Goal: Task Accomplishment & Management: Use online tool/utility

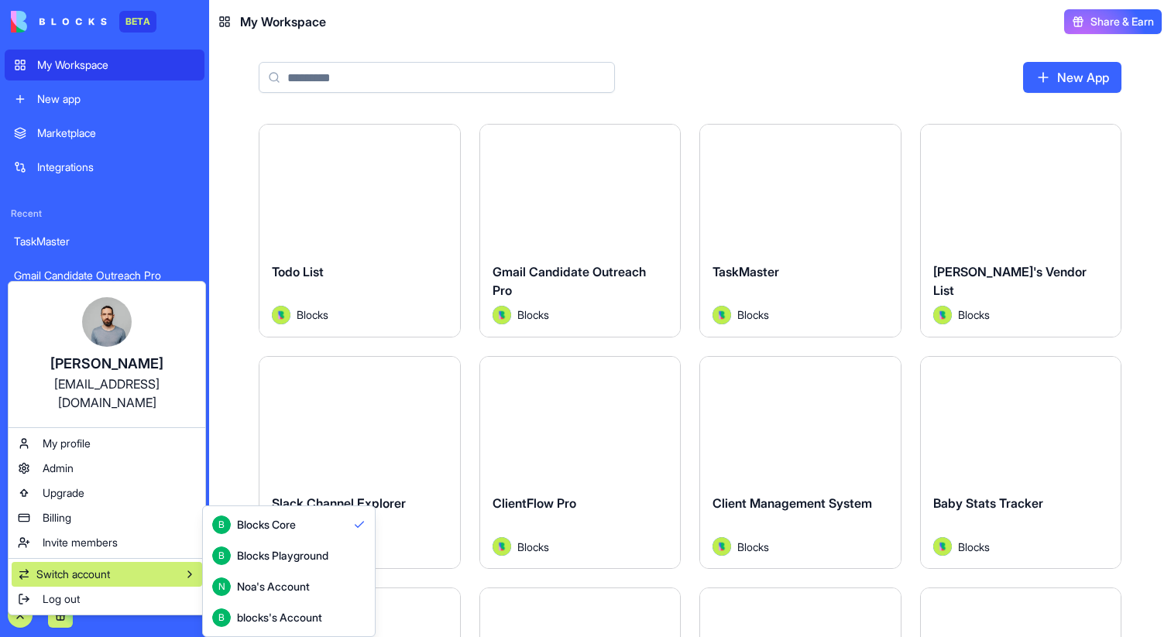
click at [290, 548] on div "B Blocks Playground" at bounding box center [270, 556] width 116 height 19
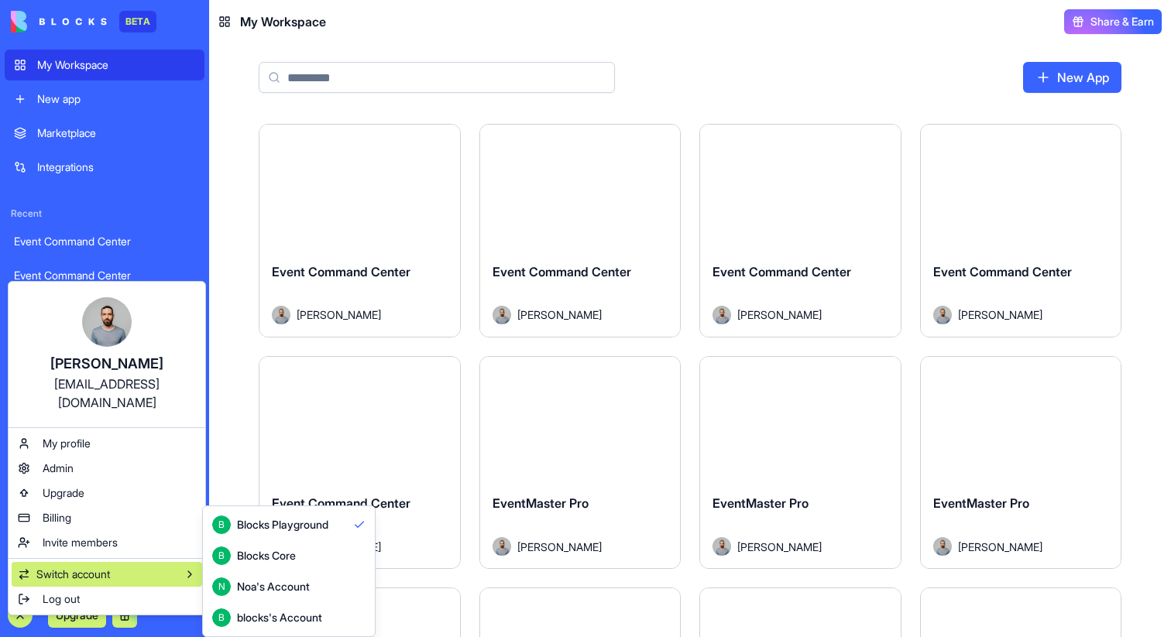
click at [300, 613] on div "blocks's Account" at bounding box center [279, 617] width 85 height 15
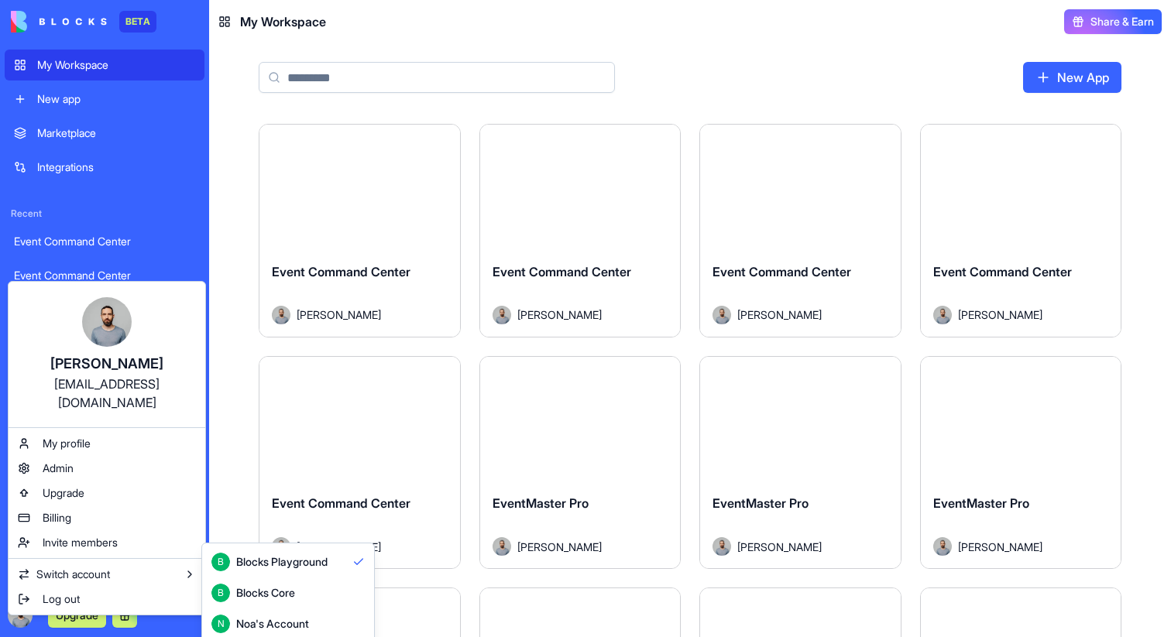
scroll to position [41, 0]
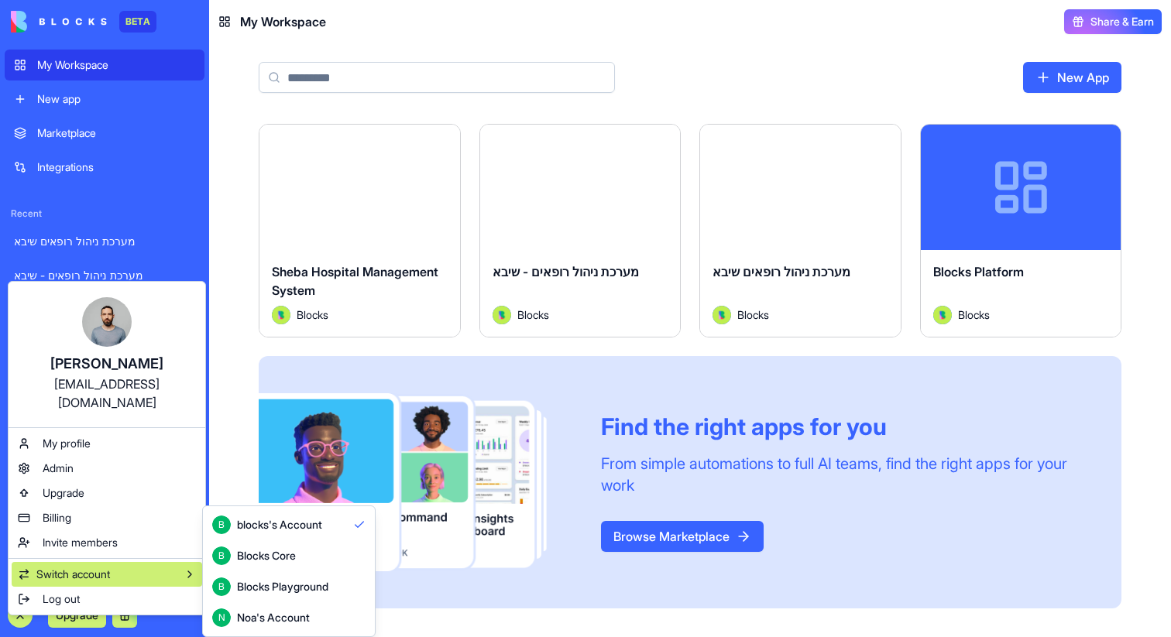
click at [342, 582] on div "B Blocks Playground" at bounding box center [288, 587] width 153 height 19
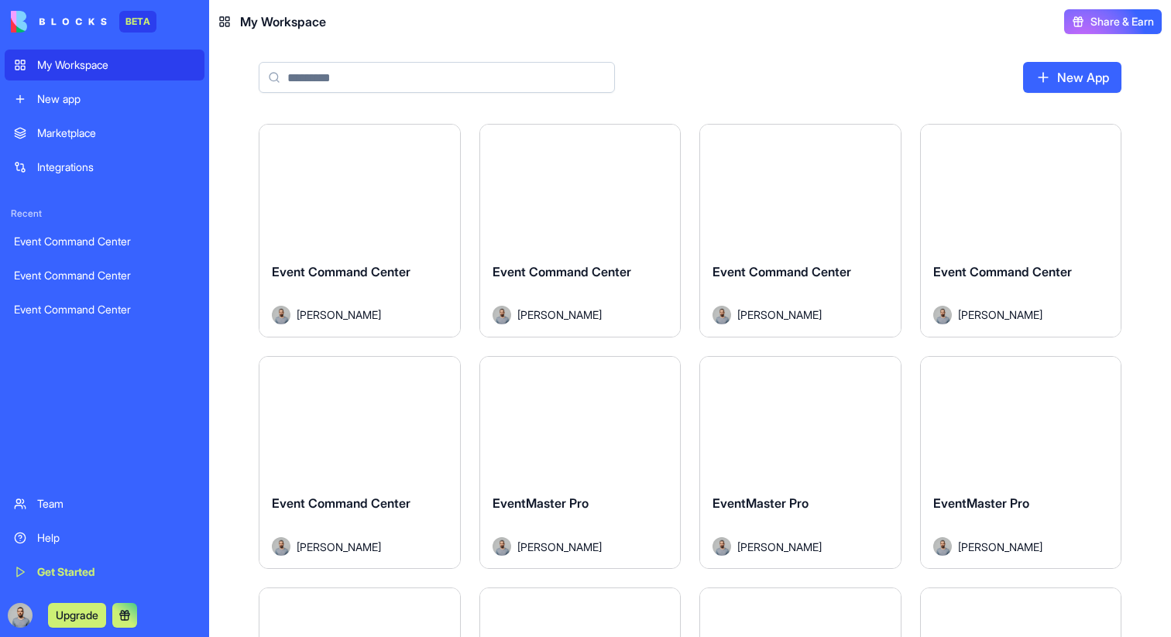
click at [106, 95] on div "New app" at bounding box center [116, 98] width 158 height 15
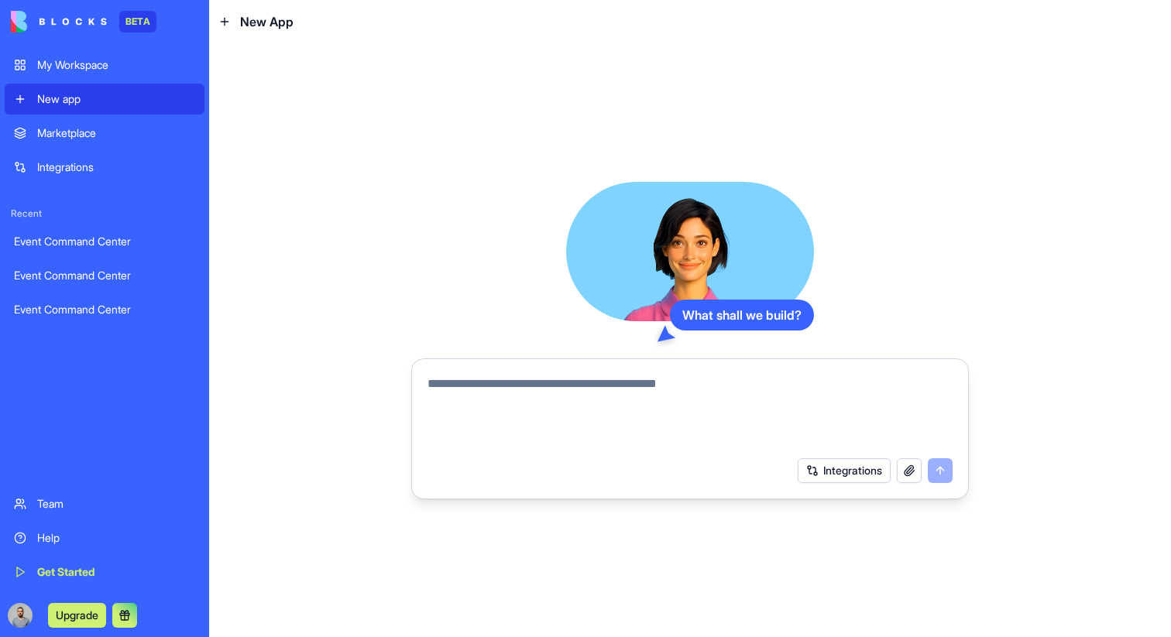
paste textarea "**********"
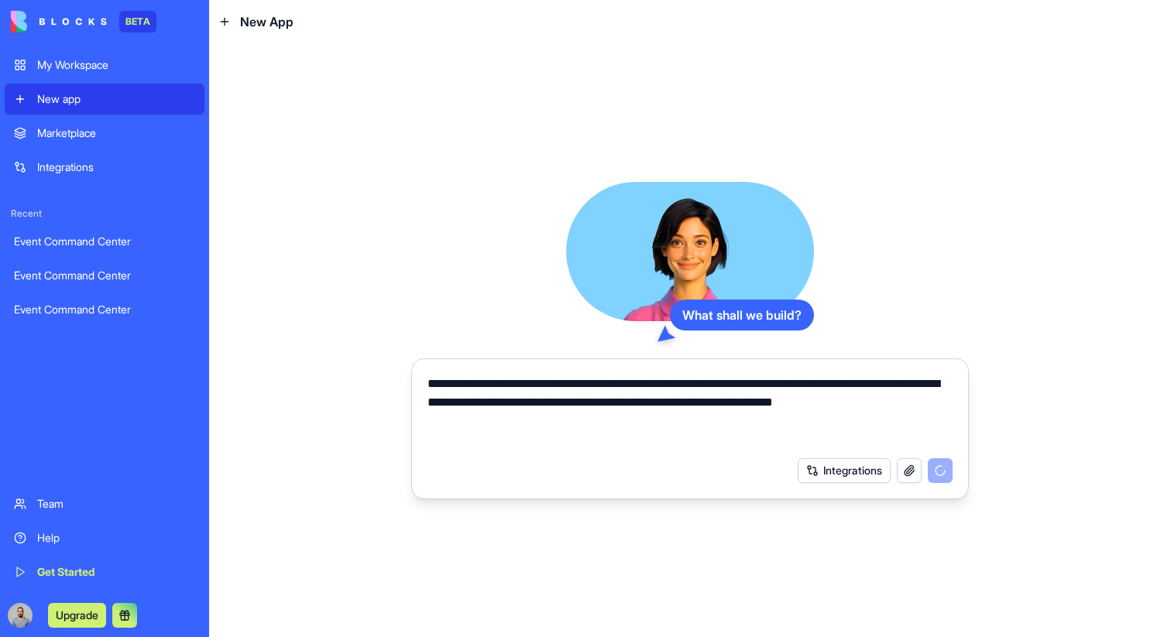
type textarea "**********"
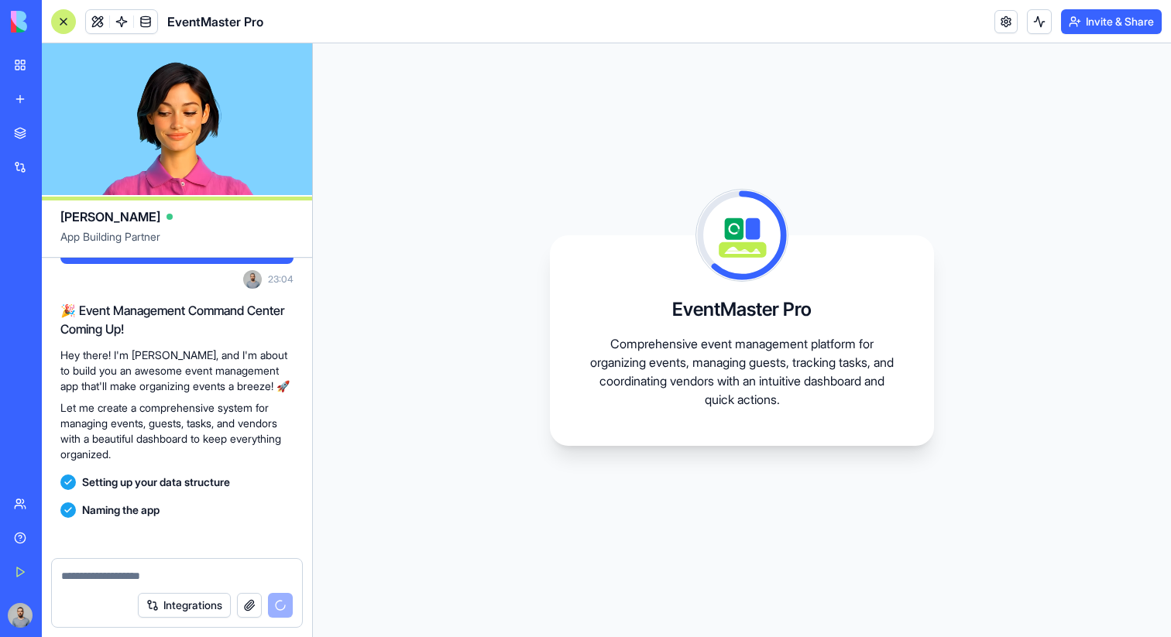
scroll to position [232, 0]
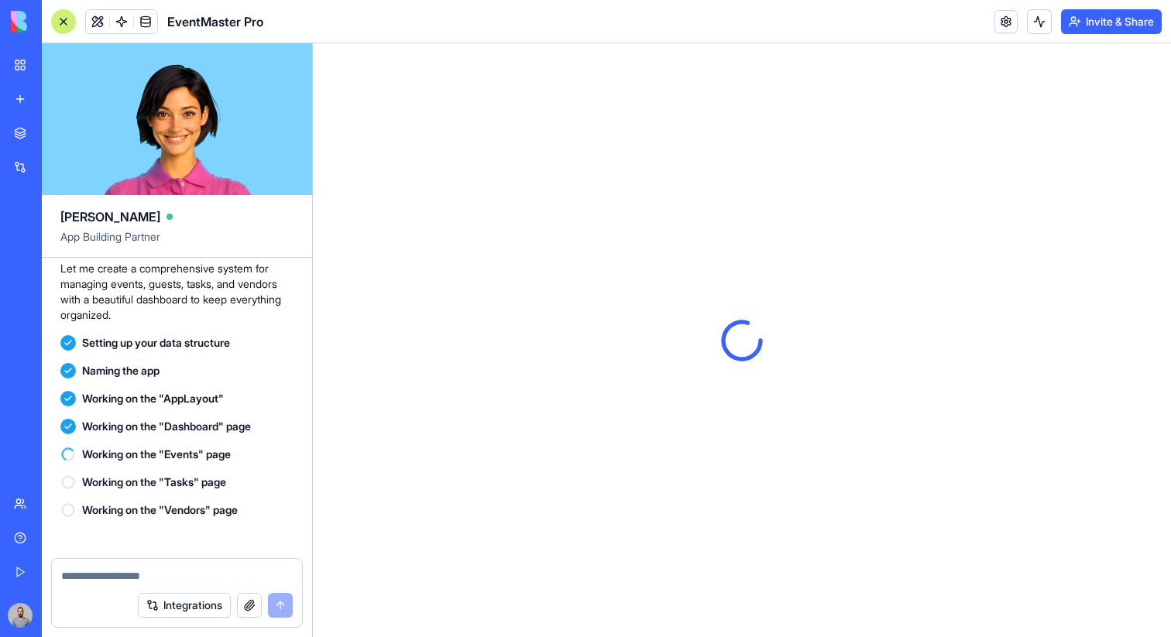
scroll to position [533, 0]
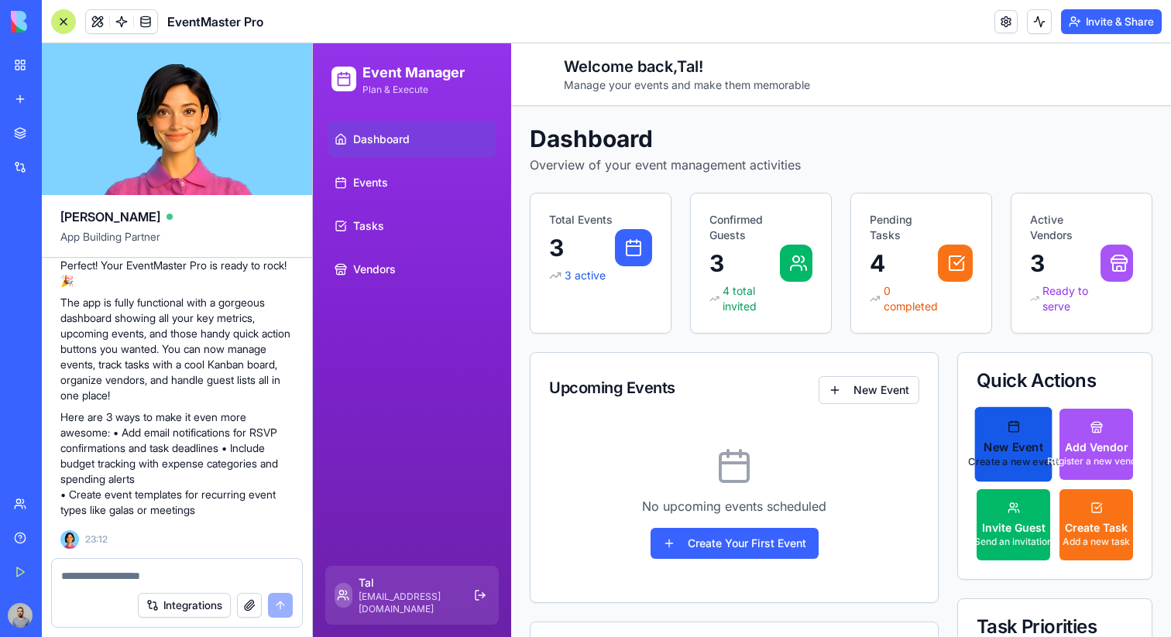
click at [1018, 454] on p "New Event" at bounding box center [1013, 448] width 91 height 16
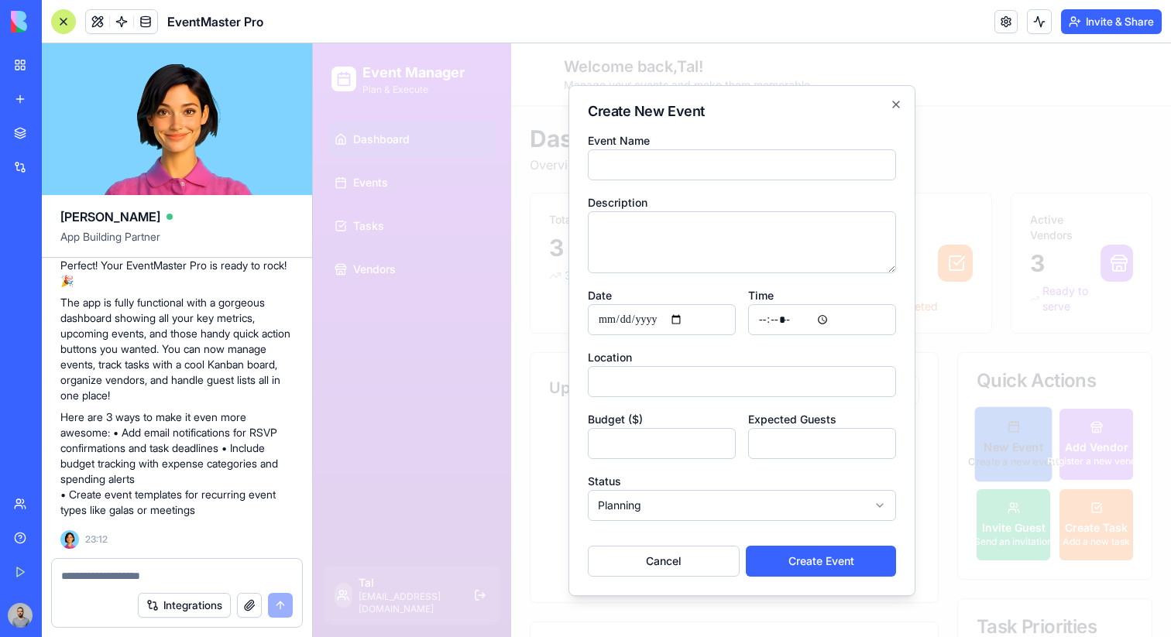
click at [1018, 454] on div at bounding box center [742, 340] width 858 height 594
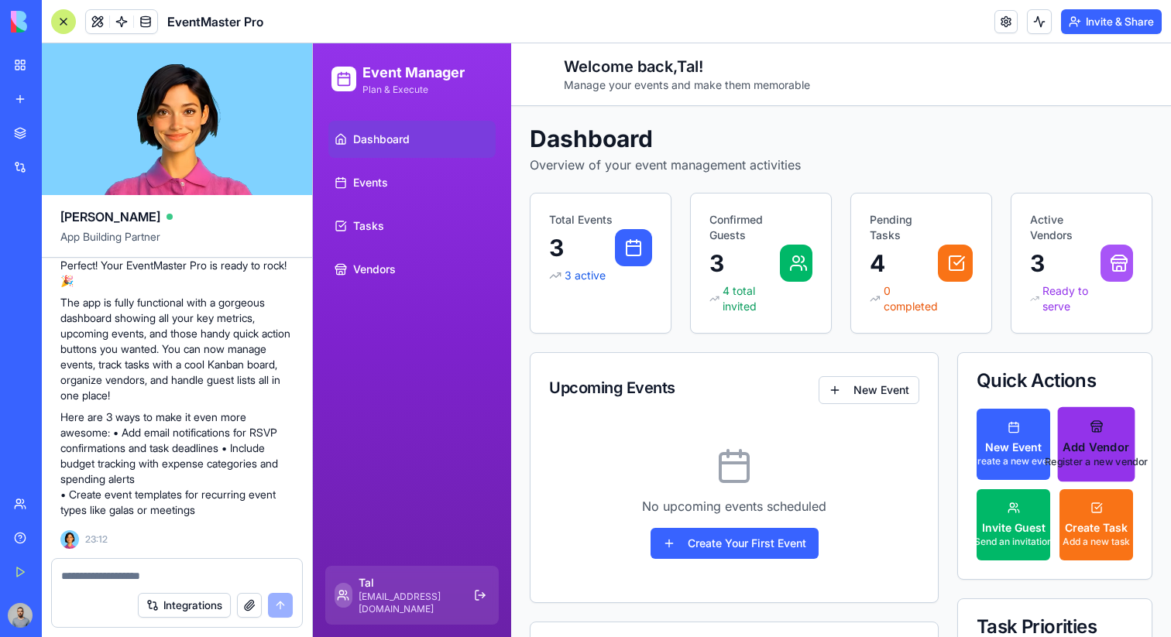
click at [1070, 453] on p "Add Vendor" at bounding box center [1096, 448] width 103 height 16
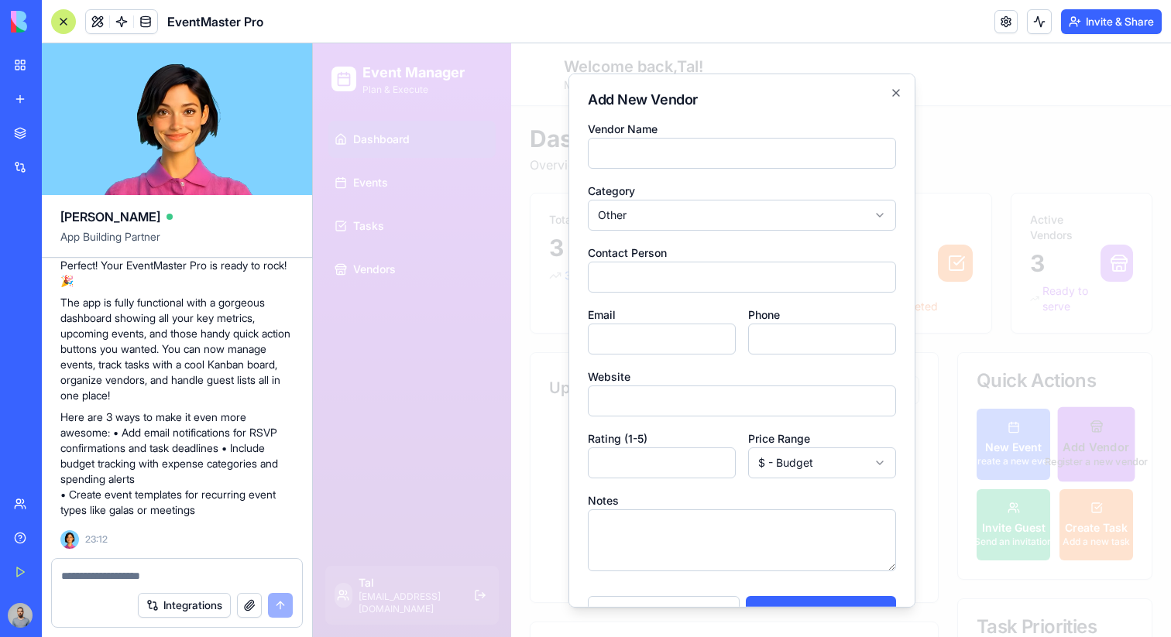
click at [1070, 453] on div at bounding box center [742, 340] width 858 height 594
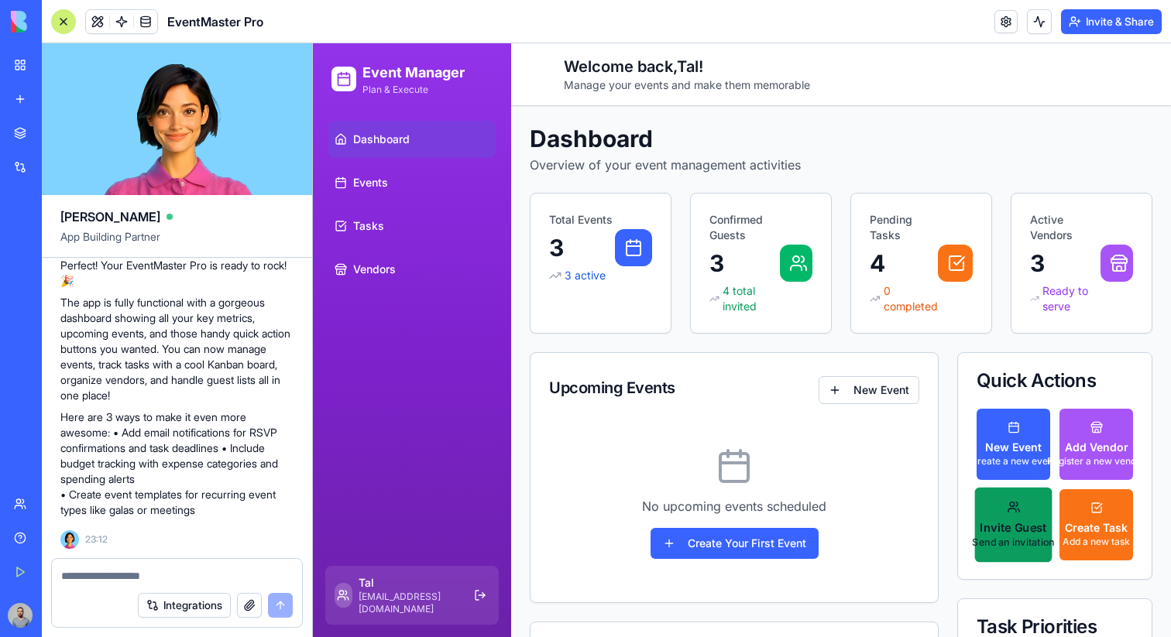
click at [1025, 523] on p "Invite Guest" at bounding box center [1013, 528] width 82 height 16
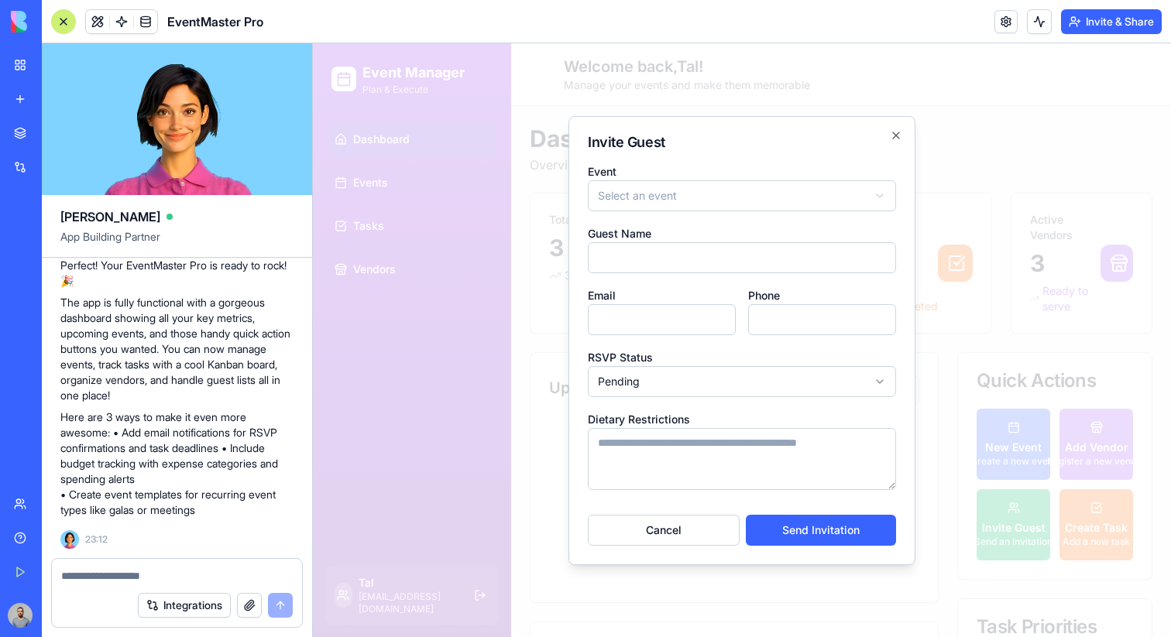
click at [1085, 511] on div at bounding box center [742, 340] width 858 height 594
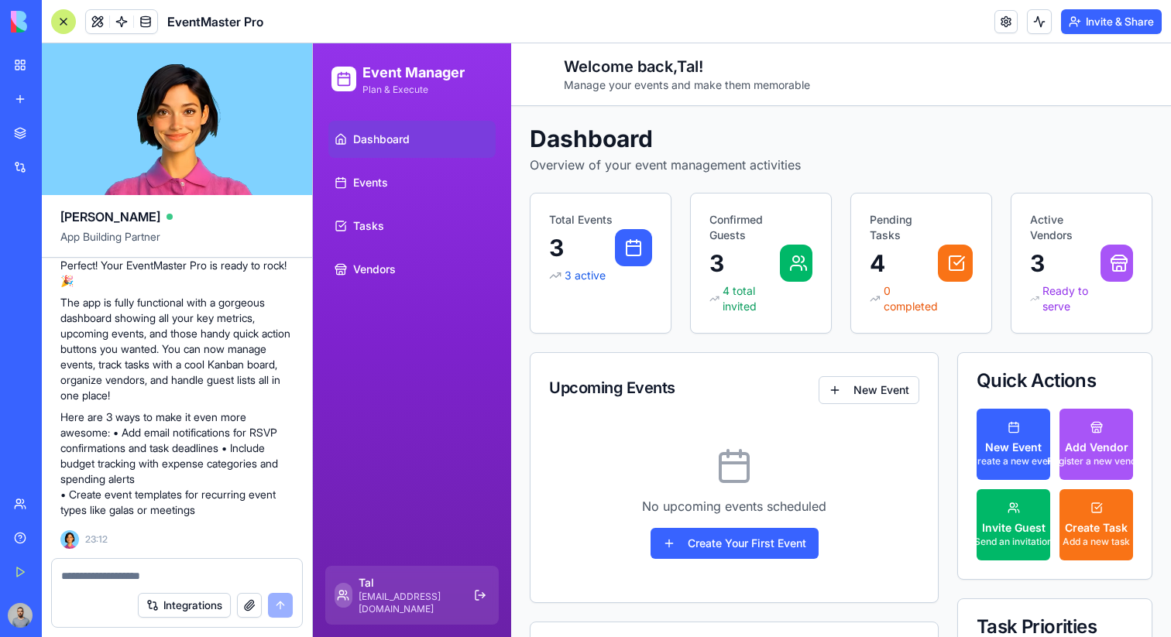
click at [69, 19] on div at bounding box center [63, 21] width 25 height 25
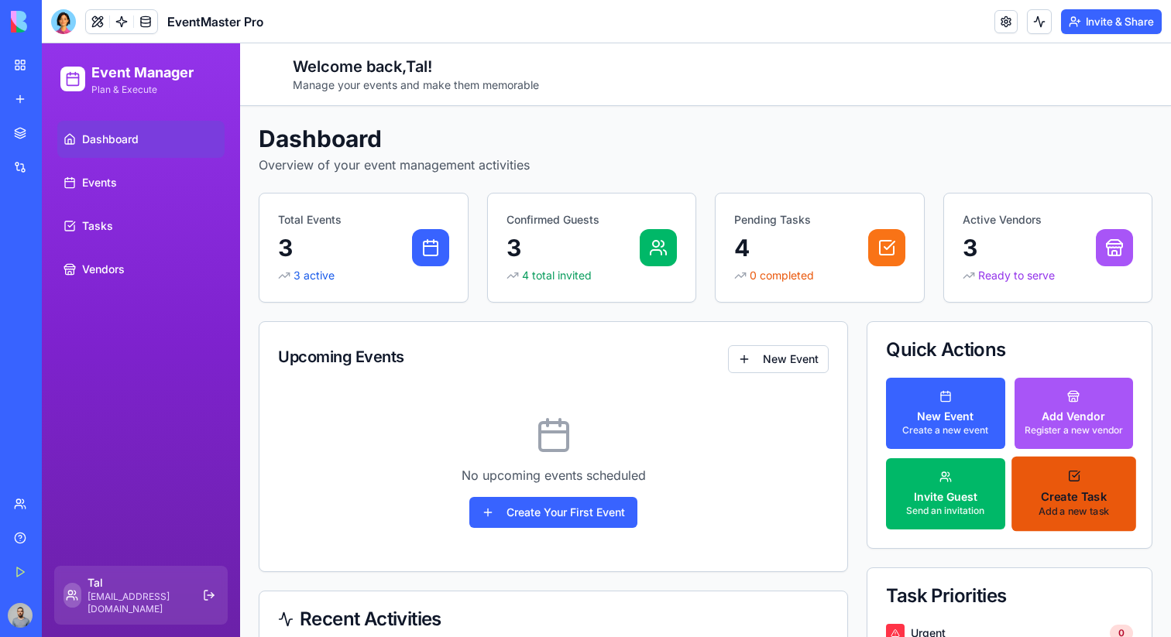
click at [1067, 489] on p "Create Task" at bounding box center [1074, 497] width 70 height 16
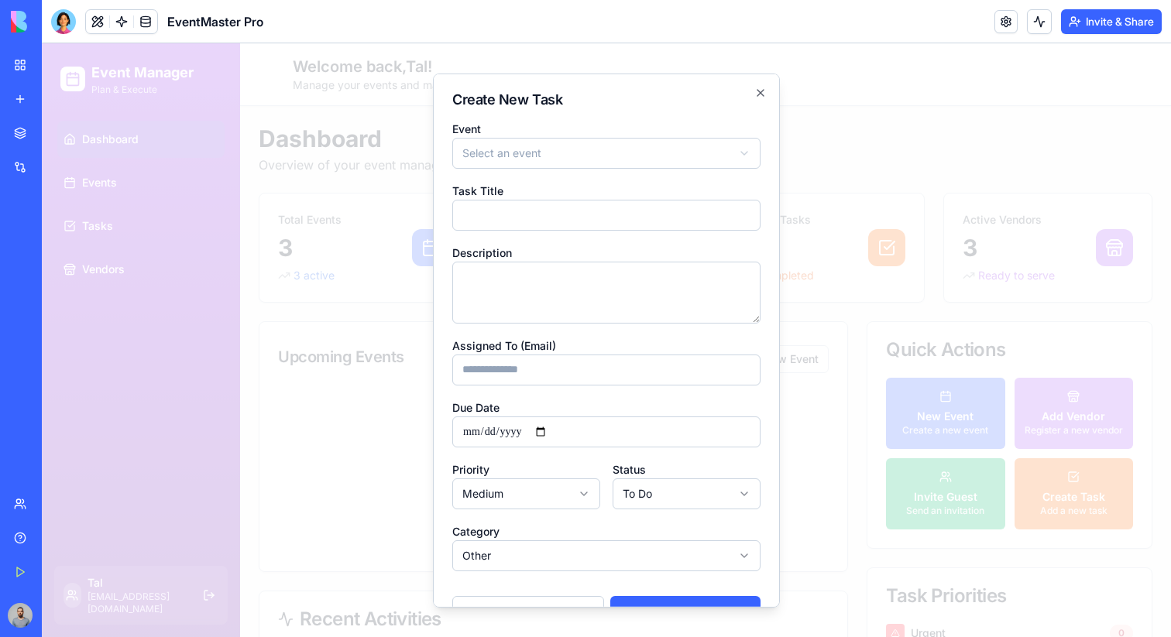
click at [992, 415] on div at bounding box center [606, 340] width 1129 height 594
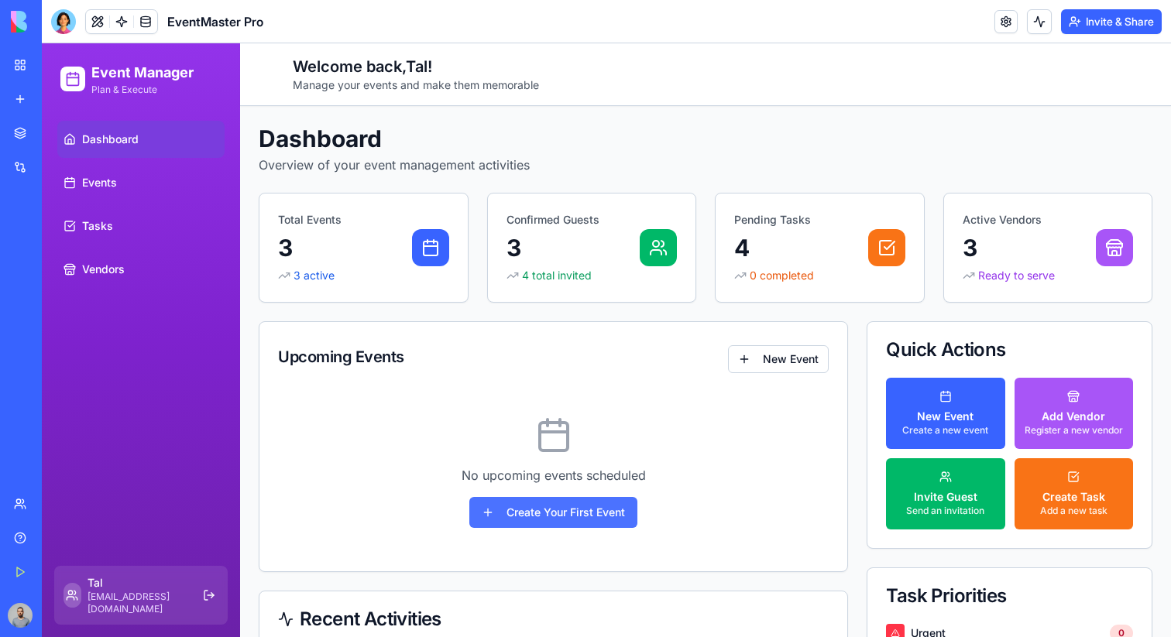
click at [566, 514] on button "Create Your First Event" at bounding box center [553, 512] width 168 height 31
click at [613, 511] on button "Create Your First Event" at bounding box center [553, 512] width 168 height 31
click at [764, 365] on button "New Event" at bounding box center [778, 359] width 101 height 28
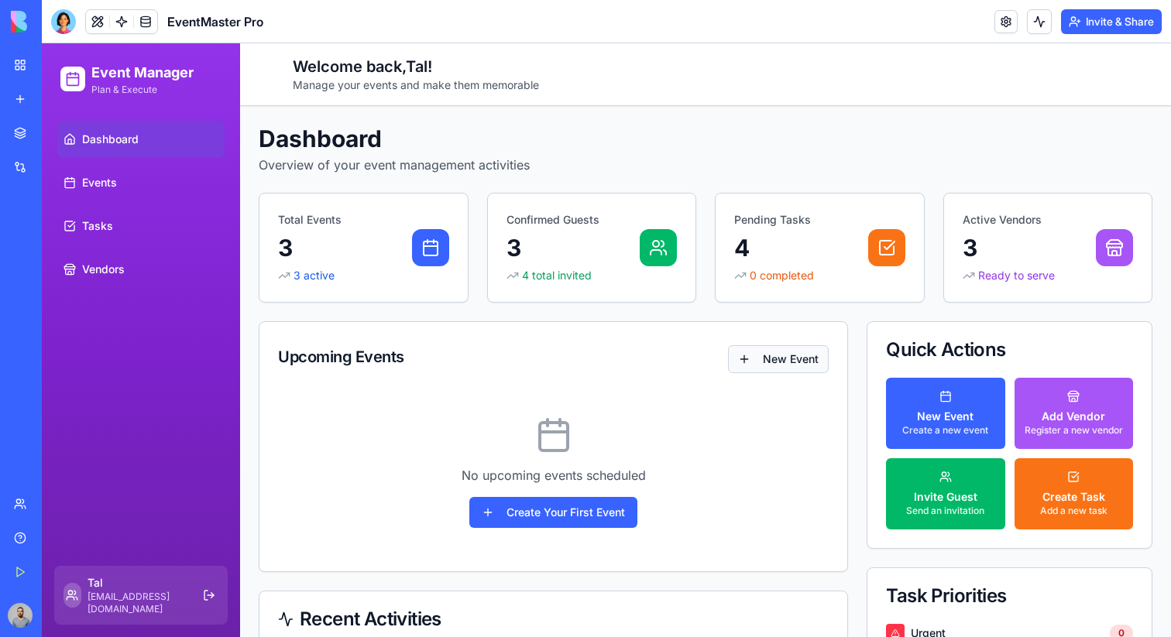
click at [764, 365] on button "New Event" at bounding box center [778, 359] width 101 height 28
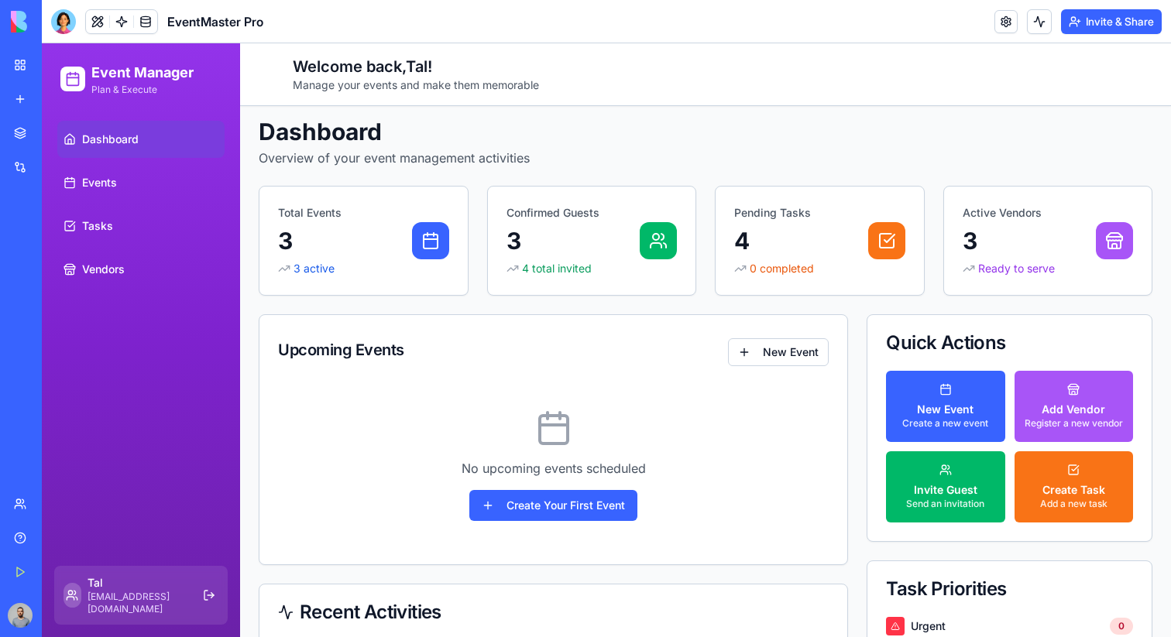
scroll to position [0, 0]
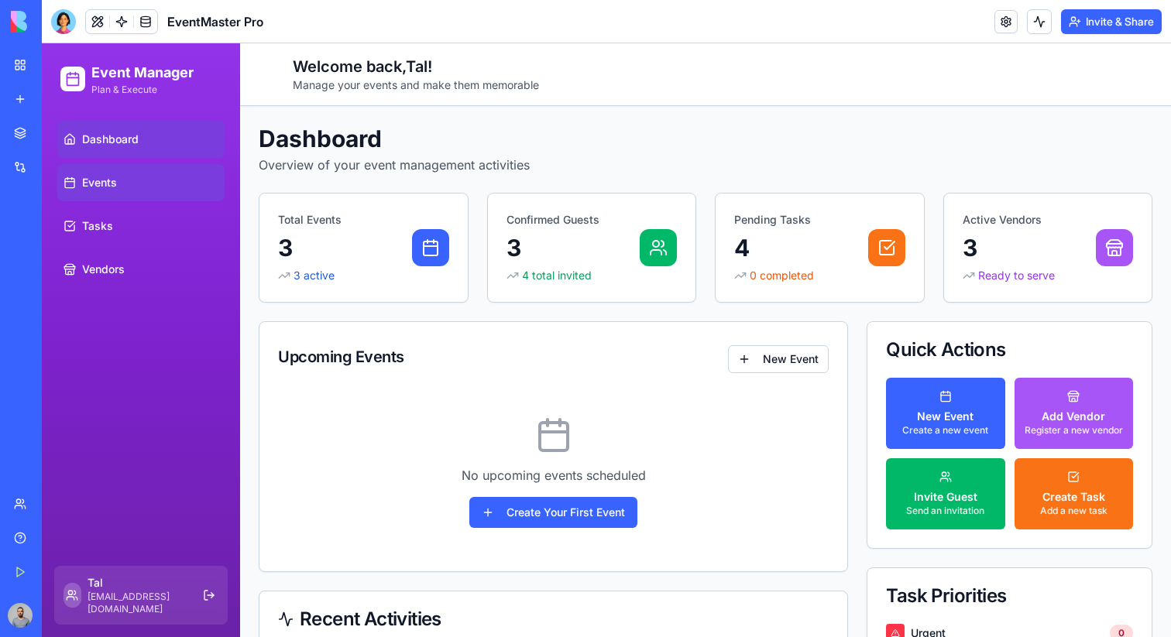
click at [126, 183] on link "Events" at bounding box center [140, 182] width 167 height 37
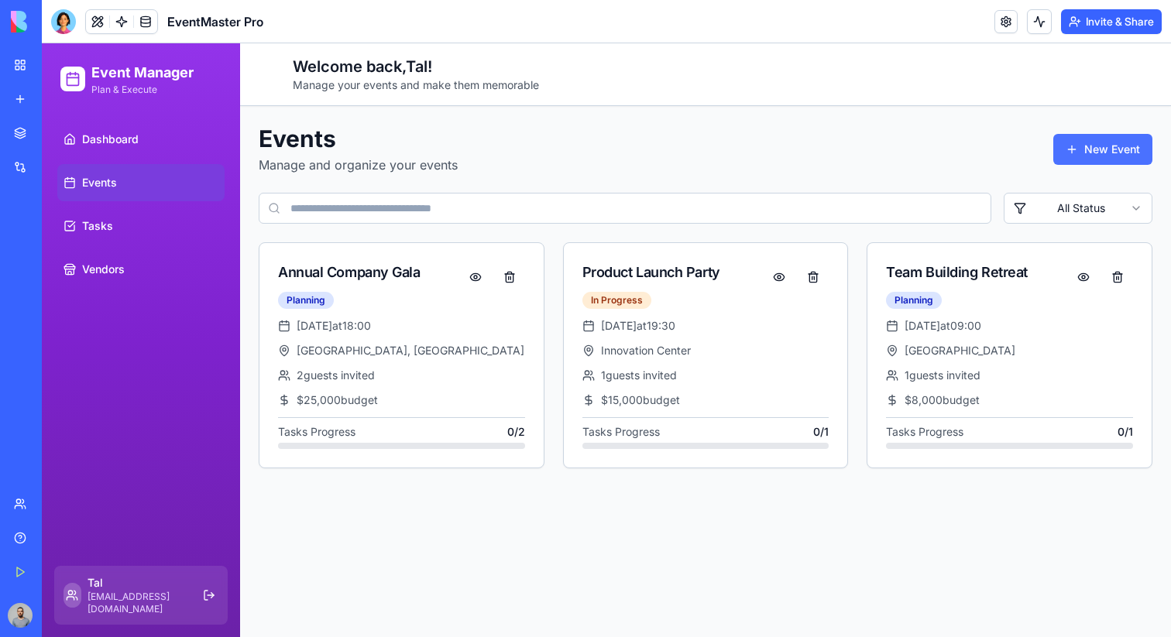
click at [1087, 150] on button "New Event" at bounding box center [1102, 149] width 99 height 31
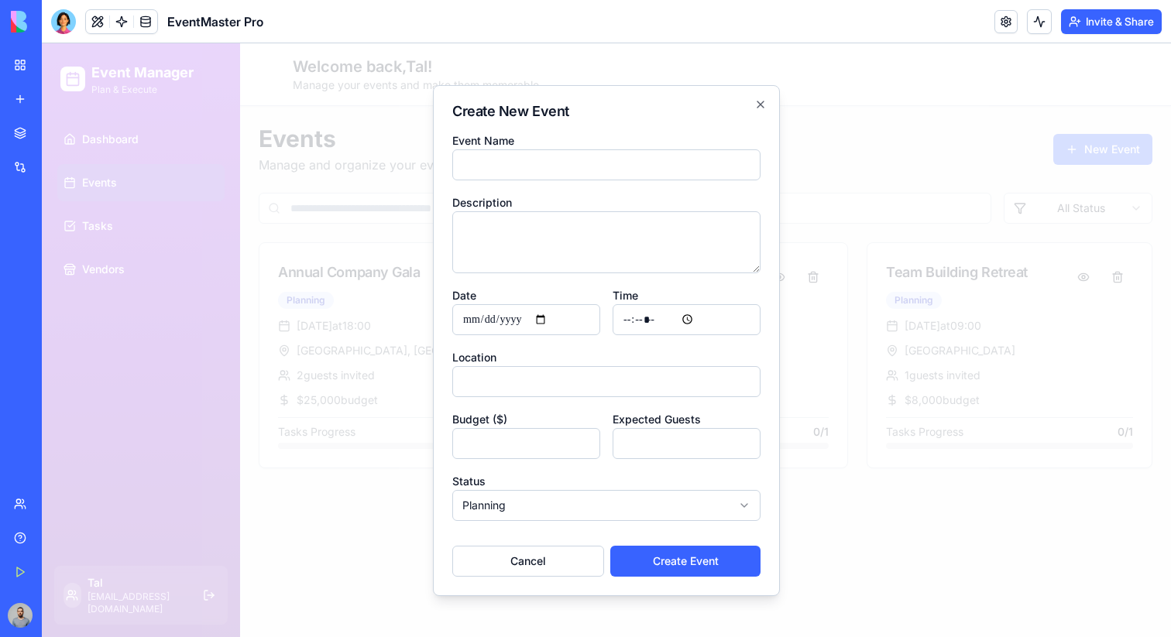
click at [1045, 157] on div at bounding box center [606, 340] width 1129 height 594
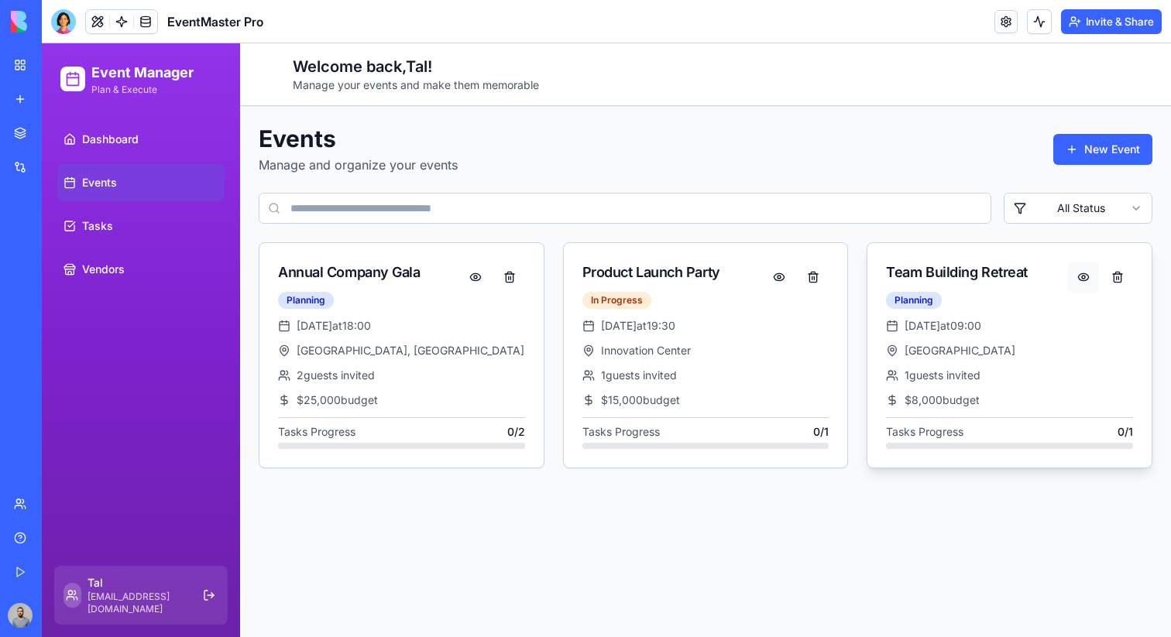
click at [1086, 278] on button at bounding box center [1083, 277] width 31 height 31
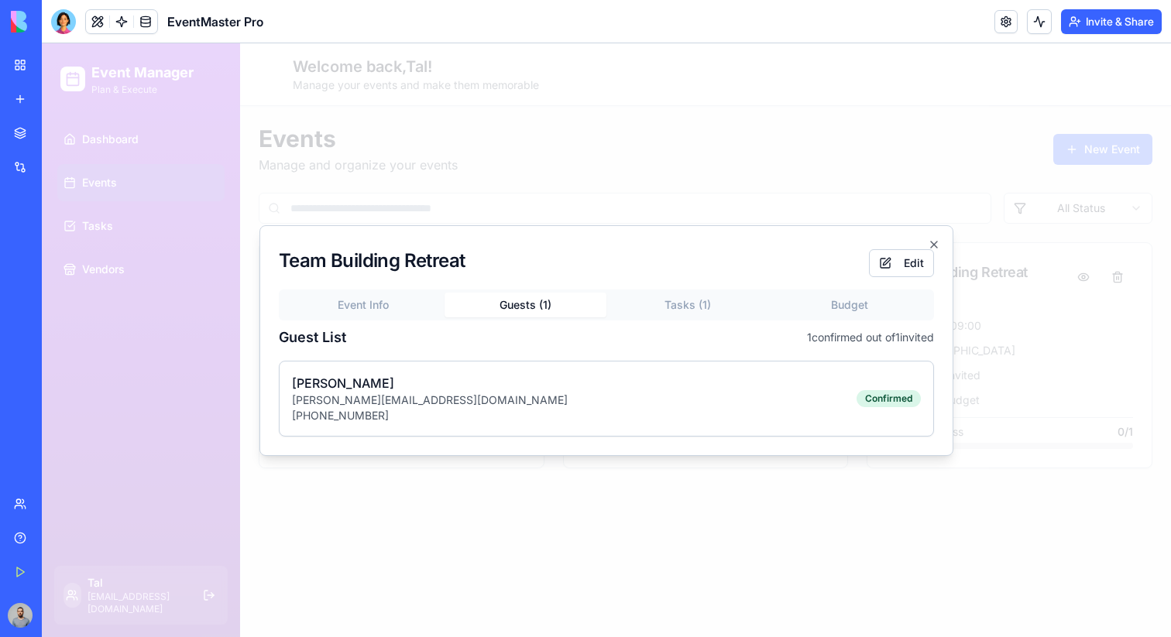
click at [558, 290] on div "Event Info Guests ( 1 ) Tasks ( 1 ) Budget" at bounding box center [606, 305] width 655 height 31
click at [704, 306] on button "Tasks ( 1 )" at bounding box center [687, 305] width 163 height 25
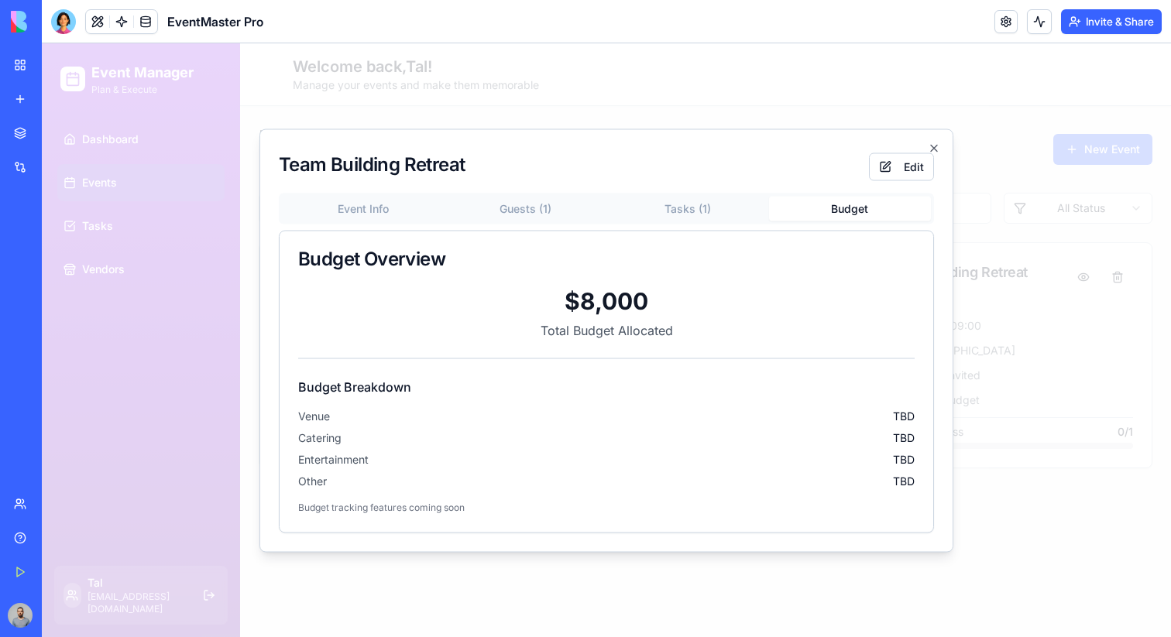
click at [786, 301] on div "Event Info Guests ( 1 ) Tasks ( 1 ) Budget Budget Overview $ 8,000 Total Budget…" at bounding box center [606, 363] width 655 height 340
click at [893, 157] on button "Edit" at bounding box center [901, 167] width 65 height 28
click at [668, 201] on body "Event Manager Plan & Execute Dashboard Events Tasks Vendors Tal tal@blocks.diy …" at bounding box center [606, 340] width 1129 height 594
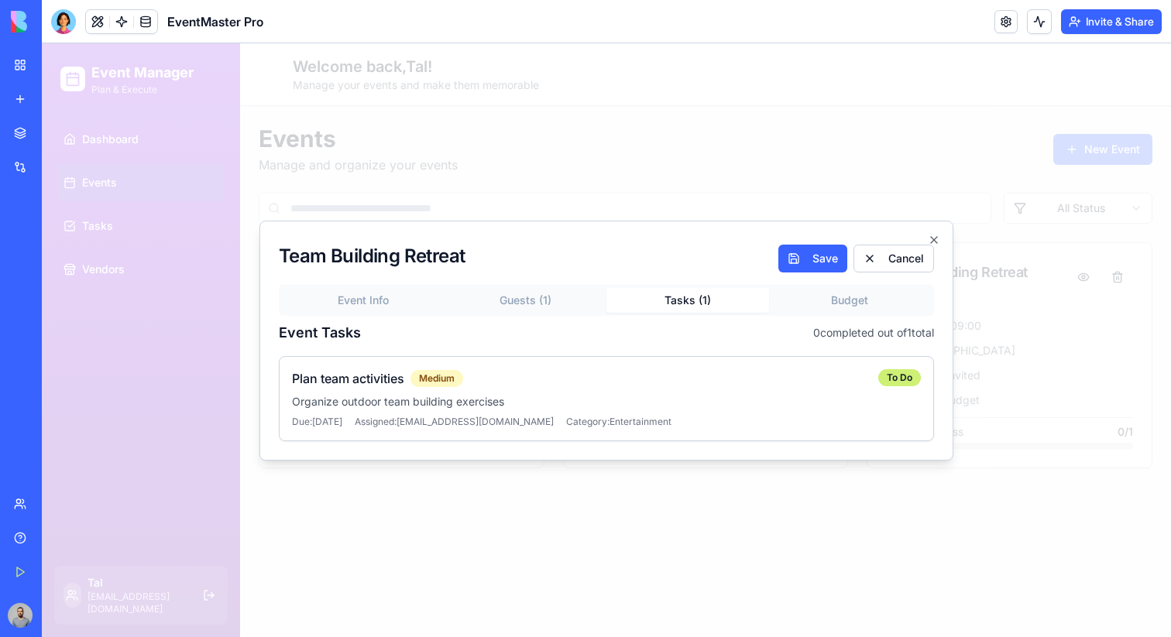
click at [498, 304] on button "Guests ( 1 )" at bounding box center [526, 300] width 163 height 25
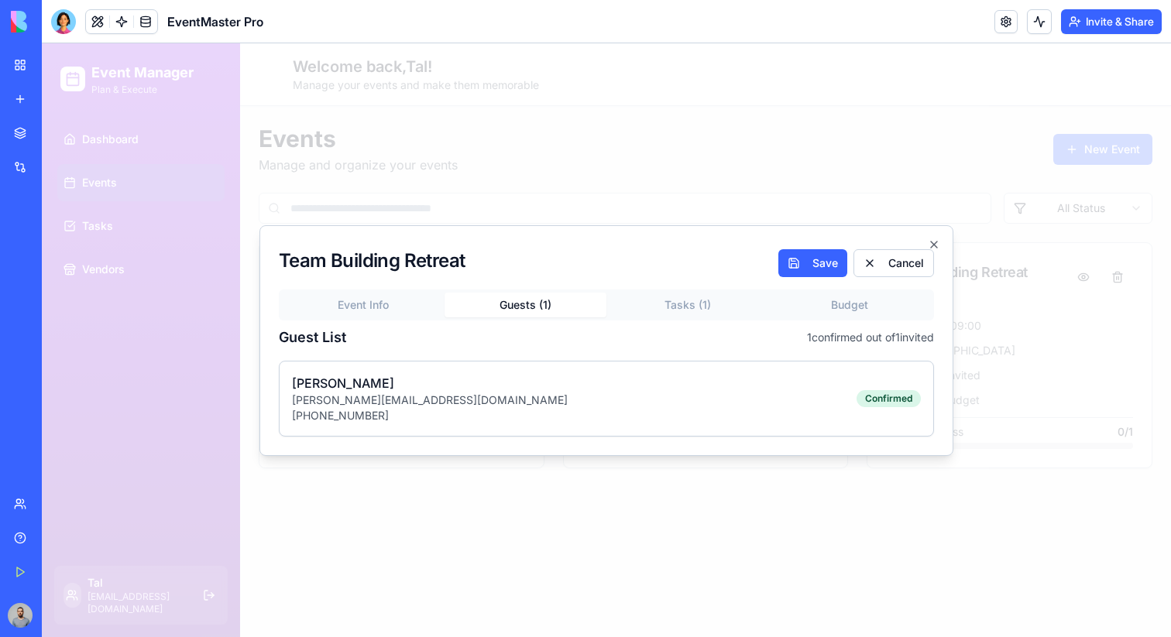
click at [407, 312] on div "Event Info Guests ( 1 ) Tasks ( 1 ) Budget Guest List 1 confirmed out of 1 invi…" at bounding box center [606, 363] width 655 height 147
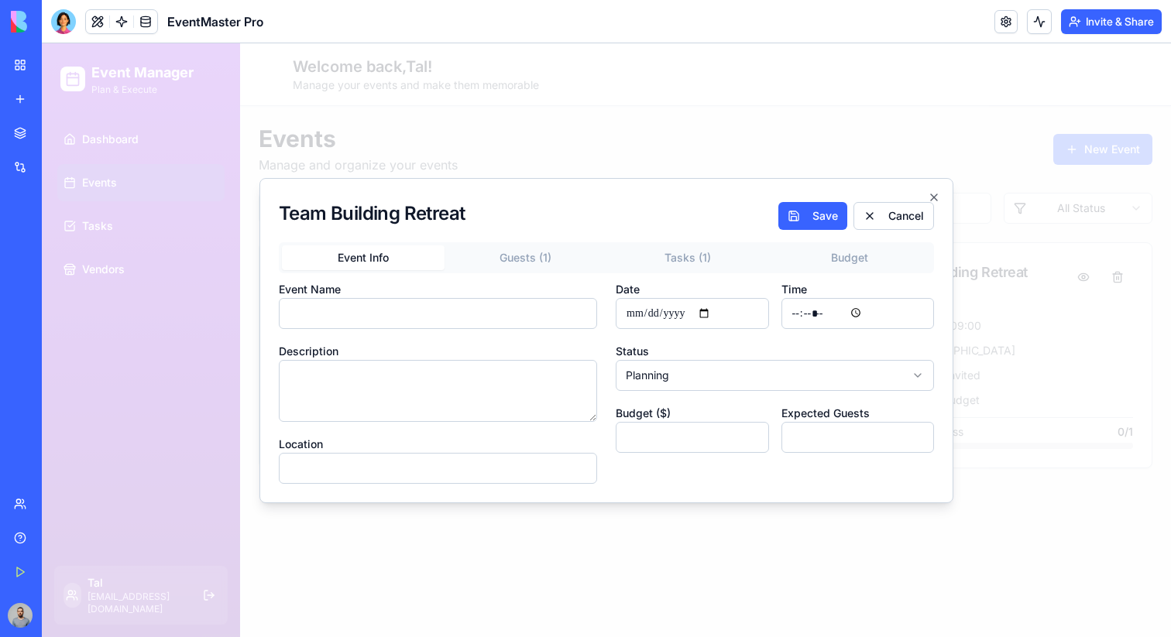
click at [407, 318] on input "Event Name" at bounding box center [438, 313] width 318 height 31
click at [877, 205] on button "Cancel" at bounding box center [893, 216] width 81 height 28
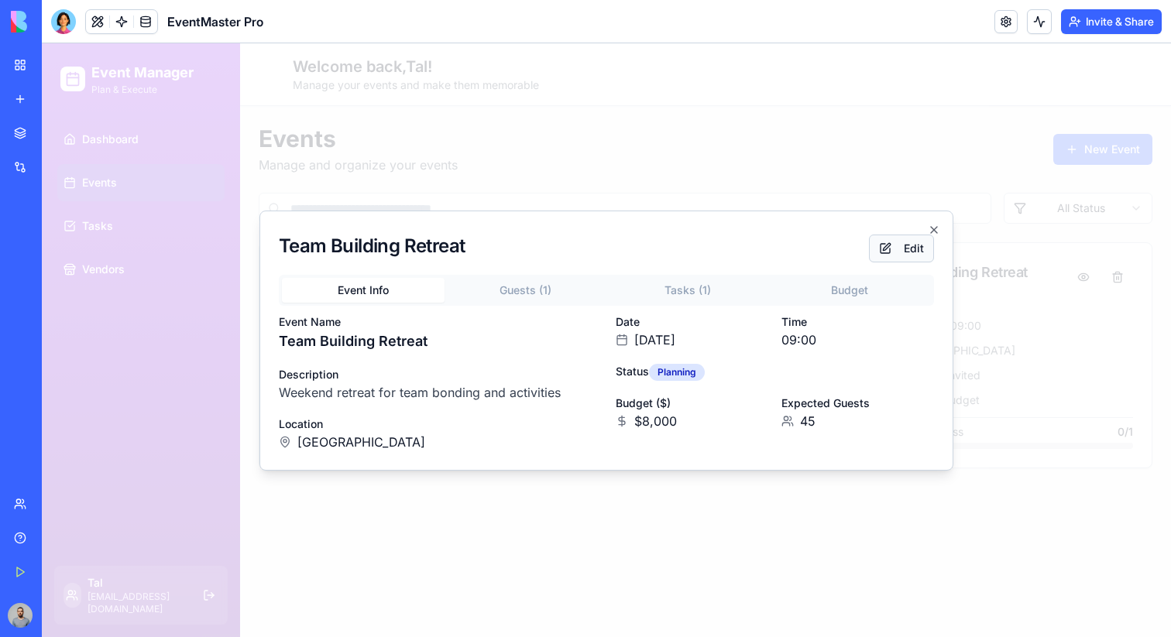
click at [891, 256] on button "Edit" at bounding box center [901, 249] width 65 height 28
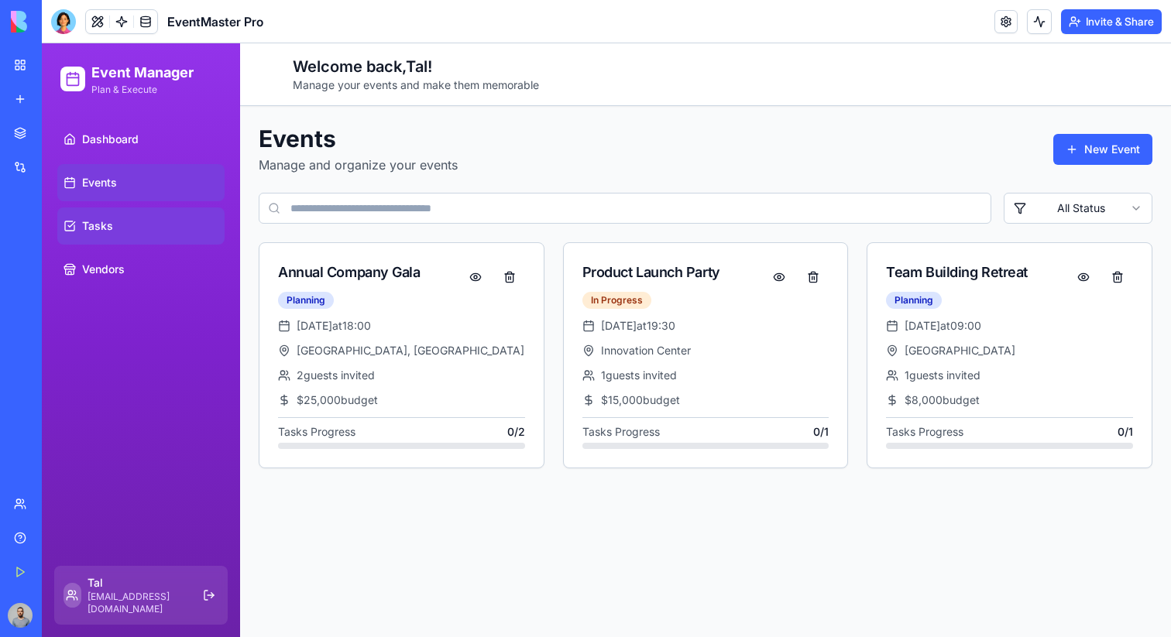
click at [168, 235] on link "Tasks" at bounding box center [140, 226] width 167 height 37
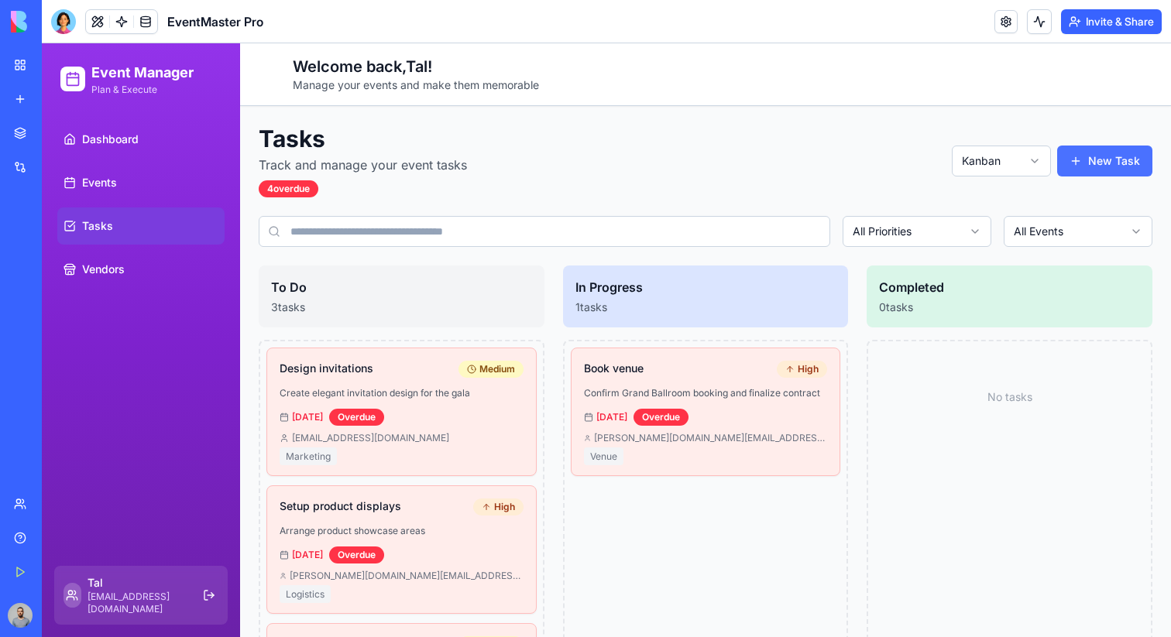
click at [1077, 166] on button "New Task" at bounding box center [1104, 161] width 95 height 31
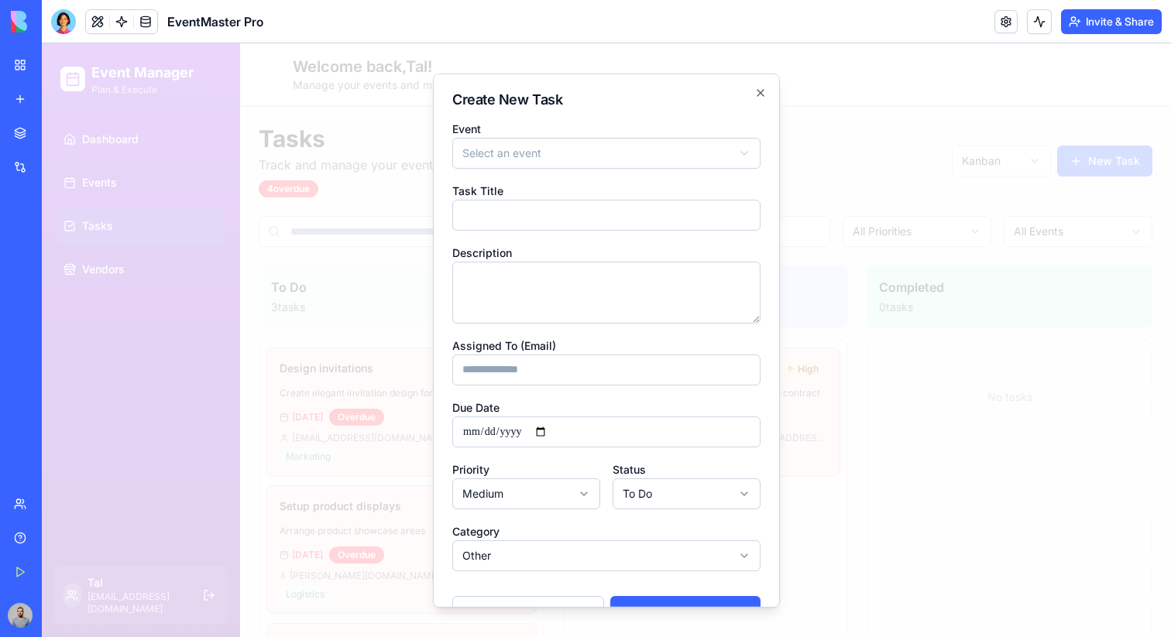
click at [971, 231] on div at bounding box center [606, 340] width 1129 height 594
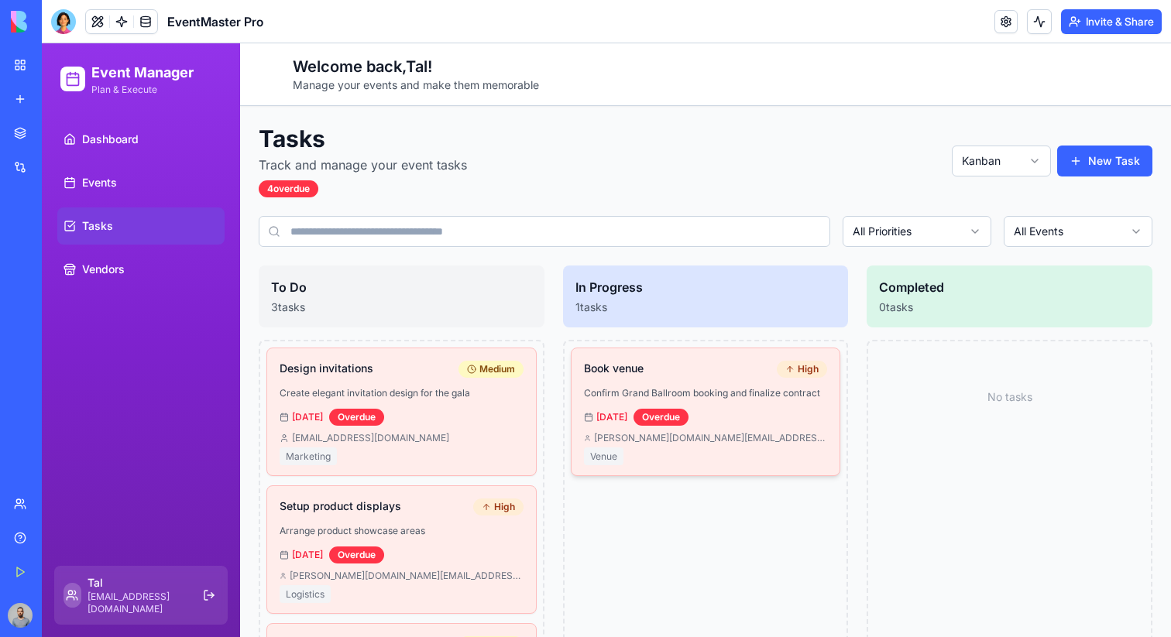
click at [724, 395] on p "Confirm Grand Ballroom booking and finalize contract" at bounding box center [706, 393] width 244 height 12
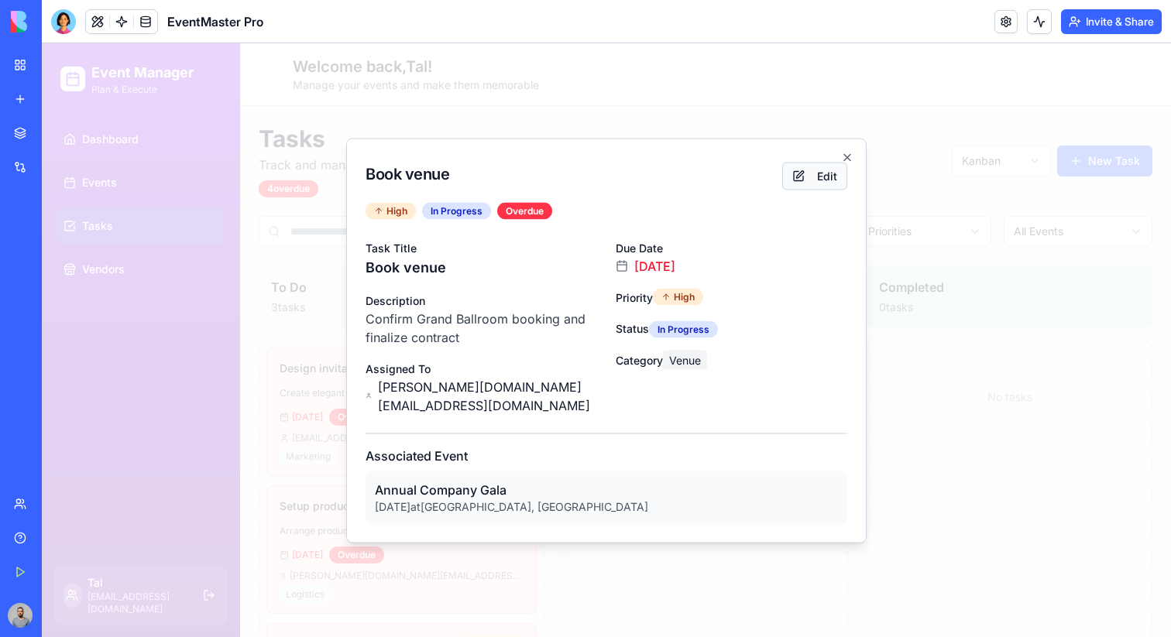
click at [807, 190] on button "Edit" at bounding box center [814, 176] width 65 height 28
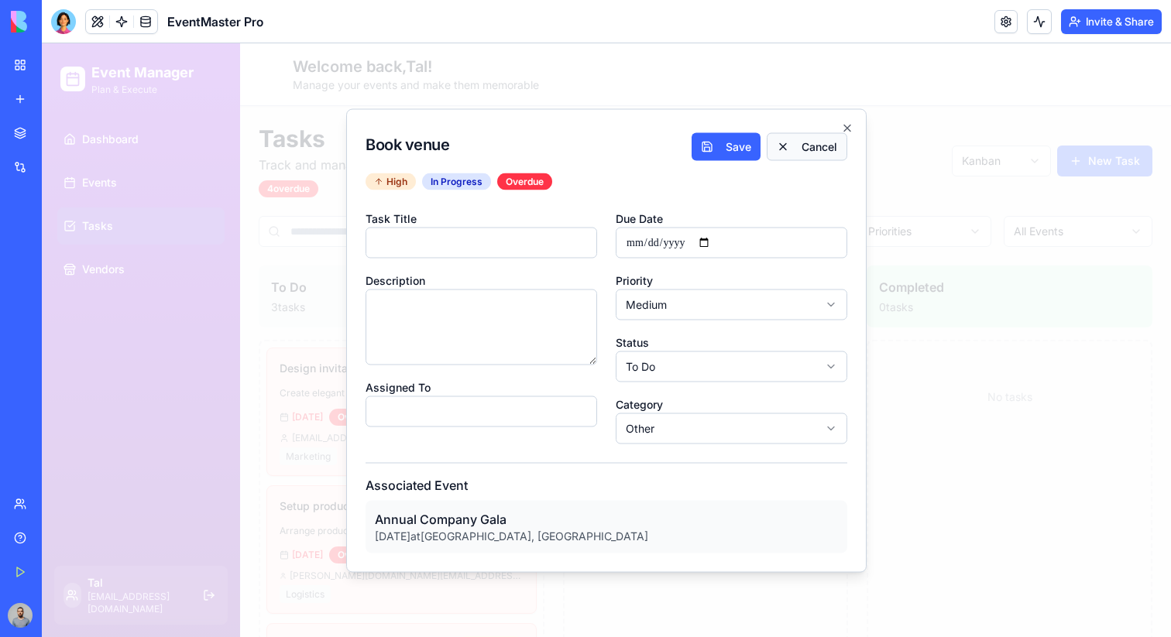
click at [794, 153] on button "Cancel" at bounding box center [807, 146] width 81 height 28
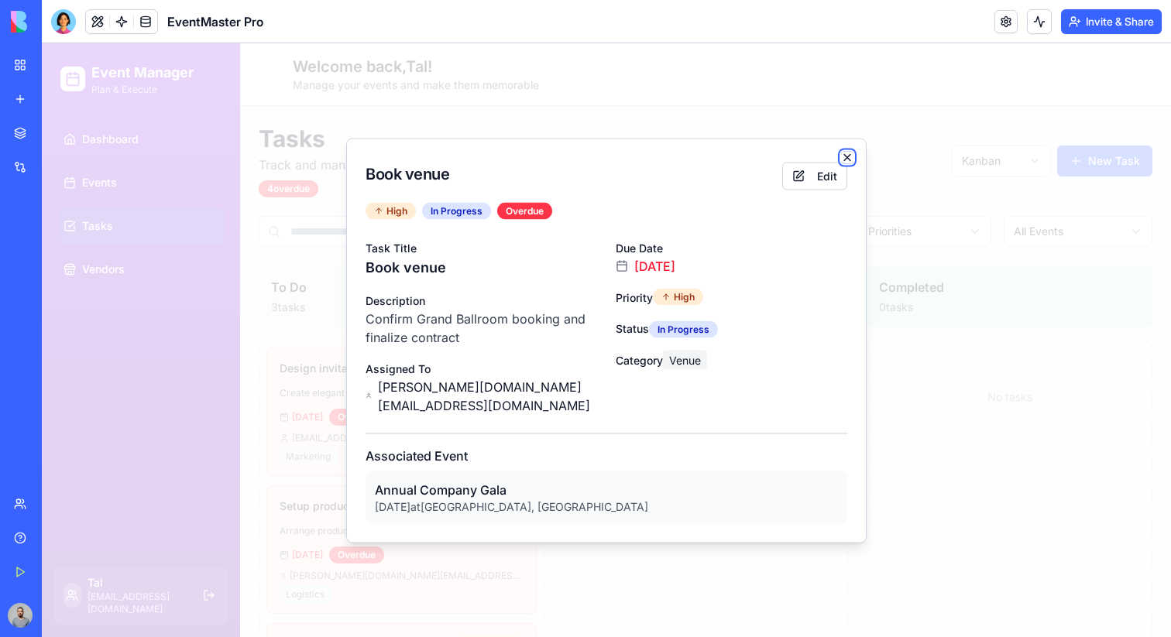
click at [845, 163] on icon "button" at bounding box center [847, 157] width 12 height 12
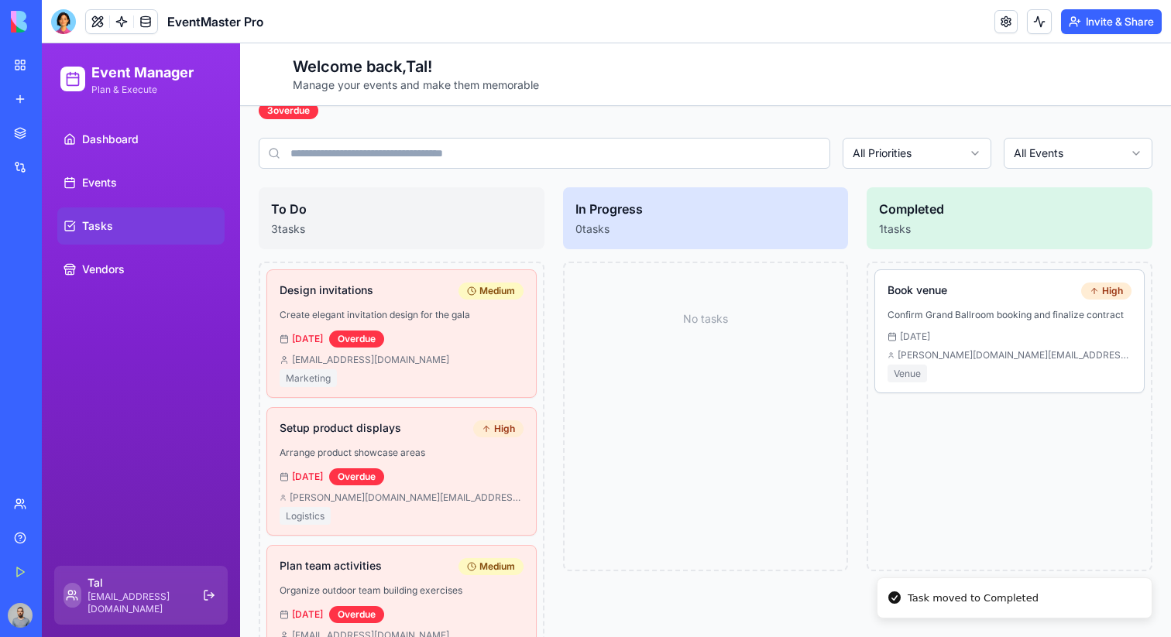
scroll to position [141, 0]
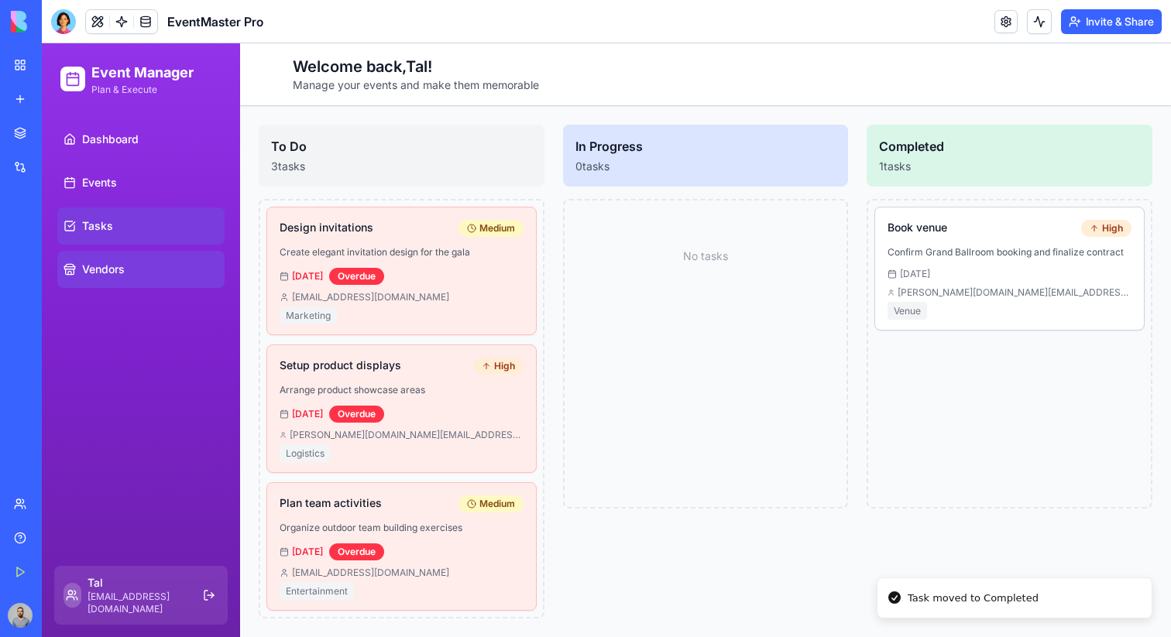
click at [151, 270] on link "Vendors" at bounding box center [140, 269] width 167 height 37
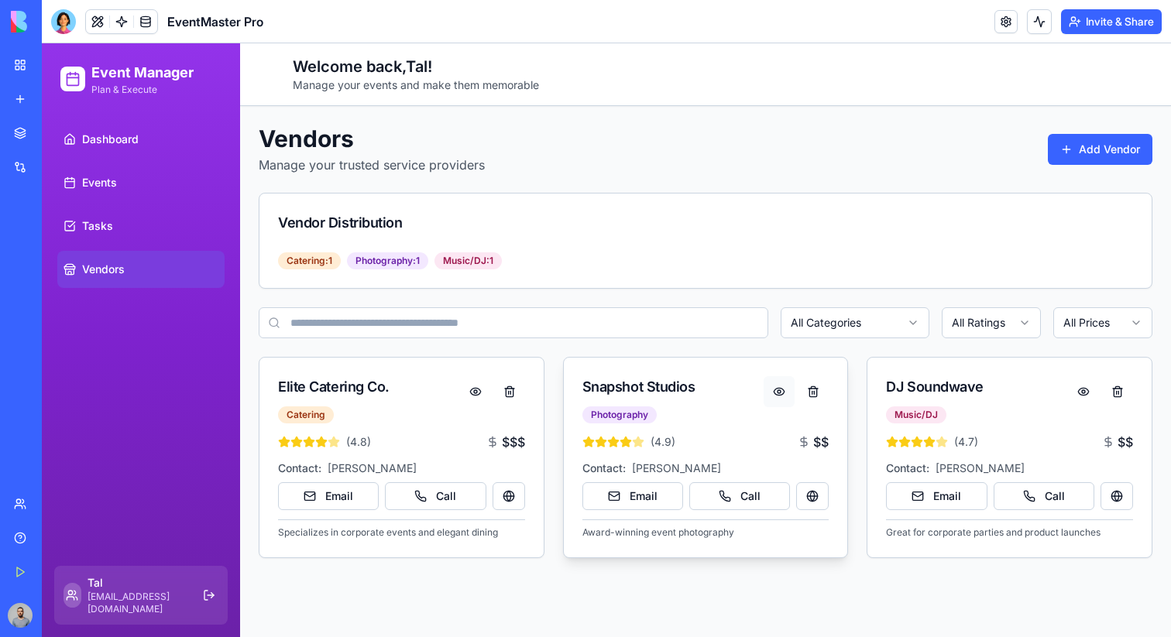
click at [787, 394] on button at bounding box center [779, 391] width 31 height 31
click at [928, 391] on div "DJ Soundwave" at bounding box center [977, 387] width 182 height 22
click at [1126, 396] on button at bounding box center [1117, 391] width 31 height 31
click at [1099, 170] on div "Vendors Manage your trusted service providers Add Vendor" at bounding box center [706, 150] width 894 height 50
click at [1099, 151] on button "Add Vendor" at bounding box center [1100, 149] width 105 height 31
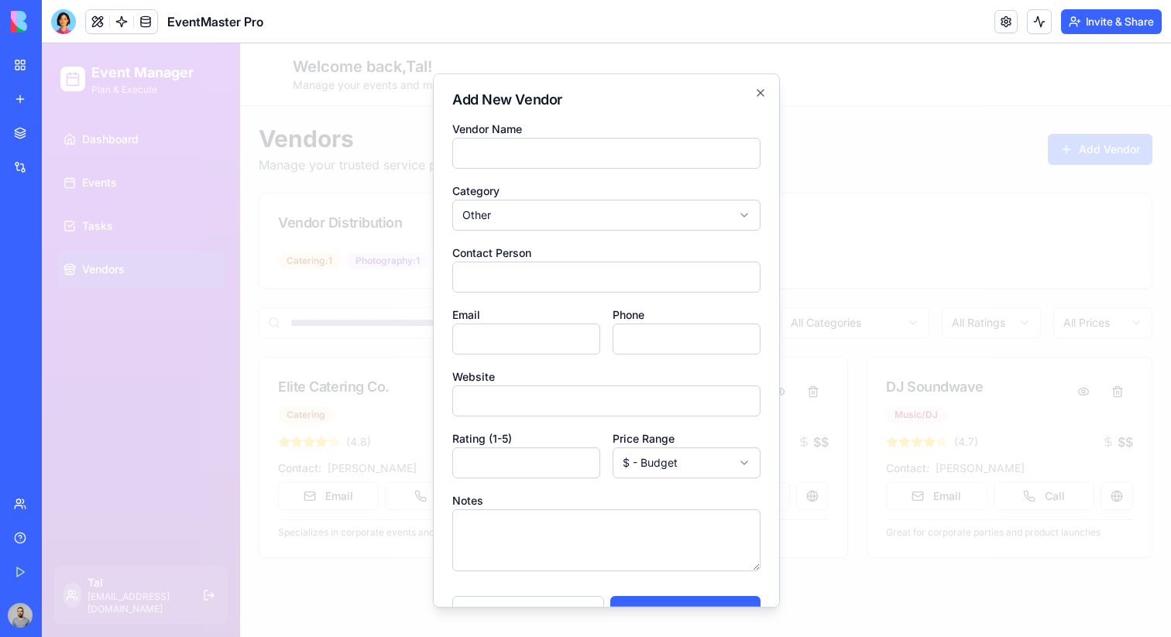
click at [1003, 151] on div at bounding box center [606, 340] width 1129 height 594
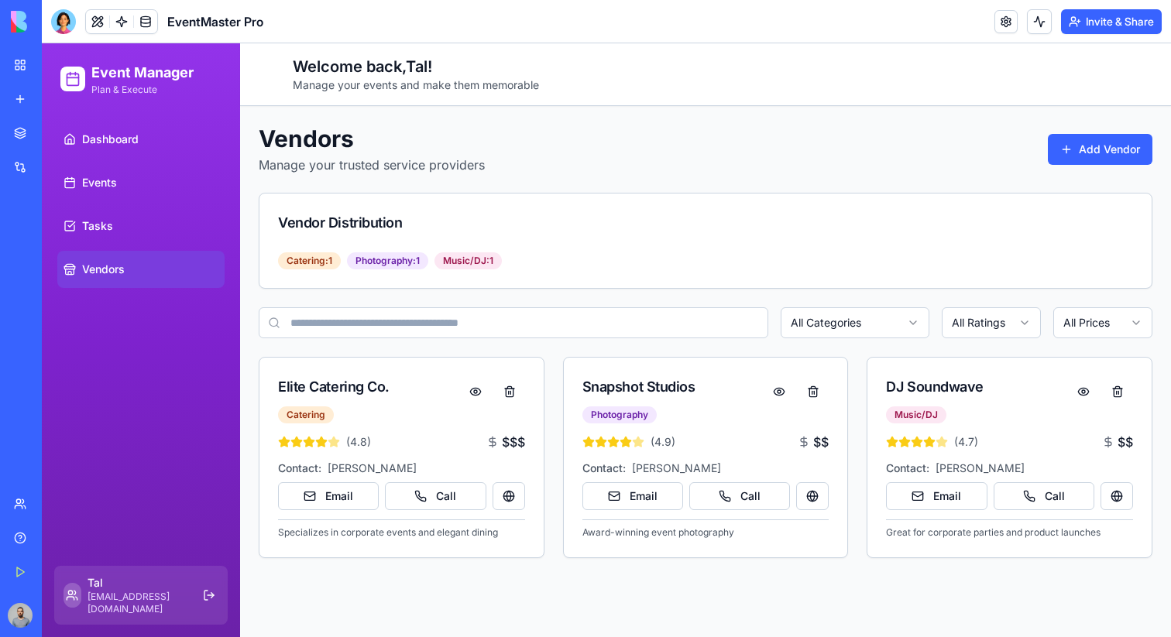
click at [101, 591] on p "Tal" at bounding box center [144, 582] width 113 height 15
click at [73, 595] on circle at bounding box center [71, 593] width 4 height 4
click at [158, 129] on link "Dashboard" at bounding box center [140, 139] width 167 height 37
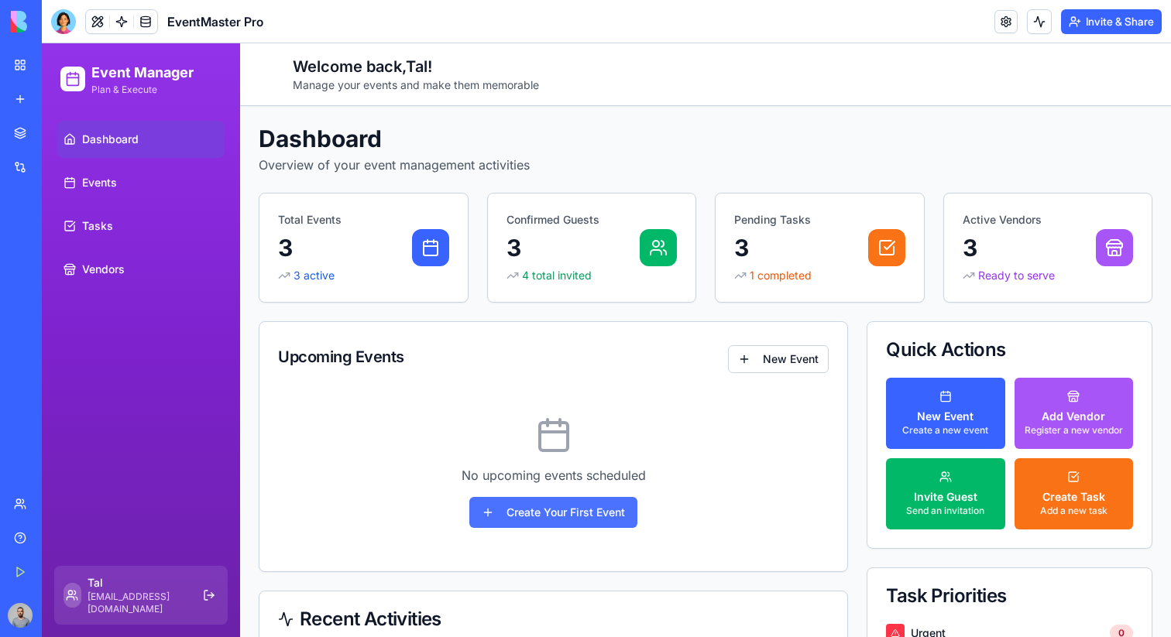
click at [603, 521] on button "Create Your First Event" at bounding box center [553, 512] width 168 height 31
click at [769, 364] on button "New Event" at bounding box center [778, 359] width 101 height 28
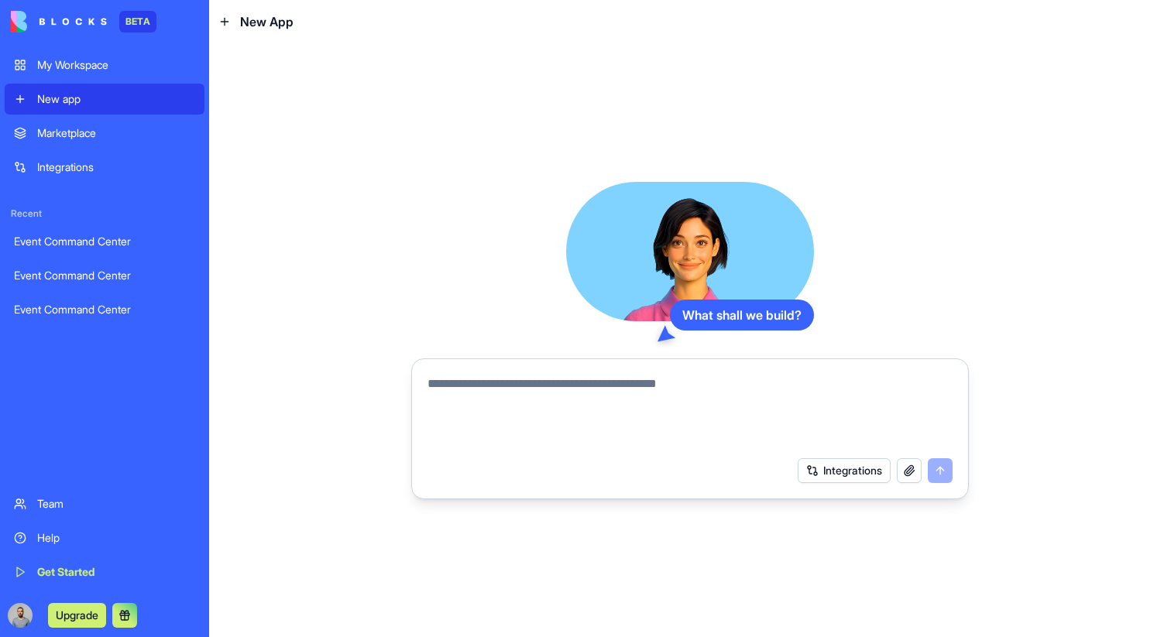
paste textarea "**********"
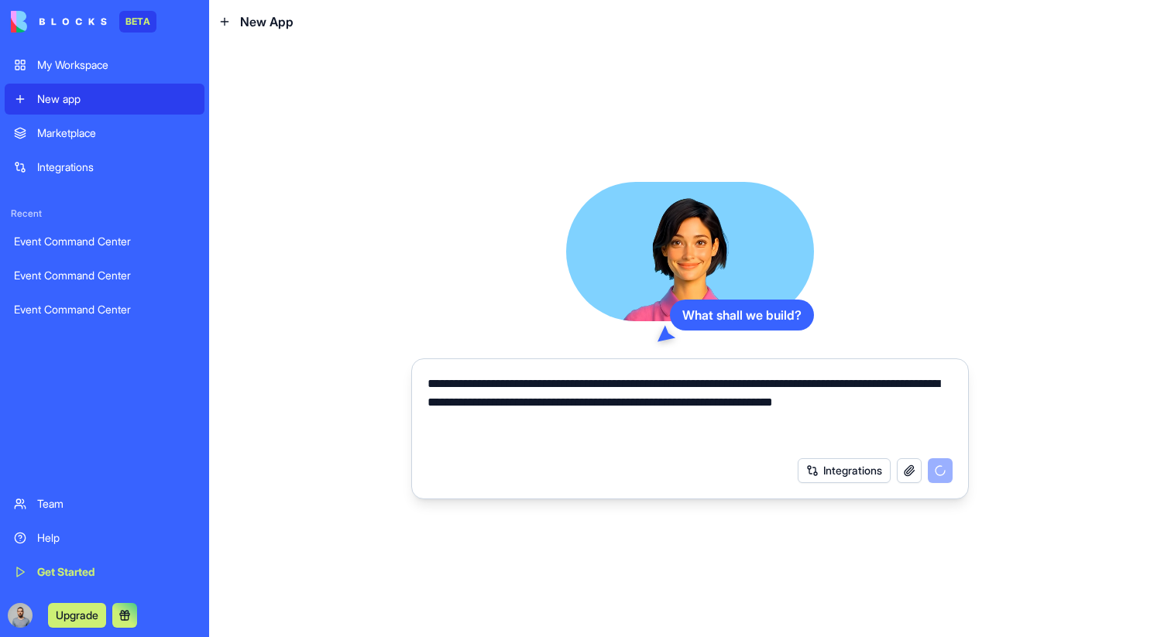
type textarea "**********"
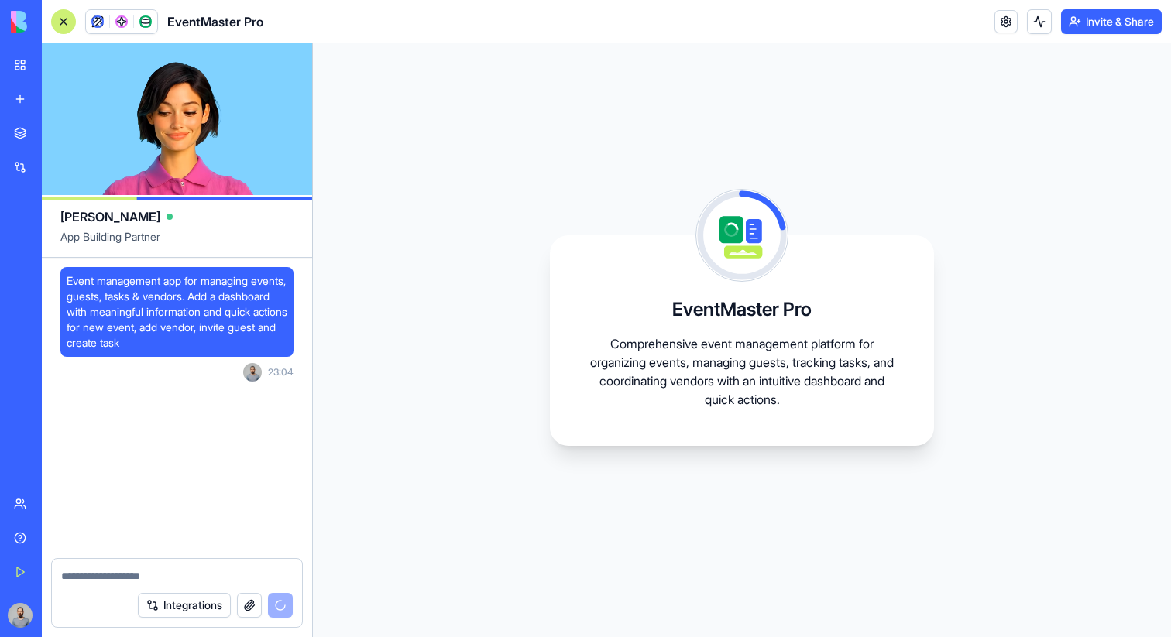
scroll to position [300, 0]
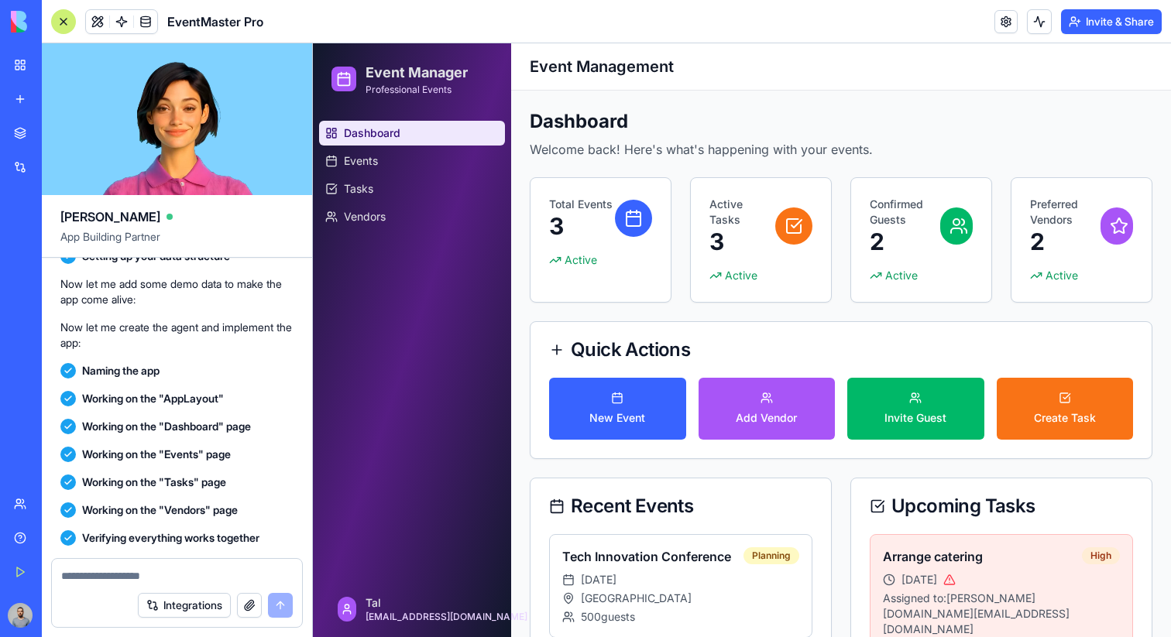
scroll to position [635, 0]
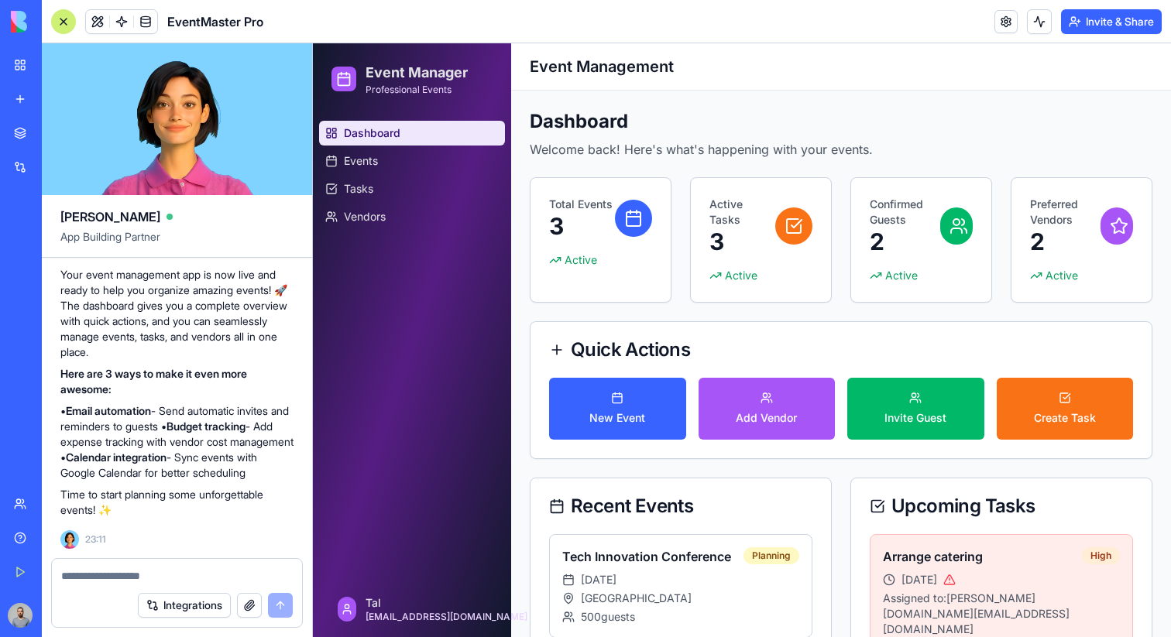
click at [59, 23] on div at bounding box center [63, 21] width 25 height 25
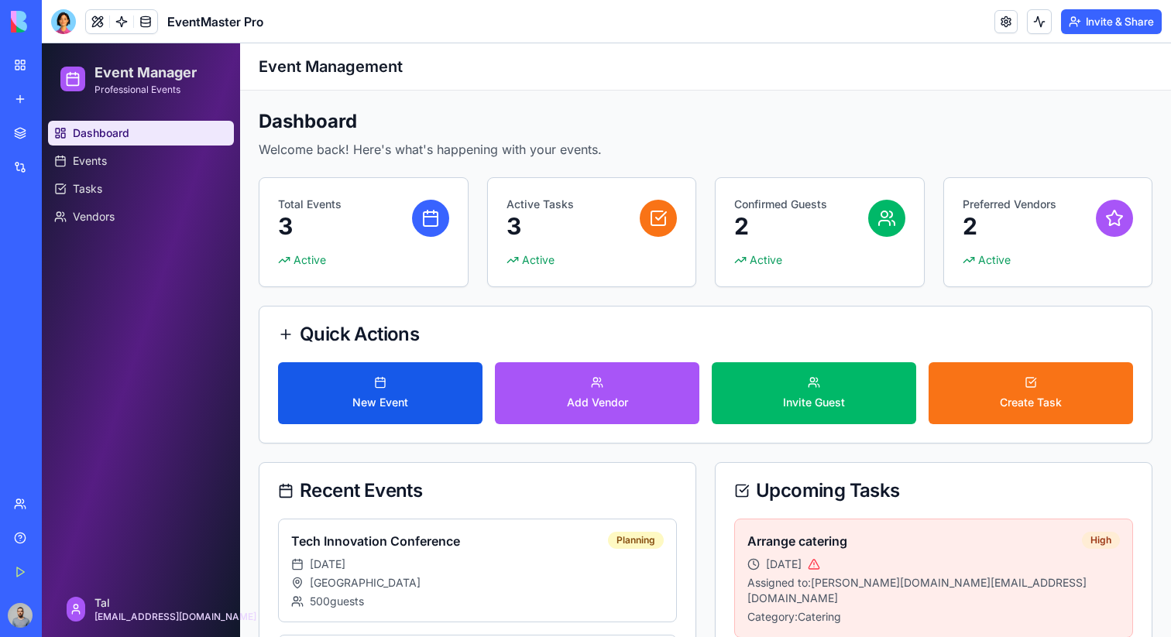
click at [358, 411] on button "New Event" at bounding box center [380, 393] width 204 height 62
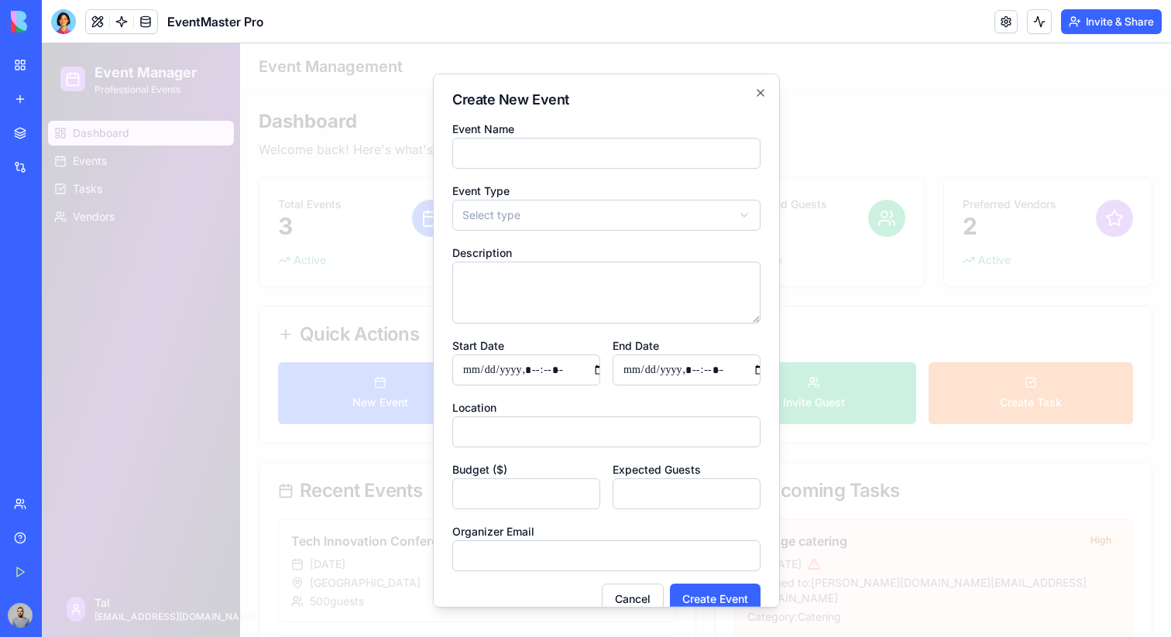
click at [857, 331] on div at bounding box center [606, 340] width 1129 height 594
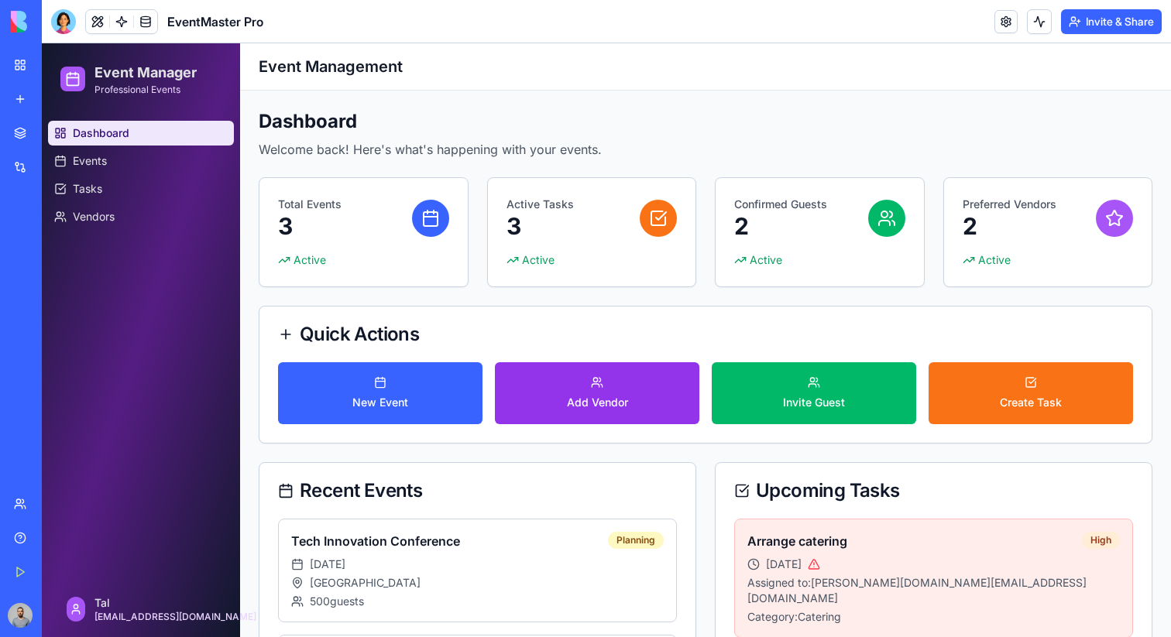
click at [685, 377] on button "Add Vendor" at bounding box center [597, 393] width 204 height 62
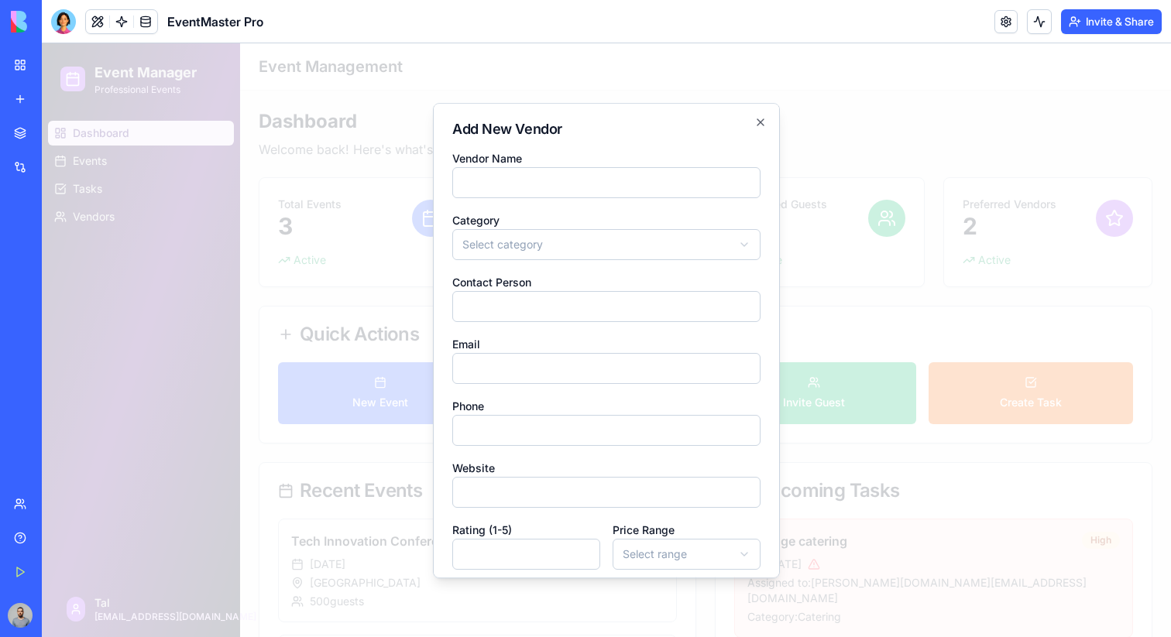
click at [939, 319] on div at bounding box center [606, 340] width 1129 height 594
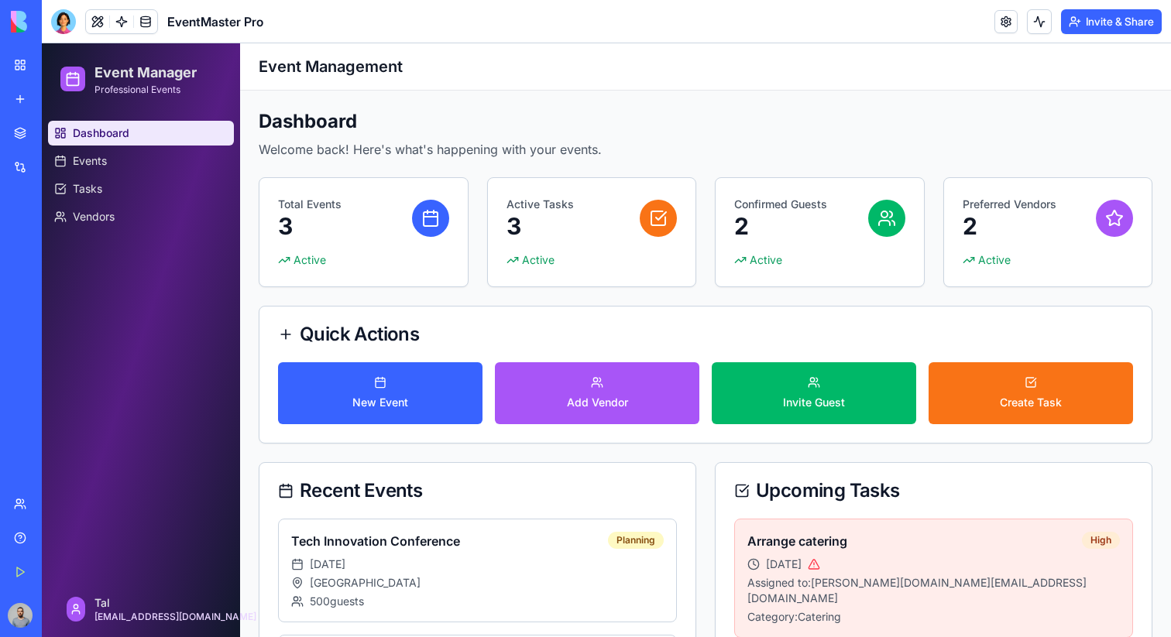
click at [895, 352] on div "Quick Actions" at bounding box center [705, 335] width 892 height 56
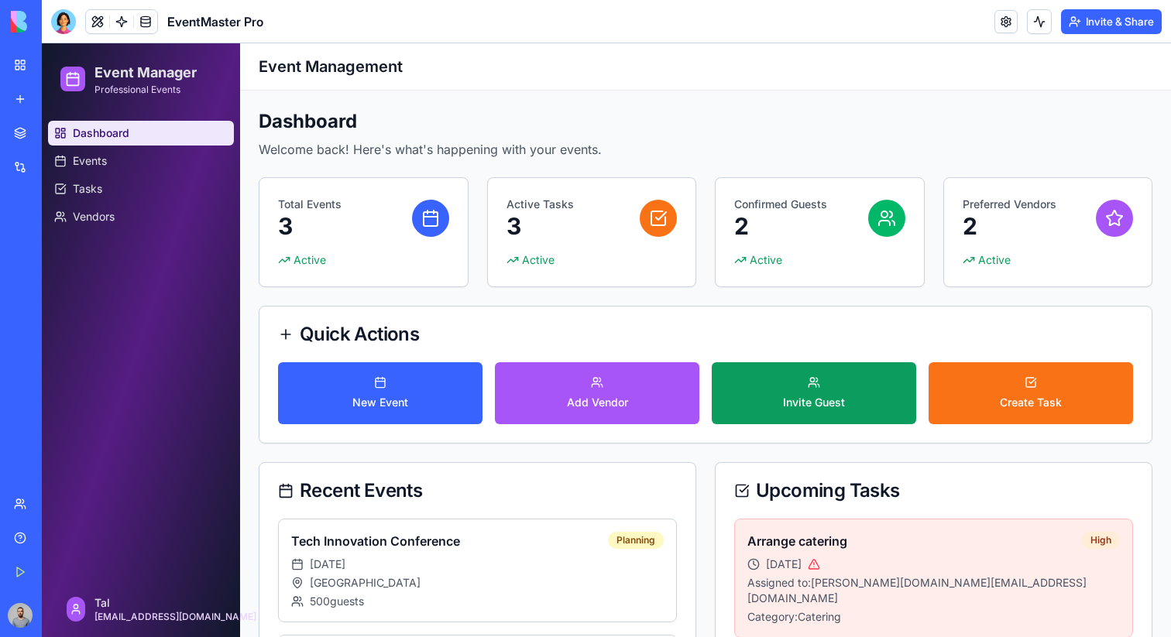
click at [891, 383] on button "Invite Guest" at bounding box center [814, 393] width 204 height 62
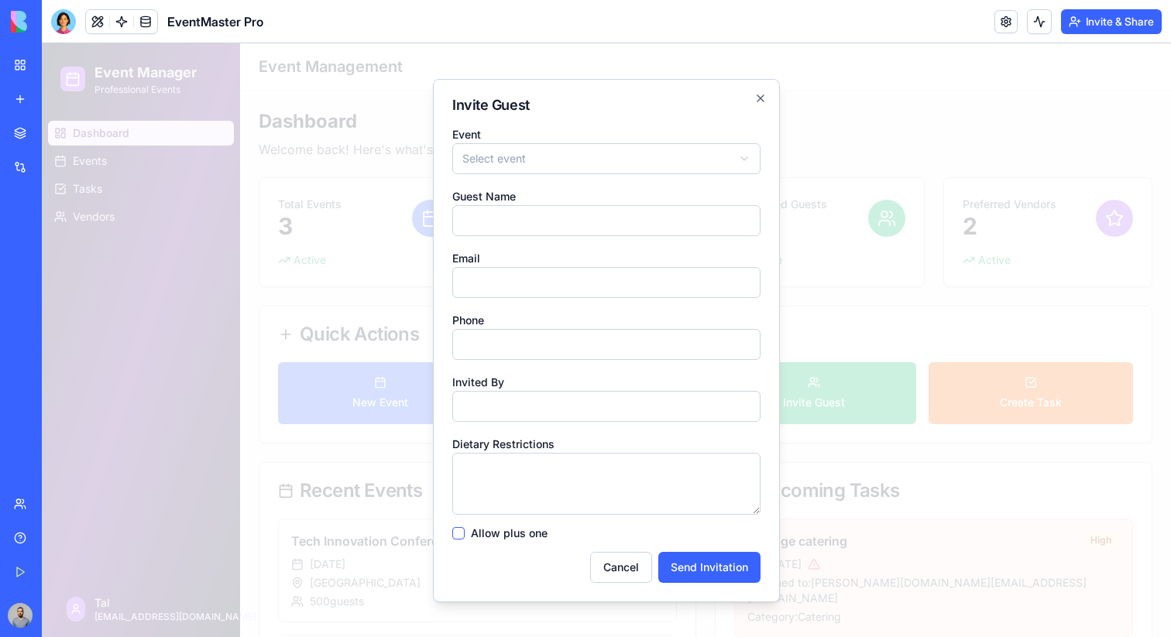
click at [989, 352] on div at bounding box center [606, 340] width 1129 height 594
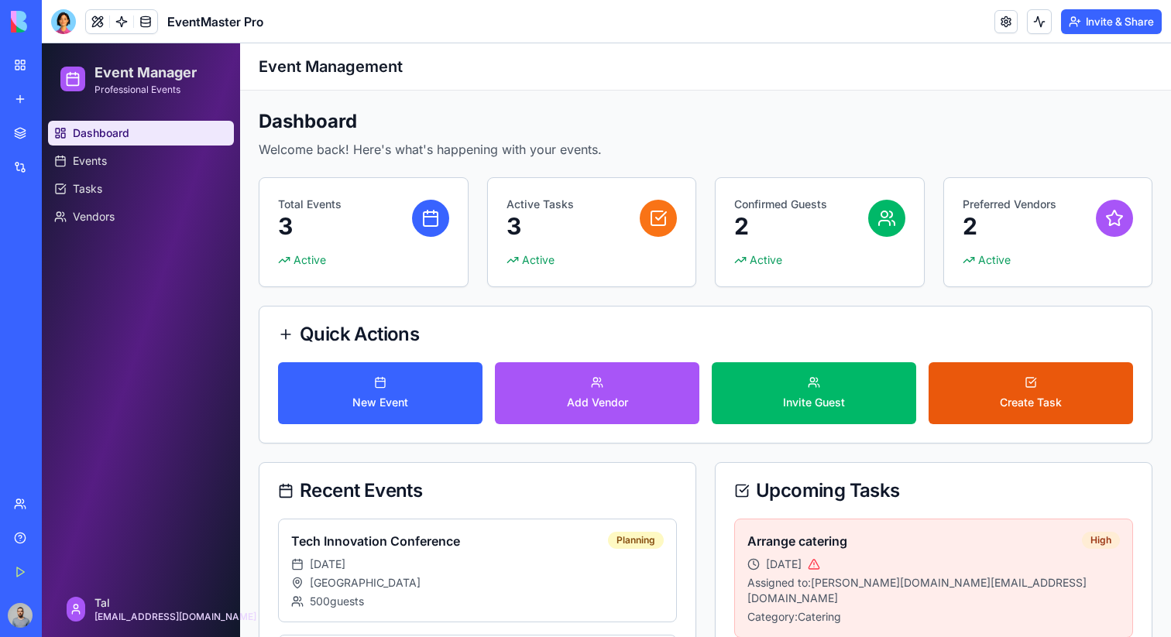
click at [1006, 375] on button "Create Task" at bounding box center [1031, 393] width 204 height 62
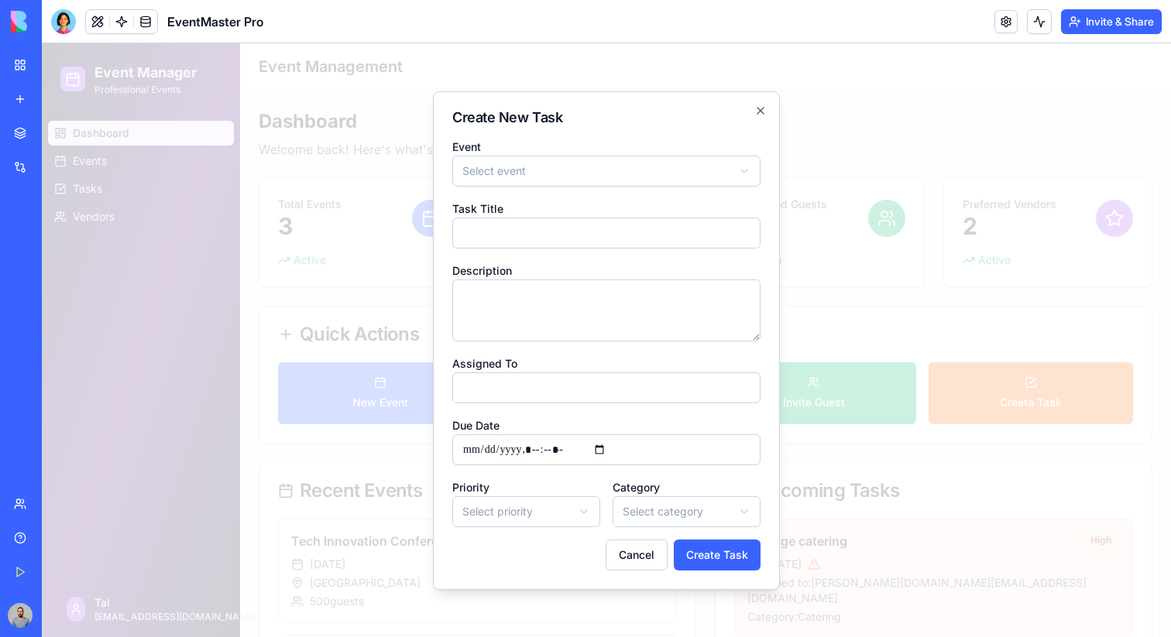
click at [1001, 374] on div at bounding box center [606, 340] width 1129 height 594
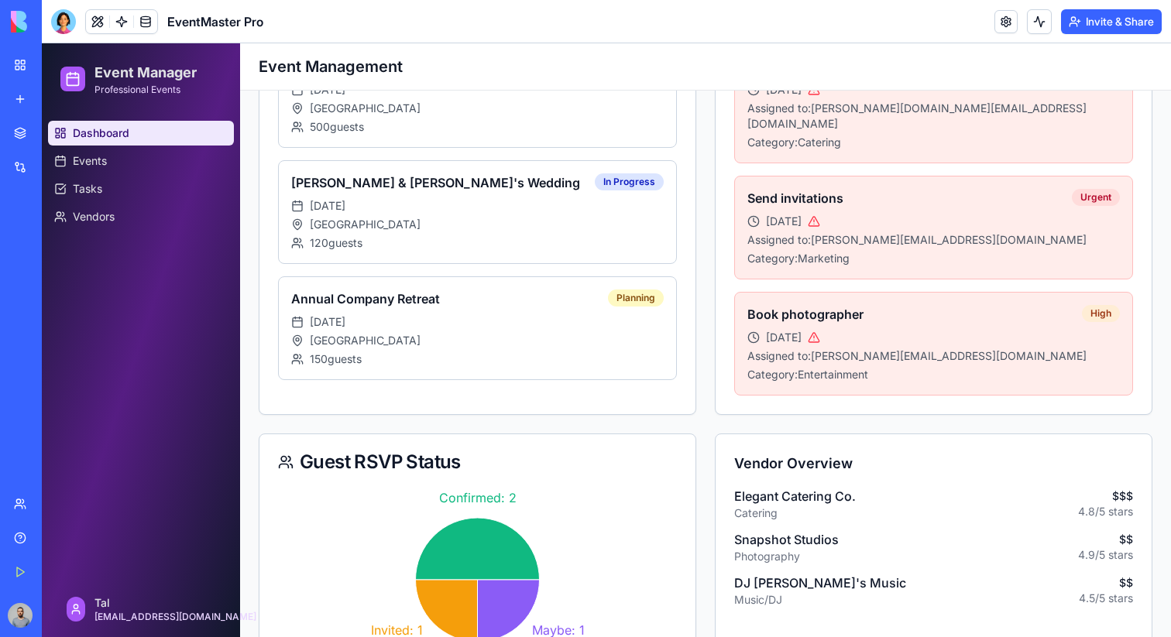
scroll to position [548, 0]
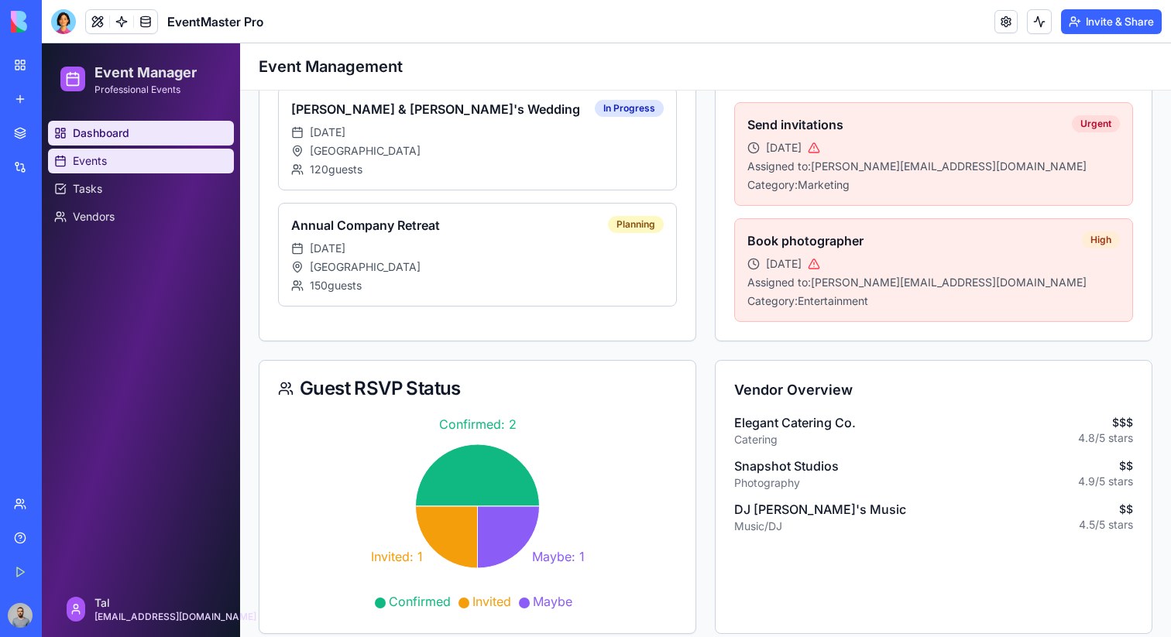
click at [123, 170] on link "Events" at bounding box center [141, 161] width 186 height 25
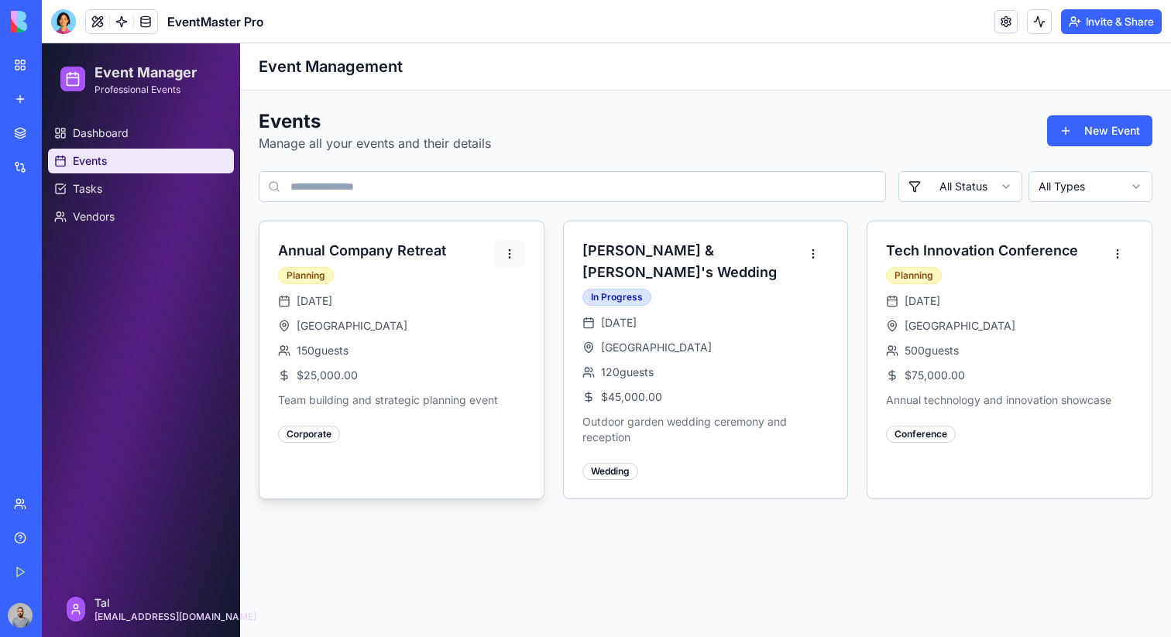
click at [515, 253] on html "Event Manager Professional Events Dashboard Events Tasks Vendors Tal tal@blocks…" at bounding box center [606, 340] width 1129 height 594
click at [493, 289] on div "Edit" at bounding box center [475, 287] width 91 height 25
click at [505, 256] on html "Event Manager Professional Events Dashboard Events Tasks Vendors Tal tal@blocks…" at bounding box center [606, 340] width 1129 height 594
click at [507, 311] on div "Duplicate" at bounding box center [475, 312] width 91 height 25
click at [1093, 130] on button "New Event" at bounding box center [1099, 130] width 105 height 31
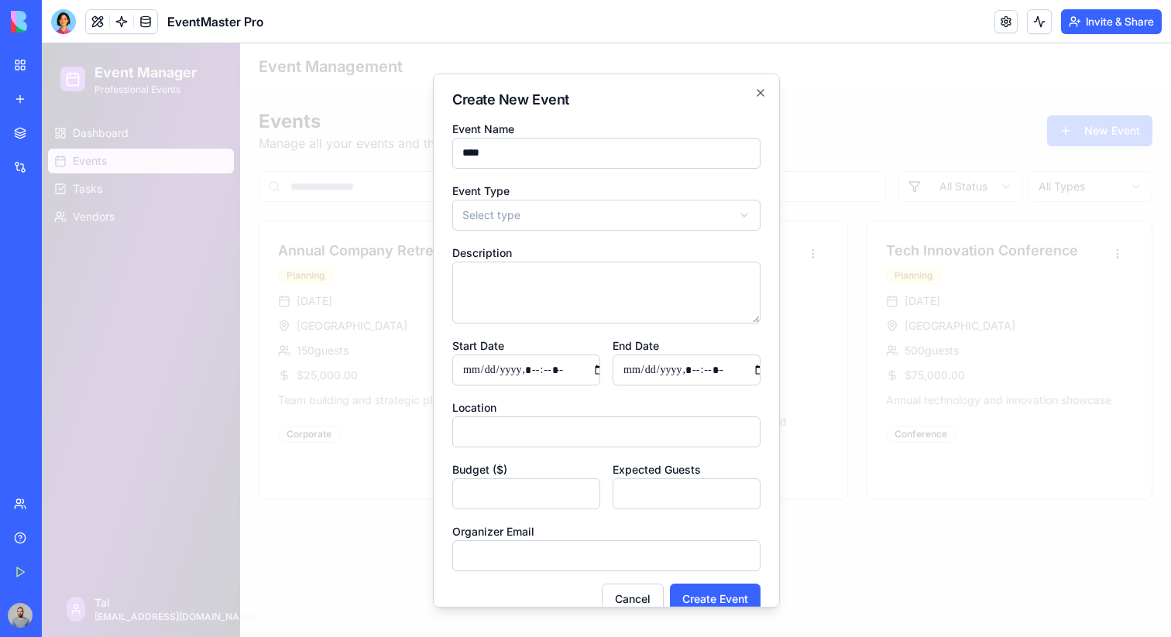
type input "****"
click at [725, 214] on body "**********" at bounding box center [606, 340] width 1129 height 594
click at [662, 275] on textarea "Description" at bounding box center [606, 292] width 308 height 62
type textarea "******"
click at [690, 592] on button "Create Event" at bounding box center [715, 598] width 91 height 31
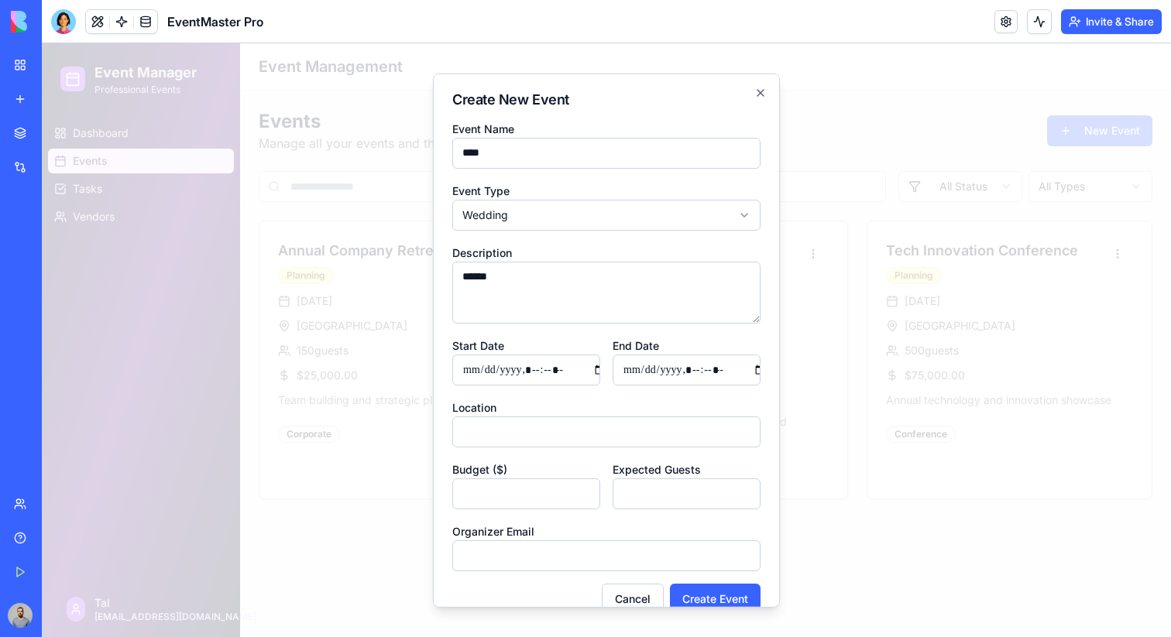
click at [584, 366] on input "Start Date" at bounding box center [526, 369] width 148 height 31
type input "**********"
click at [745, 377] on input "End Date" at bounding box center [687, 369] width 148 height 31
click at [748, 374] on input "End Date" at bounding box center [687, 369] width 148 height 31
type input "**********"
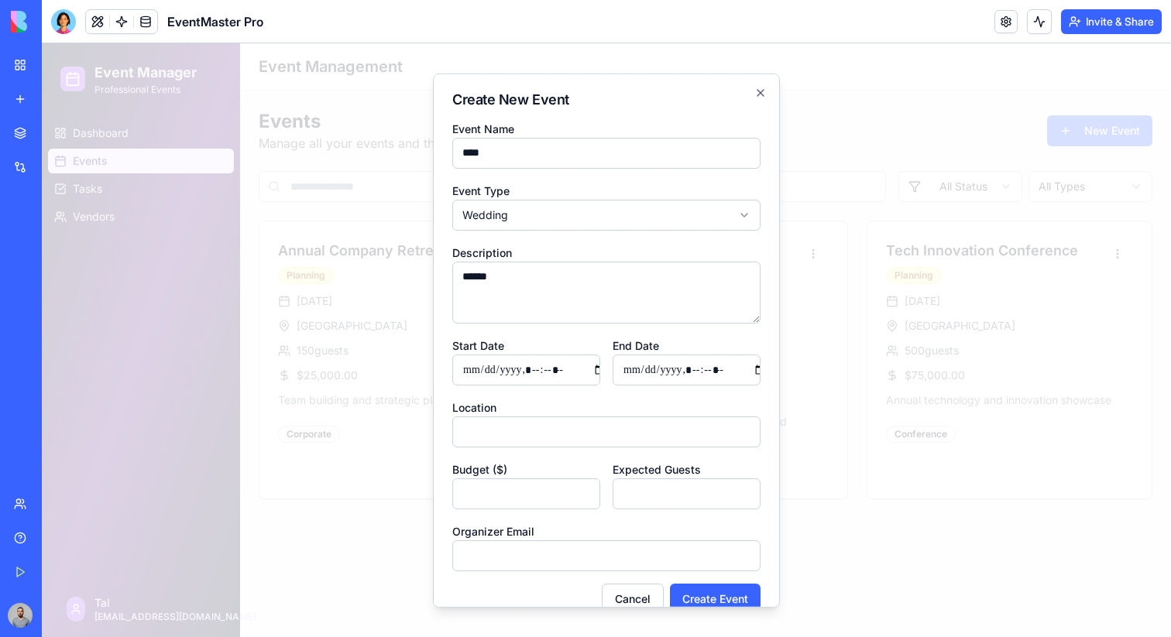
click at [755, 337] on div "End Date" at bounding box center [687, 360] width 148 height 50
click at [737, 586] on button "Create Event" at bounding box center [715, 598] width 91 height 31
type input "*******"
click at [732, 589] on button "Create Event" at bounding box center [715, 598] width 91 height 31
type input "**********"
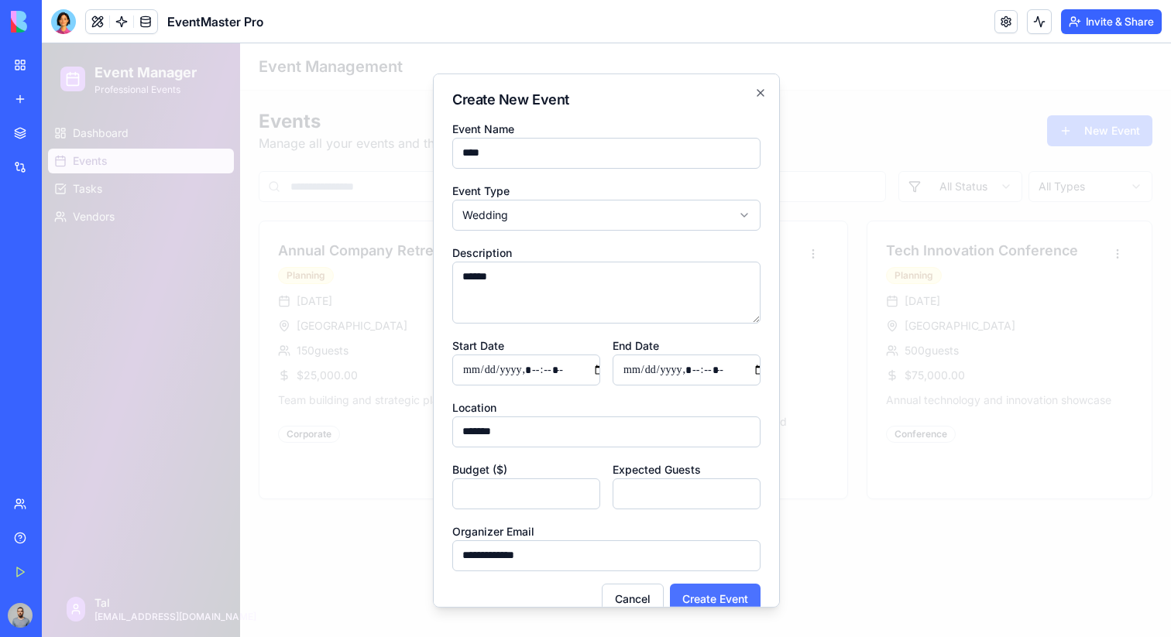
click at [670, 583] on button "Create Event" at bounding box center [715, 598] width 91 height 31
select select
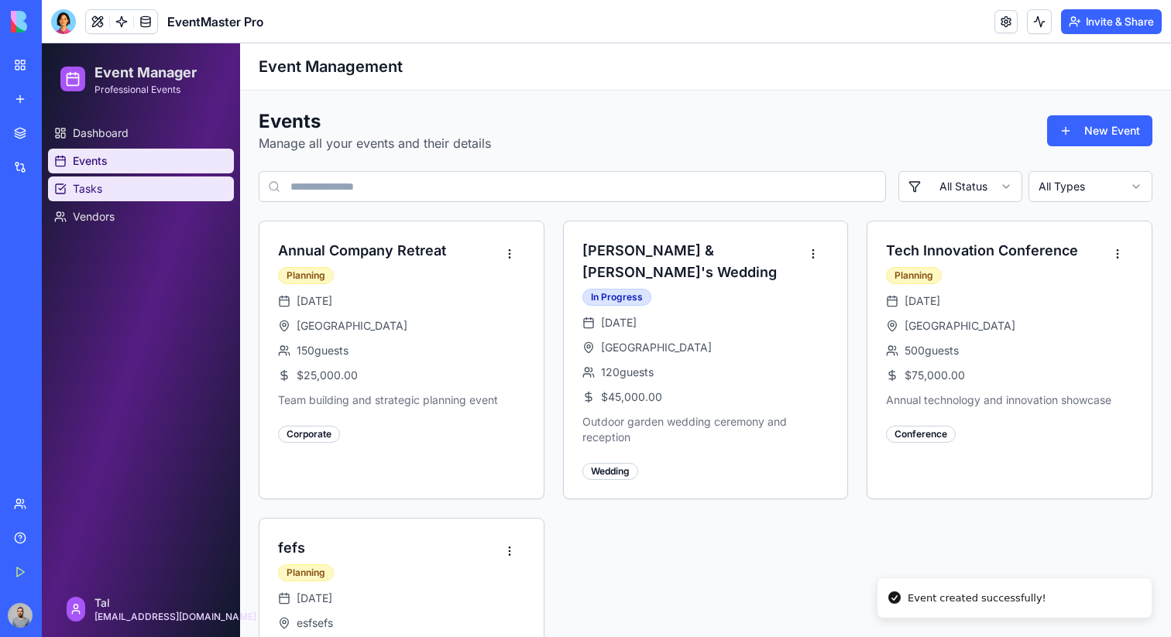
click at [65, 197] on link "Tasks" at bounding box center [141, 189] width 186 height 25
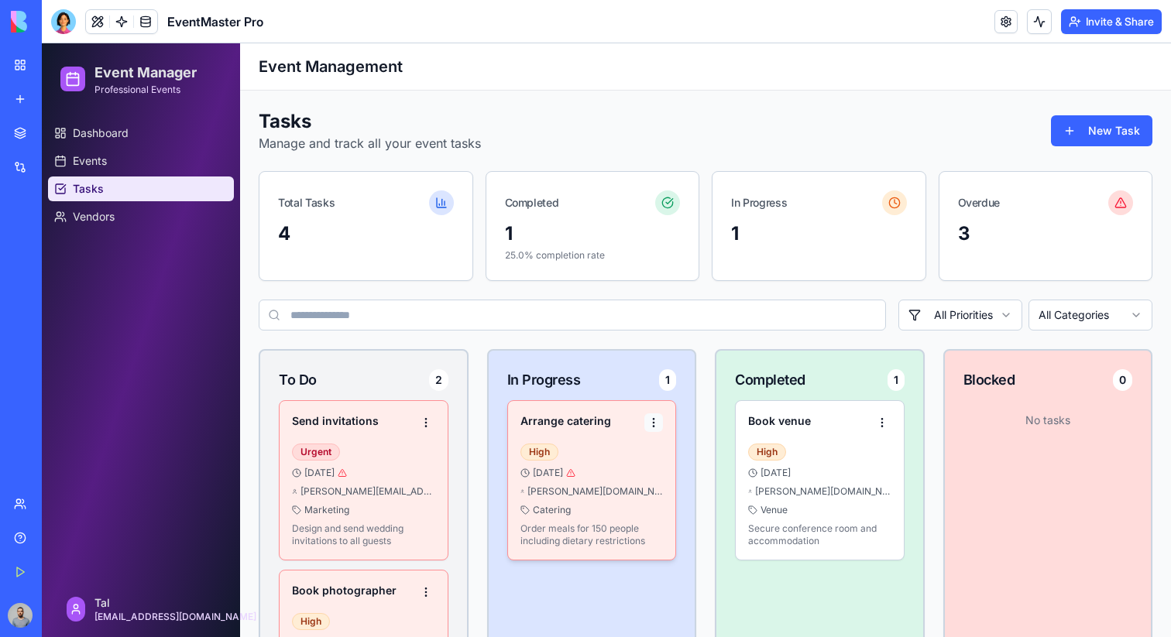
click at [655, 425] on html "Event Manager Professional Events Dashboard Events Tasks Vendors Tal tal@blocks…" at bounding box center [606, 406] width 1129 height 726
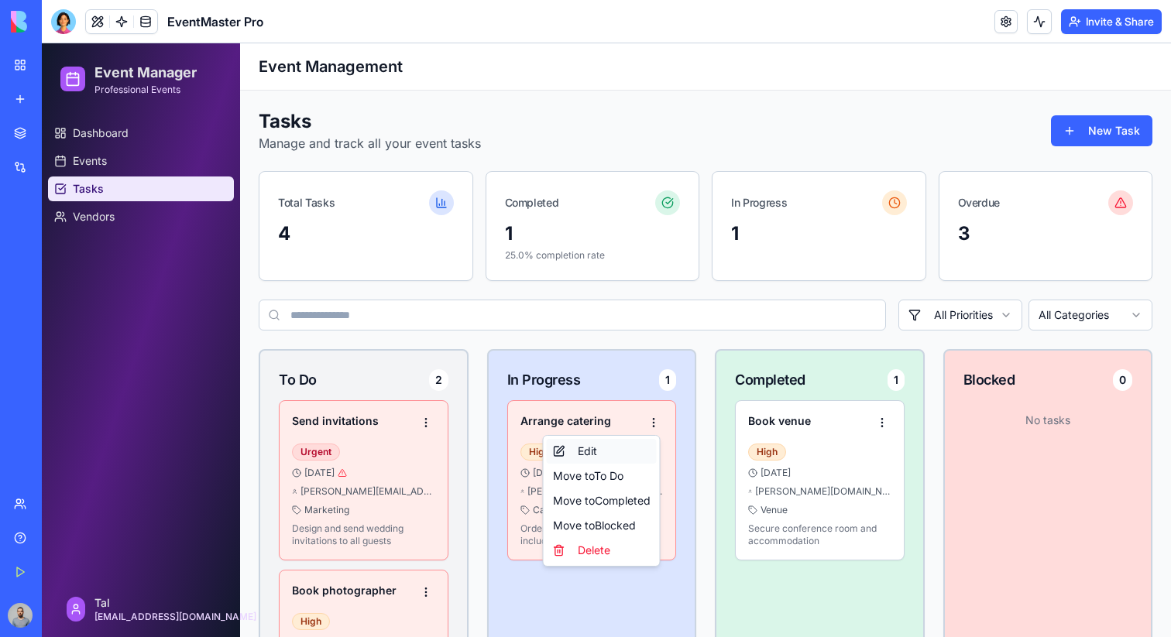
click at [640, 450] on div "Edit" at bounding box center [602, 451] width 110 height 25
click at [655, 426] on html "Event Manager Professional Events Dashboard Events Tasks Vendors Tal tal@blocks…" at bounding box center [606, 406] width 1129 height 726
click at [629, 471] on div "Move to To Do" at bounding box center [602, 476] width 110 height 25
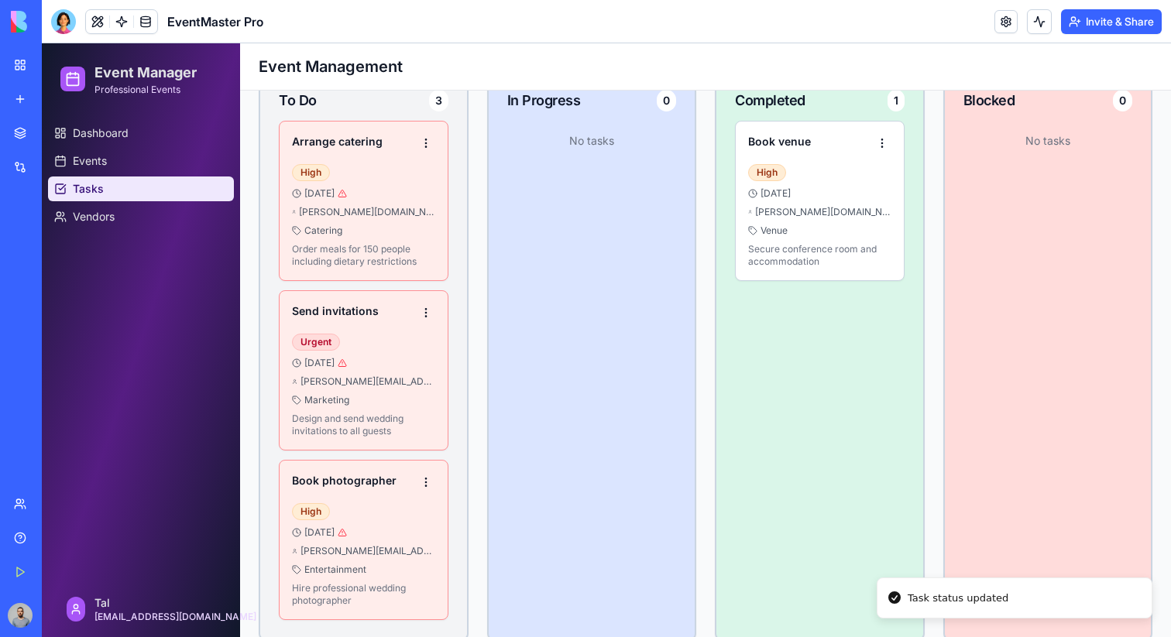
scroll to position [300, 0]
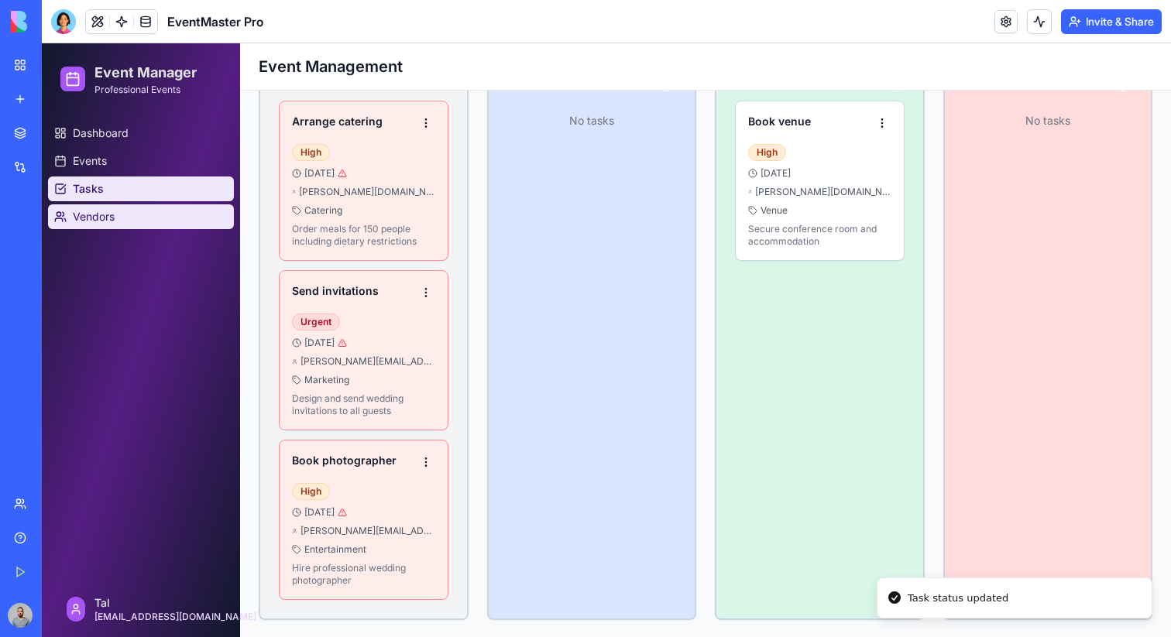
click at [98, 218] on span "Vendors" at bounding box center [94, 216] width 42 height 15
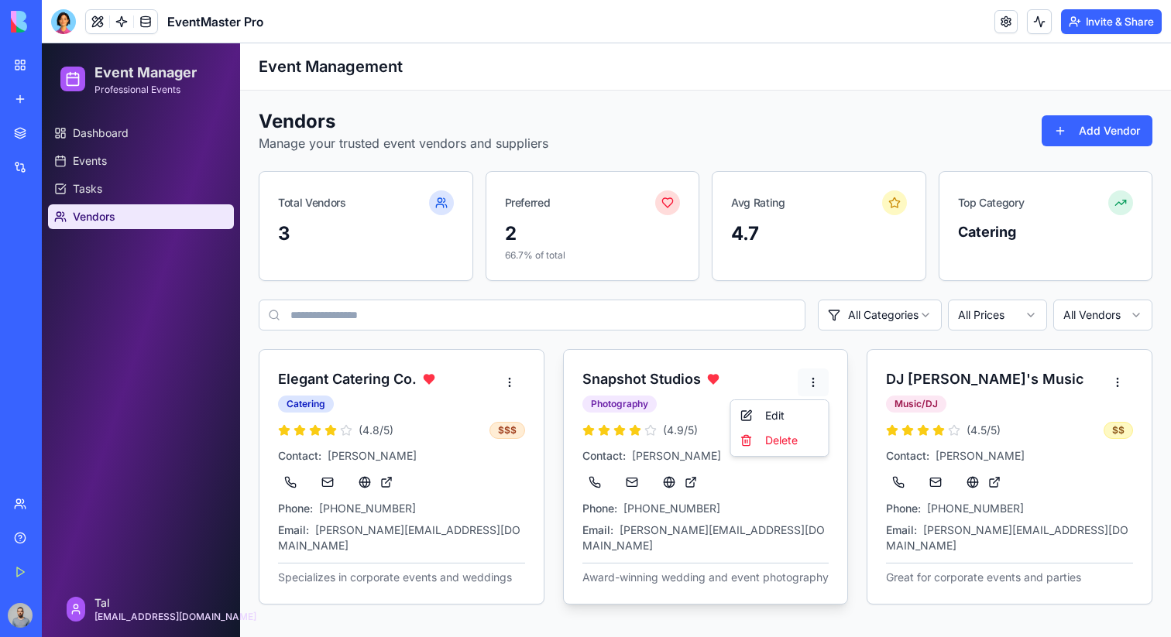
click at [815, 389] on html "Event Manager Professional Events Dashboard Events Tasks Vendors Tal tal@blocks…" at bounding box center [606, 340] width 1129 height 594
click at [805, 424] on div "Edit" at bounding box center [779, 416] width 91 height 25
click at [510, 392] on html "Event Manager Professional Events Dashboard Events Tasks Vendors Tal tal@blocks…" at bounding box center [606, 340] width 1129 height 594
click at [510, 414] on div "Edit" at bounding box center [475, 416] width 91 height 25
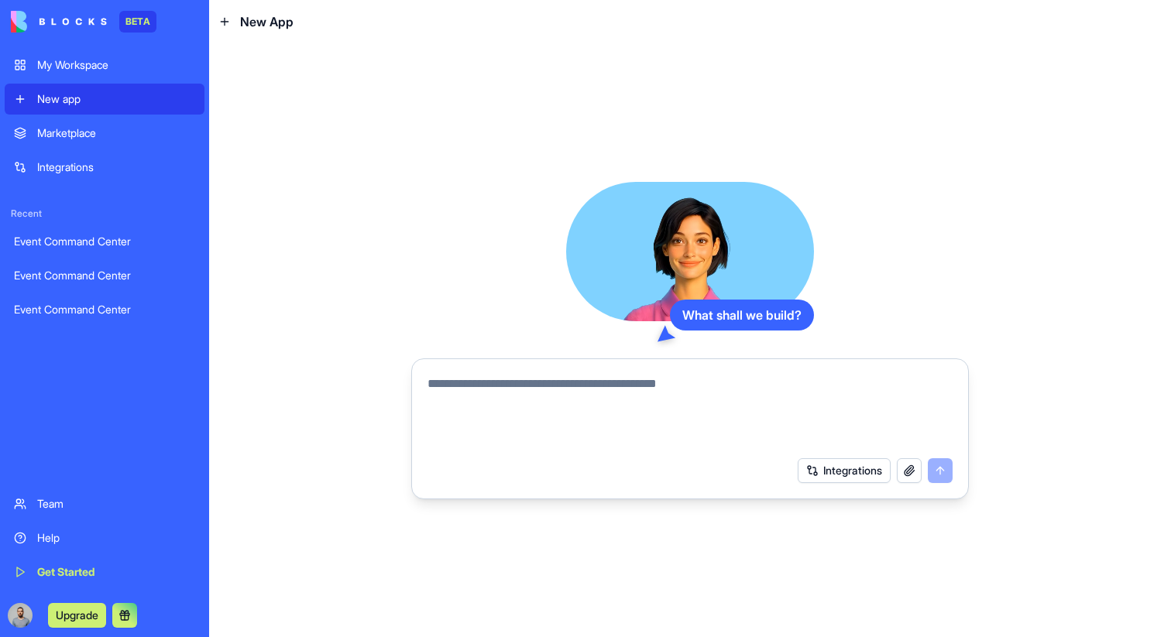
paste textarea "**********"
type textarea "**********"
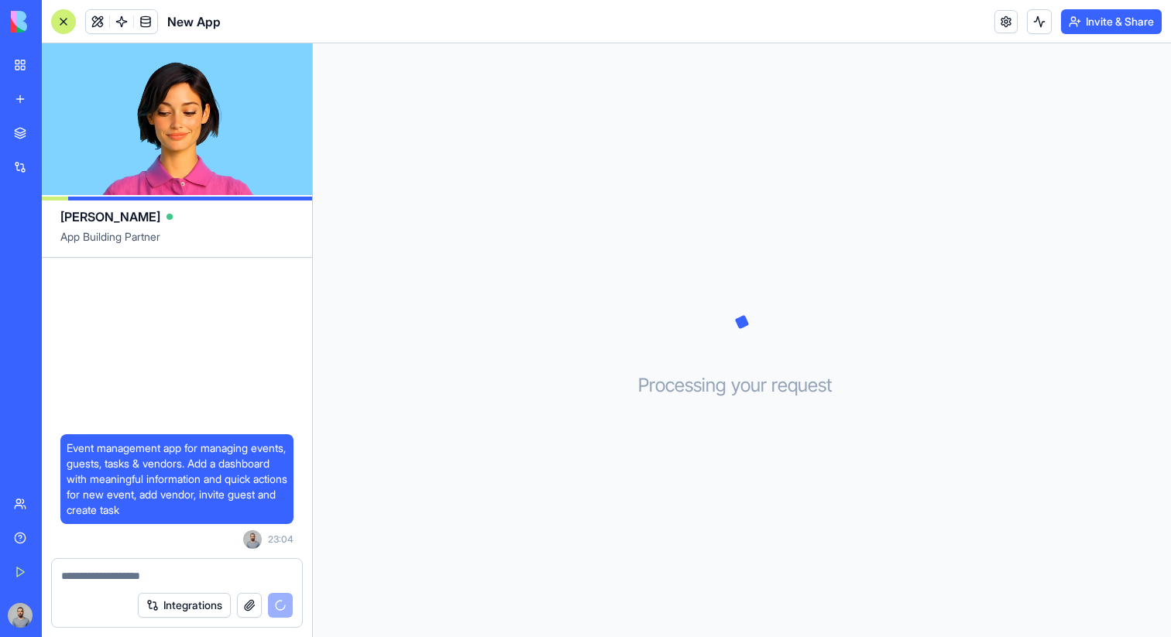
click at [57, 100] on div "New app" at bounding box center [47, 98] width 20 height 15
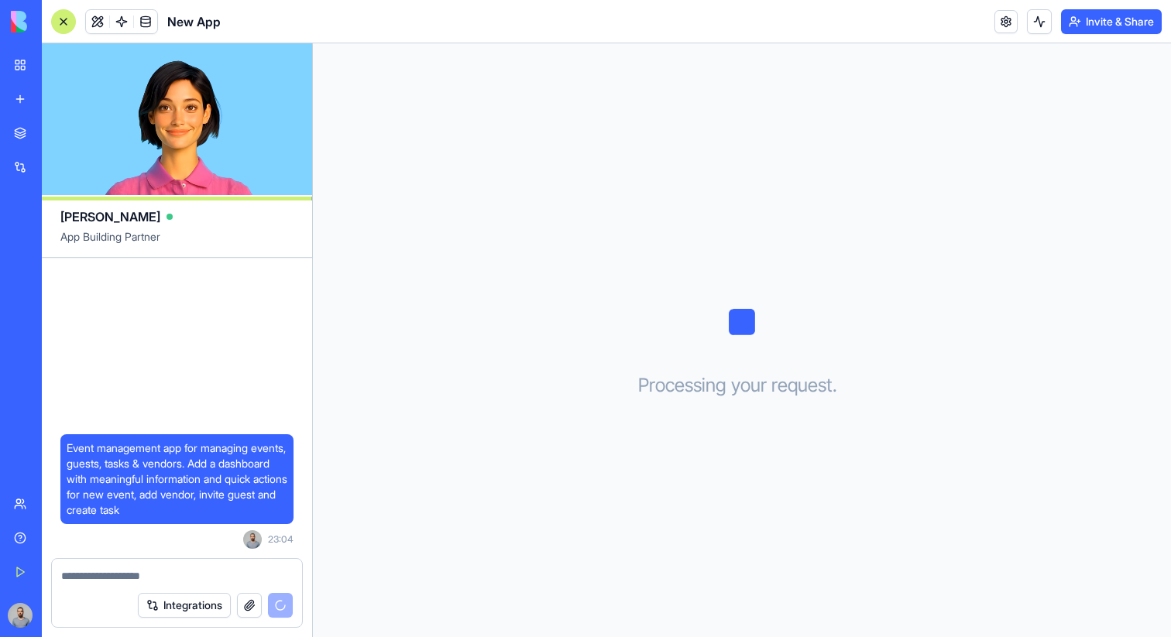
click at [57, 100] on div "New app" at bounding box center [47, 98] width 20 height 15
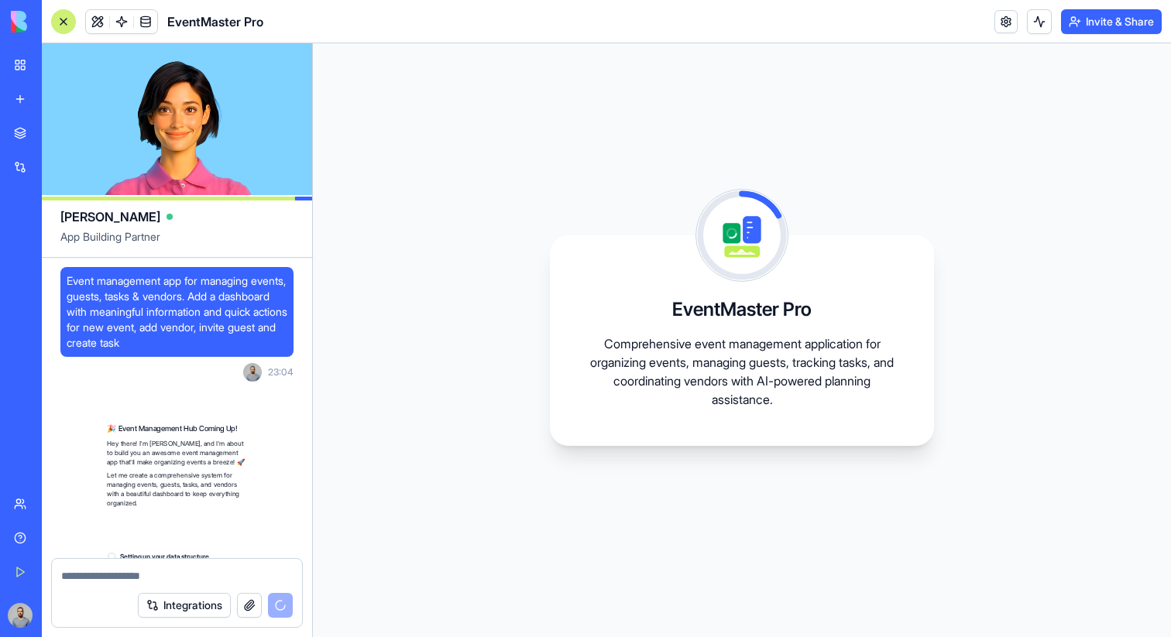
scroll to position [242, 0]
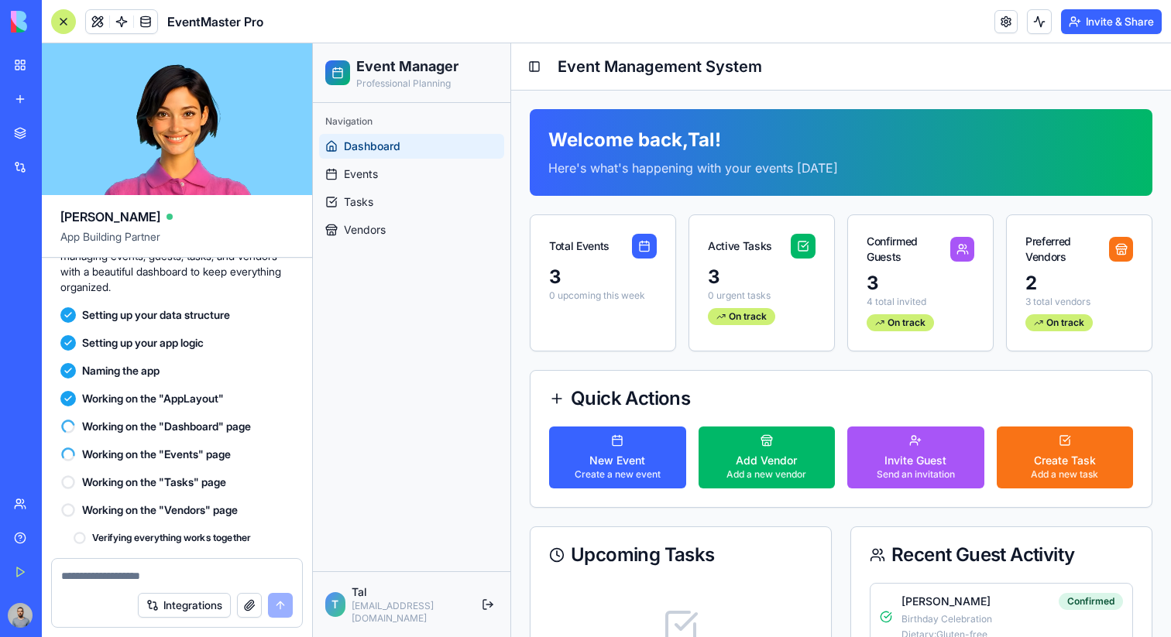
scroll to position [449, 0]
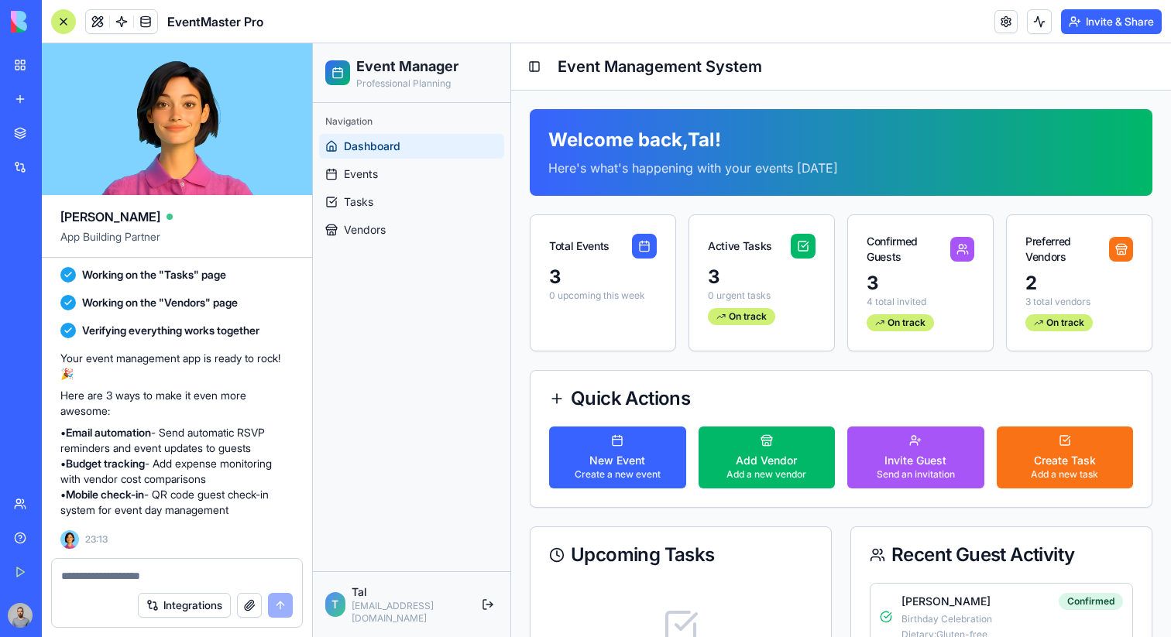
click at [64, 19] on div at bounding box center [63, 21] width 25 height 25
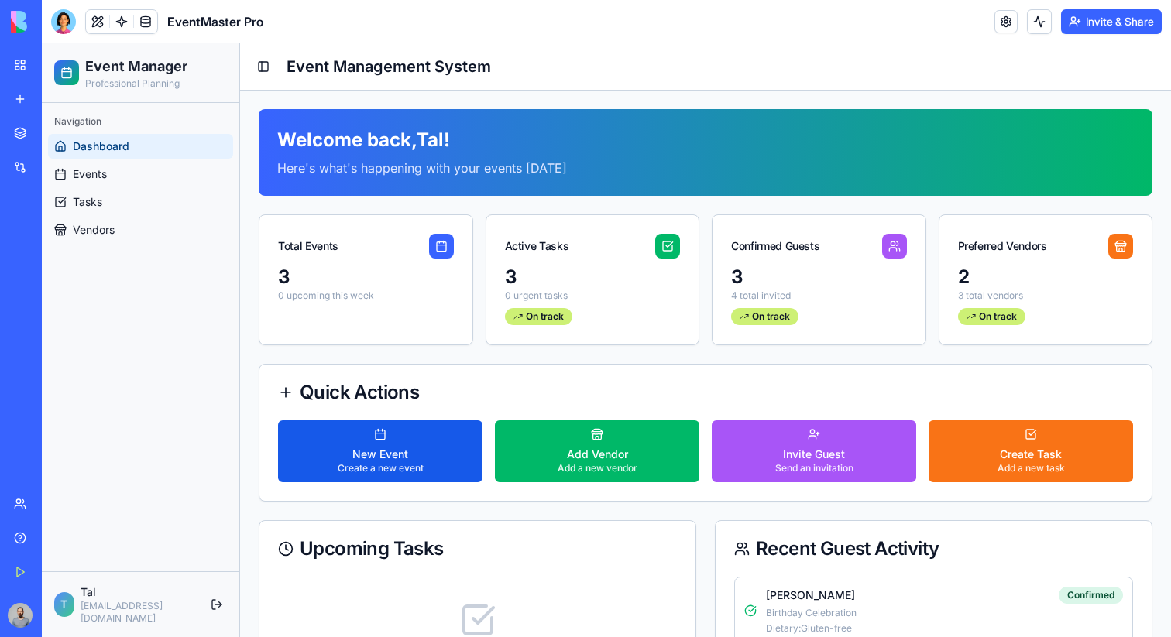
click at [393, 471] on div "Create a new event" at bounding box center [381, 468] width 86 height 12
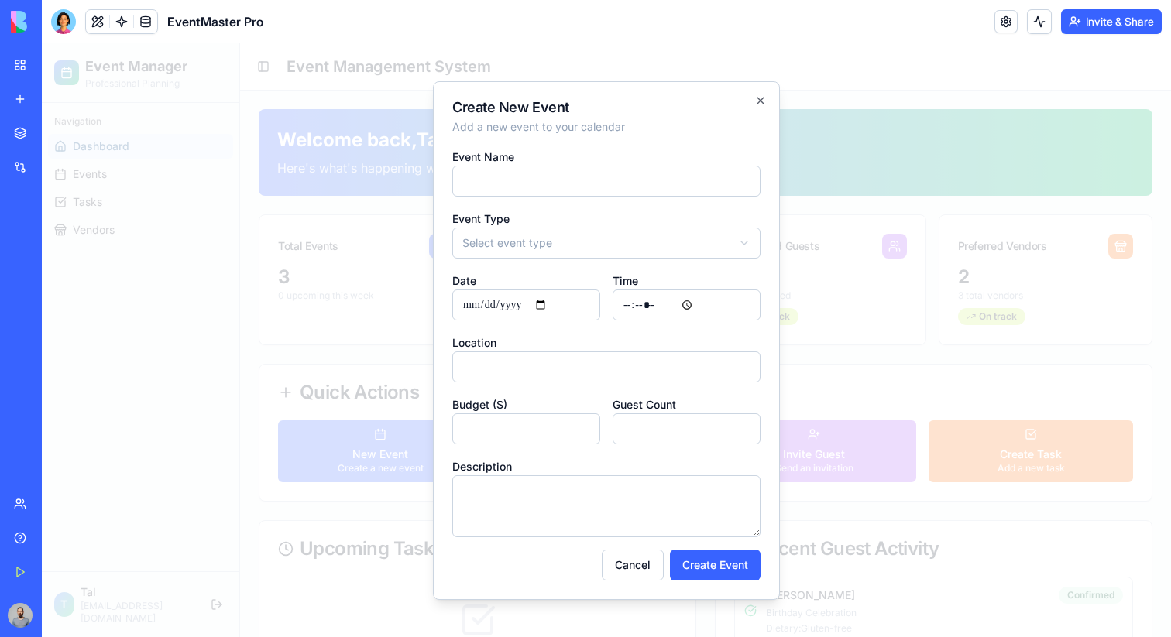
click at [383, 461] on div at bounding box center [606, 340] width 1129 height 594
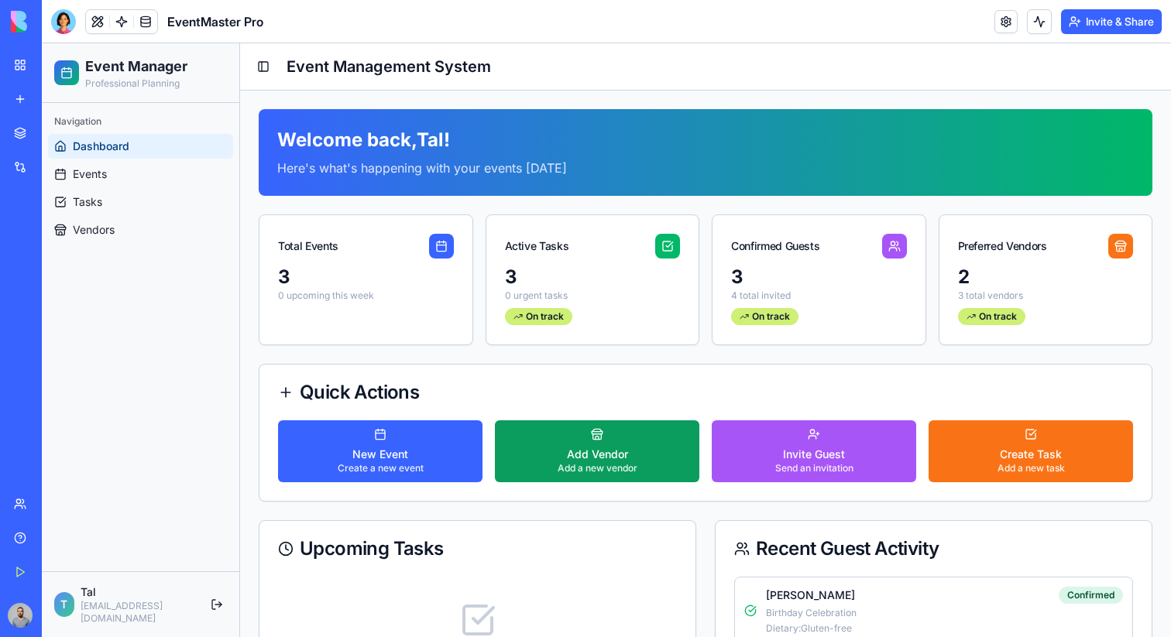
click at [544, 446] on button "Add Vendor Add a new vendor" at bounding box center [597, 452] width 204 height 62
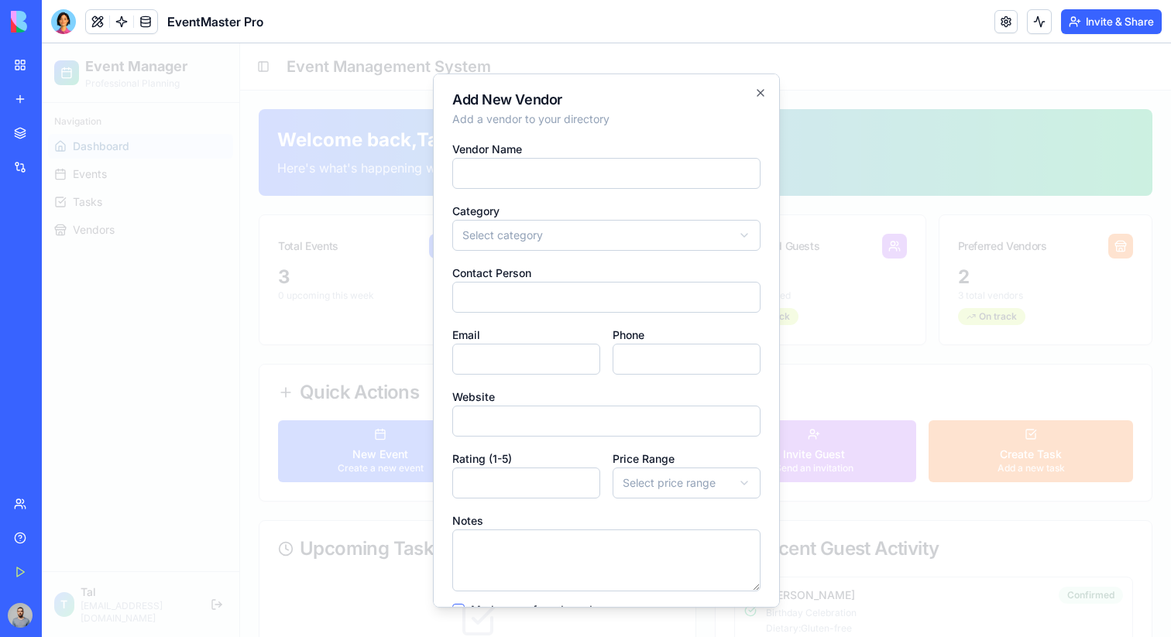
click at [974, 414] on div at bounding box center [606, 340] width 1129 height 594
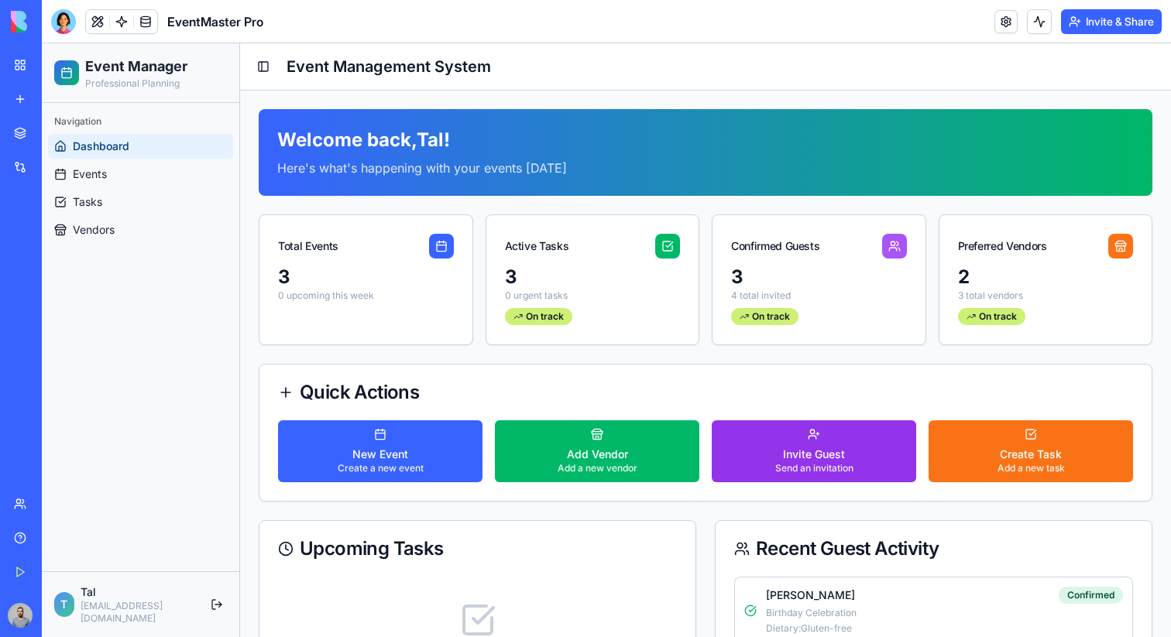
click at [867, 451] on button "Invite Guest Send an invitation" at bounding box center [814, 452] width 204 height 62
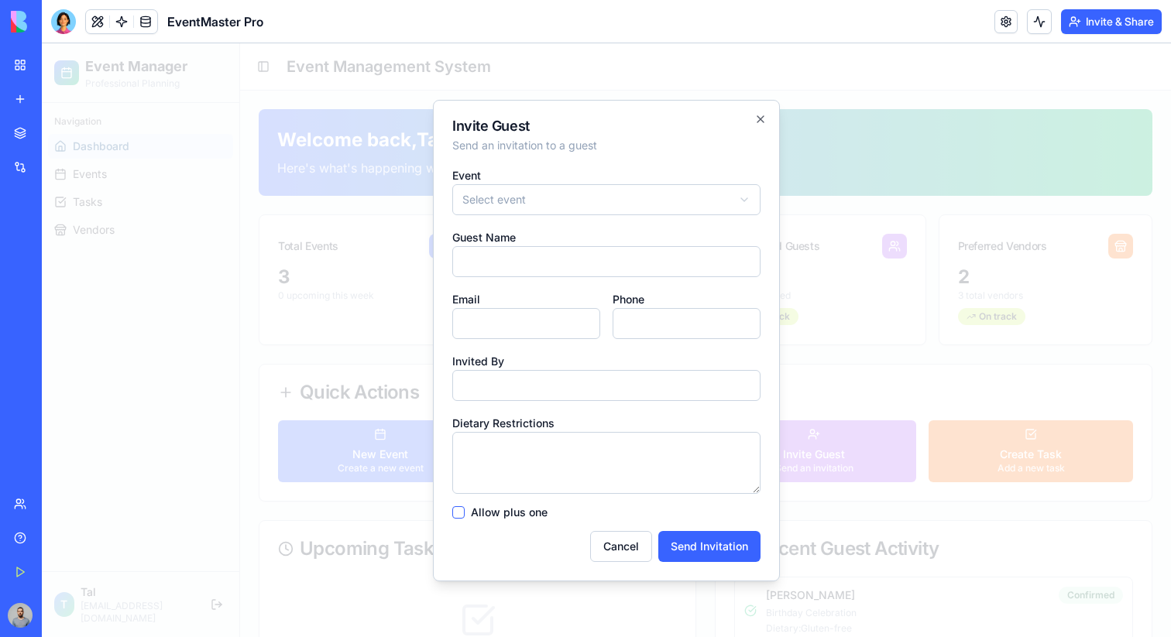
click at [954, 415] on div at bounding box center [606, 340] width 1129 height 594
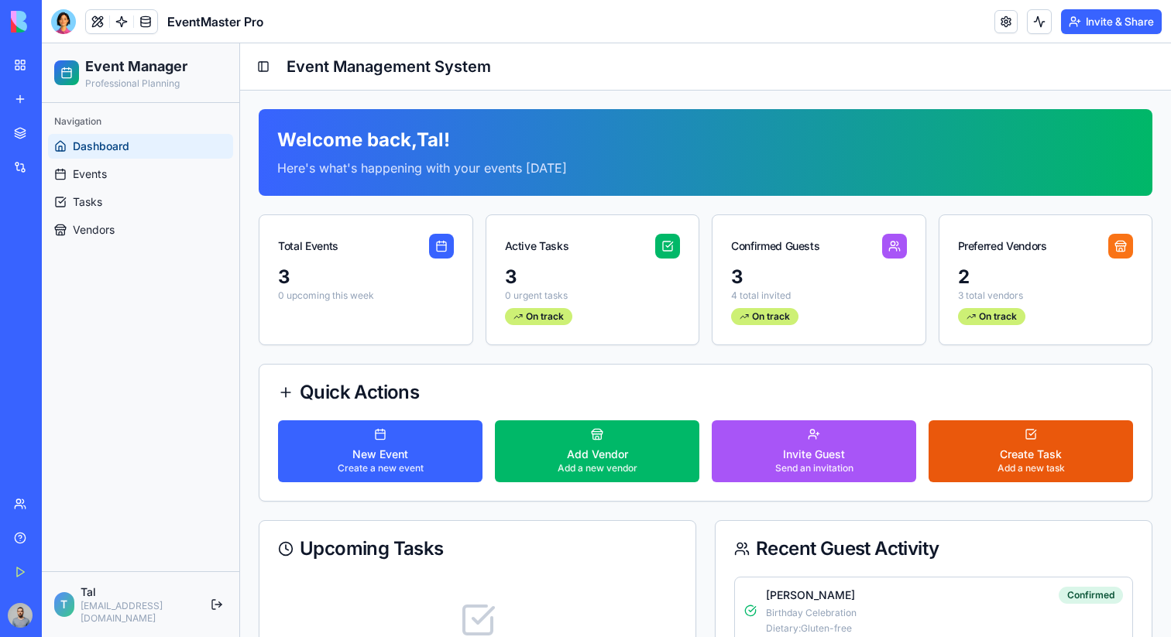
click at [985, 429] on button "Create Task Add a new task" at bounding box center [1031, 452] width 204 height 62
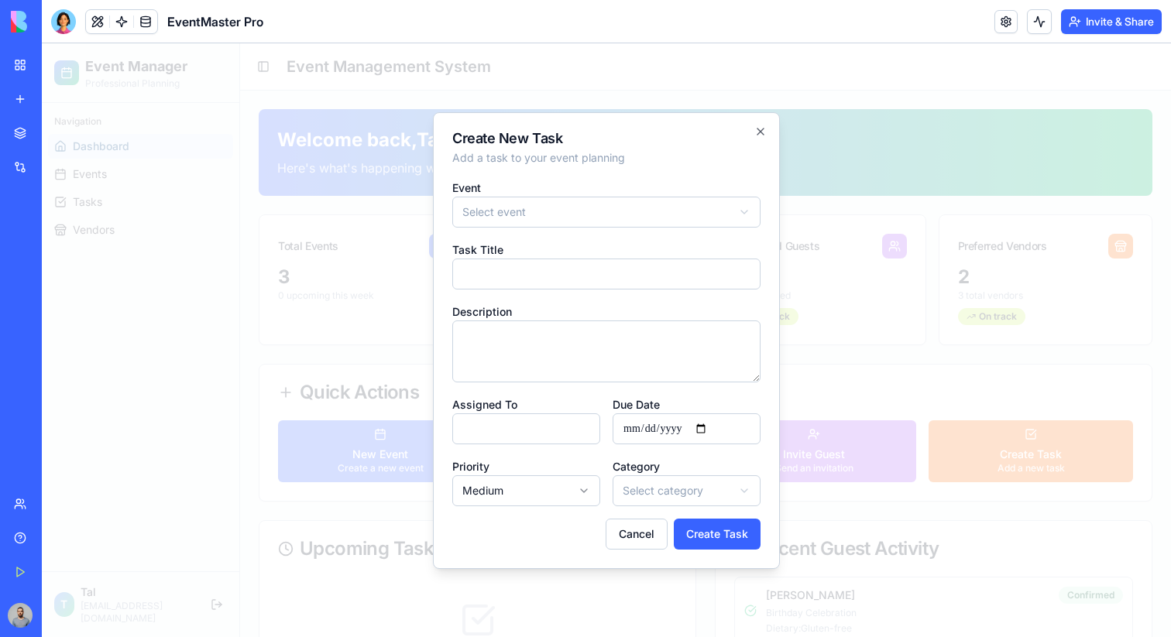
click at [987, 349] on div at bounding box center [606, 340] width 1129 height 594
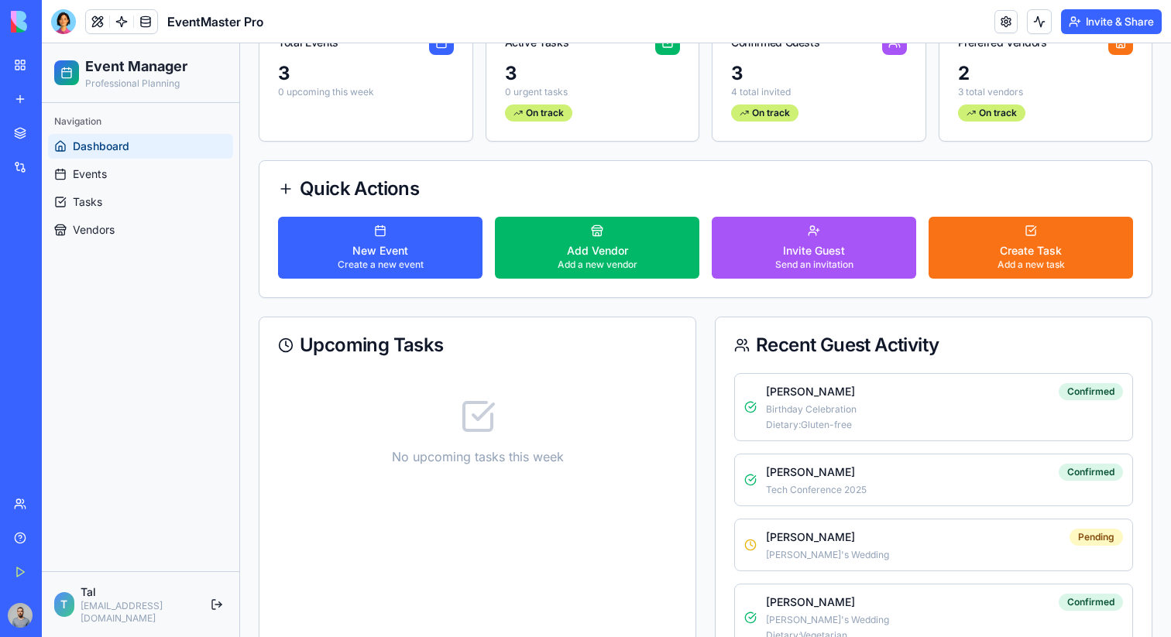
scroll to position [0, 0]
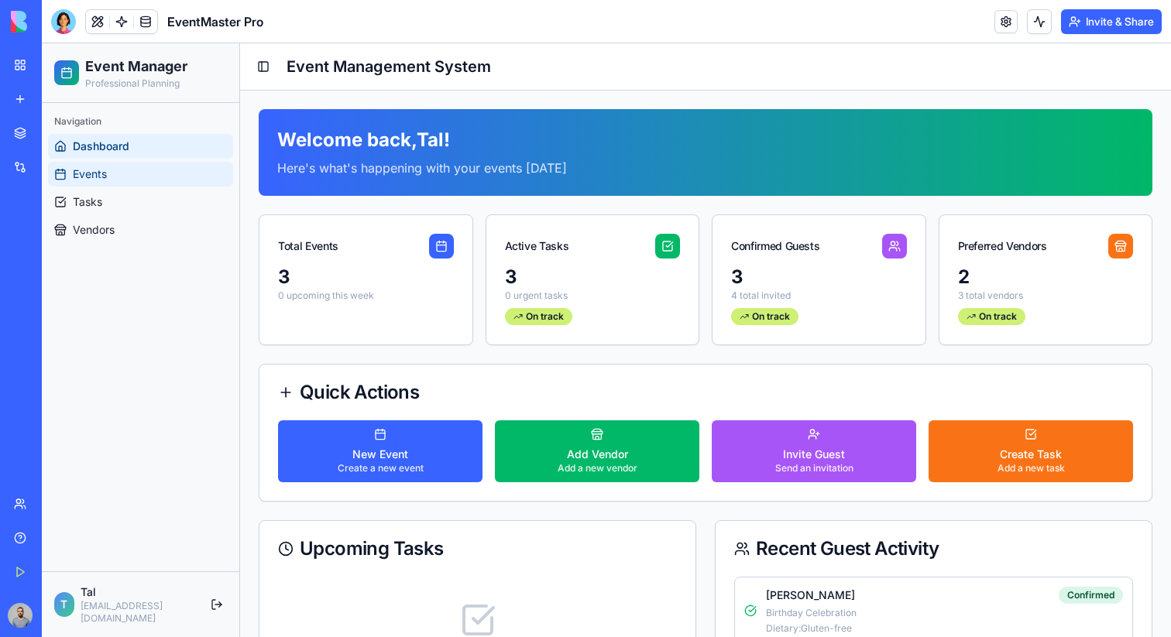
click at [112, 180] on link "Events" at bounding box center [140, 174] width 185 height 25
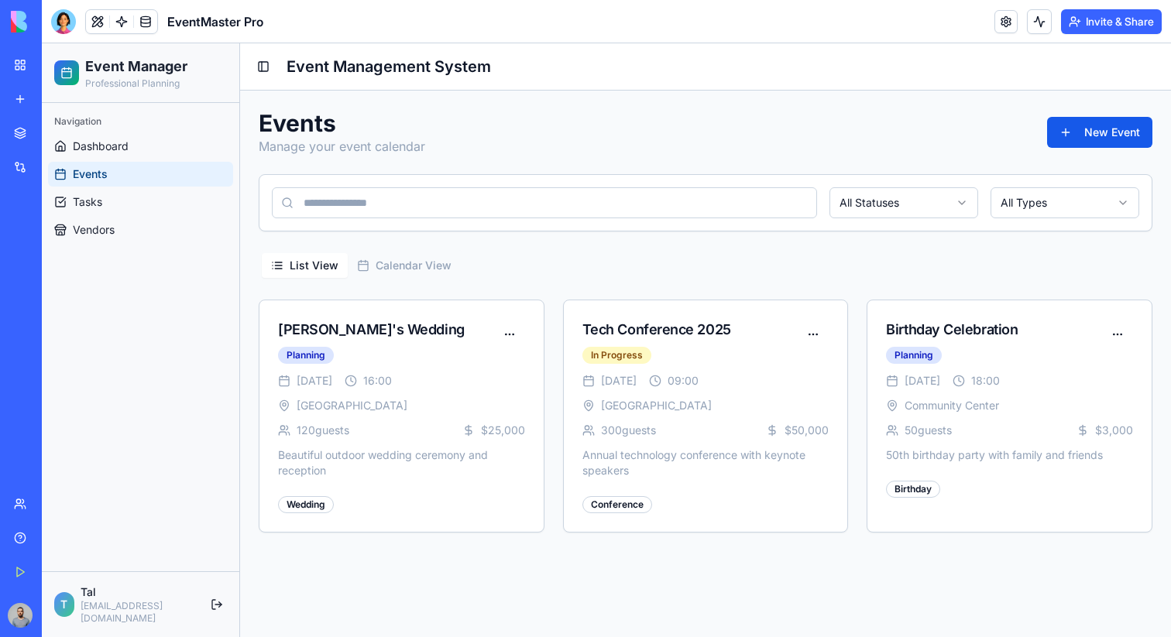
click at [1051, 134] on button "New Event" at bounding box center [1099, 132] width 105 height 31
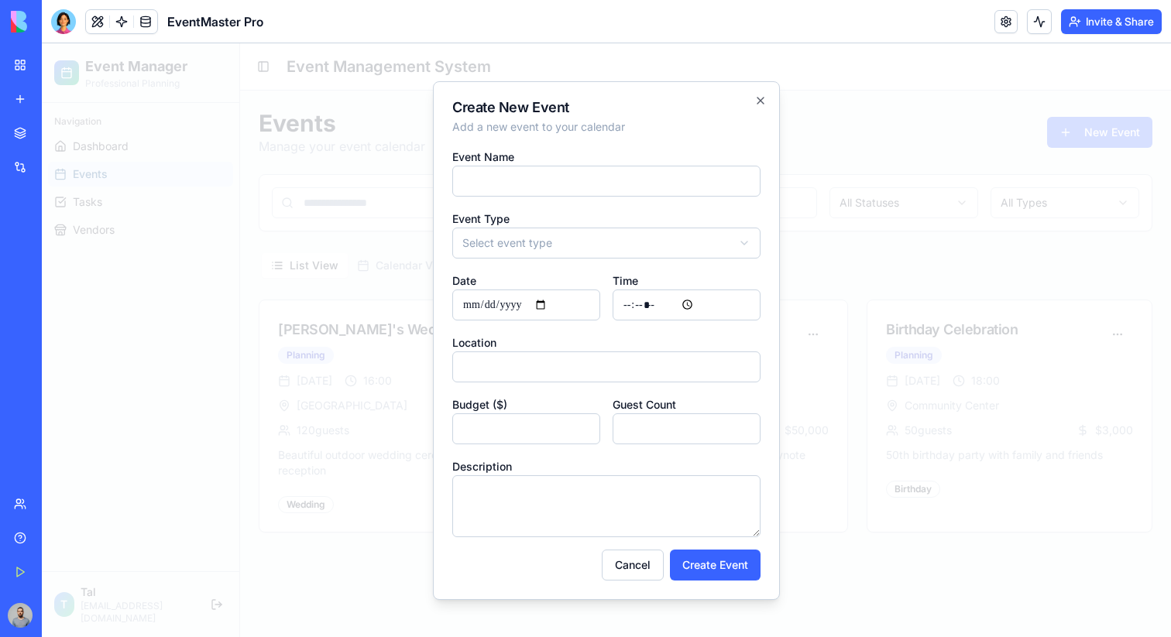
click at [1051, 133] on div at bounding box center [606, 340] width 1129 height 594
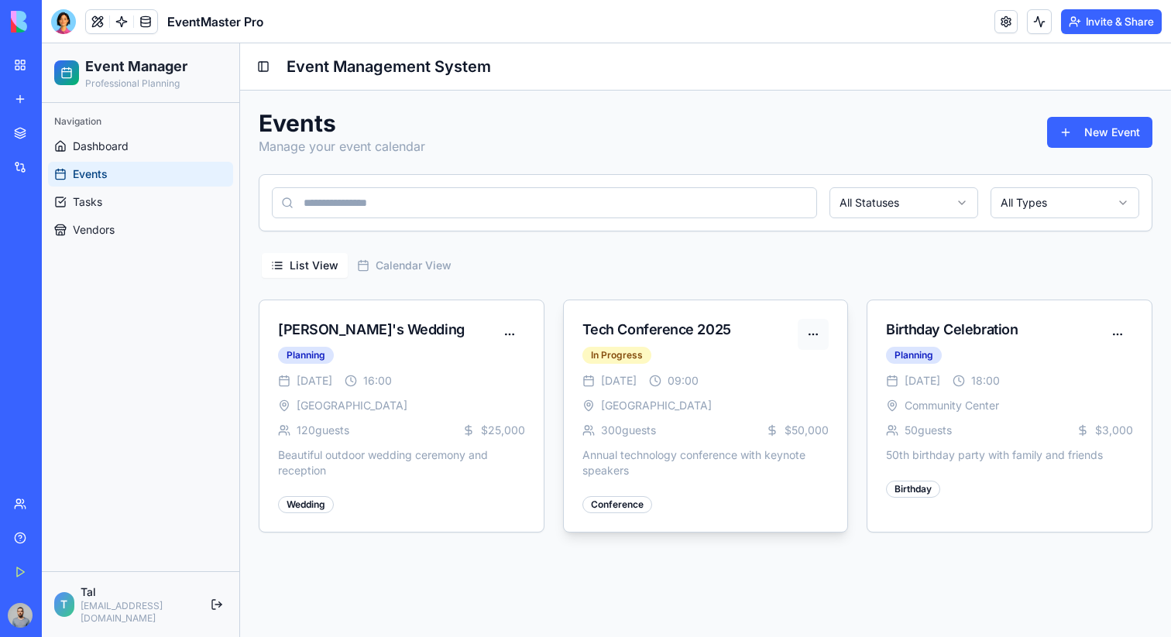
click at [812, 336] on button at bounding box center [813, 334] width 31 height 31
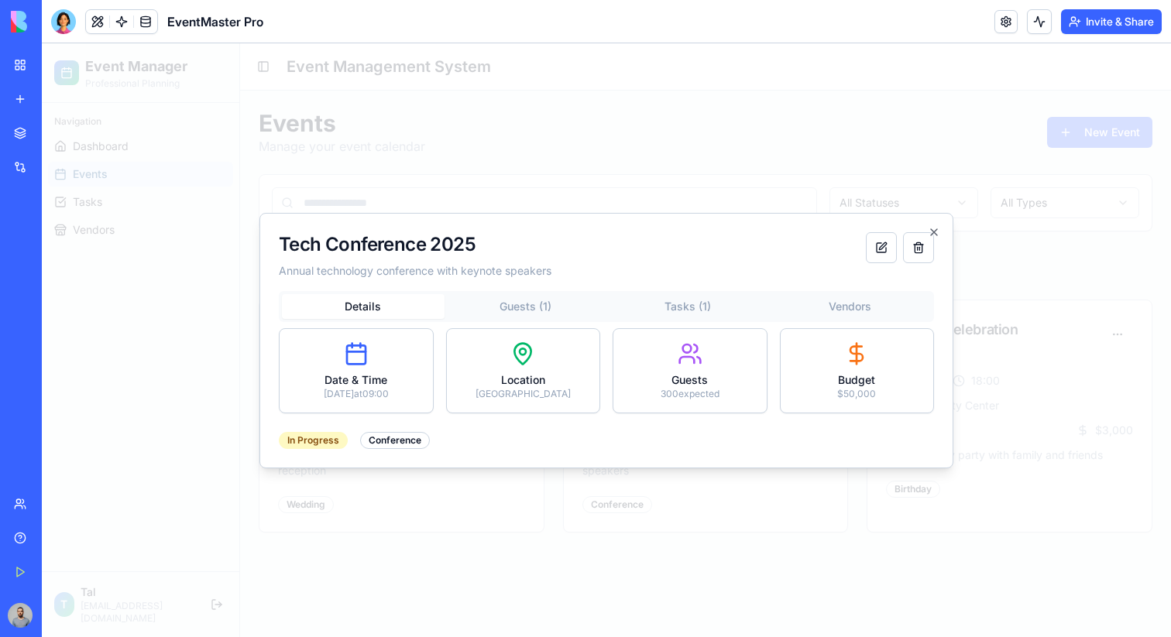
click at [414, 358] on div "Date & Time Mar 20, 2025 at 09:00" at bounding box center [356, 371] width 153 height 84
click at [494, 311] on div "Tech Conference 2025 Annual technology conference with keynote speakers Details…" at bounding box center [606, 341] width 694 height 256
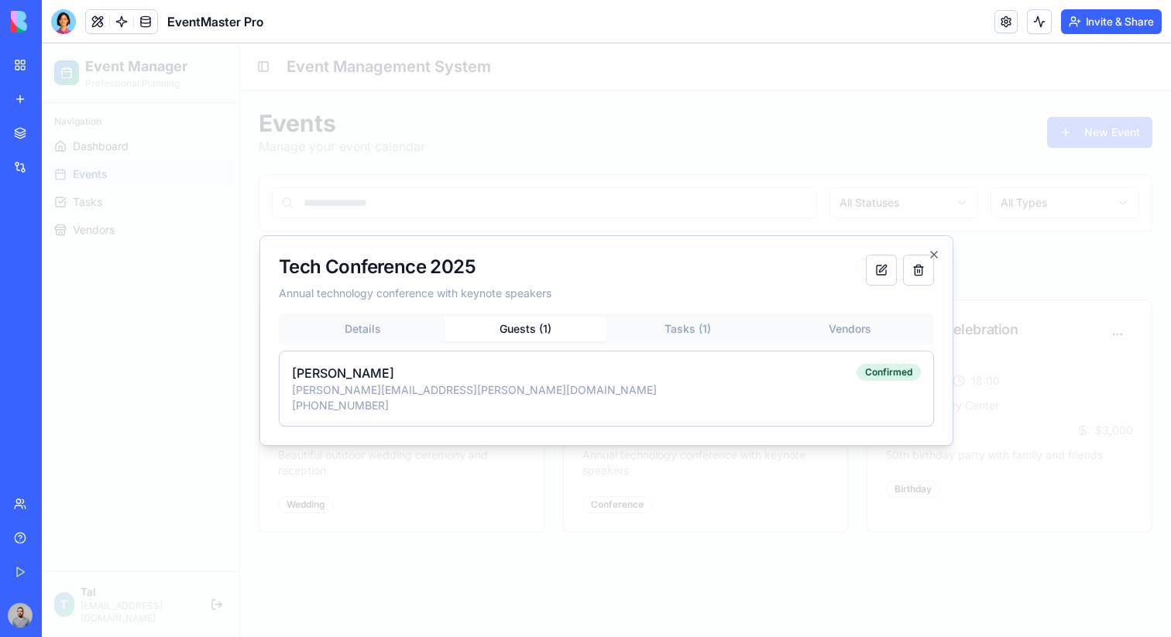
click at [407, 312] on div "Tech Conference 2025 Annual technology conference with keynote speakers Details…" at bounding box center [606, 340] width 694 height 211
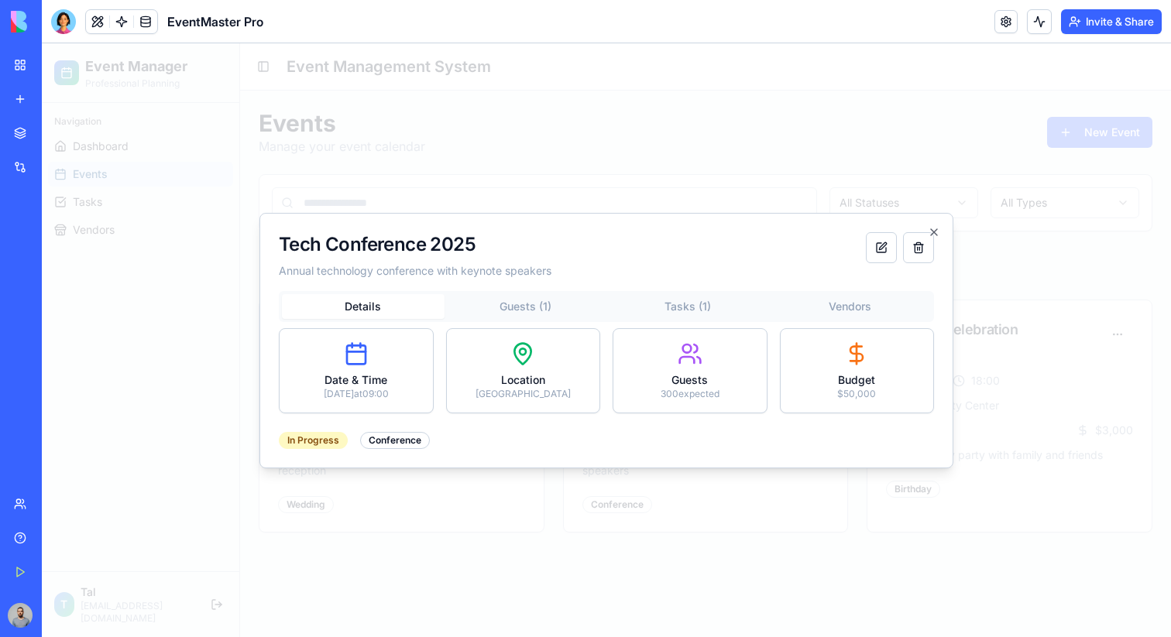
click at [407, 317] on div "Details Guests ( 1 ) Tasks ( 1 ) Vendors Date & Time Mar 20, 2025 at 09:00 Loca…" at bounding box center [606, 370] width 655 height 158
click at [880, 237] on button at bounding box center [881, 247] width 31 height 31
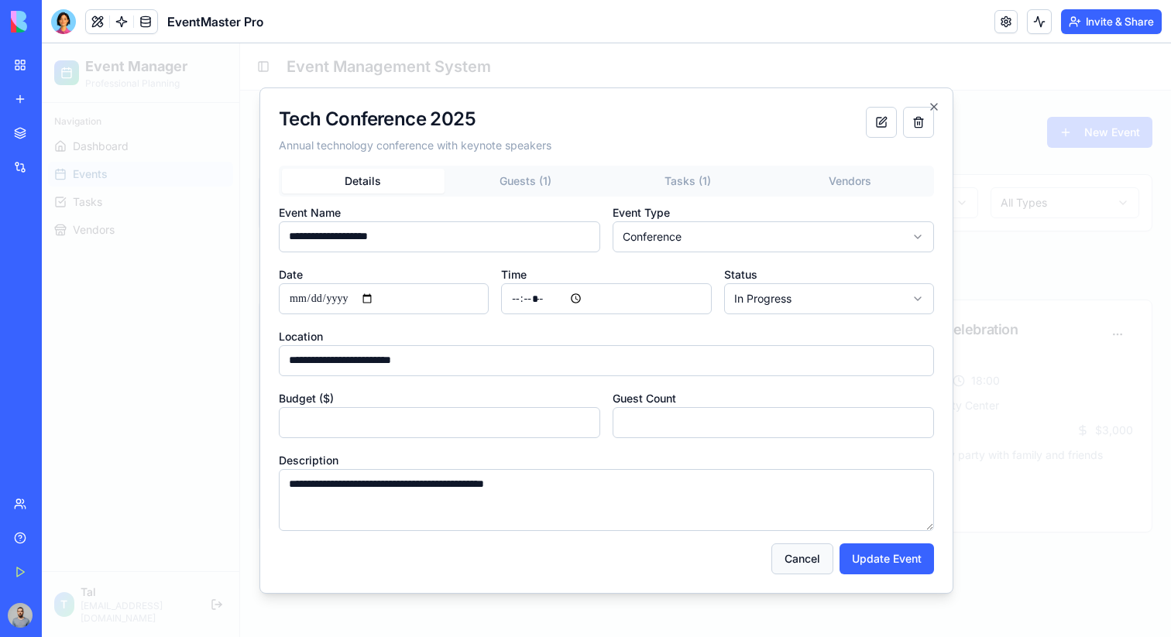
click at [785, 555] on button "Cancel" at bounding box center [802, 559] width 62 height 31
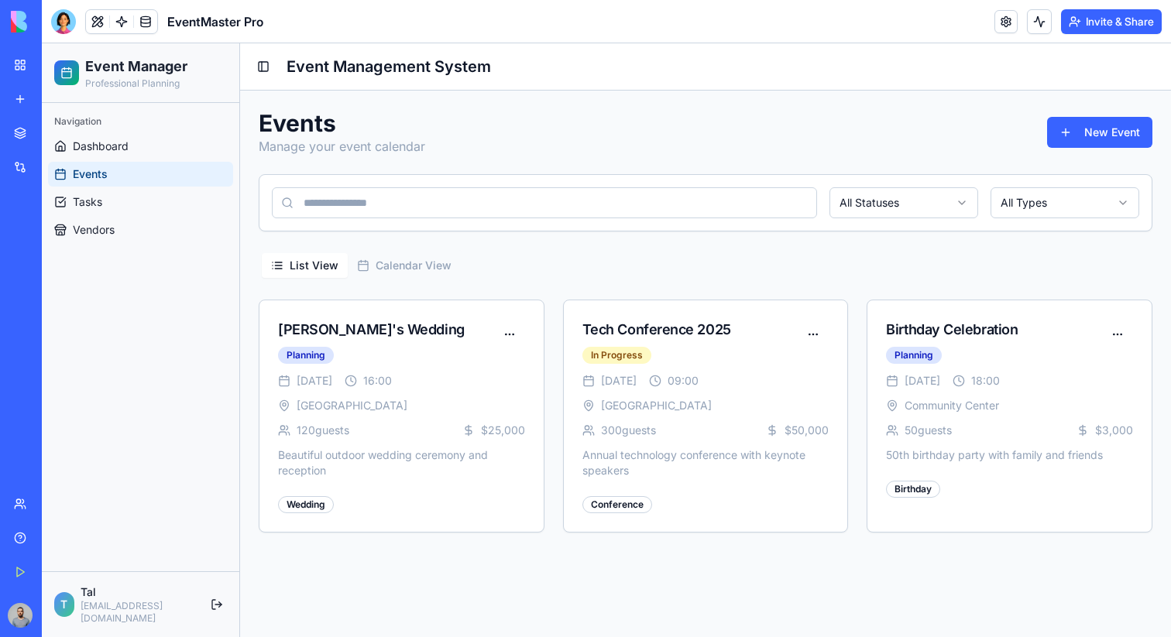
click at [106, 182] on link "Events" at bounding box center [140, 174] width 185 height 25
click at [106, 196] on link "Tasks" at bounding box center [140, 202] width 185 height 25
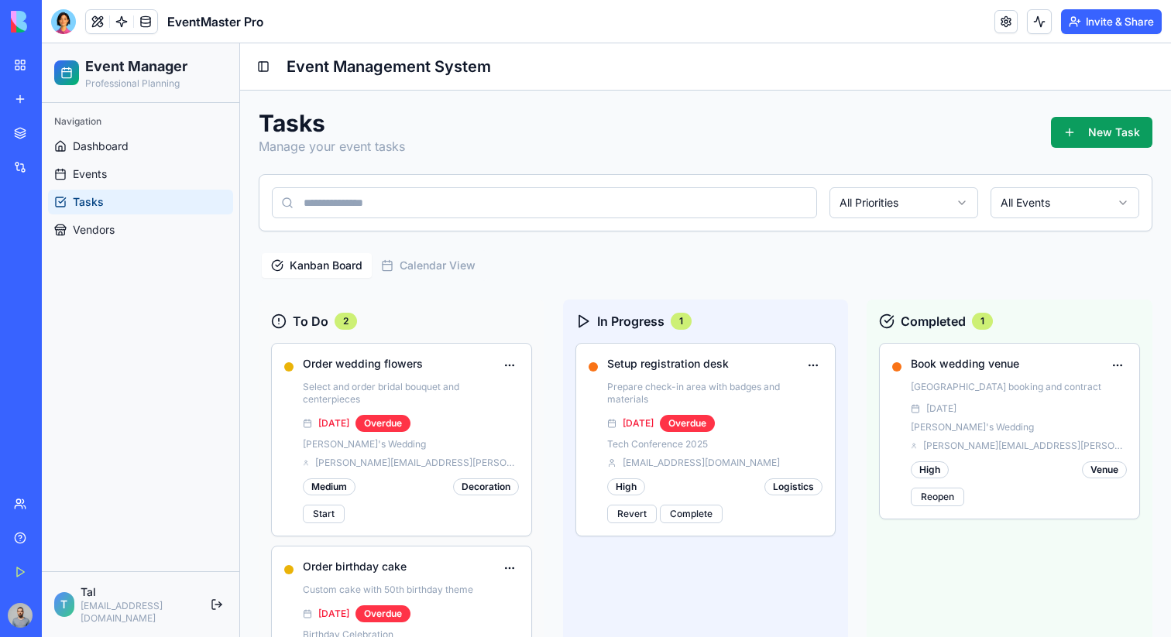
click at [1077, 136] on button "New Task" at bounding box center [1101, 132] width 101 height 31
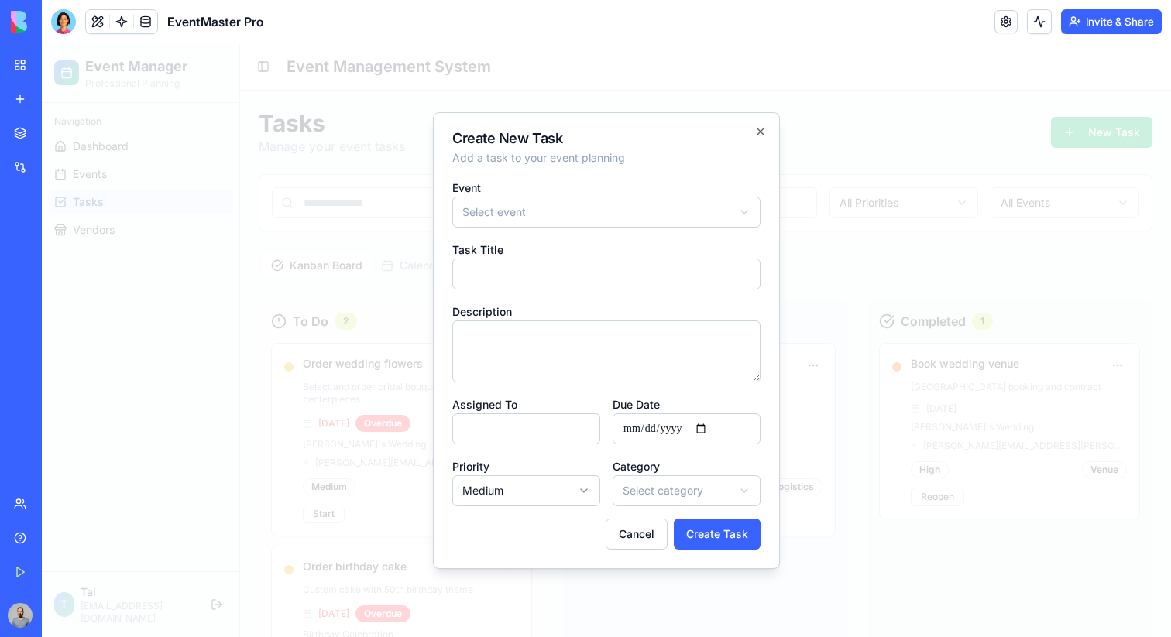
click at [994, 211] on div at bounding box center [606, 340] width 1129 height 594
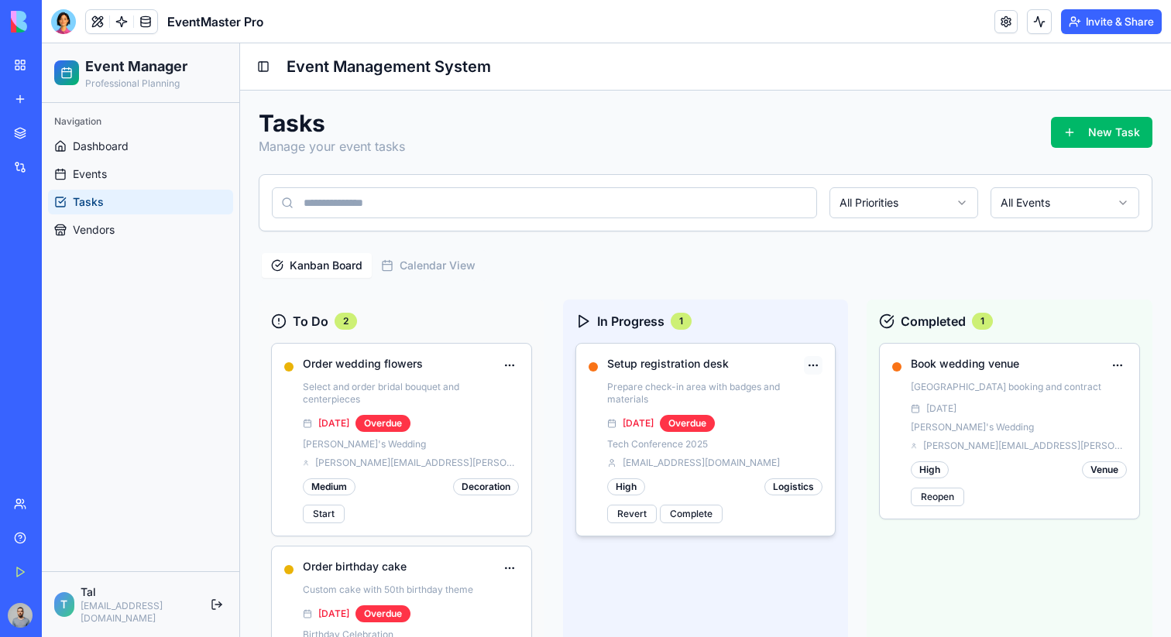
click at [805, 367] on button at bounding box center [813, 365] width 19 height 19
click at [816, 363] on button at bounding box center [813, 365] width 19 height 19
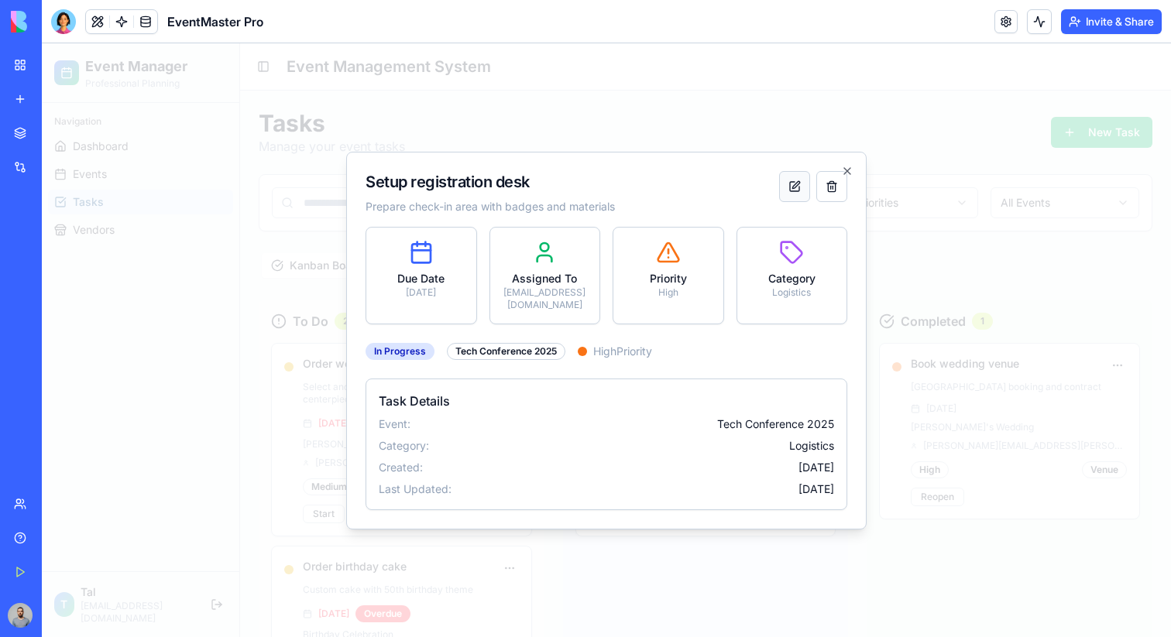
click at [798, 187] on button at bounding box center [794, 186] width 31 height 31
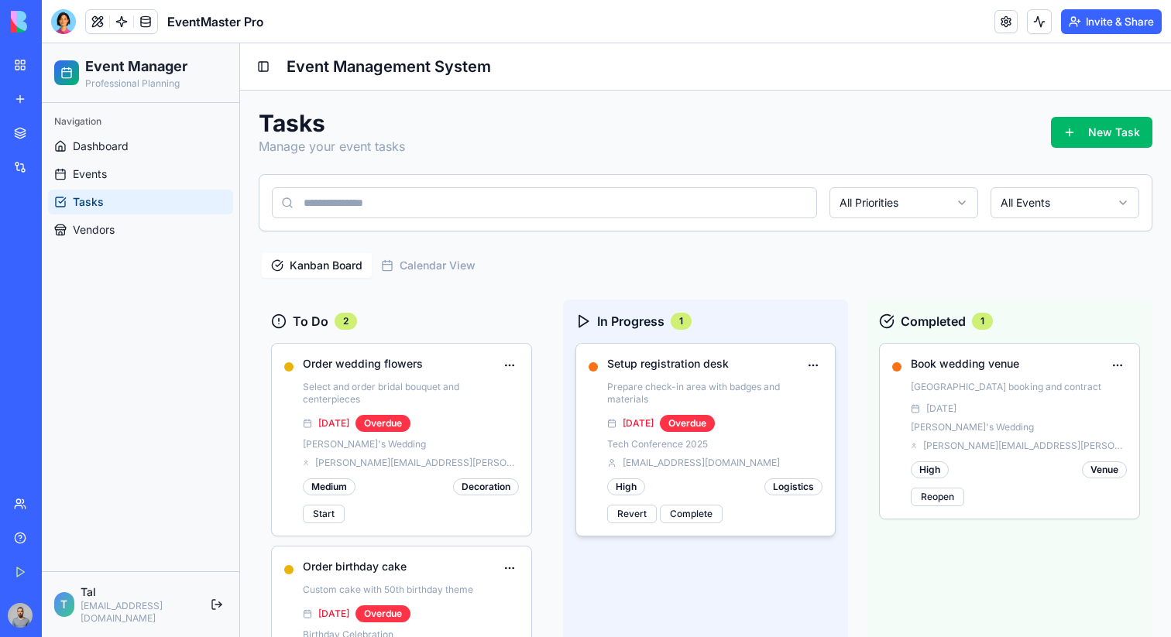
click at [782, 441] on div "Mar 19 Overdue Tech Conference 2025 events@techcorp.com" at bounding box center [715, 442] width 216 height 54
click at [811, 364] on button at bounding box center [813, 365] width 19 height 19
click at [509, 362] on button at bounding box center [509, 365] width 19 height 19
click at [514, 565] on button at bounding box center [509, 568] width 19 height 19
click at [167, 227] on link "Vendors" at bounding box center [140, 230] width 185 height 25
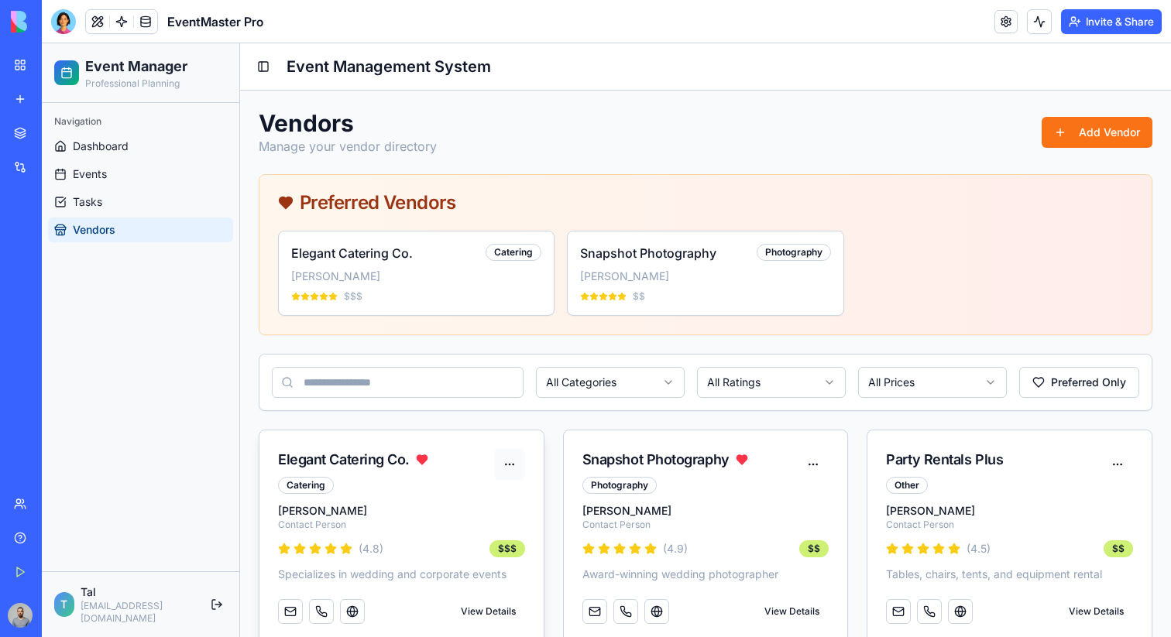
click at [514, 464] on button at bounding box center [509, 464] width 31 height 31
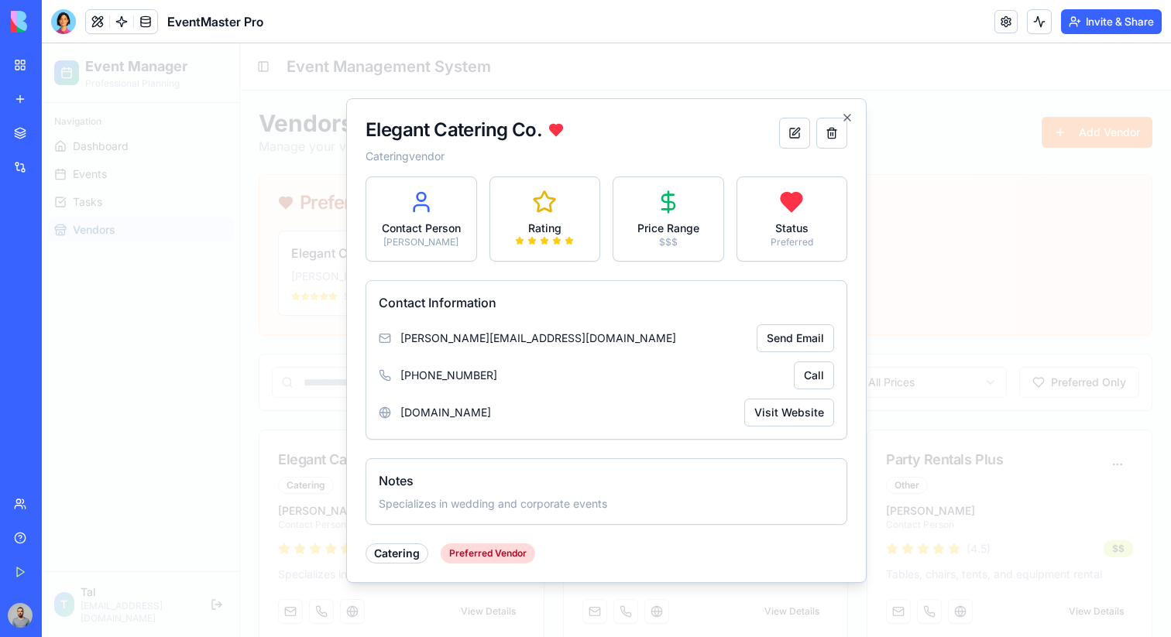
click at [661, 222] on p "Price Range" at bounding box center [668, 228] width 85 height 15
click at [805, 128] on button at bounding box center [794, 133] width 31 height 31
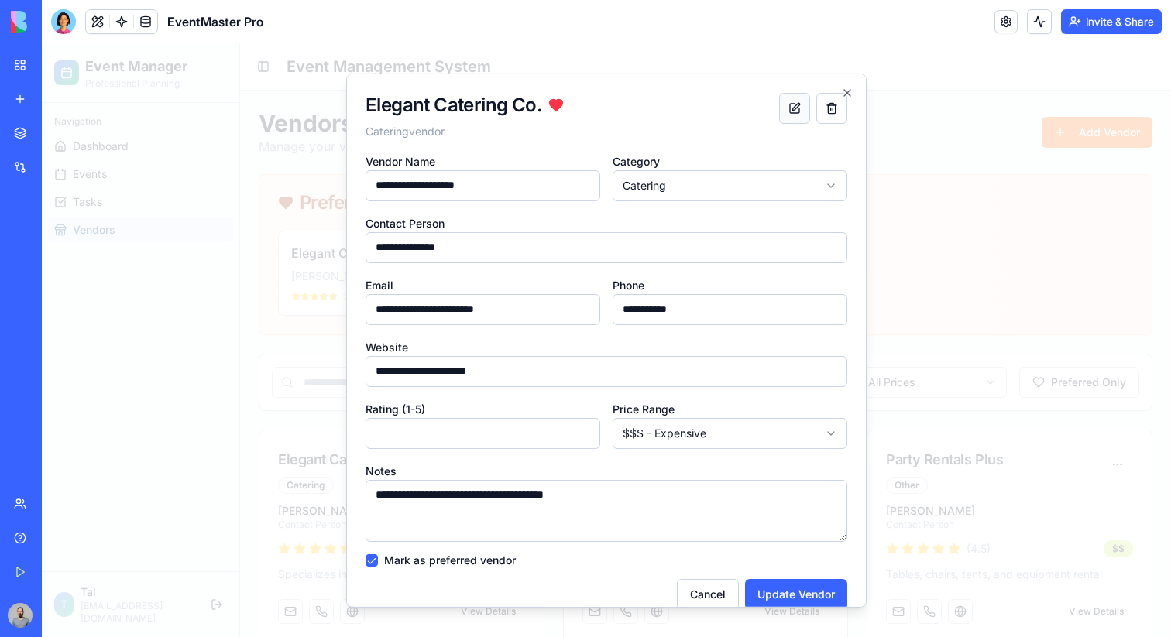
click at [803, 115] on button at bounding box center [794, 107] width 31 height 31
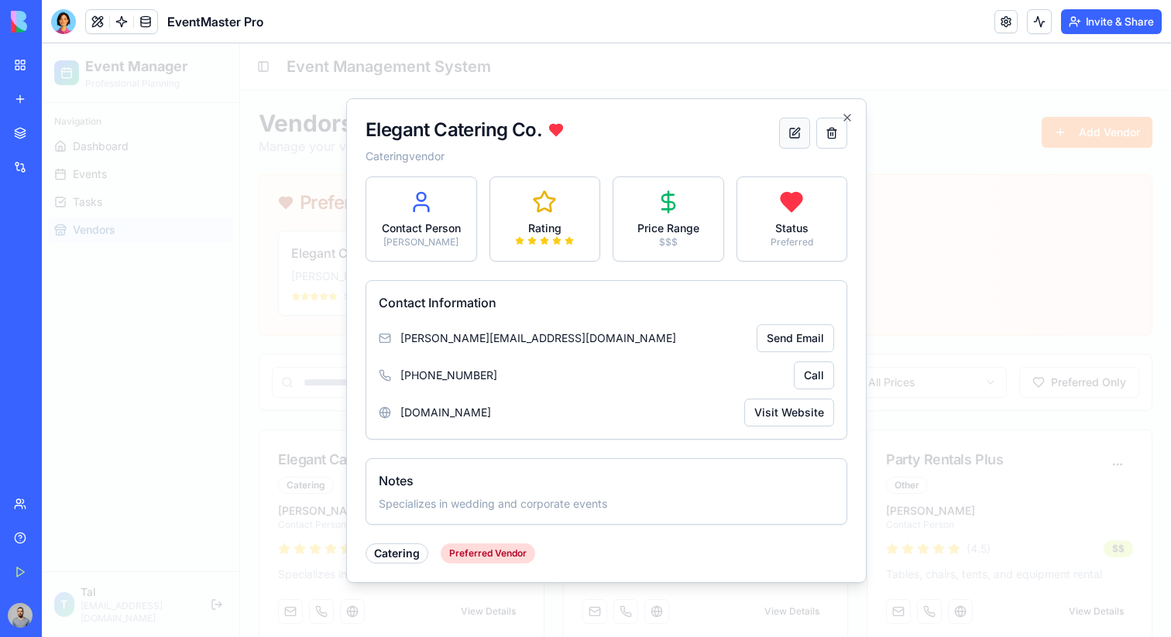
click at [798, 128] on button at bounding box center [794, 133] width 31 height 31
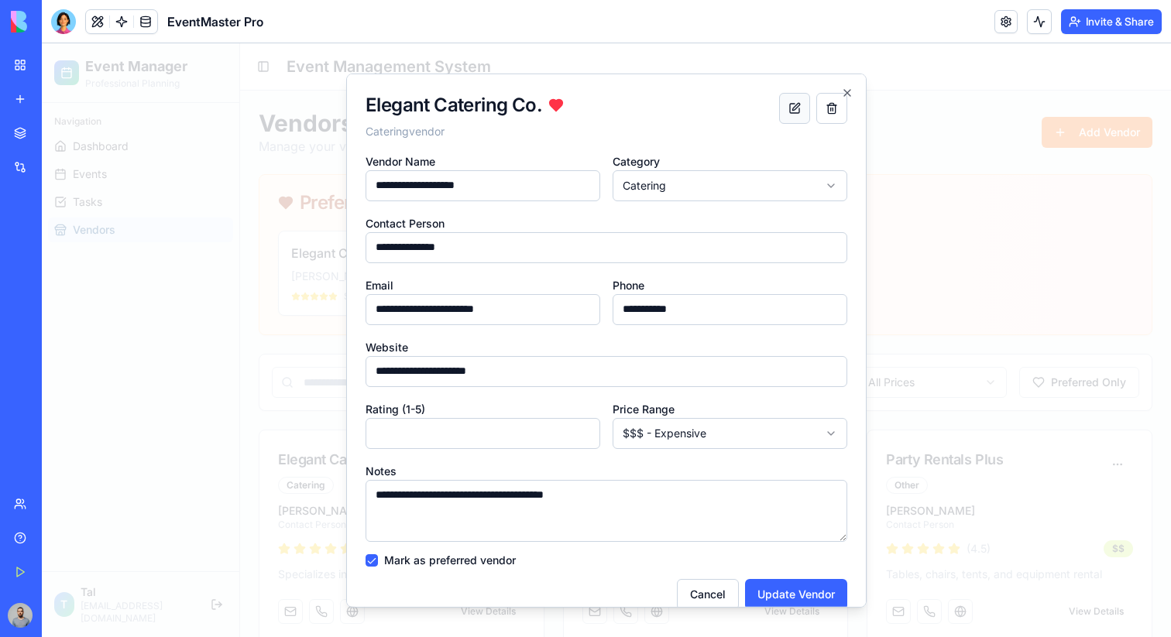
click at [795, 99] on button at bounding box center [794, 107] width 31 height 31
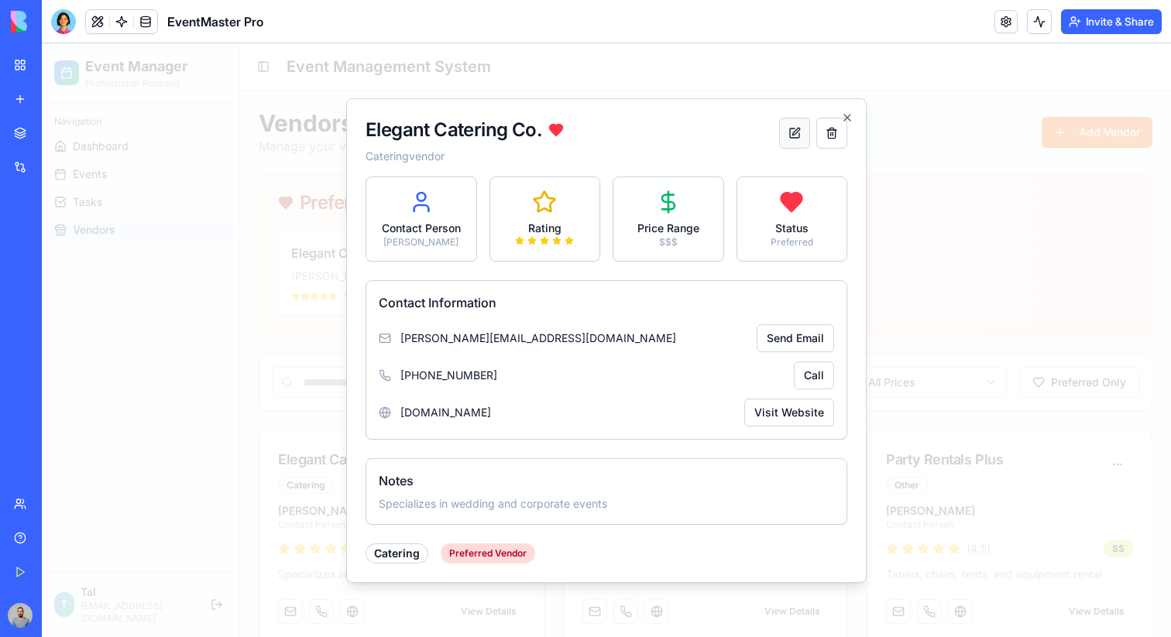
click at [794, 129] on button at bounding box center [794, 133] width 31 height 31
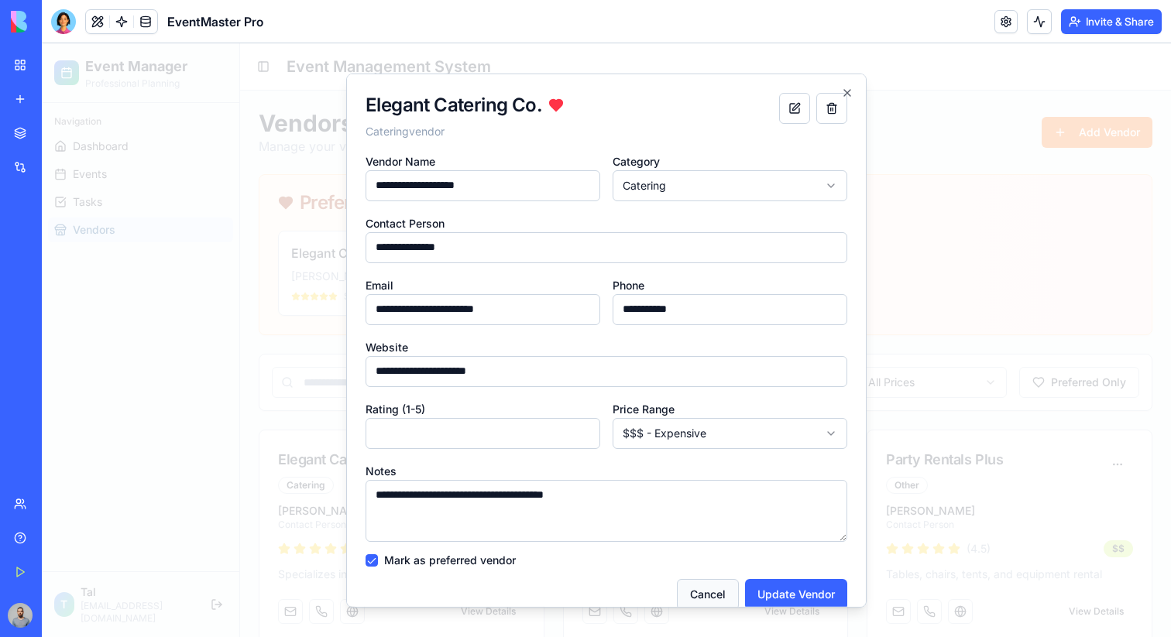
click at [700, 584] on button "Cancel" at bounding box center [708, 594] width 62 height 31
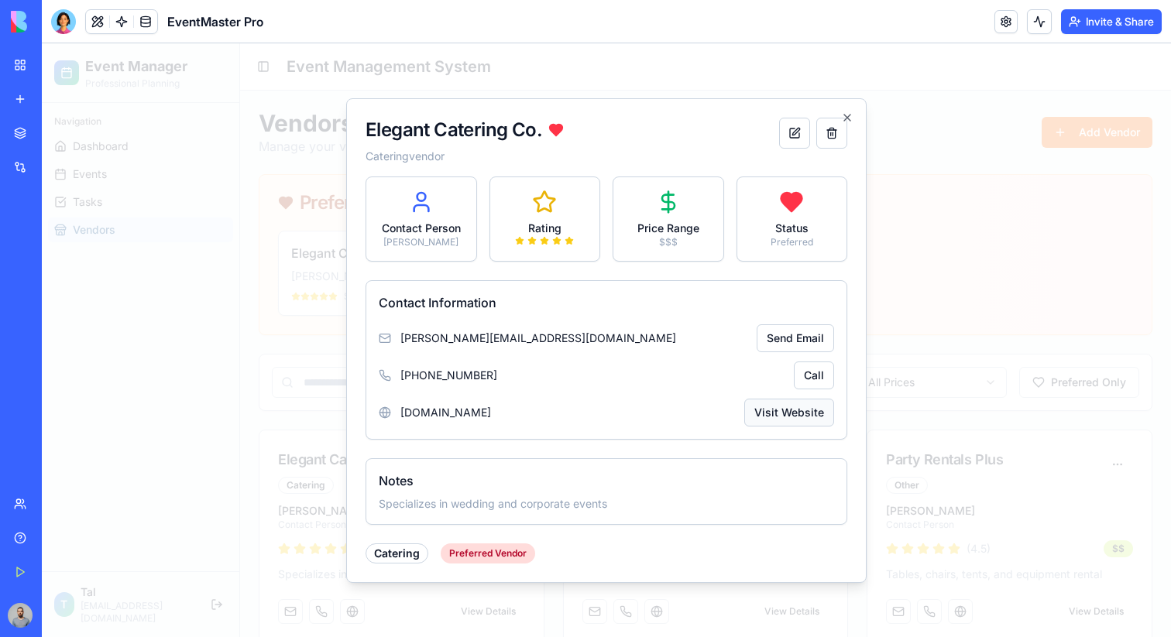
click at [798, 416] on button "Visit Website" at bounding box center [789, 413] width 90 height 28
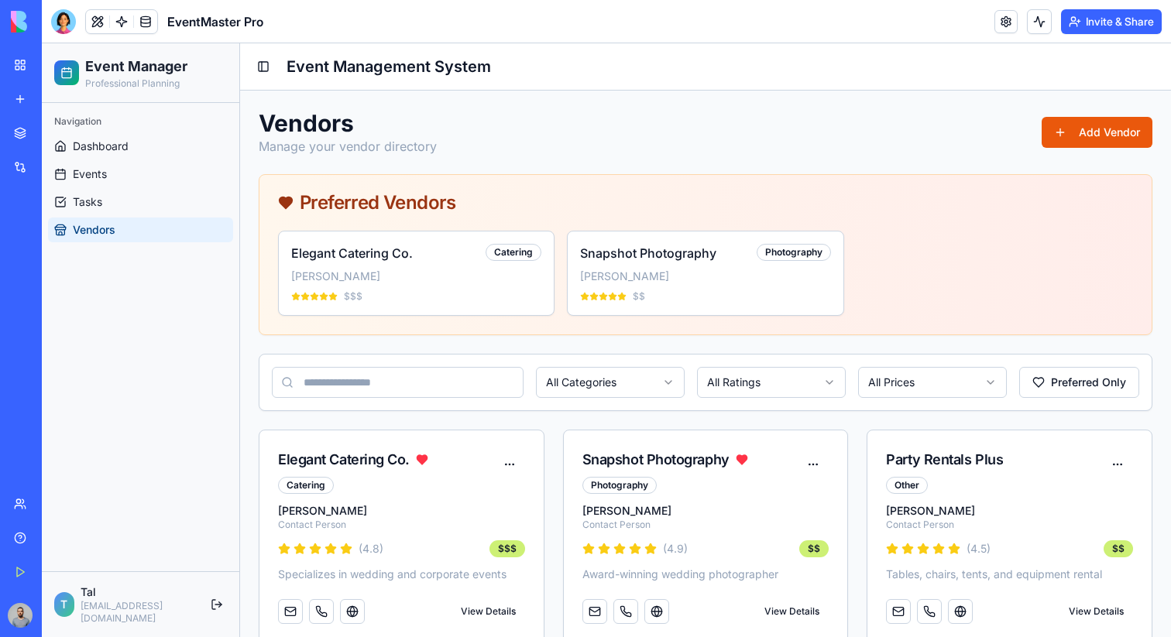
click at [1119, 134] on button "Add Vendor" at bounding box center [1097, 132] width 111 height 31
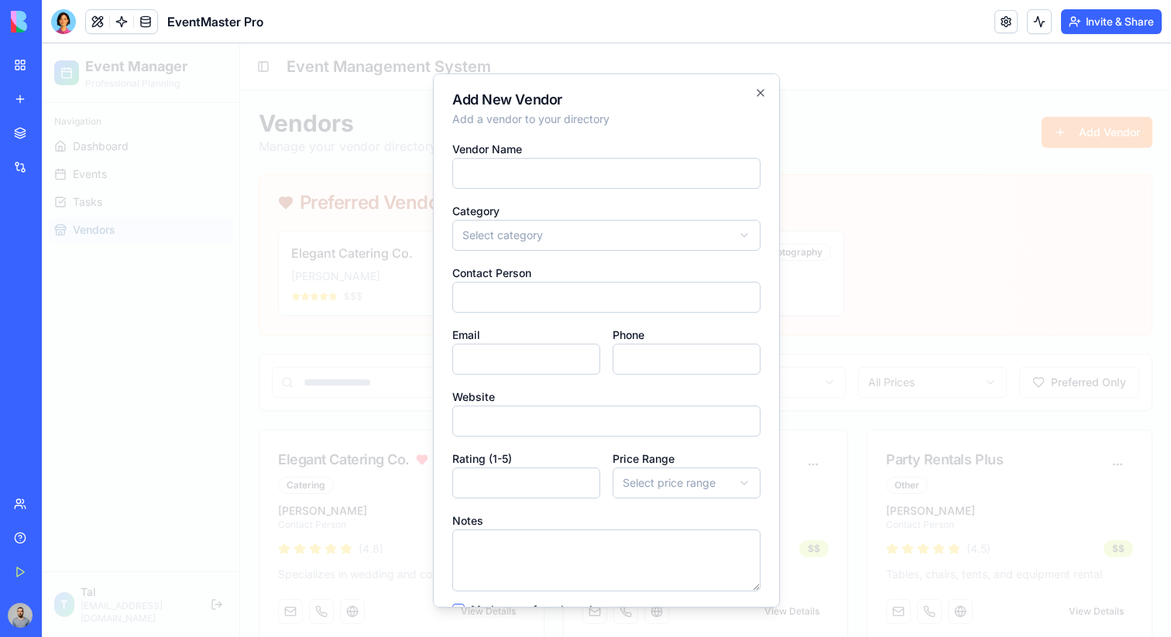
click at [1005, 175] on div at bounding box center [606, 340] width 1129 height 594
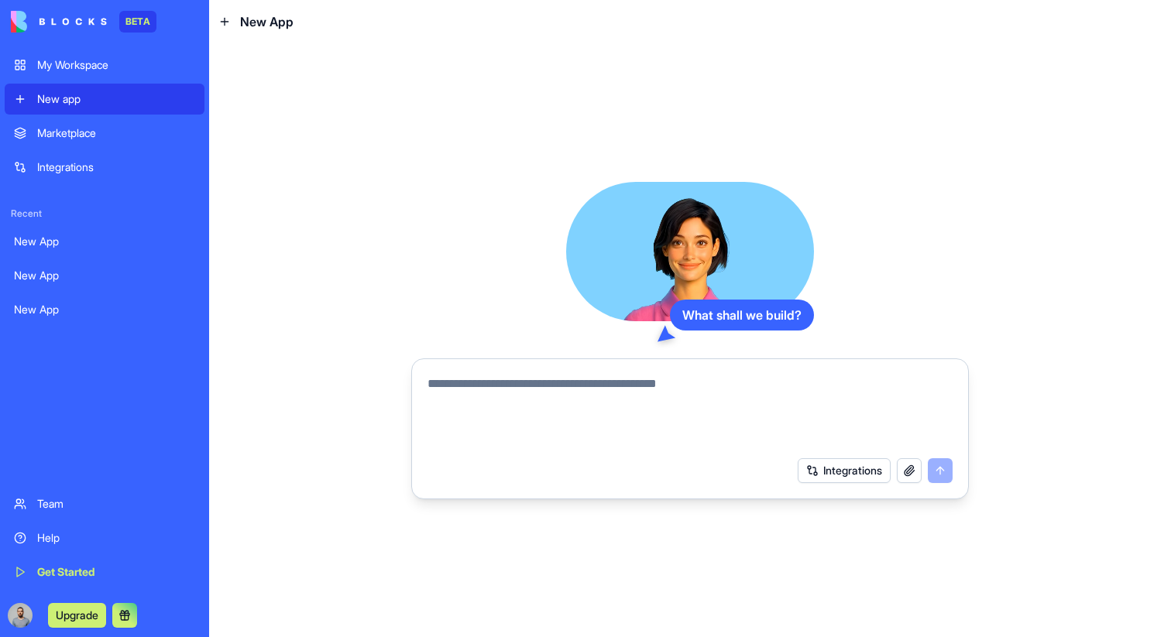
click at [657, 437] on textarea at bounding box center [690, 412] width 525 height 74
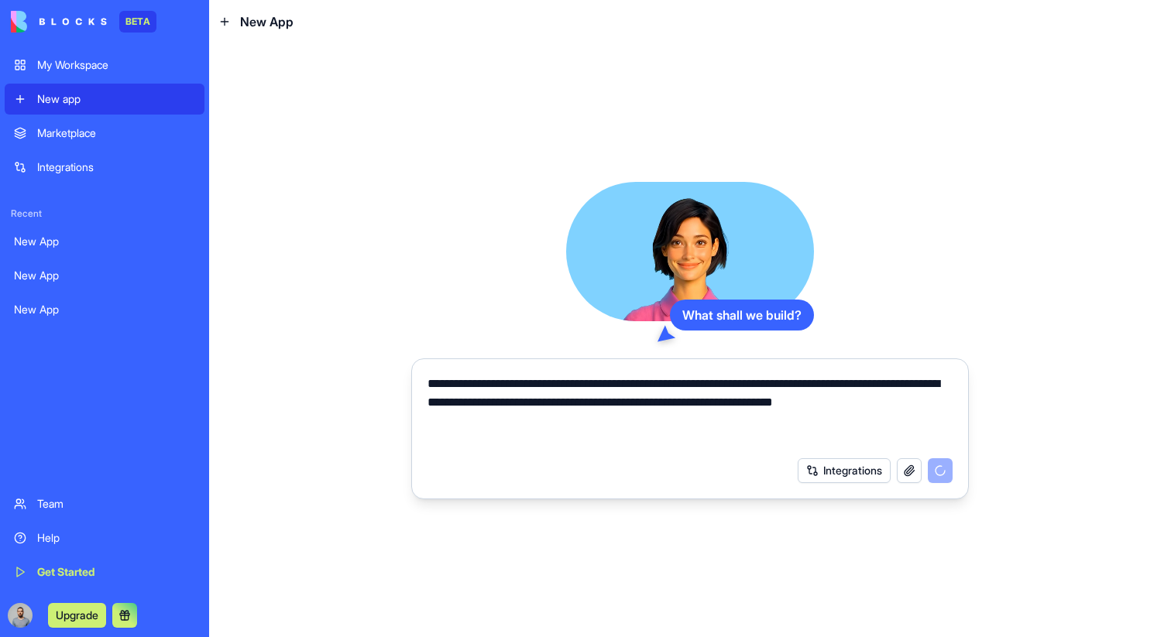
type textarea "**********"
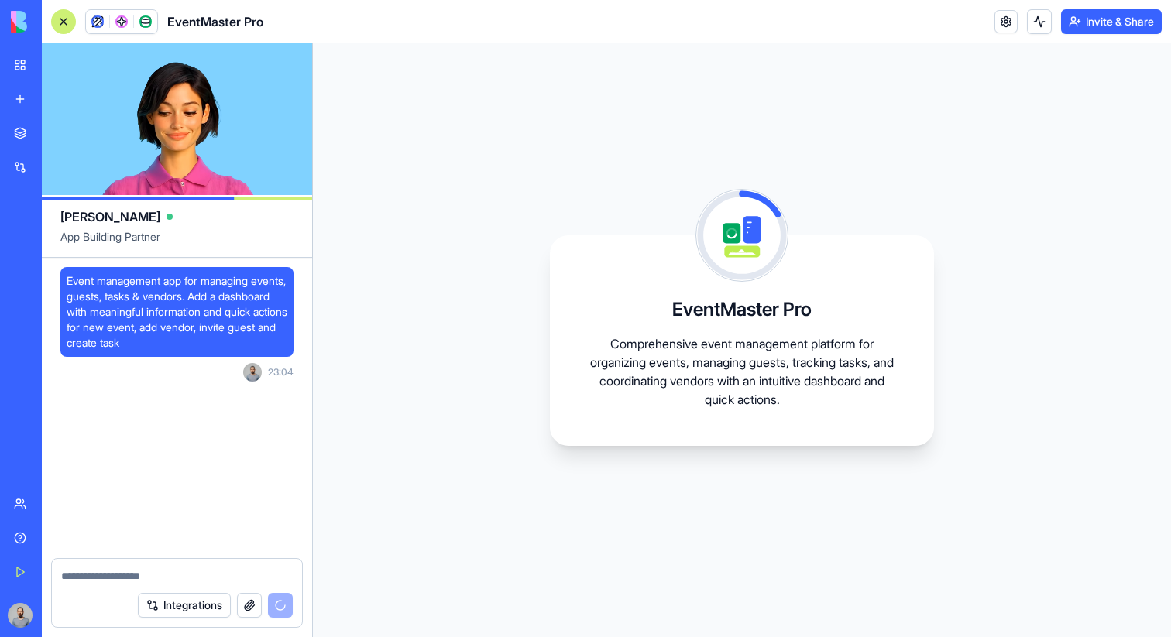
scroll to position [347, 0]
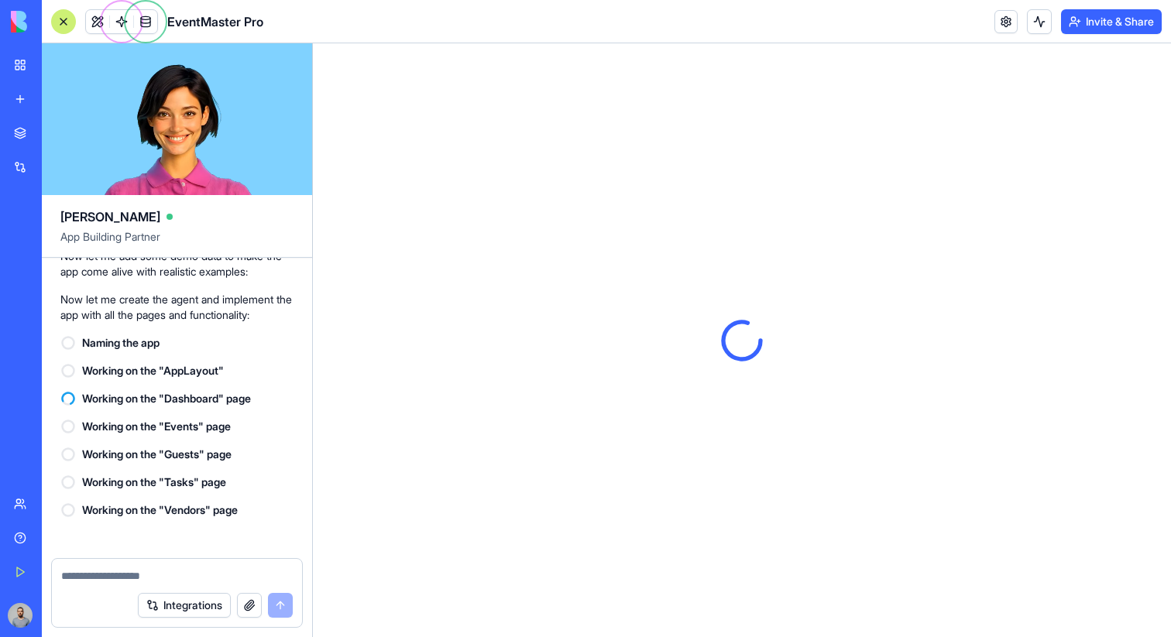
scroll to position [666, 0]
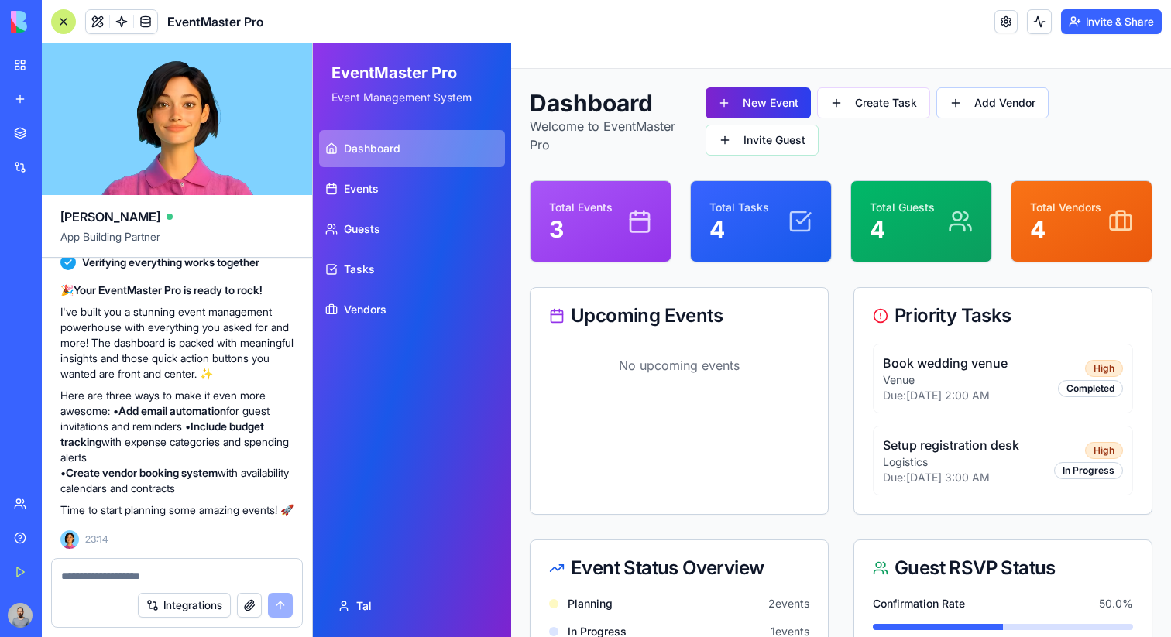
click at [789, 107] on button "New Event" at bounding box center [758, 103] width 105 height 31
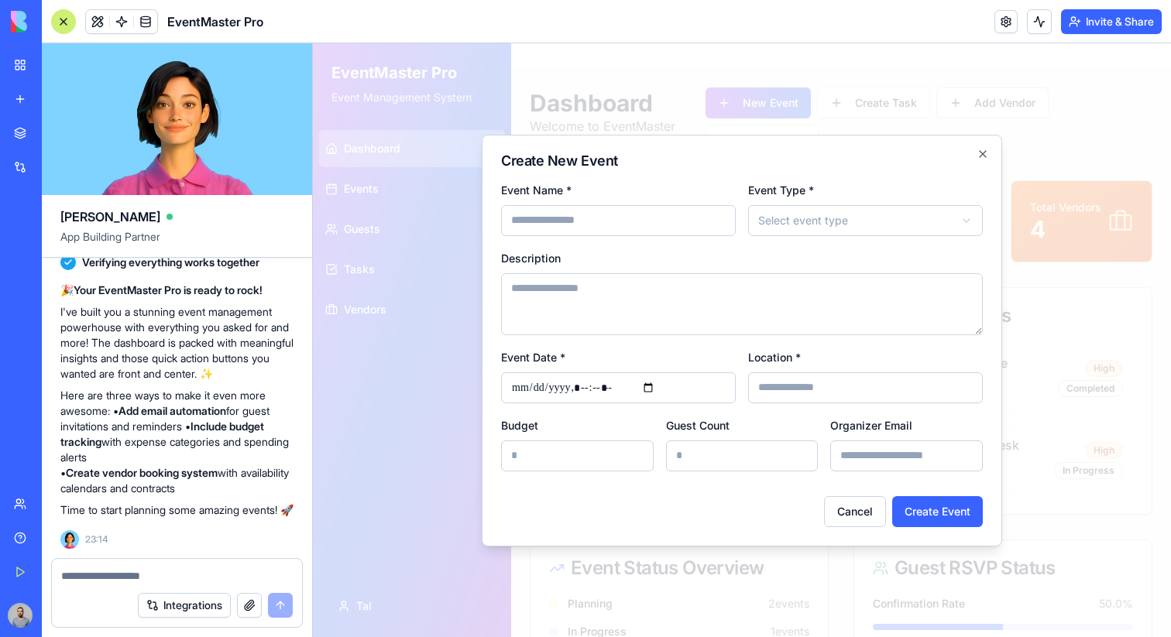
click at [789, 107] on div at bounding box center [742, 340] width 858 height 594
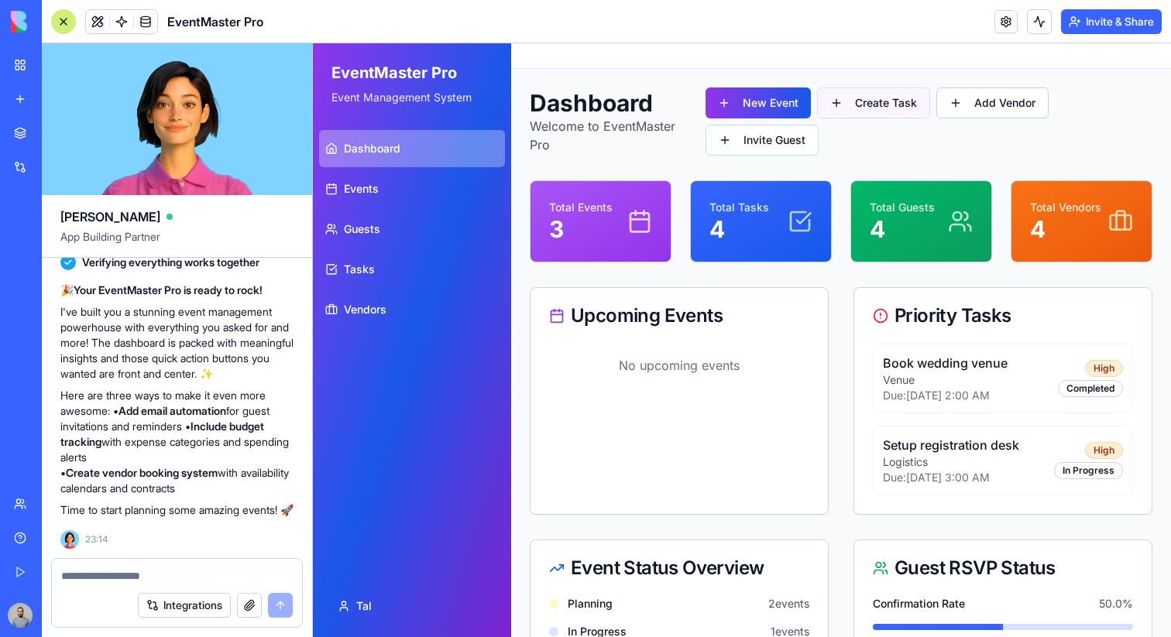
click at [847, 107] on button "Create Task" at bounding box center [873, 103] width 113 height 31
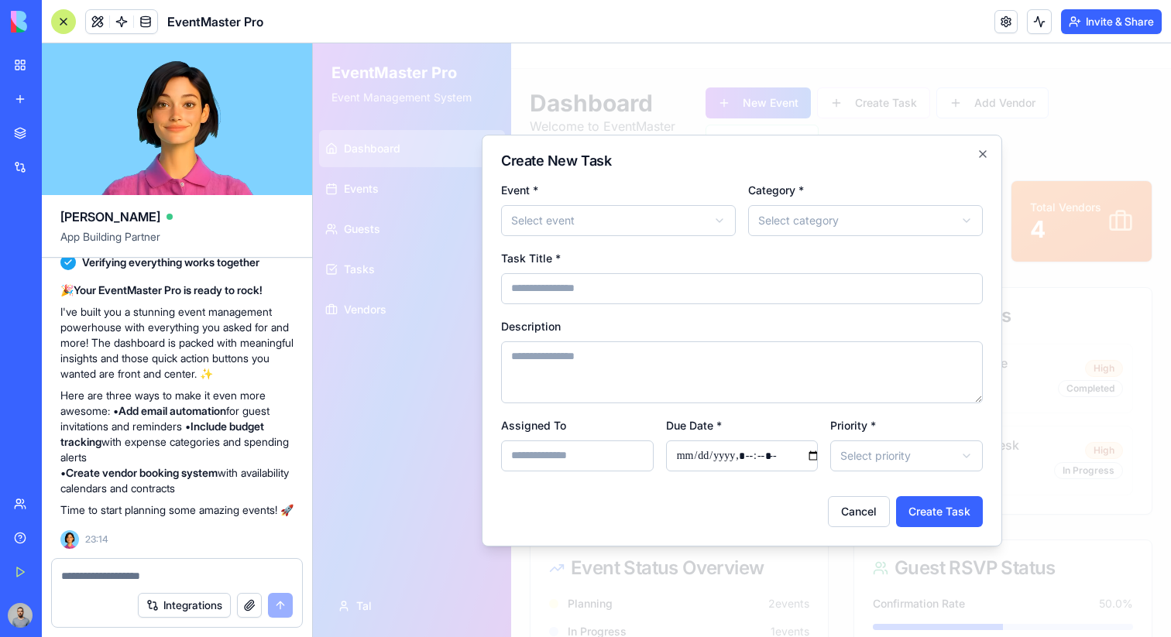
click at [862, 97] on div at bounding box center [742, 340] width 858 height 594
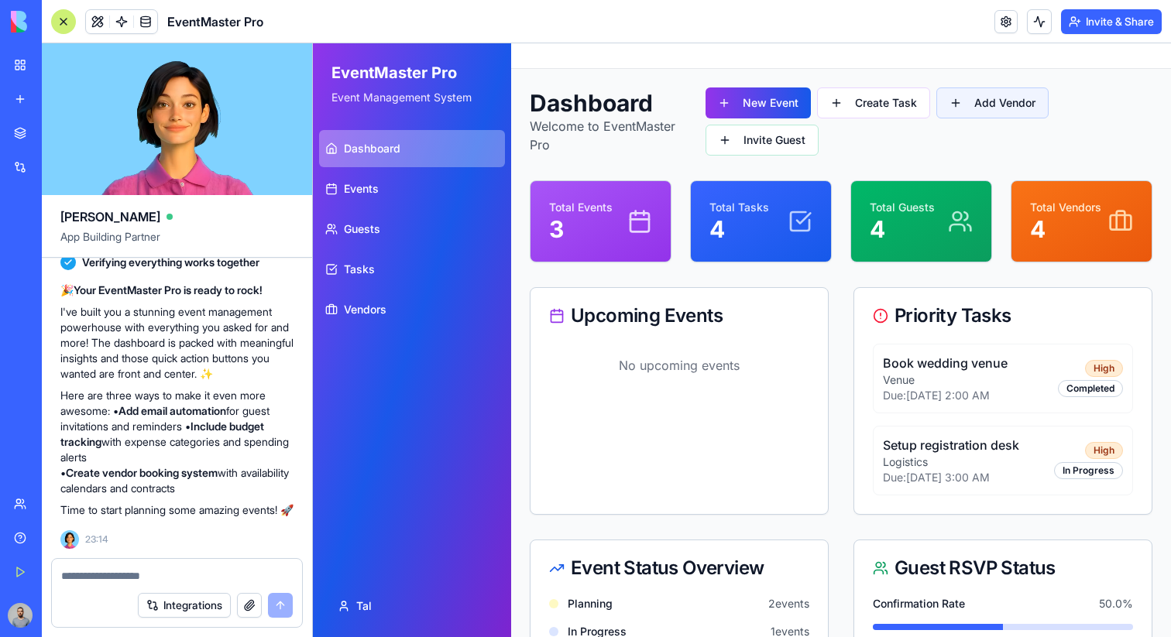
click at [964, 98] on button "Add Vendor" at bounding box center [992, 103] width 112 height 31
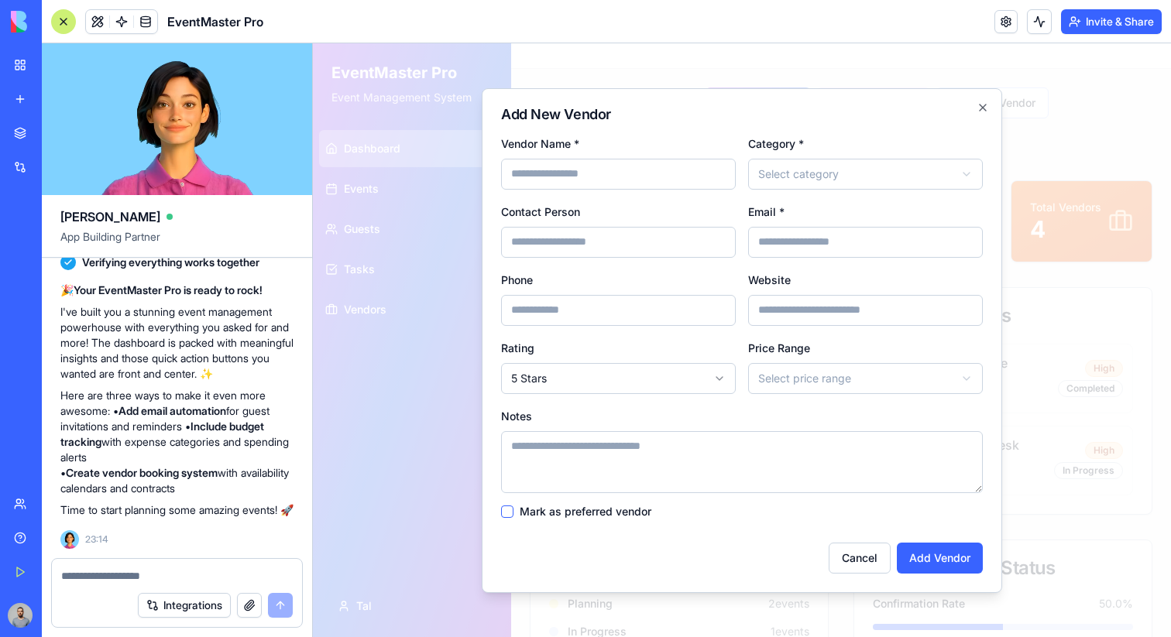
click at [929, 74] on div at bounding box center [742, 340] width 858 height 594
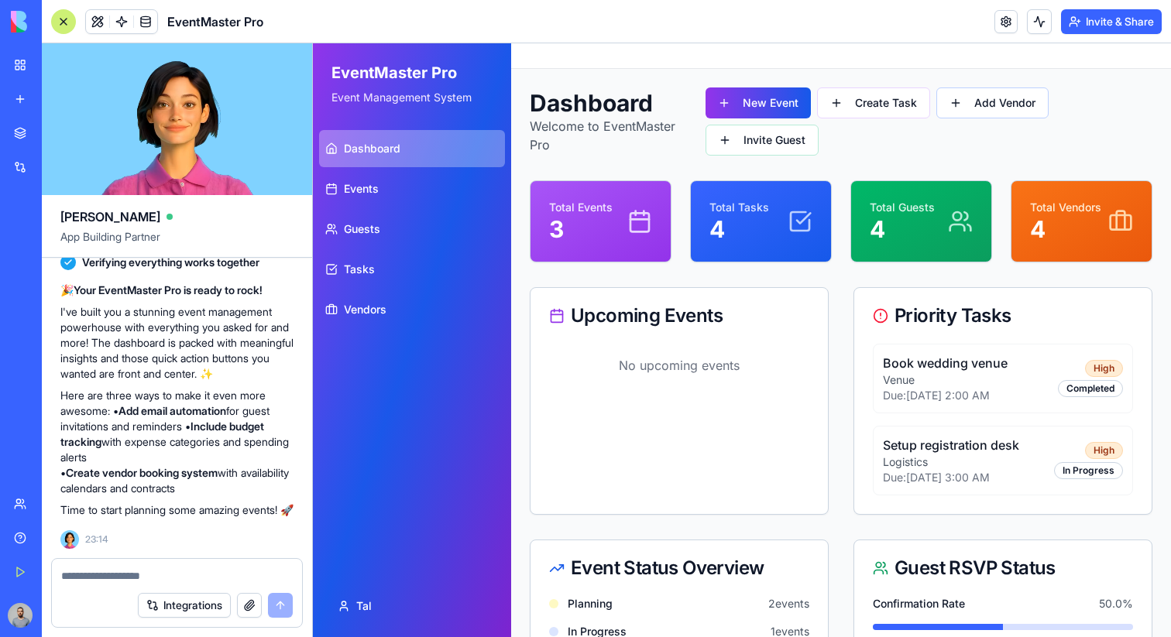
click at [742, 161] on div "Dashboard Welcome to EventMaster Pro New Event Create Task Add Vendor Invite Gu…" at bounding box center [841, 635] width 623 height 1095
click at [751, 147] on button "Invite Guest" at bounding box center [762, 140] width 113 height 31
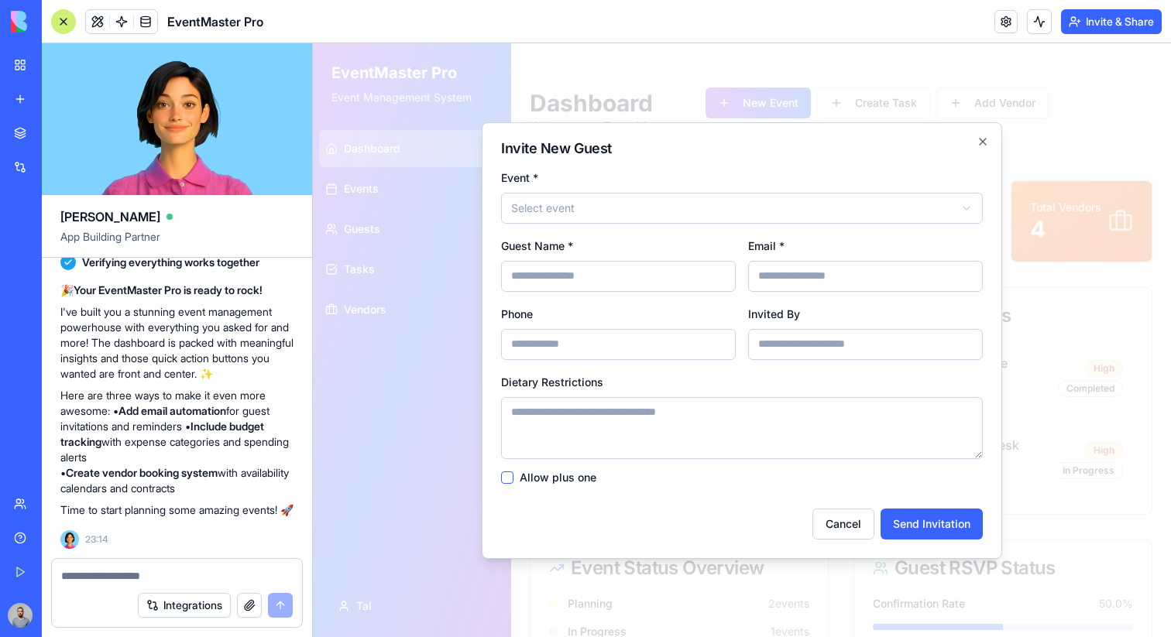
click at [823, 106] on div at bounding box center [742, 340] width 858 height 594
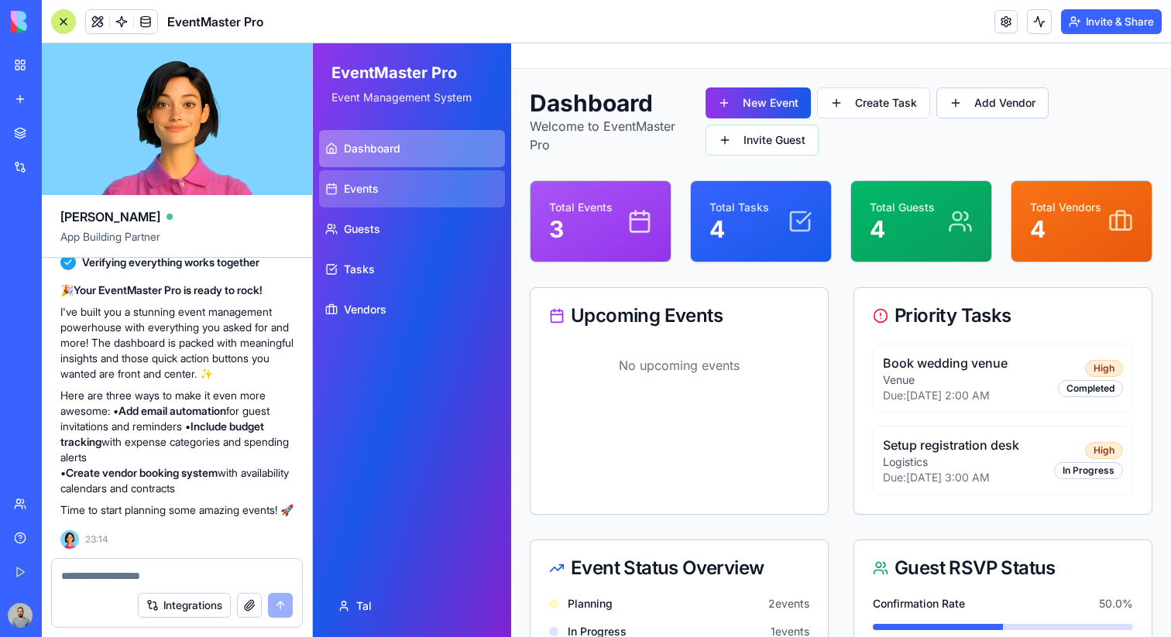
click at [359, 191] on span "Events" at bounding box center [361, 188] width 35 height 15
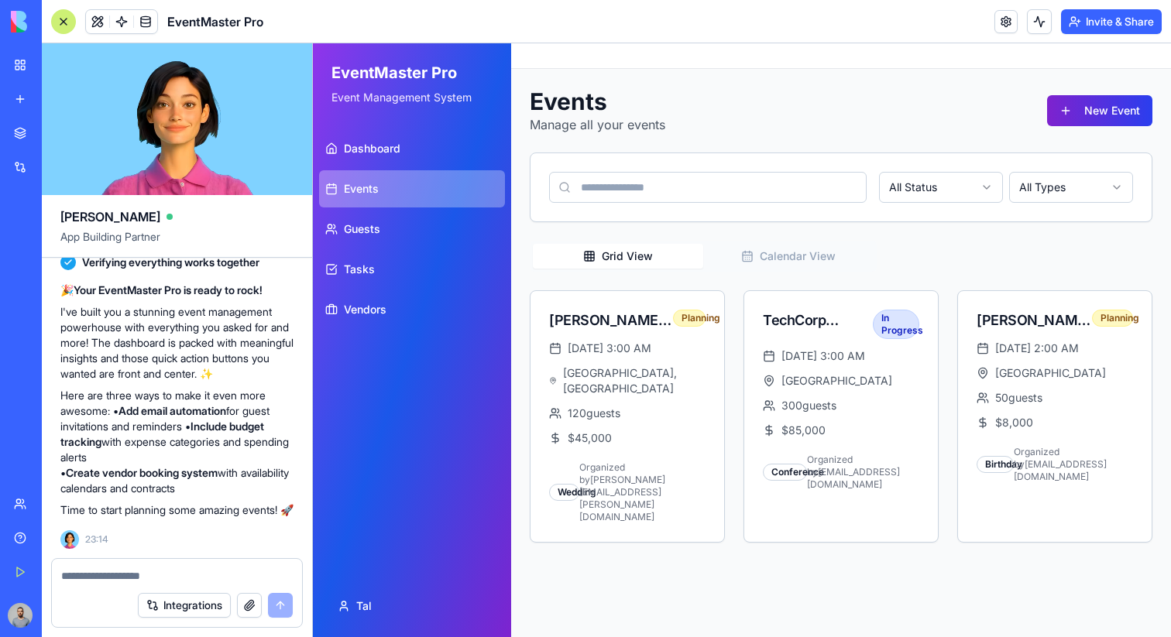
click at [1080, 114] on button "New Event" at bounding box center [1099, 110] width 105 height 31
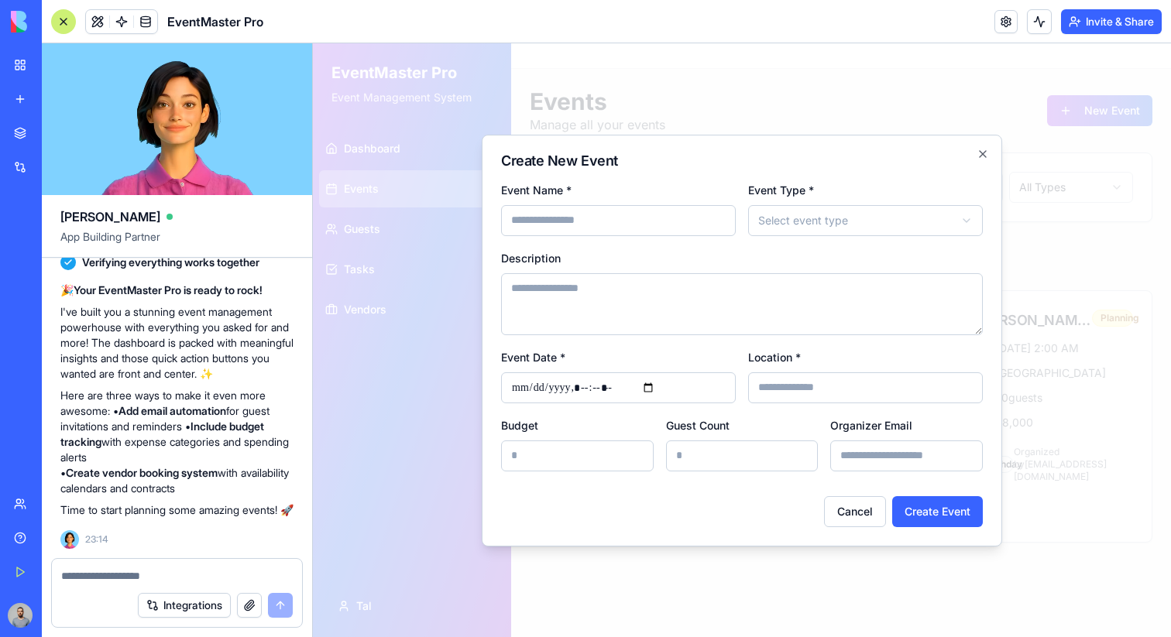
click at [971, 109] on div at bounding box center [742, 340] width 858 height 594
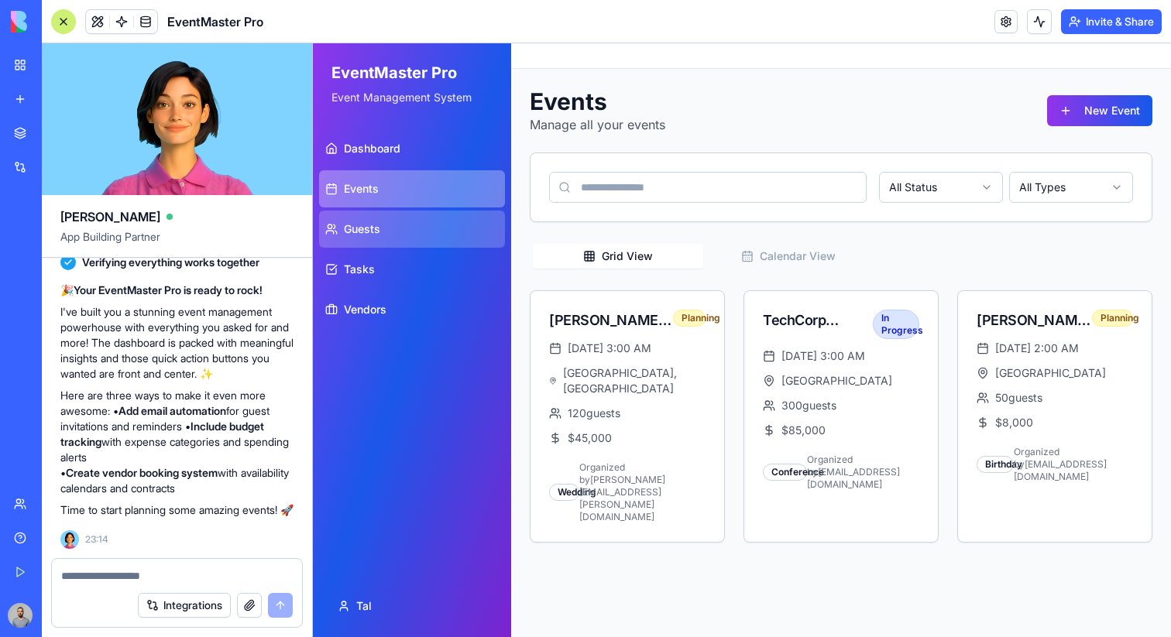
click at [411, 235] on link "Guests" at bounding box center [412, 229] width 186 height 37
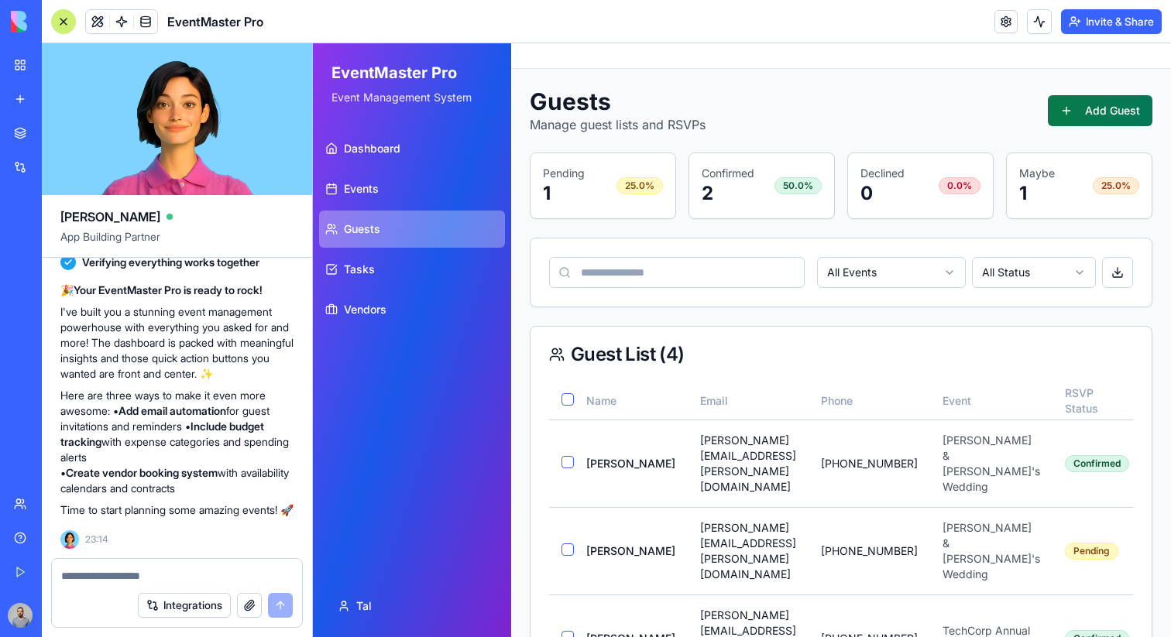
click at [1094, 115] on button "Add Guest" at bounding box center [1100, 110] width 105 height 31
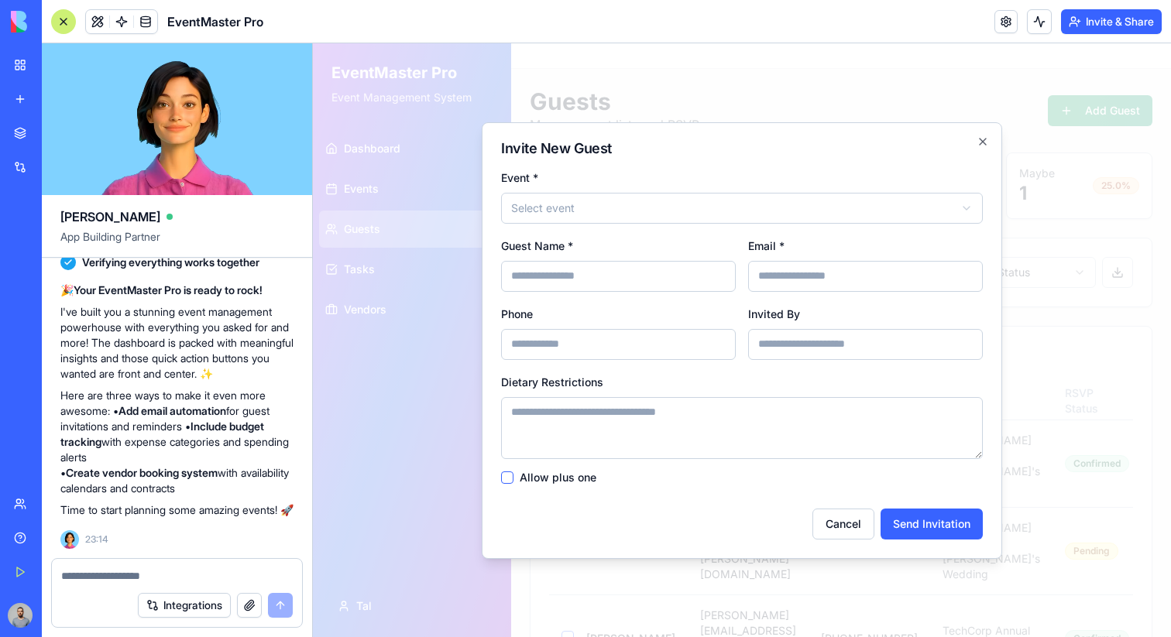
click at [963, 96] on div at bounding box center [742, 340] width 858 height 594
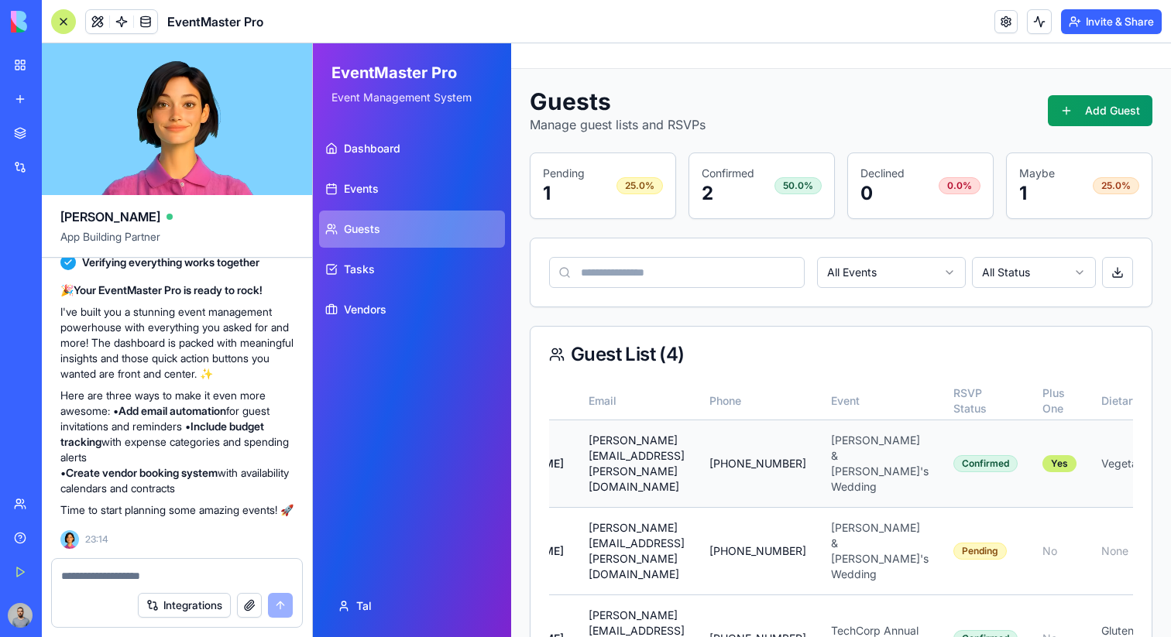
scroll to position [0, 140]
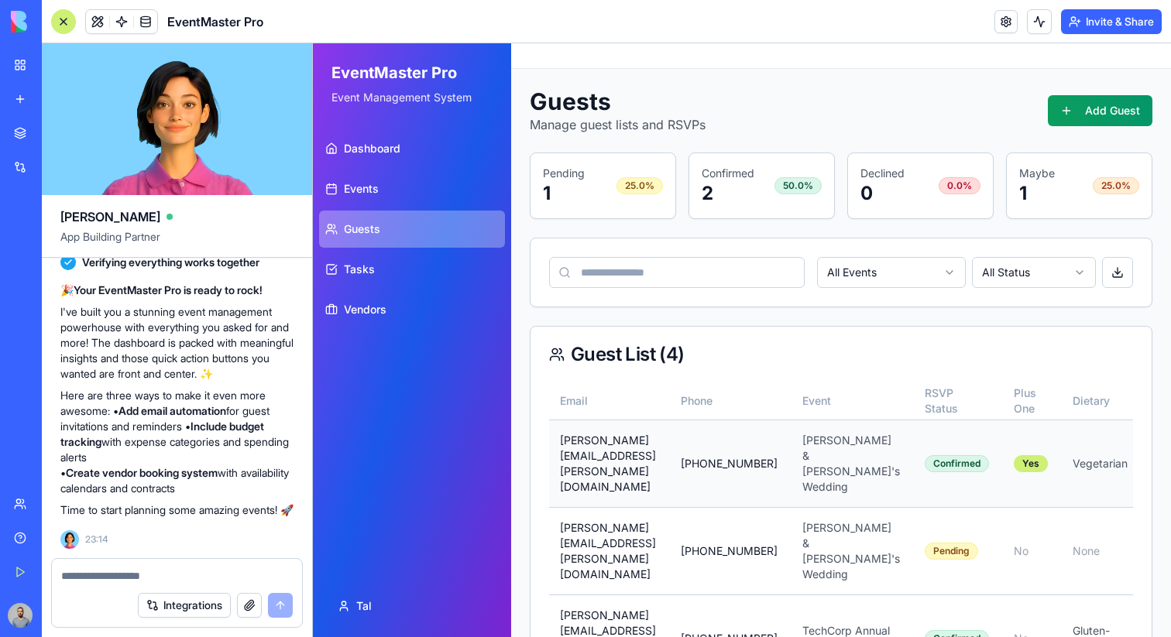
click at [1073, 458] on span "Vegetarian" at bounding box center [1100, 463] width 55 height 13
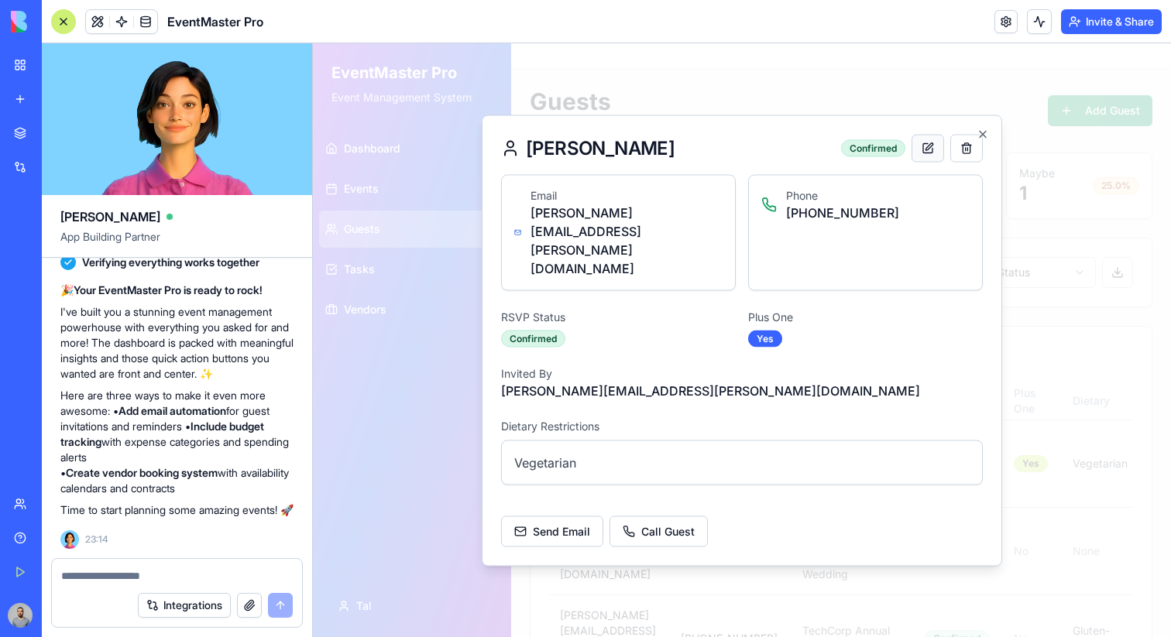
click at [929, 162] on button at bounding box center [928, 148] width 33 height 28
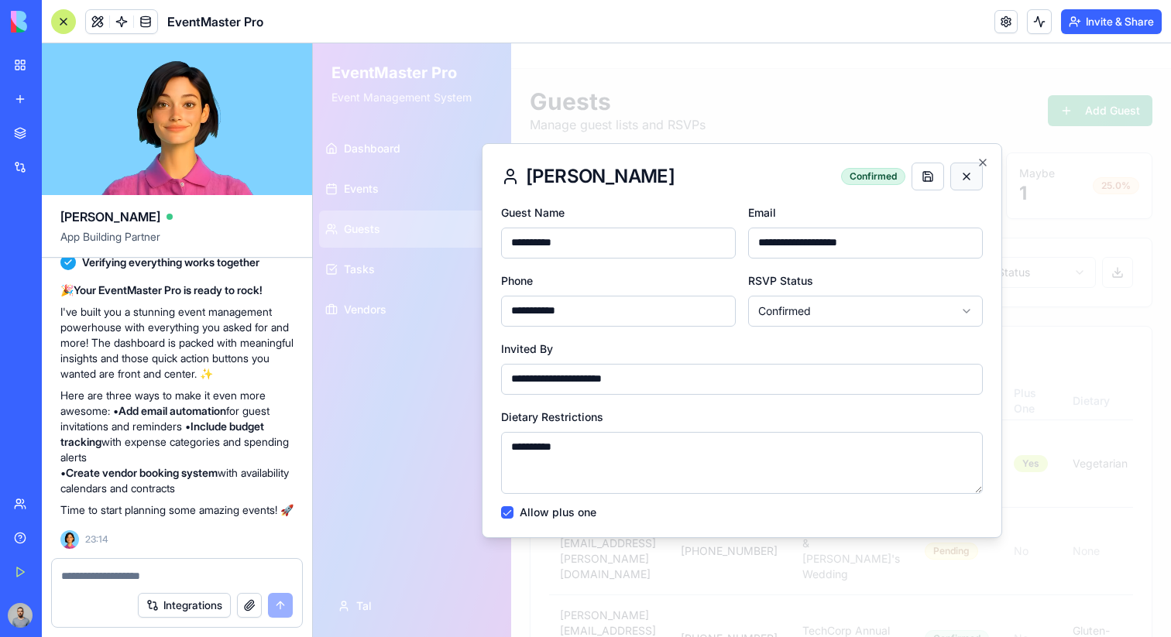
click at [961, 184] on button at bounding box center [966, 177] width 33 height 28
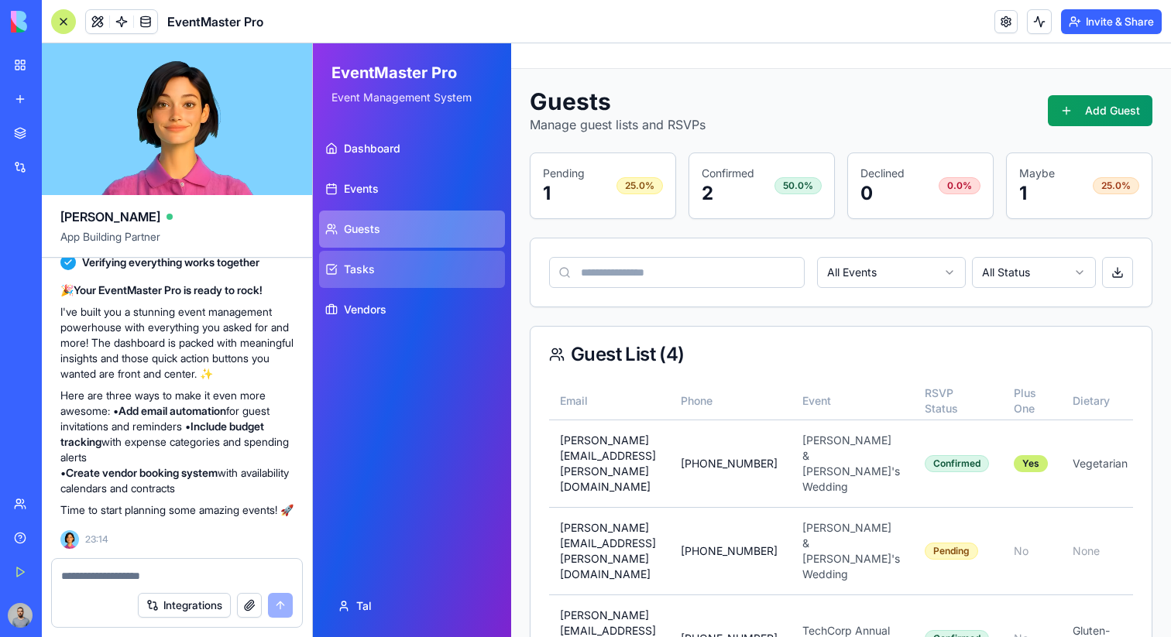
click at [444, 273] on link "Tasks" at bounding box center [412, 269] width 186 height 37
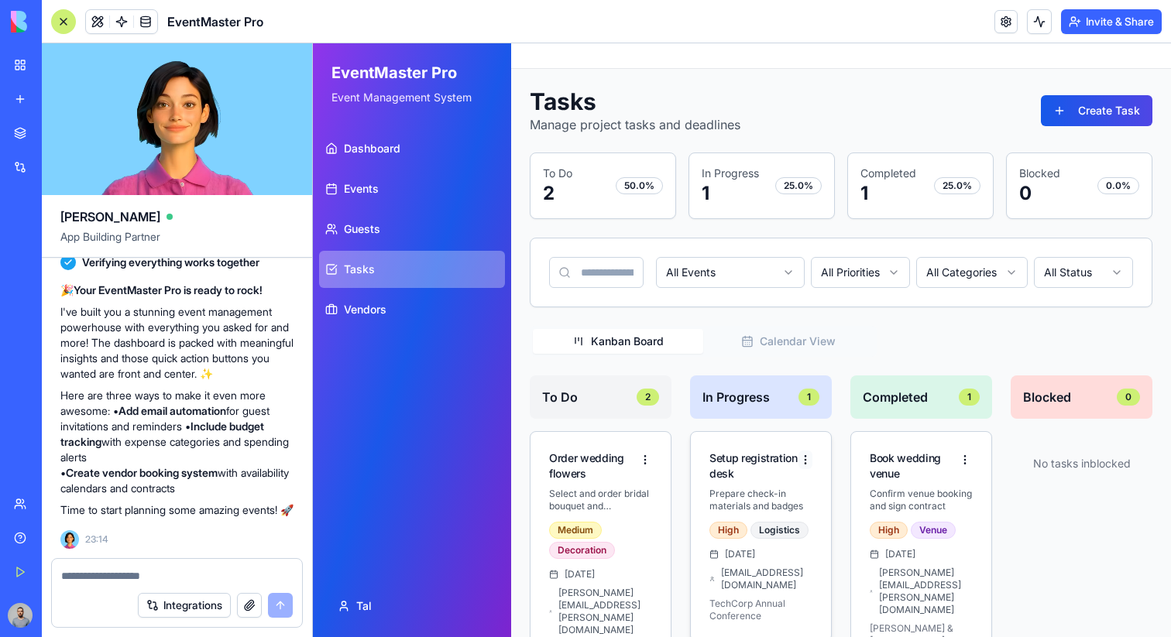
click at [808, 458] on button at bounding box center [805, 460] width 14 height 19
click at [817, 474] on div "Setup registration desk" at bounding box center [761, 460] width 140 height 56
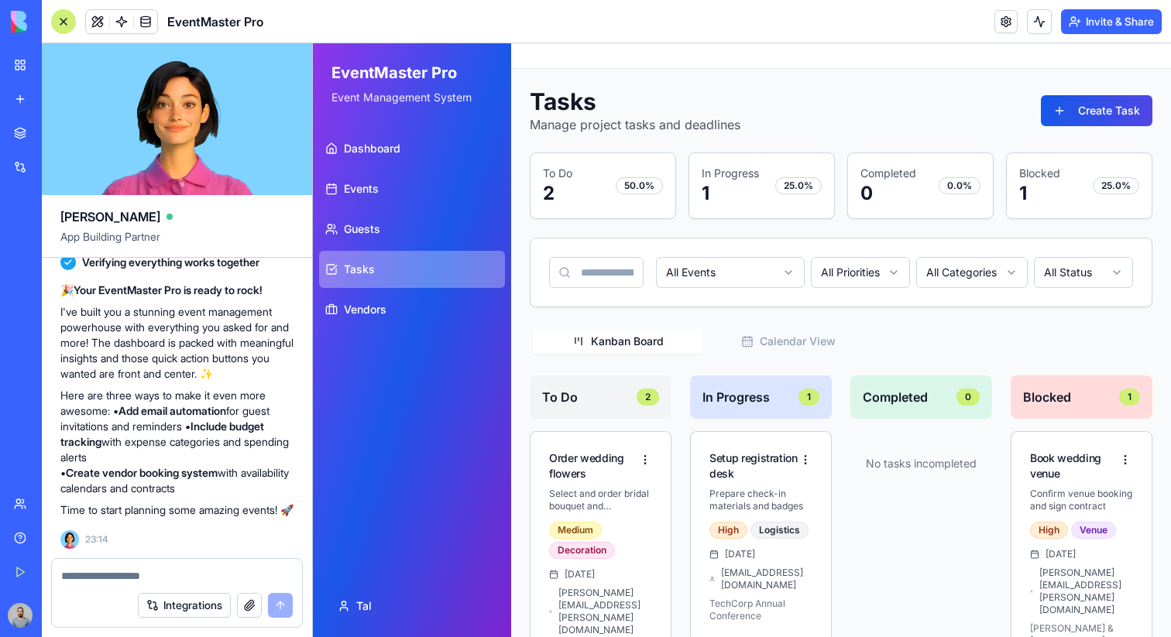
click at [74, 26] on div at bounding box center [63, 21] width 25 height 25
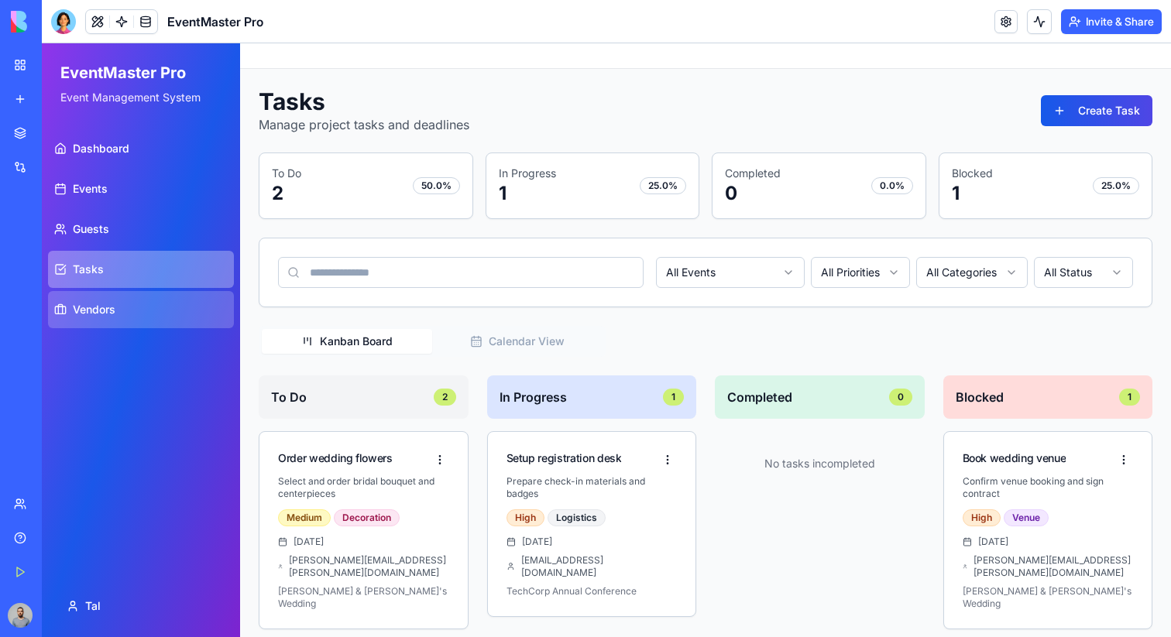
click at [98, 310] on span "Vendors" at bounding box center [94, 309] width 43 height 15
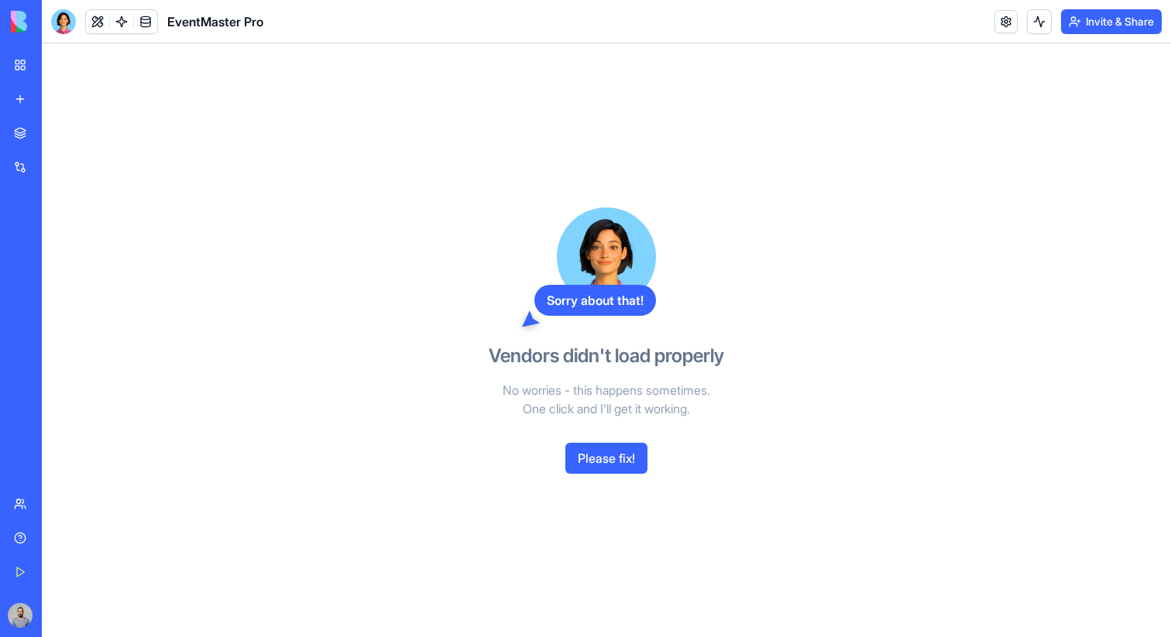
click at [586, 460] on button "Please fix!" at bounding box center [606, 458] width 82 height 31
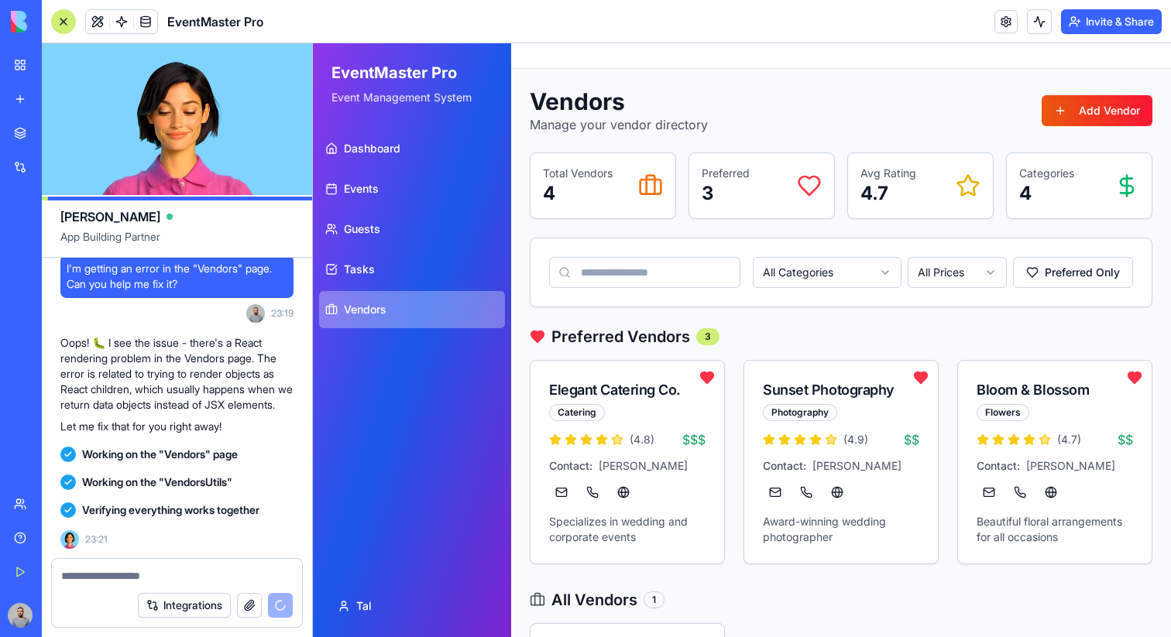
scroll to position [1162, 0]
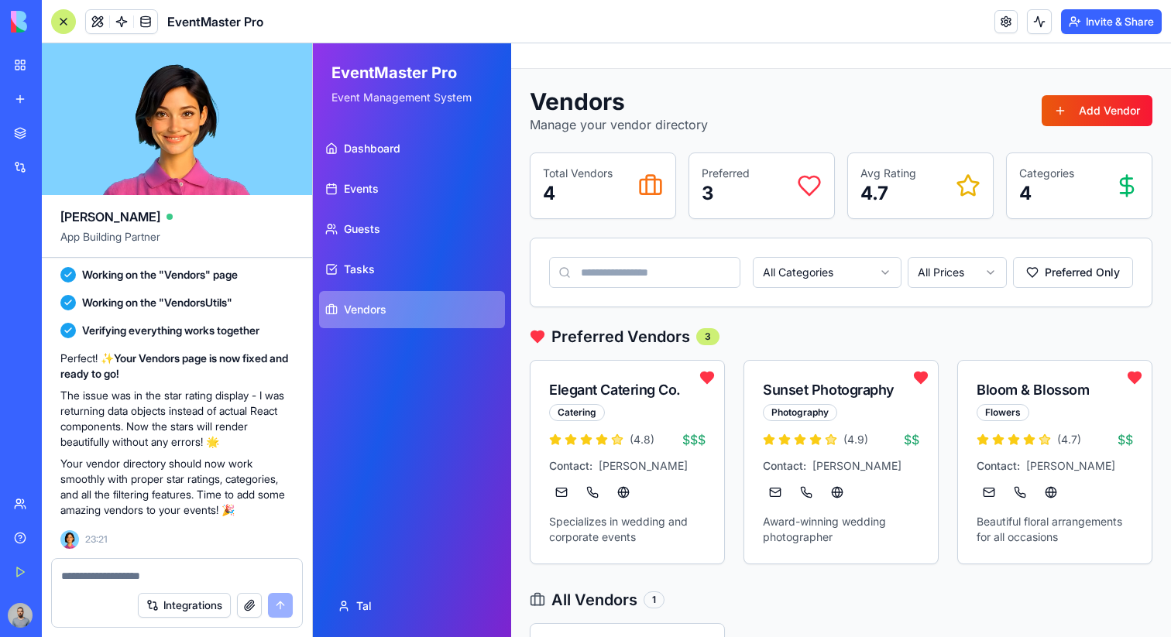
click at [57, 99] on div "New app" at bounding box center [47, 98] width 20 height 15
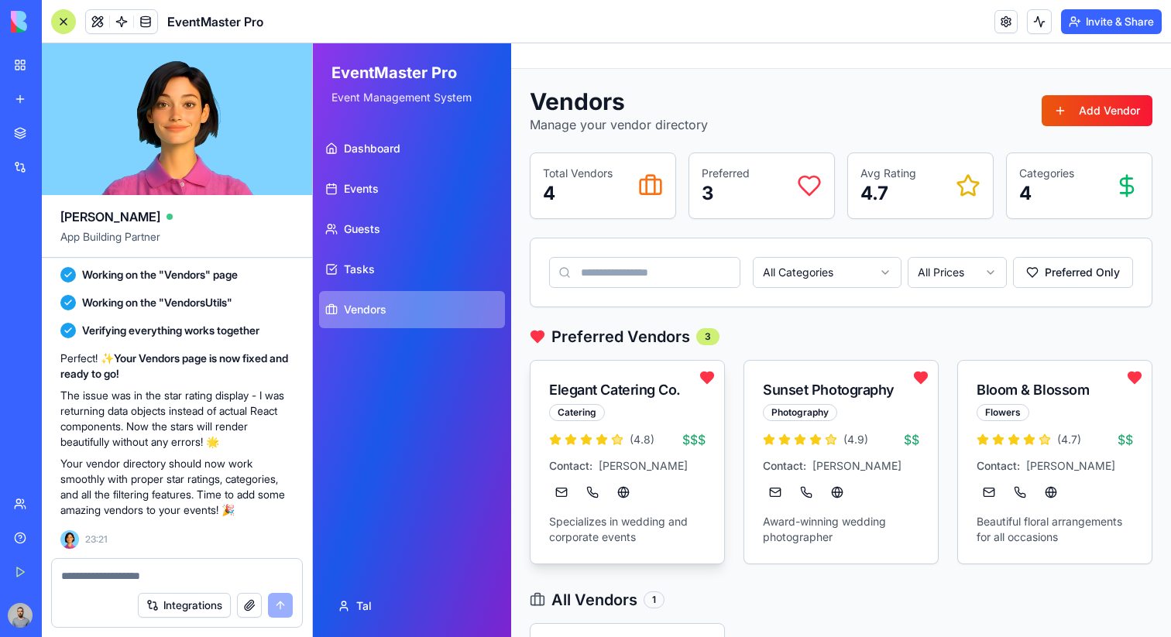
click at [672, 465] on div "Contact: Maria Rodriguez" at bounding box center [627, 465] width 156 height 15
click at [895, 472] on div "Contact: James Chen" at bounding box center [841, 465] width 156 height 15
click at [1104, 444] on div "( 4.7 ) $$" at bounding box center [1055, 440] width 156 height 19
click at [1111, 127] on div "Vendors Manage your vendor directory Add Vendor" at bounding box center [841, 111] width 623 height 46
click at [1111, 117] on button "Add Vendor" at bounding box center [1097, 110] width 111 height 31
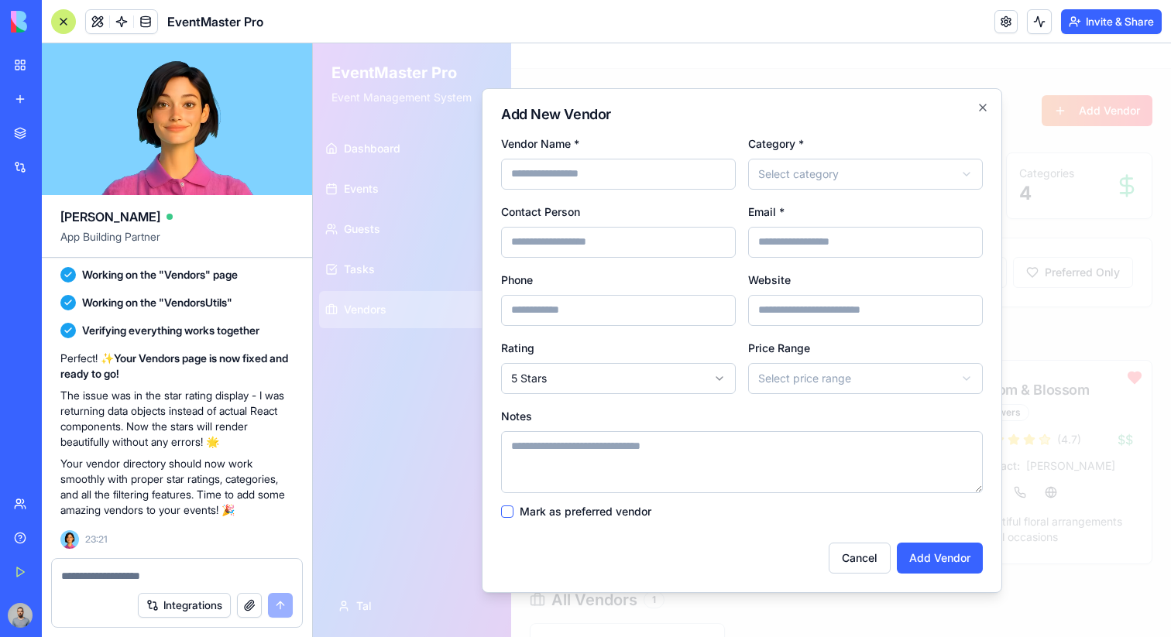
click at [1098, 95] on div at bounding box center [742, 340] width 858 height 594
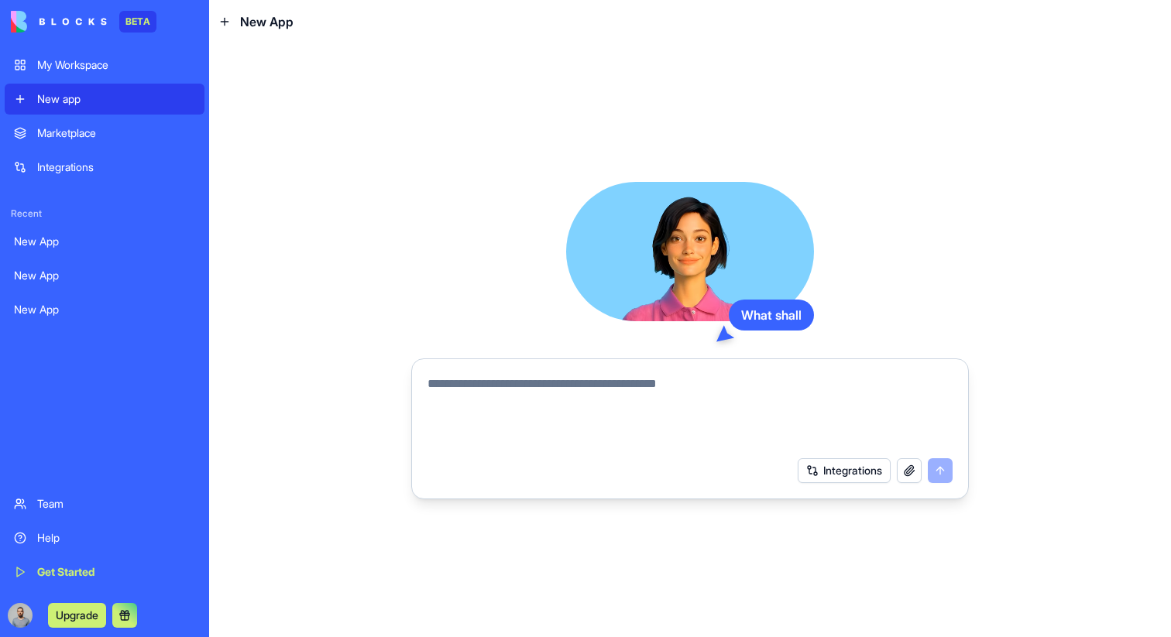
paste textarea "**********"
type textarea "**********"
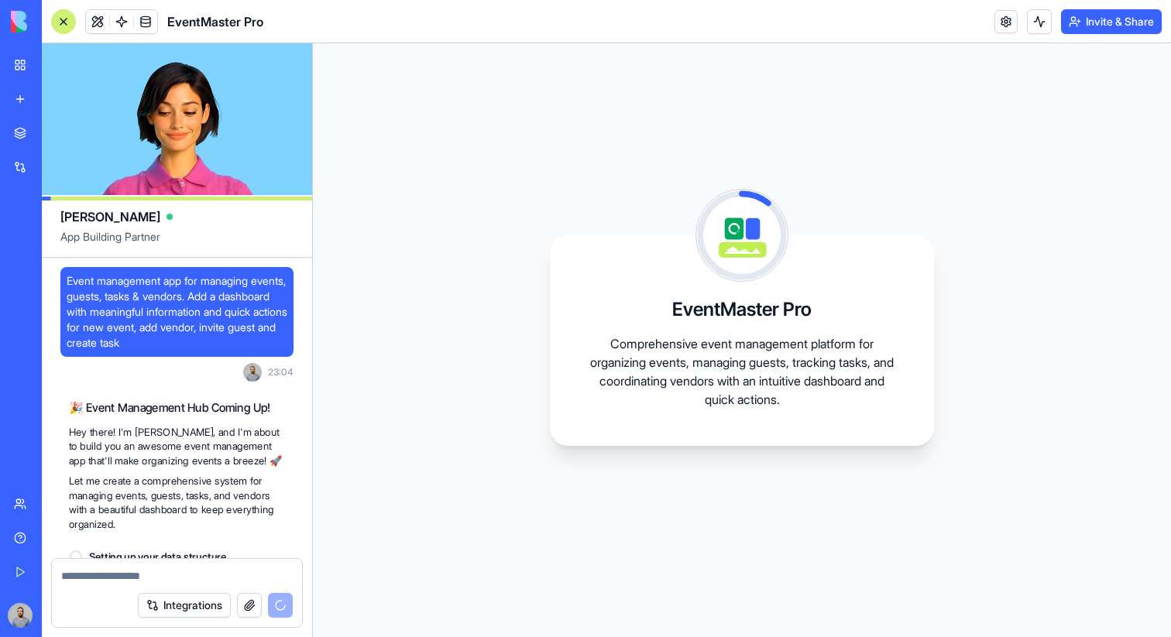
scroll to position [214, 0]
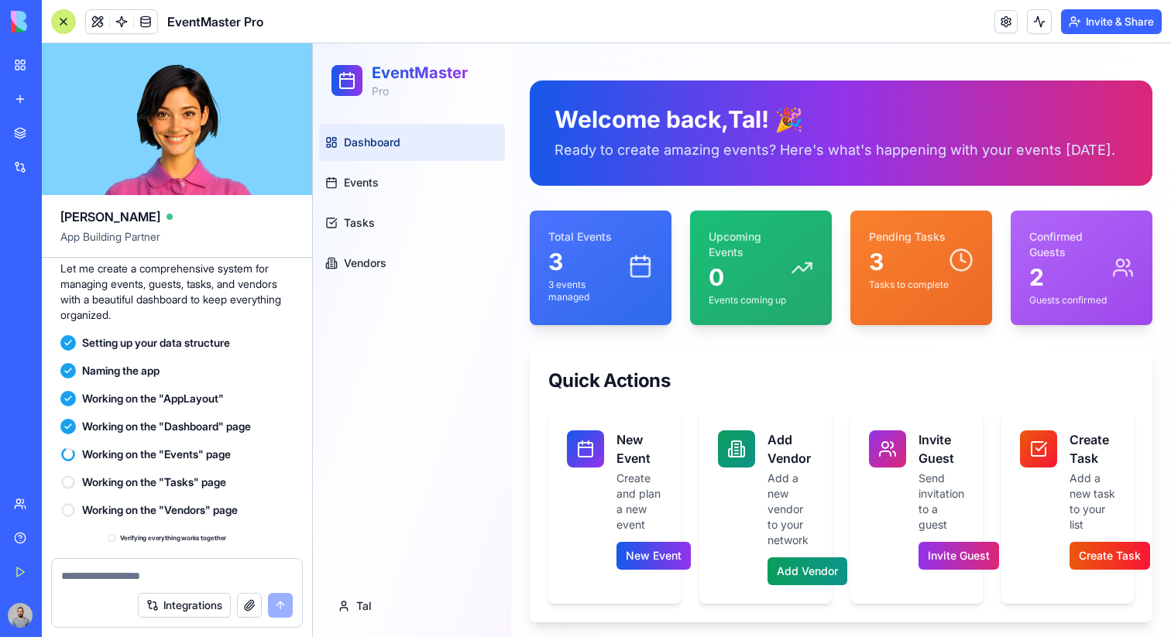
scroll to position [499, 0]
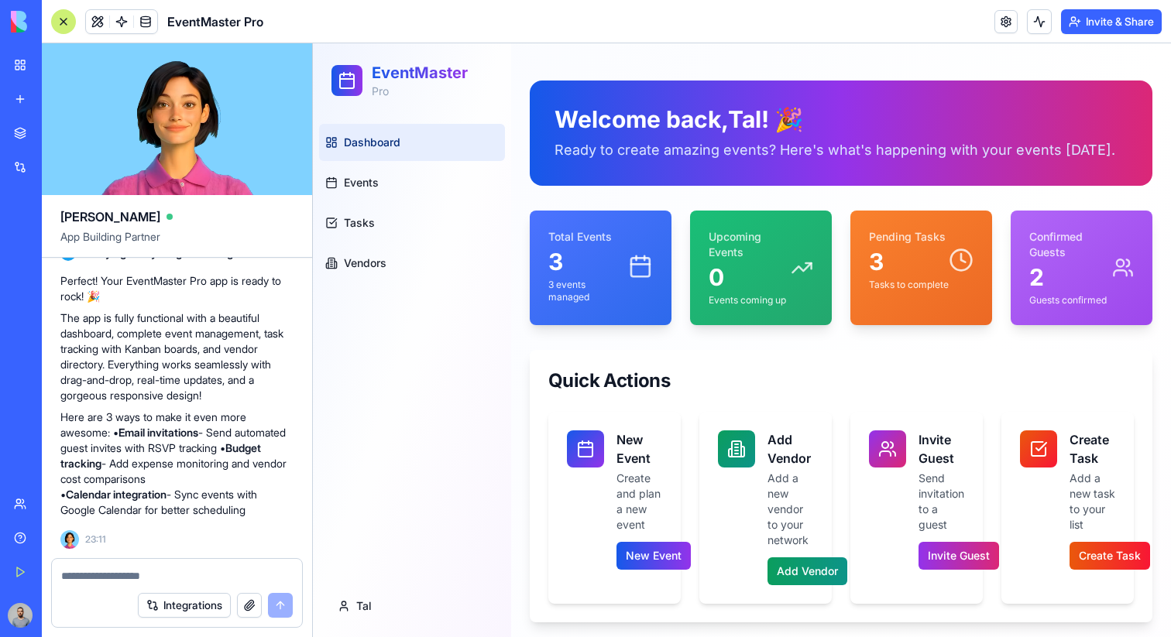
click at [64, 22] on div at bounding box center [63, 21] width 25 height 25
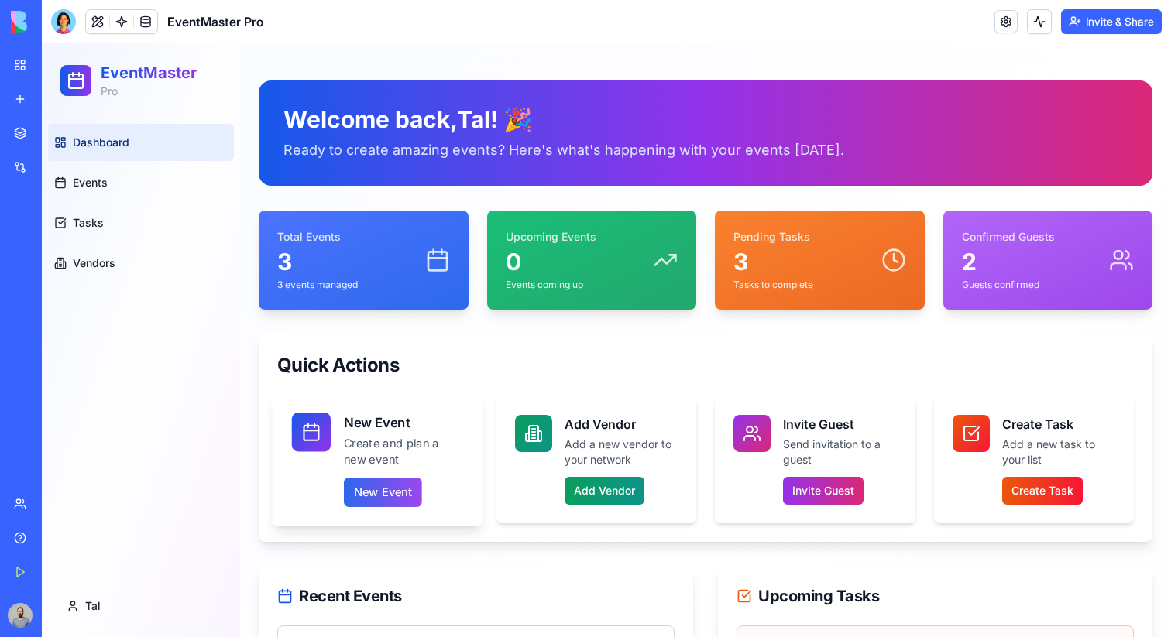
click at [389, 500] on button "New Event" at bounding box center [383, 492] width 78 height 29
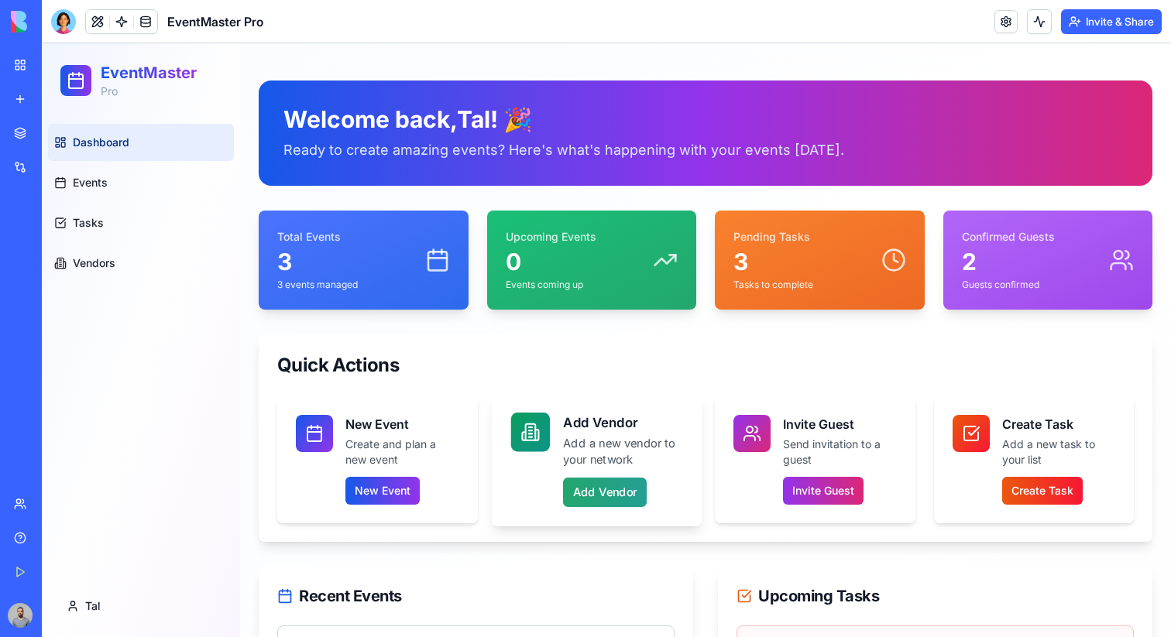
click at [597, 486] on button "Add Vendor" at bounding box center [604, 492] width 84 height 29
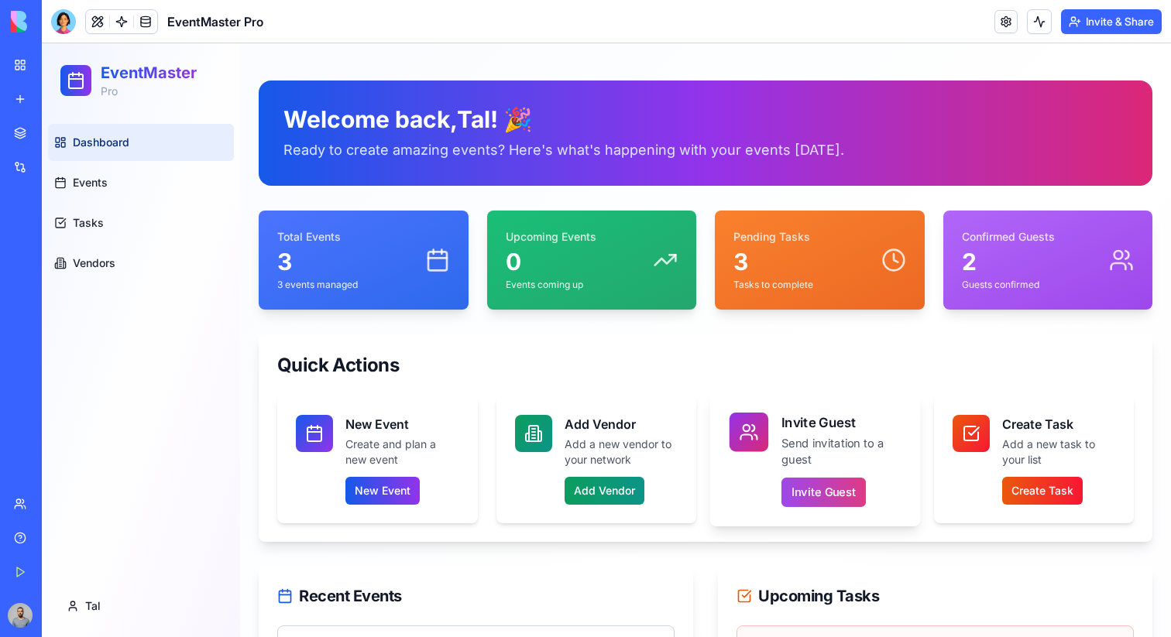
click at [822, 491] on button "Invite Guest" at bounding box center [823, 492] width 84 height 29
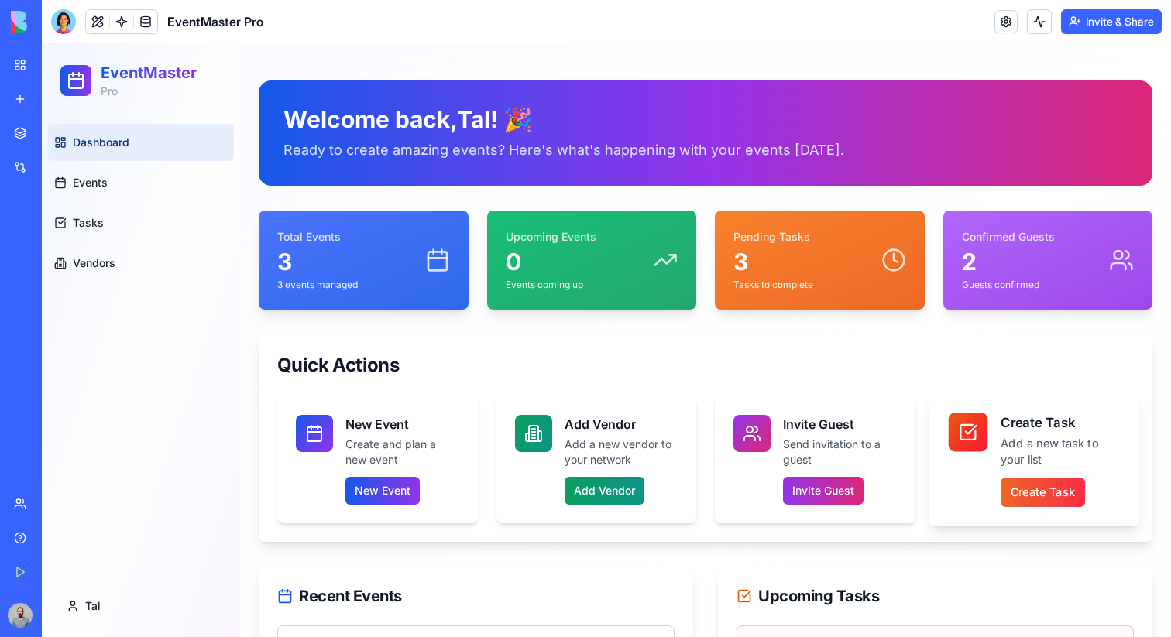
click at [1055, 488] on button "Create Task" at bounding box center [1042, 492] width 84 height 29
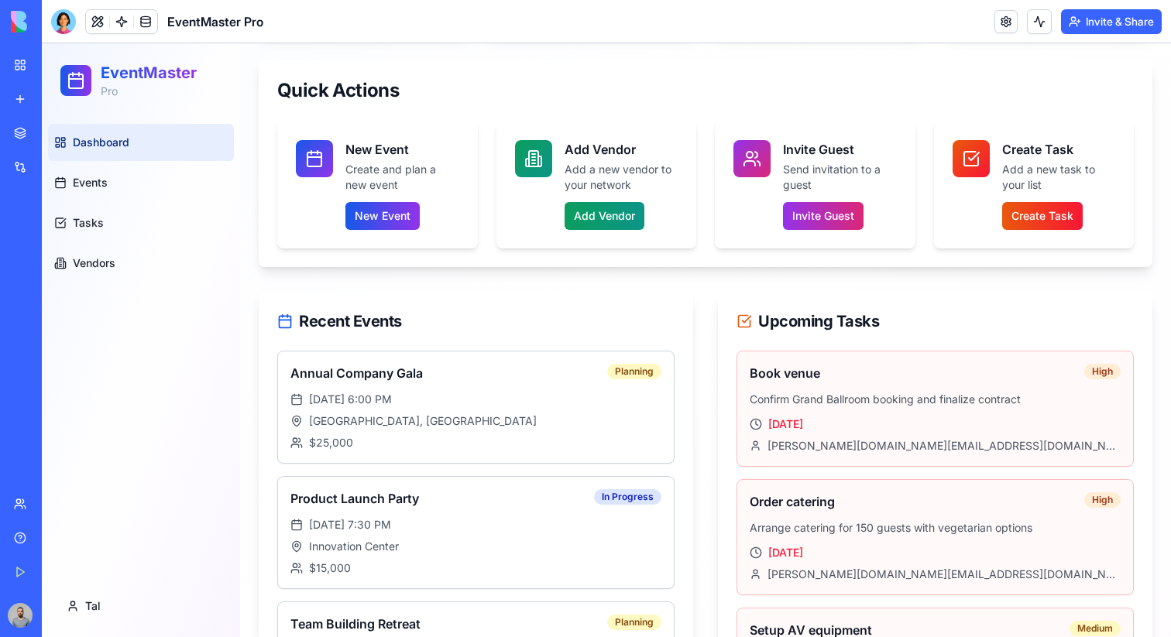
scroll to position [405, 0]
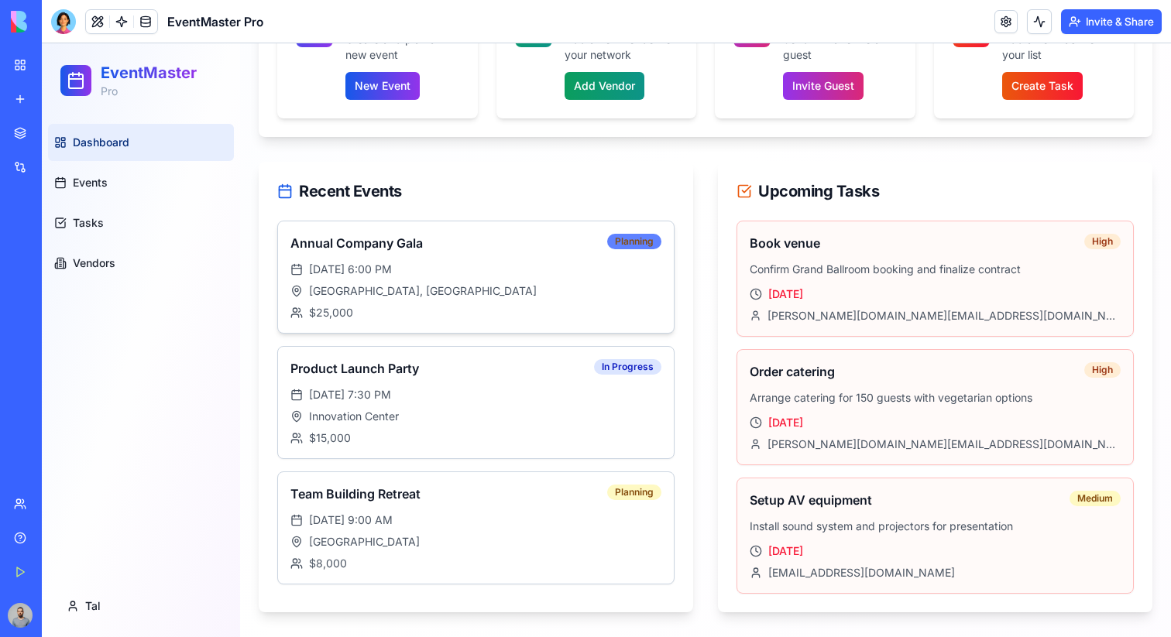
click at [613, 246] on div "Planning" at bounding box center [634, 241] width 54 height 15
click at [630, 314] on div "$ 25,000" at bounding box center [475, 312] width 371 height 15
click at [633, 361] on div "In Progress" at bounding box center [627, 366] width 67 height 15
click at [1101, 264] on p "Confirm Grand Ballroom booking and finalize contract" at bounding box center [935, 269] width 371 height 15
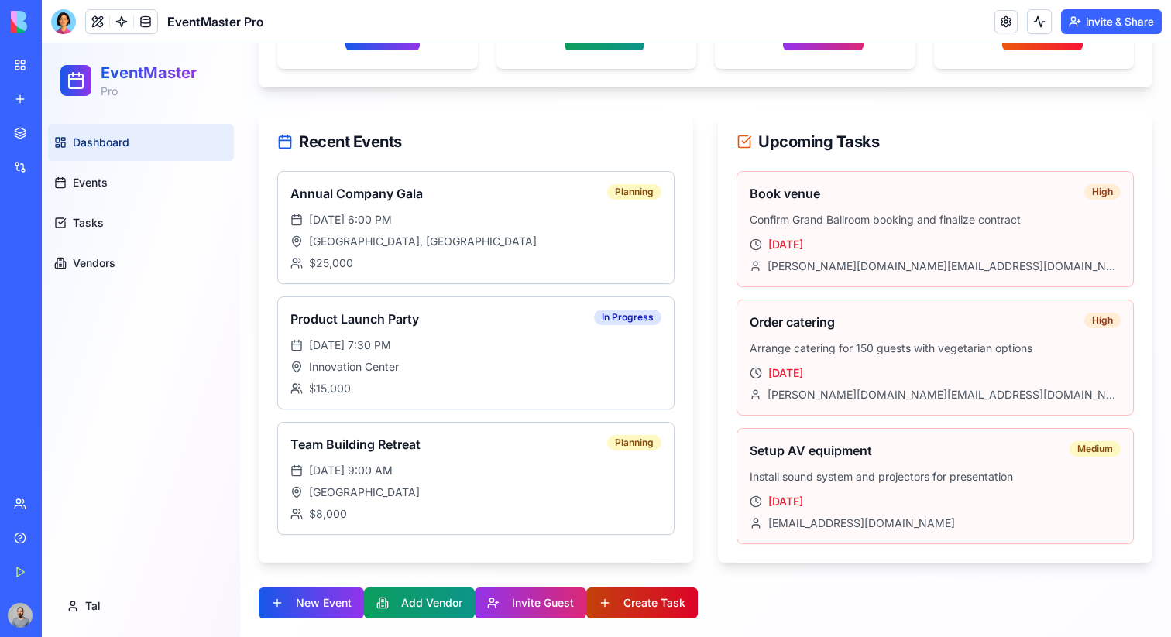
click at [682, 590] on button "Create Task" at bounding box center [642, 603] width 112 height 31
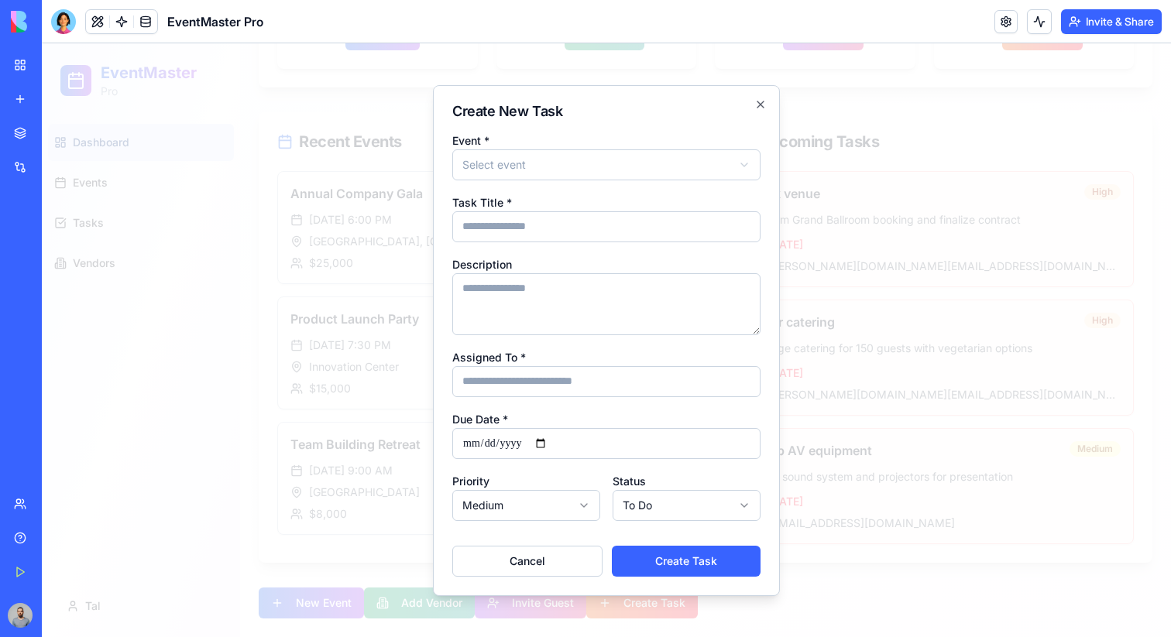
click at [842, 536] on div at bounding box center [606, 340] width 1129 height 594
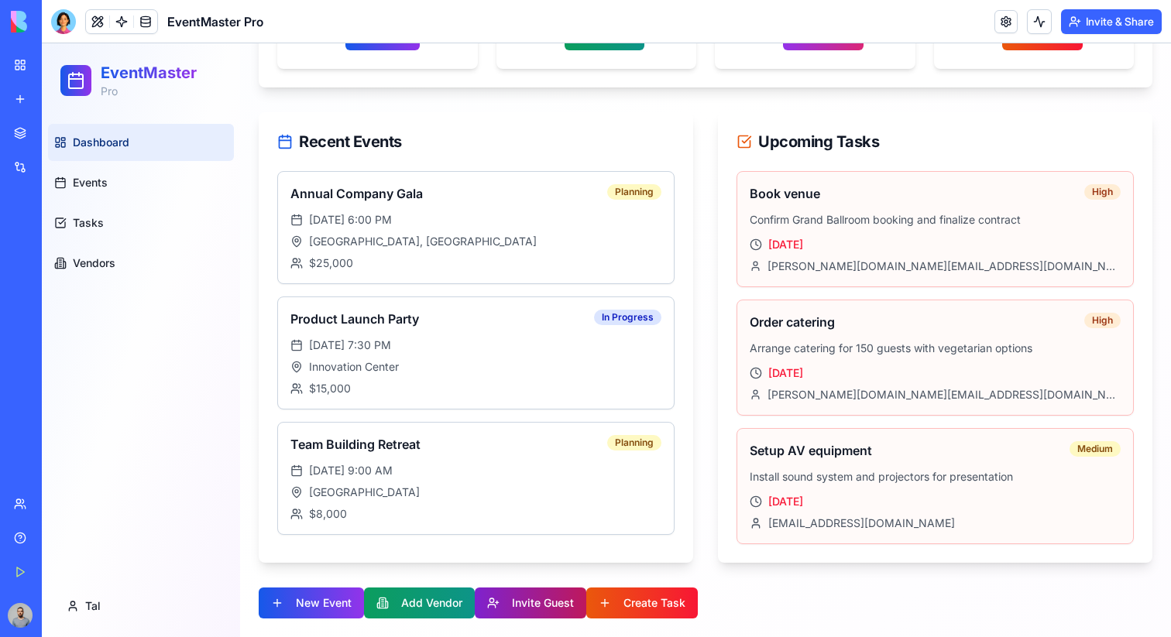
click at [507, 606] on button "Invite Guest" at bounding box center [531, 603] width 112 height 31
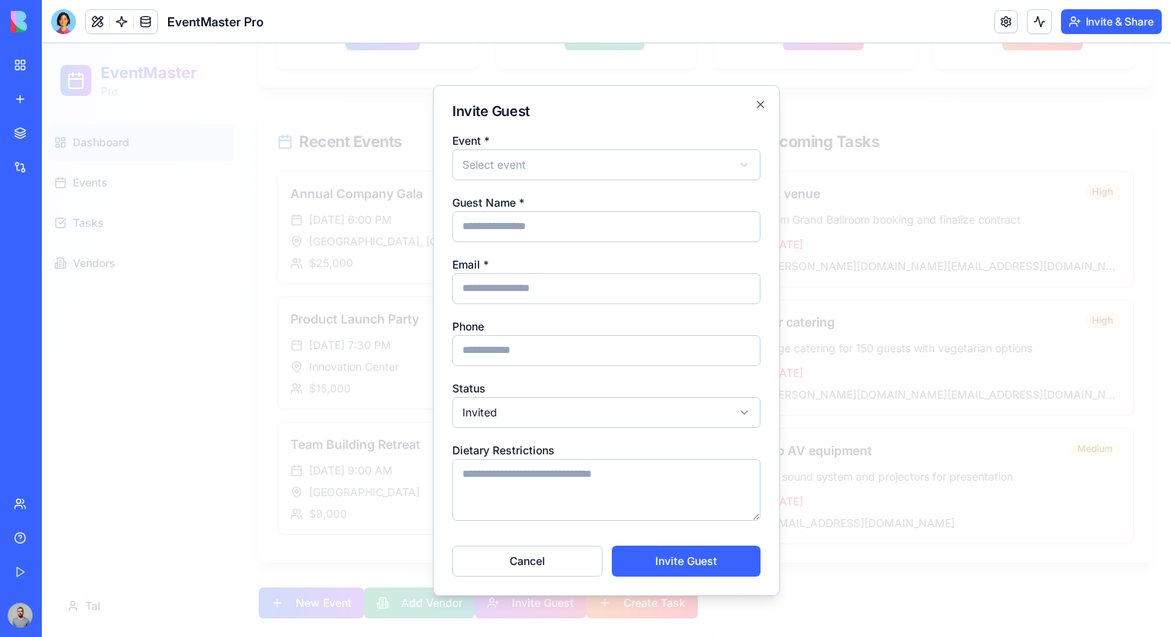
click at [893, 563] on div at bounding box center [606, 340] width 1129 height 594
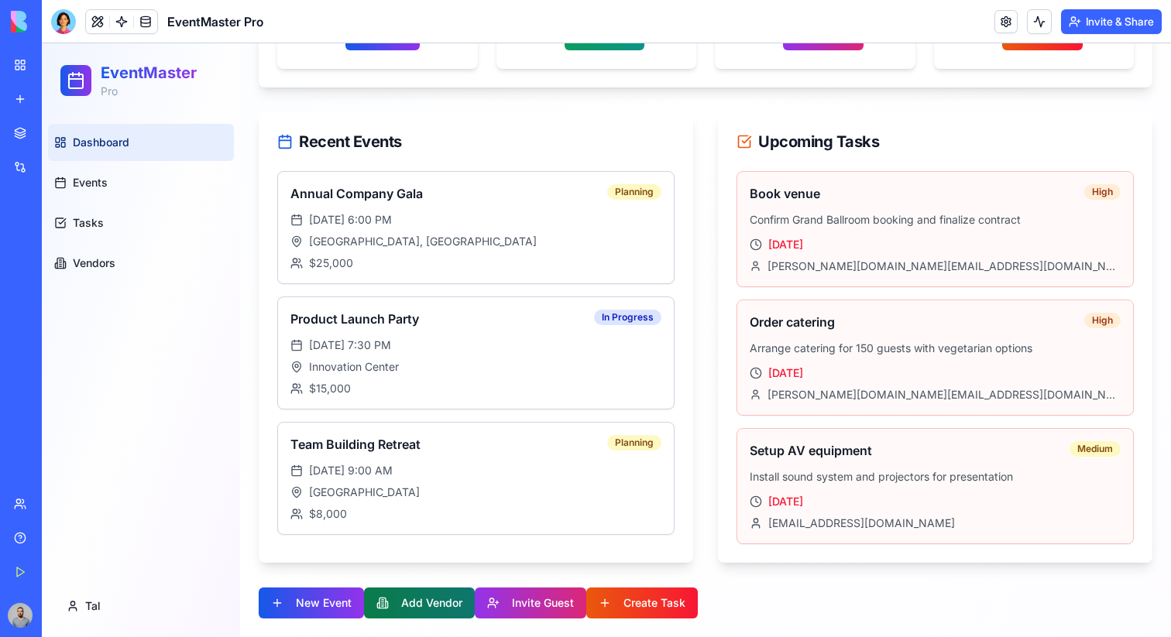
click at [452, 592] on button "Add Vendor" at bounding box center [419, 603] width 111 height 31
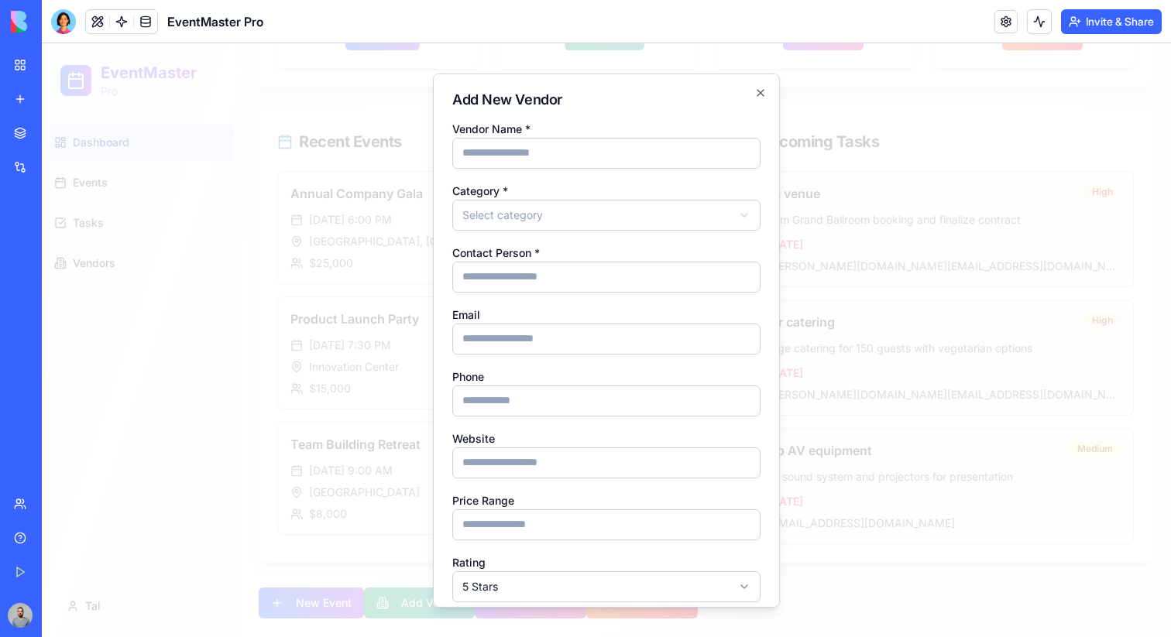
click at [929, 503] on div at bounding box center [606, 340] width 1129 height 594
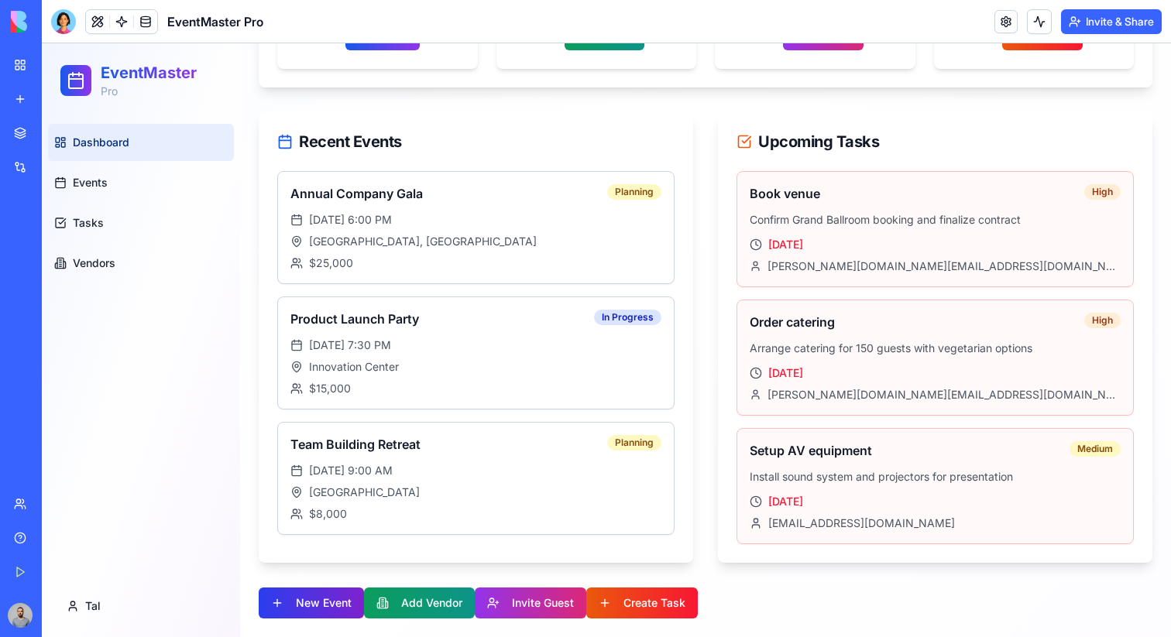
click at [320, 606] on button "New Event" at bounding box center [311, 603] width 105 height 31
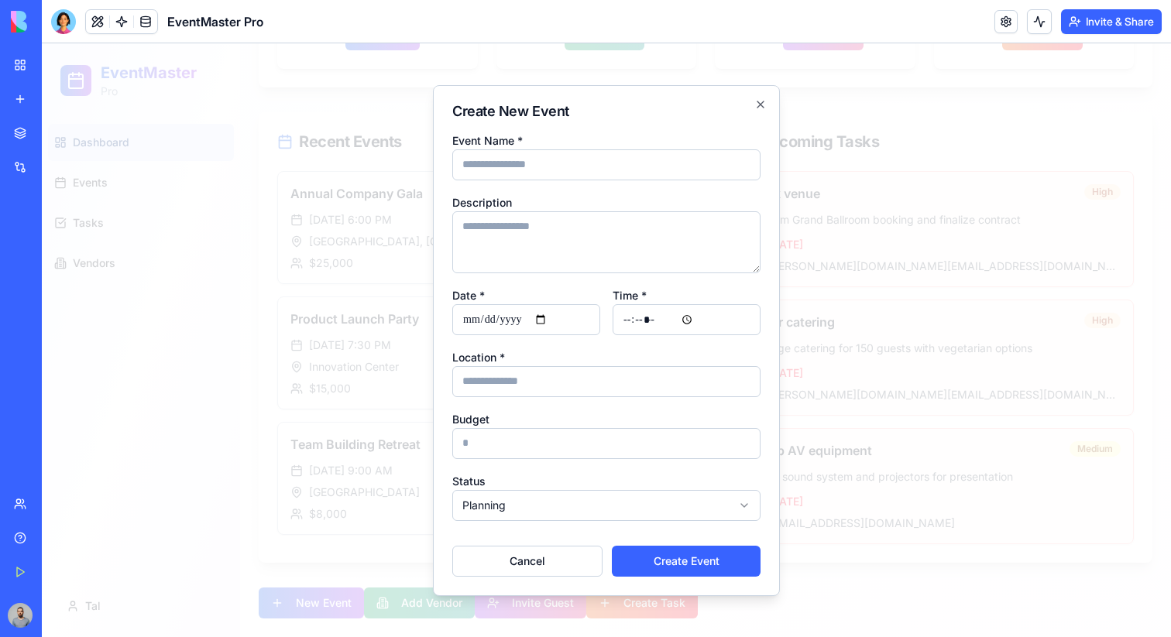
click at [880, 343] on div at bounding box center [606, 340] width 1129 height 594
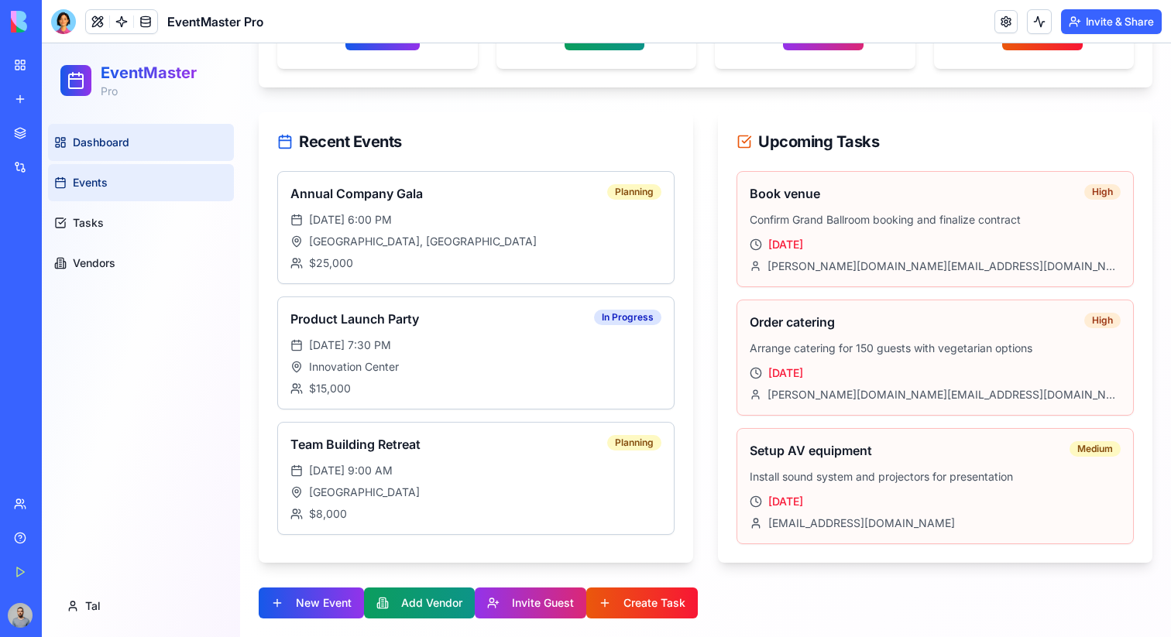
click at [150, 181] on link "Events" at bounding box center [141, 182] width 186 height 37
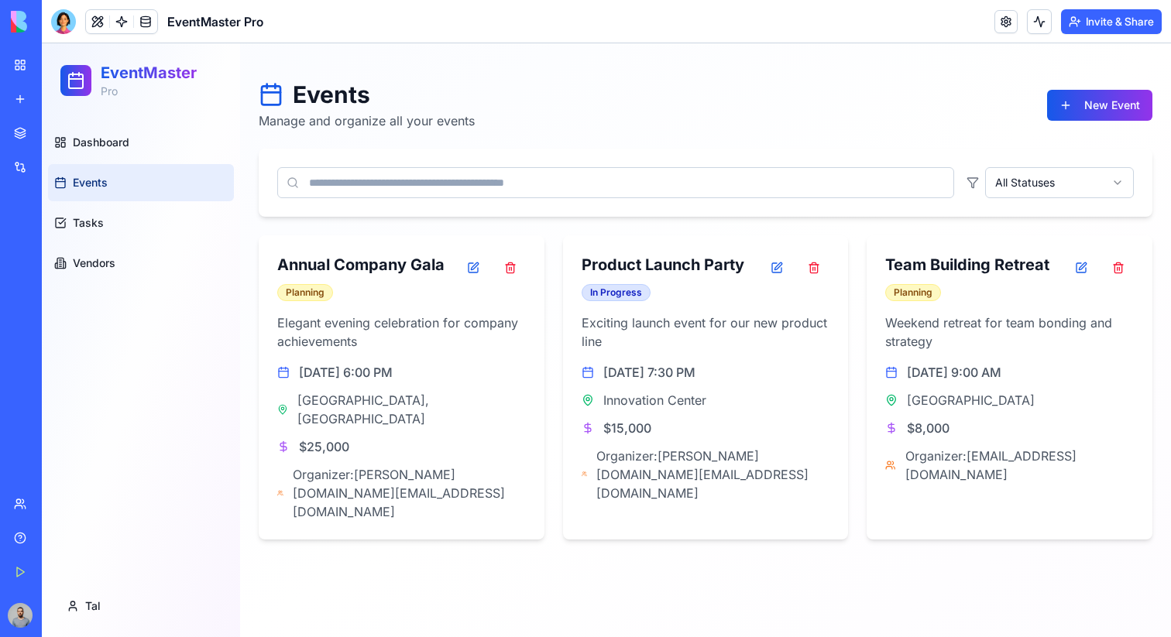
scroll to position [0, 0]
click at [472, 263] on button at bounding box center [474, 266] width 32 height 29
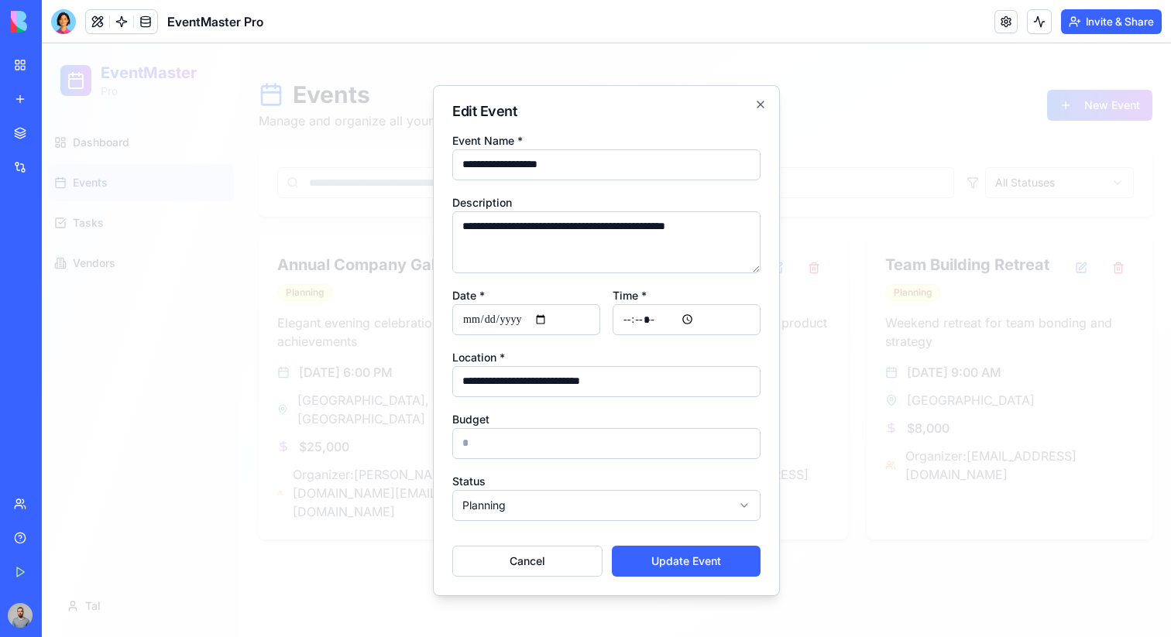
click at [756, 228] on textarea "**********" at bounding box center [606, 242] width 308 height 62
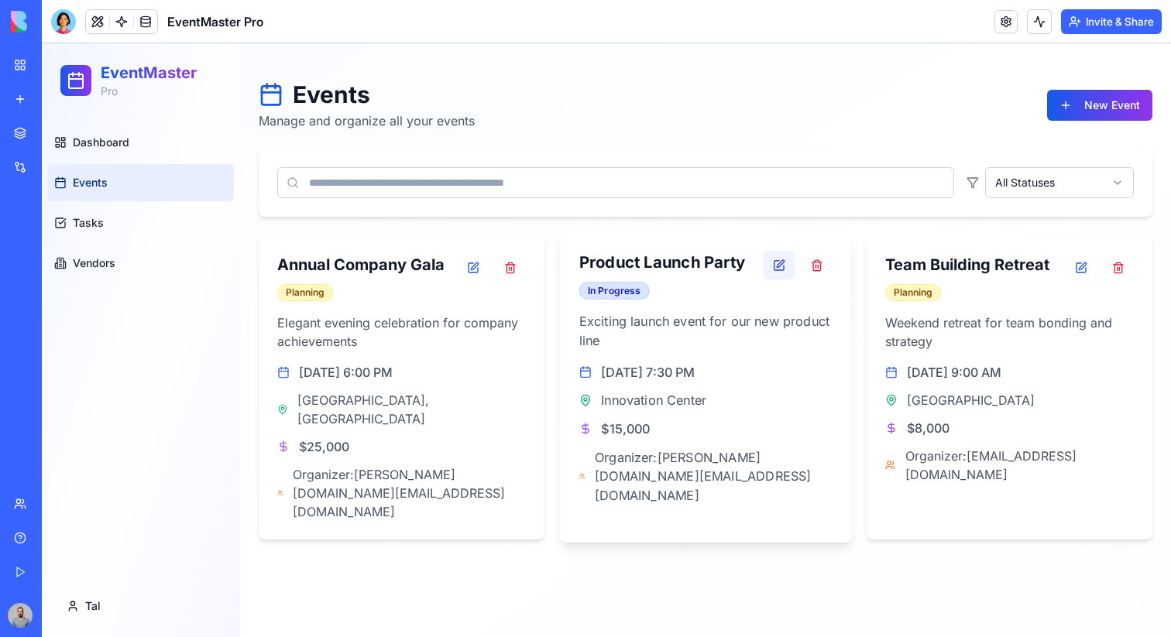
click at [781, 266] on button at bounding box center [779, 266] width 32 height 29
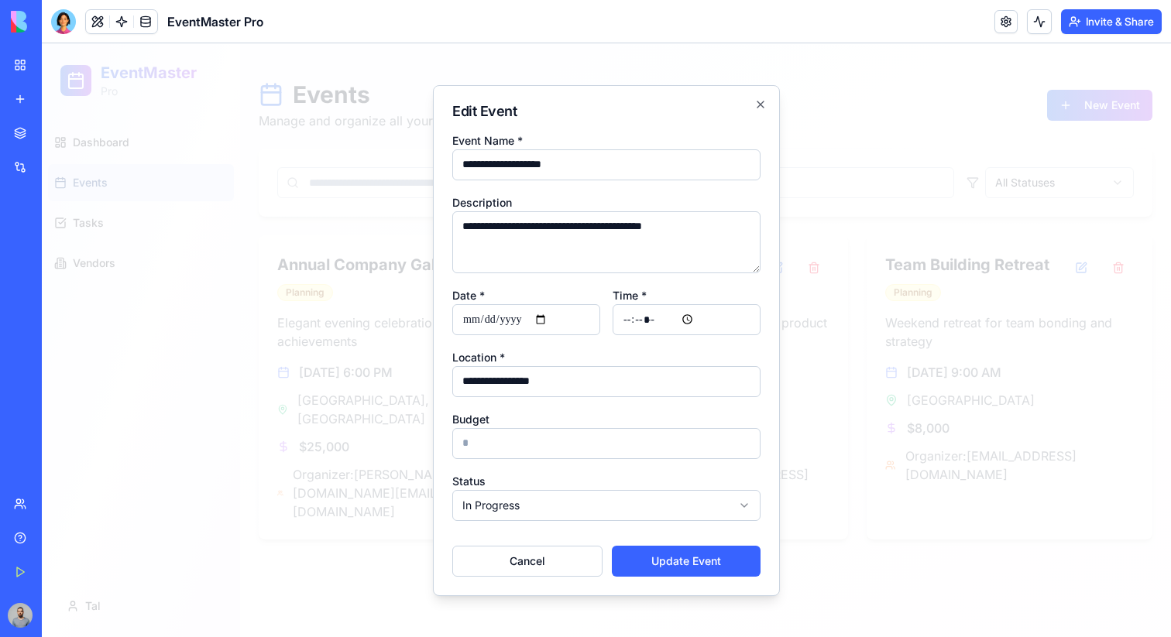
click at [608, 151] on input "**********" at bounding box center [606, 164] width 308 height 31
click at [608, 156] on input "**********" at bounding box center [606, 164] width 308 height 31
click at [608, 161] on input "**********" at bounding box center [606, 164] width 308 height 31
type input "**********"
click at [700, 564] on button "Update Event" at bounding box center [686, 561] width 149 height 31
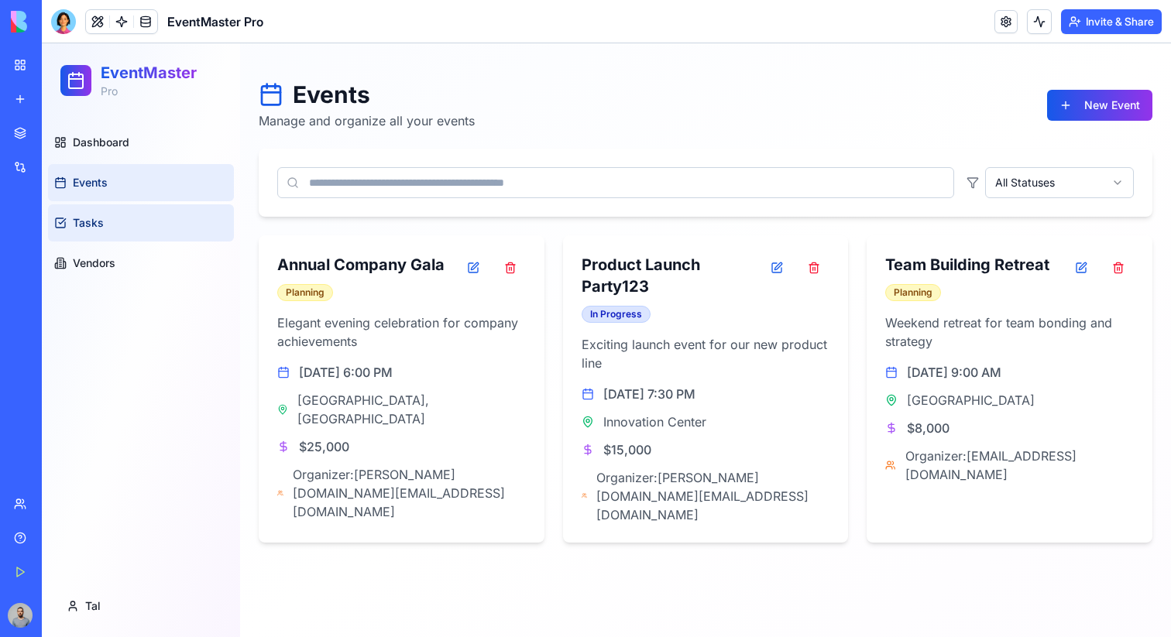
click at [109, 222] on link "Tasks" at bounding box center [141, 222] width 186 height 37
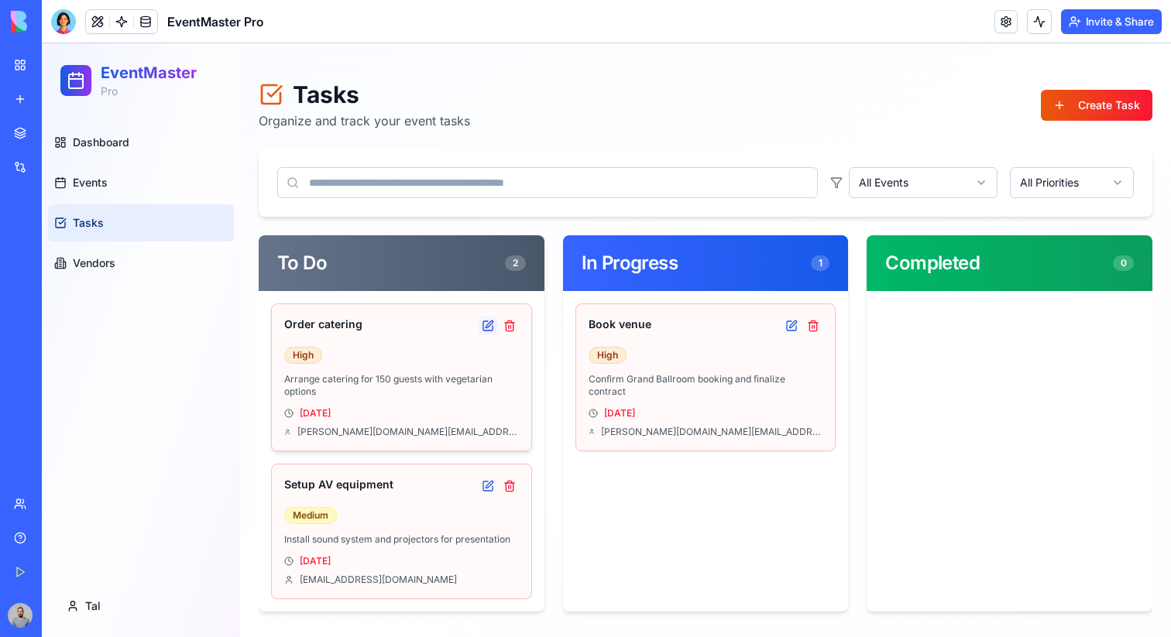
click at [489, 325] on button at bounding box center [488, 326] width 19 height 19
click at [808, 325] on button at bounding box center [813, 326] width 19 height 19
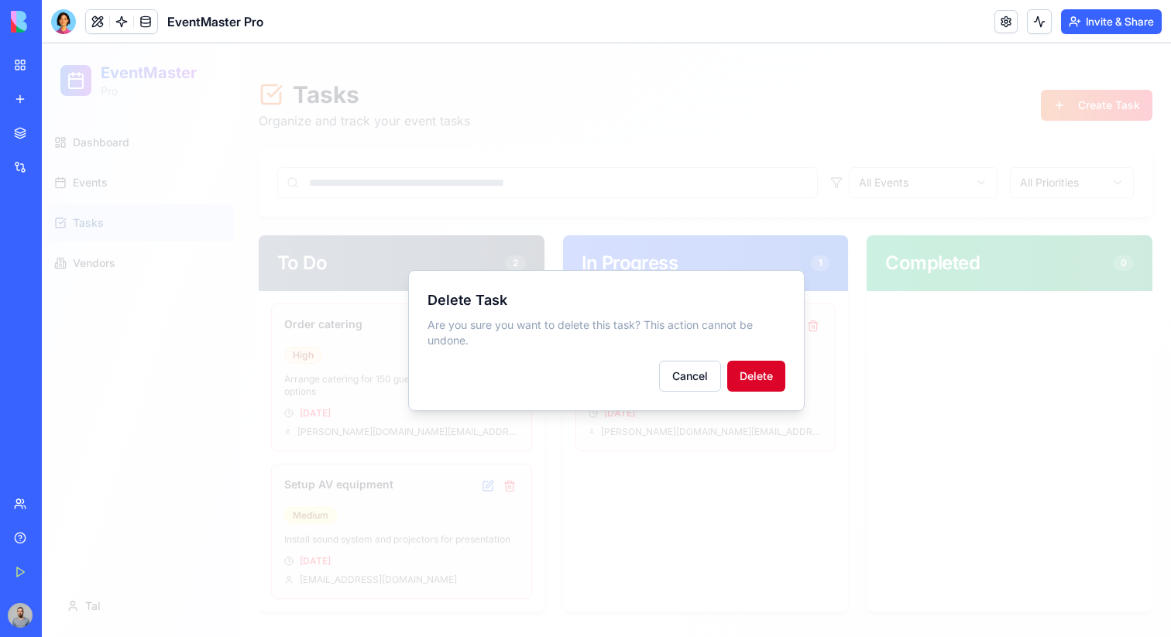
click at [771, 367] on button "Delete" at bounding box center [756, 376] width 58 height 31
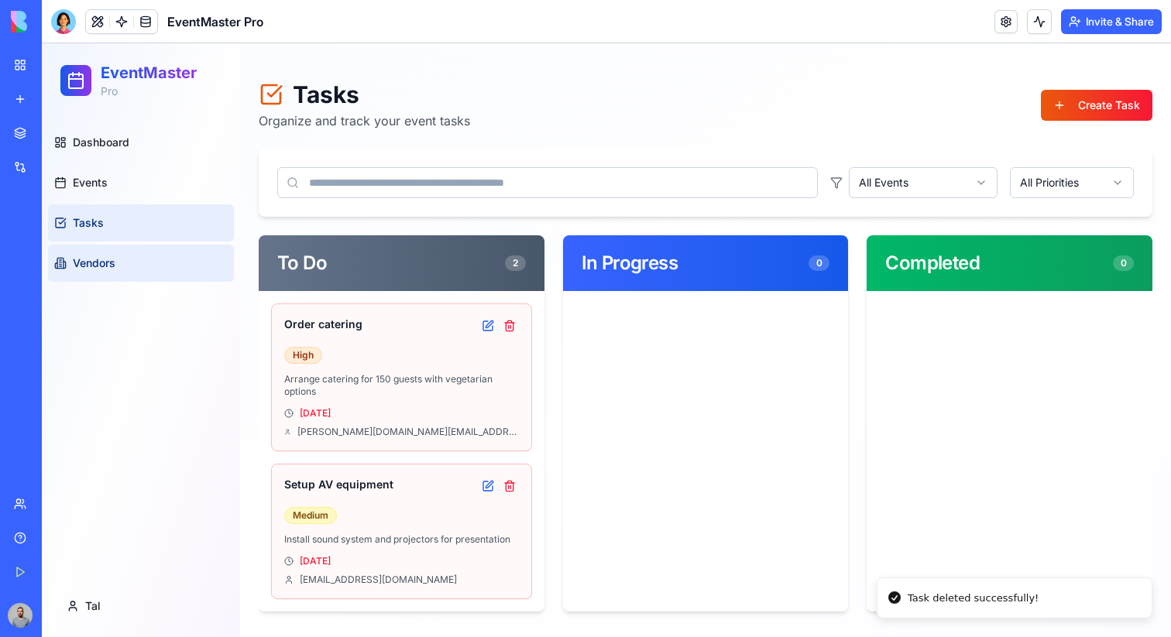
click at [94, 265] on span "Vendors" at bounding box center [94, 263] width 43 height 15
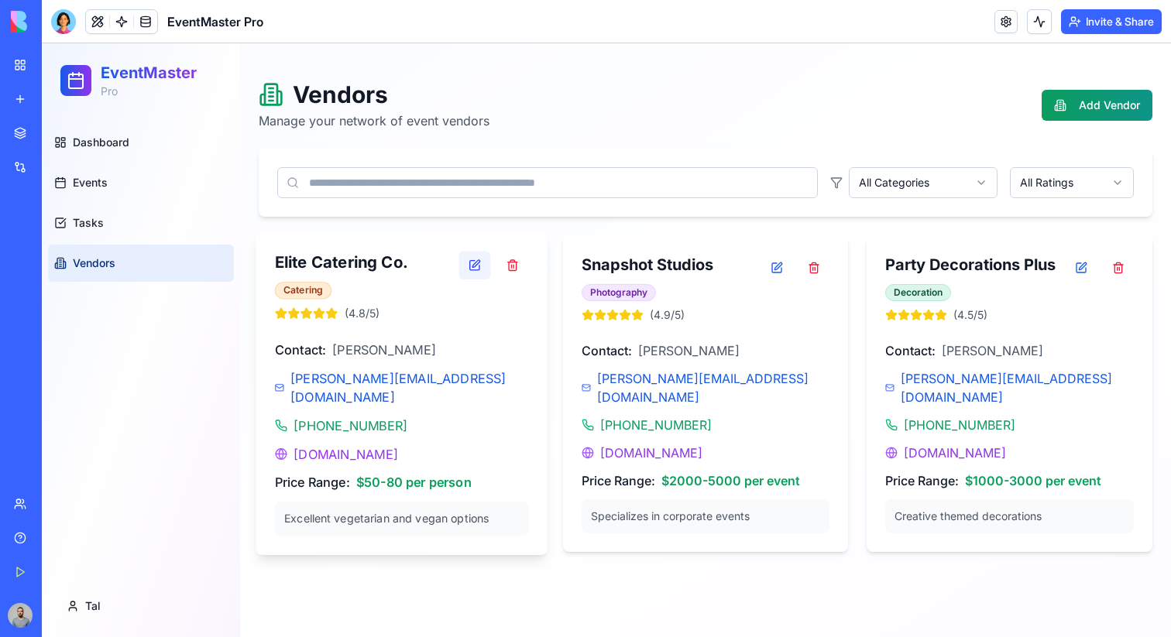
click at [469, 263] on button at bounding box center [474, 265] width 32 height 29
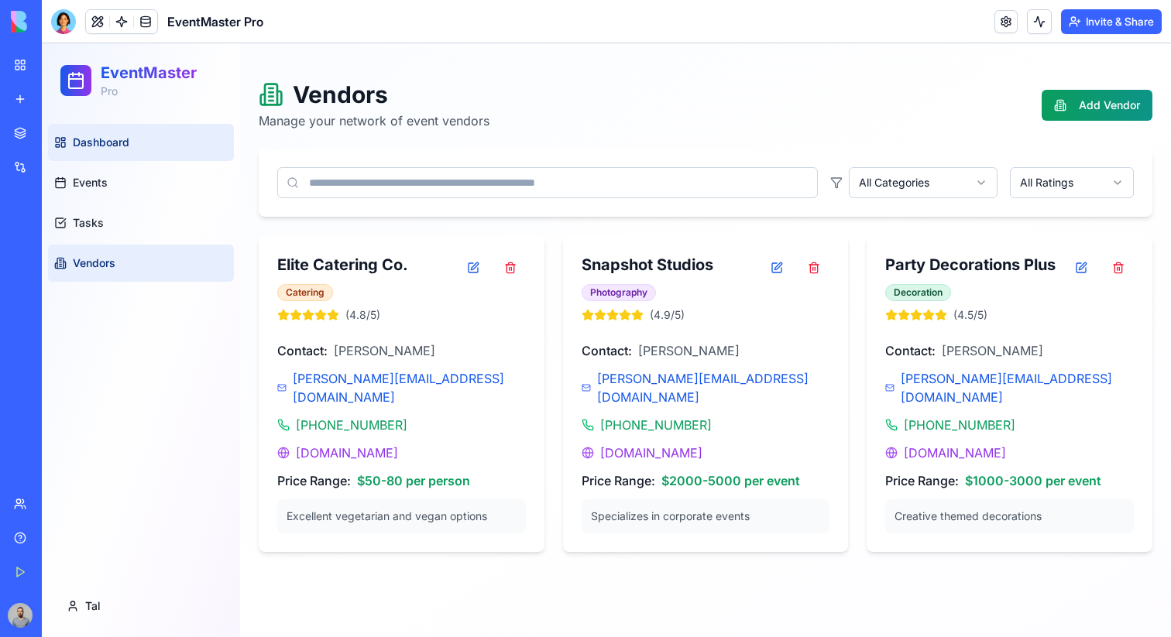
click at [122, 140] on span "Dashboard" at bounding box center [101, 142] width 57 height 15
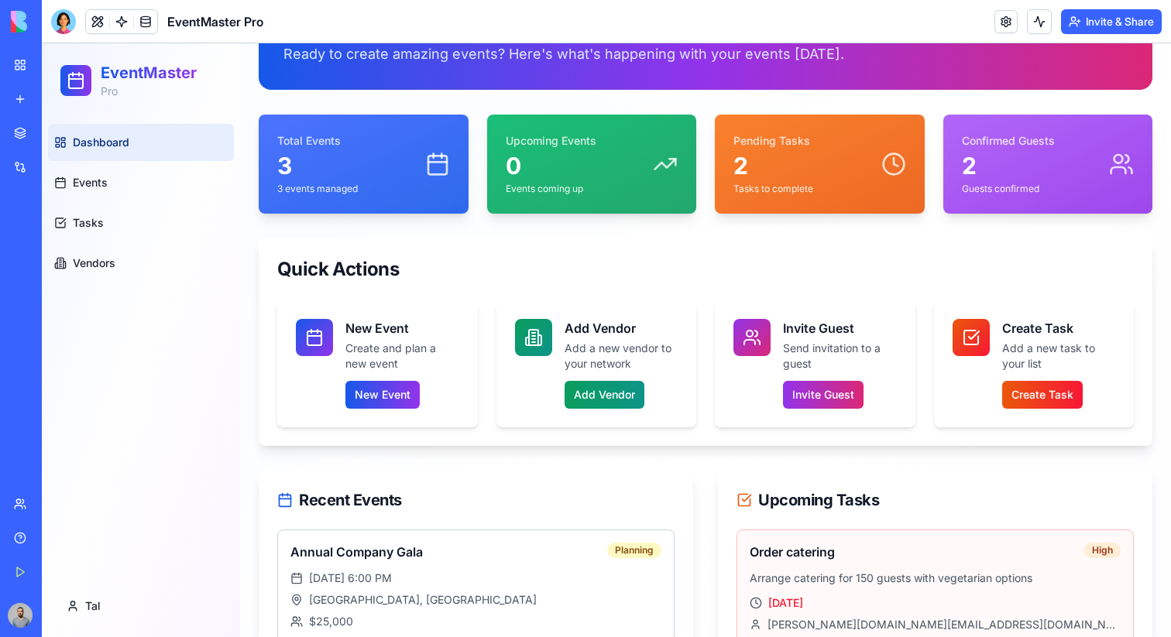
scroll to position [124, 0]
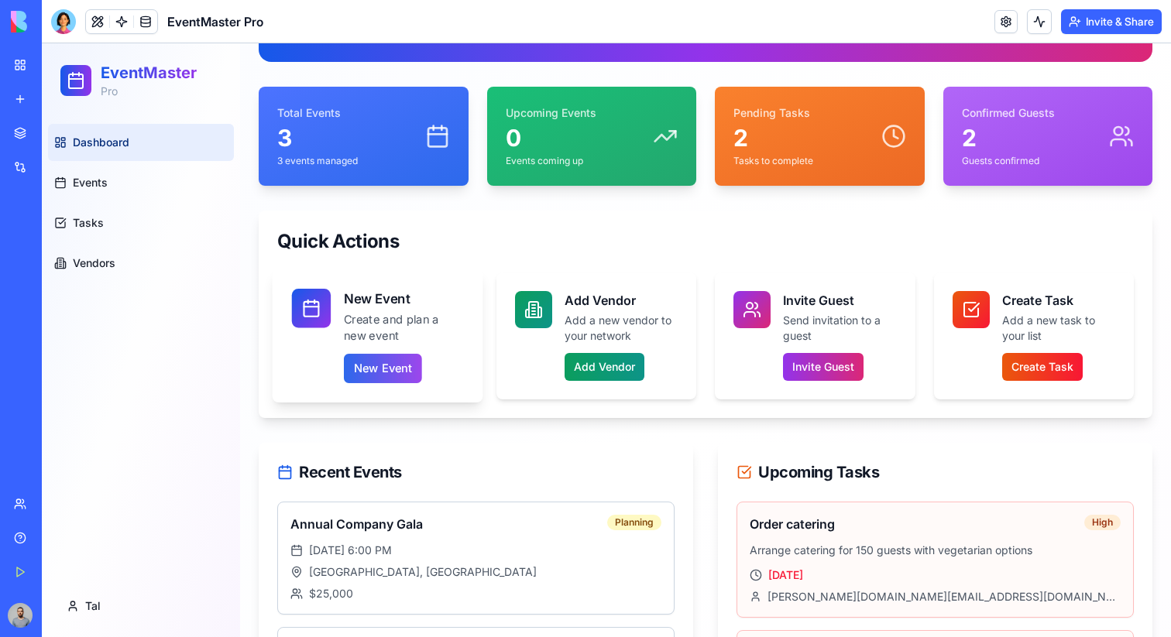
click at [373, 376] on button "New Event" at bounding box center [383, 368] width 78 height 29
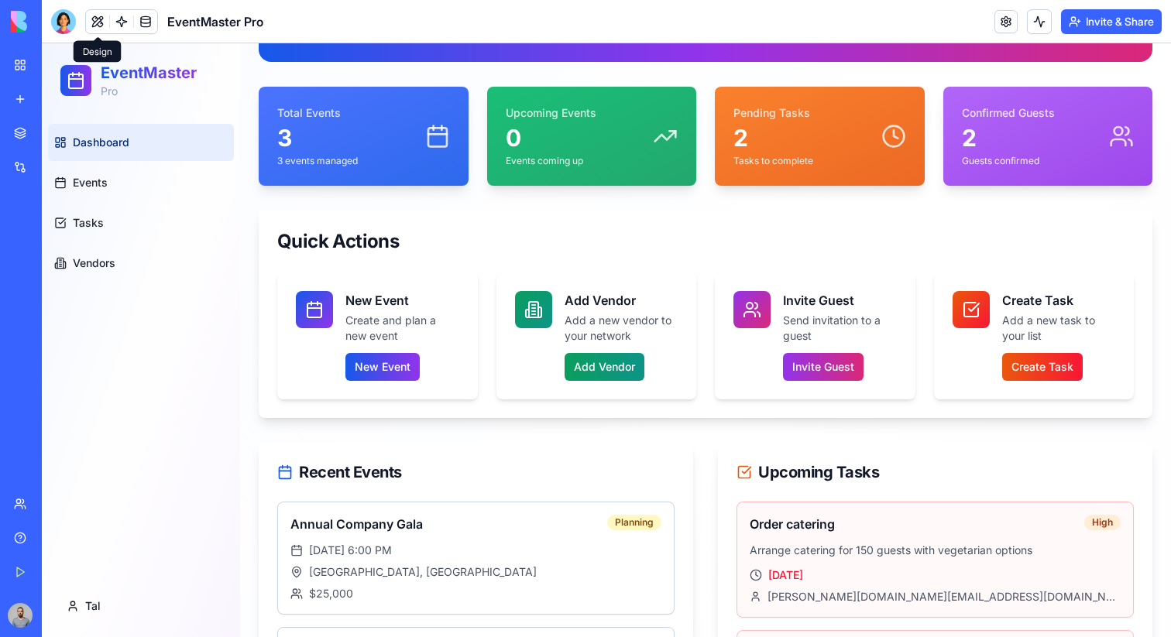
click at [97, 26] on span at bounding box center [97, 21] width 43 height 43
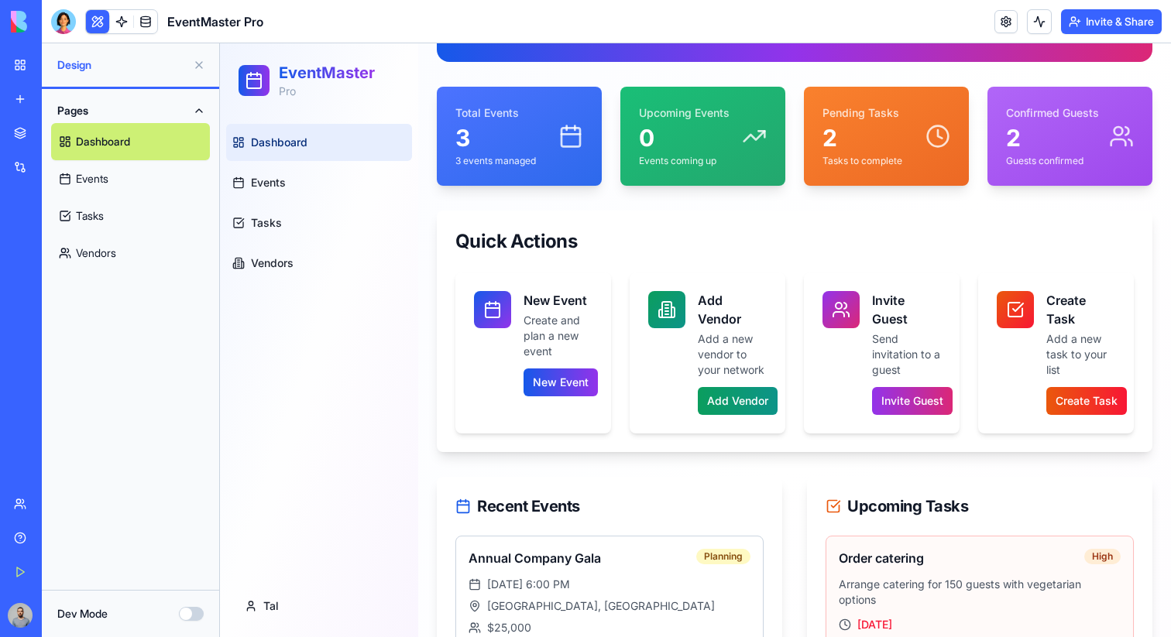
click at [184, 607] on button "Dev Mode" at bounding box center [191, 614] width 25 height 14
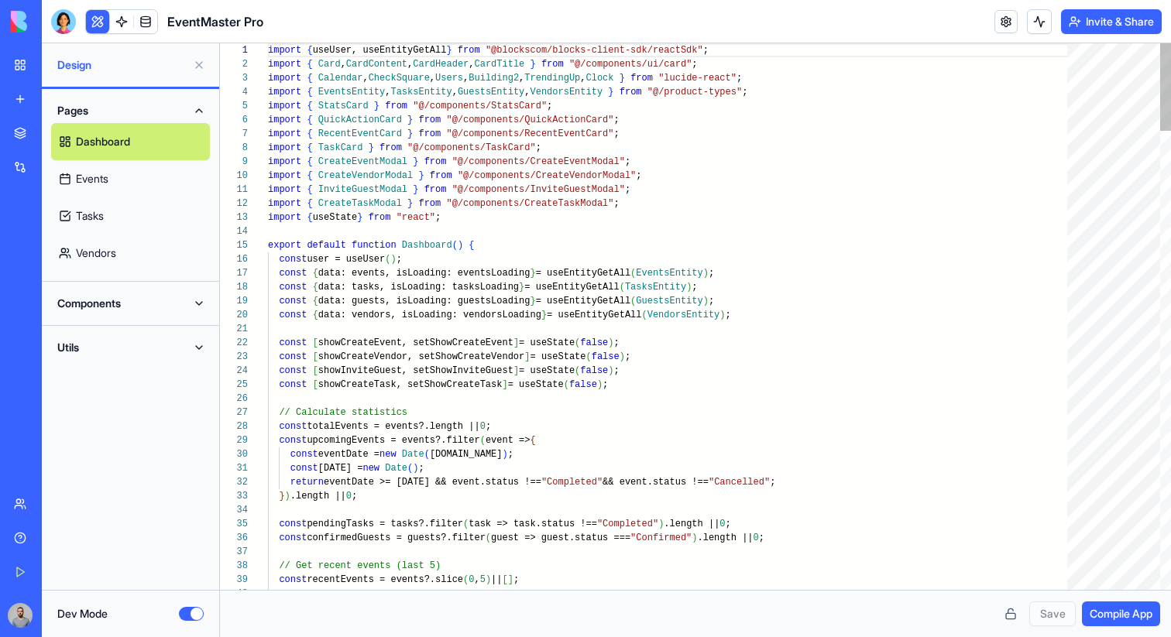
scroll to position [84, 0]
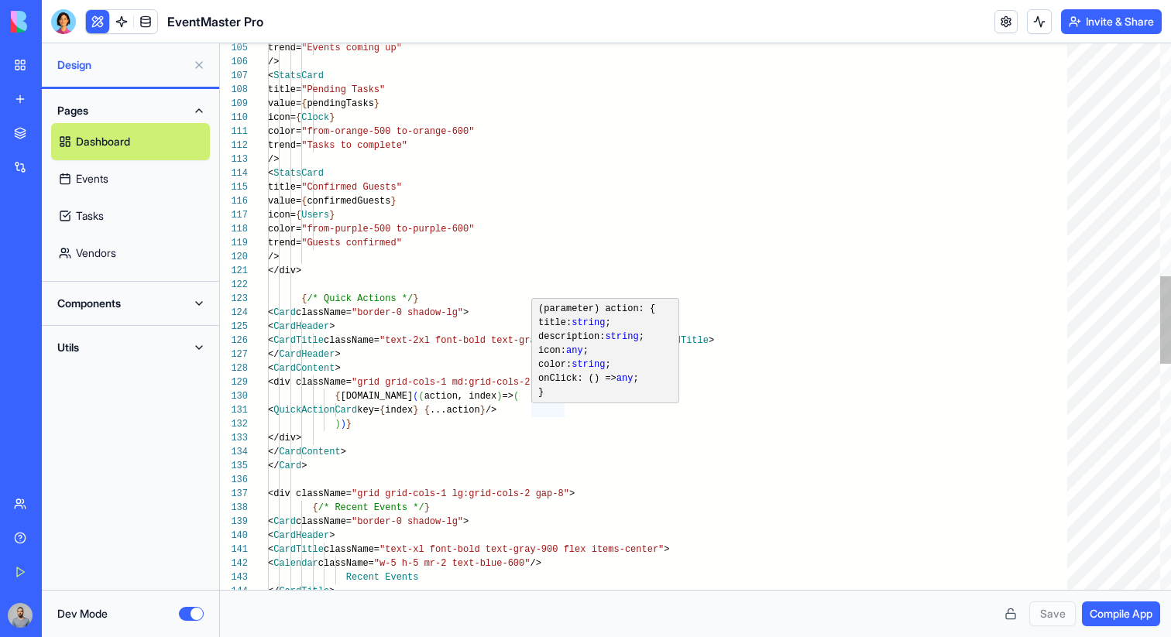
type textarea "**********"
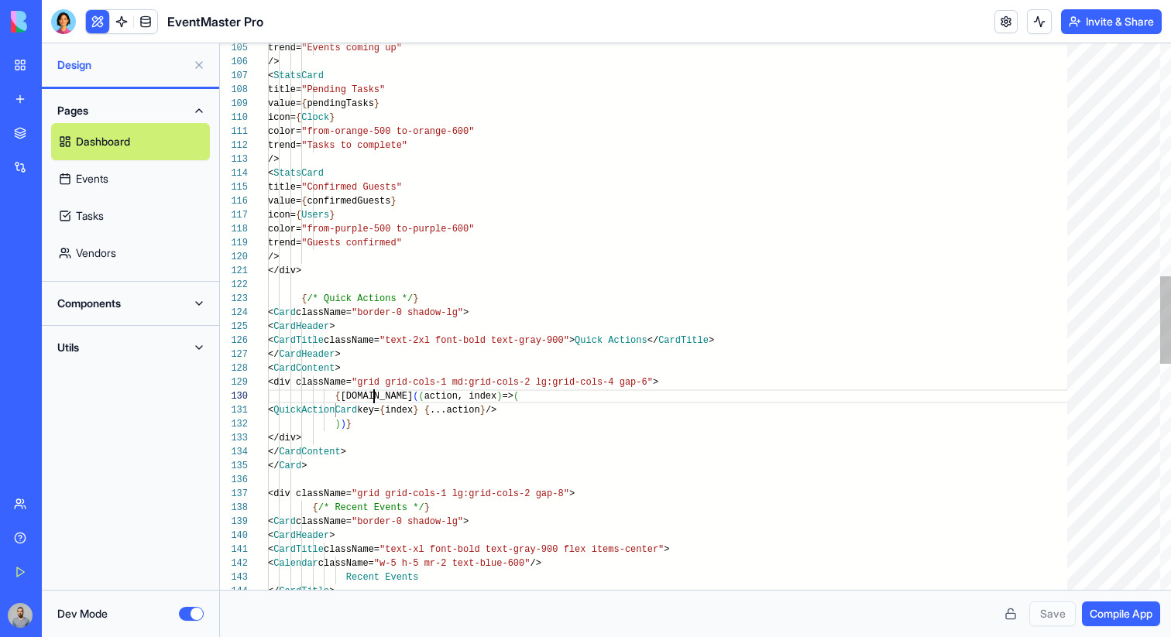
click at [372, 400] on div "trend= "Events coming up" /> < StatsCard title= "Pending Tasks" value= { pendin…" at bounding box center [673, 293] width 810 height 3405
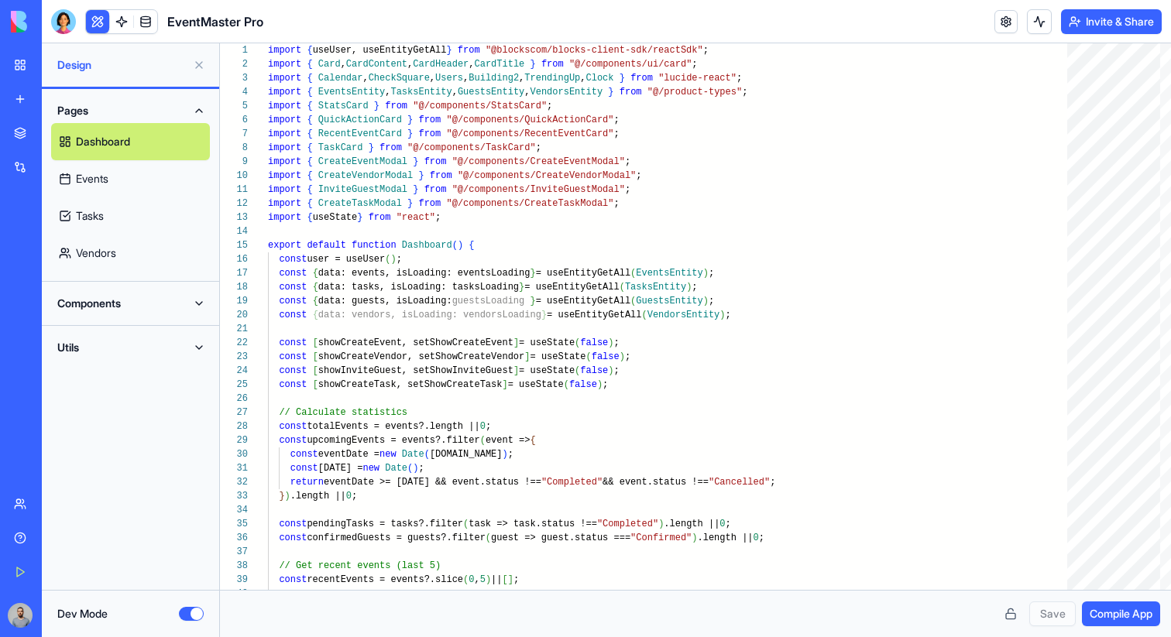
click at [191, 610] on button "Dev Mode" at bounding box center [191, 614] width 25 height 14
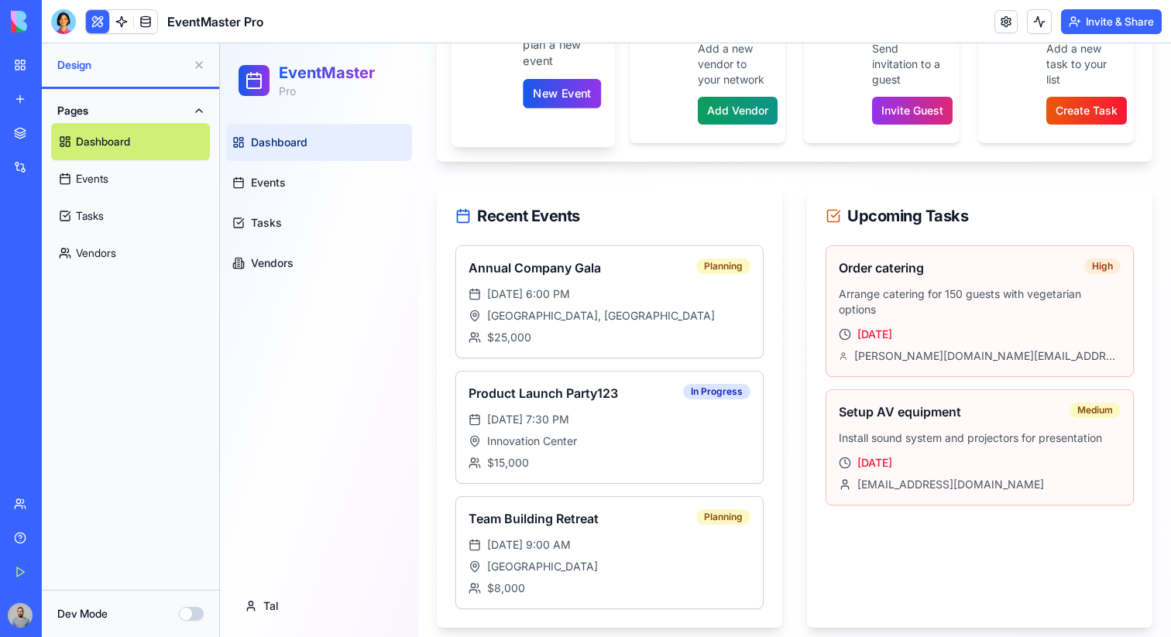
scroll to position [415, 0]
click at [568, 101] on button "New Event" at bounding box center [562, 92] width 78 height 29
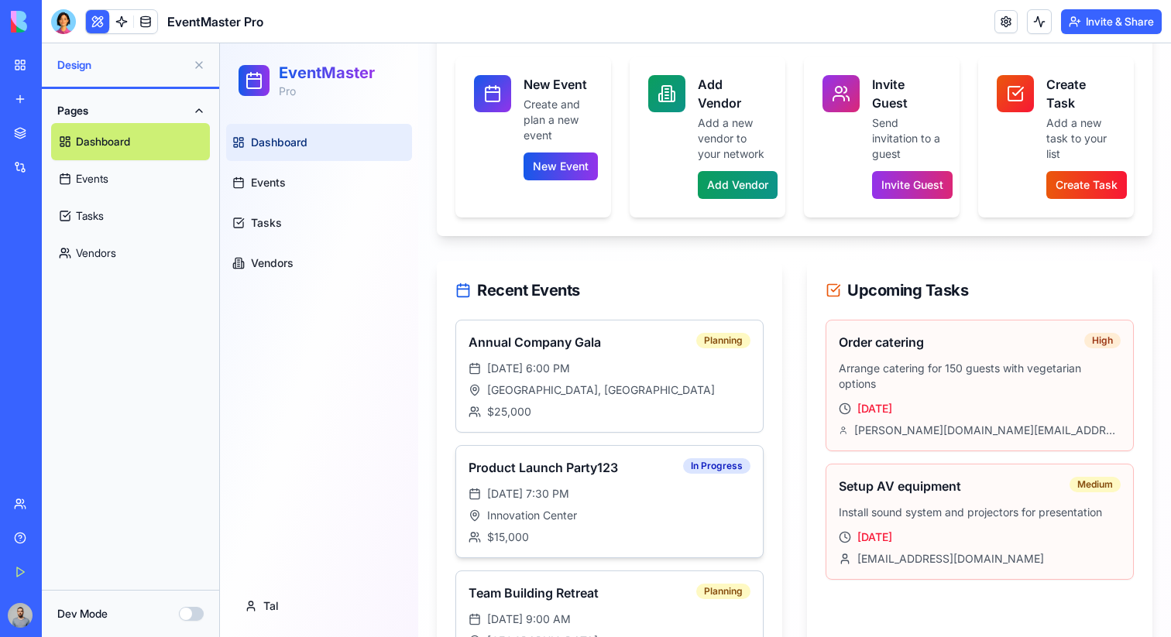
scroll to position [283, 0]
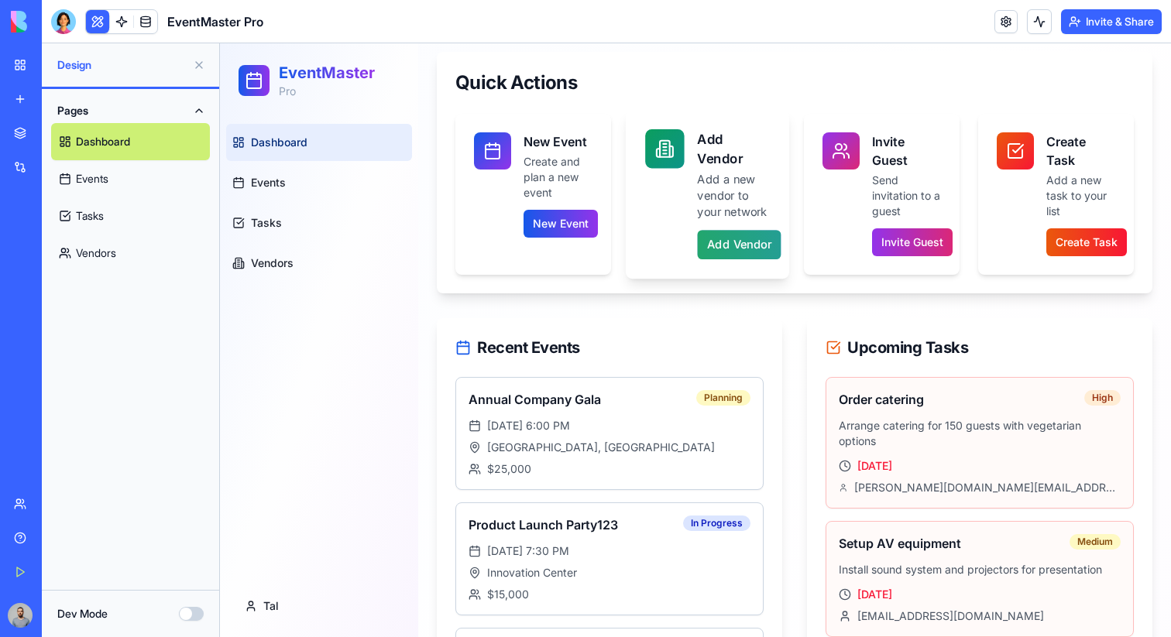
click at [727, 253] on button "Add Vendor" at bounding box center [739, 244] width 84 height 29
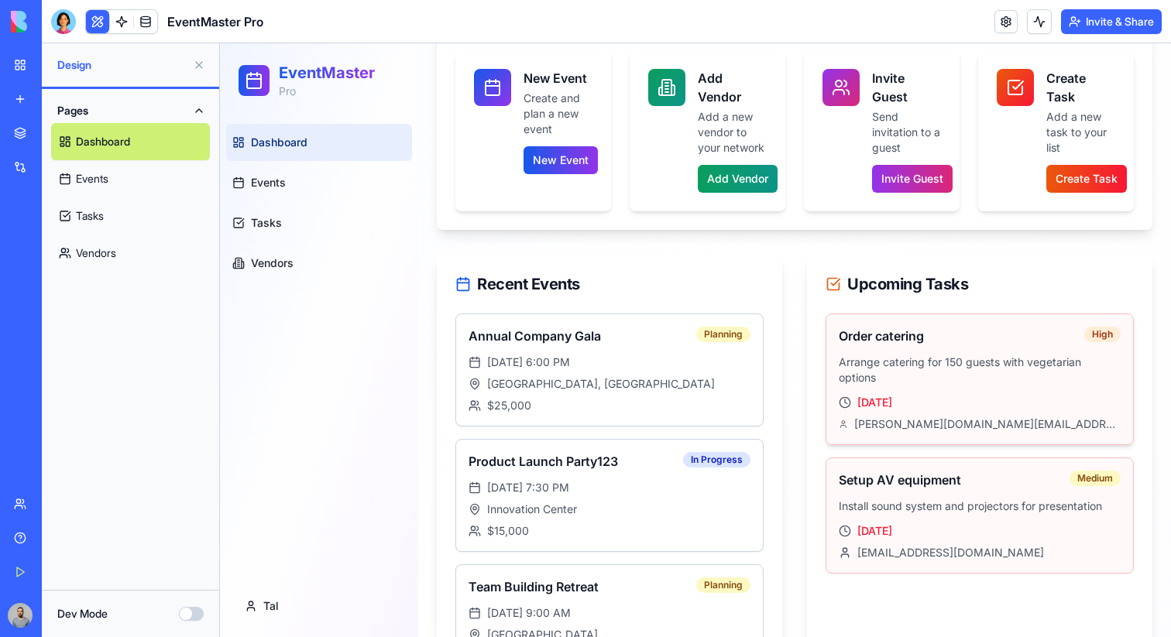
scroll to position [314, 0]
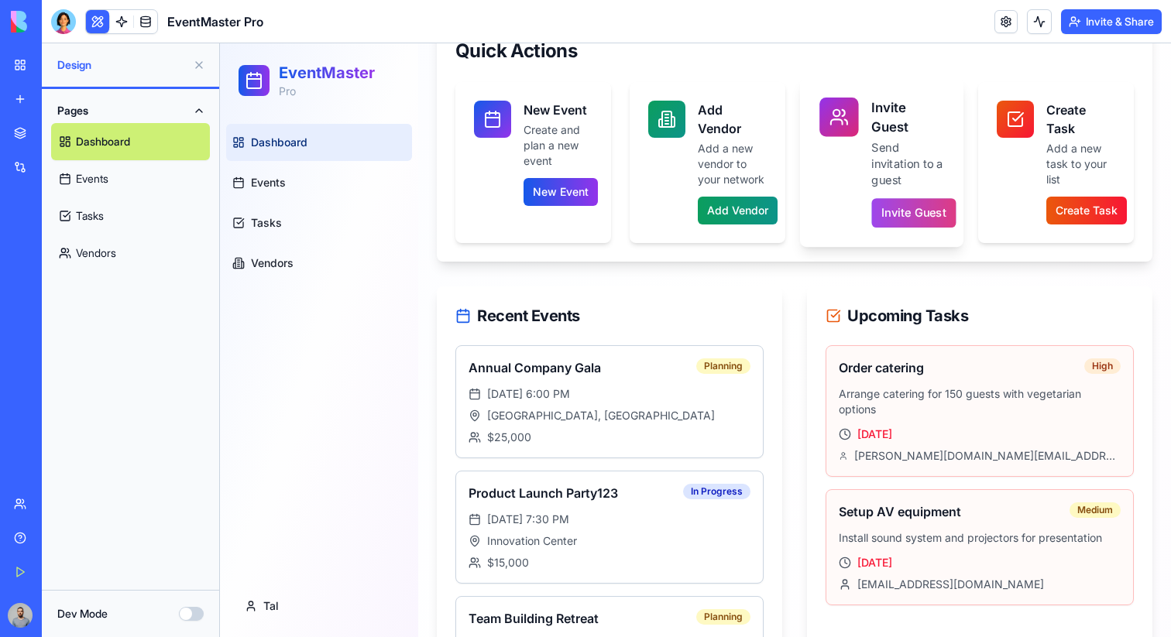
click at [909, 207] on button "Invite Guest" at bounding box center [913, 212] width 84 height 29
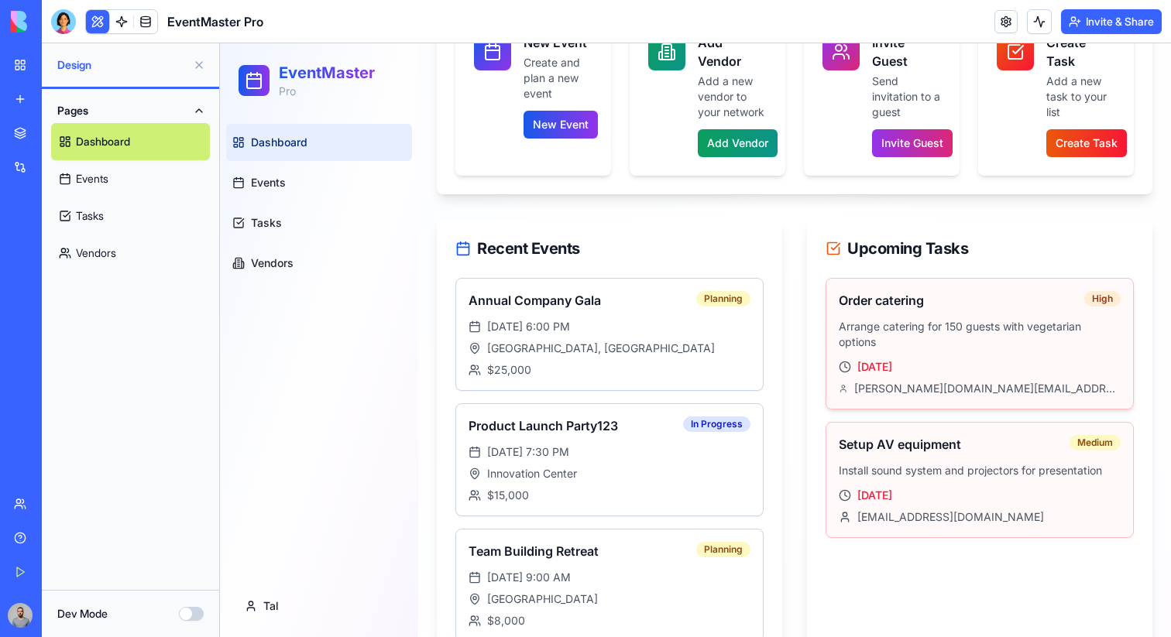
scroll to position [320, 0]
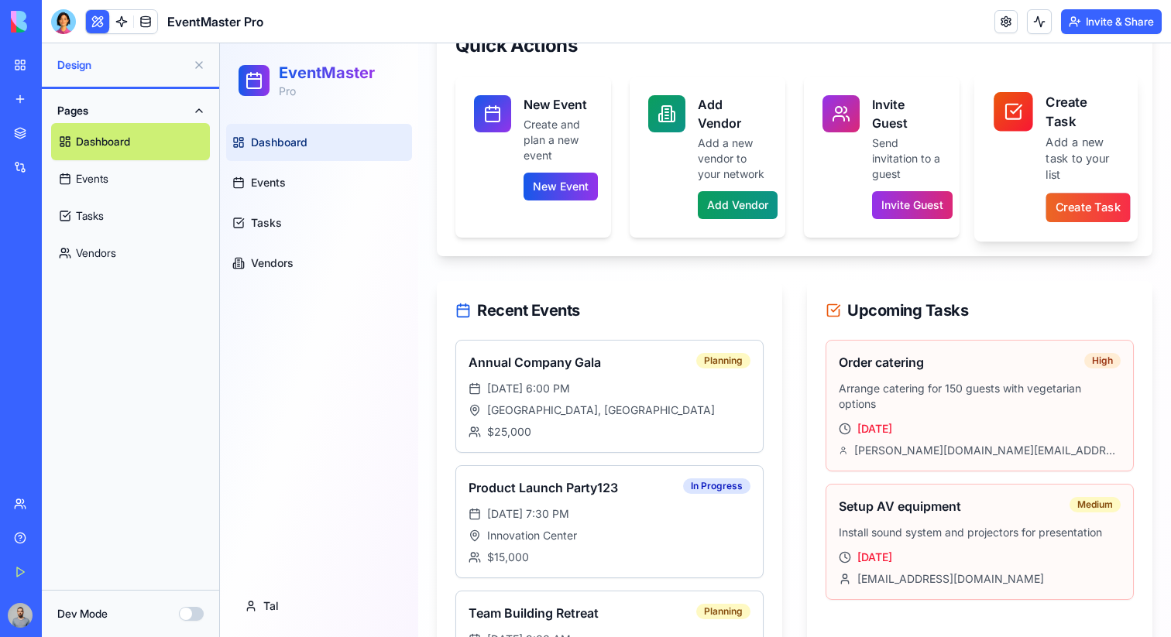
click at [1104, 203] on button "Create Task" at bounding box center [1088, 207] width 84 height 29
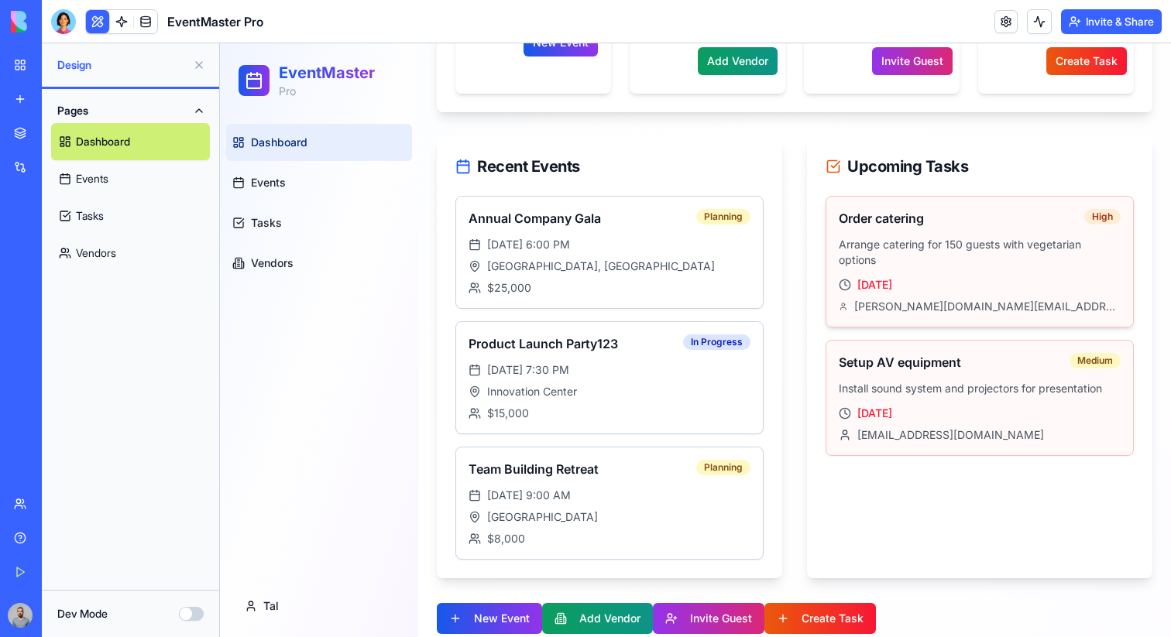
scroll to position [479, 0]
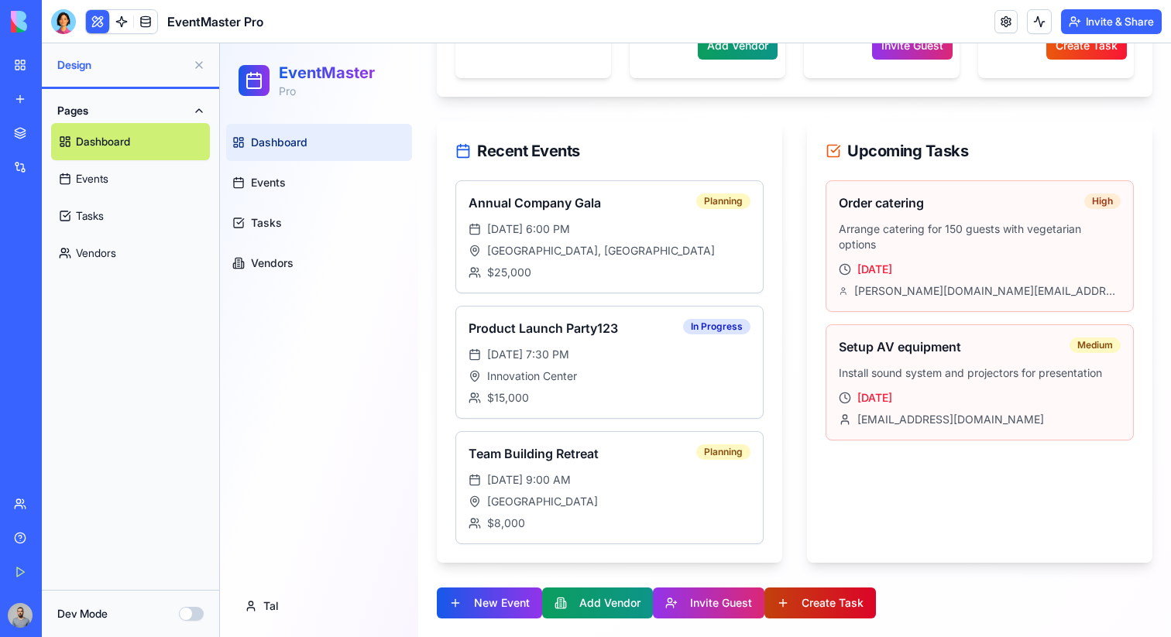
click at [864, 604] on button "Create Task" at bounding box center [820, 603] width 112 height 31
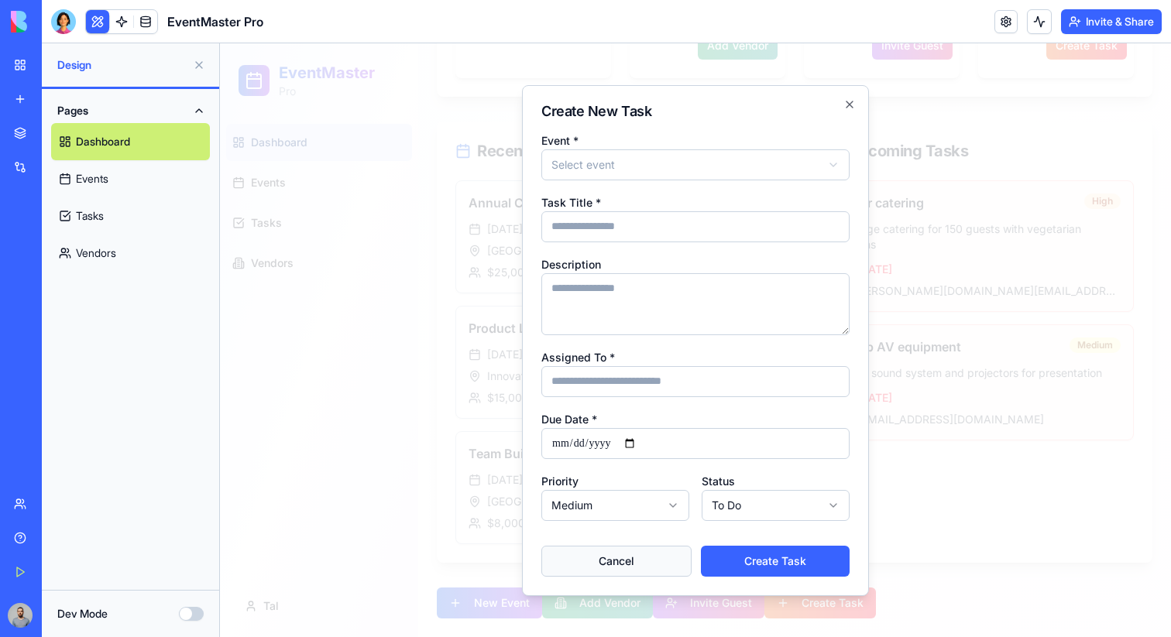
click at [645, 561] on button "Cancel" at bounding box center [616, 561] width 150 height 31
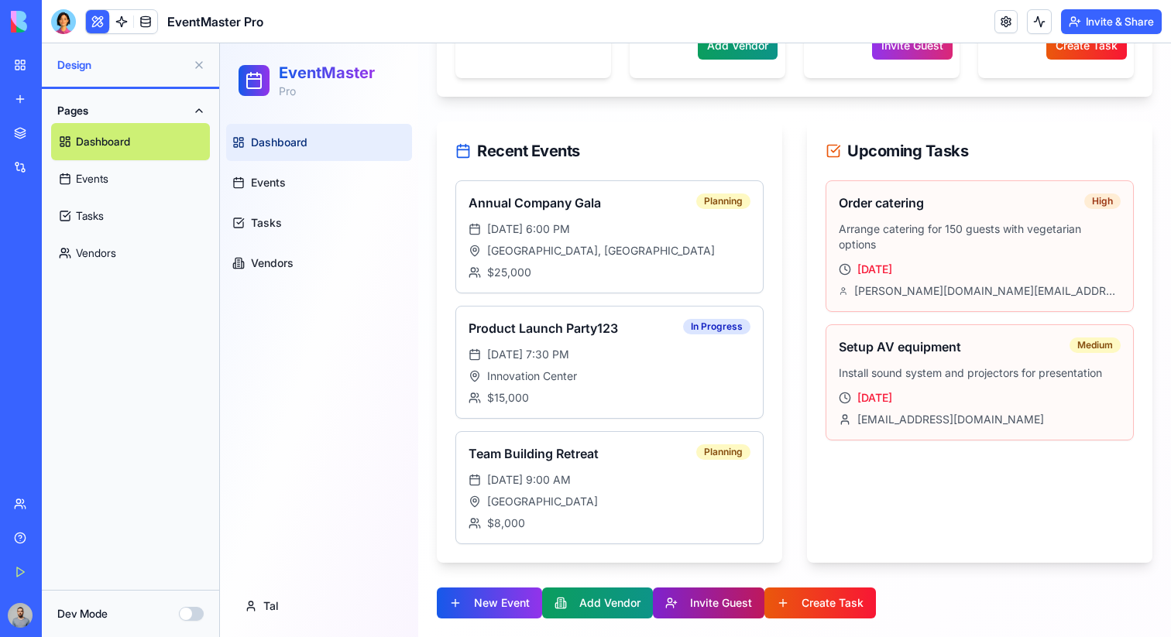
click at [706, 605] on button "Invite Guest" at bounding box center [709, 603] width 112 height 31
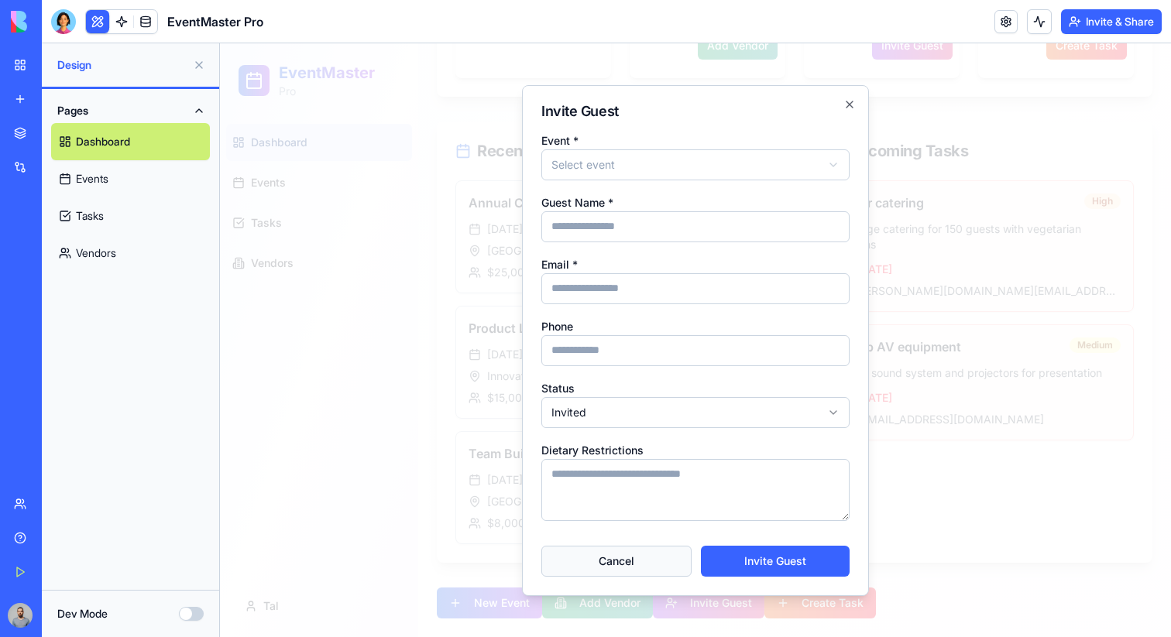
click at [658, 553] on button "Cancel" at bounding box center [616, 561] width 150 height 31
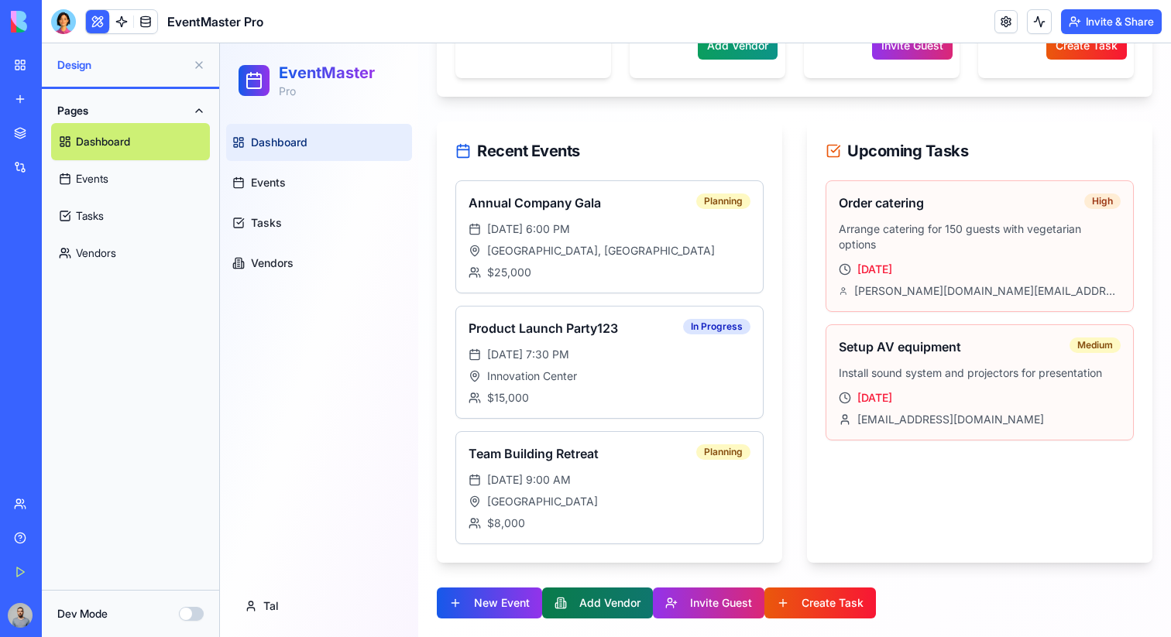
click at [610, 615] on button "Add Vendor" at bounding box center [597, 603] width 111 height 31
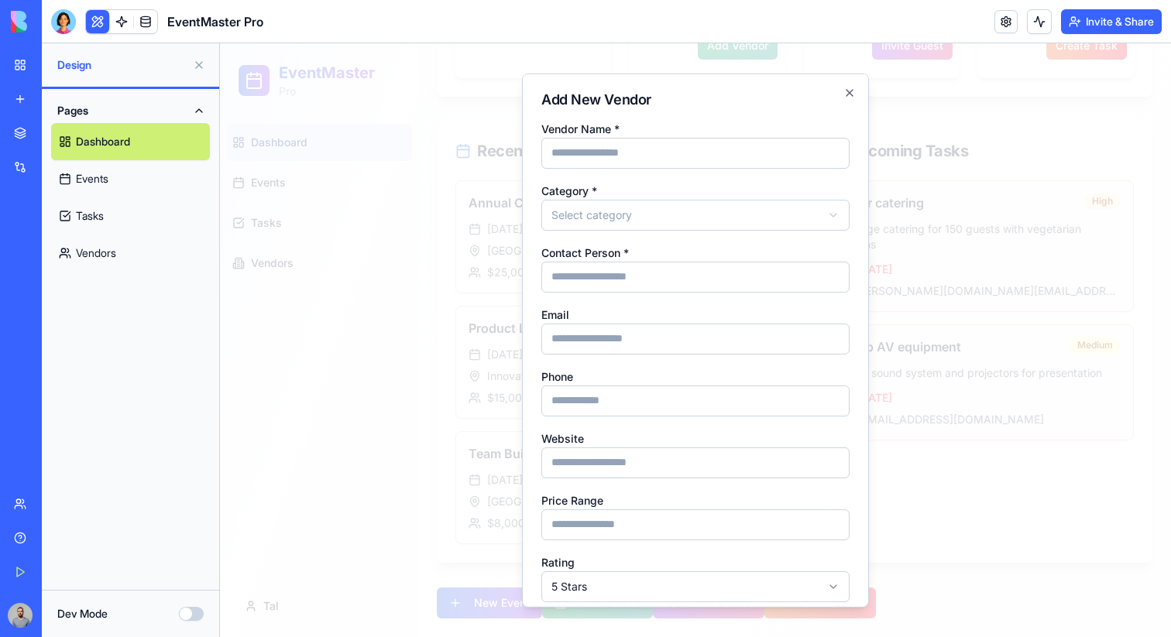
click at [412, 503] on div at bounding box center [695, 340] width 951 height 594
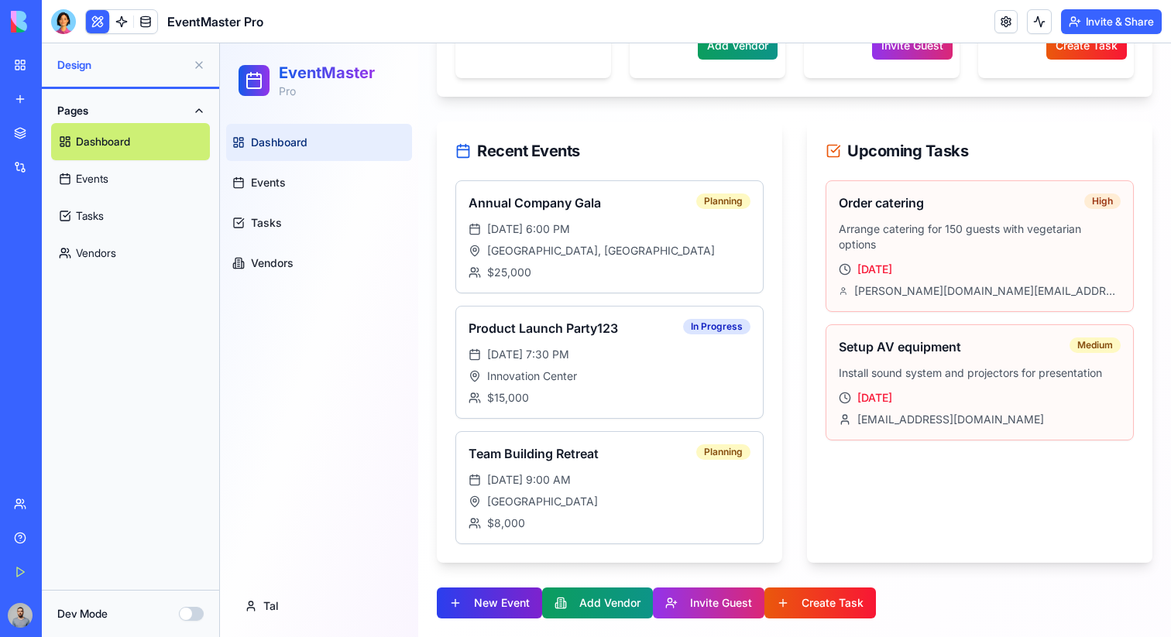
click at [501, 603] on button "New Event" at bounding box center [489, 603] width 105 height 31
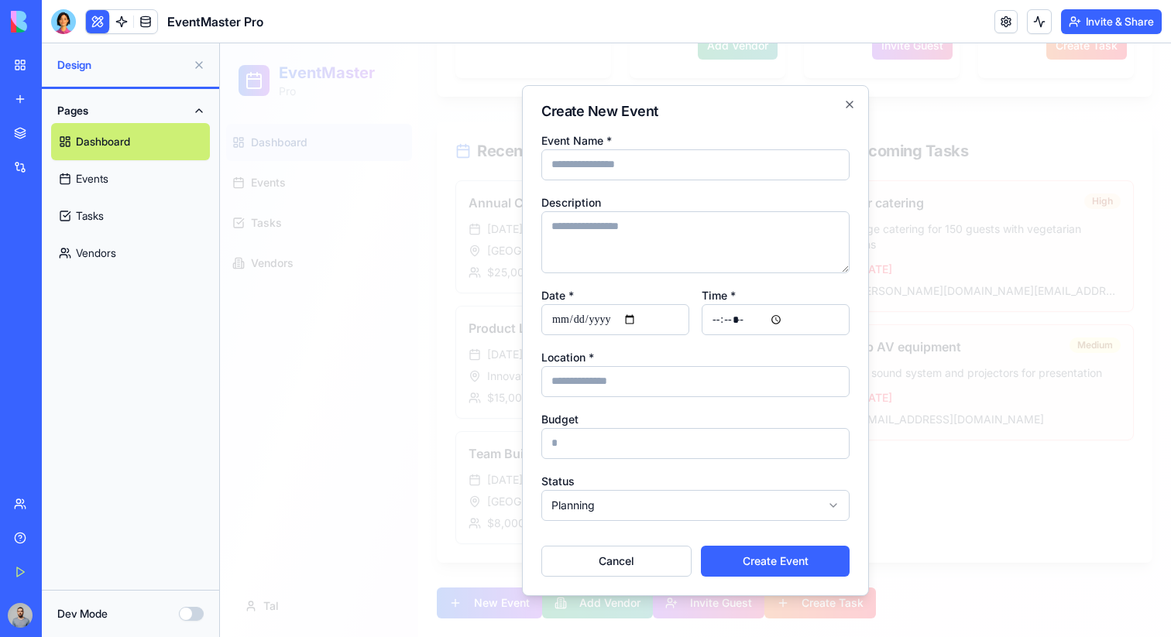
click at [492, 560] on div at bounding box center [695, 340] width 951 height 594
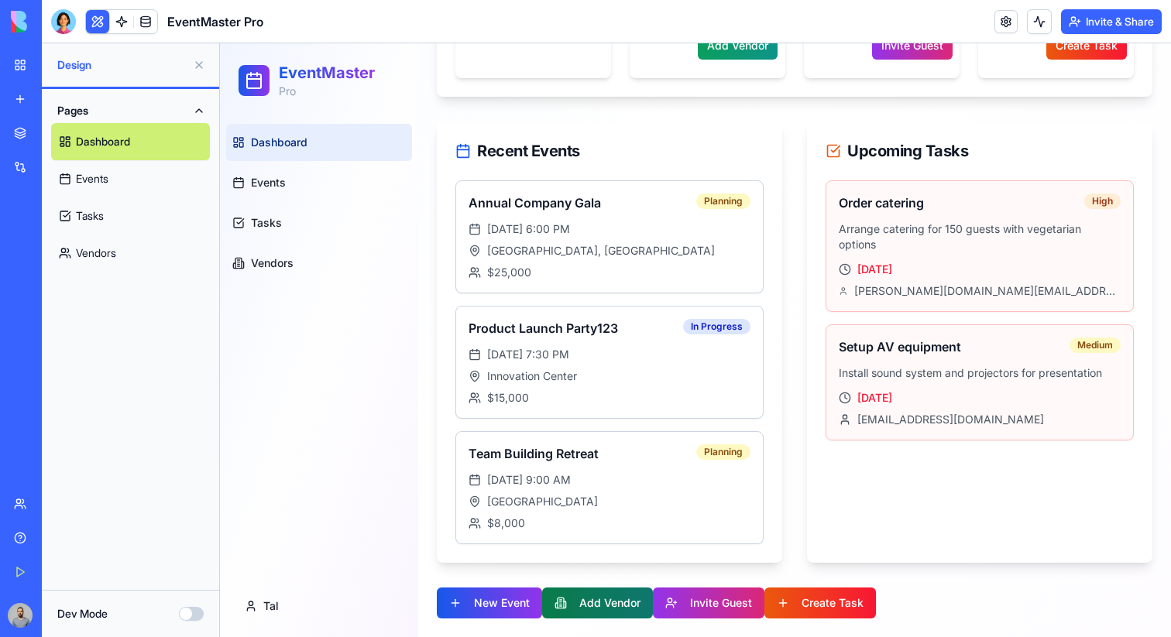
click at [610, 592] on button "Add Vendor" at bounding box center [597, 603] width 111 height 31
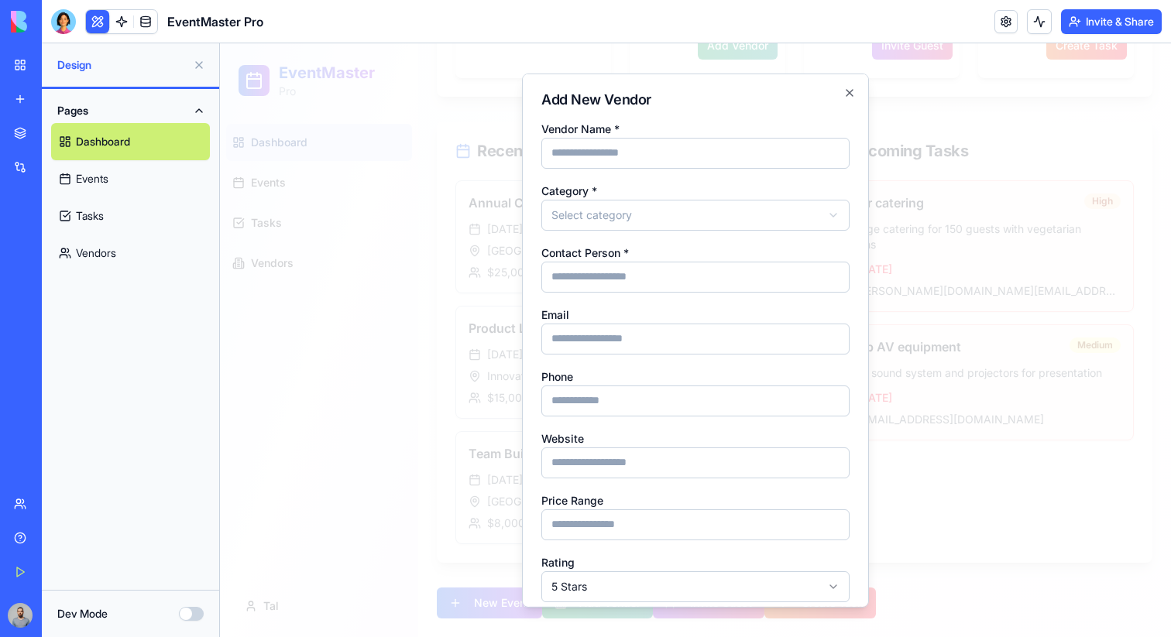
click at [998, 552] on div at bounding box center [695, 340] width 951 height 594
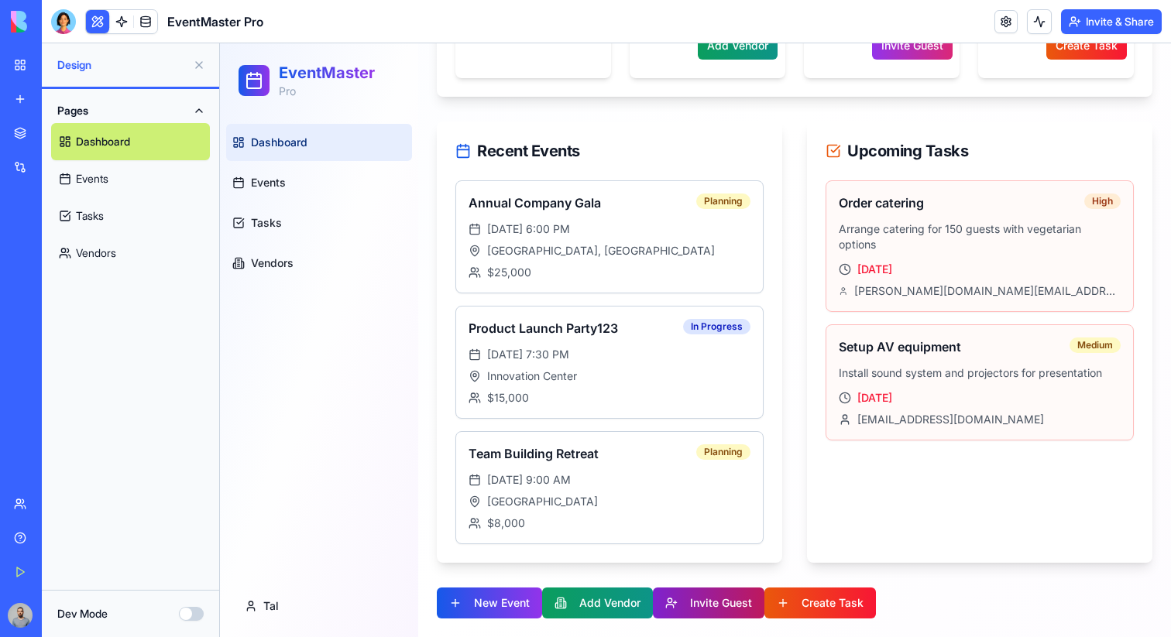
click at [740, 597] on button "Invite Guest" at bounding box center [709, 603] width 112 height 31
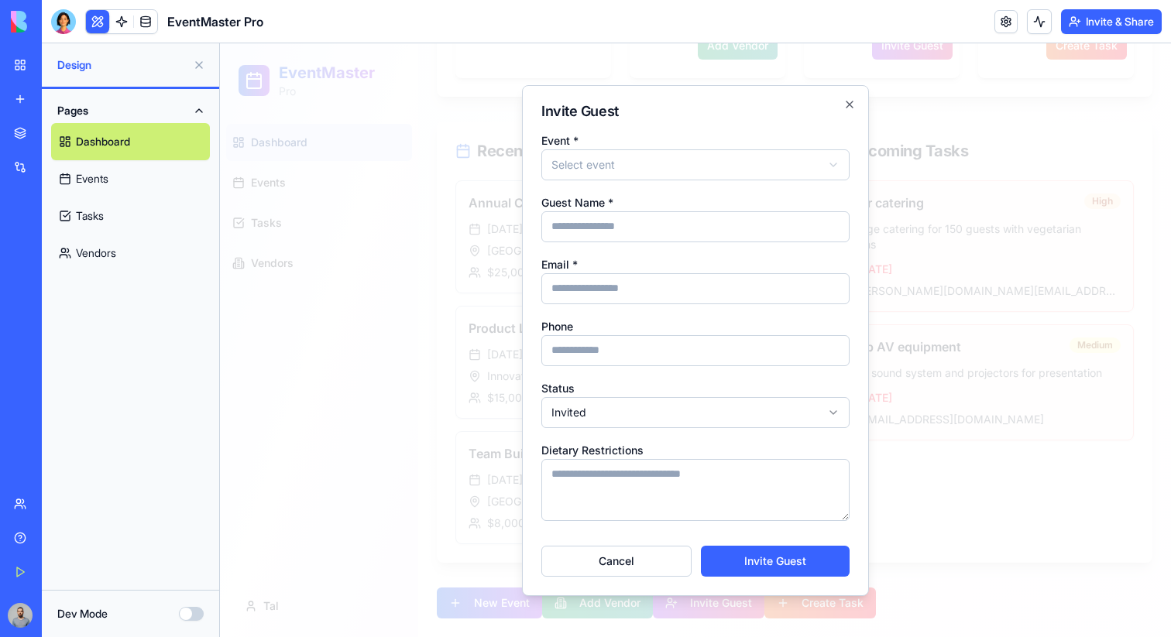
click at [956, 529] on div at bounding box center [695, 340] width 951 height 594
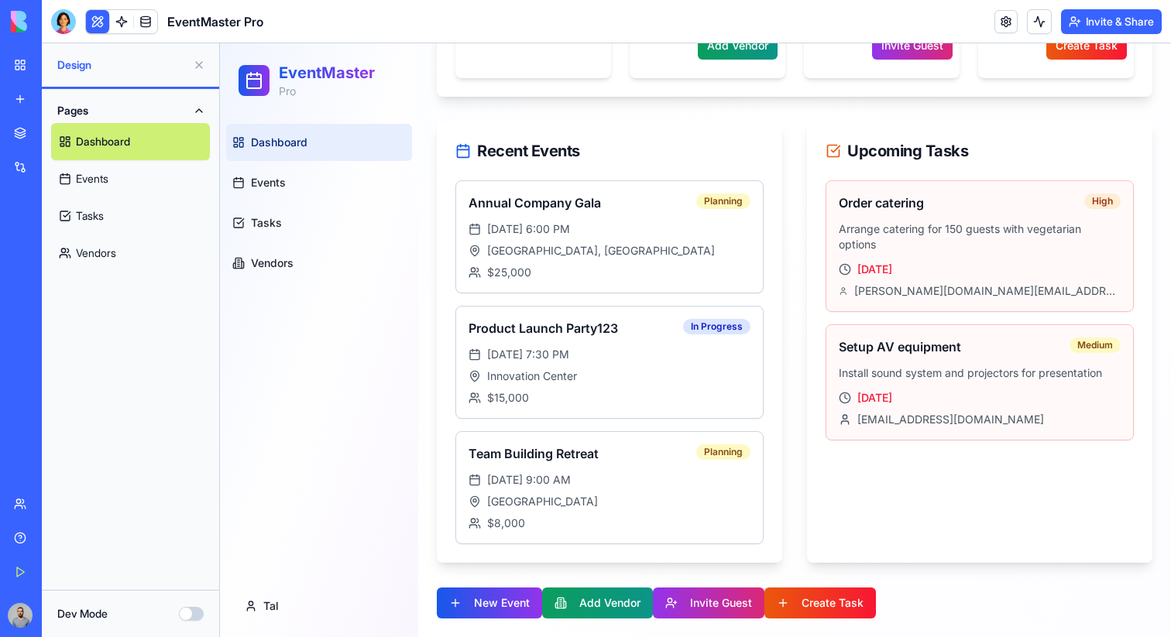
click at [864, 586] on div "Welcome back, Tal ! 🎉 Ready to create amazing events? Here's what's happening w…" at bounding box center [795, 110] width 716 height 1018
click at [860, 594] on button "Create Task" at bounding box center [820, 603] width 112 height 31
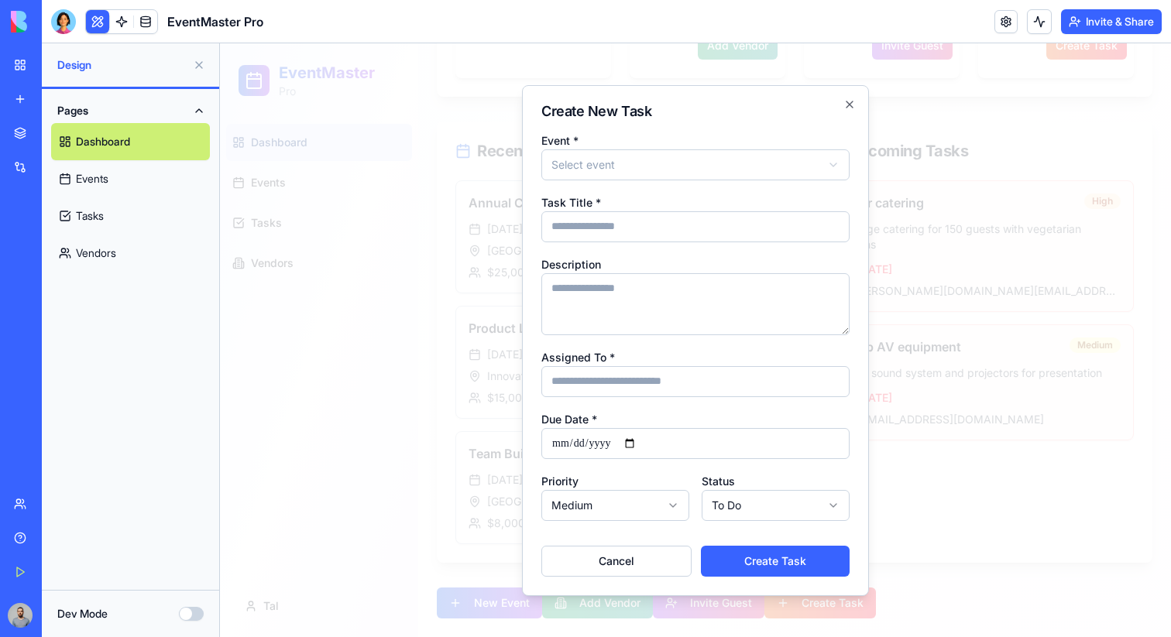
click at [936, 521] on div at bounding box center [695, 340] width 951 height 594
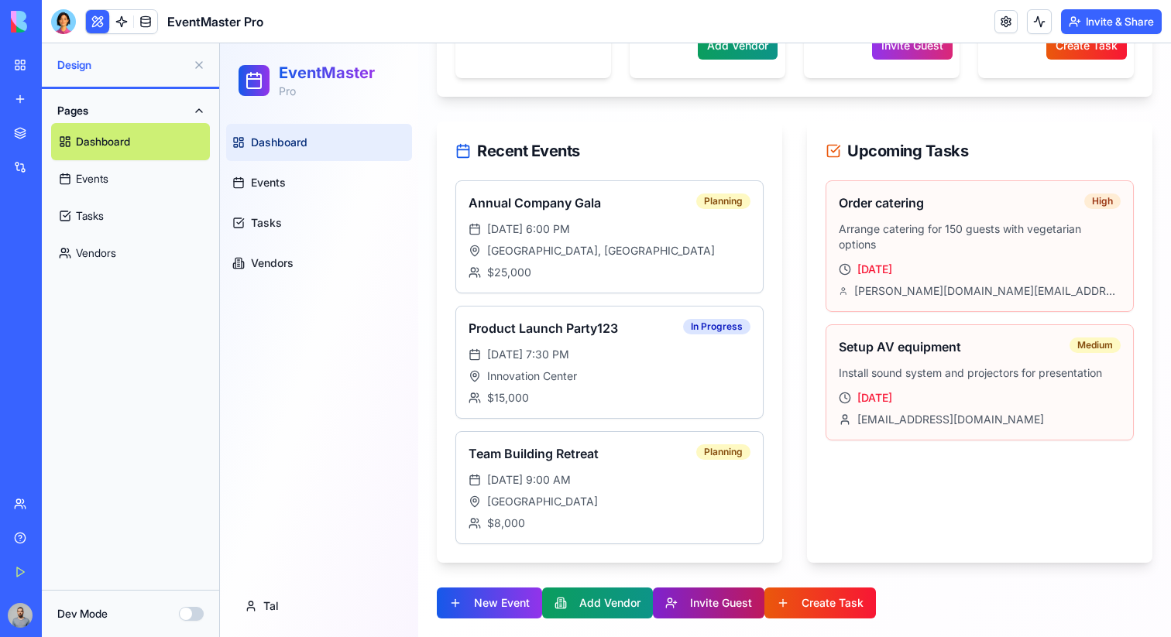
click at [706, 598] on button "Invite Guest" at bounding box center [709, 603] width 112 height 31
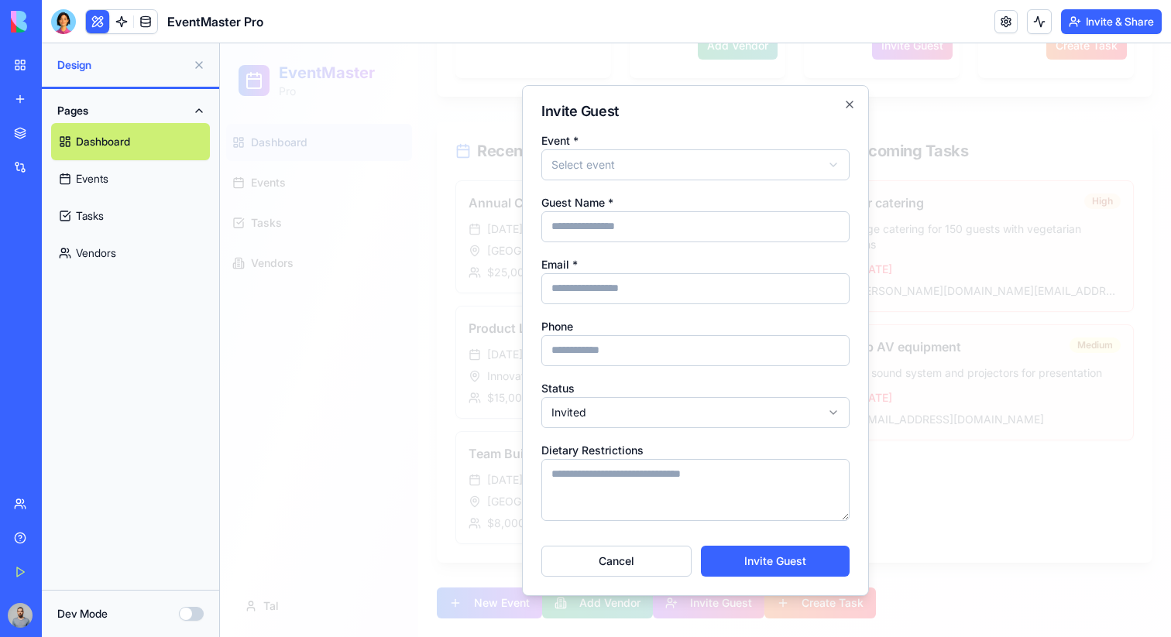
click at [984, 483] on div at bounding box center [695, 340] width 951 height 594
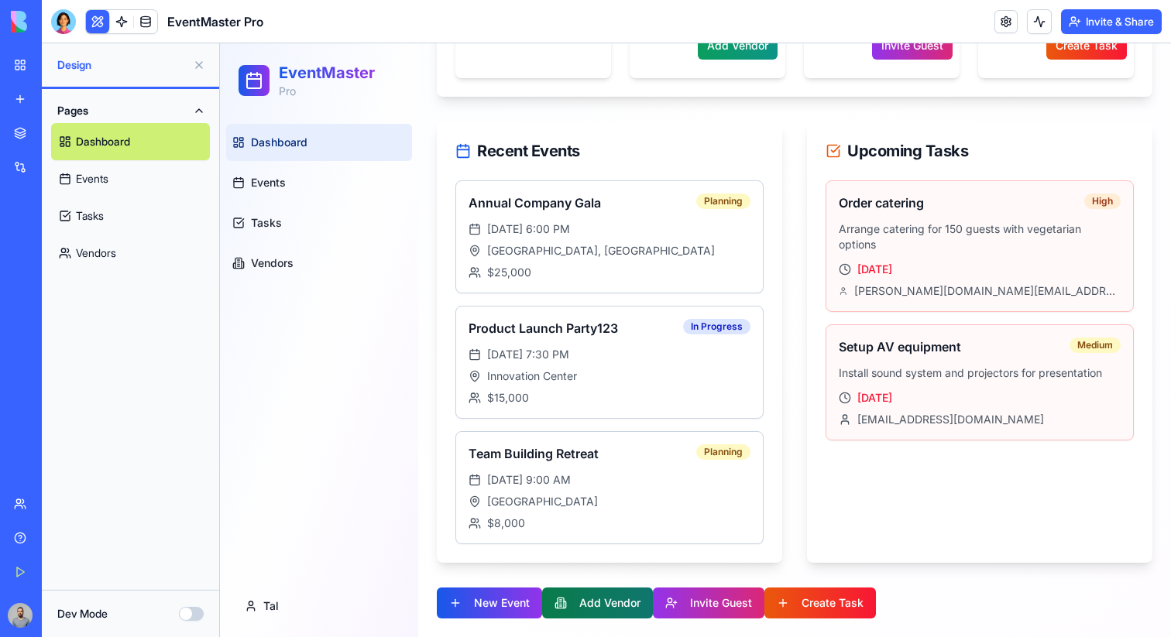
click at [620, 593] on button "Add Vendor" at bounding box center [597, 603] width 111 height 31
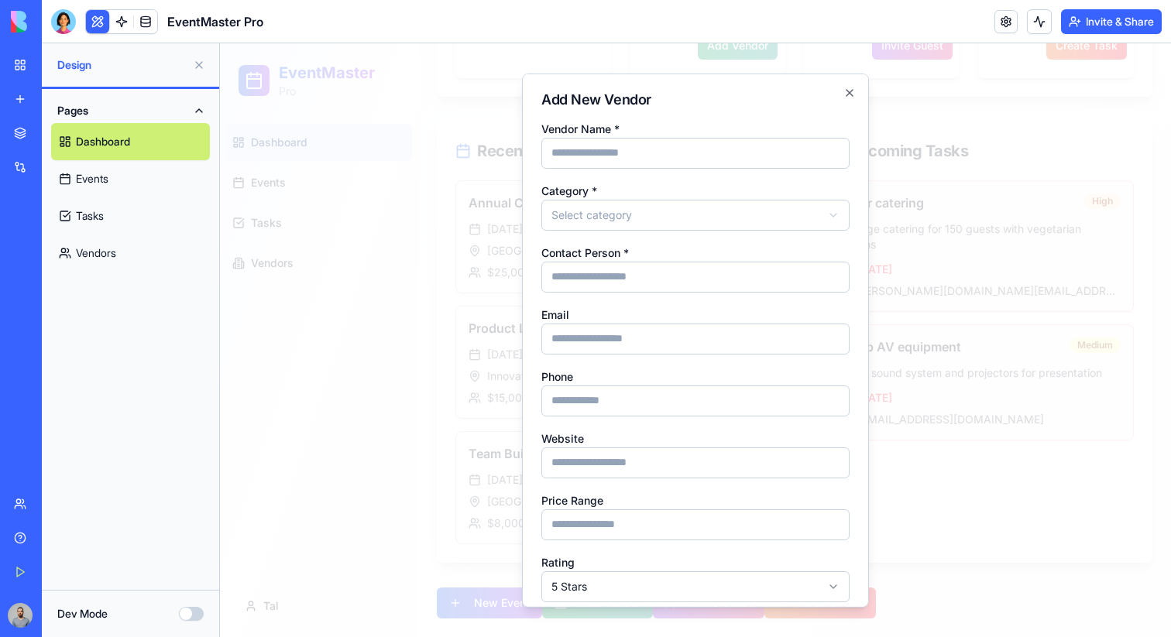
click at [956, 356] on div at bounding box center [695, 340] width 951 height 594
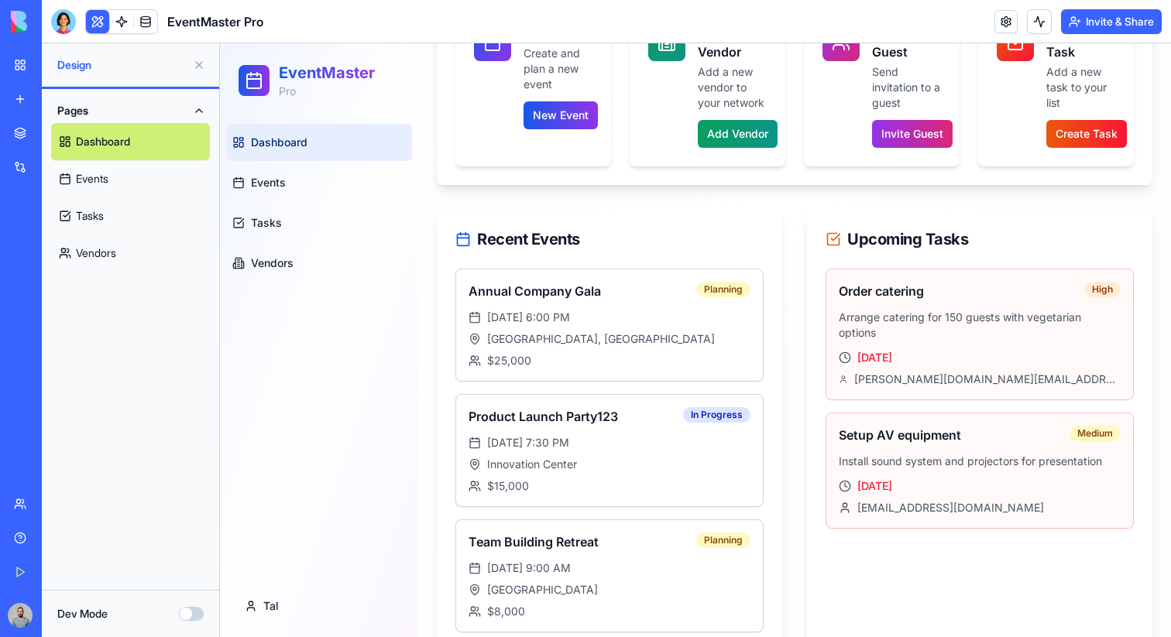
scroll to position [348, 0]
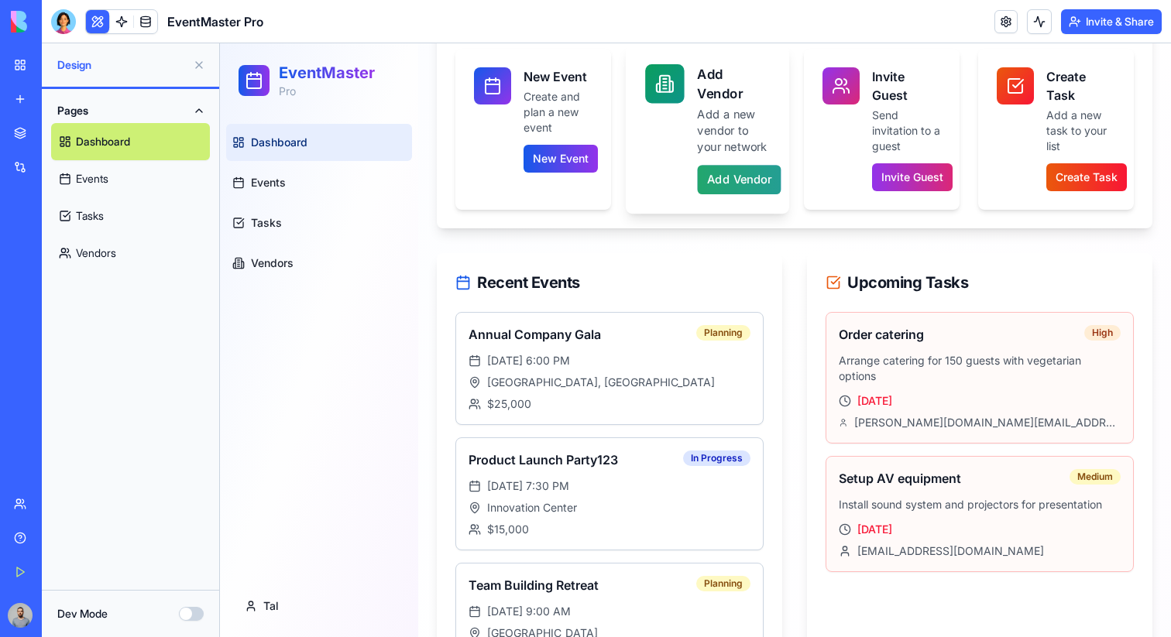
click at [750, 183] on button "Add Vendor" at bounding box center [739, 179] width 84 height 29
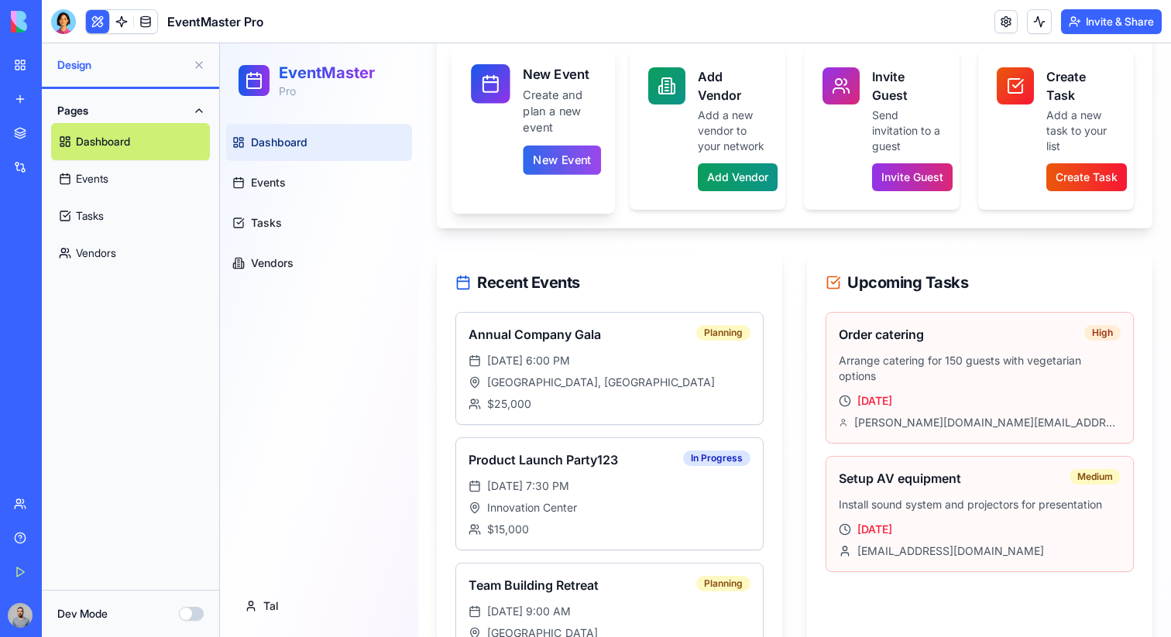
click at [596, 158] on button "New Event" at bounding box center [562, 160] width 78 height 29
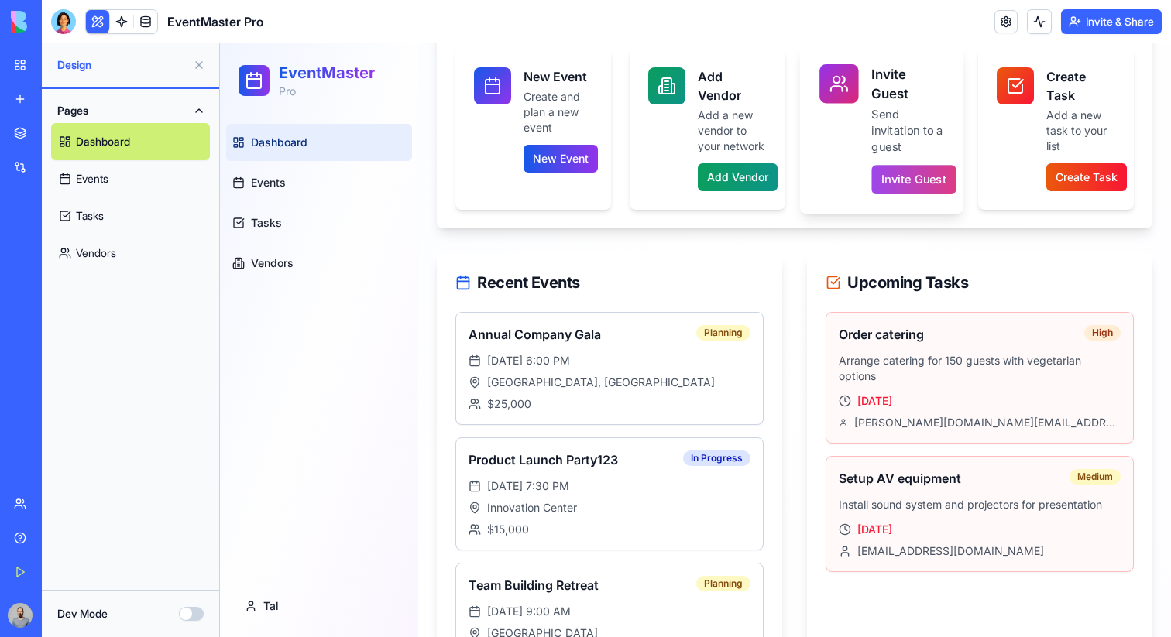
click at [895, 173] on button "Invite Guest" at bounding box center [913, 179] width 84 height 29
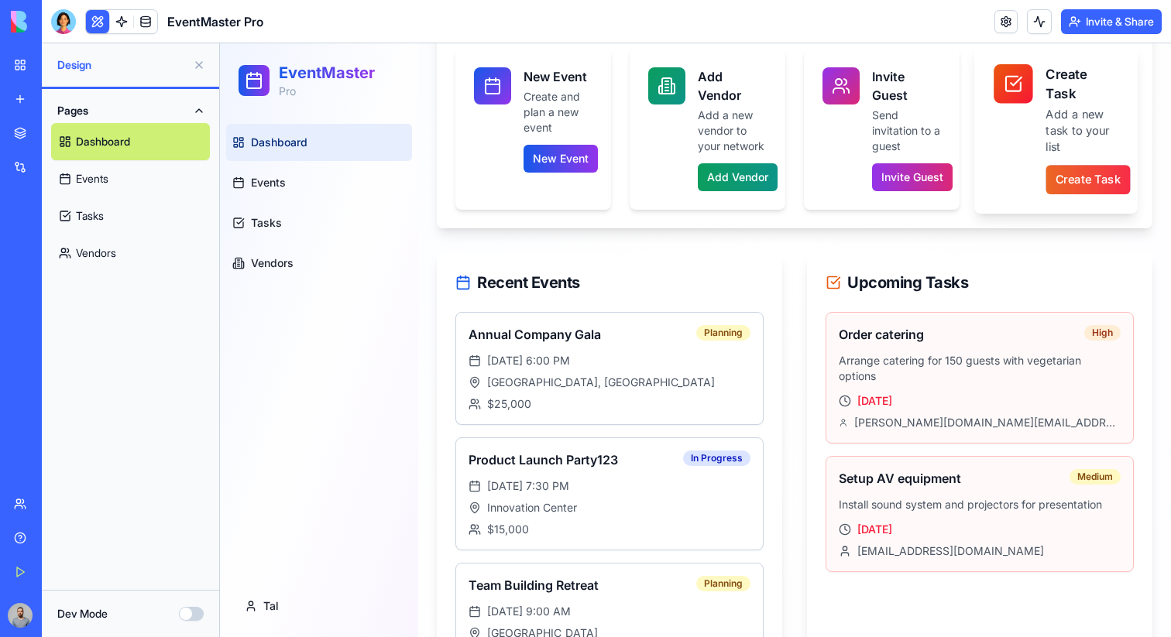
click at [1053, 173] on button "Create Task" at bounding box center [1088, 179] width 84 height 29
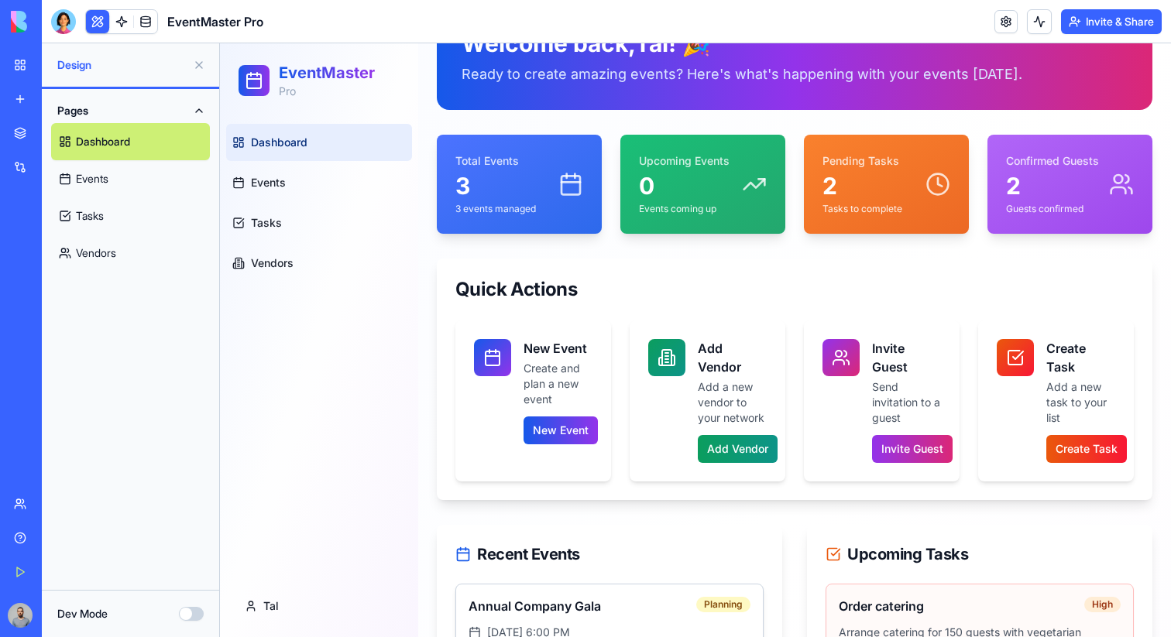
scroll to position [0, 0]
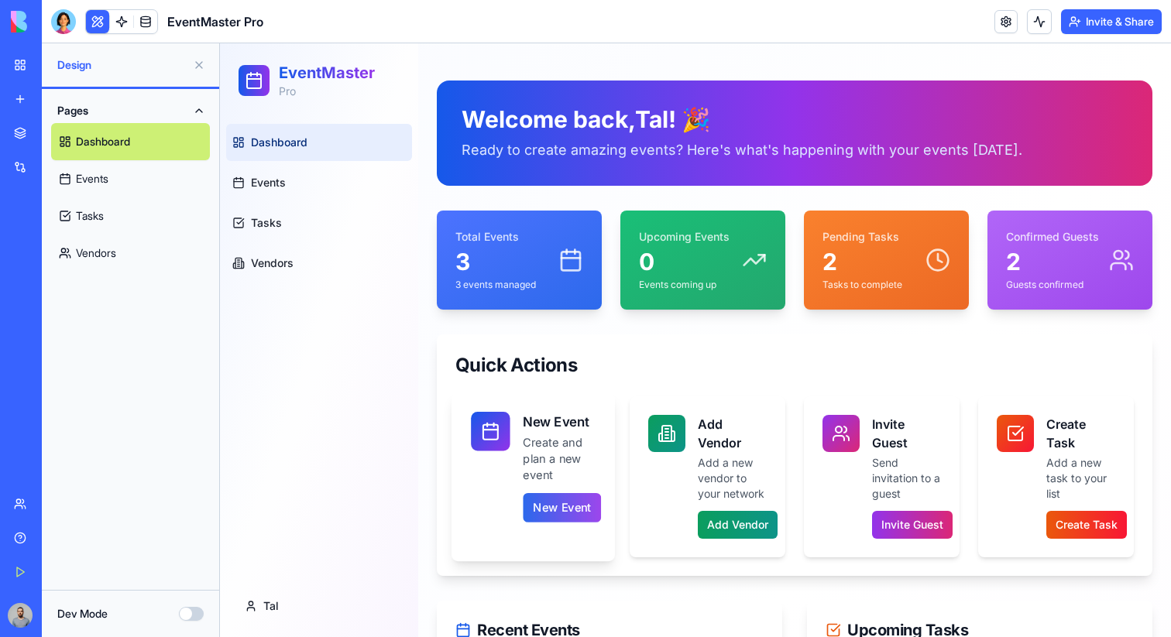
click at [572, 504] on button "New Event" at bounding box center [562, 507] width 78 height 29
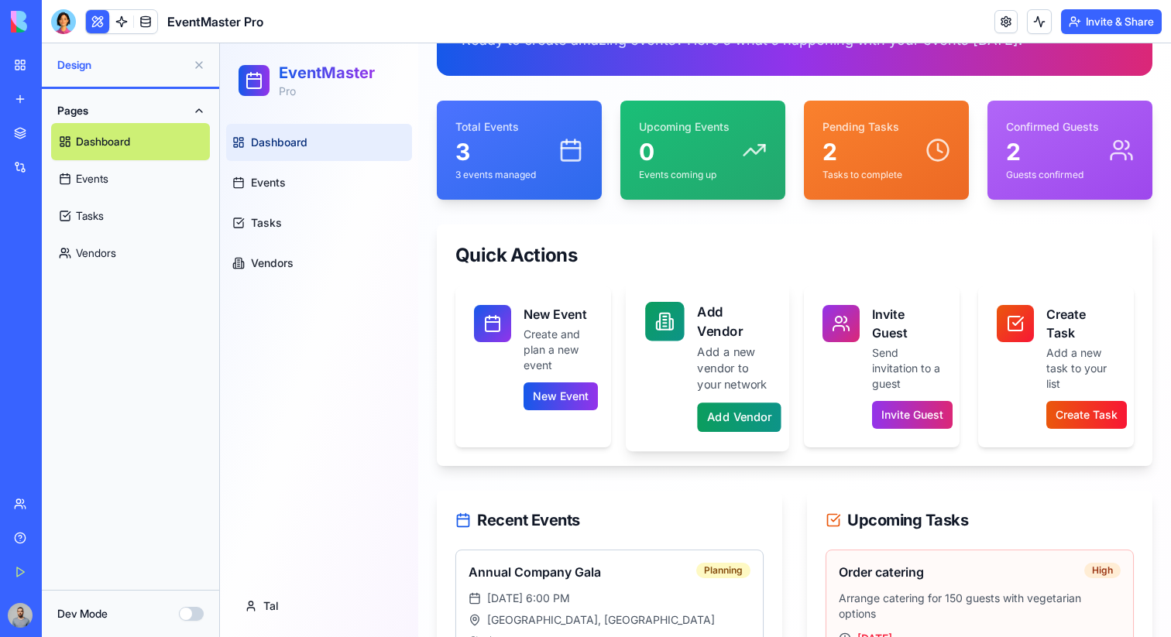
scroll to position [479, 0]
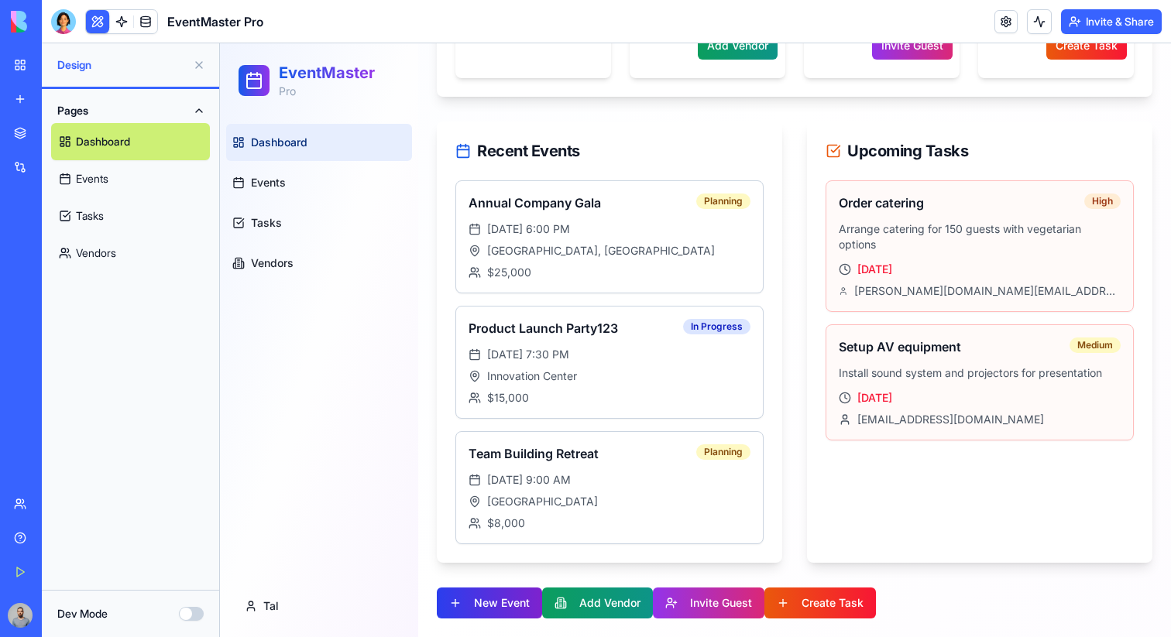
click at [469, 592] on button "New Event" at bounding box center [489, 603] width 105 height 31
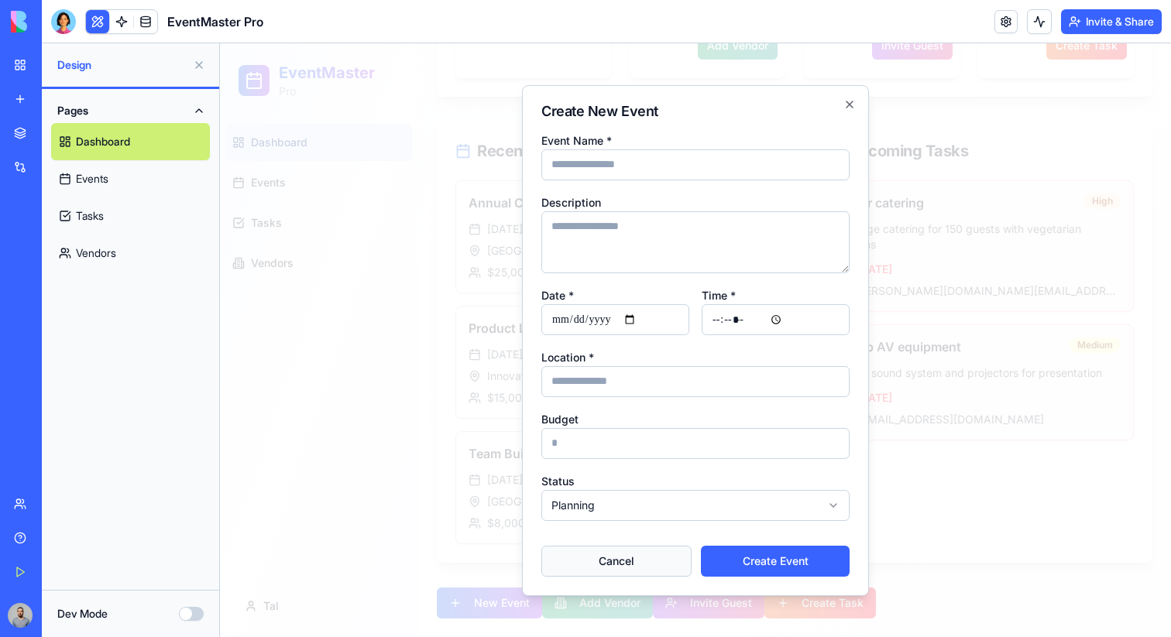
click at [611, 561] on button "Cancel" at bounding box center [616, 561] width 150 height 31
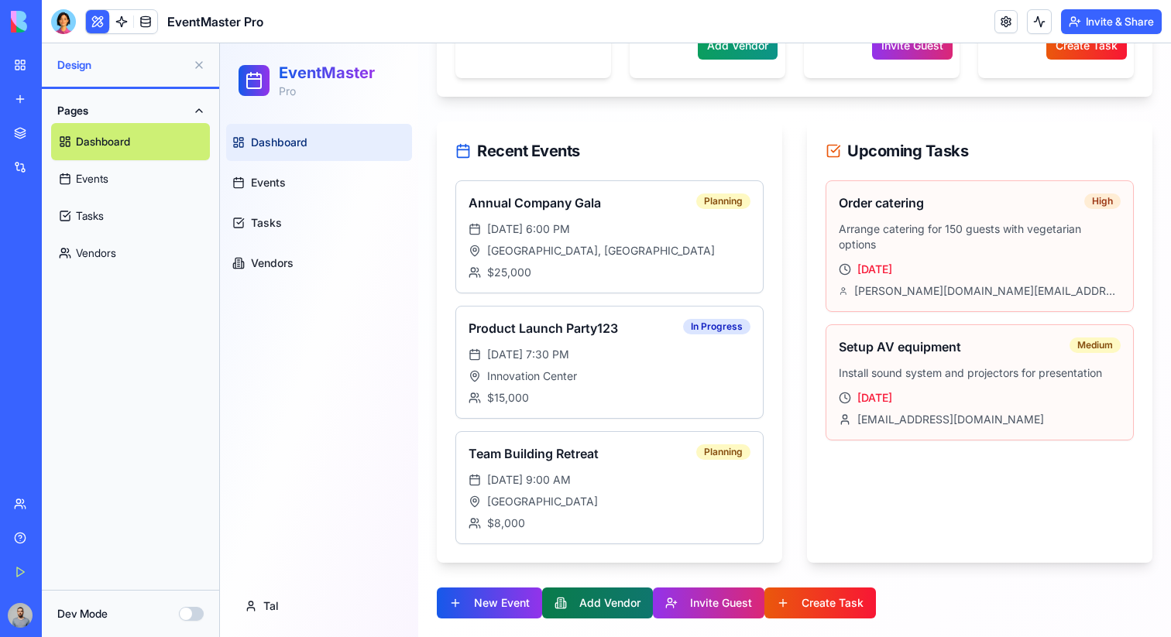
click at [605, 591] on button "Add Vendor" at bounding box center [597, 603] width 111 height 31
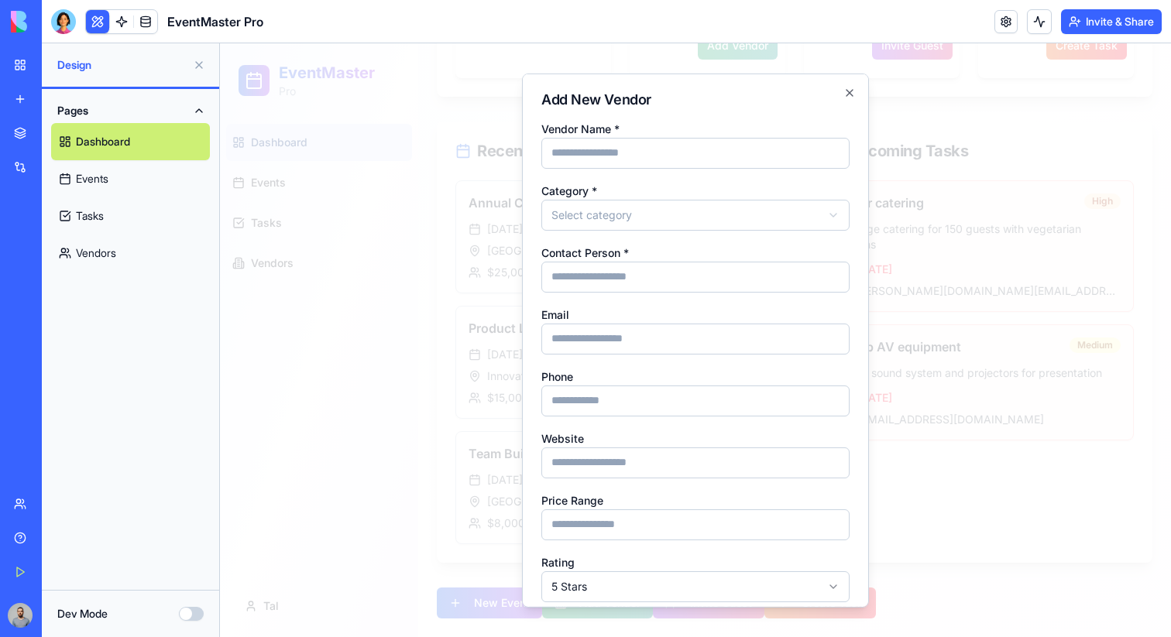
click at [461, 544] on div at bounding box center [695, 340] width 951 height 594
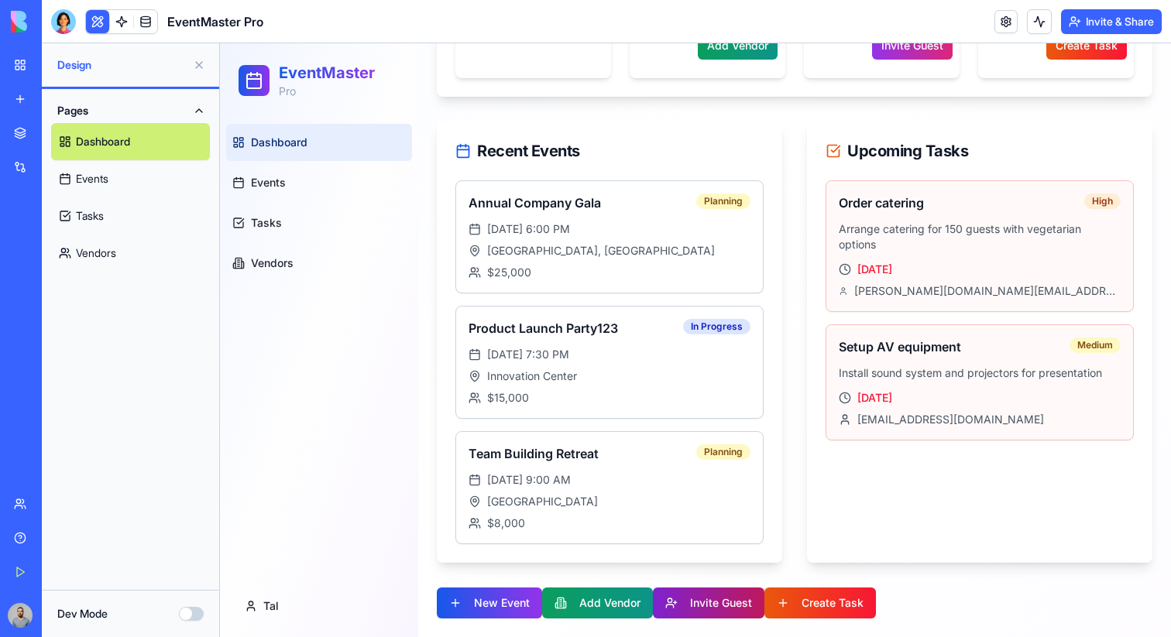
click at [677, 603] on button "Invite Guest" at bounding box center [709, 603] width 112 height 31
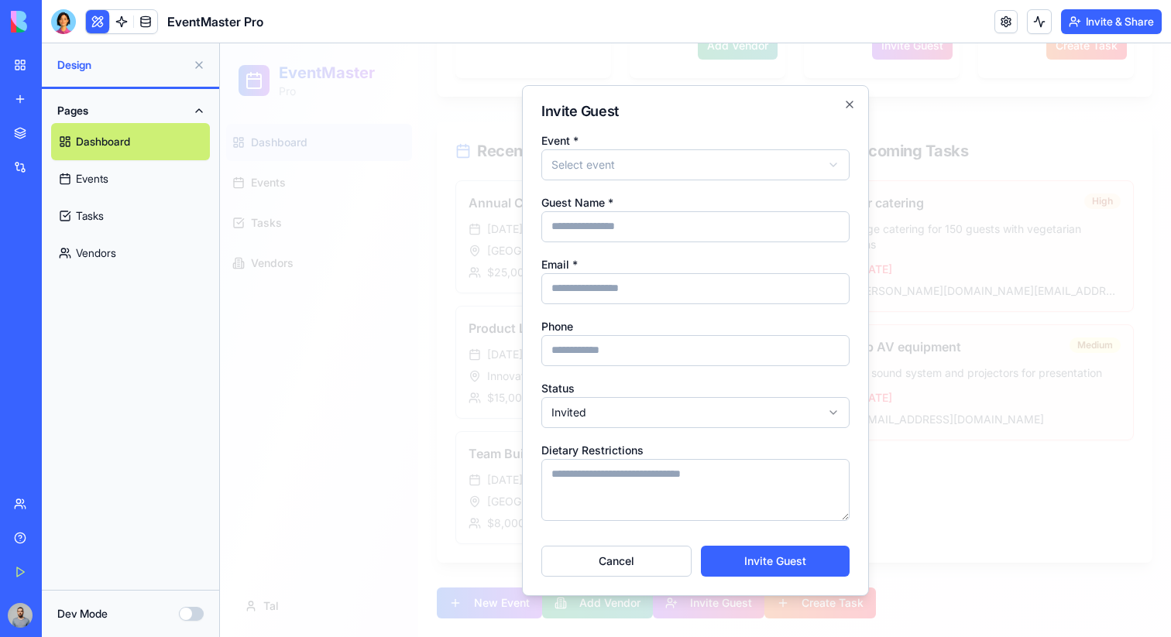
click at [445, 498] on div at bounding box center [695, 340] width 951 height 594
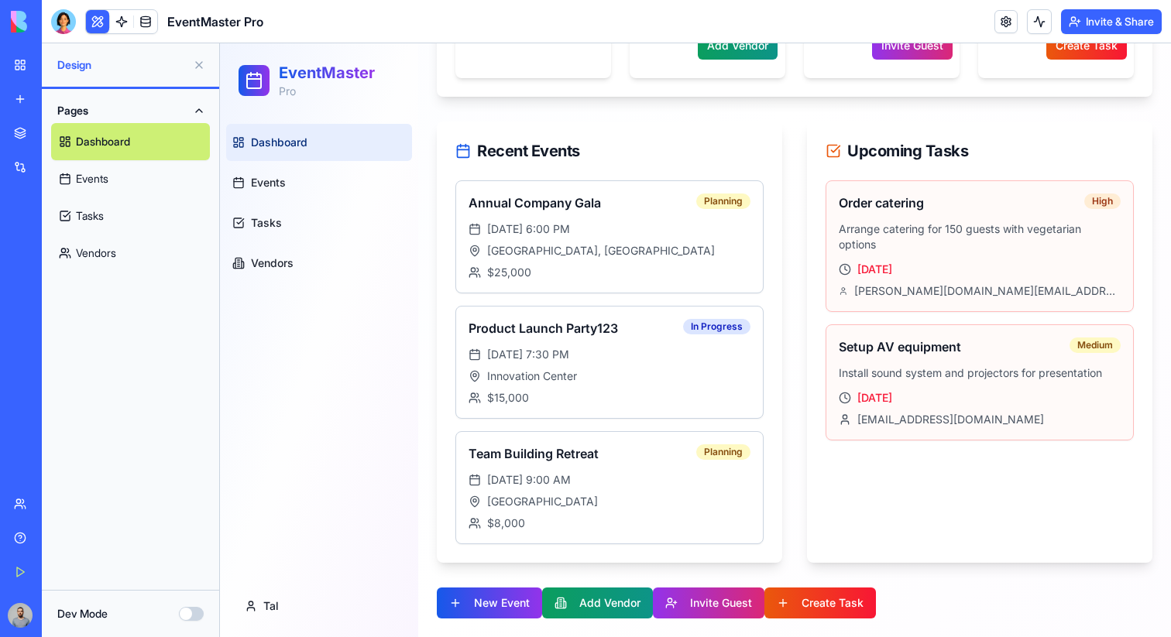
scroll to position [0, 0]
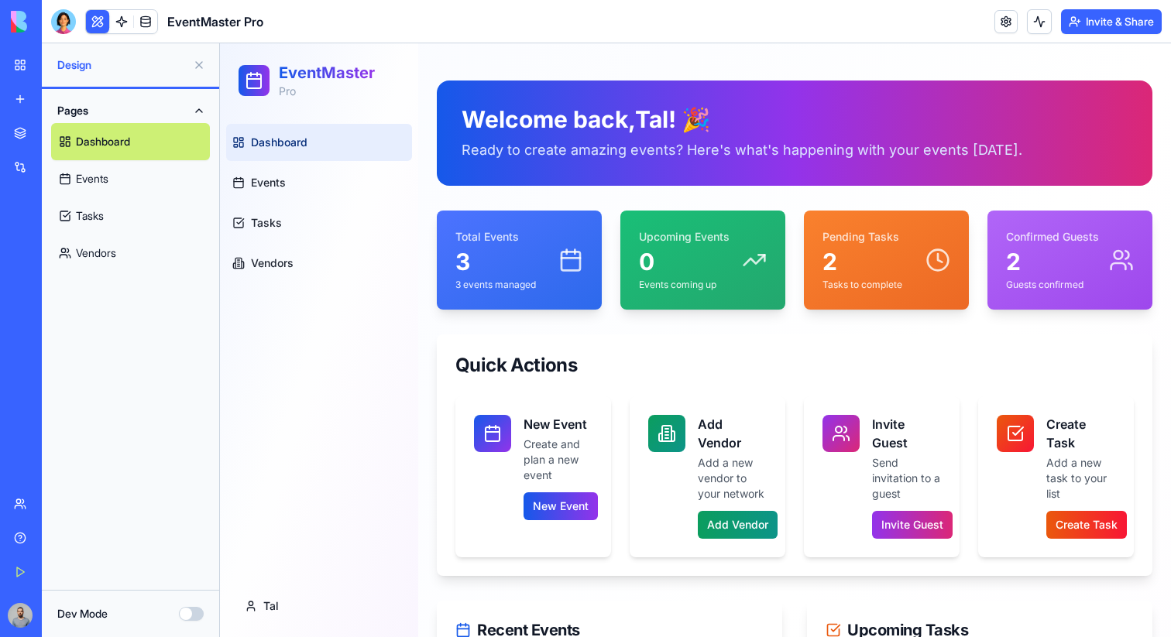
click at [38, 100] on div "New app" at bounding box center [47, 98] width 20 height 15
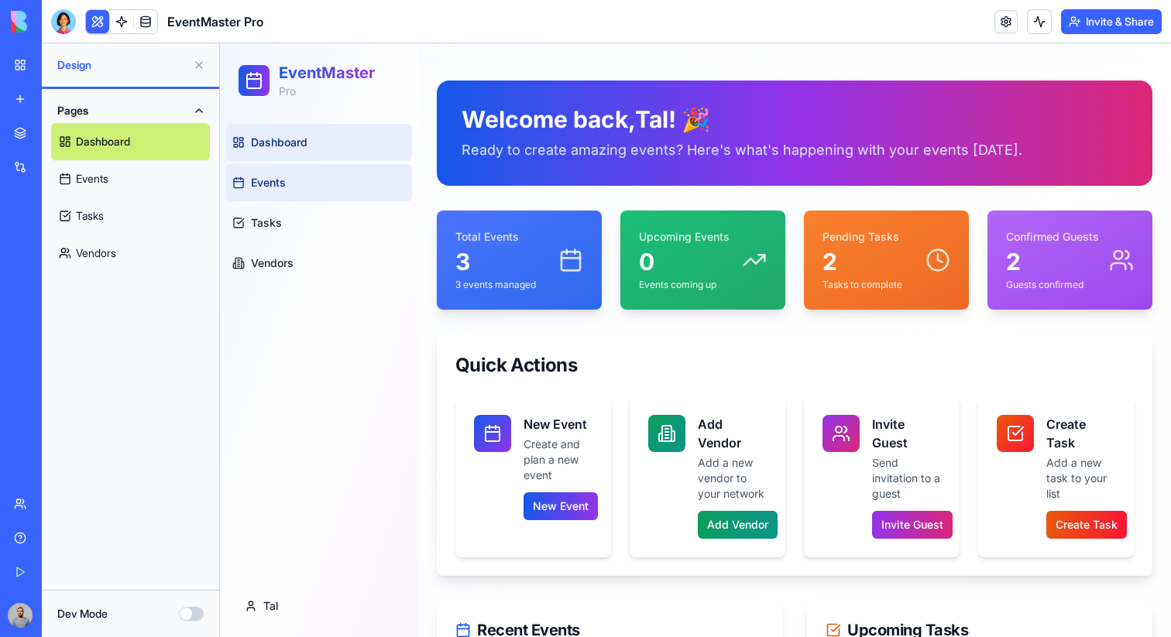
click at [339, 179] on link "Events" at bounding box center [319, 182] width 186 height 37
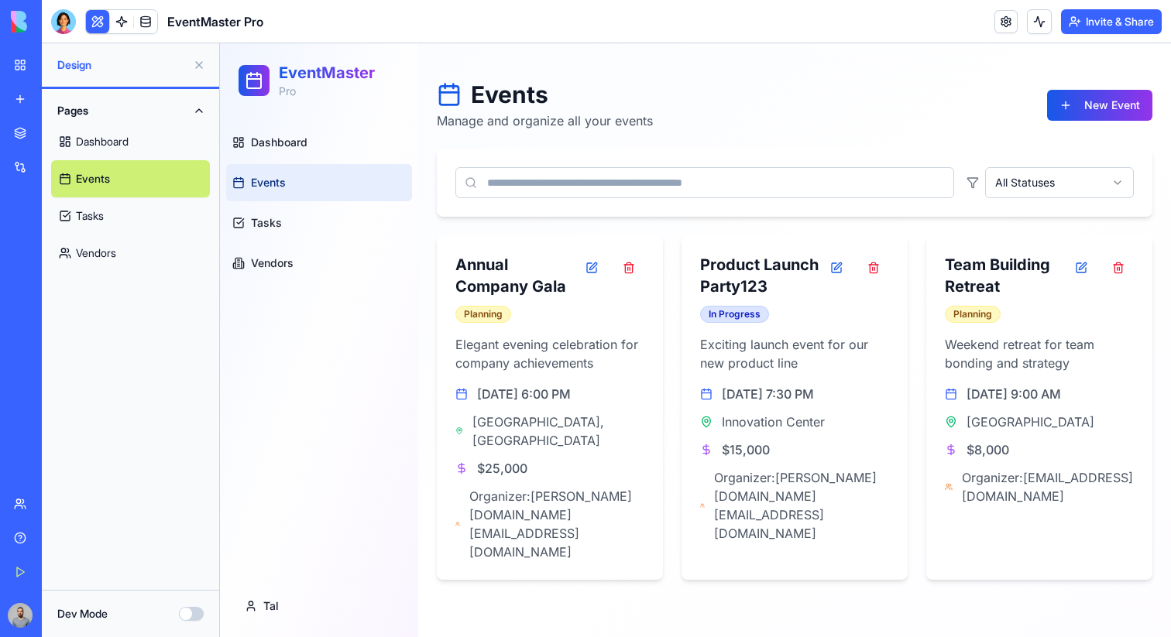
click at [341, 162] on ul "Dashboard Events Tasks Vendors" at bounding box center [319, 203] width 186 height 158
click at [341, 143] on link "Dashboard" at bounding box center [319, 142] width 186 height 37
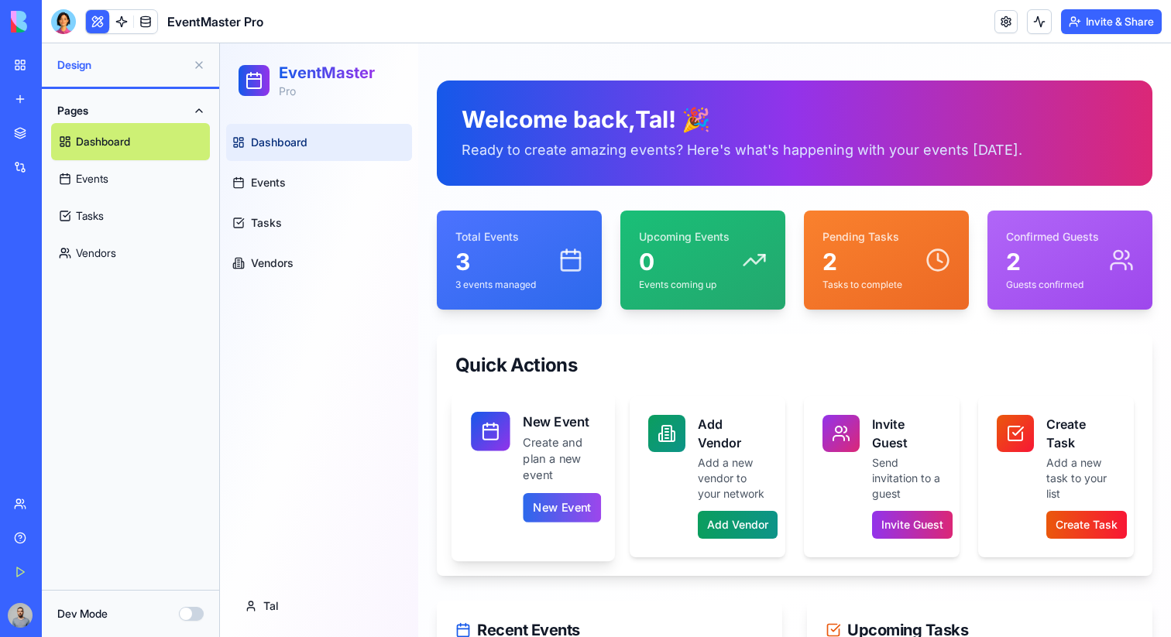
click at [550, 500] on button "New Event" at bounding box center [562, 507] width 78 height 29
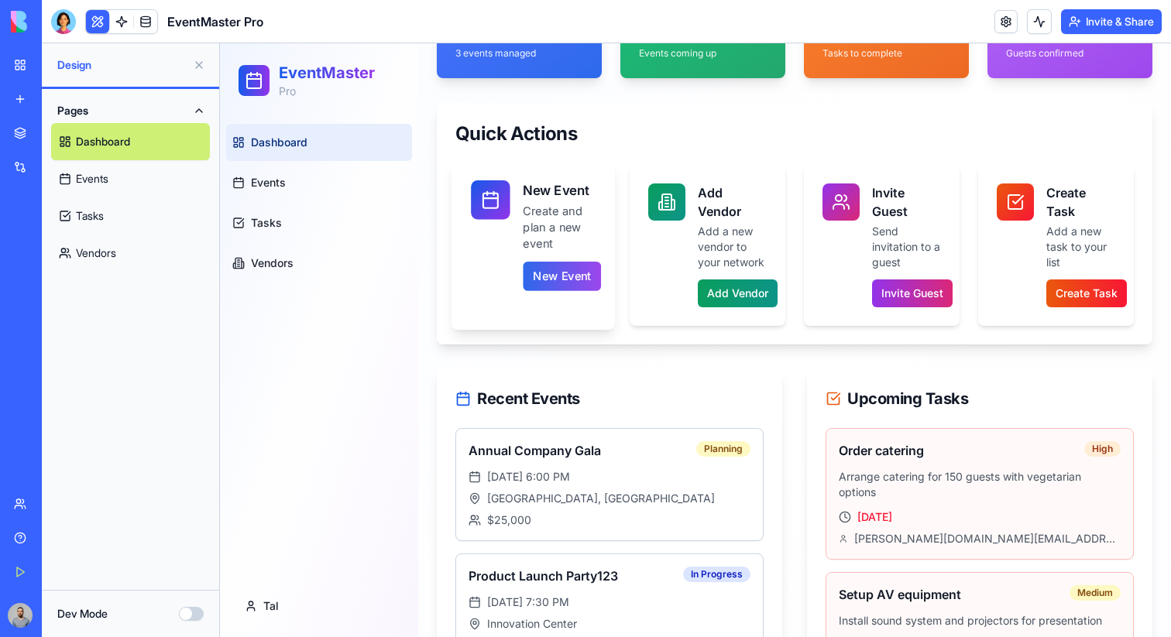
scroll to position [479, 0]
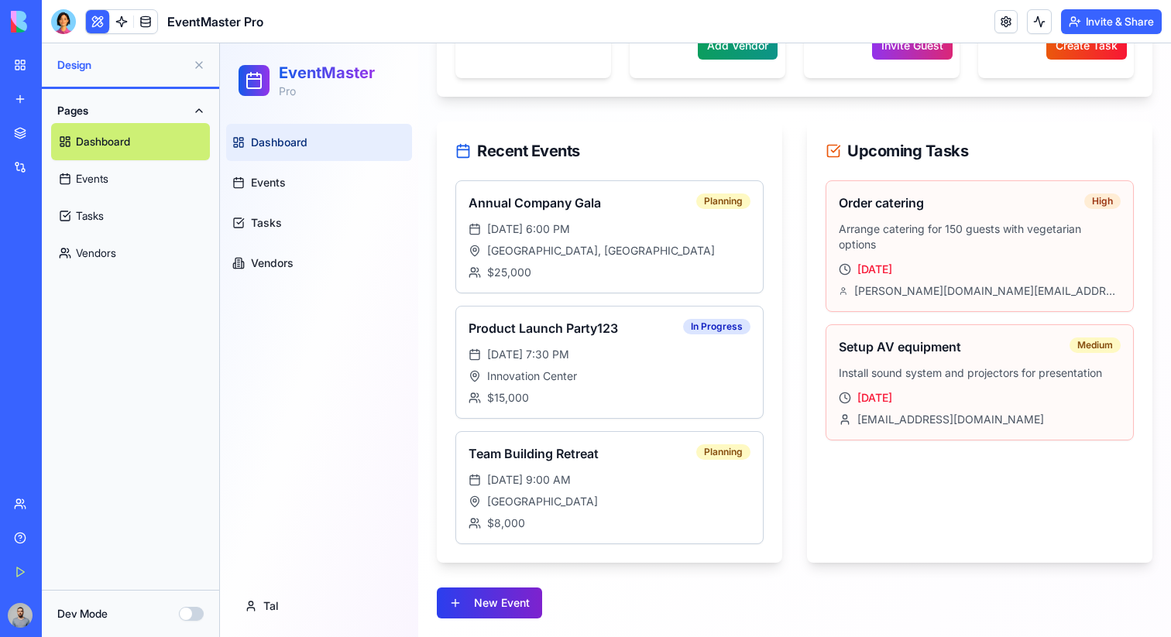
click at [537, 612] on button "New Event" at bounding box center [489, 603] width 105 height 31
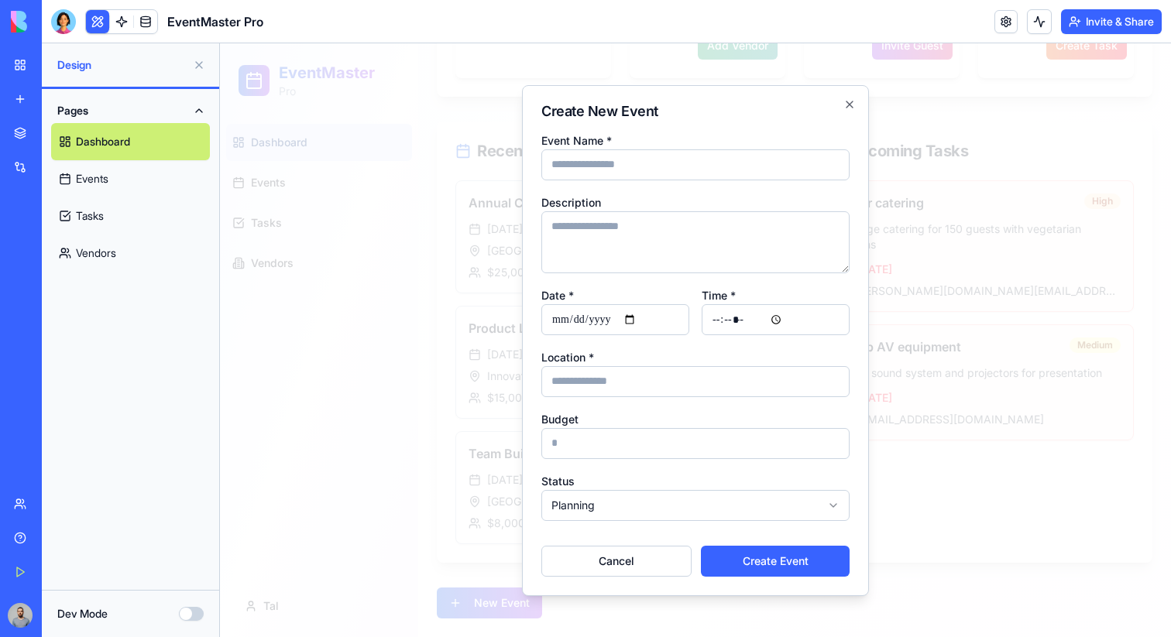
click at [470, 438] on div at bounding box center [695, 340] width 951 height 594
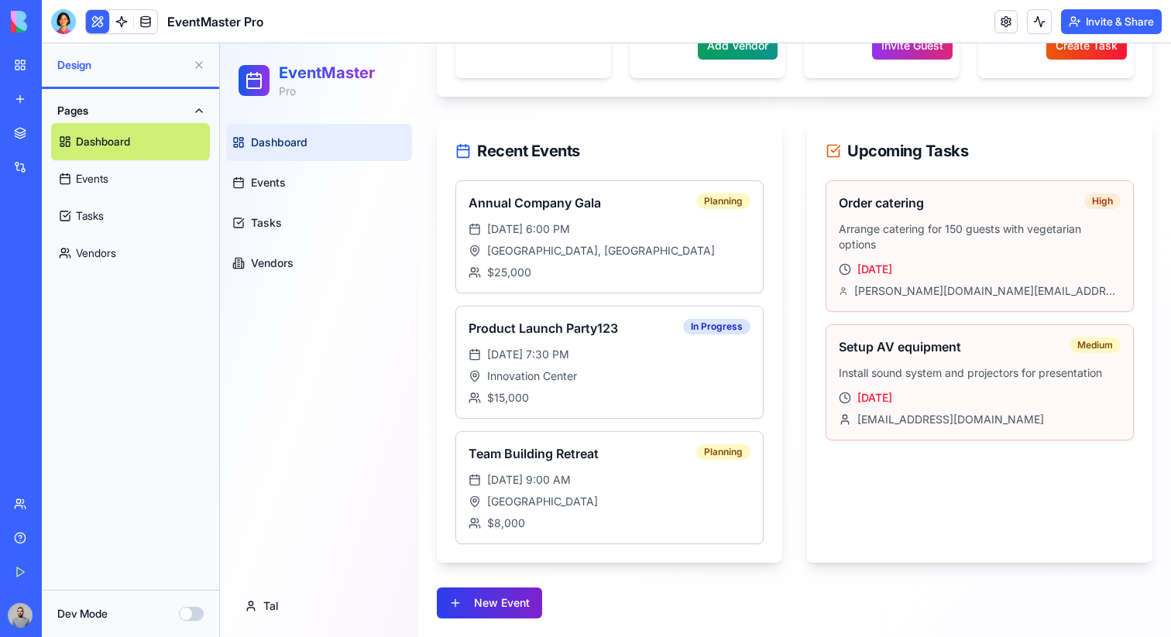
click at [506, 605] on button "New Event" at bounding box center [489, 603] width 105 height 31
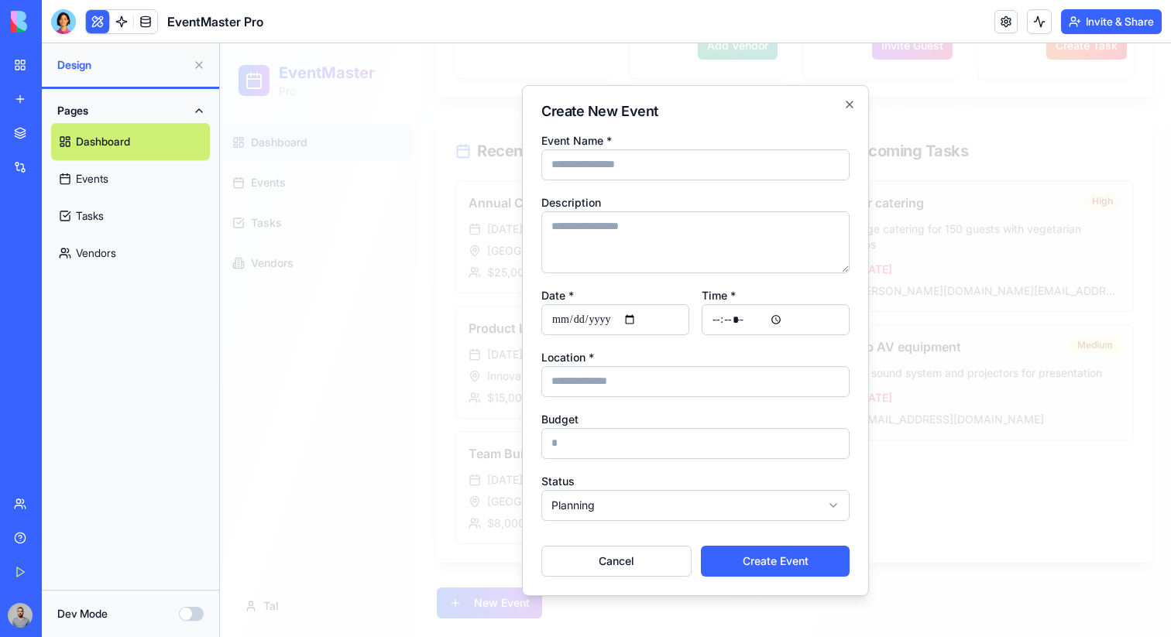
click at [500, 567] on div at bounding box center [695, 340] width 951 height 594
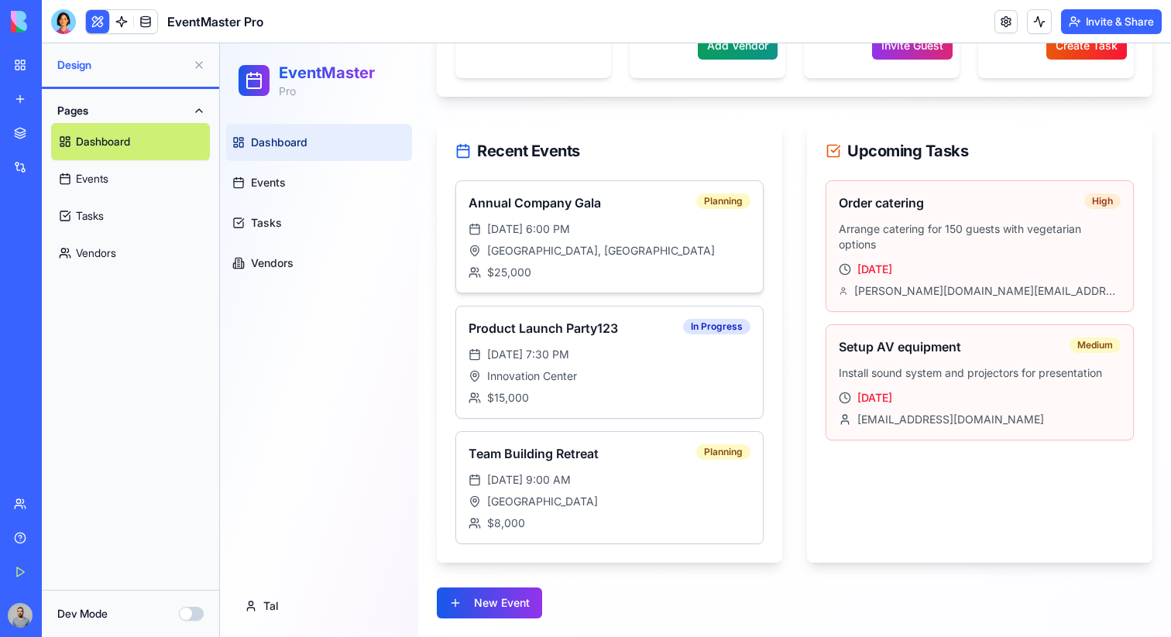
click at [723, 240] on div "Dec 15, 2024 at 6:00 PM Grand Ballroom, Downtown Hotel $ 25,000" at bounding box center [610, 251] width 282 height 59
click at [970, 311] on div "Order catering High Arrange catering for 150 guests with vegetarian options Dec…" at bounding box center [980, 246] width 308 height 132
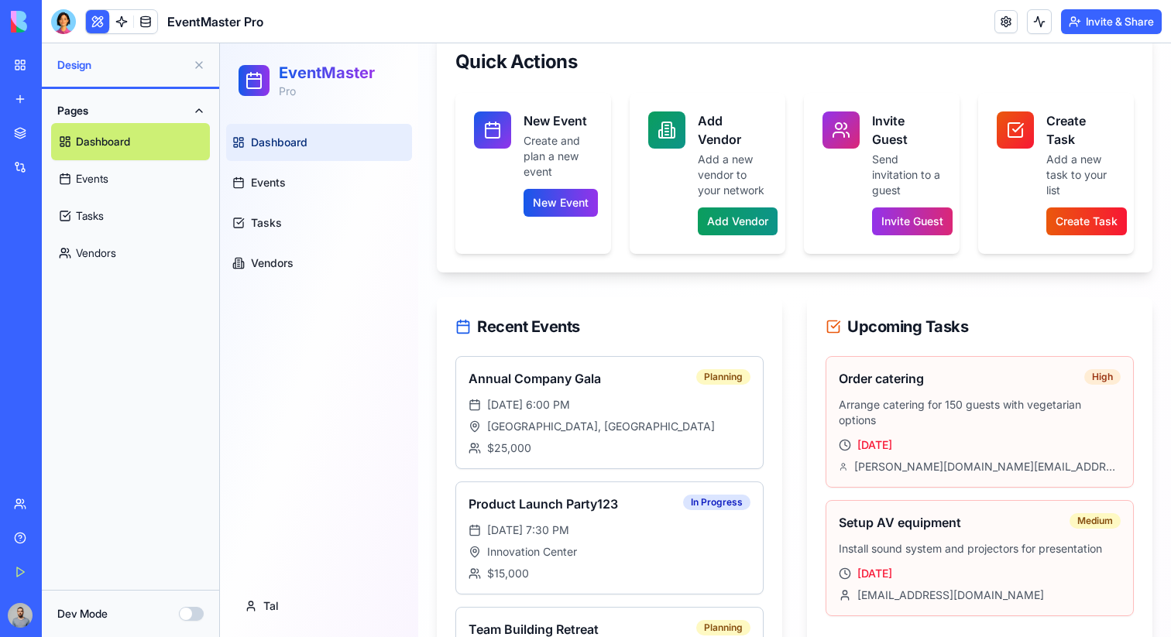
scroll to position [229, 0]
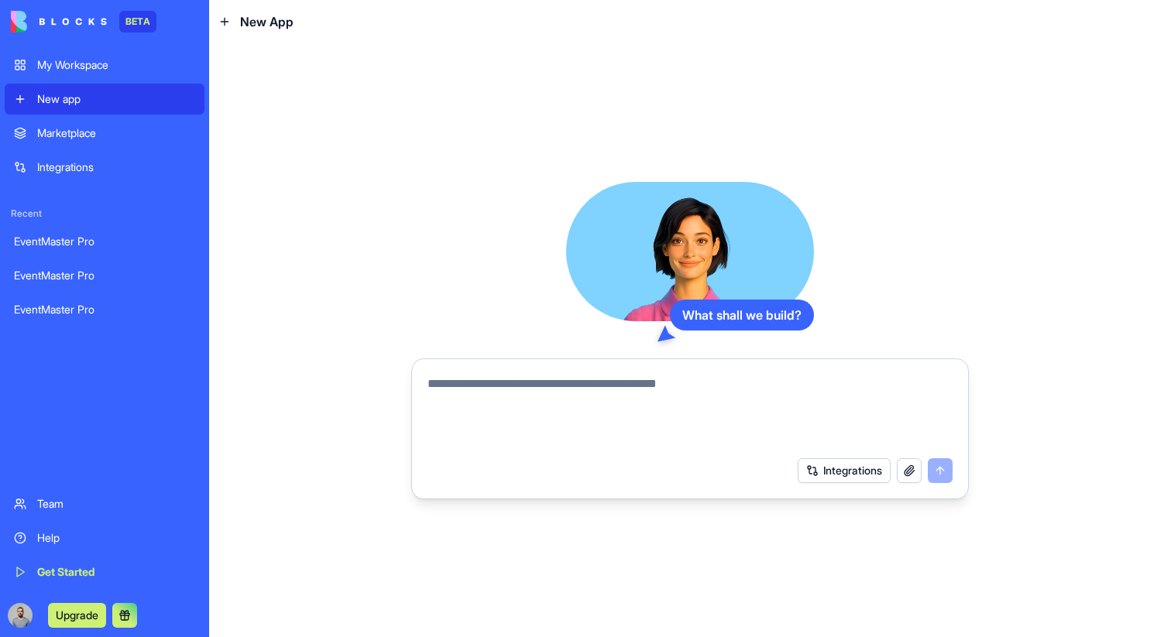
paste textarea "**********"
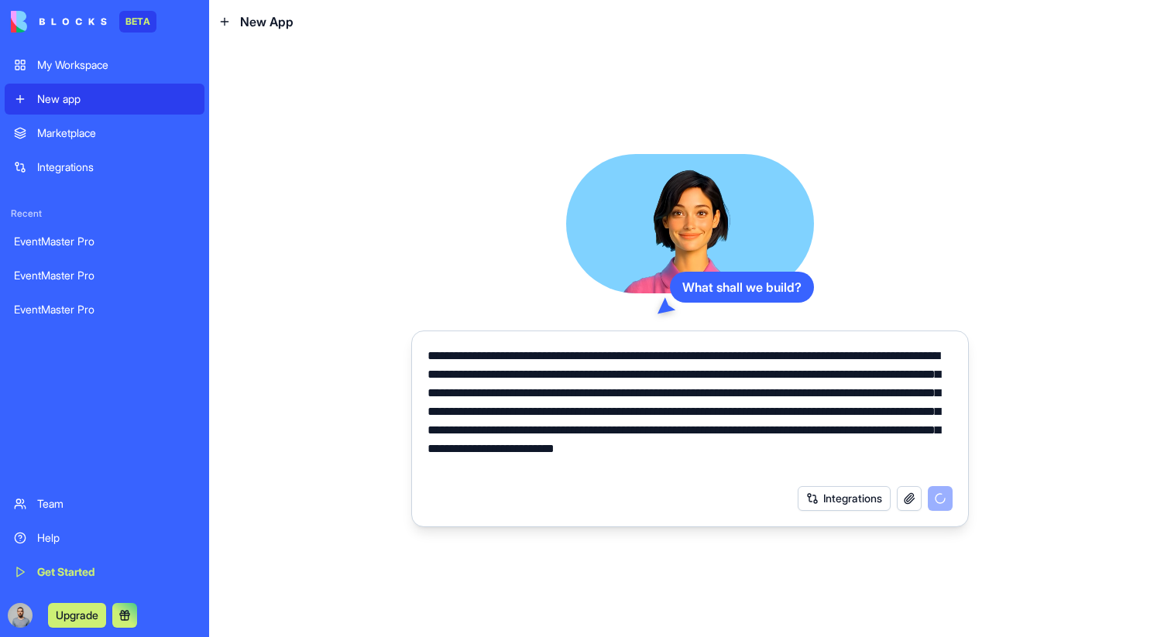
type textarea "**********"
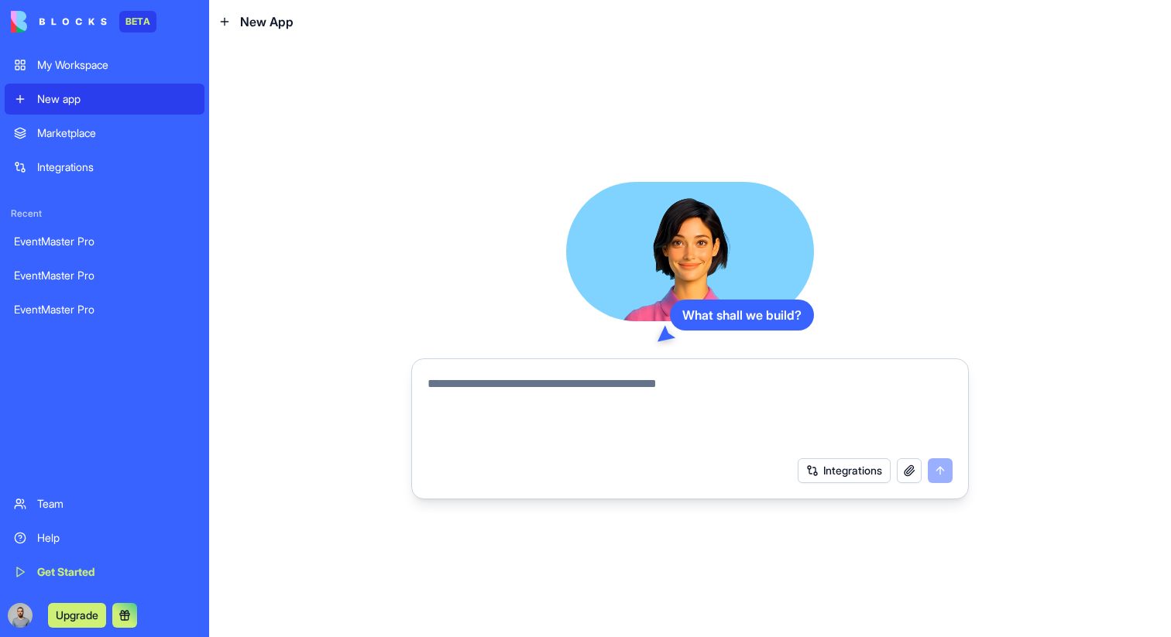
paste textarea "**********"
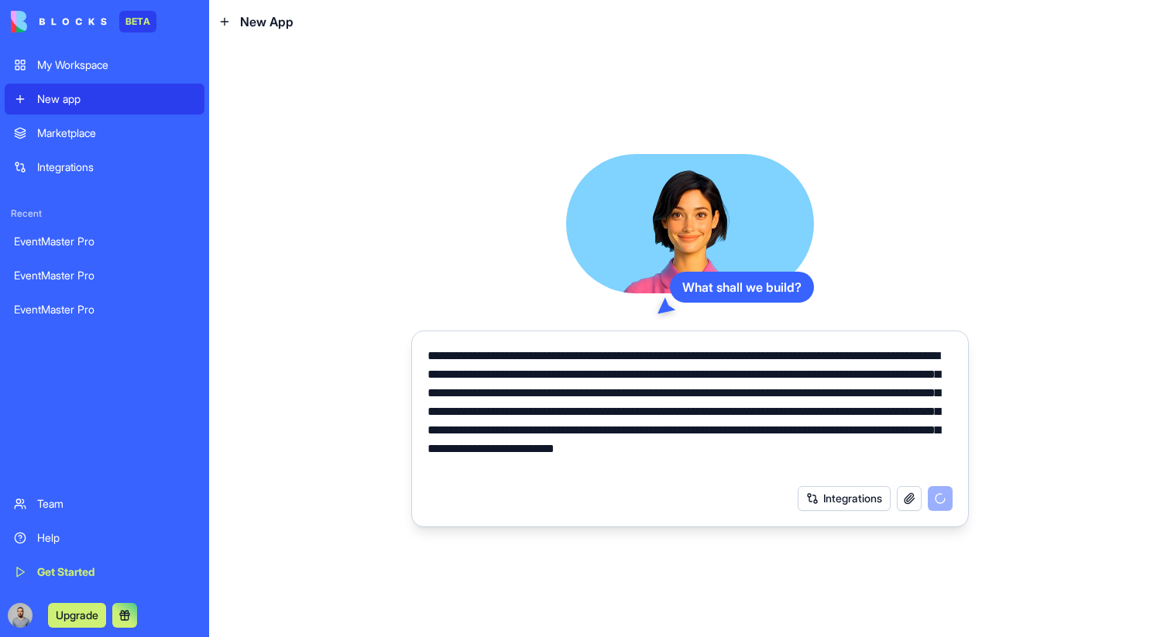
type textarea "**********"
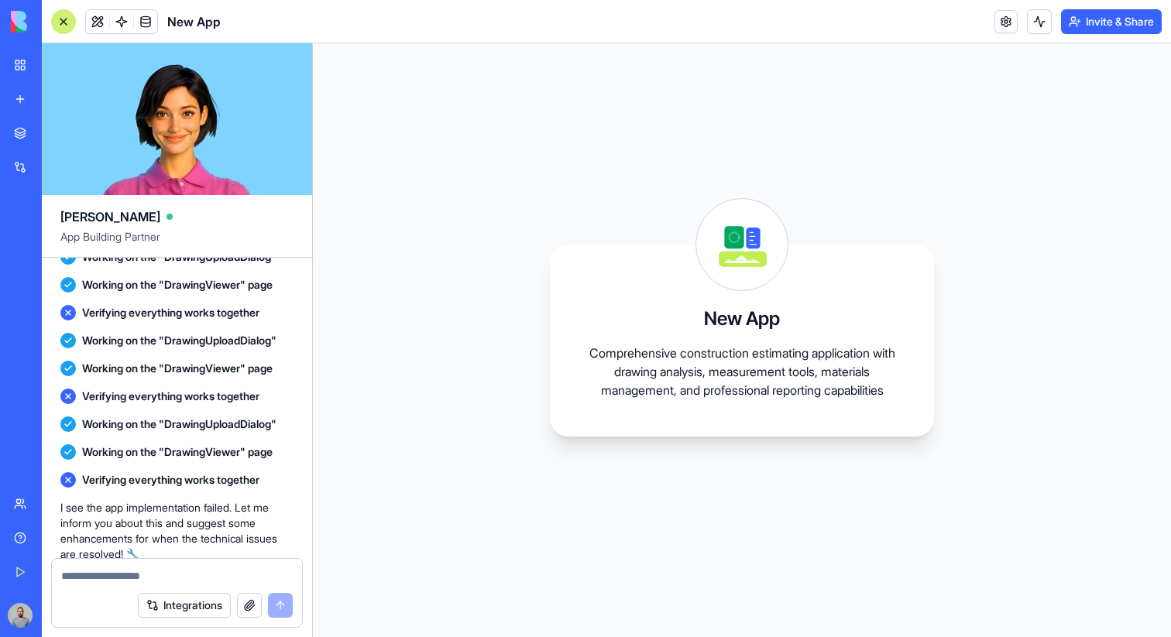
scroll to position [897, 0]
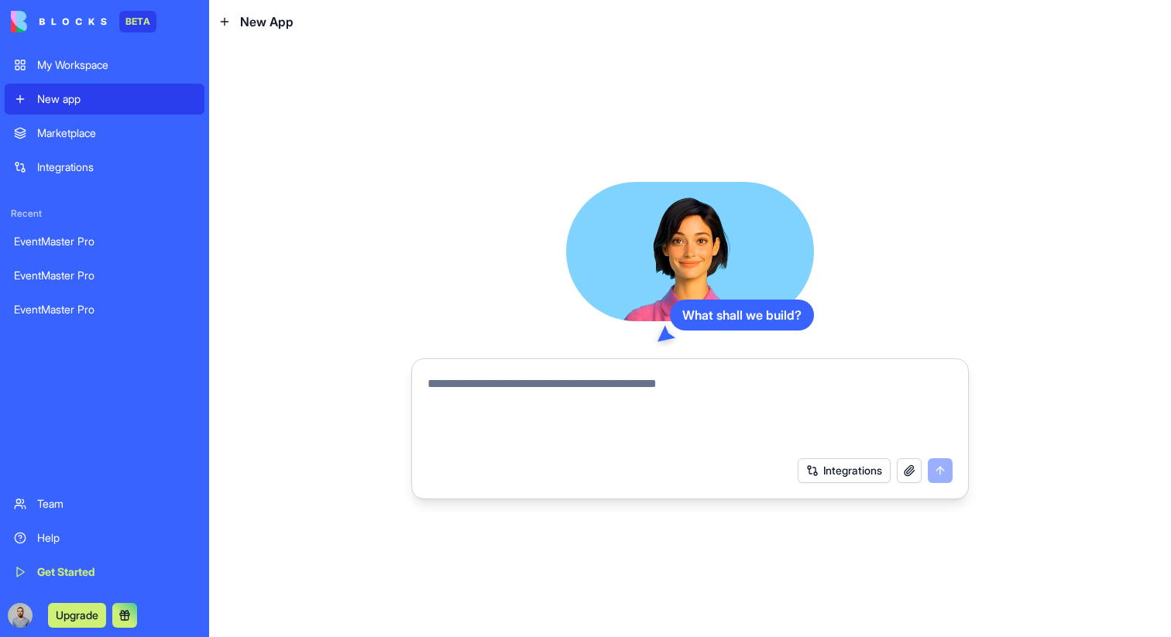
paste textarea "**********"
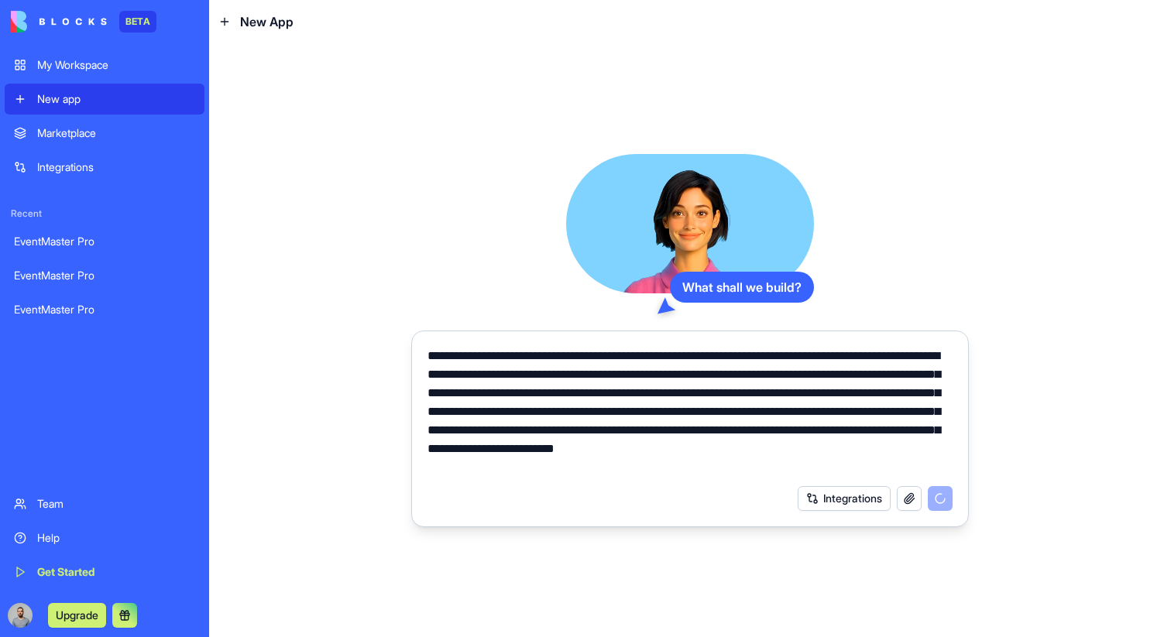
type textarea "**********"
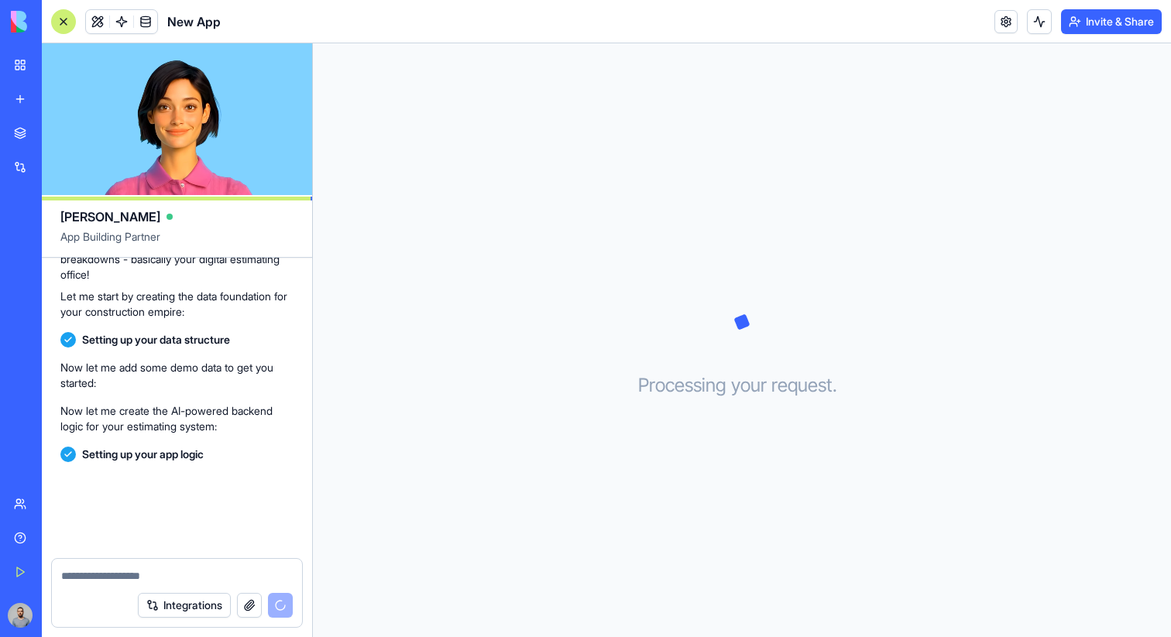
scroll to position [421, 0]
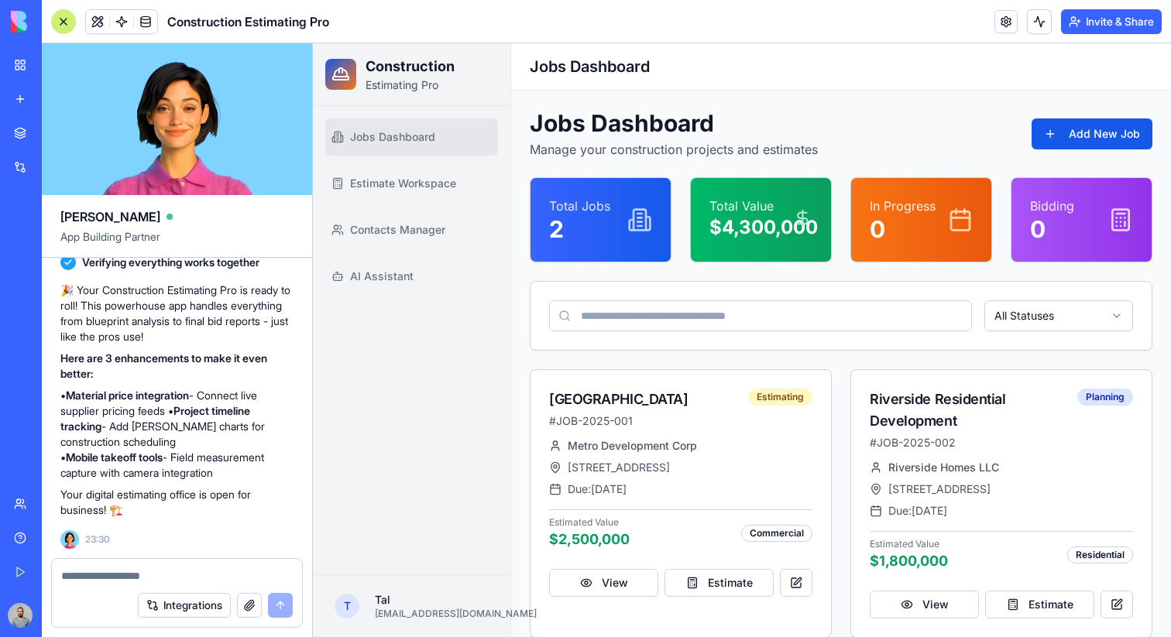
scroll to position [19, 0]
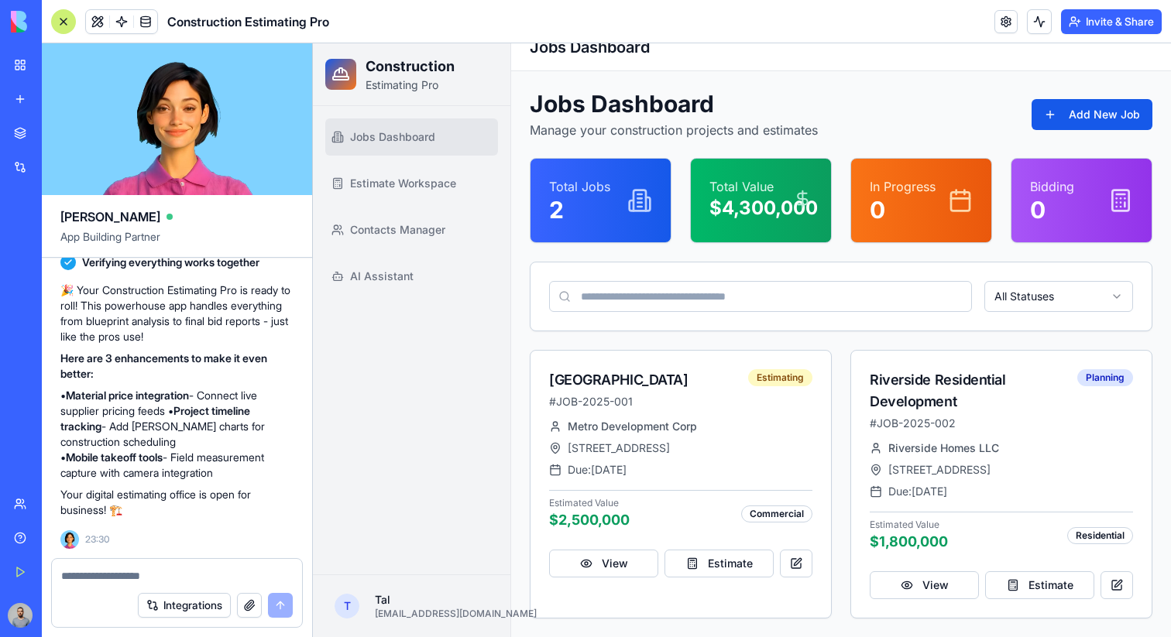
click at [804, 195] on icon at bounding box center [802, 199] width 19 height 25
click at [963, 198] on icon at bounding box center [960, 198] width 19 height 0
click at [1065, 120] on button "Add New Job" at bounding box center [1092, 114] width 121 height 31
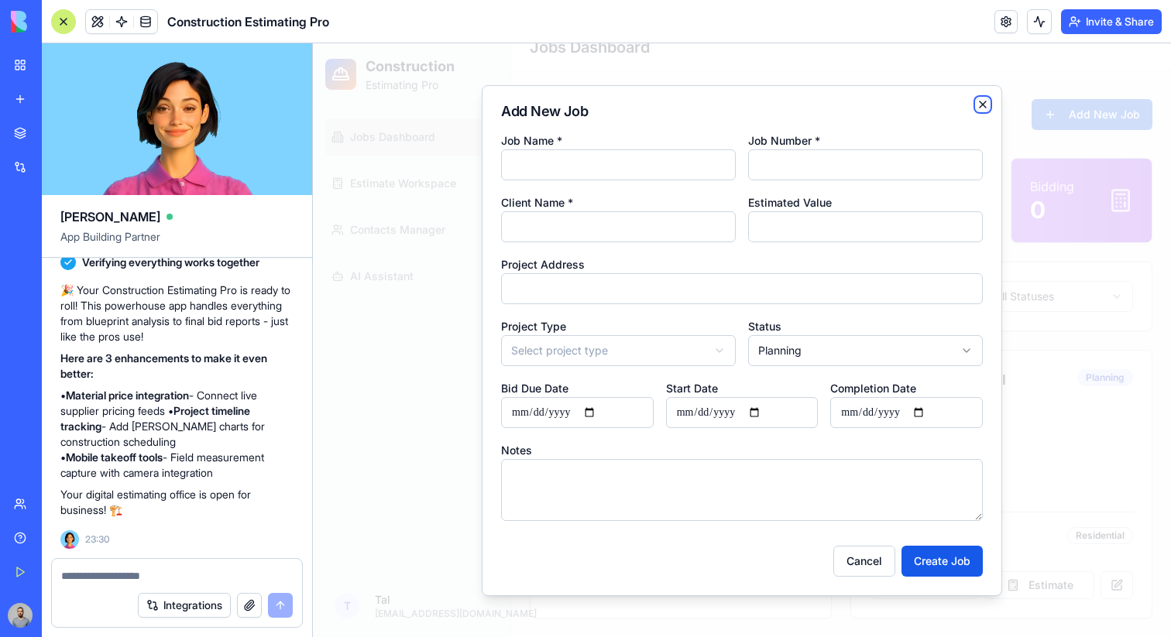
click at [986, 106] on icon "button" at bounding box center [983, 104] width 12 height 12
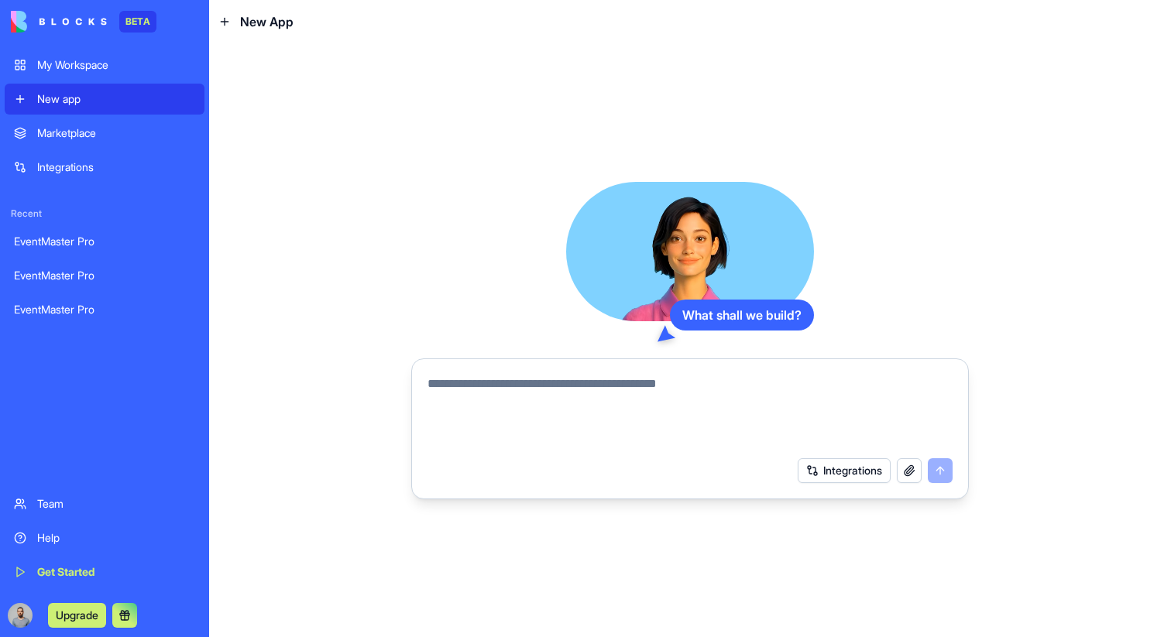
paste textarea "**********"
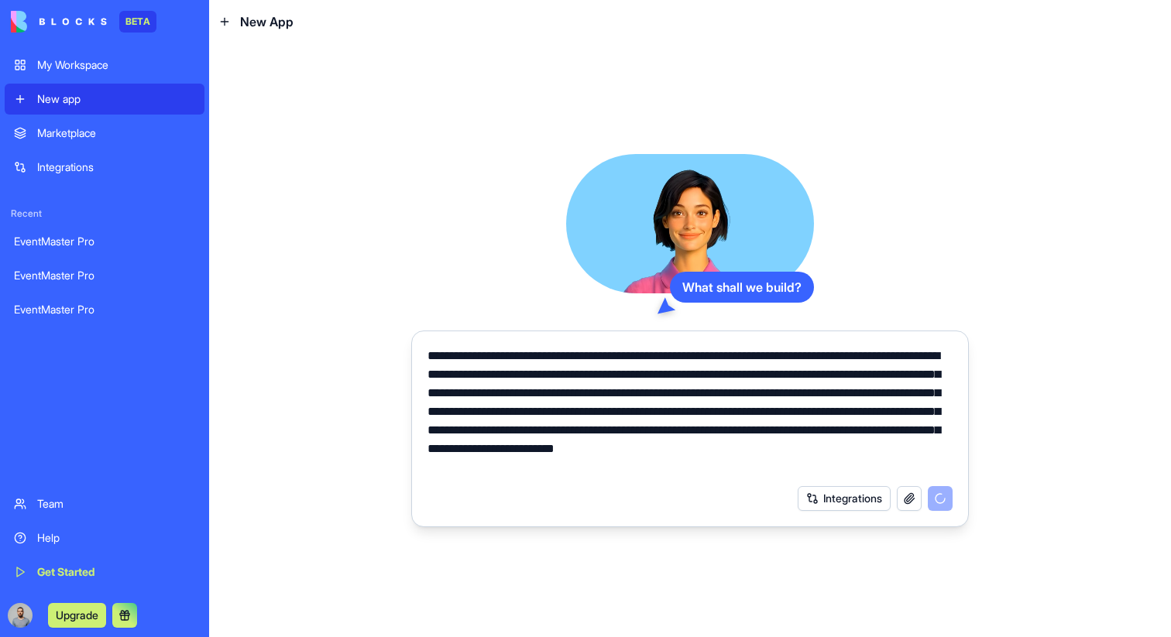
type textarea "**********"
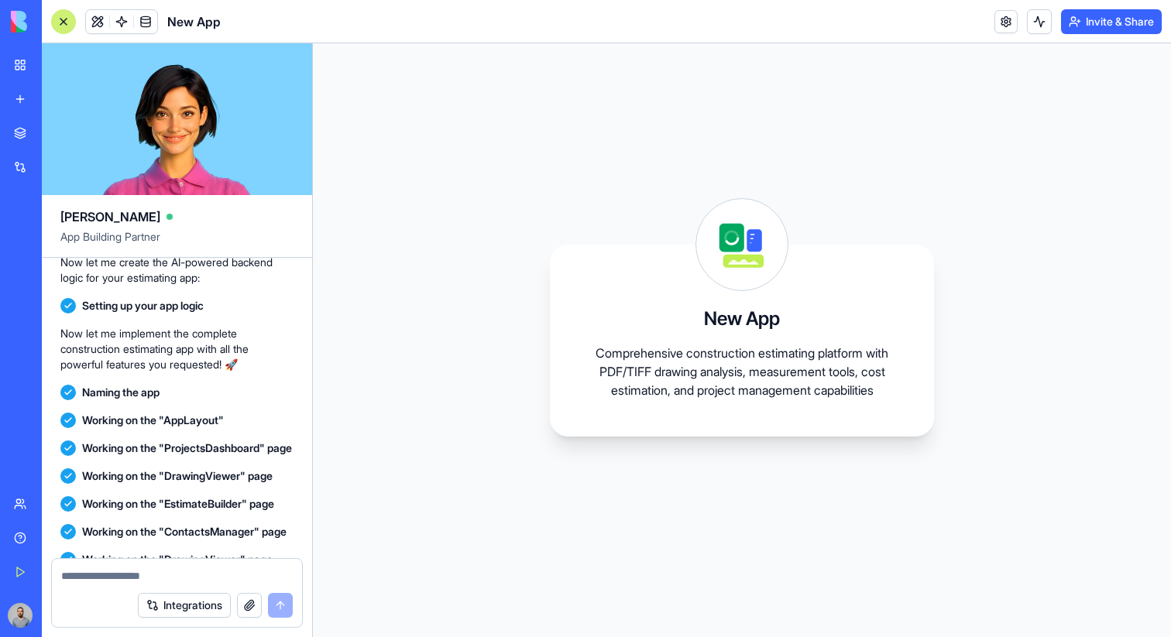
scroll to position [979, 0]
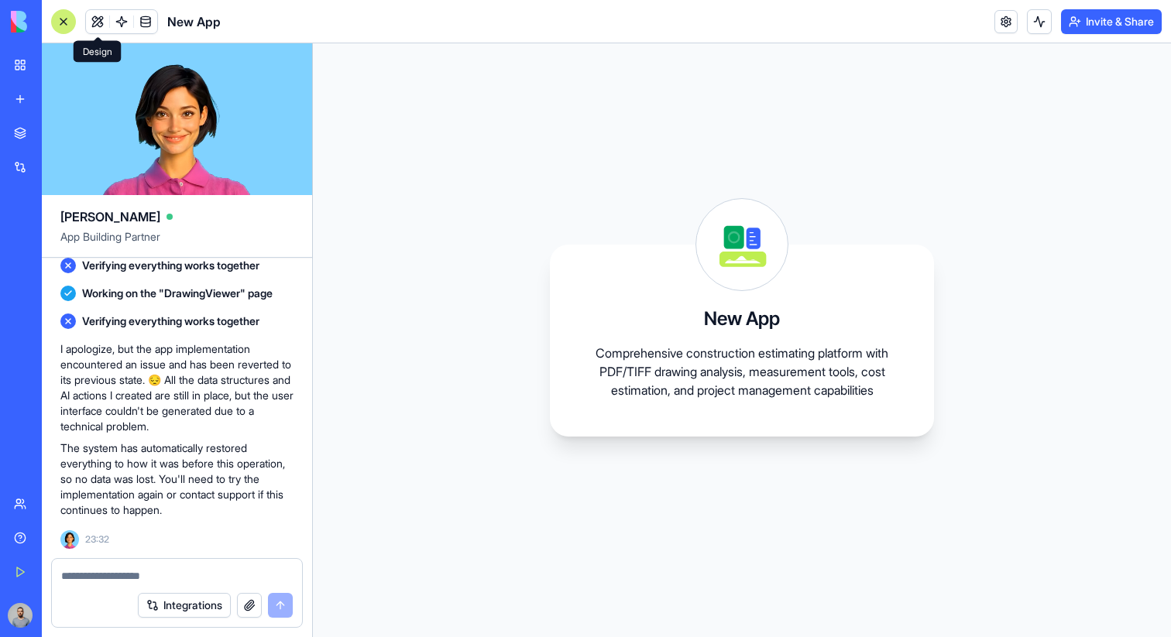
click at [99, 19] on span at bounding box center [97, 21] width 43 height 43
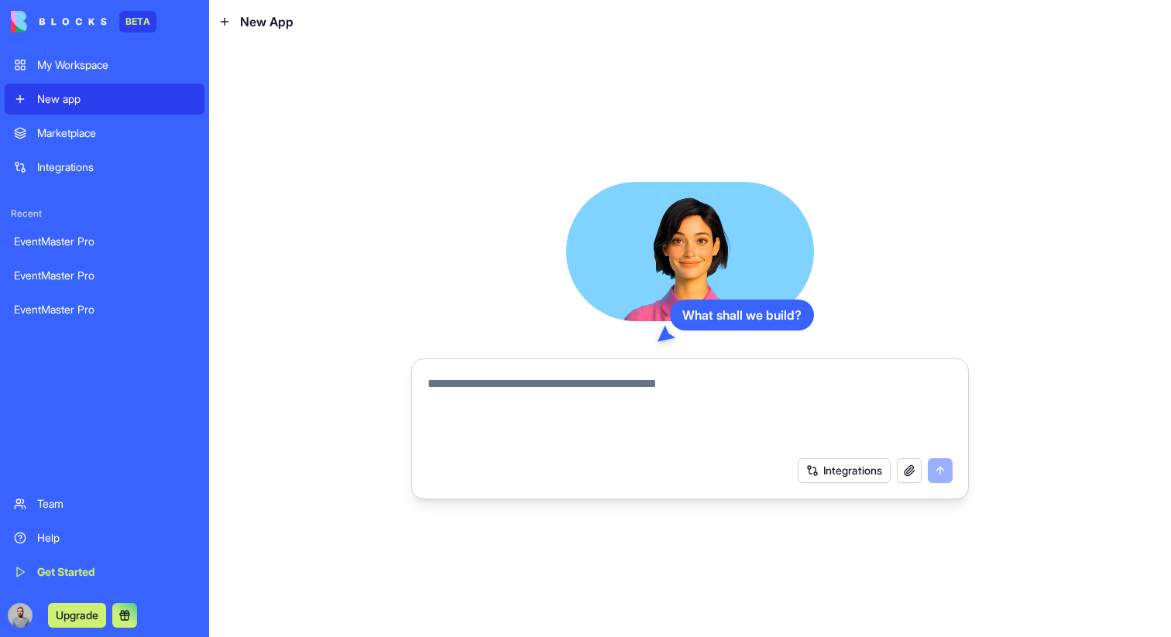
paste textarea "**********"
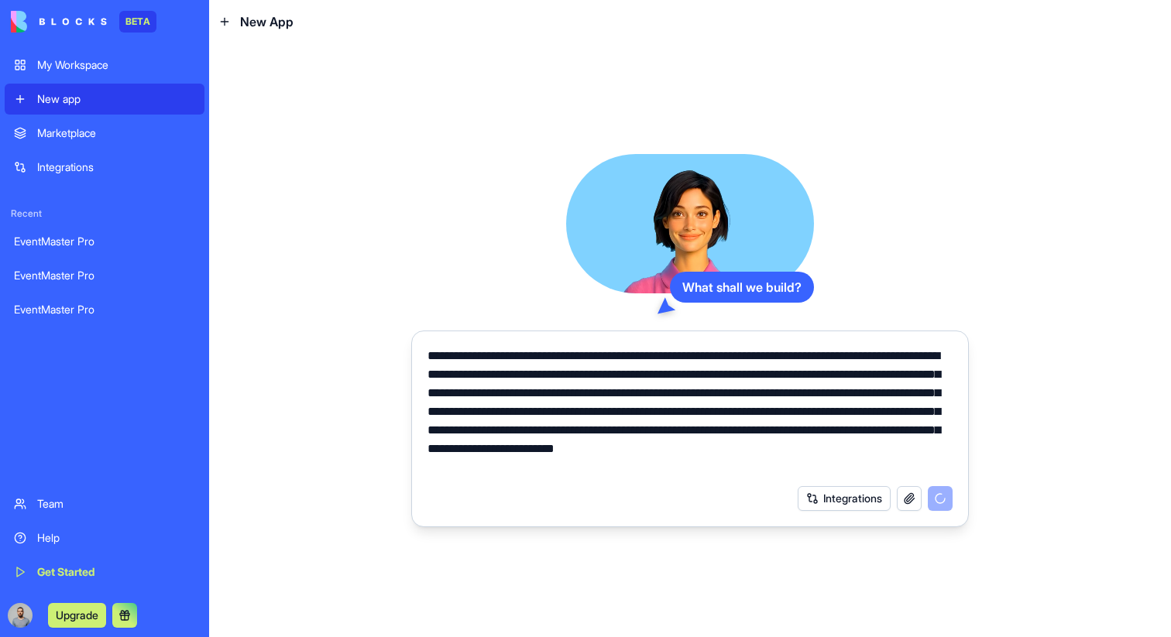
type textarea "**********"
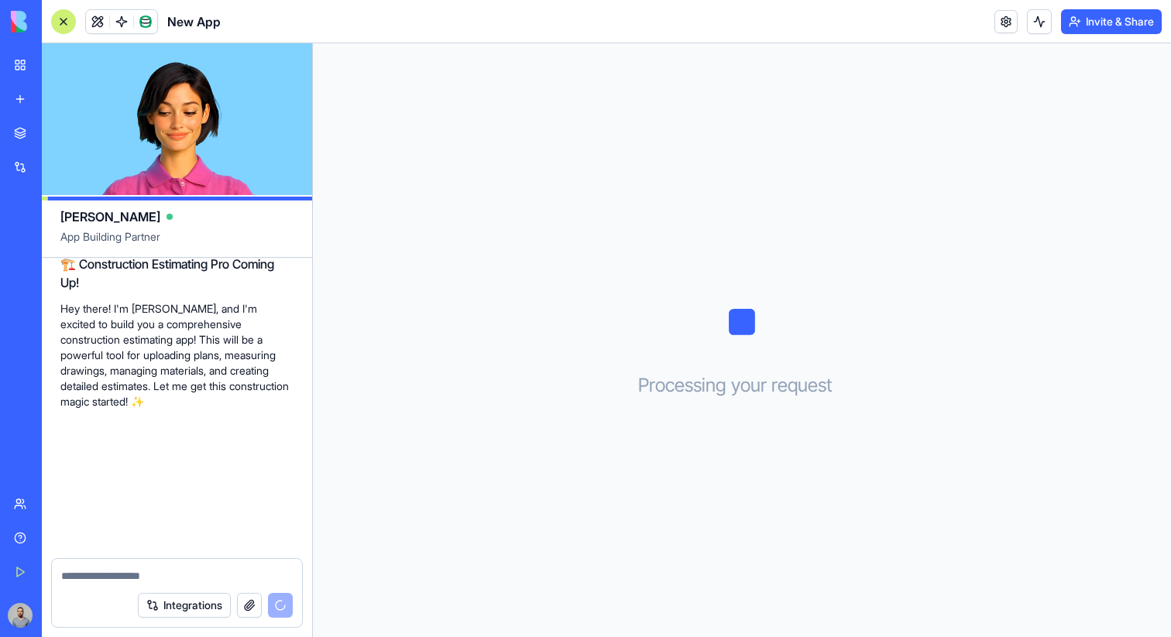
scroll to position [362, 0]
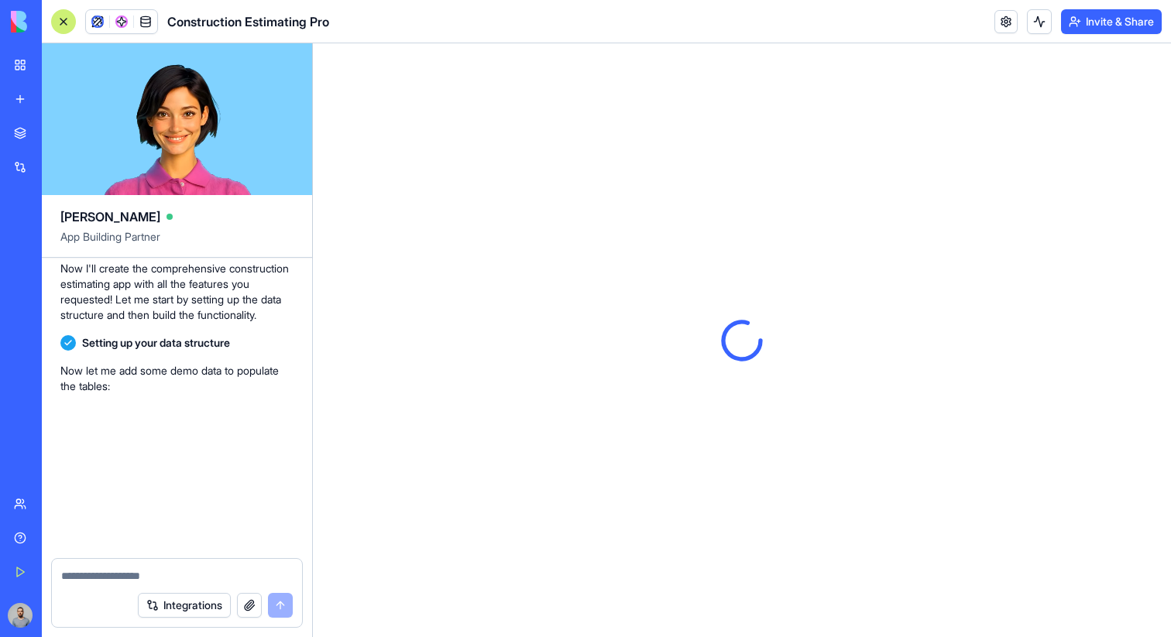
scroll to position [1013, 0]
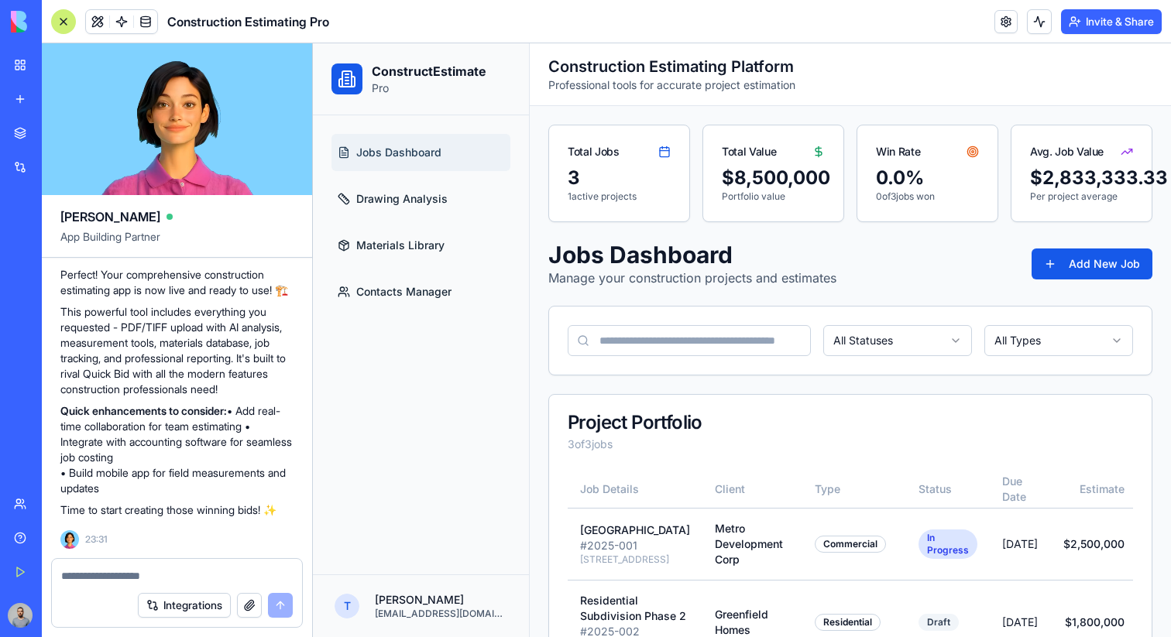
click at [54, 20] on div at bounding box center [63, 21] width 25 height 25
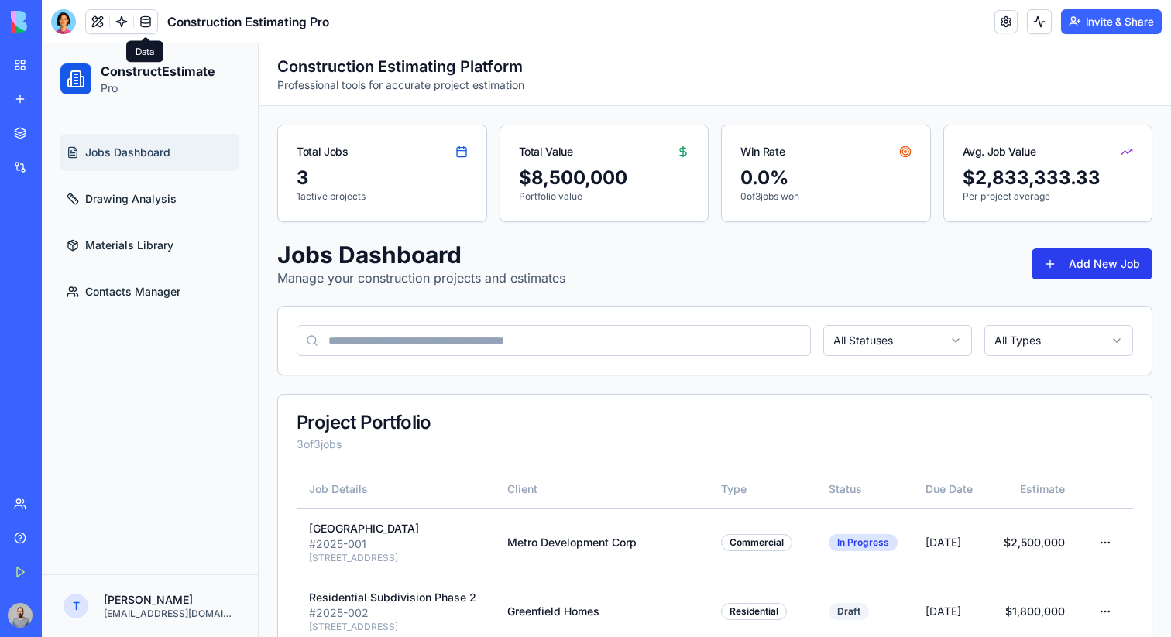
click at [1066, 263] on button "Add New Job" at bounding box center [1092, 264] width 121 height 31
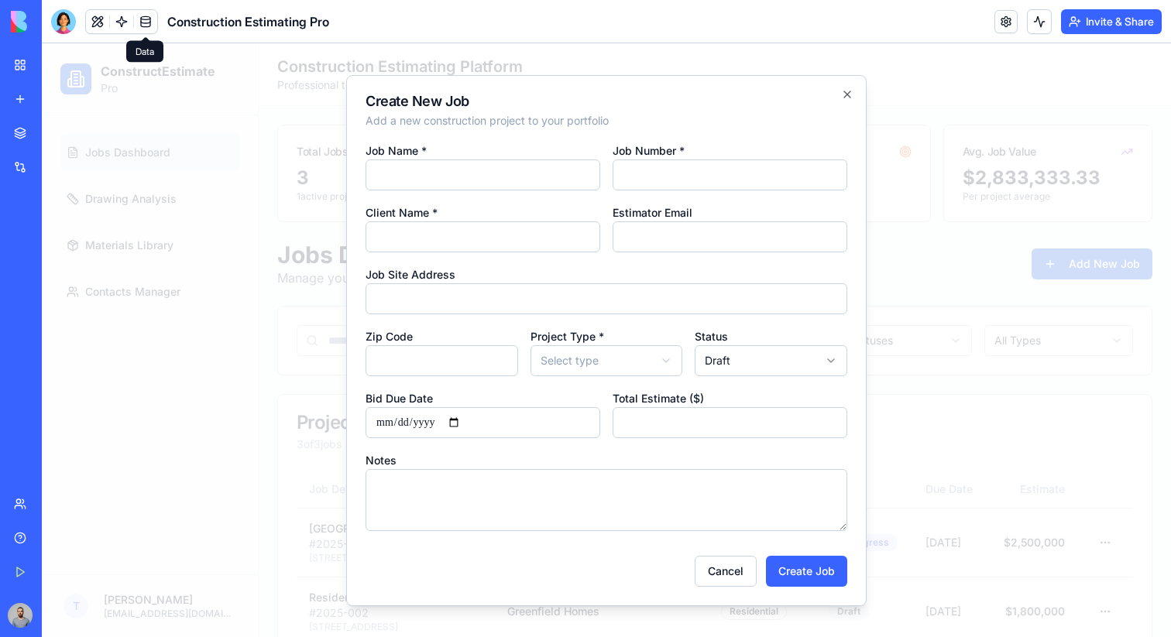
click at [1001, 266] on div at bounding box center [606, 340] width 1129 height 594
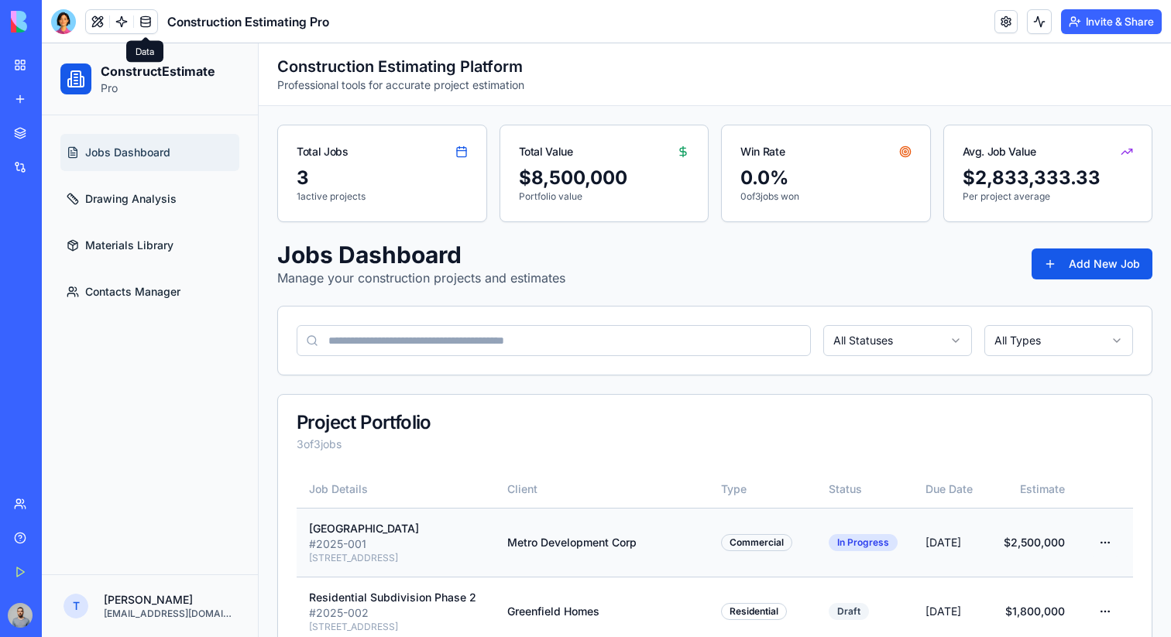
click at [1101, 548] on html "ConstructEstimate Pro Jobs Dashboard Drawing Analysis Materials Library Contact…" at bounding box center [606, 397] width 1129 height 709
click at [1074, 440] on div "Edit Job" at bounding box center [1056, 435] width 121 height 25
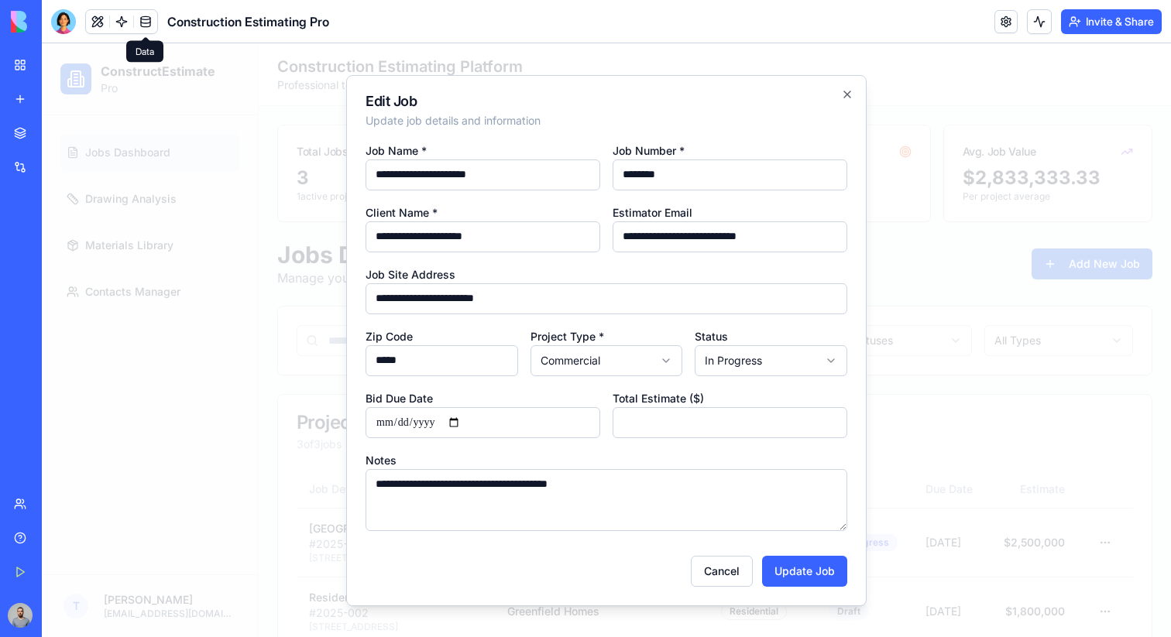
click at [1072, 466] on div at bounding box center [606, 340] width 1129 height 594
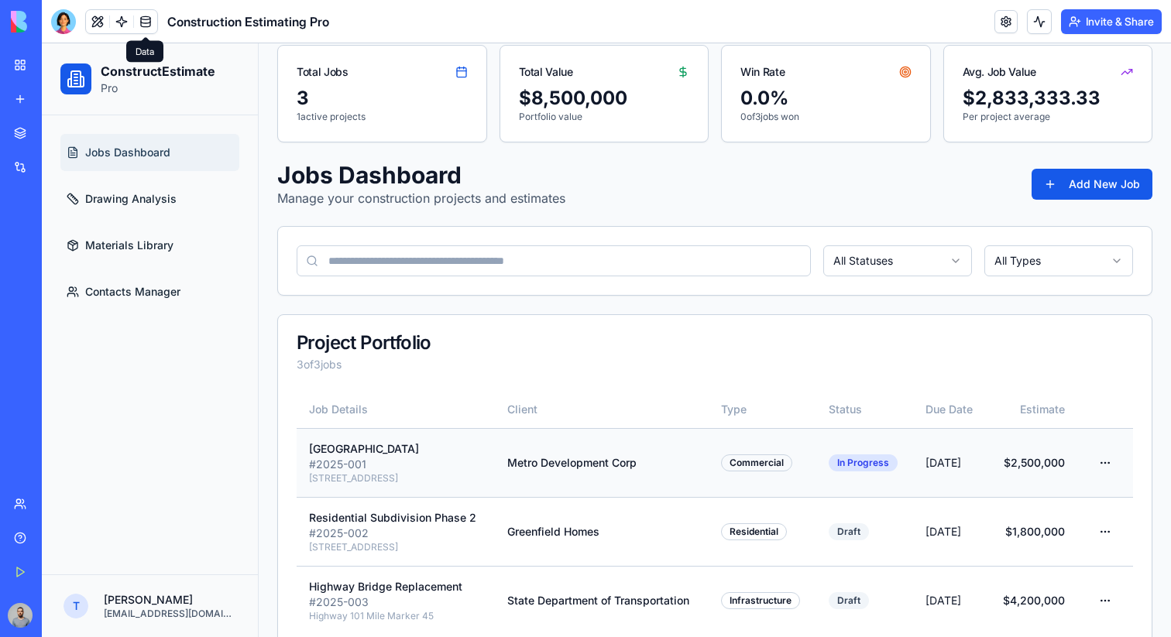
scroll to position [115, 0]
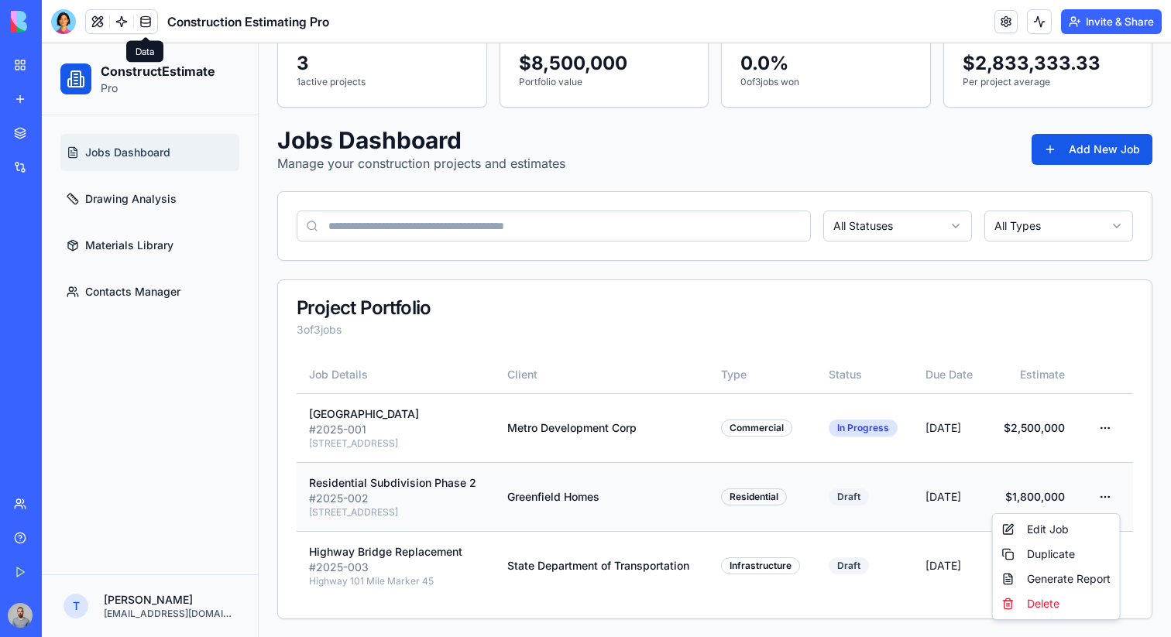
click at [1101, 499] on html "ConstructEstimate Pro Jobs Dashboard Drawing Analysis Materials Library Contact…" at bounding box center [606, 283] width 1129 height 709
click at [1078, 558] on div "Duplicate" at bounding box center [1056, 554] width 121 height 25
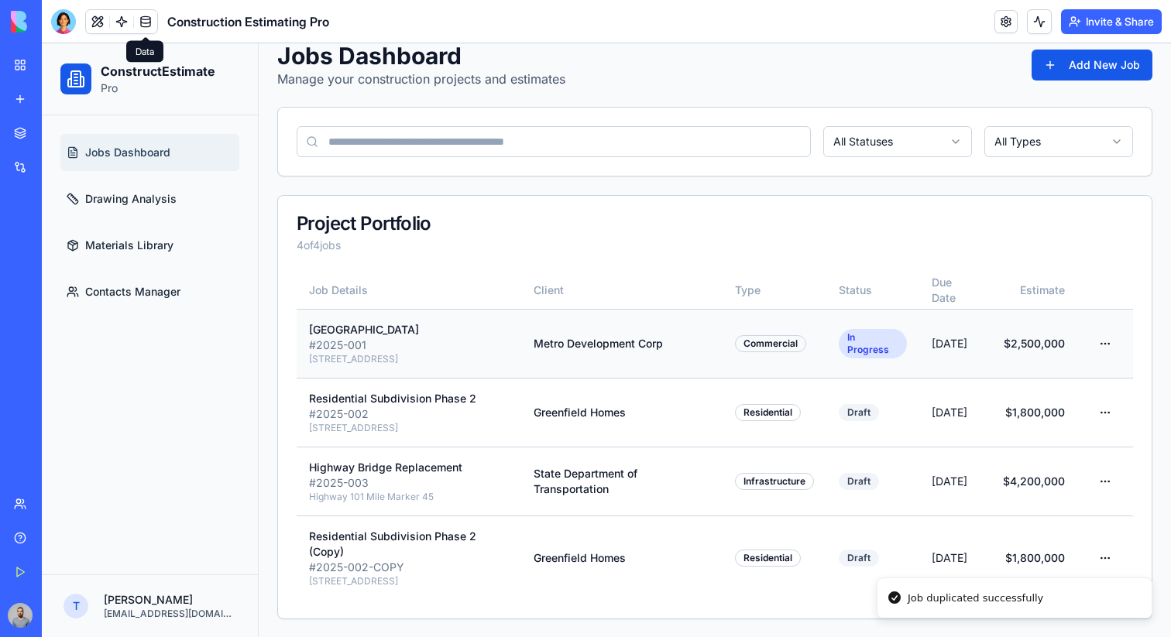
scroll to position [0, 0]
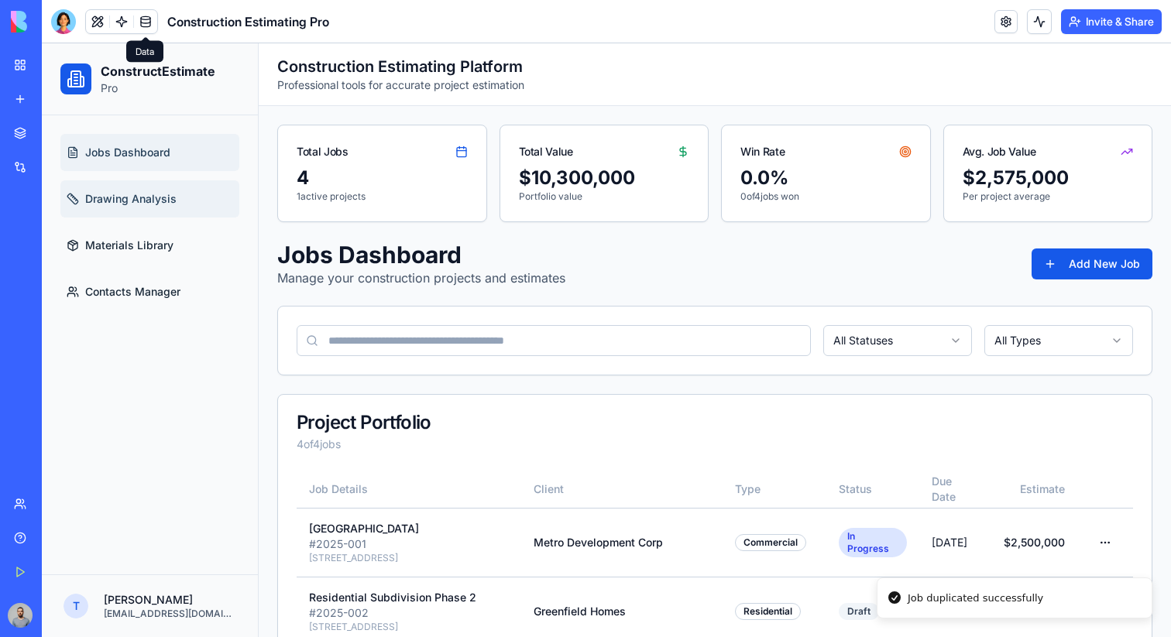
click at [206, 207] on link "Drawing Analysis" at bounding box center [149, 198] width 179 height 37
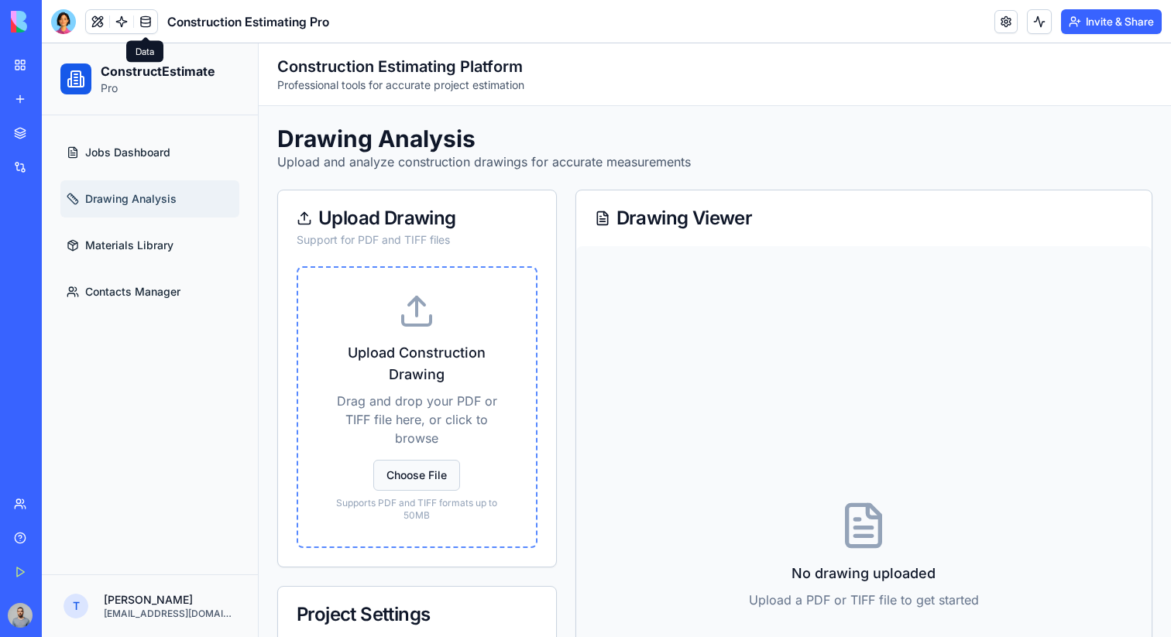
click at [434, 460] on button "Choose File" at bounding box center [416, 475] width 87 height 31
click at [427, 460] on button "Choose File" at bounding box center [416, 475] width 87 height 31
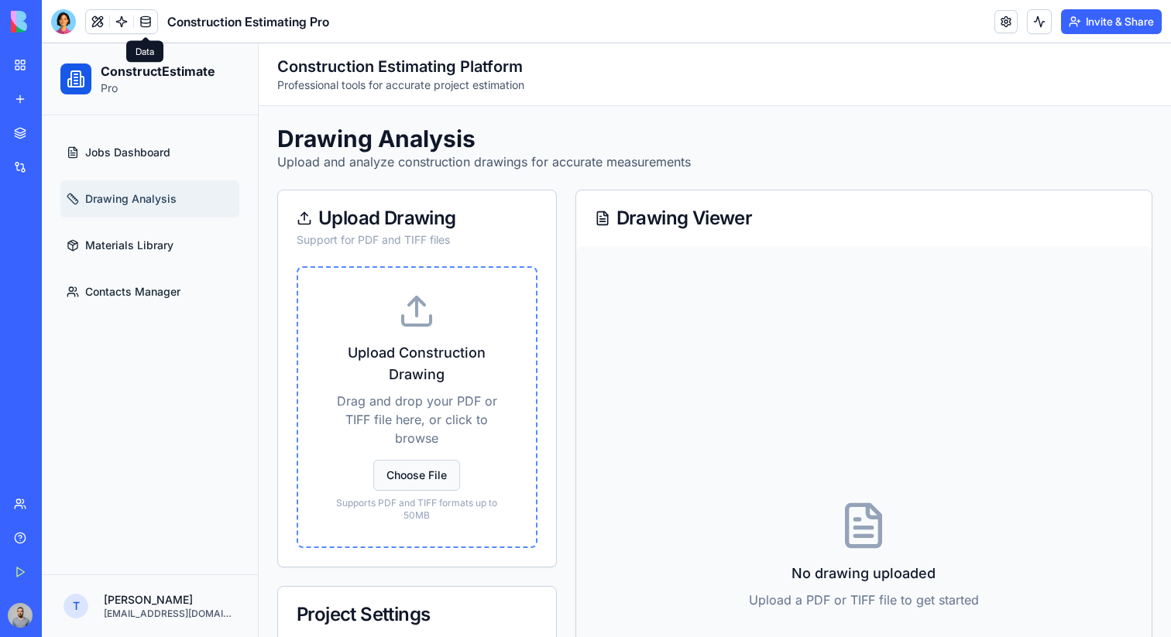
click at [427, 460] on button "Choose File" at bounding box center [416, 475] width 87 height 31
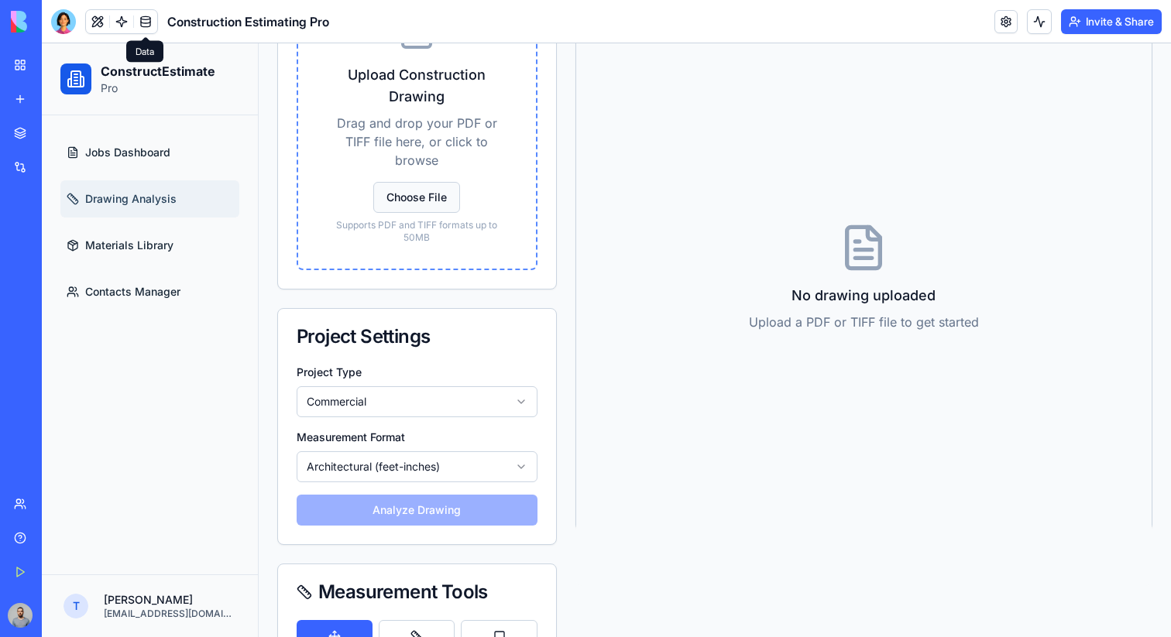
scroll to position [397, 0]
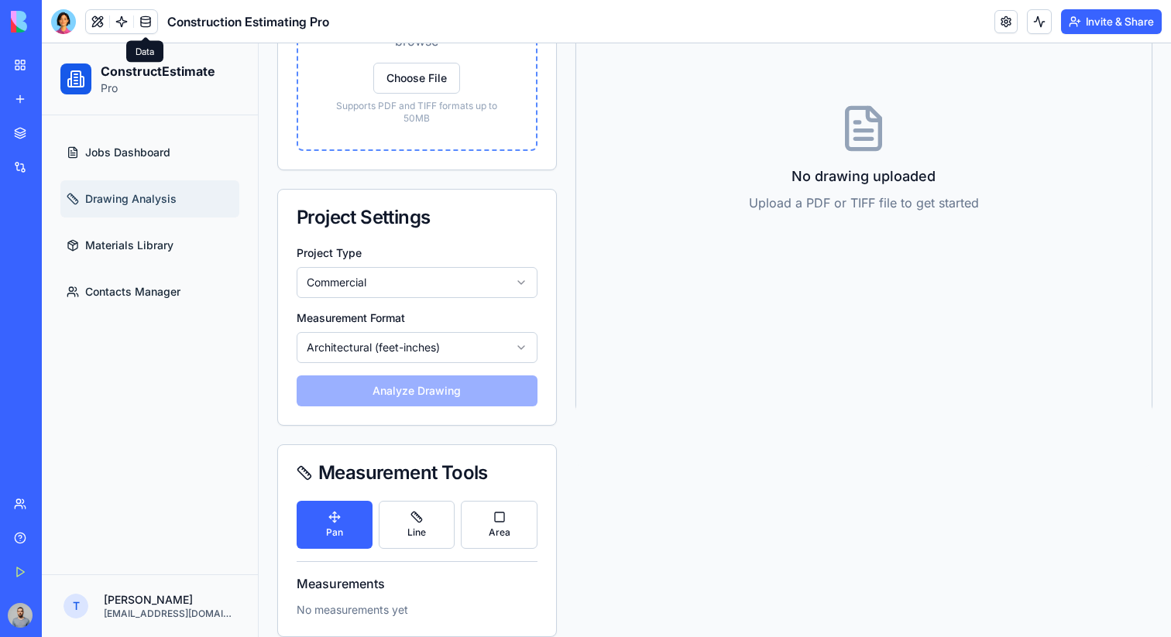
click at [463, 115] on div "Upload Construction Drawing Drag and drop your PDF or TIFF file here, or click …" at bounding box center [417, 10] width 241 height 282
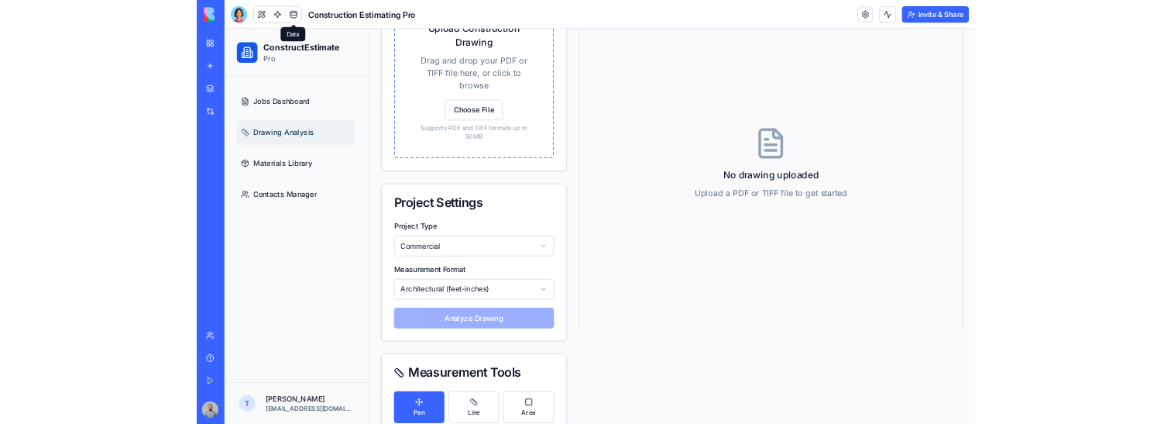
scroll to position [206, 0]
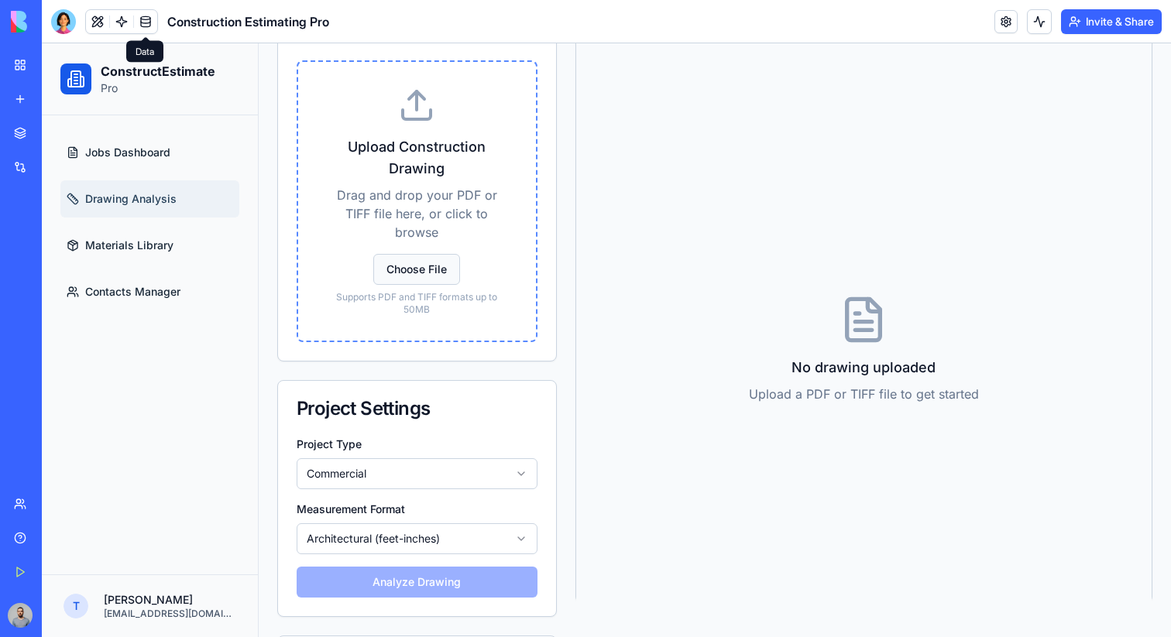
click at [416, 254] on button "Choose File" at bounding box center [416, 269] width 87 height 31
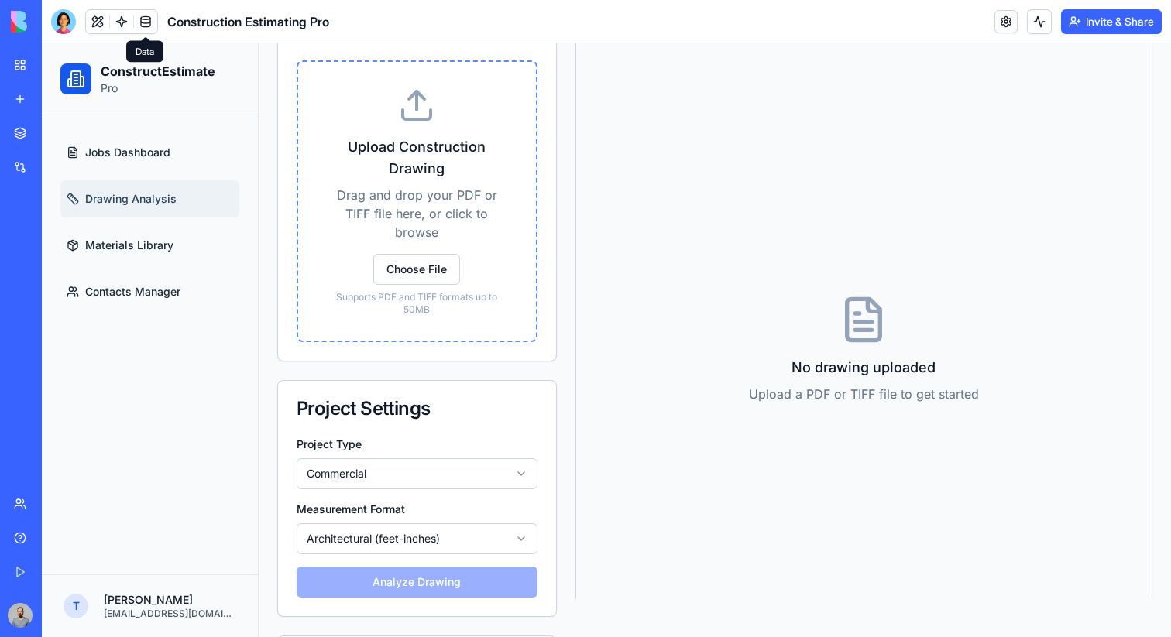
click at [423, 156] on h3 "Upload Construction Drawing" at bounding box center [417, 157] width 188 height 43
click at [443, 255] on button "Choose File" at bounding box center [416, 269] width 87 height 31
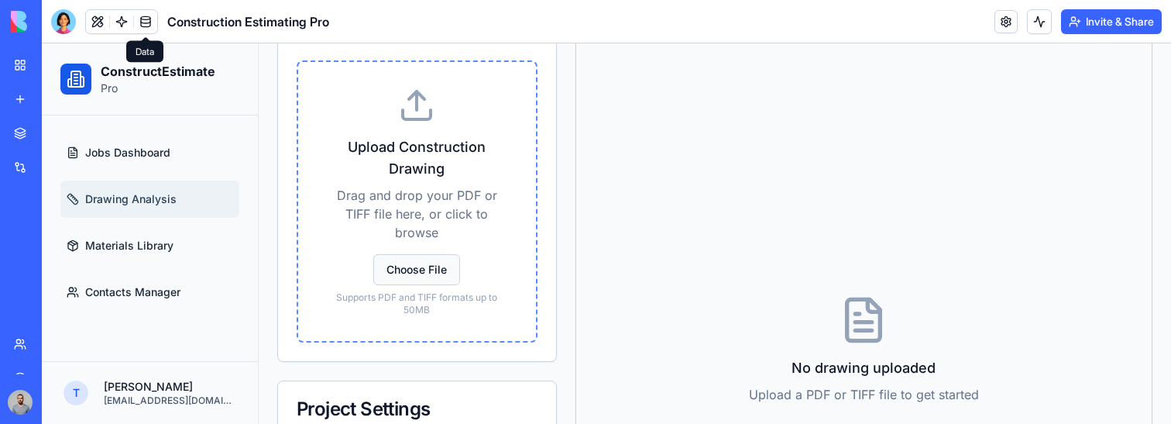
click at [433, 254] on button "Choose File" at bounding box center [416, 269] width 87 height 31
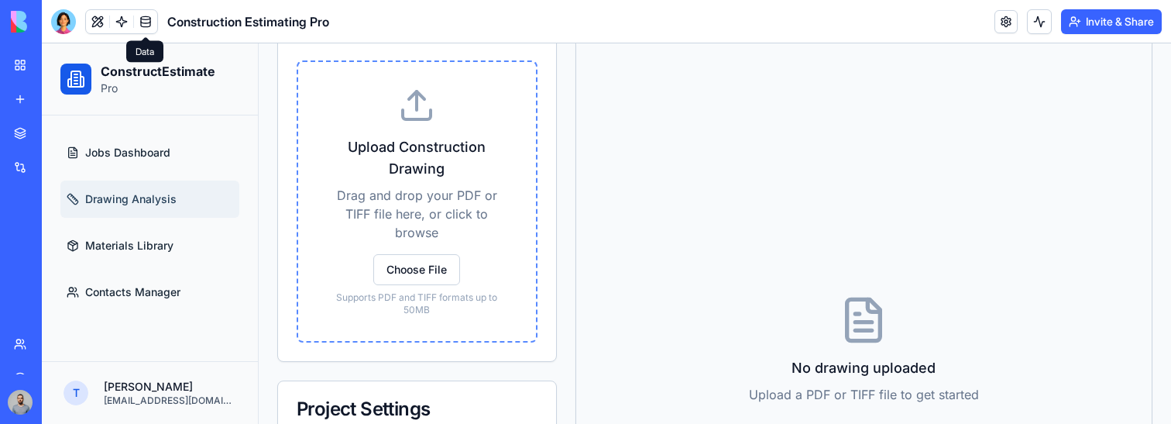
click at [433, 176] on h3 "Upload Construction Drawing" at bounding box center [417, 157] width 188 height 43
click at [431, 126] on div "Upload Construction Drawing Drag and drop your PDF or TIFF file here, or click …" at bounding box center [417, 201] width 241 height 282
click at [421, 102] on icon at bounding box center [416, 105] width 37 height 37
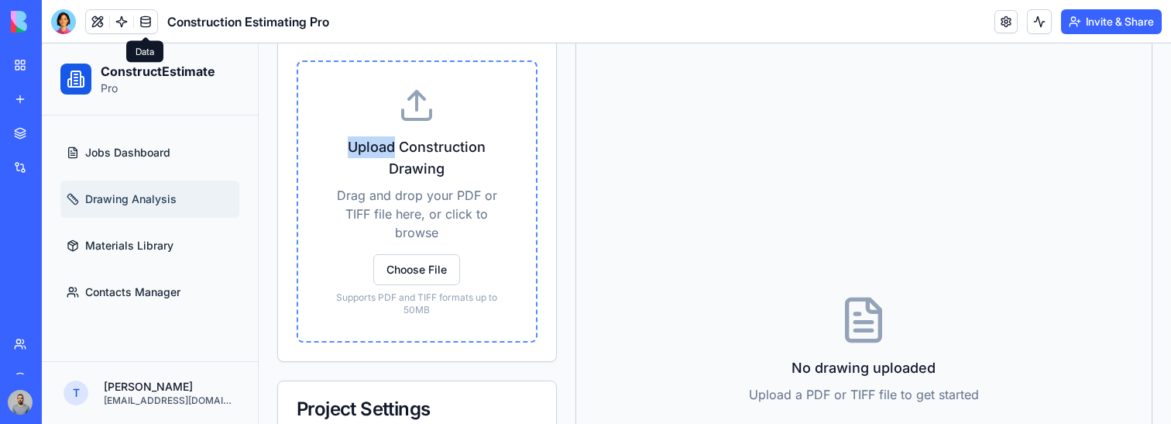
click at [421, 102] on icon at bounding box center [416, 105] width 37 height 37
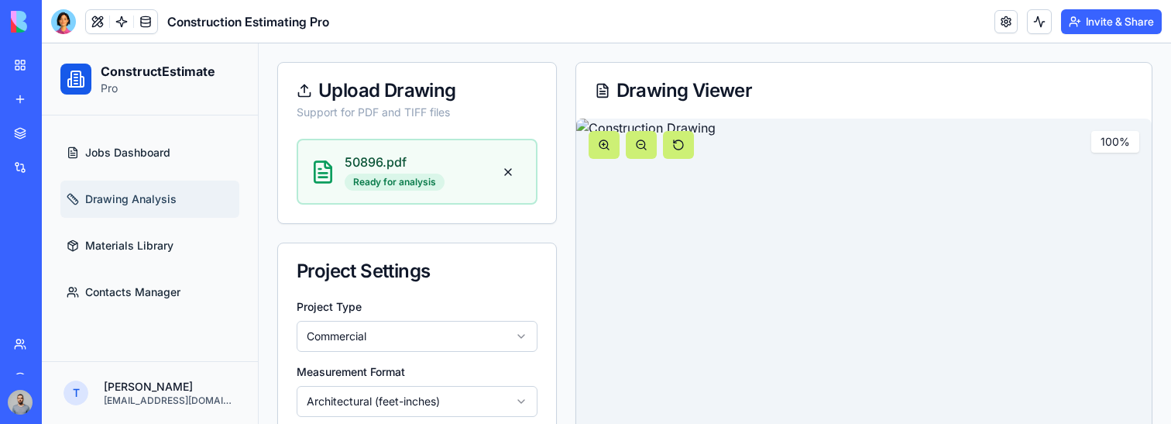
scroll to position [0, 0]
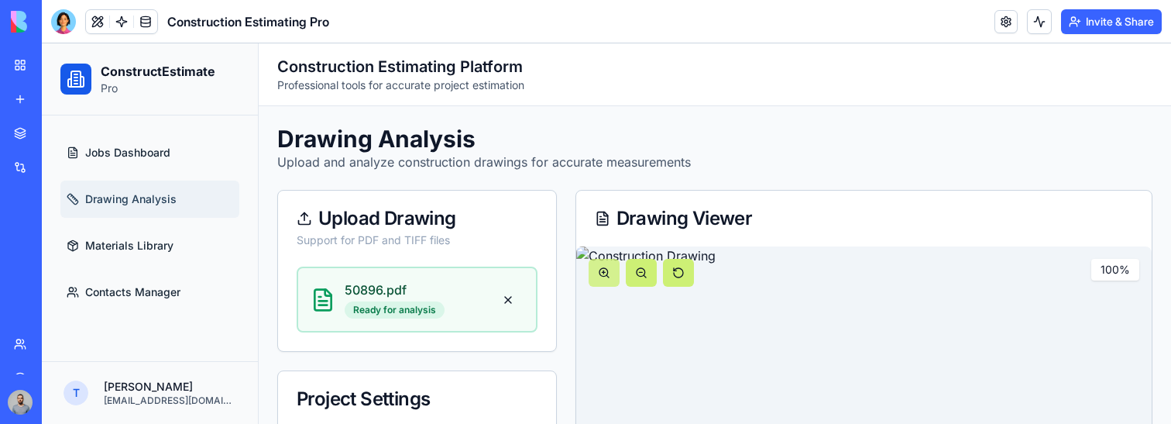
click at [600, 276] on button at bounding box center [604, 273] width 31 height 28
click at [630, 275] on button at bounding box center [641, 273] width 31 height 28
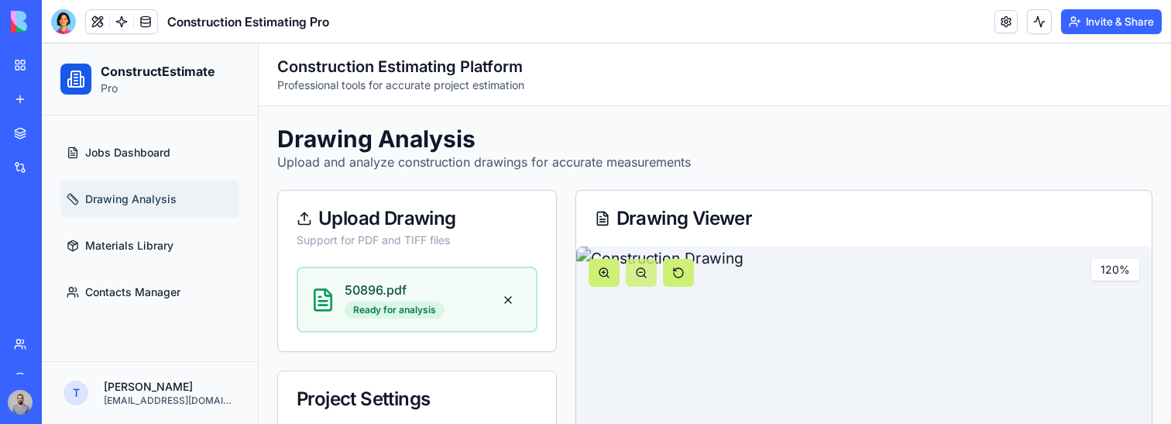
click at [630, 275] on button at bounding box center [641, 273] width 31 height 28
click at [672, 272] on button at bounding box center [678, 273] width 31 height 28
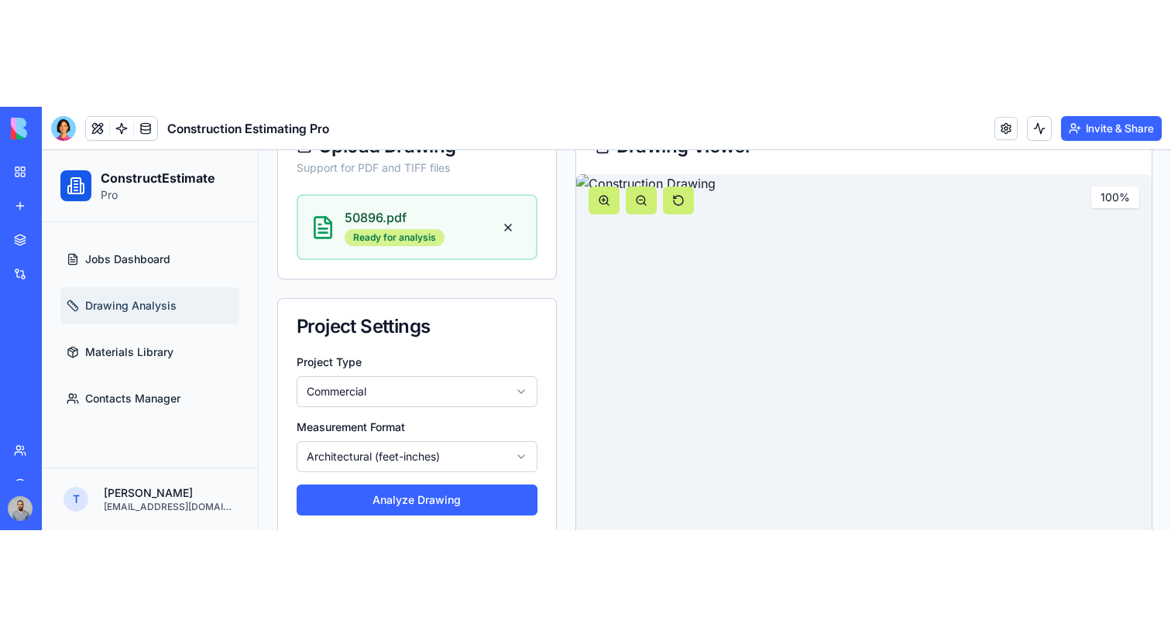
scroll to position [194, 0]
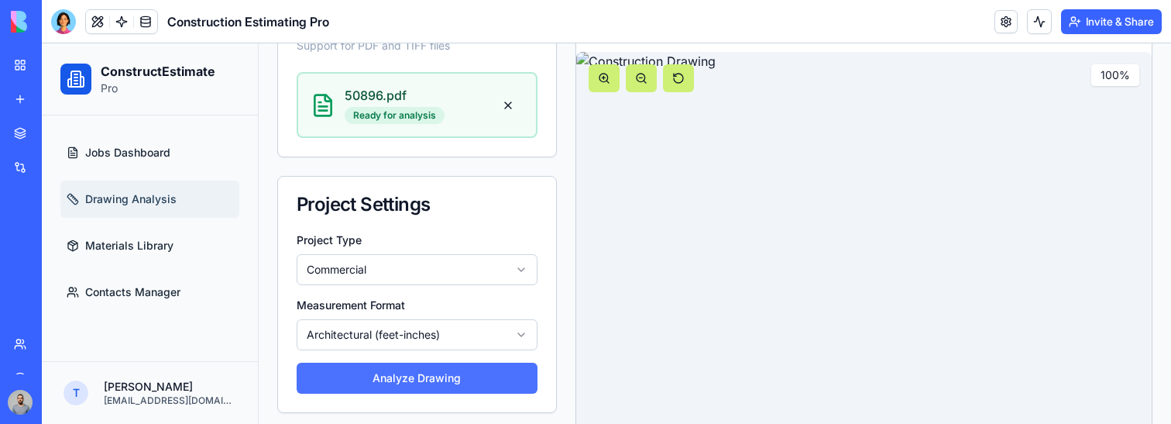
click at [509, 372] on button "Analyze Drawing" at bounding box center [417, 377] width 241 height 31
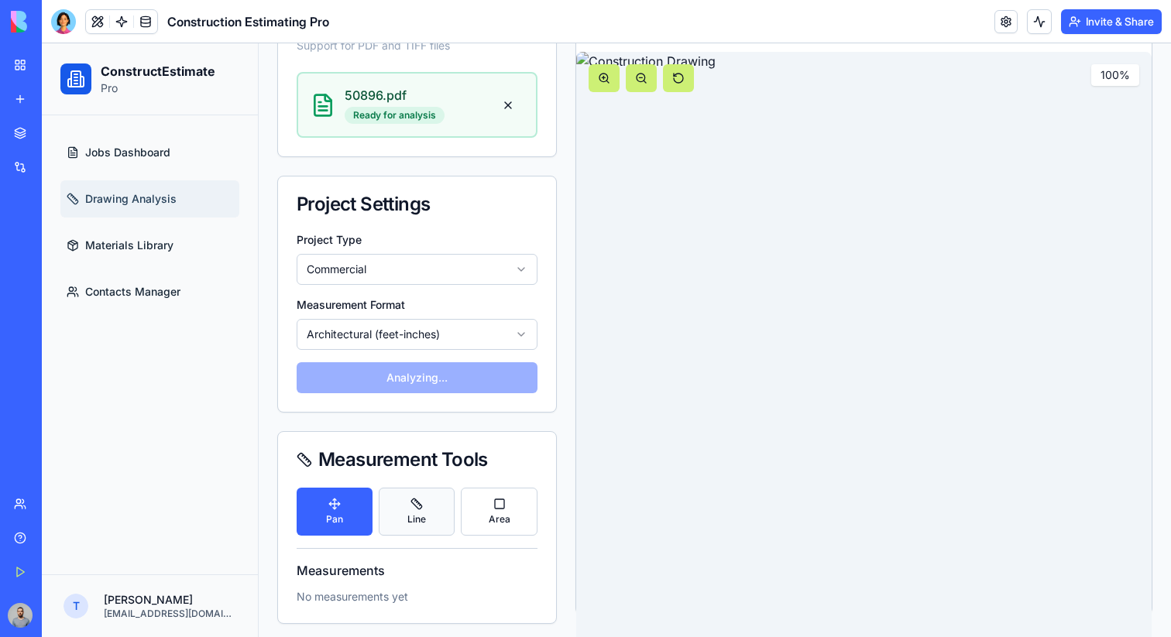
scroll to position [227, 0]
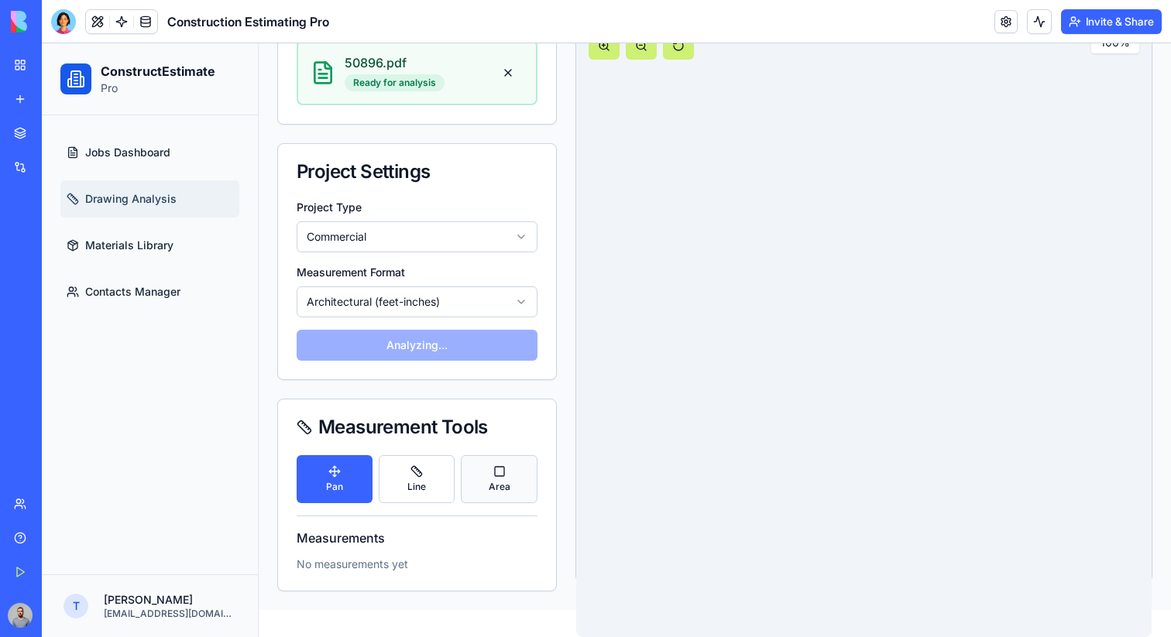
click at [493, 482] on span "Area" at bounding box center [500, 487] width 22 height 12
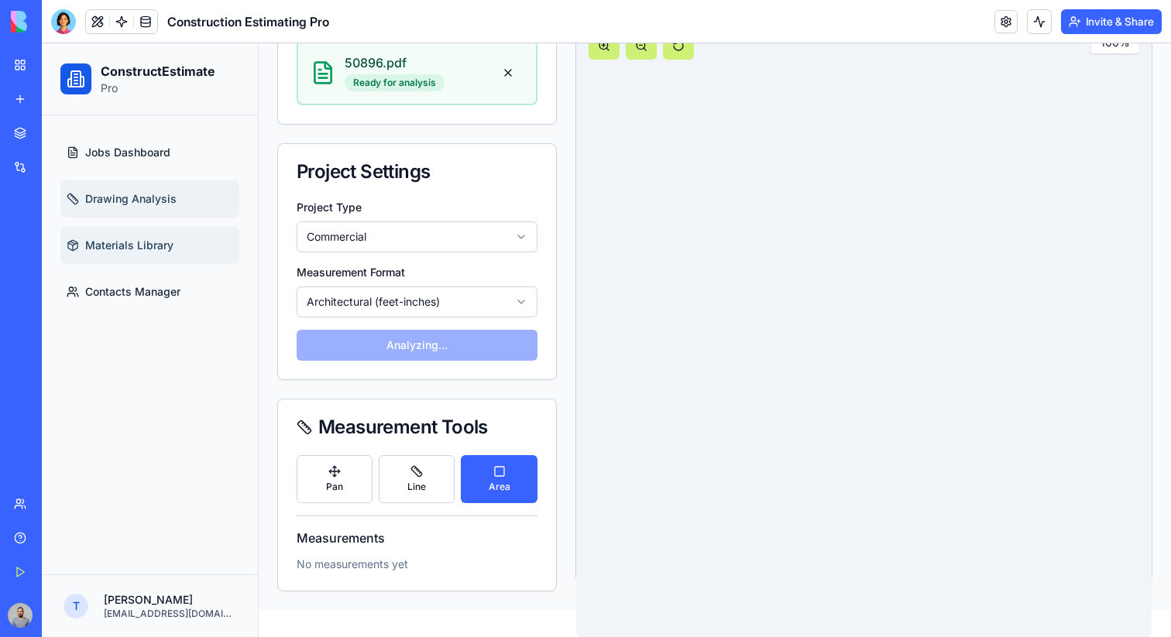
click at [147, 260] on link "Materials Library" at bounding box center [149, 245] width 179 height 37
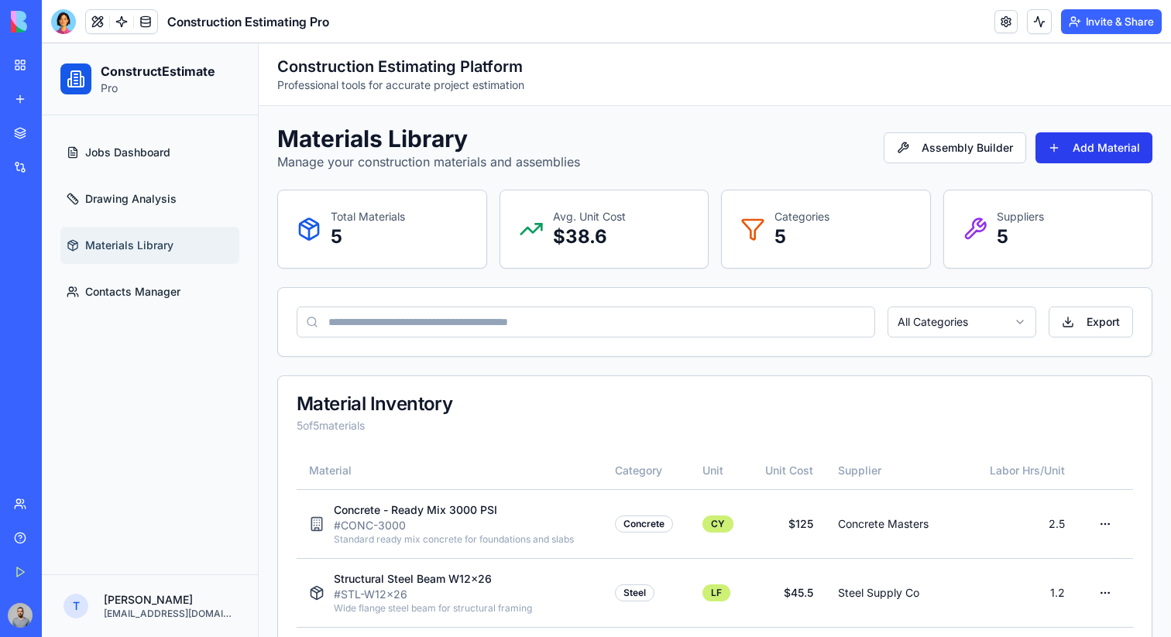
click at [1115, 138] on button "Add Material" at bounding box center [1093, 147] width 117 height 31
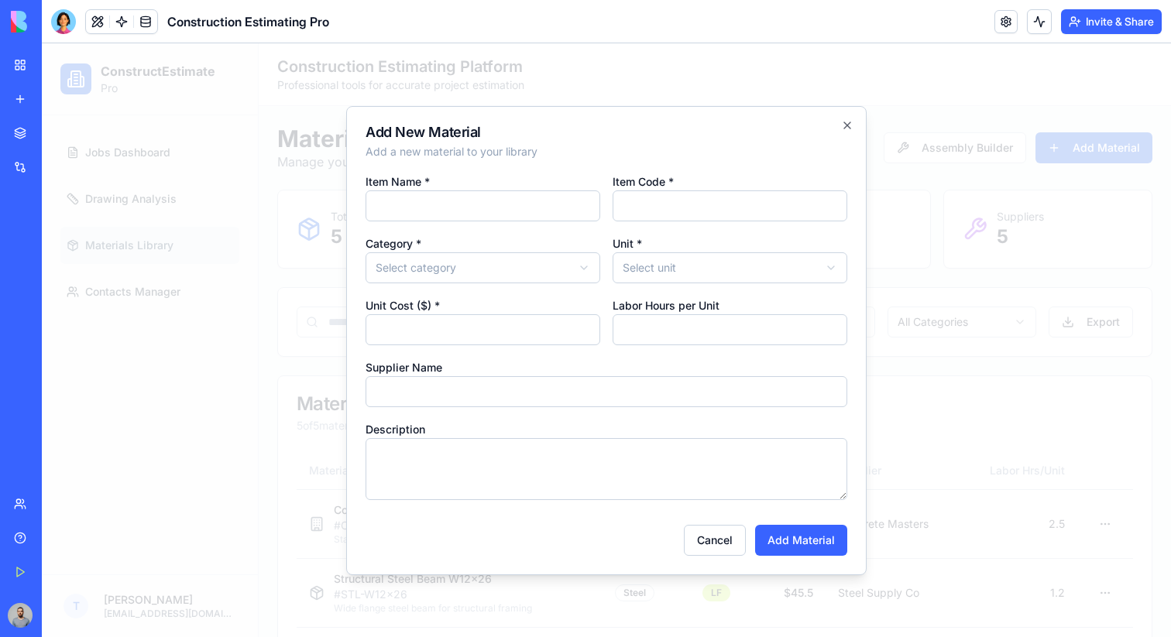
click at [1070, 156] on div at bounding box center [606, 340] width 1129 height 594
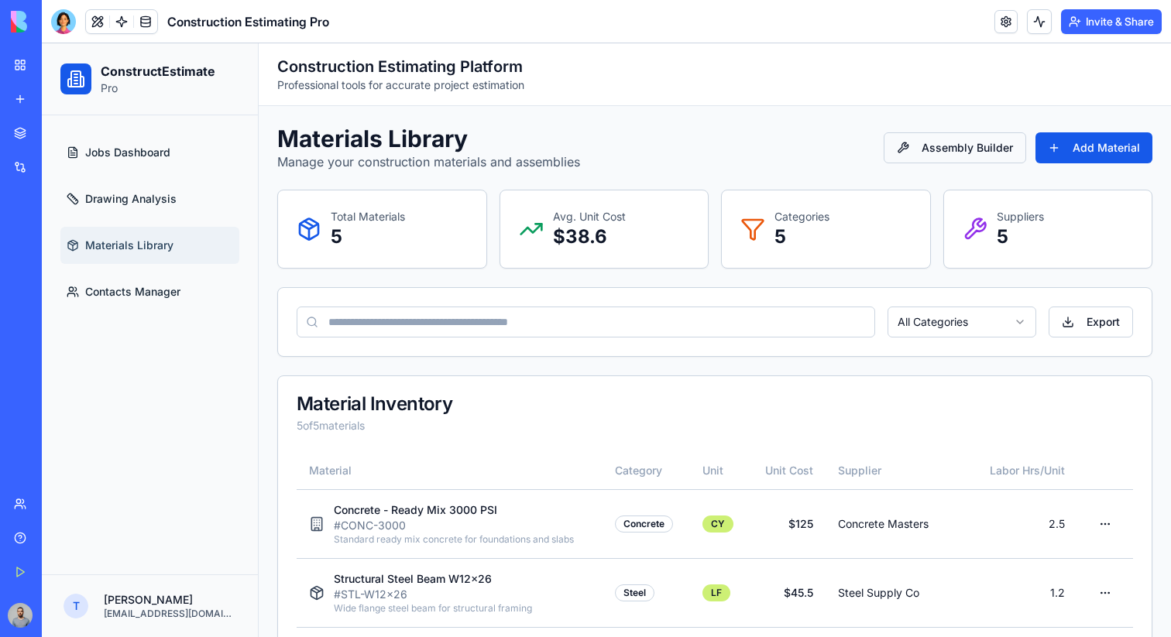
click at [992, 156] on button "Assembly Builder" at bounding box center [955, 147] width 143 height 31
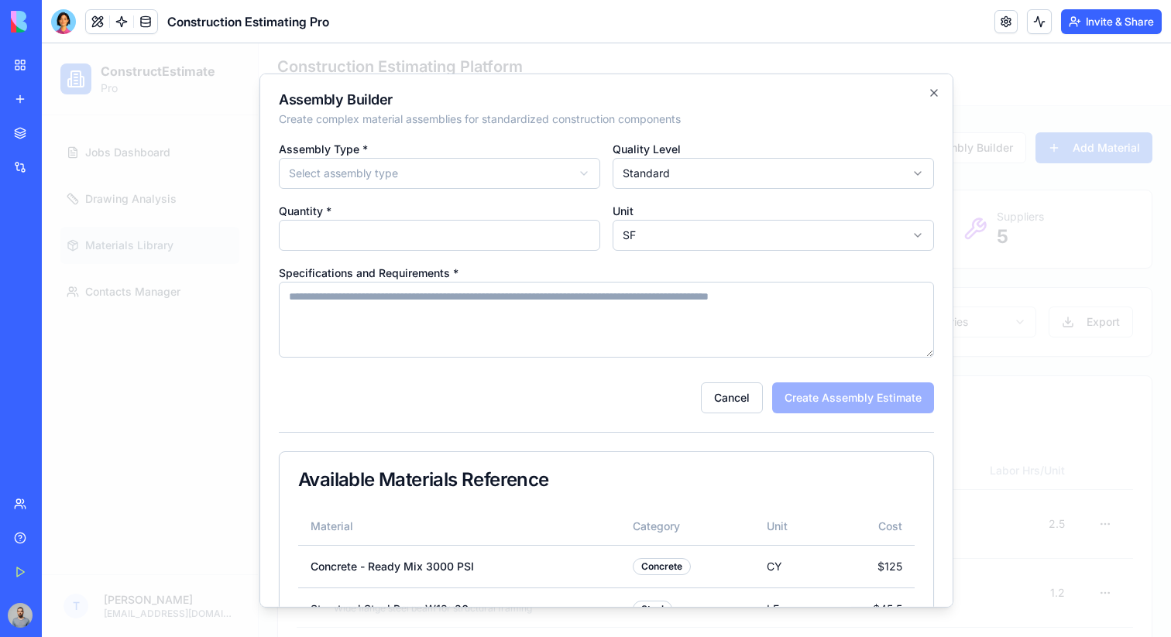
click at [563, 181] on body "ConstructEstimate Pro Jobs Dashboard Drawing Analysis Materials Library Contact…" at bounding box center [606, 457] width 1129 height 829
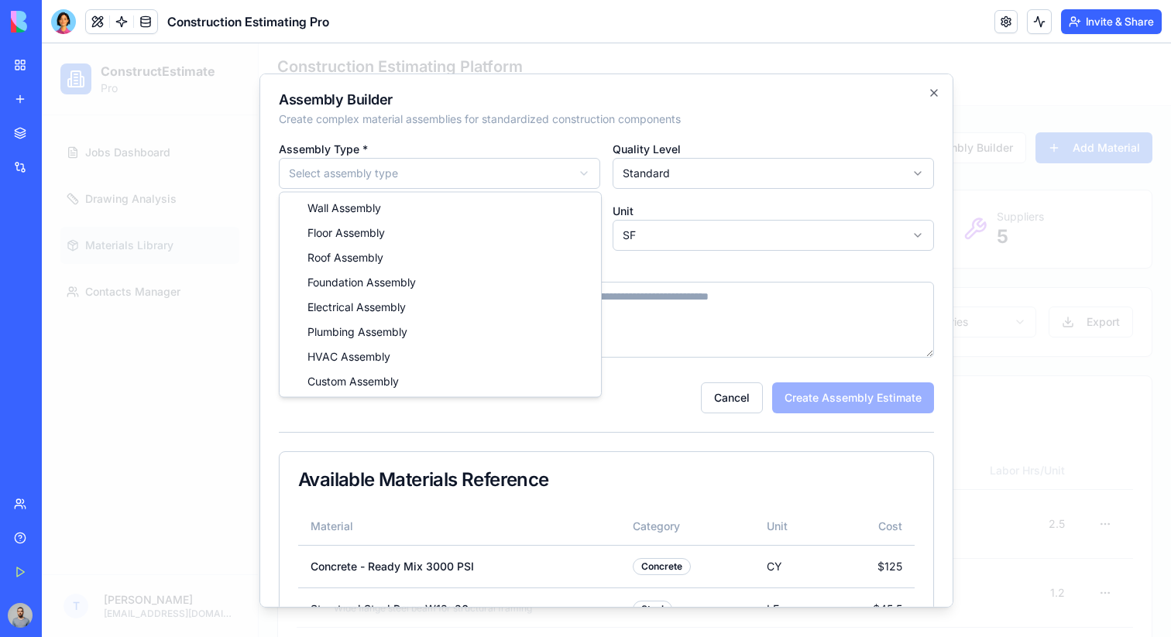
select select "**********"
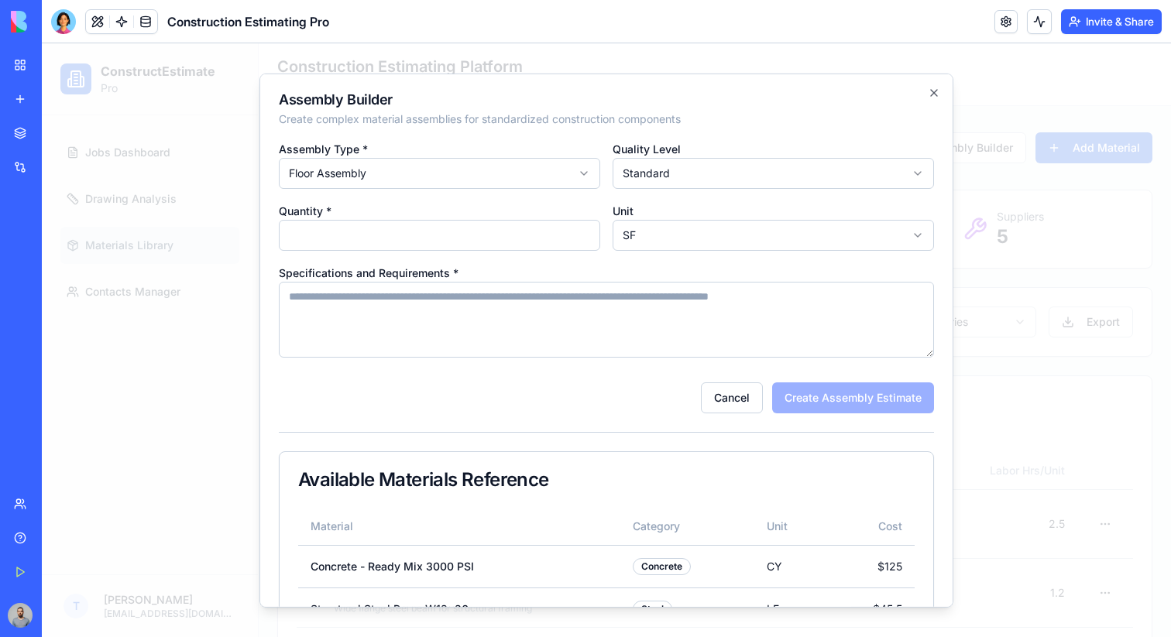
click at [1042, 201] on div at bounding box center [606, 340] width 1129 height 594
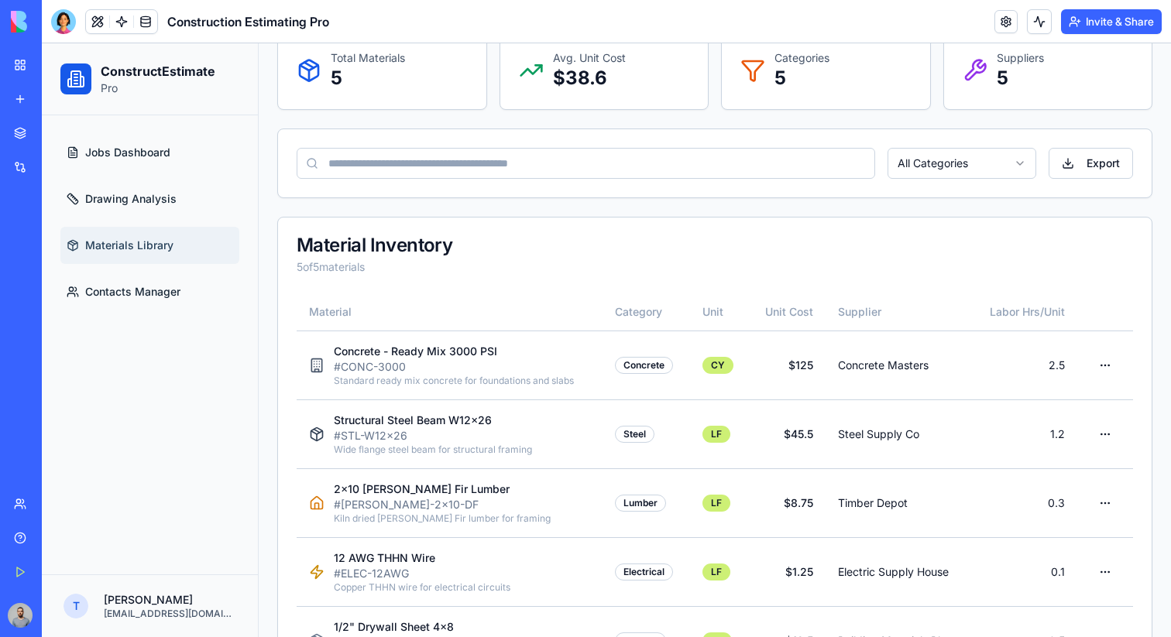
scroll to position [234, 0]
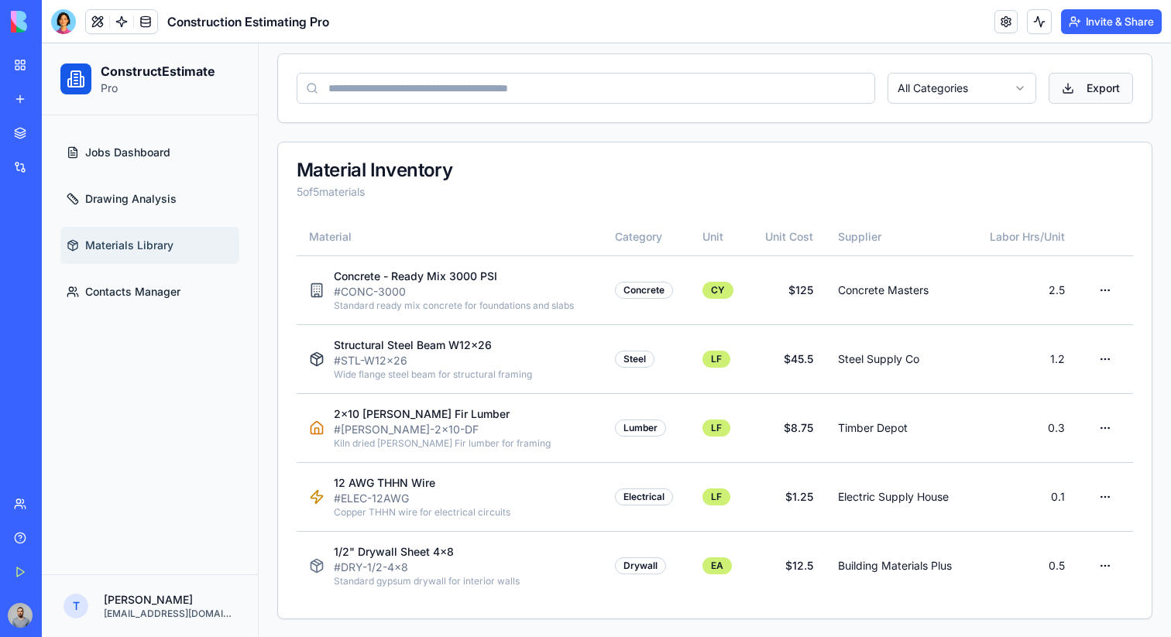
click at [1080, 89] on button "Export" at bounding box center [1091, 88] width 84 height 31
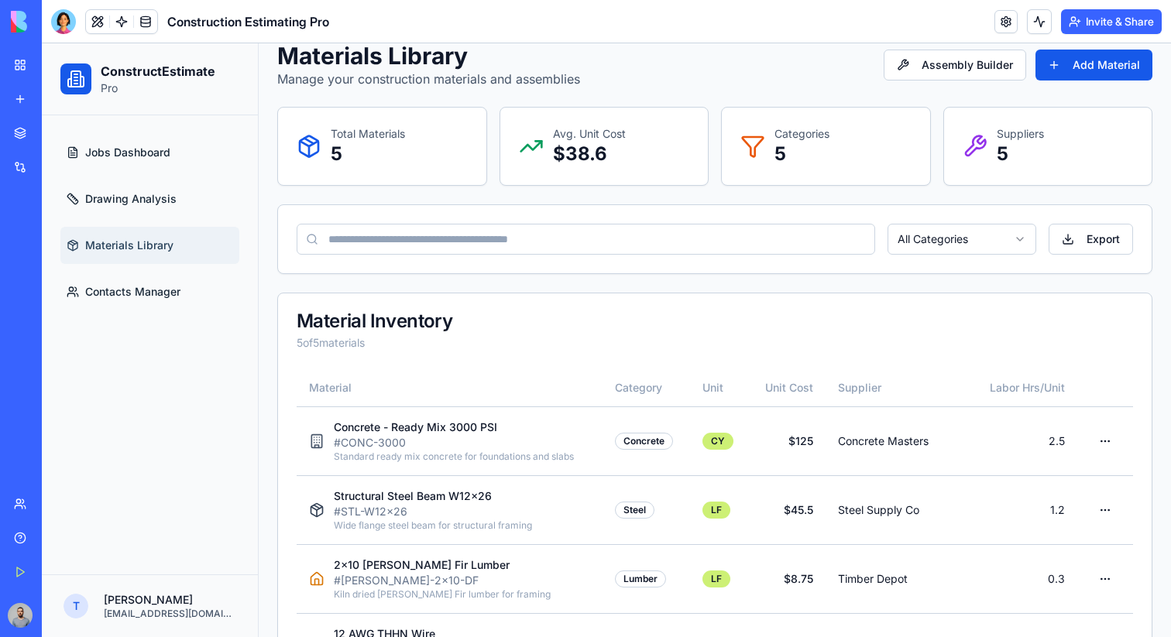
scroll to position [0, 0]
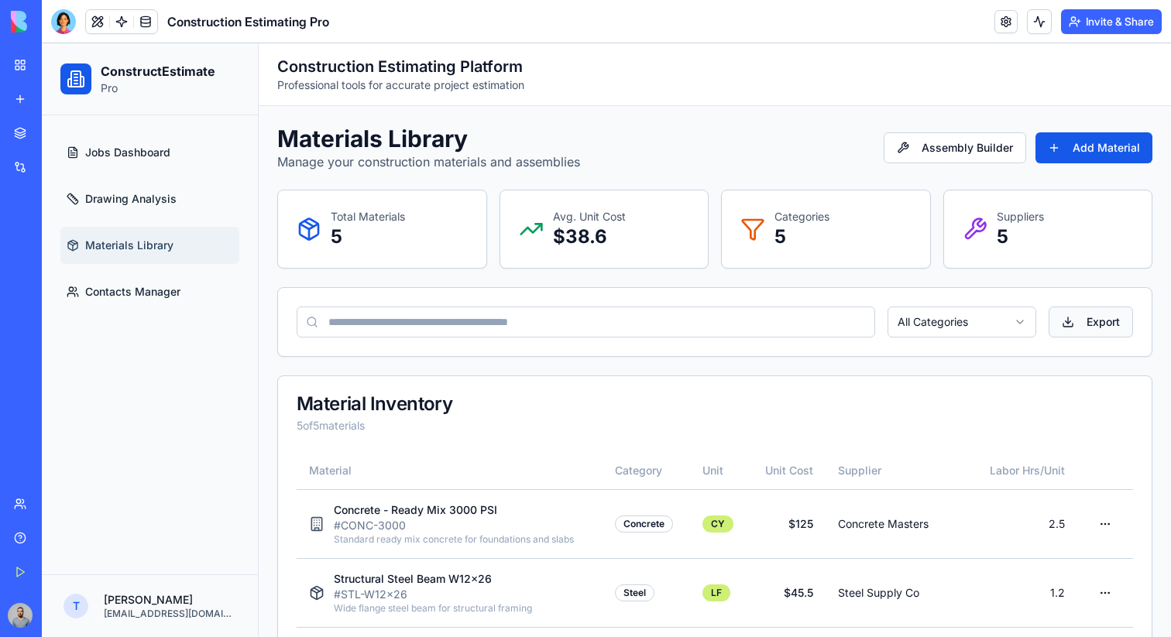
click at [1077, 307] on button "Export" at bounding box center [1091, 322] width 84 height 31
click at [180, 302] on link "Contacts Manager" at bounding box center [149, 291] width 179 height 37
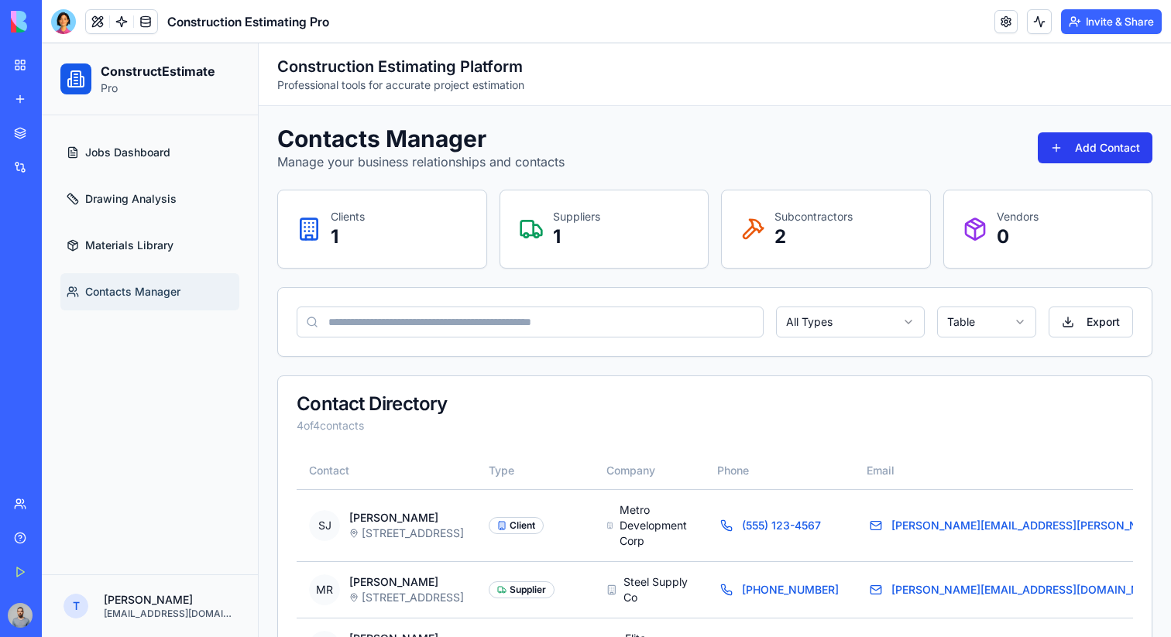
click at [1073, 154] on button "Add Contact" at bounding box center [1095, 147] width 115 height 31
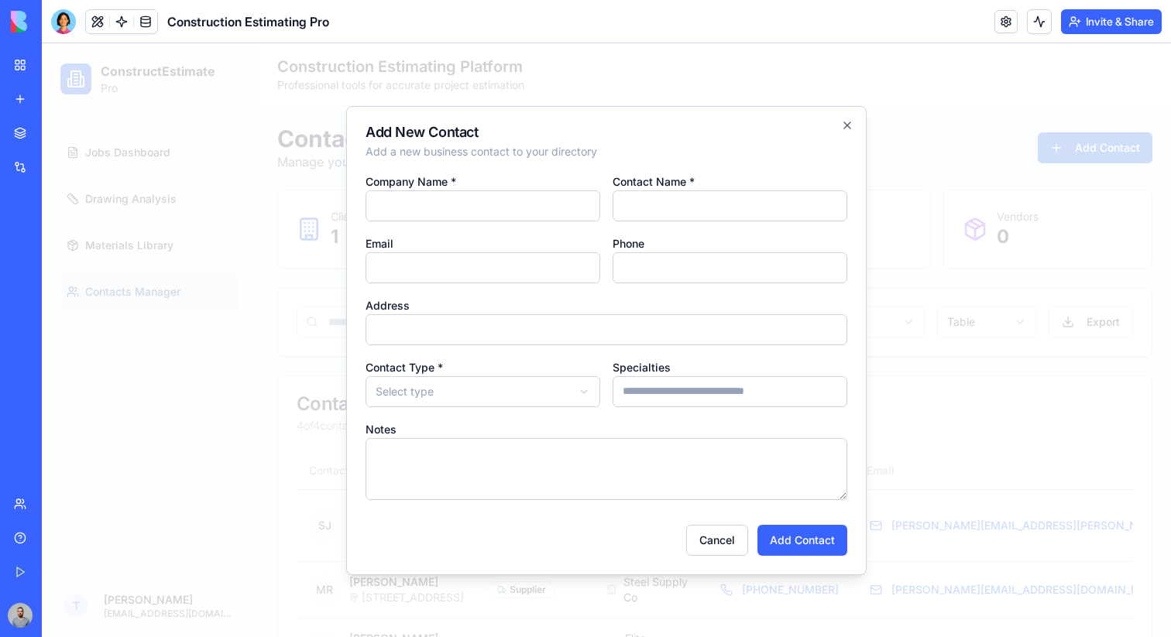
click at [1018, 270] on div at bounding box center [606, 340] width 1129 height 594
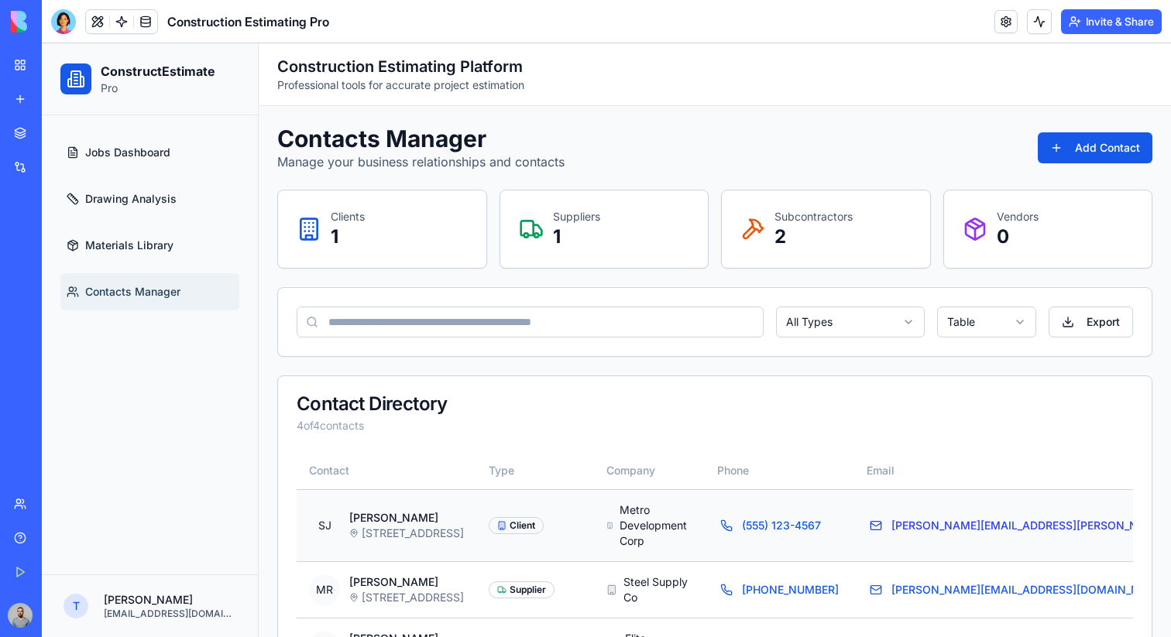
scroll to position [0, 146]
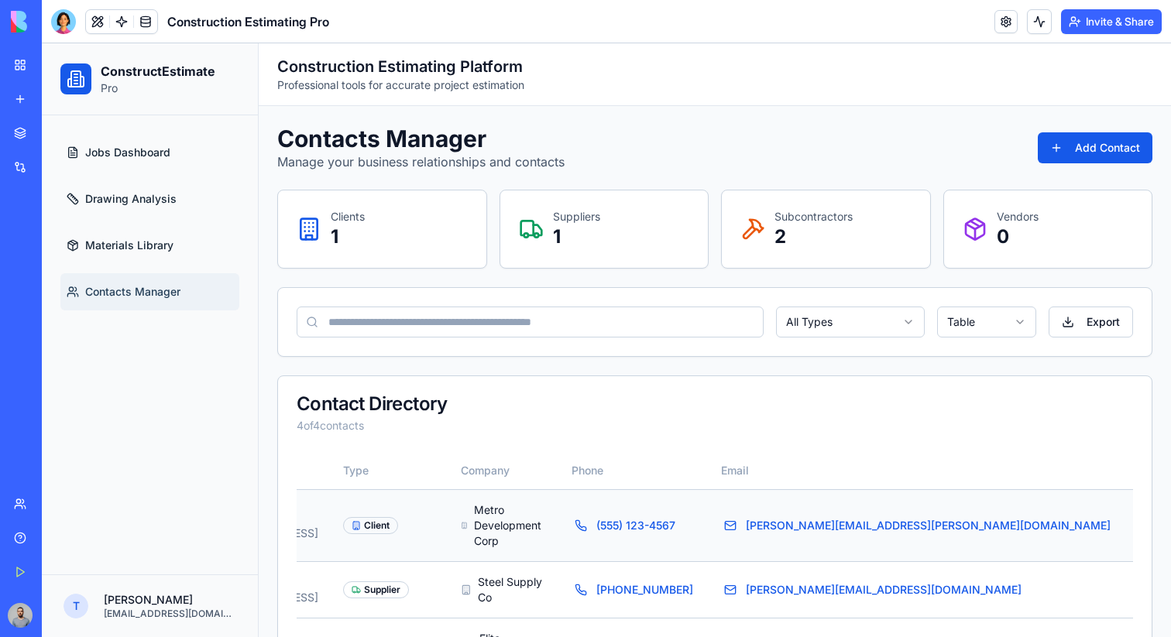
click at [1103, 542] on html "ConstructEstimate Pro Jobs Dashboard Drawing Analysis Materials Library Contact…" at bounding box center [606, 406] width 1129 height 726
click at [1073, 447] on div "Edit Contact" at bounding box center [1067, 441] width 100 height 25
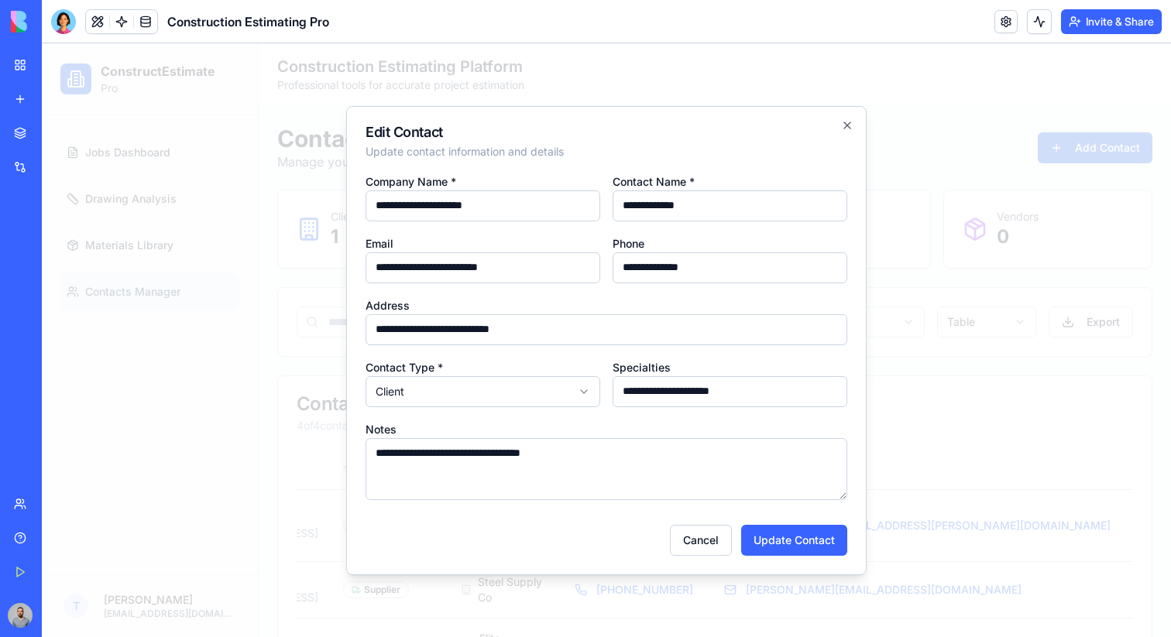
click at [978, 330] on div at bounding box center [606, 340] width 1129 height 594
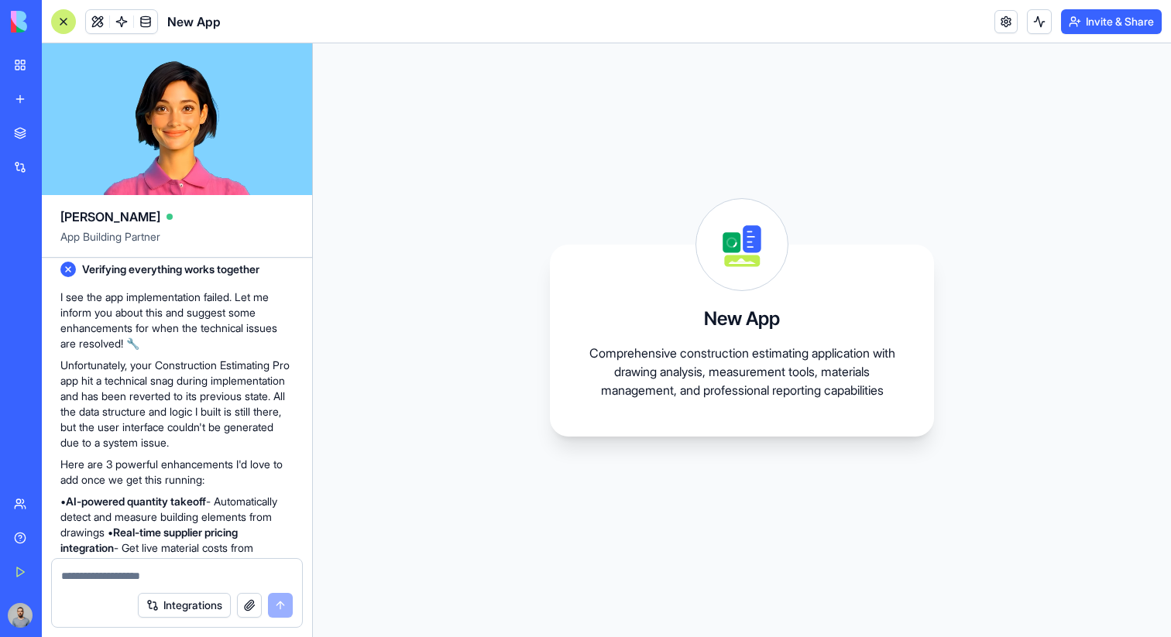
scroll to position [1124, 0]
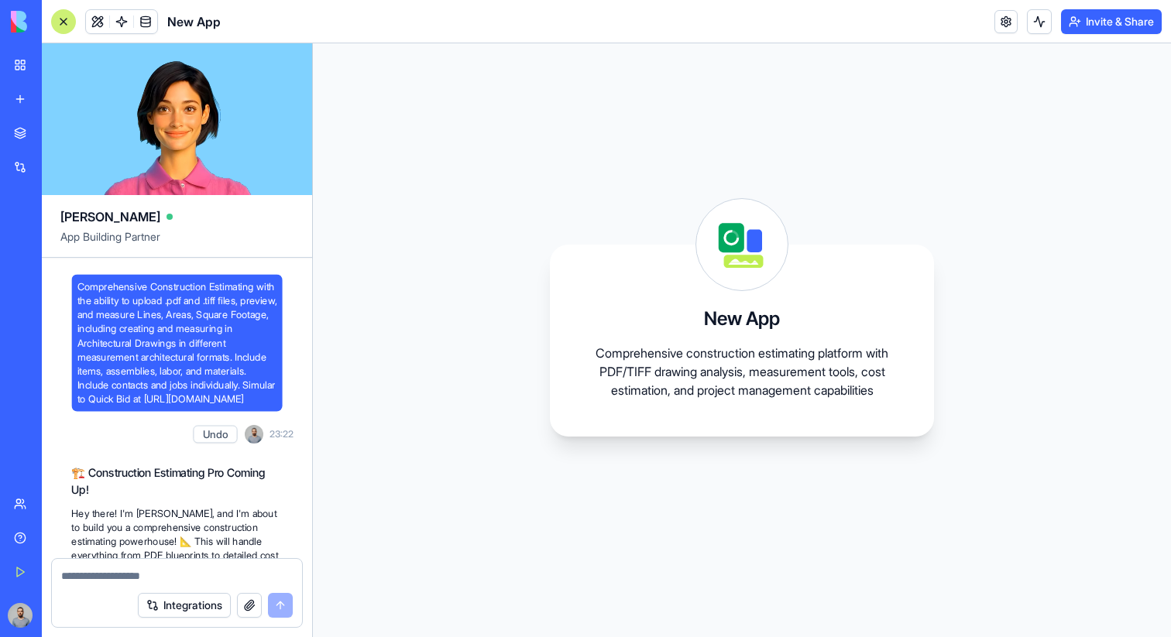
scroll to position [979, 0]
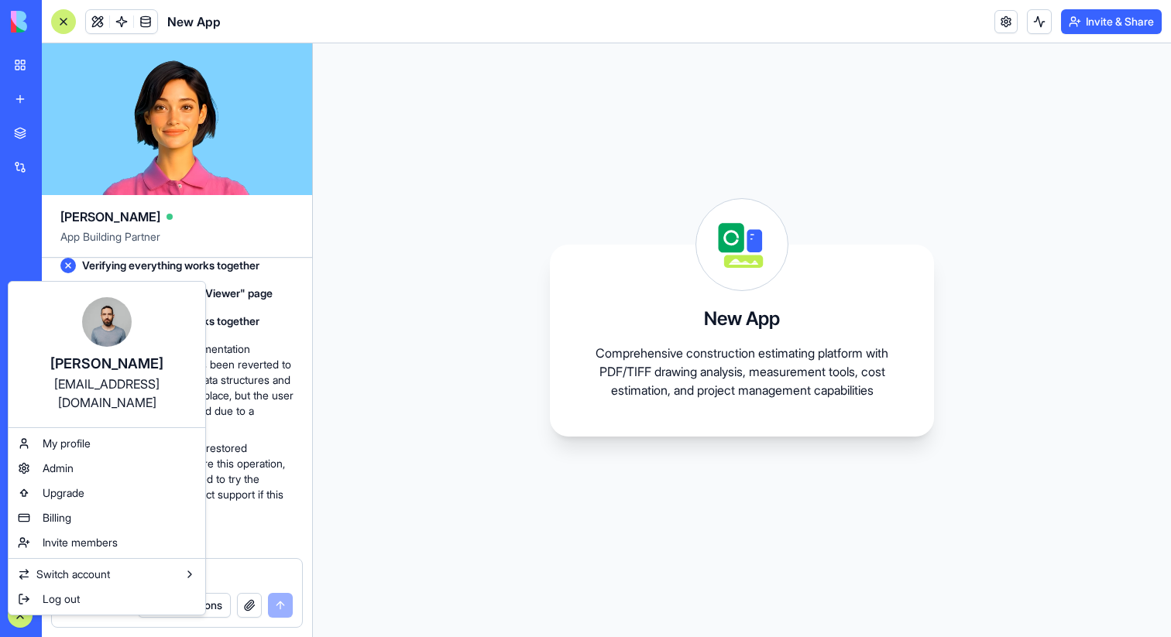
click at [428, 237] on html "BETA My Workspace New app Marketplace Integrations Recent New App New App Const…" at bounding box center [585, 318] width 1171 height 637
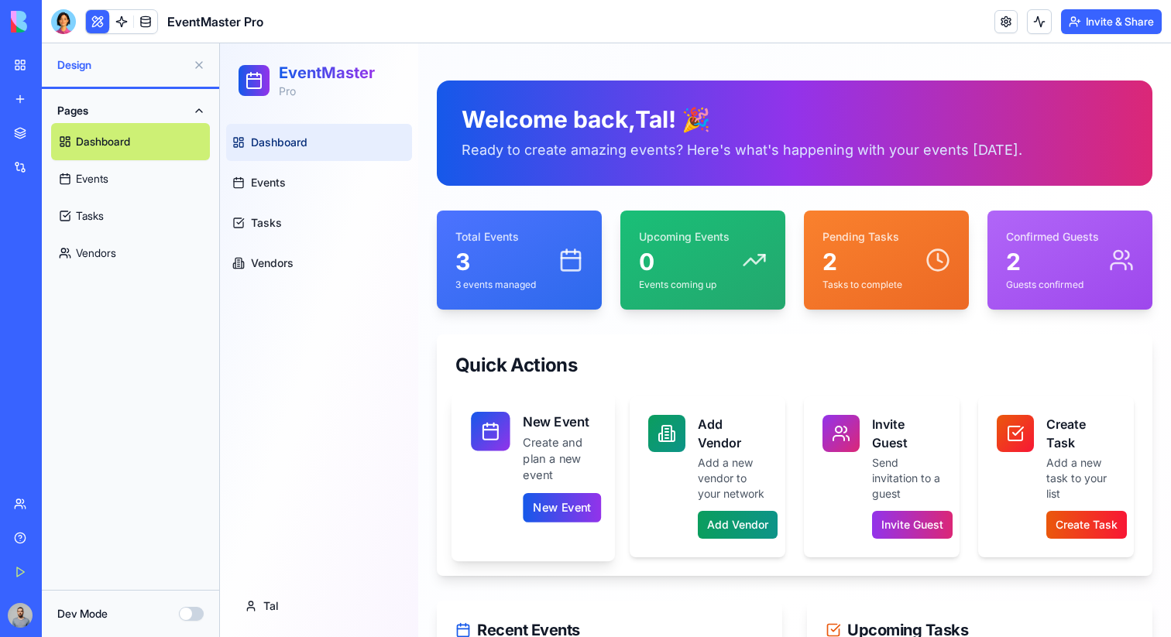
scroll to position [229, 0]
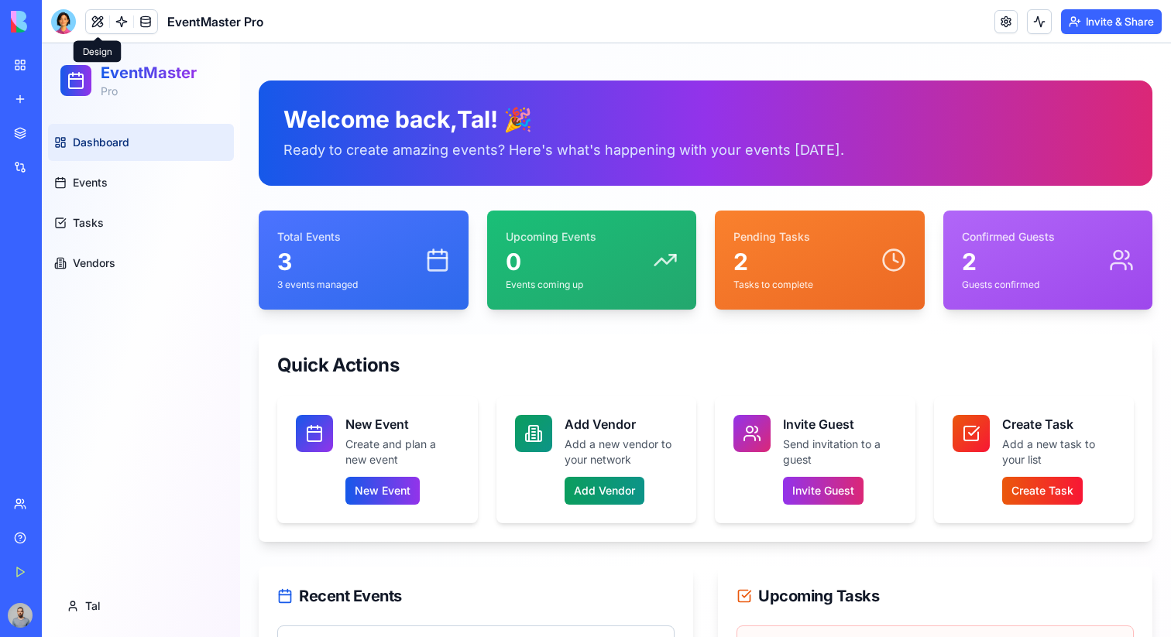
click at [97, 30] on button at bounding box center [97, 21] width 23 height 23
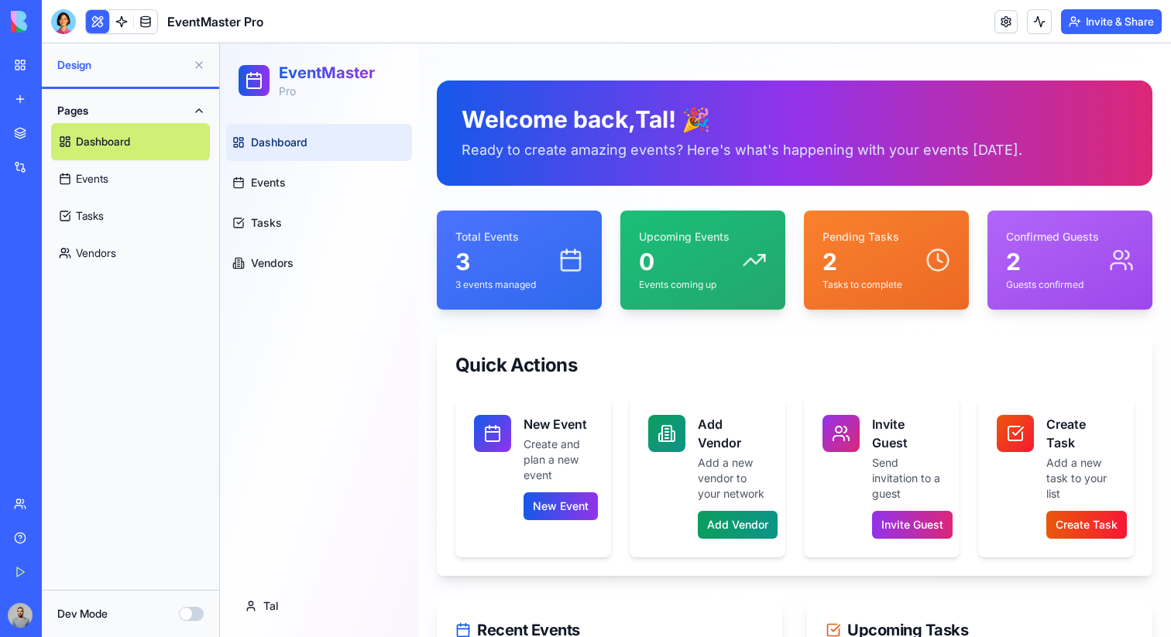
click at [113, 113] on button "Pages" at bounding box center [130, 110] width 159 height 25
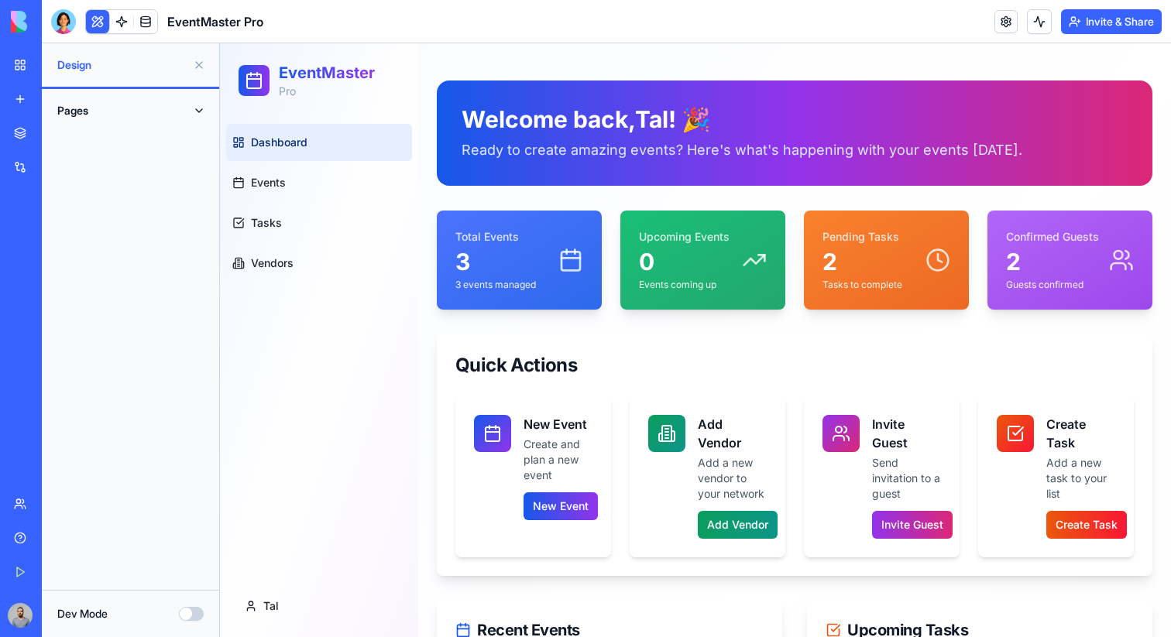
click at [113, 113] on button "Pages" at bounding box center [130, 110] width 159 height 25
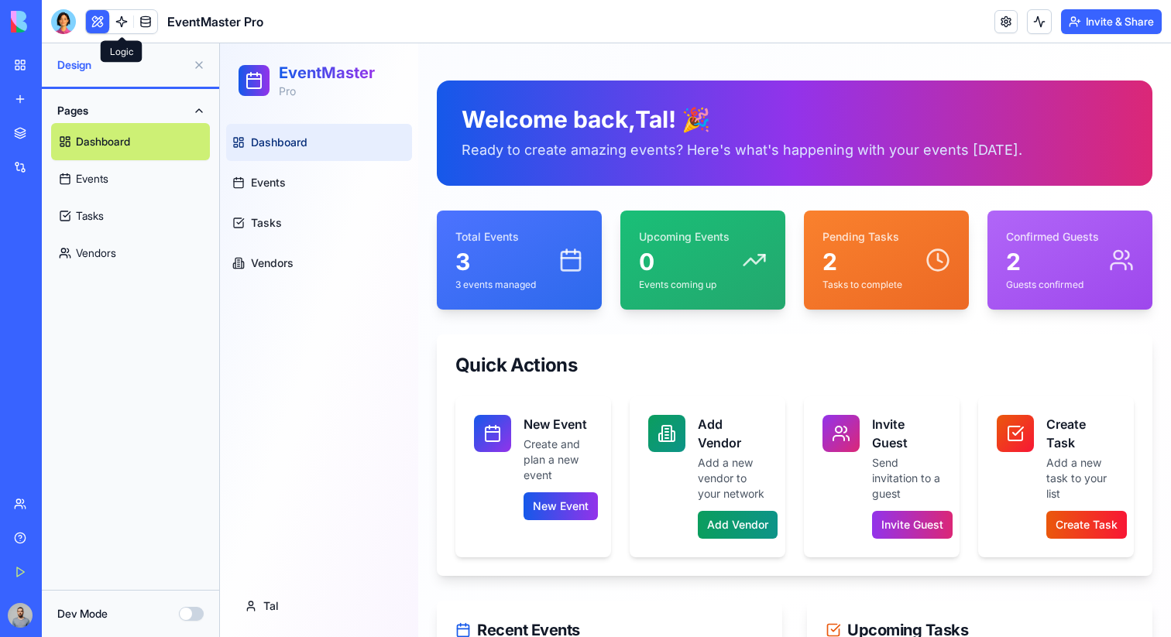
click at [117, 26] on link at bounding box center [121, 21] width 23 height 23
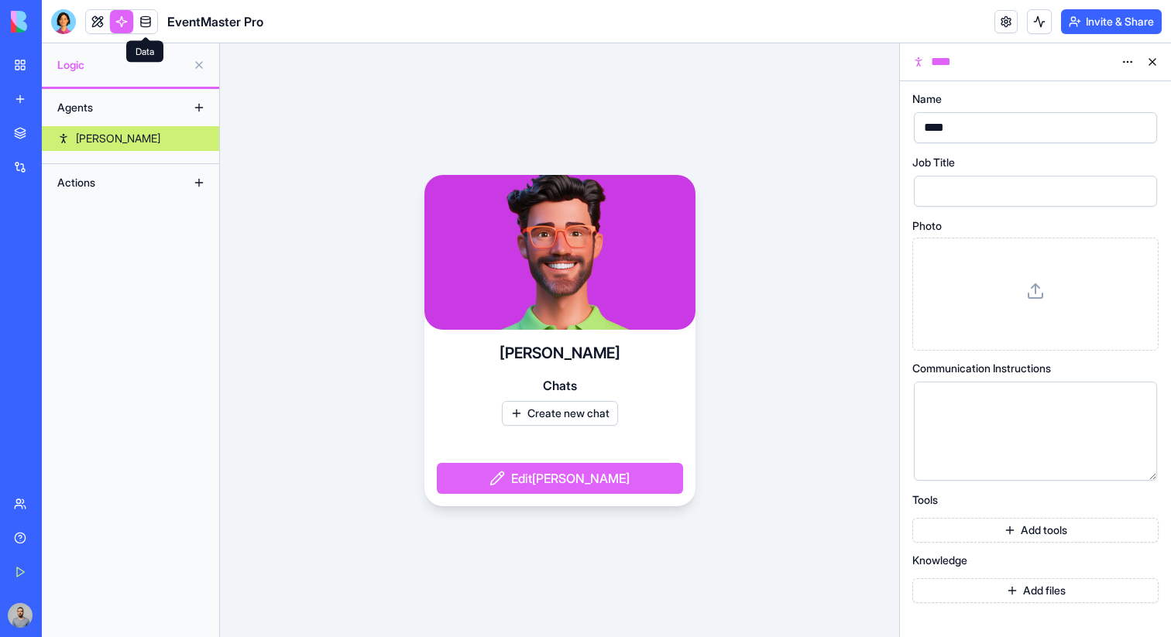
click at [144, 25] on link at bounding box center [145, 21] width 23 height 23
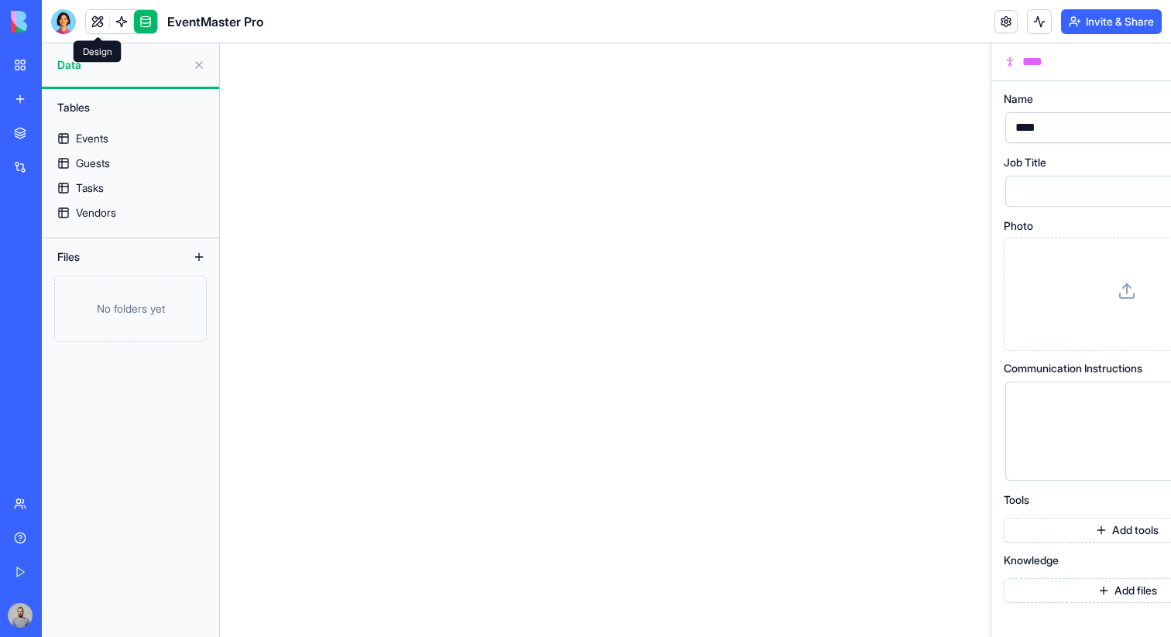
click at [103, 21] on link at bounding box center [97, 21] width 23 height 23
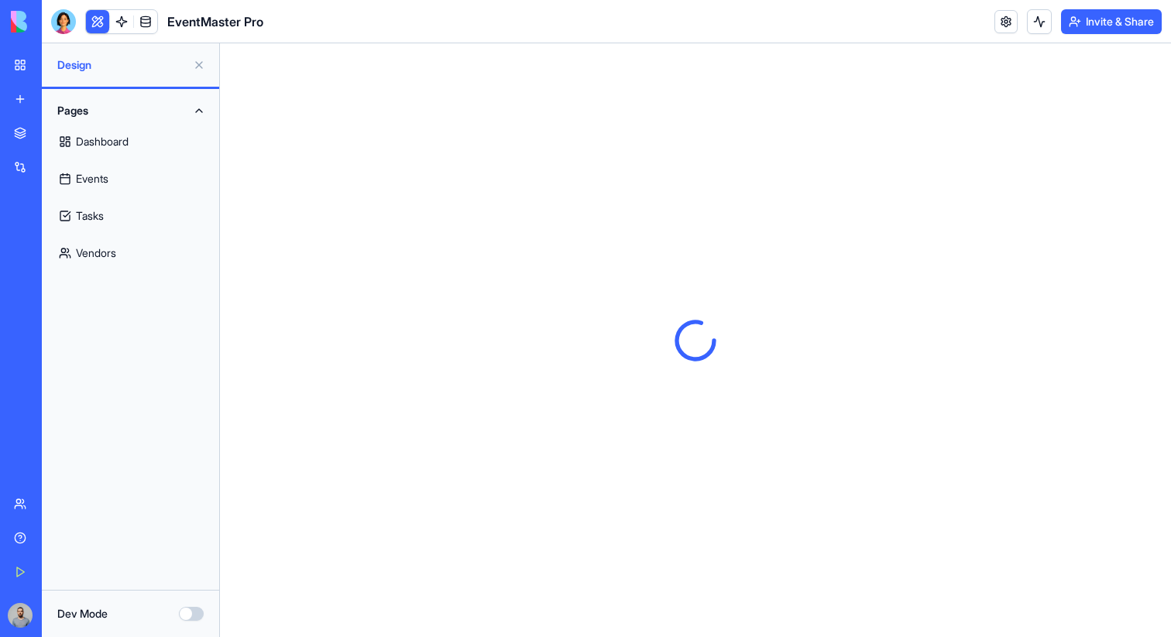
click at [189, 613] on button "Dev Mode" at bounding box center [191, 614] width 25 height 14
click at [132, 283] on div "Components" at bounding box center [130, 304] width 177 height 44
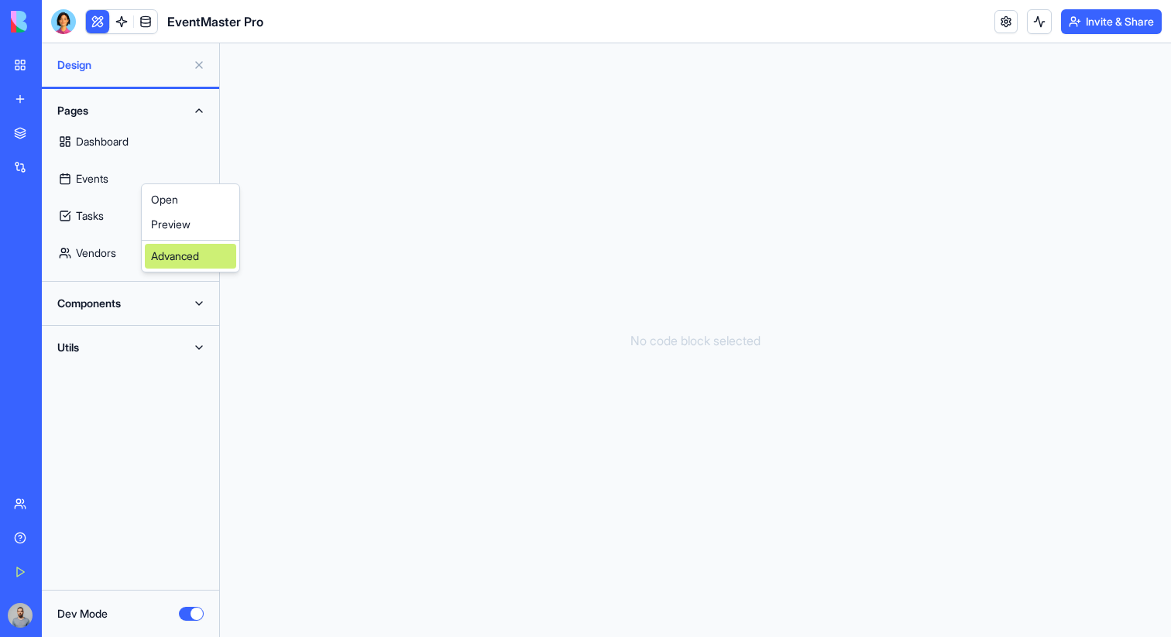
click at [191, 256] on div "Advanced" at bounding box center [190, 256] width 91 height 25
click at [136, 259] on link "Vendors" at bounding box center [130, 253] width 159 height 37
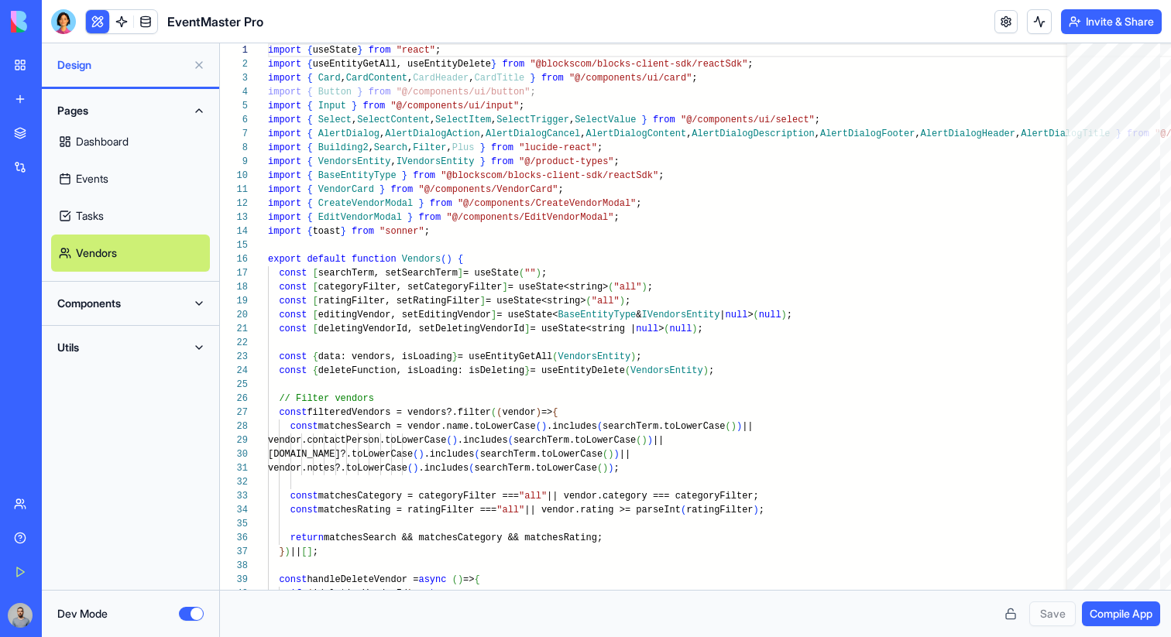
click at [137, 198] on link "Tasks" at bounding box center [130, 215] width 159 height 37
type textarea "****** **** *"
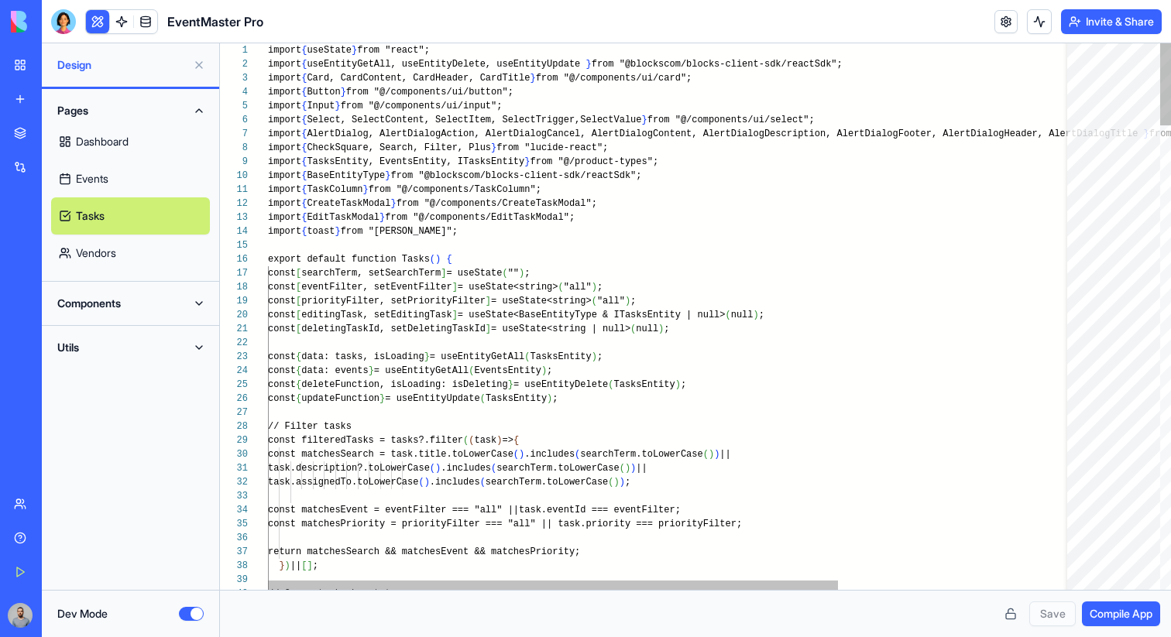
scroll to position [28, 0]
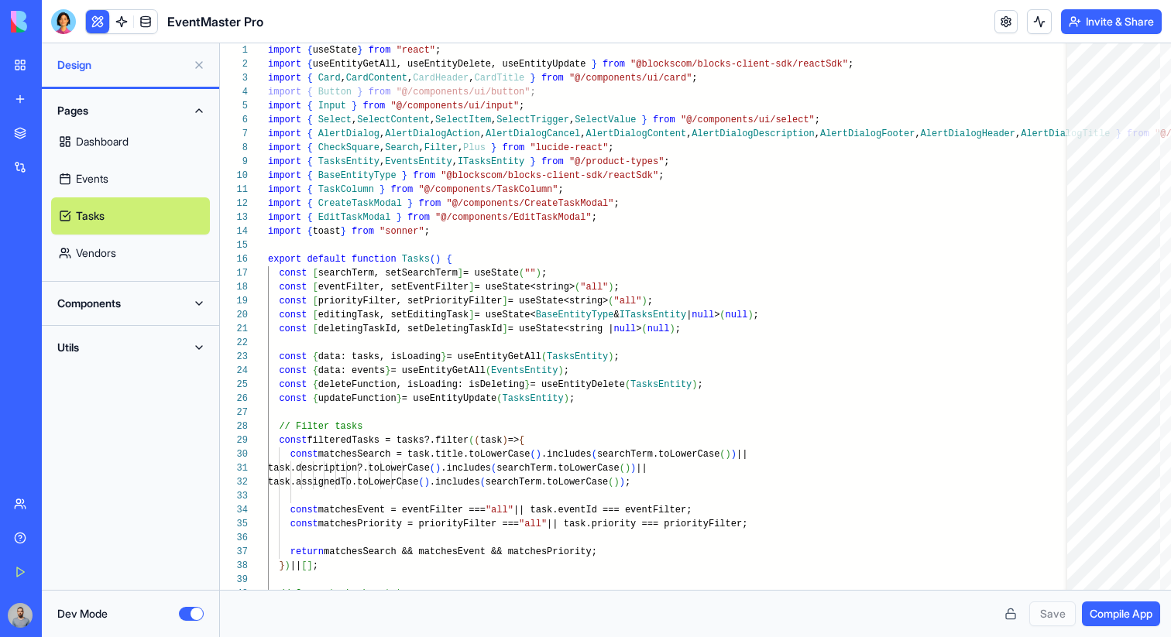
click at [191, 615] on button "Dev Mode" at bounding box center [191, 614] width 25 height 14
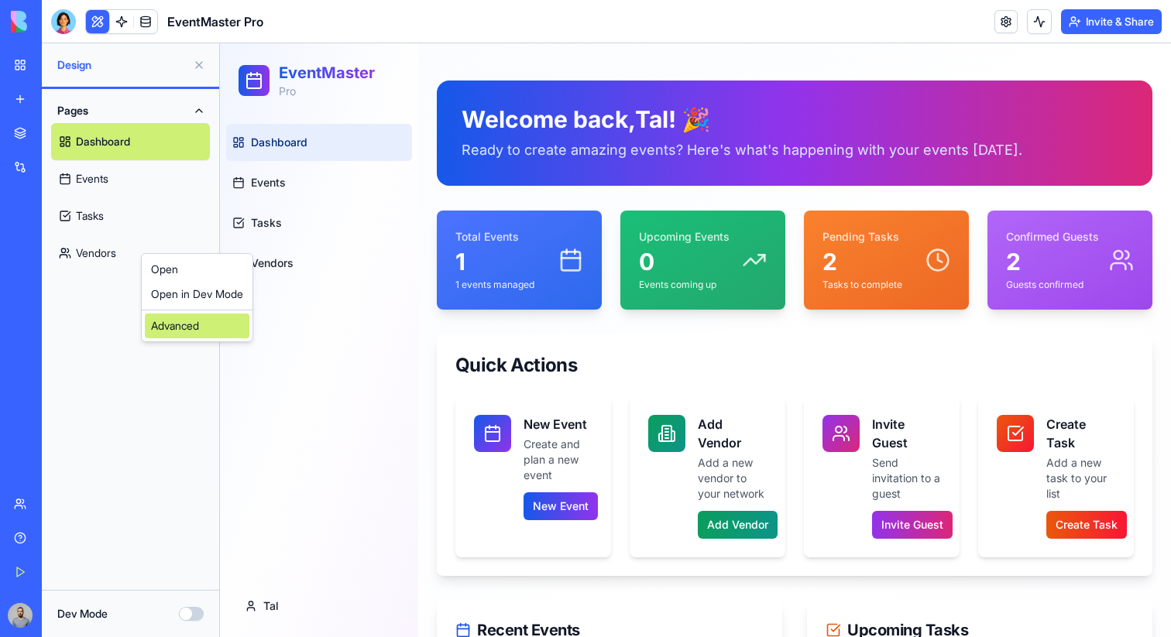
click at [183, 321] on div "Advanced" at bounding box center [197, 326] width 105 height 25
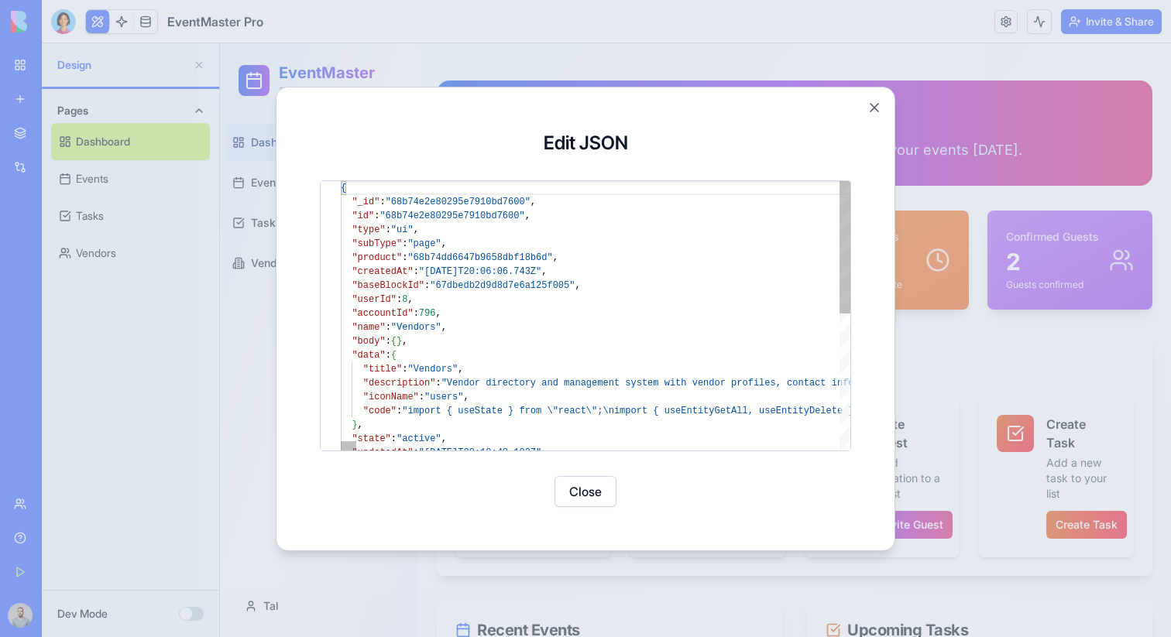
click at [183, 377] on div at bounding box center [585, 318] width 1171 height 637
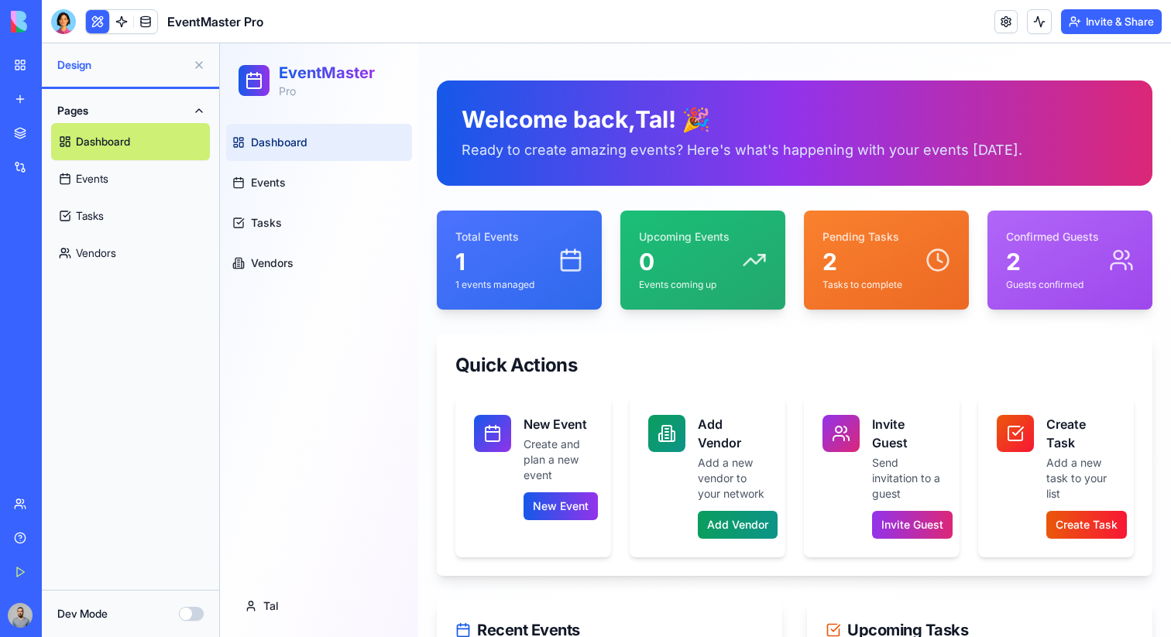
click at [198, 620] on button "Dev Mode" at bounding box center [191, 614] width 25 height 14
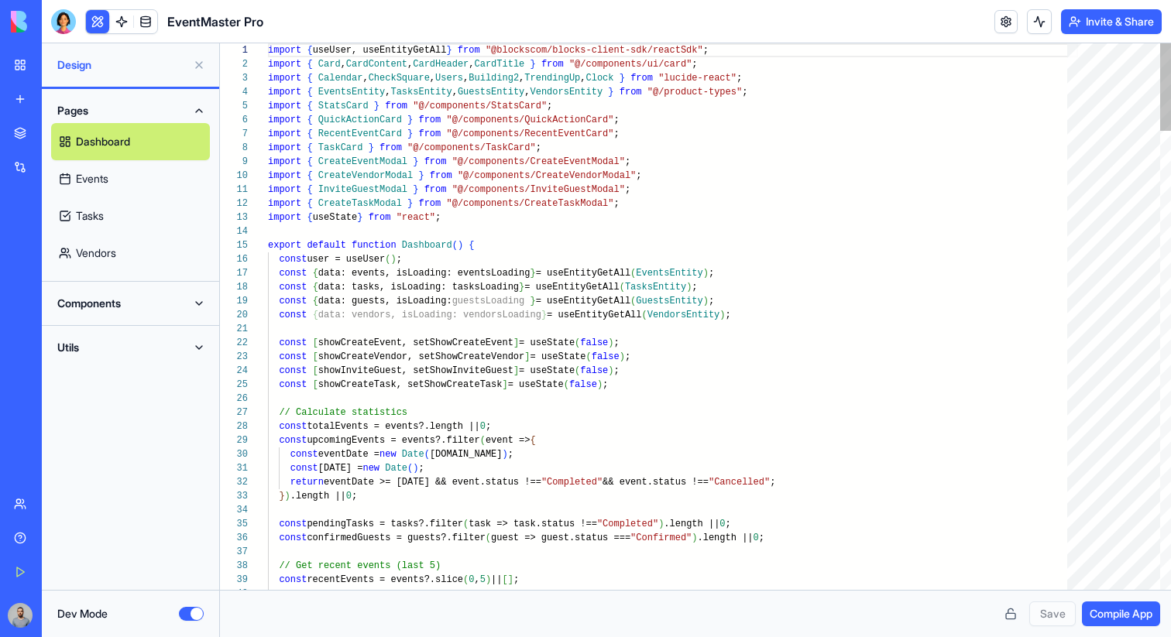
scroll to position [84, 0]
click at [129, 308] on button "Components" at bounding box center [130, 303] width 159 height 25
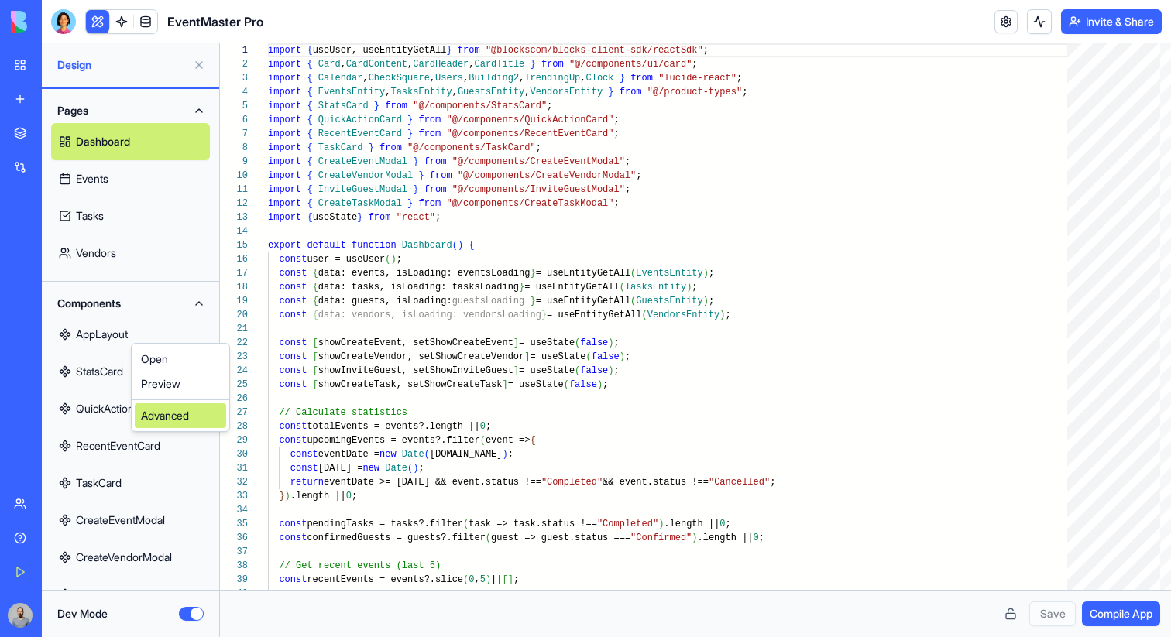
click at [180, 408] on div "Advanced" at bounding box center [180, 416] width 91 height 25
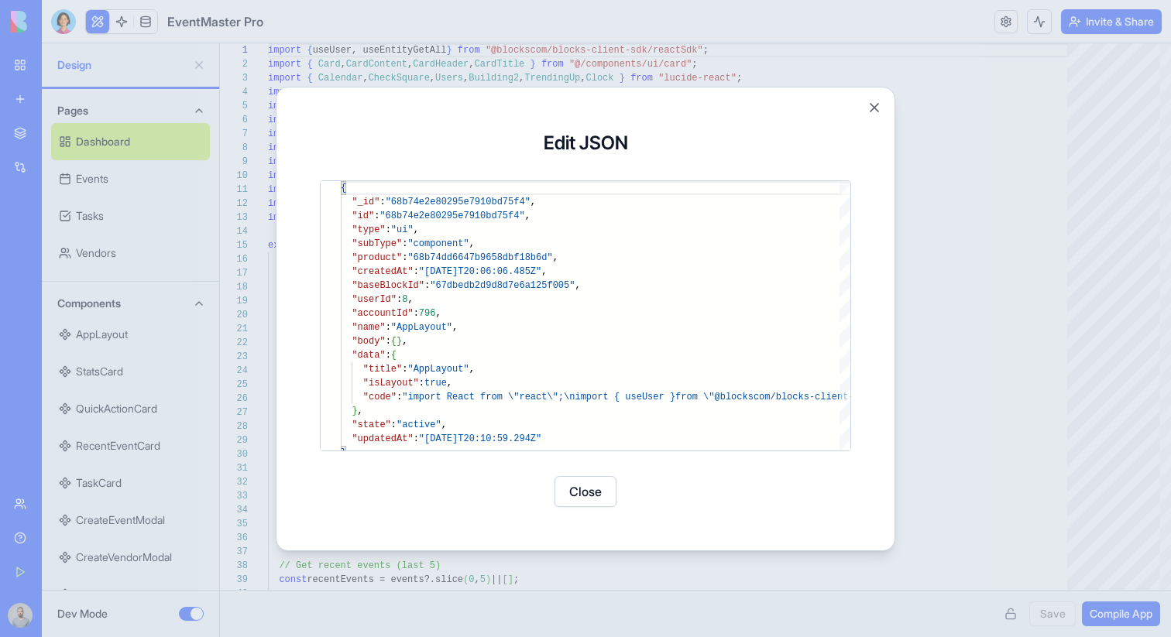
click at [163, 381] on div at bounding box center [585, 318] width 1171 height 637
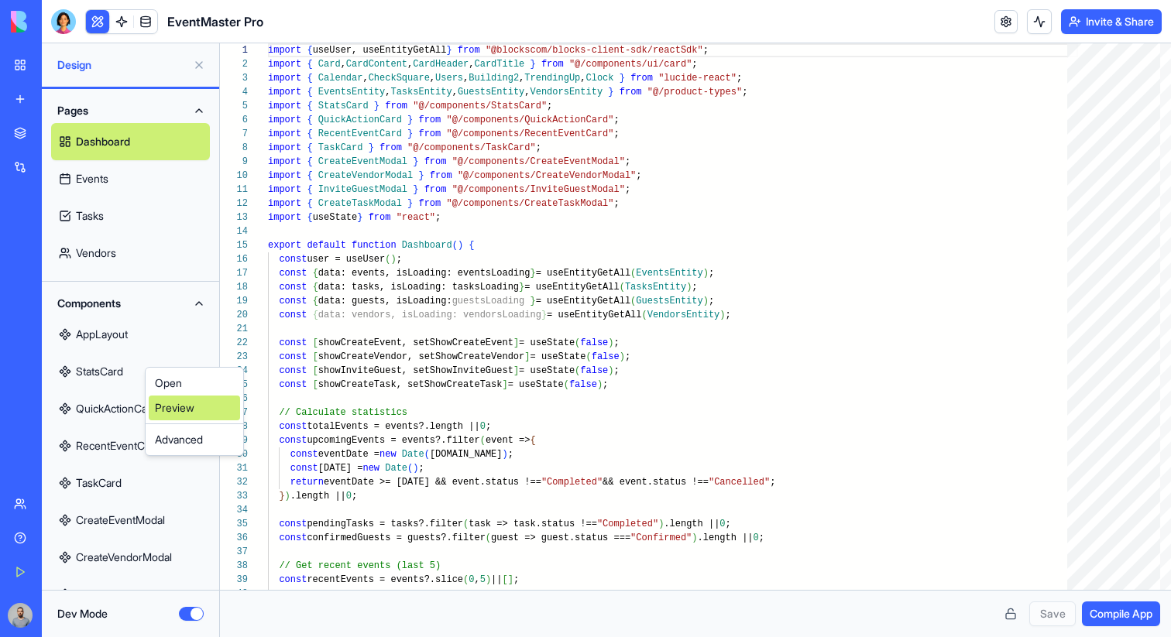
click at [176, 404] on link "Preview" at bounding box center [194, 408] width 91 height 25
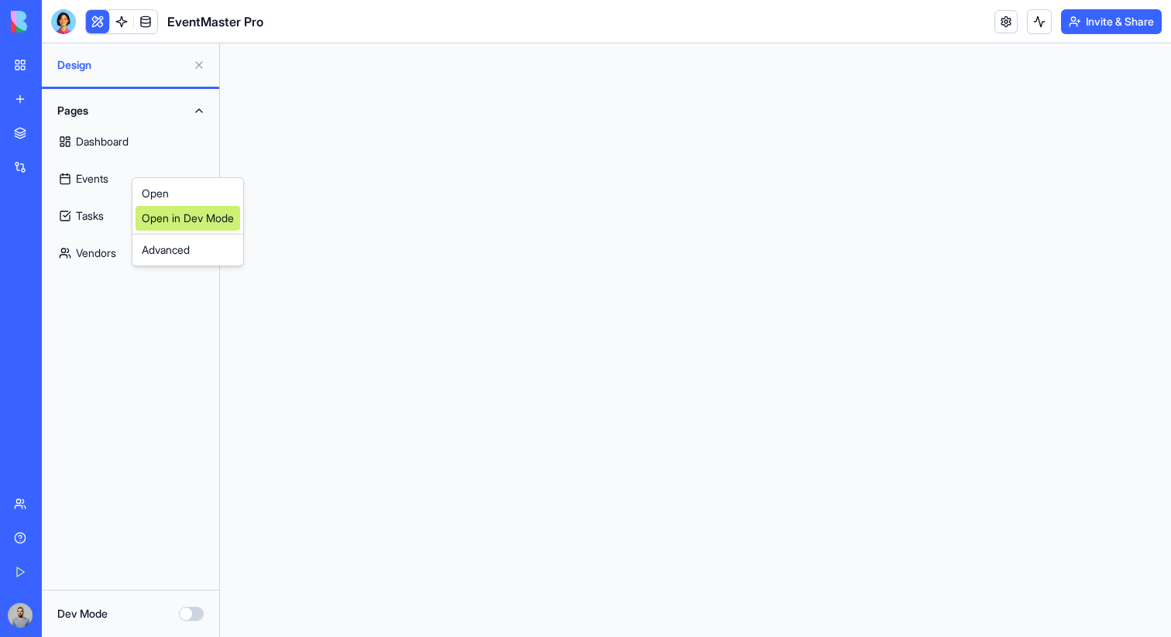
click at [169, 218] on link "Open in Dev Mode" at bounding box center [188, 218] width 105 height 25
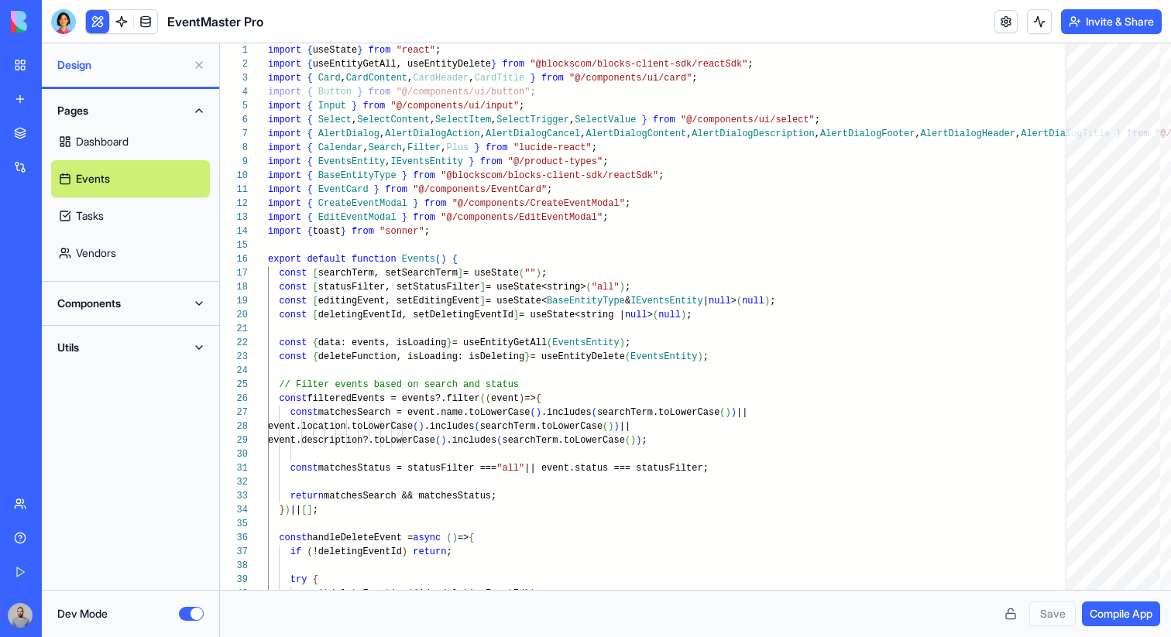
click at [137, 150] on link "Dashboard" at bounding box center [130, 141] width 159 height 37
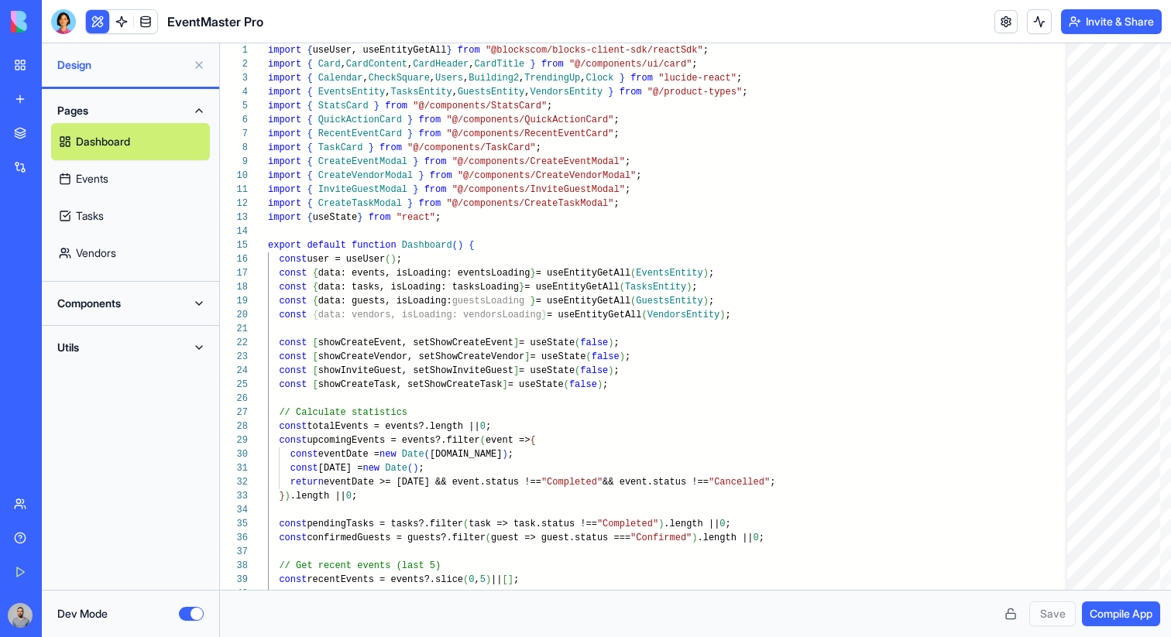
click at [146, 210] on link "Tasks" at bounding box center [130, 215] width 159 height 37
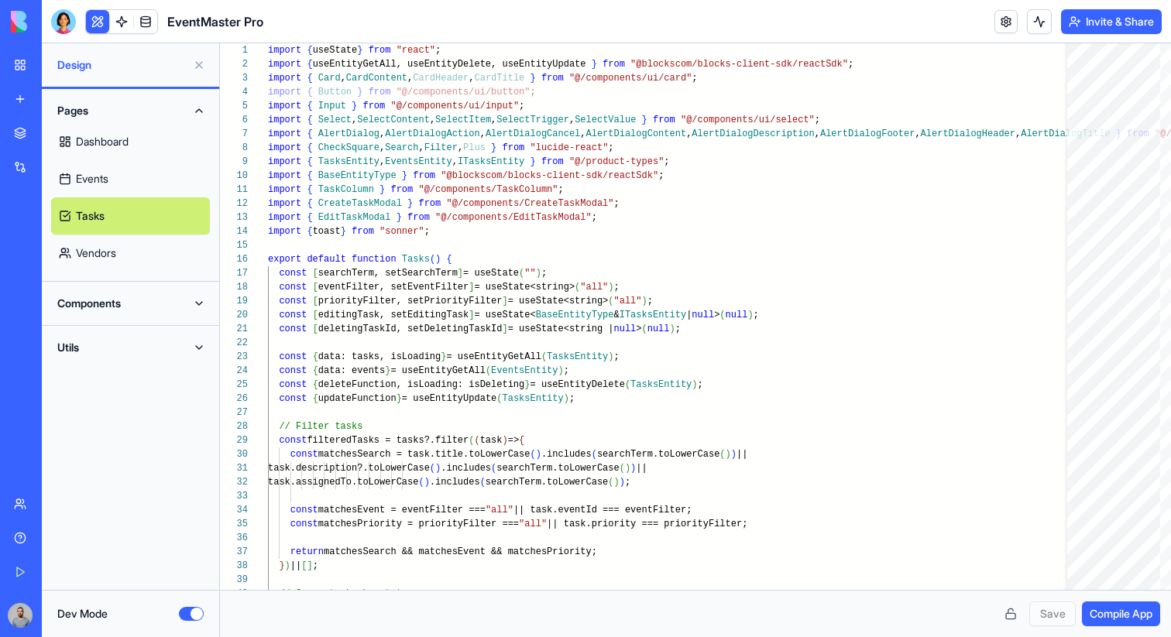
click at [153, 251] on link "Vendors" at bounding box center [130, 253] width 159 height 37
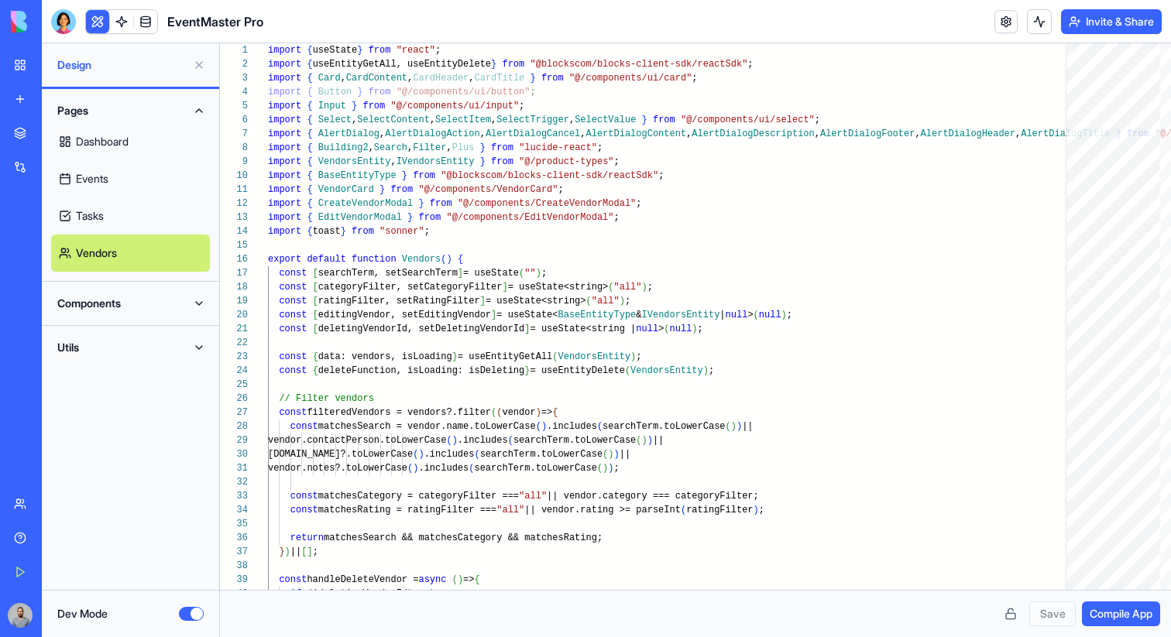
click at [154, 312] on button "Components" at bounding box center [130, 303] width 159 height 25
click at [154, 349] on link "AppLayout" at bounding box center [130, 334] width 159 height 37
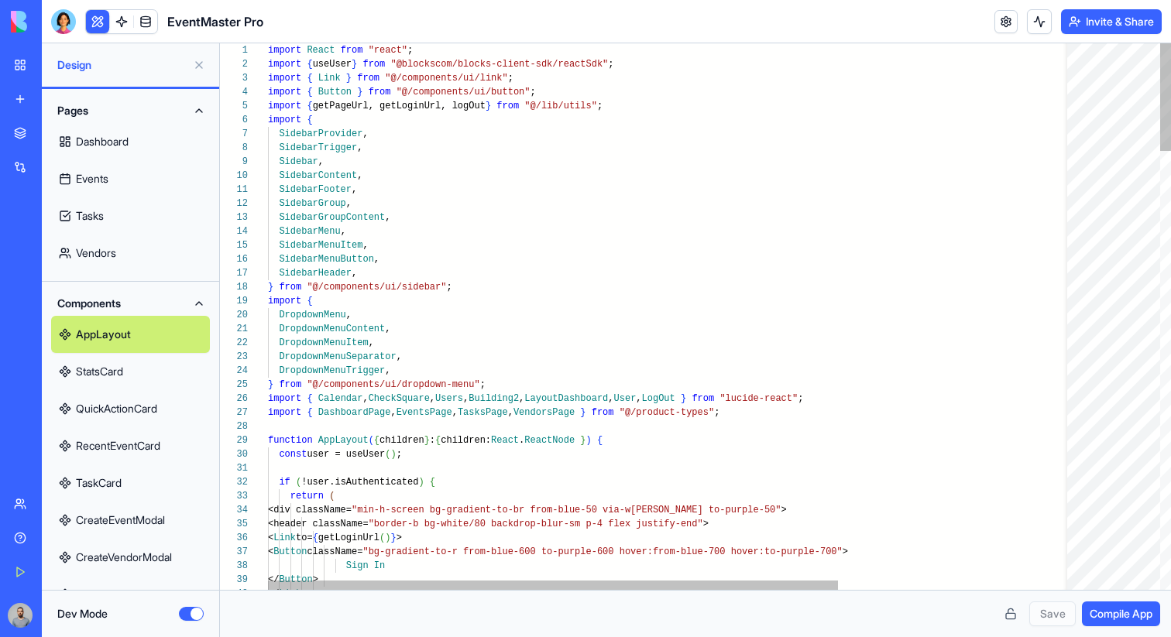
click at [157, 381] on link "StatsCard" at bounding box center [130, 371] width 159 height 37
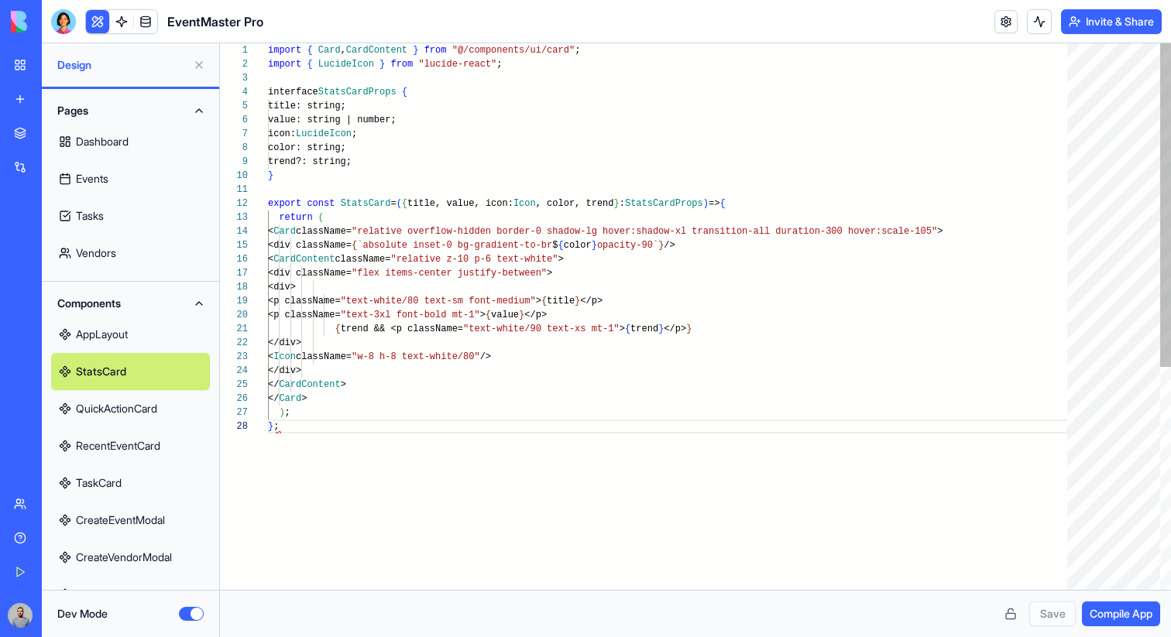
click at [161, 421] on link "QuickActionCard" at bounding box center [130, 408] width 159 height 37
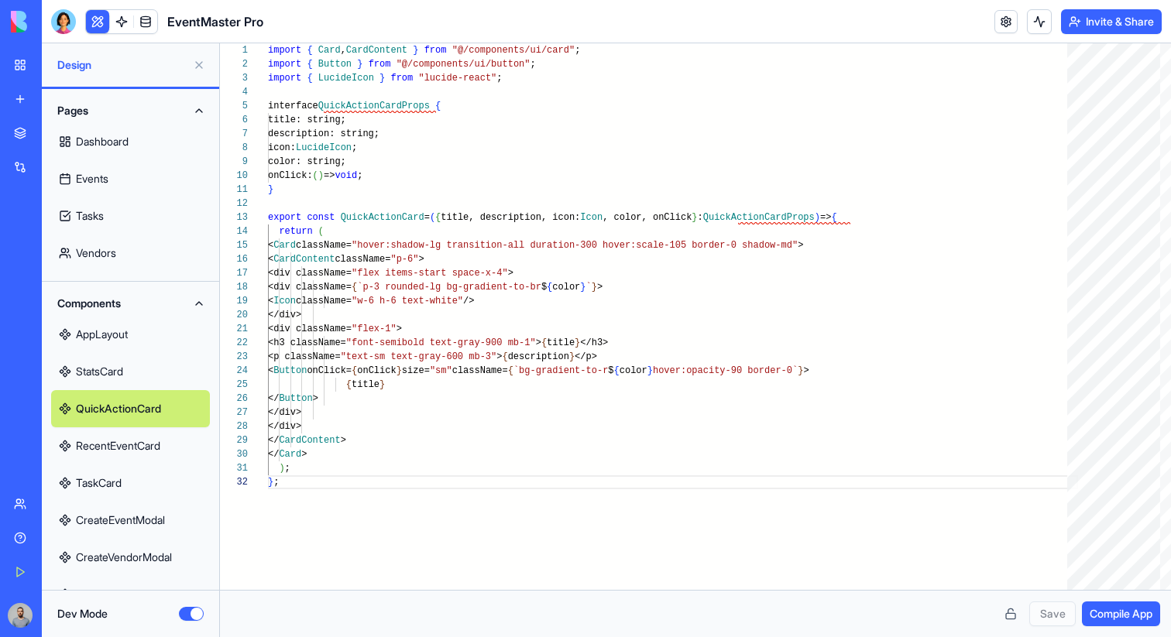
click at [158, 355] on link "StatsCard" at bounding box center [130, 371] width 159 height 37
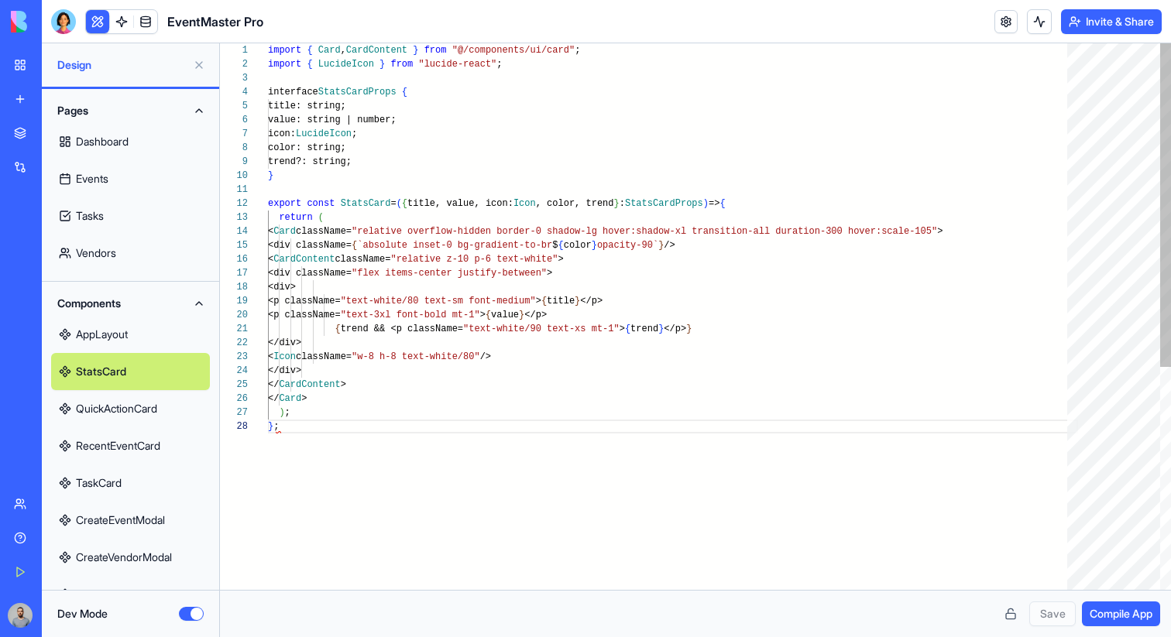
scroll to position [98, 11]
click at [158, 342] on link "AppLayout" at bounding box center [130, 334] width 159 height 37
type textarea "**********"
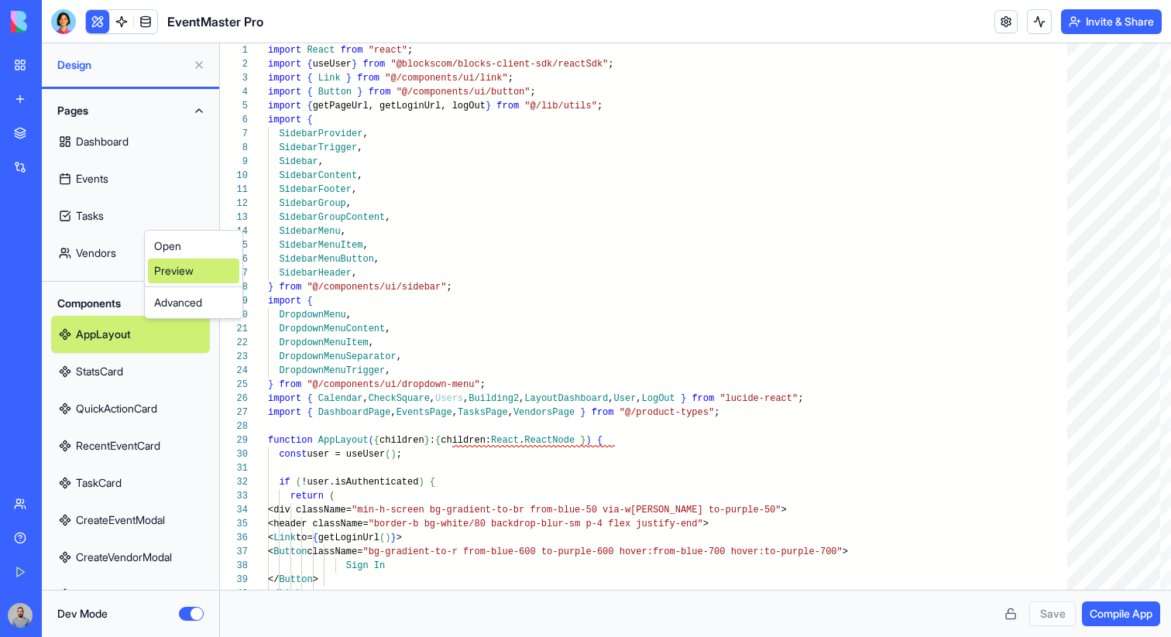
click at [182, 276] on link "Preview" at bounding box center [193, 271] width 91 height 25
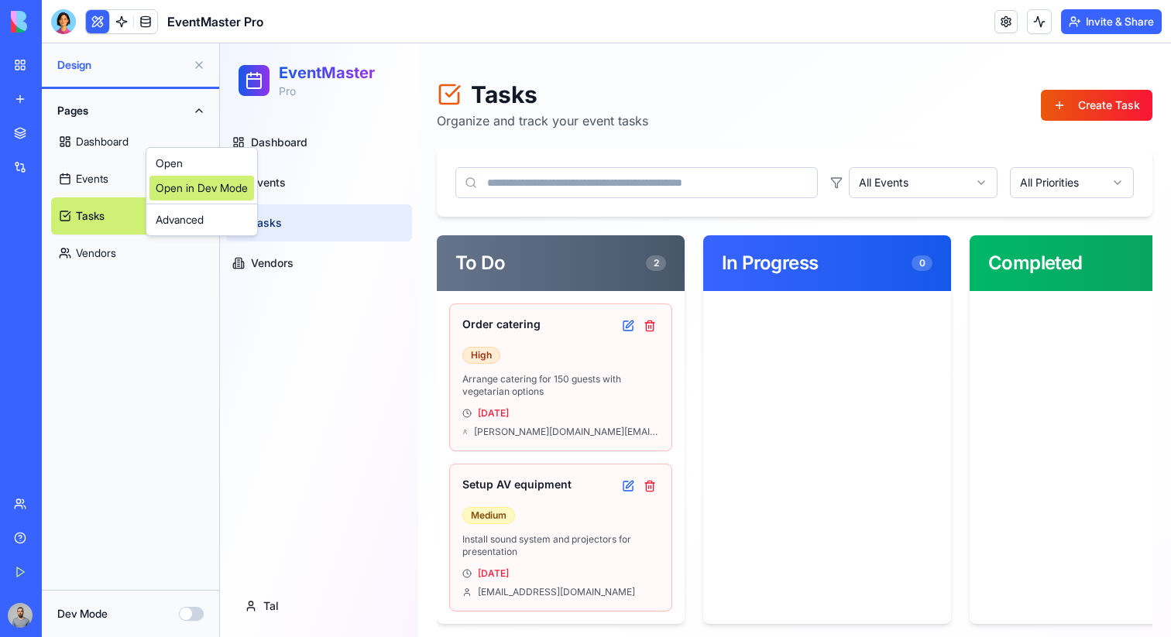
click at [204, 190] on link "Open in Dev Mode" at bounding box center [201, 188] width 105 height 25
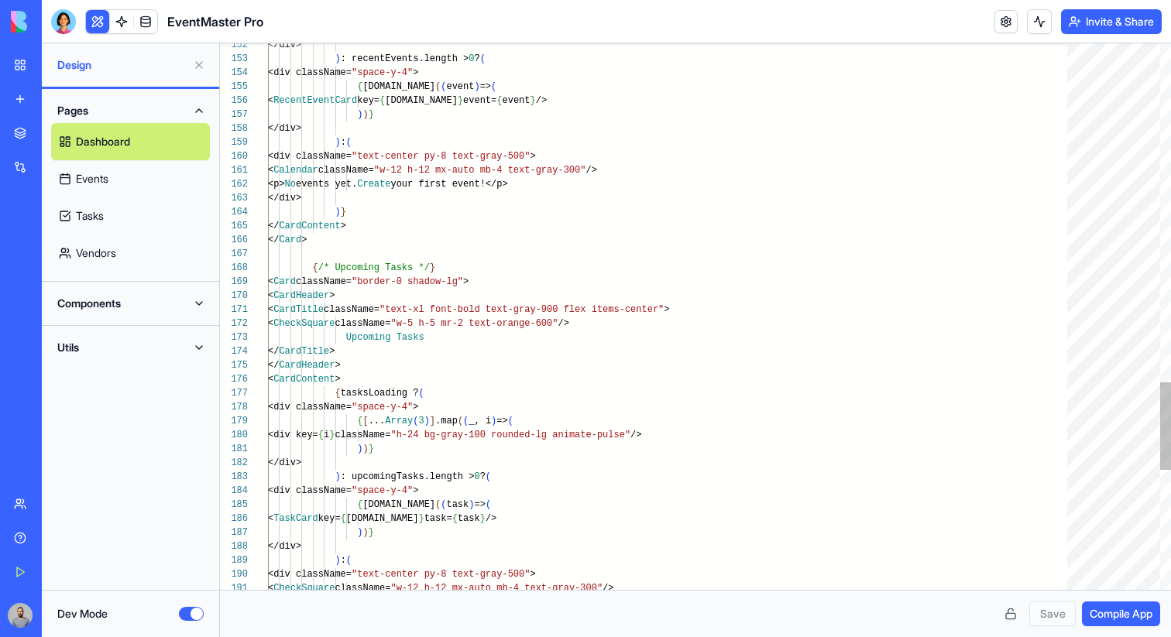
scroll to position [70, 5]
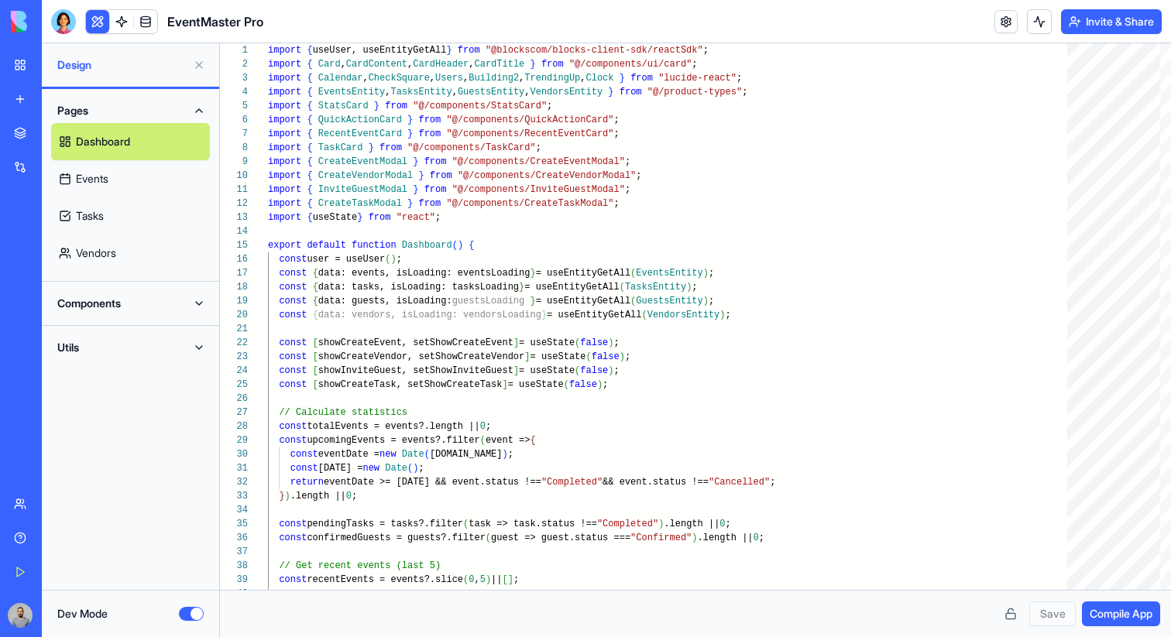
click at [152, 311] on button "Components" at bounding box center [130, 303] width 159 height 25
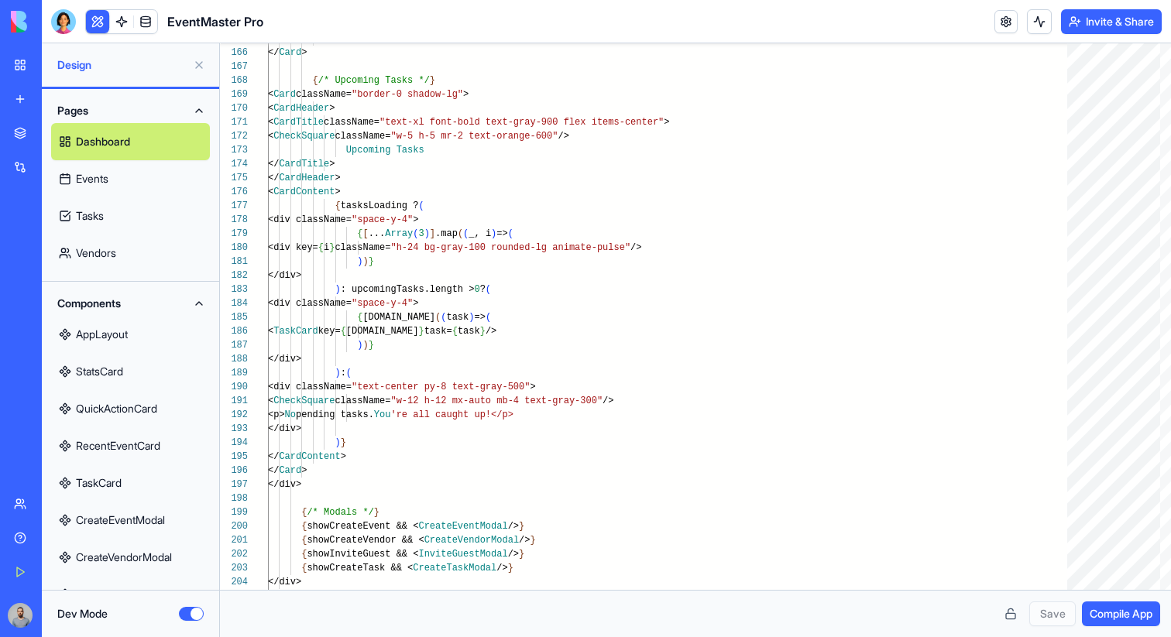
click at [114, 170] on link "Events" at bounding box center [130, 178] width 159 height 37
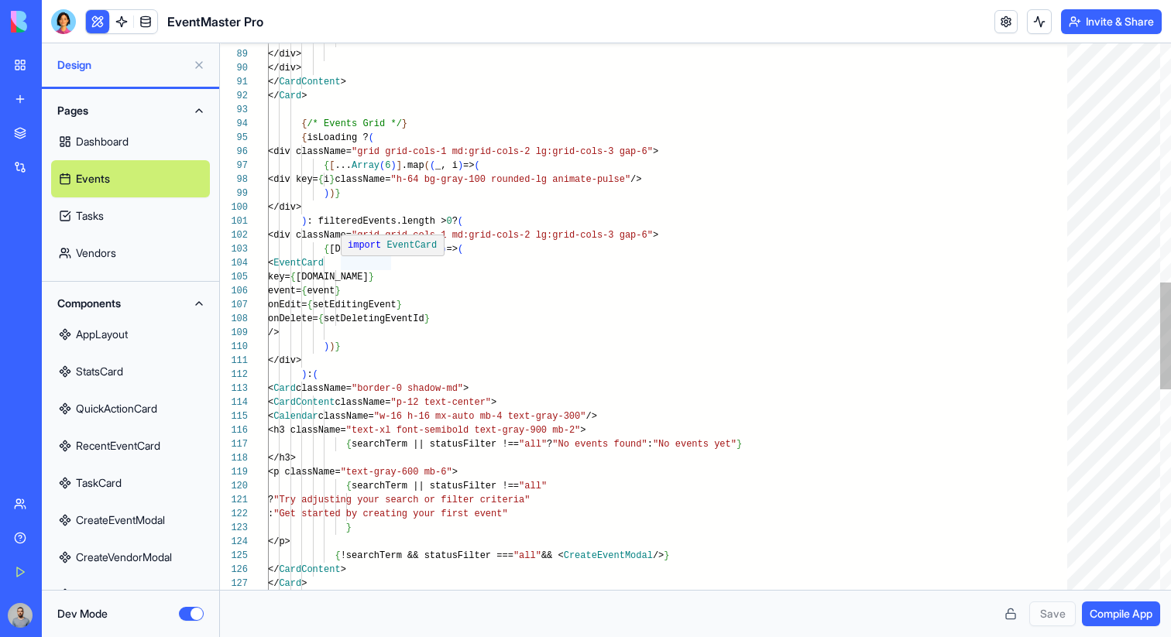
click at [360, 261] on div "onEdit= { setEditingEvent } onDelete= { setDeletingEventId } < EventCard key= {…" at bounding box center [673, 215] width 810 height 2791
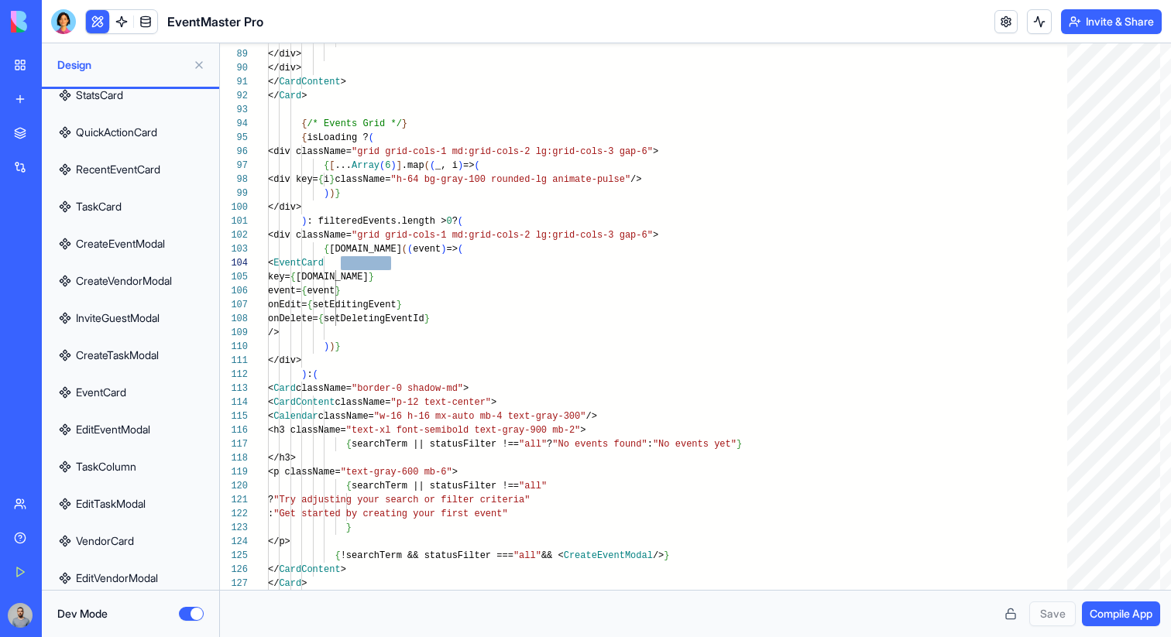
scroll to position [297, 0]
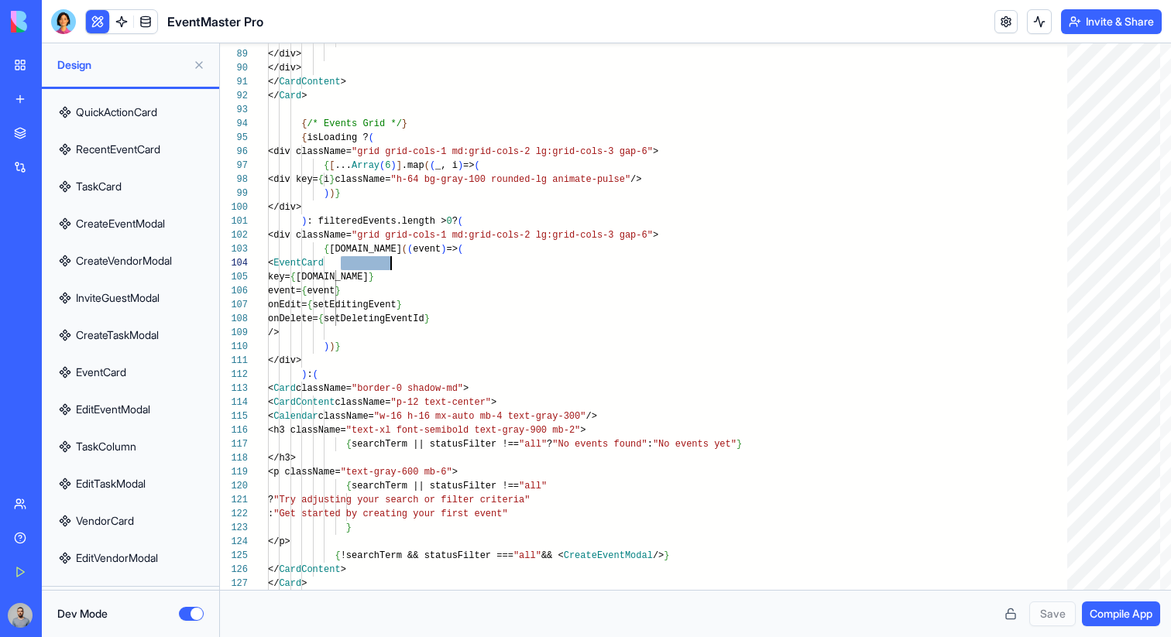
click at [121, 373] on link "EventCard" at bounding box center [130, 372] width 159 height 37
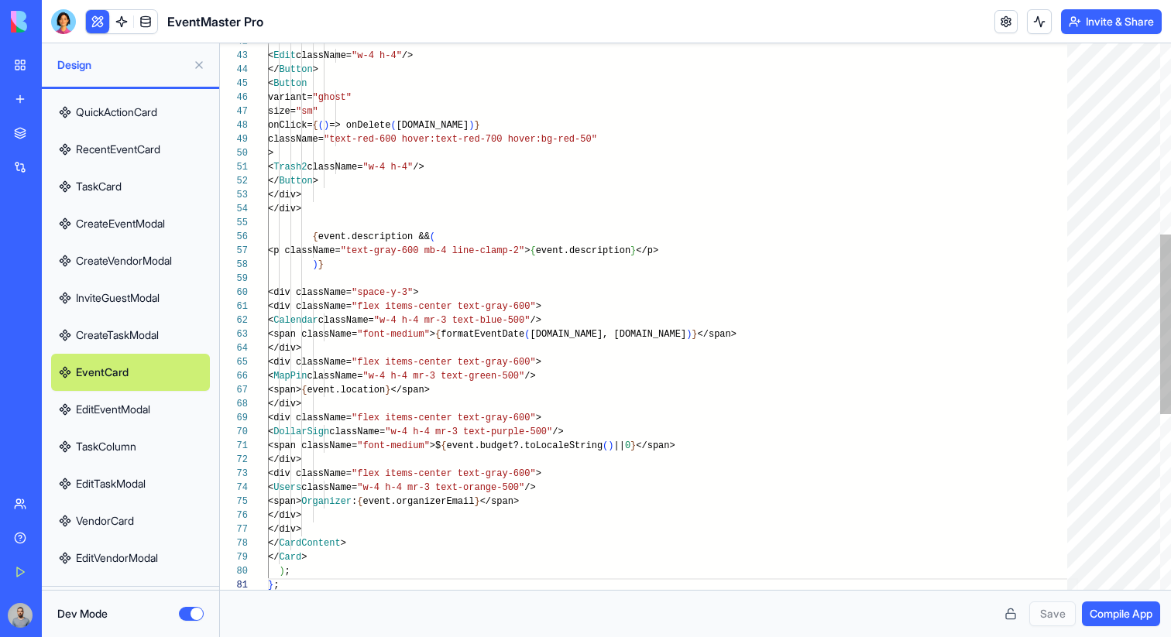
type textarea "**********"
click at [370, 344] on div "} ; ) ; </ Card > </ CardContent > </div> </div> <span> Organizer : { event.org…" at bounding box center [673, 294] width 810 height 1662
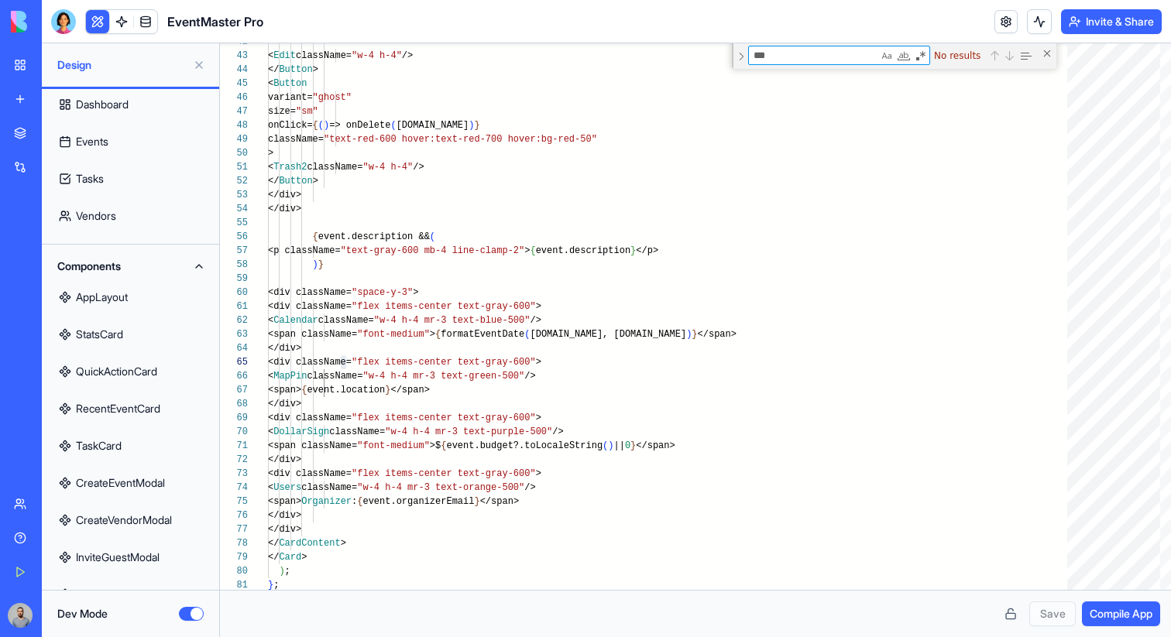
scroll to position [0, 0]
type textarea "***"
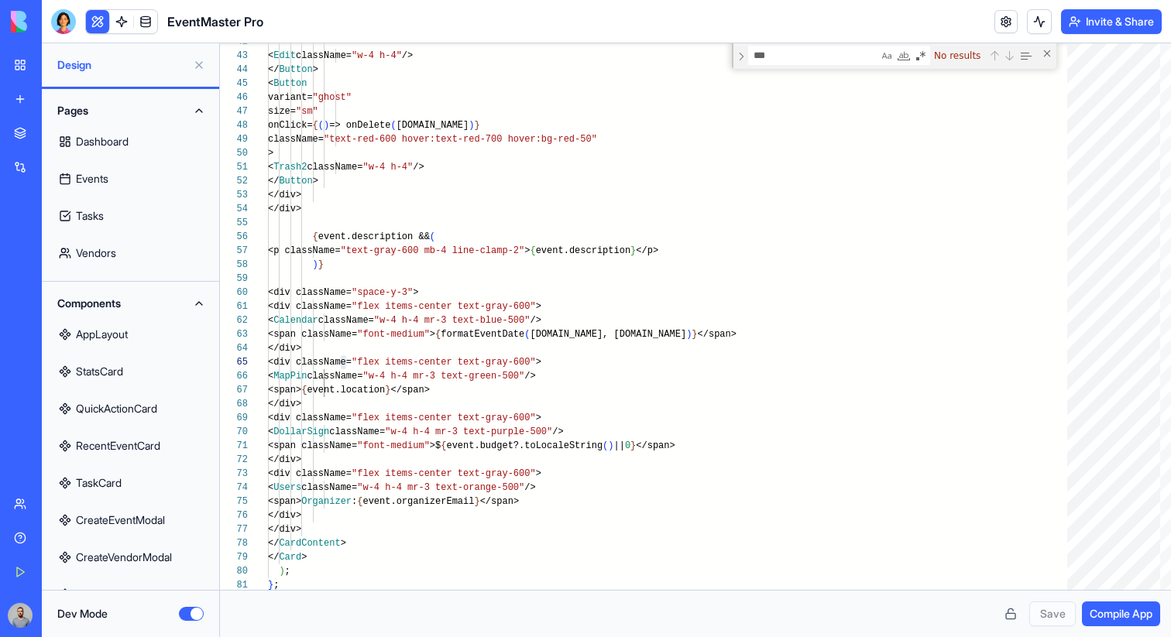
click at [187, 606] on div "Dev Mode" at bounding box center [130, 613] width 146 height 15
click at [194, 617] on button "Dev Mode" at bounding box center [191, 614] width 25 height 14
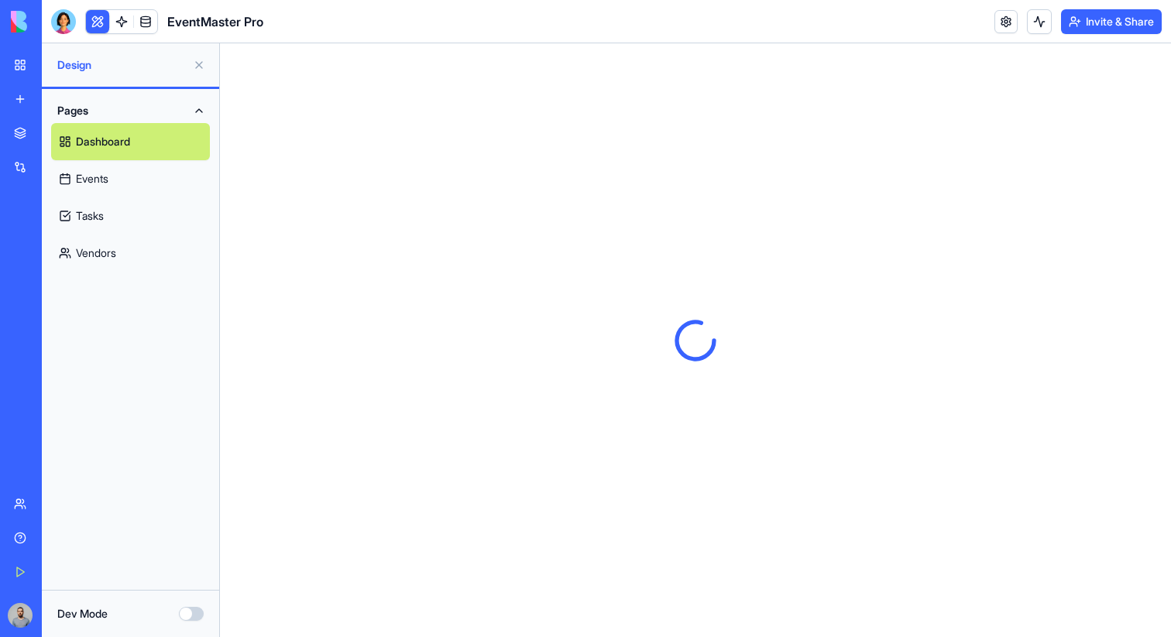
click at [119, 173] on link "Events" at bounding box center [130, 178] width 159 height 37
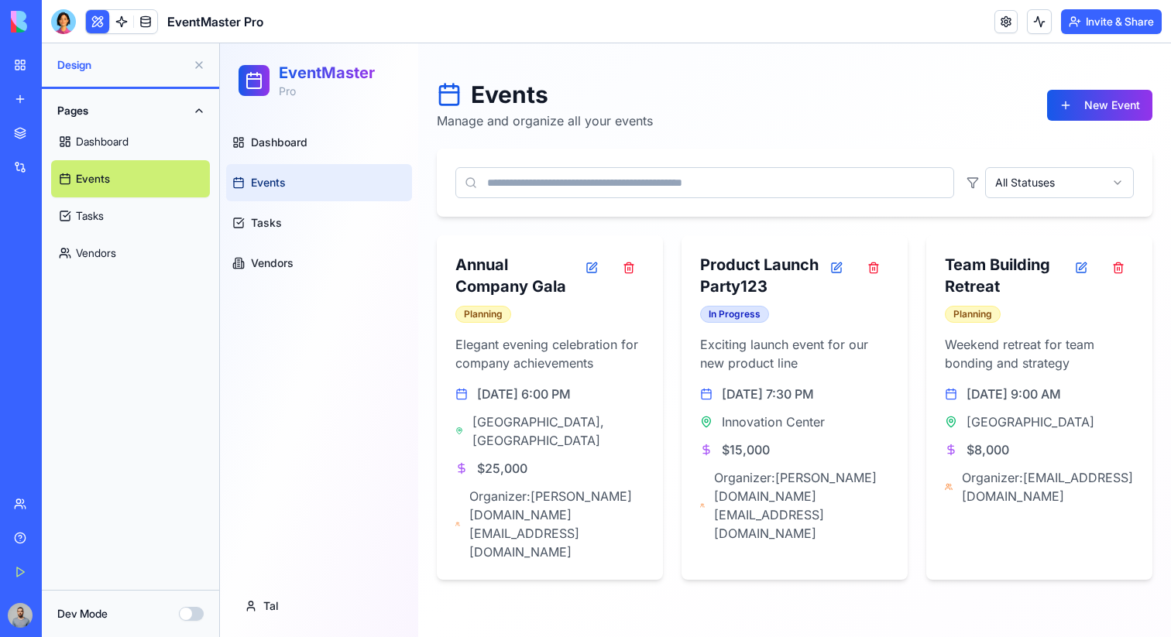
click at [70, 27] on div at bounding box center [63, 21] width 25 height 25
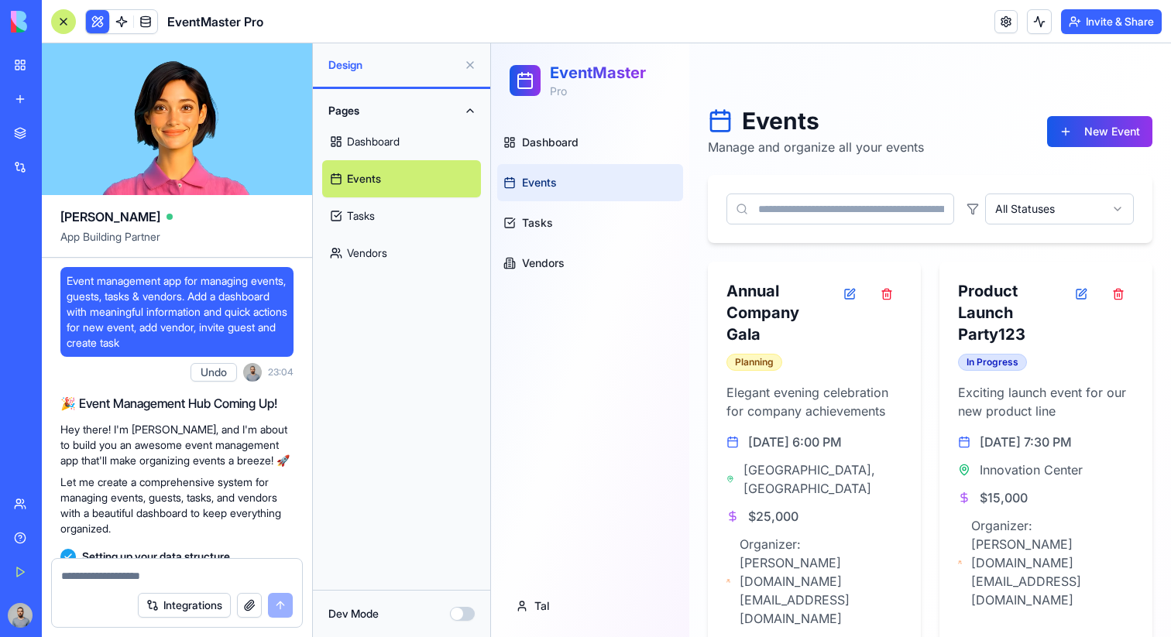
click at [245, 340] on span "Event management app for managing events, guests, tasks & vendors. Add a dashbo…" at bounding box center [177, 311] width 221 height 77
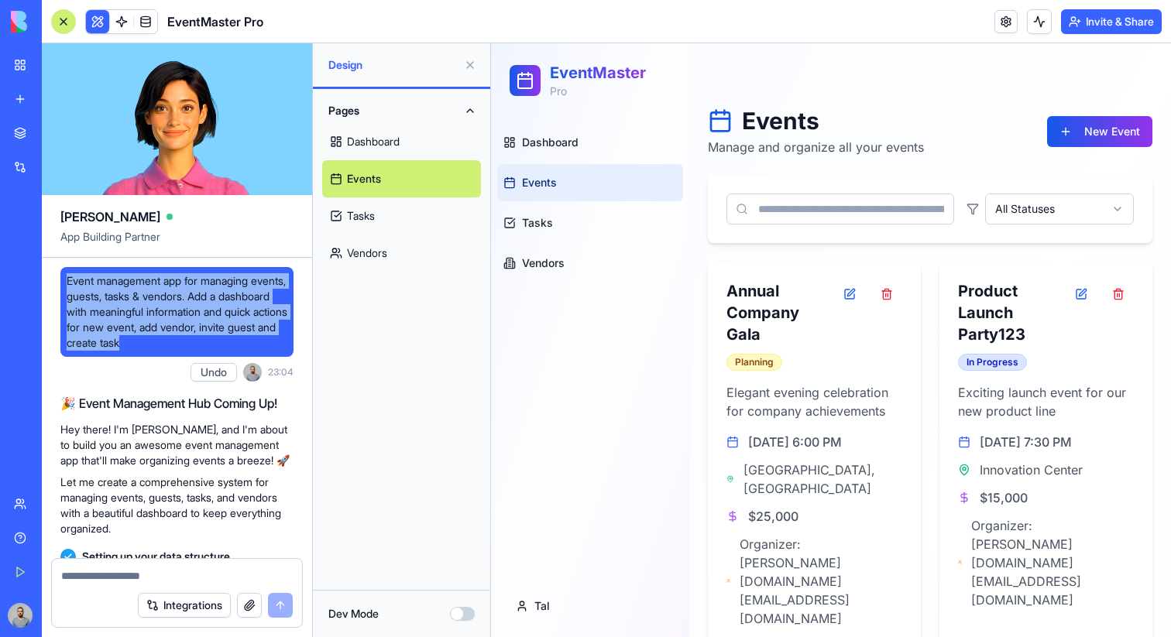
drag, startPoint x: 245, startPoint y: 340, endPoint x: 80, endPoint y: 278, distance: 176.2
click at [80, 278] on span "Event management app for managing events, guests, tasks & vendors. Add a dashbo…" at bounding box center [177, 311] width 221 height 77
copy span "Event management app for managing events, guests, tasks & vendors. Add a dashbo…"
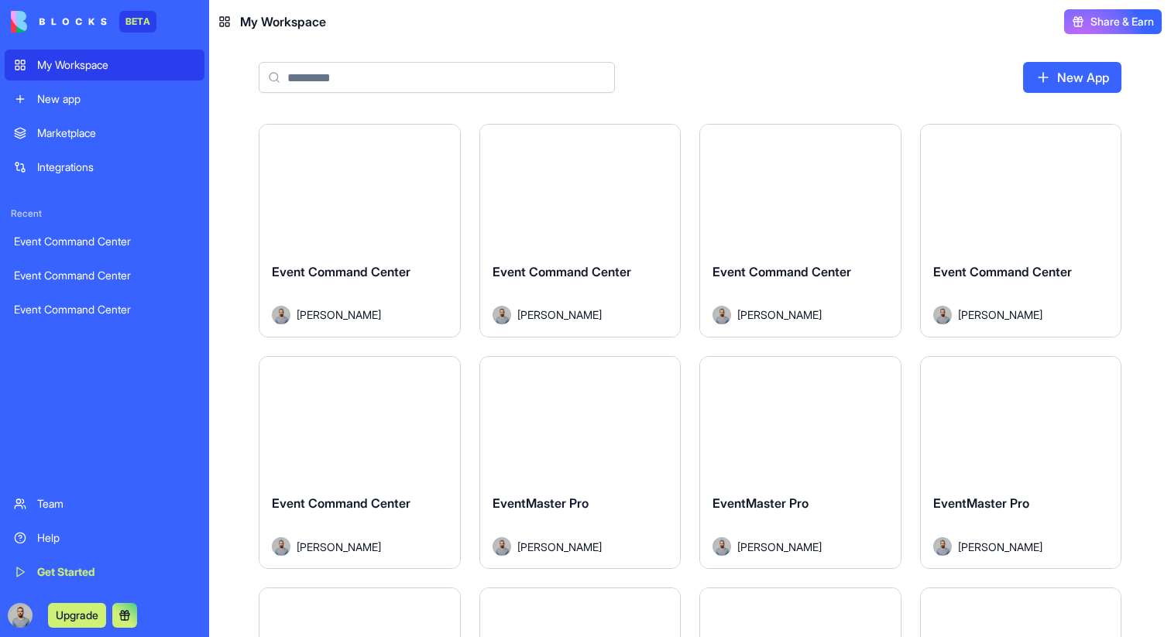
click at [29, 605] on div "Upgrade" at bounding box center [77, 615] width 132 height 25
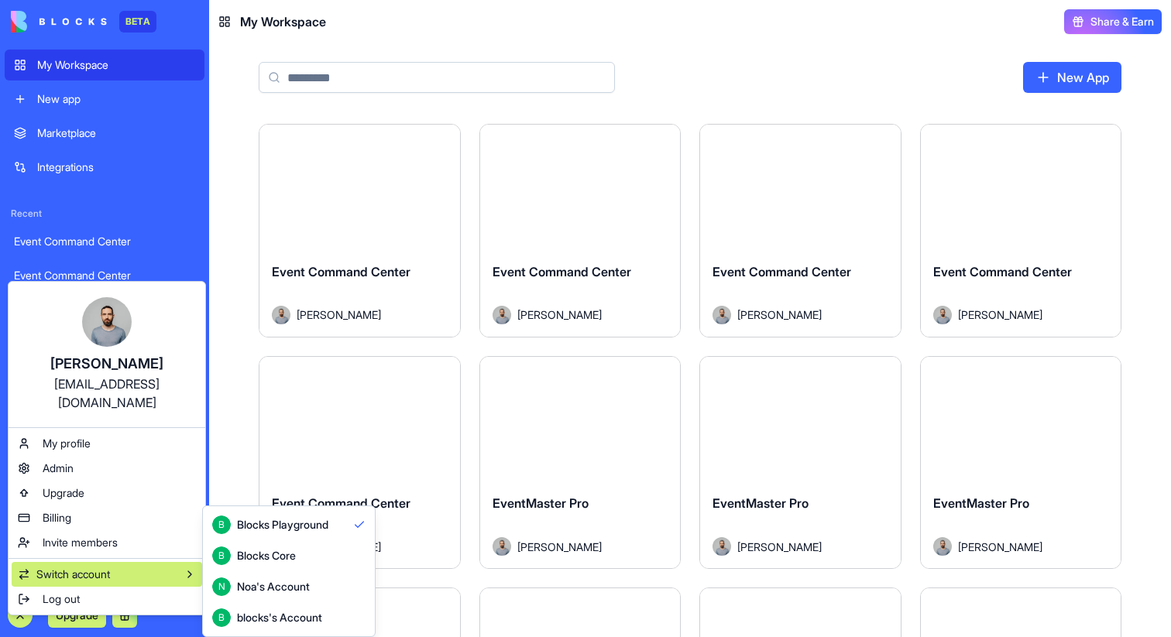
click at [302, 578] on div "N Noa's Account" at bounding box center [261, 587] width 98 height 19
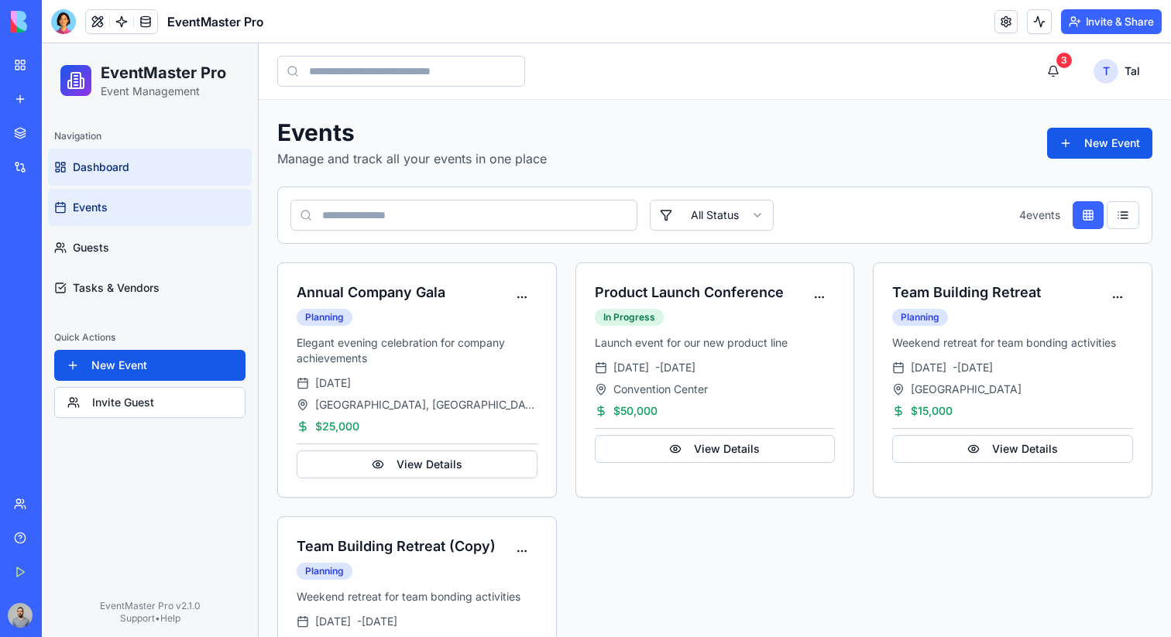
click at [194, 166] on link "Dashboard" at bounding box center [150, 167] width 204 height 37
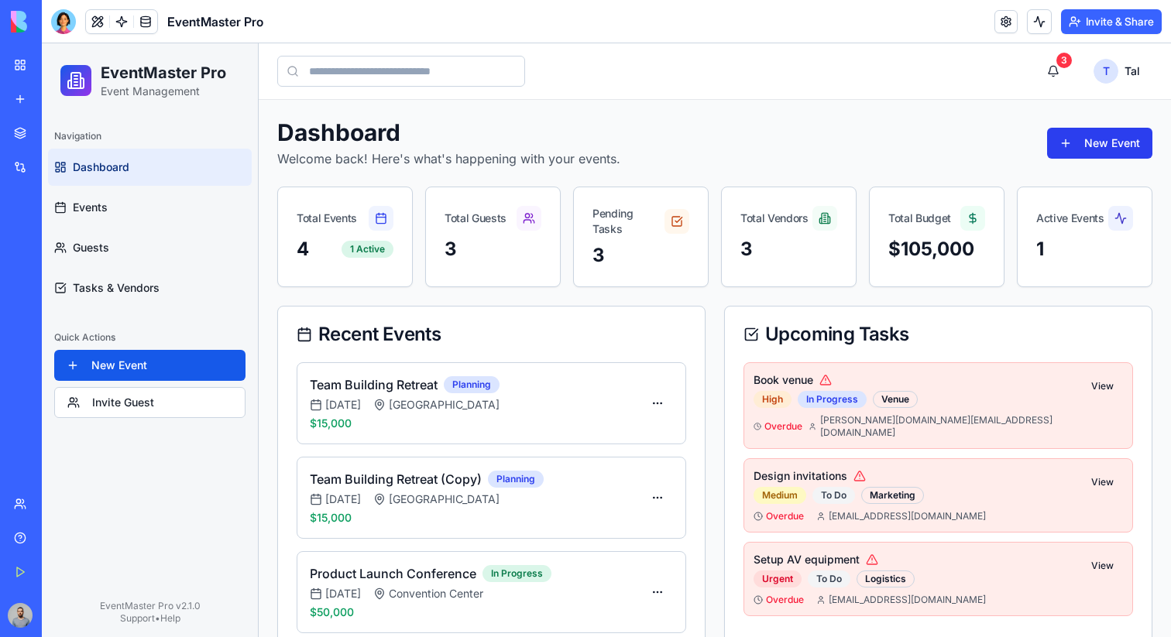
click at [1111, 146] on button "New Event" at bounding box center [1099, 143] width 105 height 31
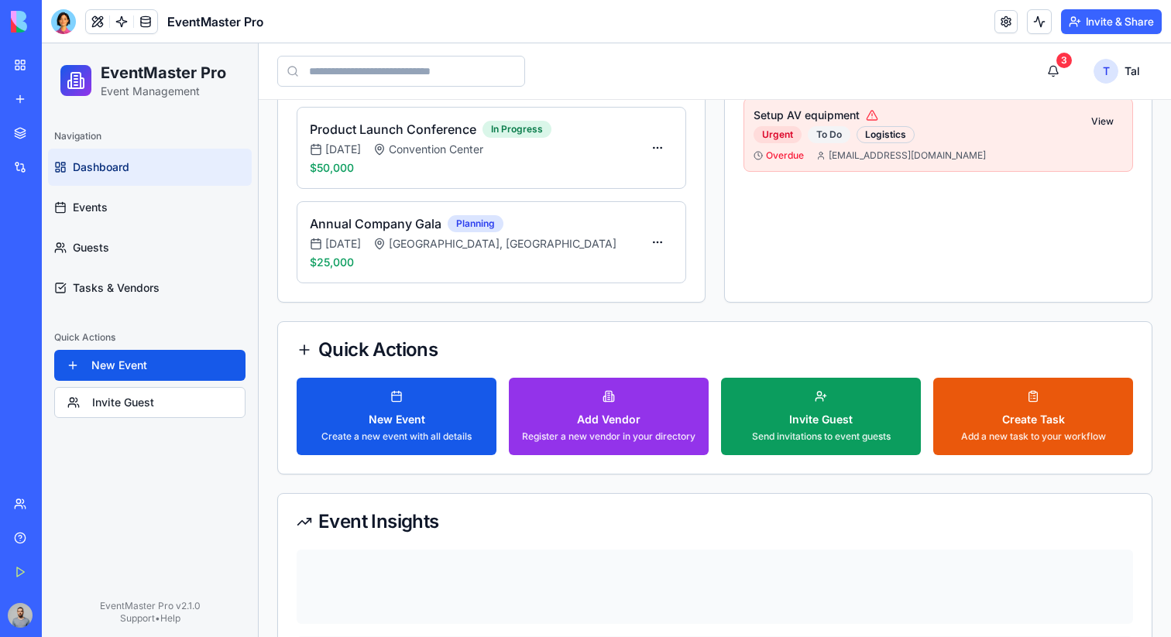
scroll to position [268, 0]
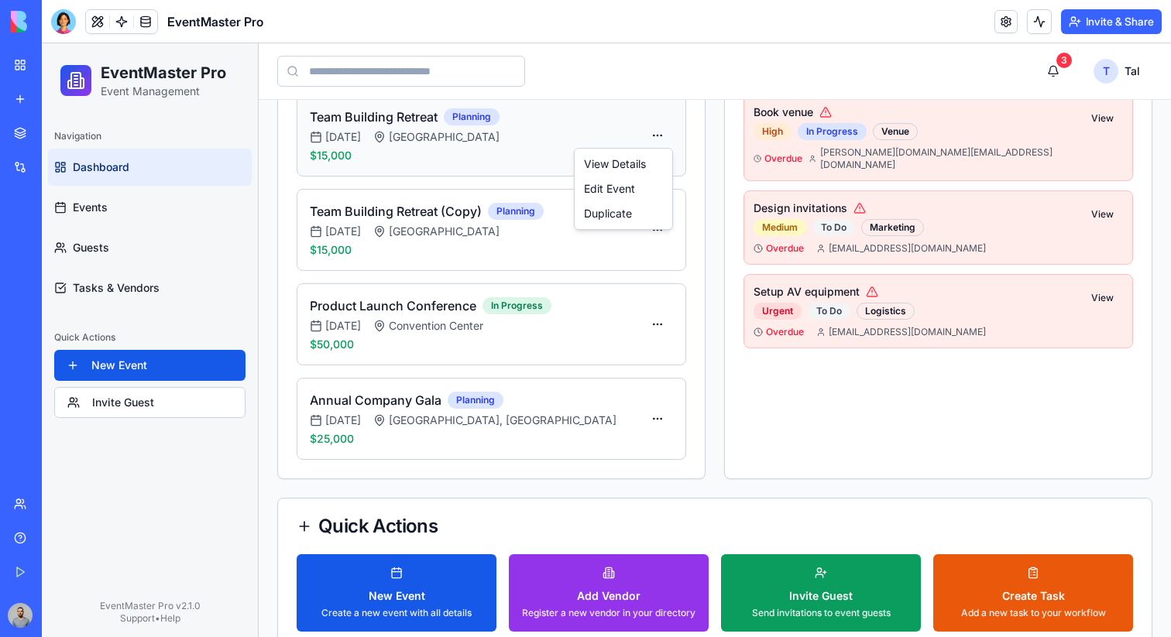
click at [655, 131] on html "EventMaster Pro Event Management Navigation Dashboard Events Guests Tasks & Ven…" at bounding box center [606, 418] width 1129 height 1286
click at [652, 159] on div "View Details" at bounding box center [623, 164] width 91 height 25
click at [656, 228] on html "EventMaster Pro Event Management Navigation Dashboard Events Guests Tasks & Ven…" at bounding box center [606, 418] width 1129 height 1286
click at [653, 276] on div "Edit Event" at bounding box center [623, 283] width 91 height 25
click at [658, 317] on html "EventMaster Pro Event Management Navigation Dashboard Events Guests Tasks & Ven…" at bounding box center [606, 418] width 1129 height 1286
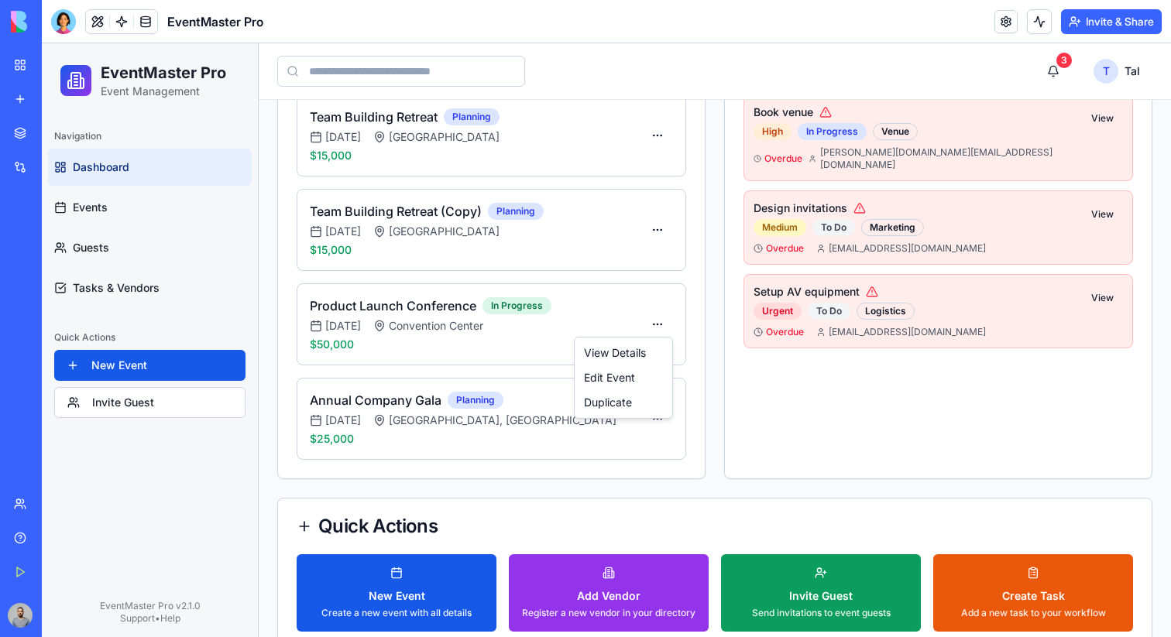
click at [409, 321] on html "EventMaster Pro Event Management Navigation Dashboard Events Guests Tasks & Ven…" at bounding box center [606, 418] width 1129 height 1286
click at [167, 401] on button "Invite Guest" at bounding box center [149, 402] width 191 height 31
click at [167, 372] on button "New Event" at bounding box center [149, 365] width 191 height 31
click at [172, 208] on link "Events" at bounding box center [150, 207] width 204 height 37
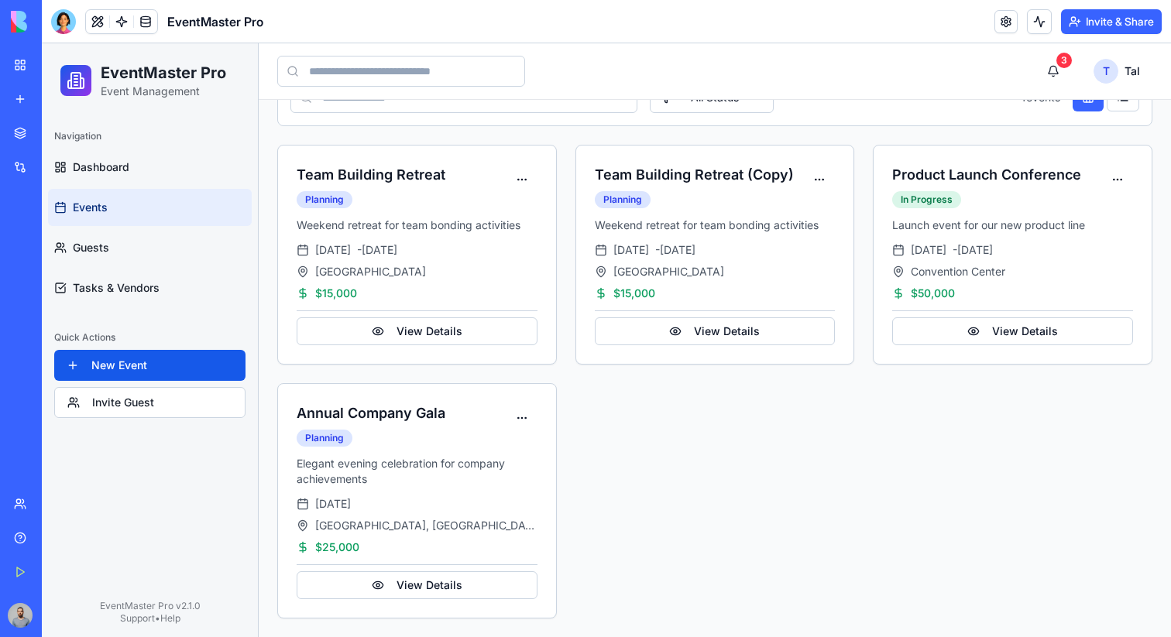
scroll to position [117, 0]
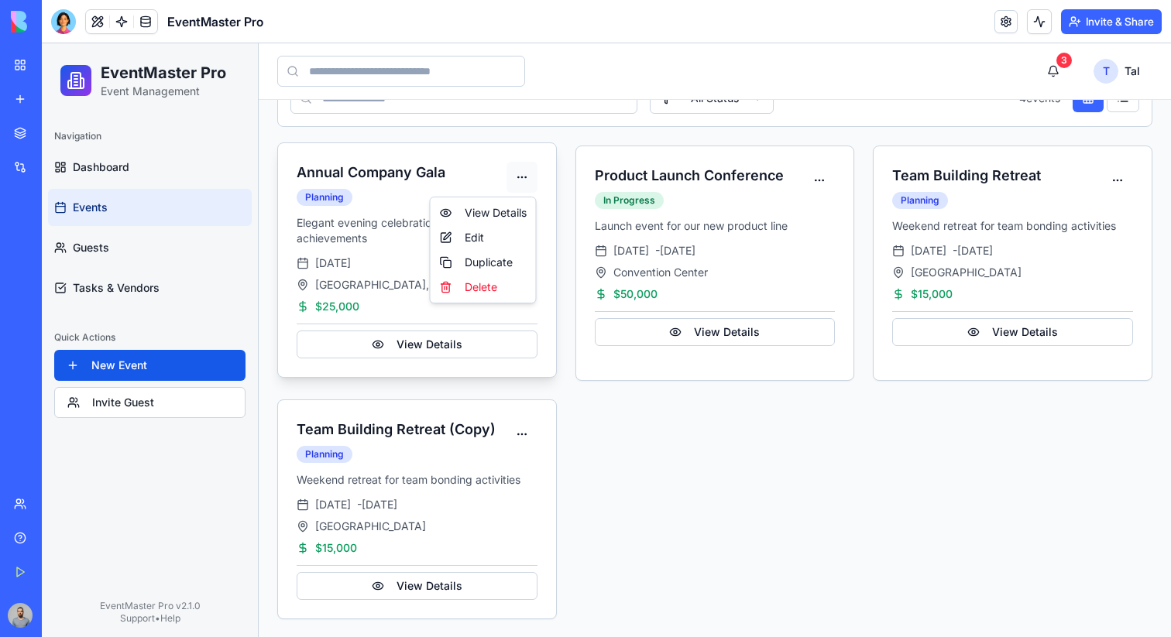
click at [520, 178] on html "EventMaster Pro Event Management Navigation Dashboard Events Guests Tasks & Ven…" at bounding box center [606, 282] width 1129 height 712
click at [513, 207] on div "View Details" at bounding box center [483, 215] width 99 height 25
click at [523, 185] on html "EventMaster Pro Event Management Navigation Dashboard Events Guests Tasks & Ven…" at bounding box center [606, 282] width 1129 height 712
click at [521, 238] on div "Edit" at bounding box center [483, 240] width 99 height 25
click at [478, 349] on button "View Details" at bounding box center [417, 345] width 241 height 28
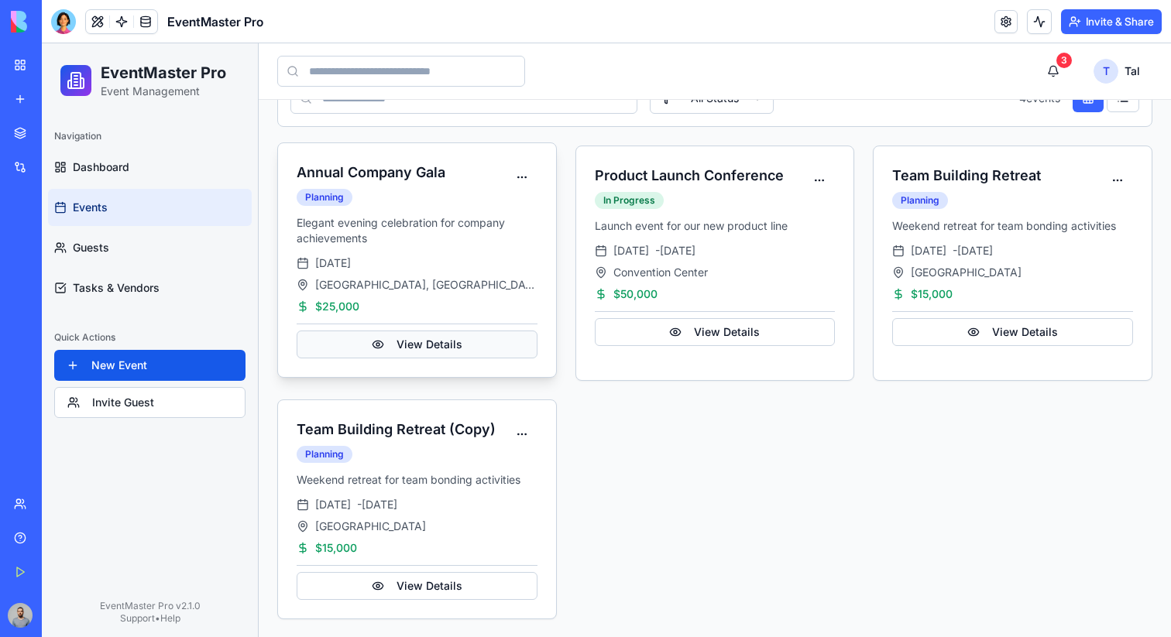
click at [478, 349] on button "View Details" at bounding box center [417, 345] width 241 height 28
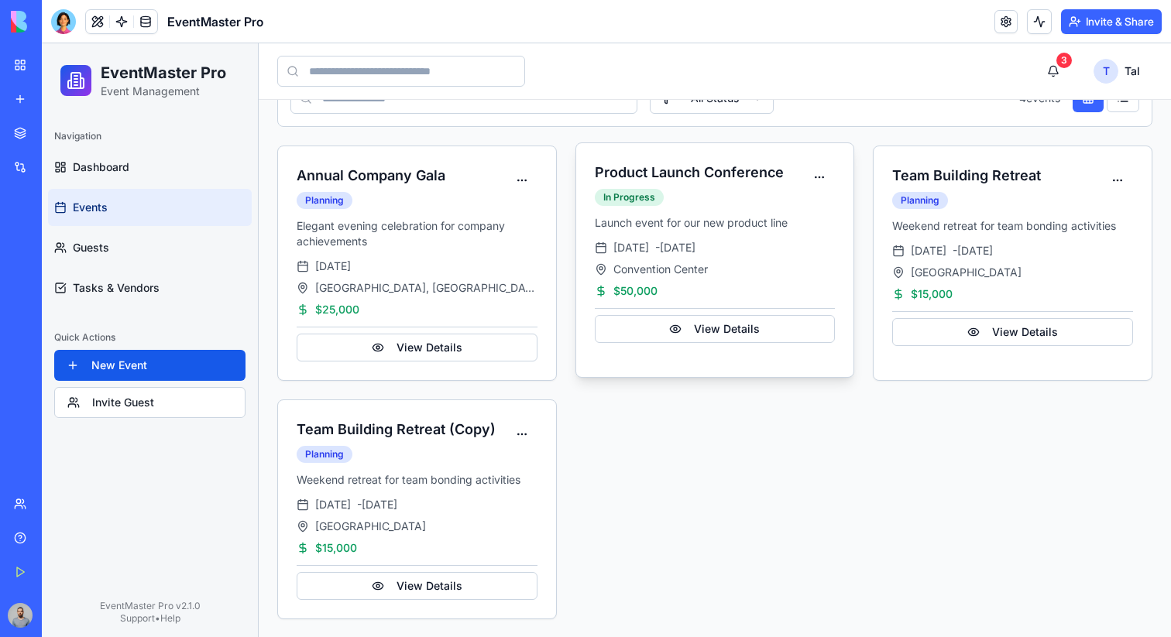
click at [641, 344] on div "Launch event for our new product line [DATE] - [DATE] Convention Center $50,000…" at bounding box center [715, 288] width 278 height 146
click at [641, 340] on button "View Details" at bounding box center [715, 329] width 241 height 28
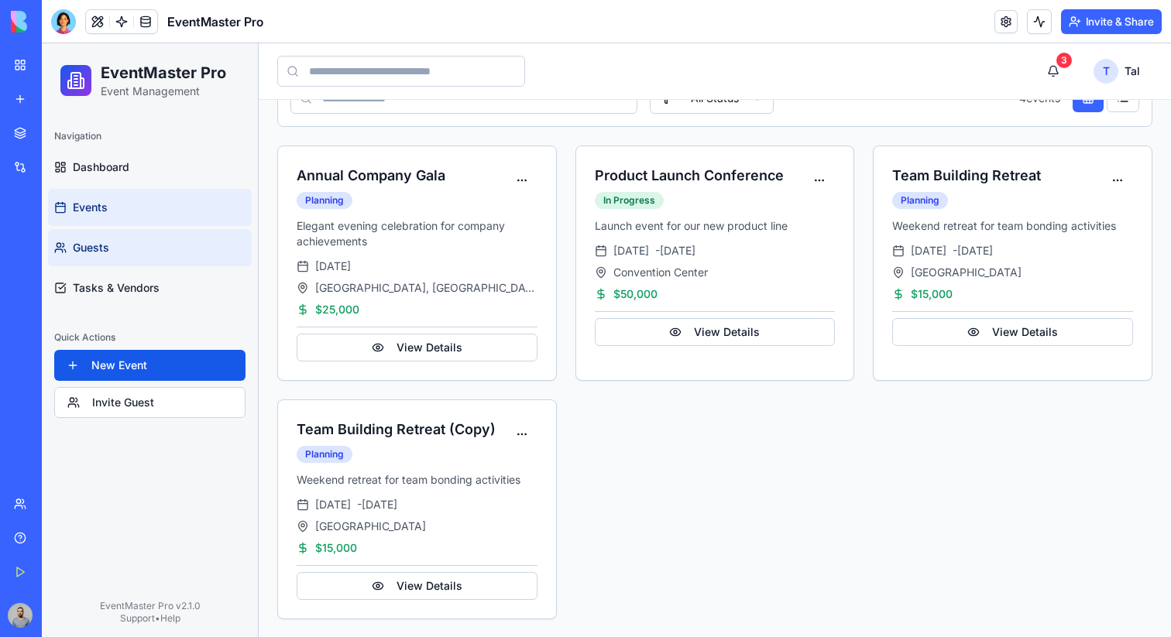
click at [177, 252] on link "Guests" at bounding box center [150, 247] width 204 height 37
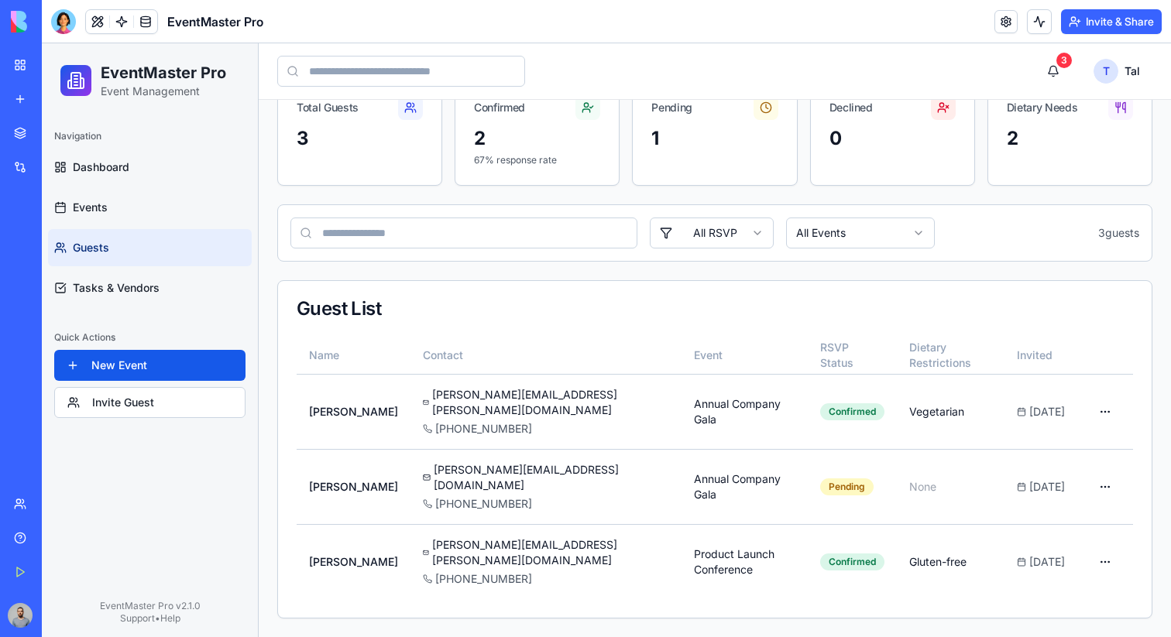
scroll to position [64, 0]
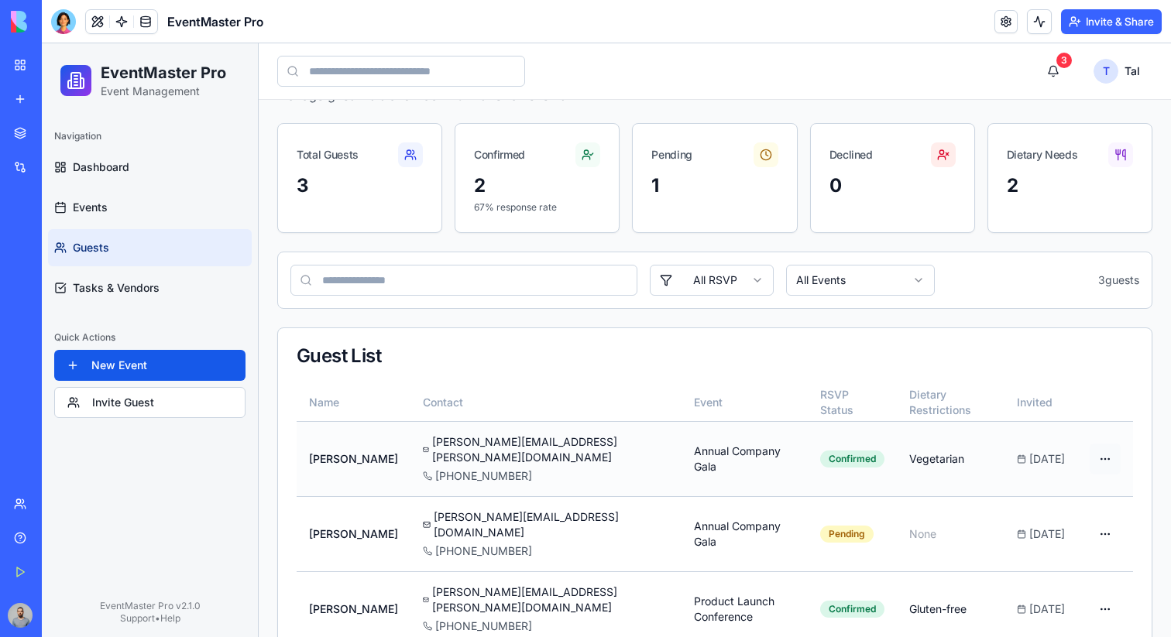
click at [1108, 456] on html "EventMaster Pro Event Management Navigation Dashboard Events Guests Tasks & Ven…" at bounding box center [606, 332] width 1129 height 705
click at [1087, 484] on div "Edit" at bounding box center [1058, 485] width 115 height 25
click at [1107, 447] on html "EventMaster Pro Event Management Navigation Dashboard Events Guests Tasks & Ven…" at bounding box center [606, 332] width 1129 height 705
click at [1055, 379] on html "EventMaster Pro Event Management Navigation Dashboard Events Guests Tasks & Ven…" at bounding box center [606, 332] width 1129 height 705
click at [1102, 508] on html "EventMaster Pro Event Management Navigation Dashboard Events Guests Tasks & Ven…" at bounding box center [606, 332] width 1129 height 705
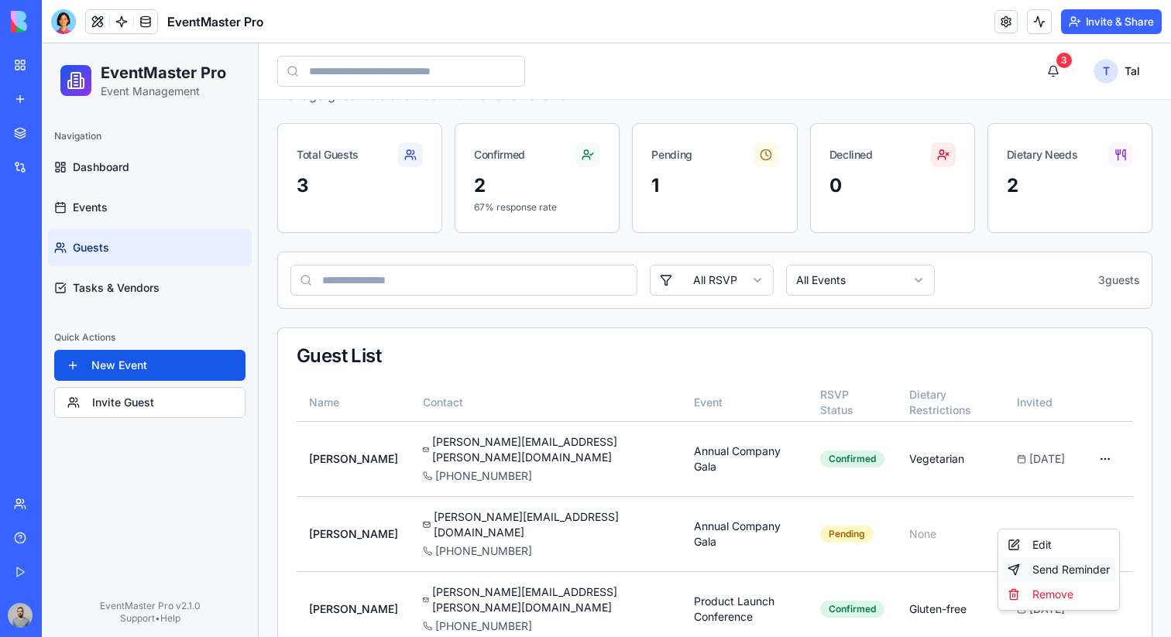
click at [1101, 565] on div "Send Reminder" at bounding box center [1058, 570] width 115 height 25
click at [1107, 562] on html "EventMaster Pro Event Management Navigation Dashboard Events Guests Tasks & Ven…" at bounding box center [606, 332] width 1129 height 705
click at [1085, 541] on div "Remove" at bounding box center [1058, 535] width 115 height 25
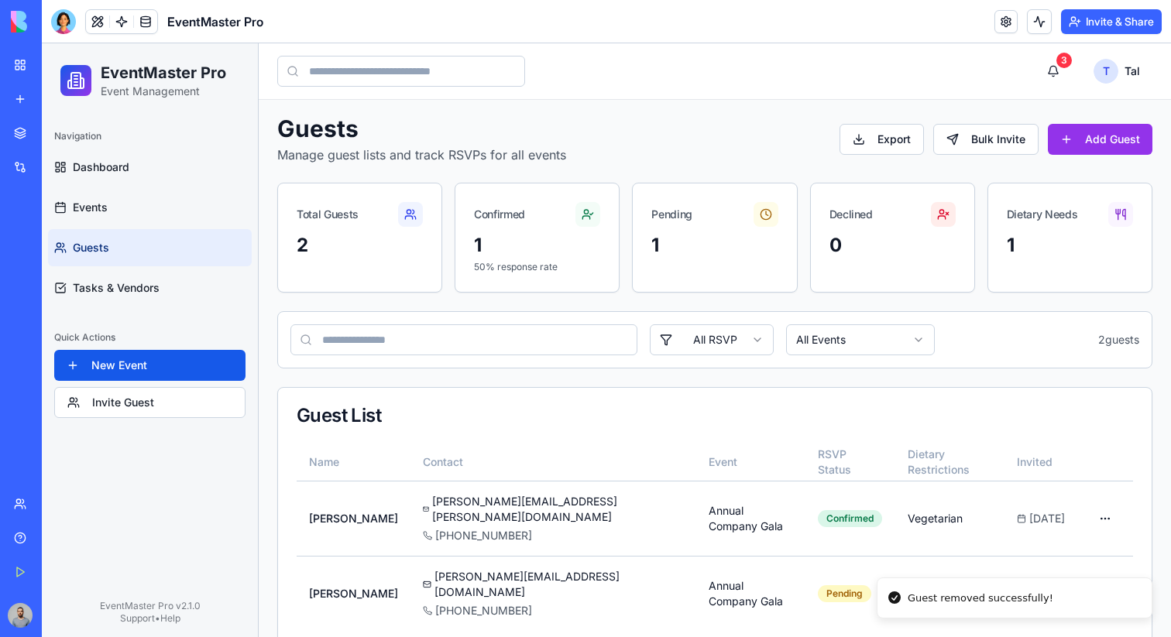
click at [1116, 162] on div "Guests Manage guest lists and track RSVPs for all events Export Bulk Invite Add…" at bounding box center [714, 140] width 875 height 50
click at [1116, 155] on div "Guests Manage guest lists and track RSVPs for all events Export Bulk Invite Add…" at bounding box center [714, 140] width 875 height 50
click at [1116, 149] on button "Add Guest" at bounding box center [1100, 139] width 105 height 31
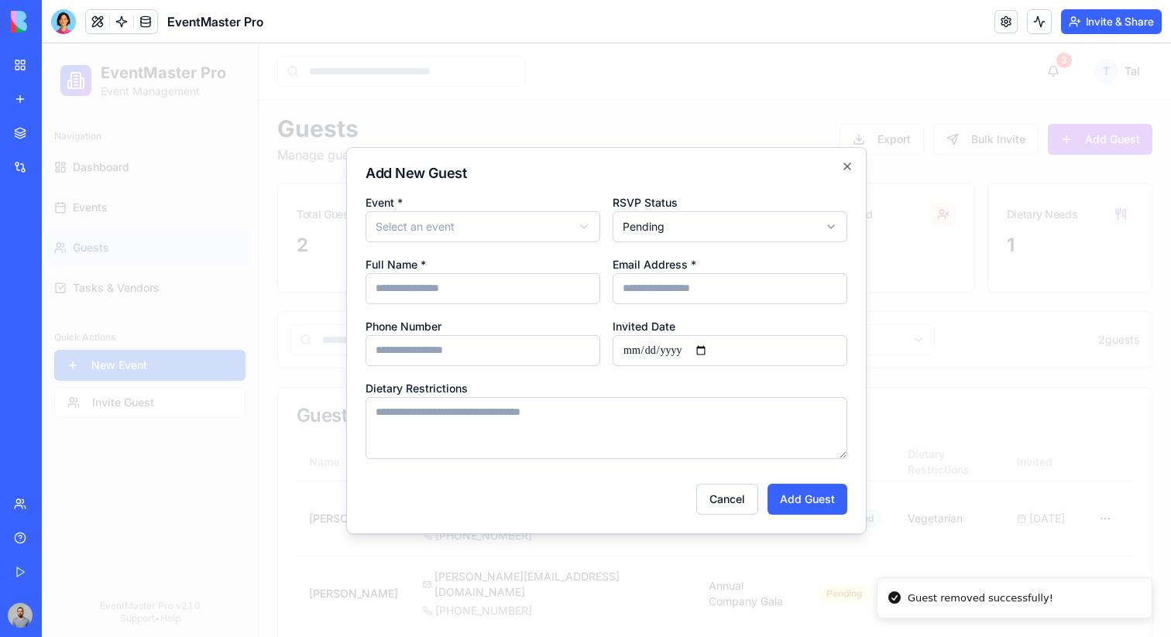
click at [1094, 155] on div at bounding box center [606, 340] width 1129 height 594
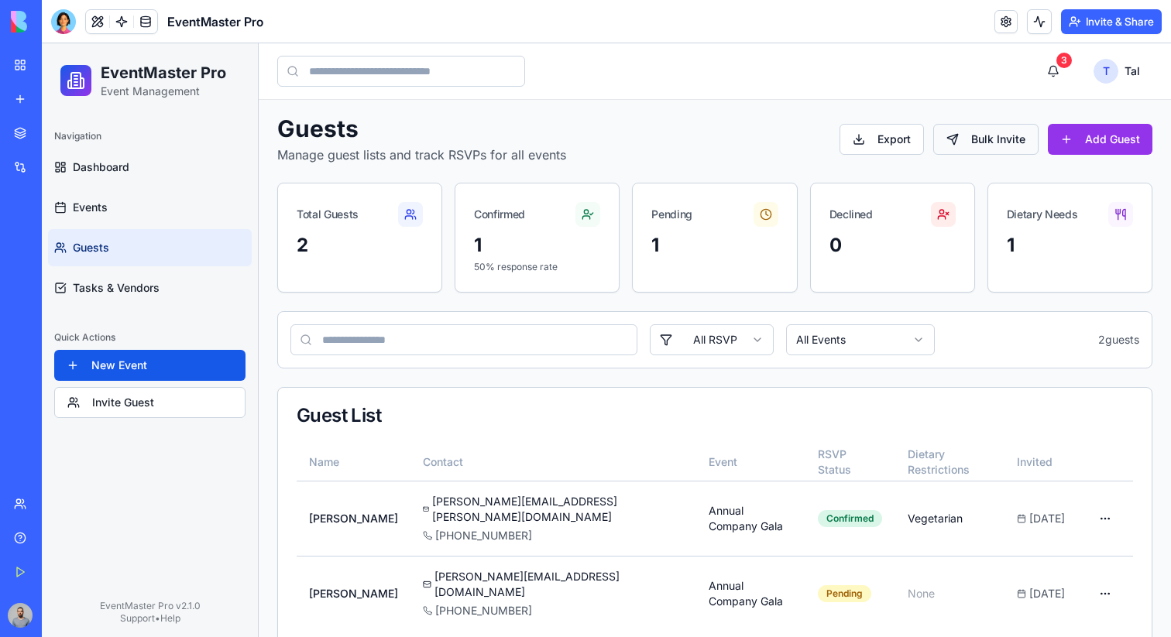
click at [991, 150] on button "Bulk Invite" at bounding box center [985, 139] width 105 height 31
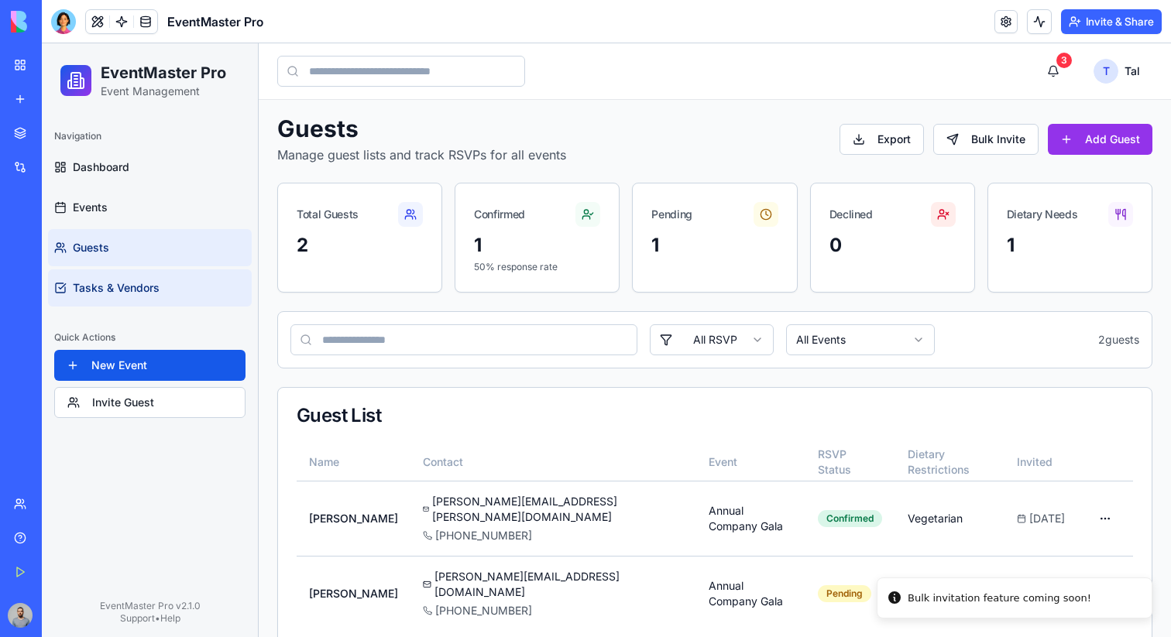
click at [152, 277] on link "Tasks & Vendors" at bounding box center [150, 288] width 204 height 37
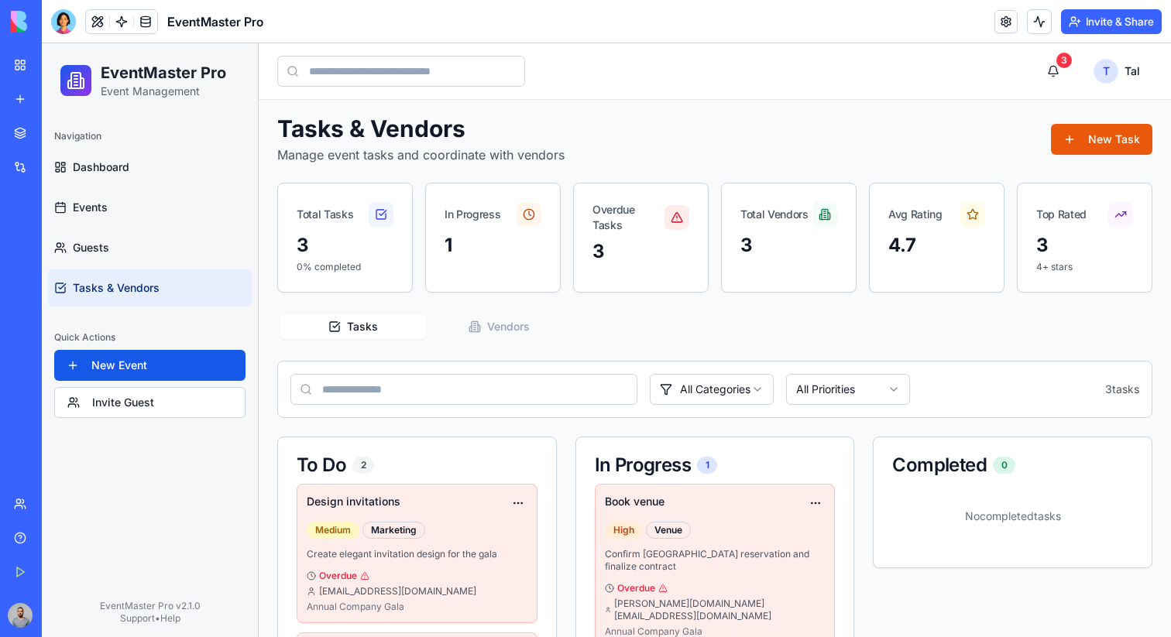
click at [1124, 113] on div "Tasks & Vendors Manage event tasks and coordinate with vendors New Task Total T…" at bounding box center [715, 453] width 912 height 714
click at [1121, 130] on button "New Task" at bounding box center [1101, 139] width 101 height 31
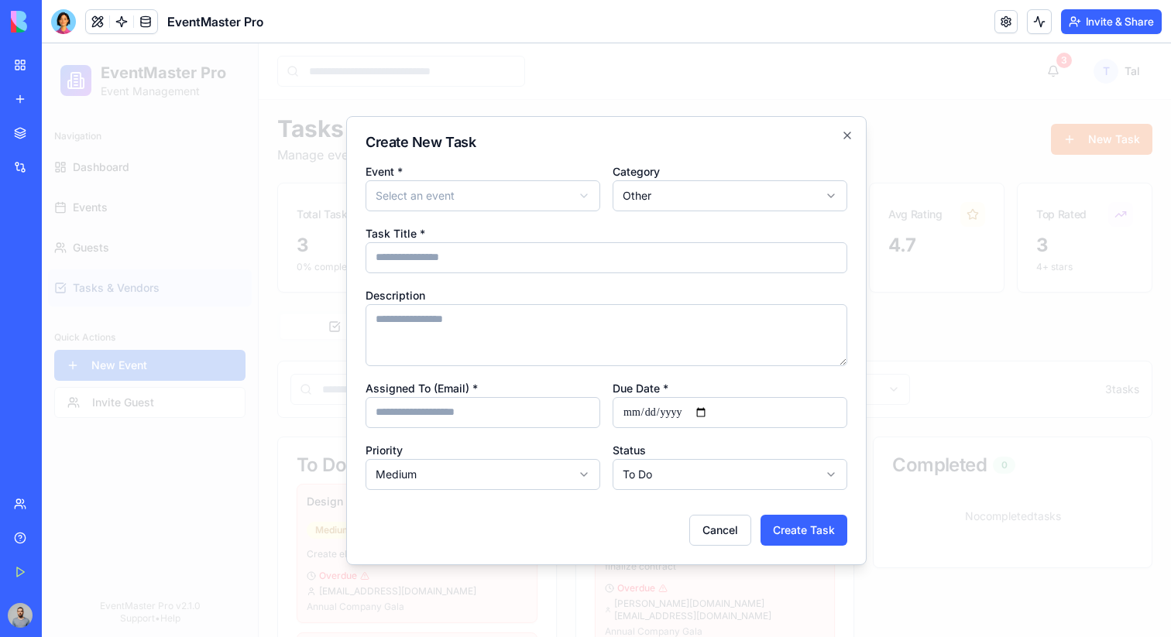
click at [1053, 179] on div at bounding box center [606, 340] width 1129 height 594
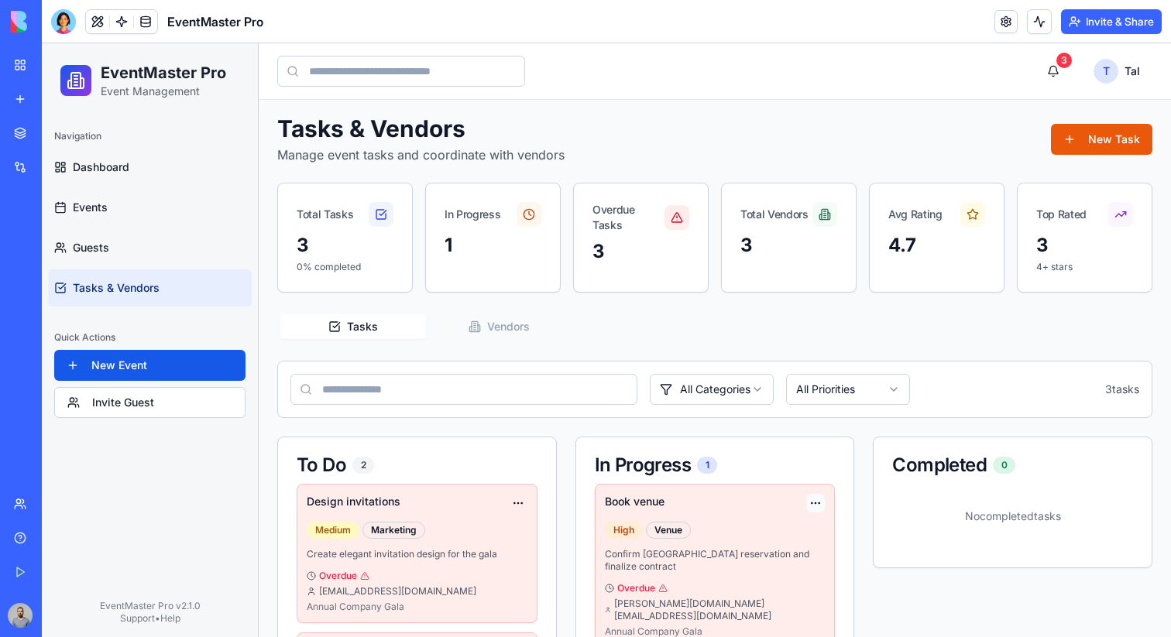
click at [812, 500] on html "EventMaster Pro Event Management Navigation Dashboard Events Guests Tasks & Ven…" at bounding box center [606, 424] width 1129 height 771
click at [797, 527] on div "Edit" at bounding box center [775, 532] width 91 height 25
click at [180, 259] on link "Guests" at bounding box center [150, 247] width 204 height 37
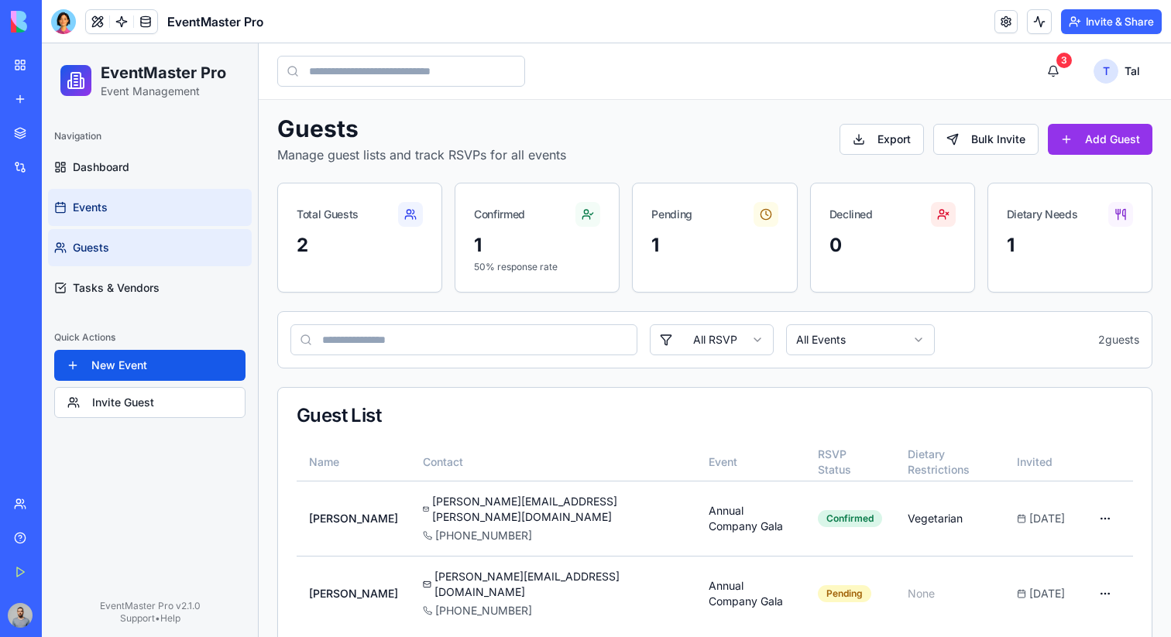
click at [182, 202] on link "Events" at bounding box center [150, 207] width 204 height 37
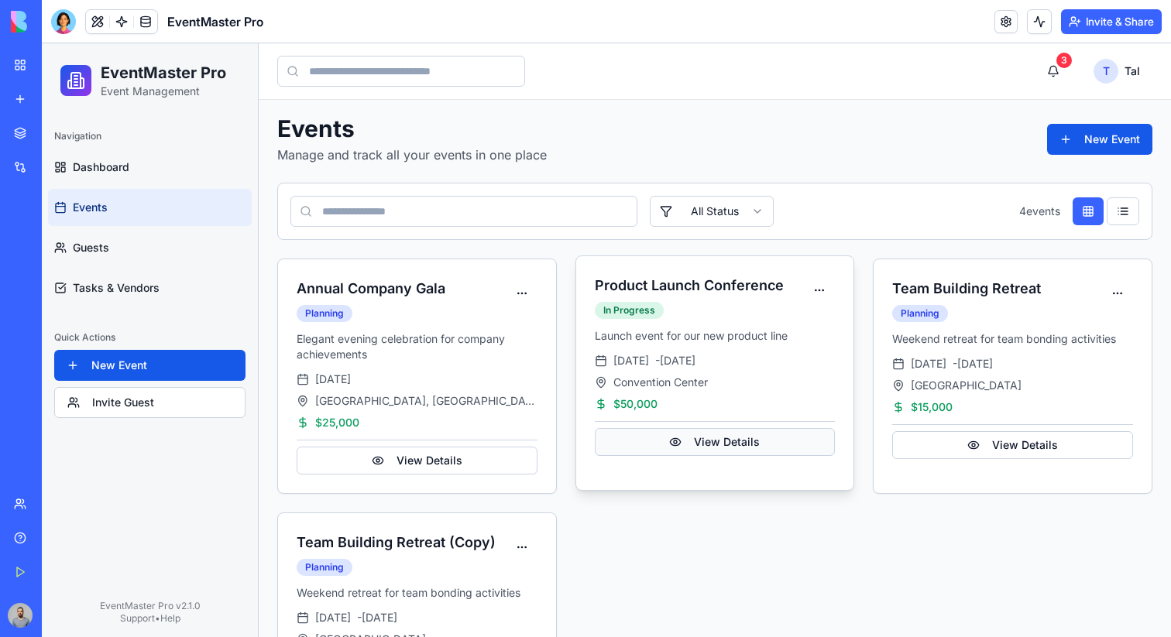
click at [695, 449] on button "View Details" at bounding box center [715, 442] width 241 height 28
click at [95, 22] on button at bounding box center [97, 21] width 23 height 23
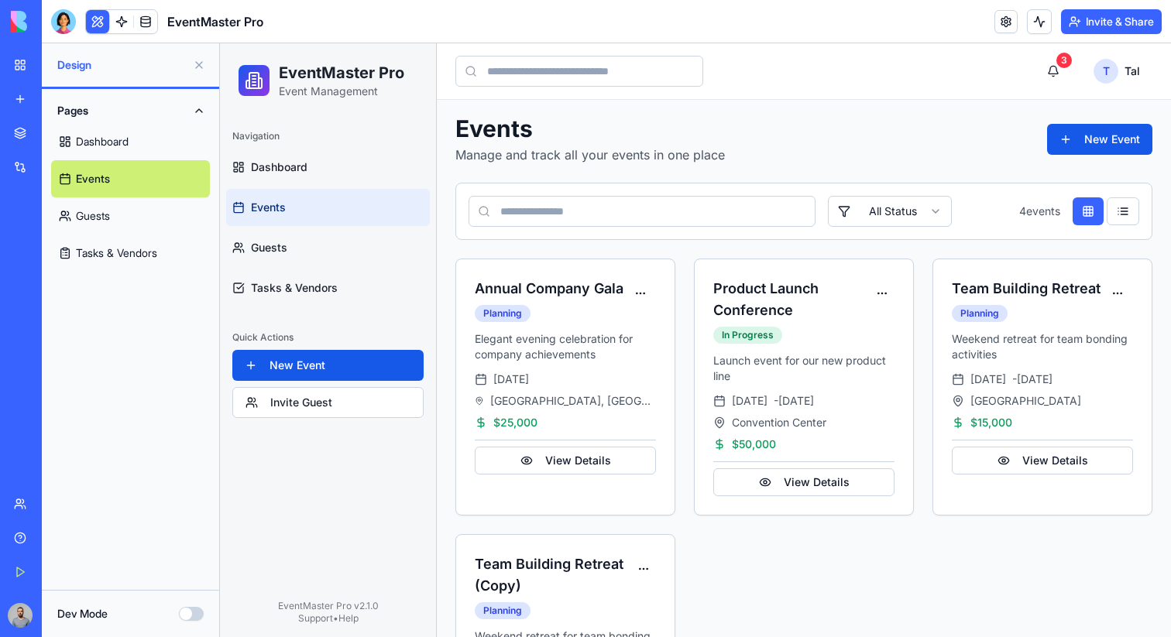
click at [196, 620] on button "Dev Mode" at bounding box center [191, 614] width 25 height 14
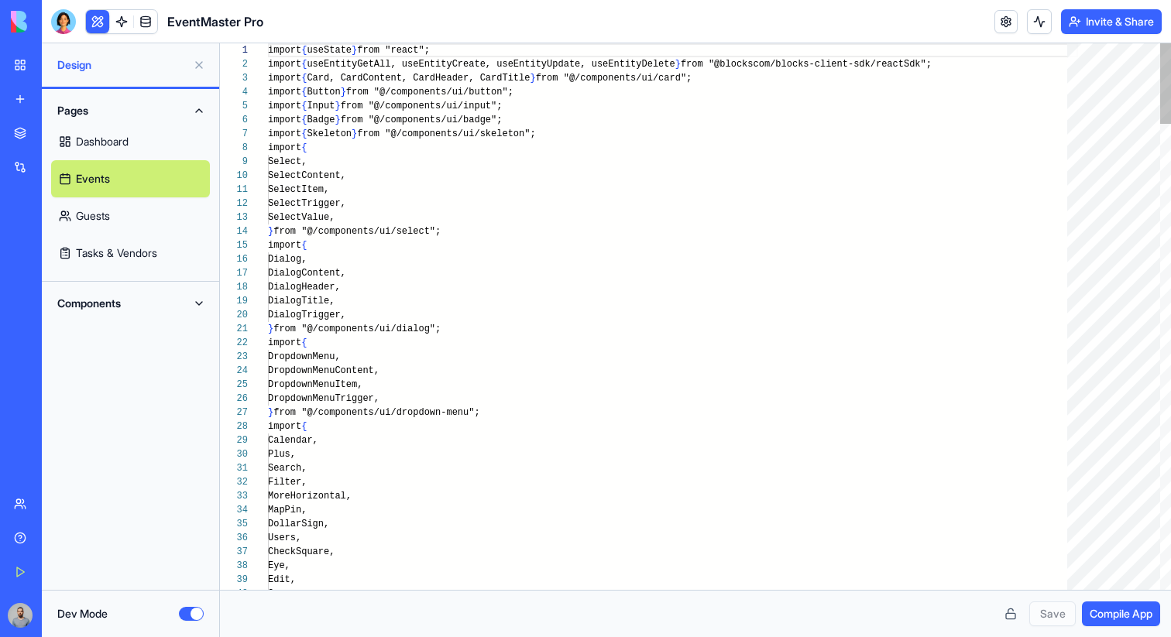
scroll to position [139, 0]
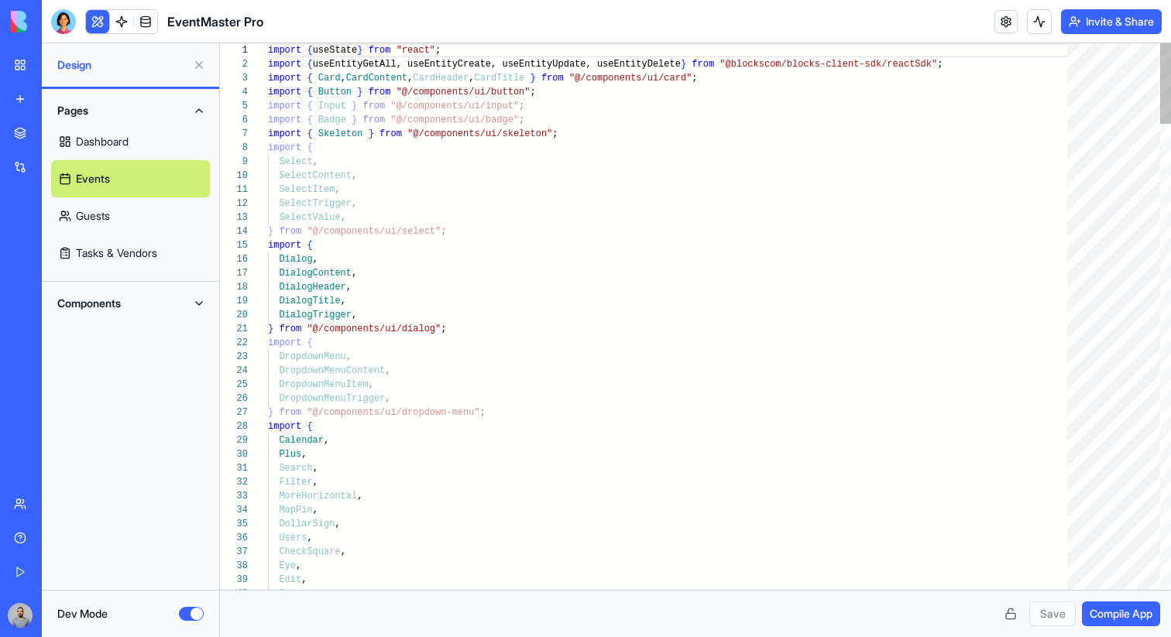
type textarea "**********"
type textarea "*"
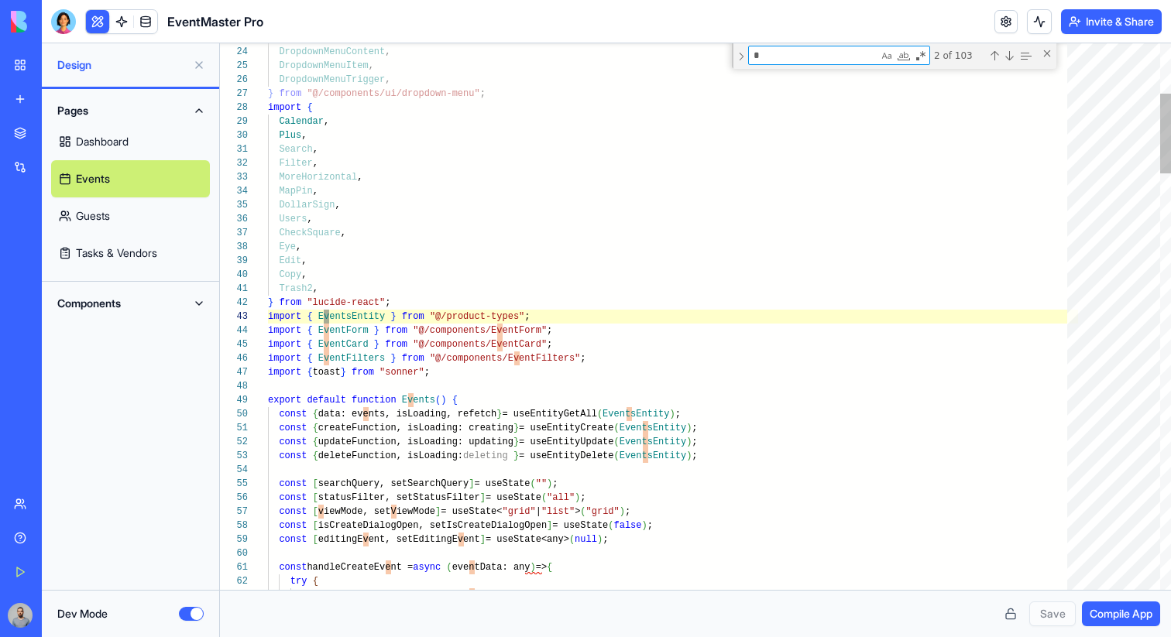
type textarea "**********"
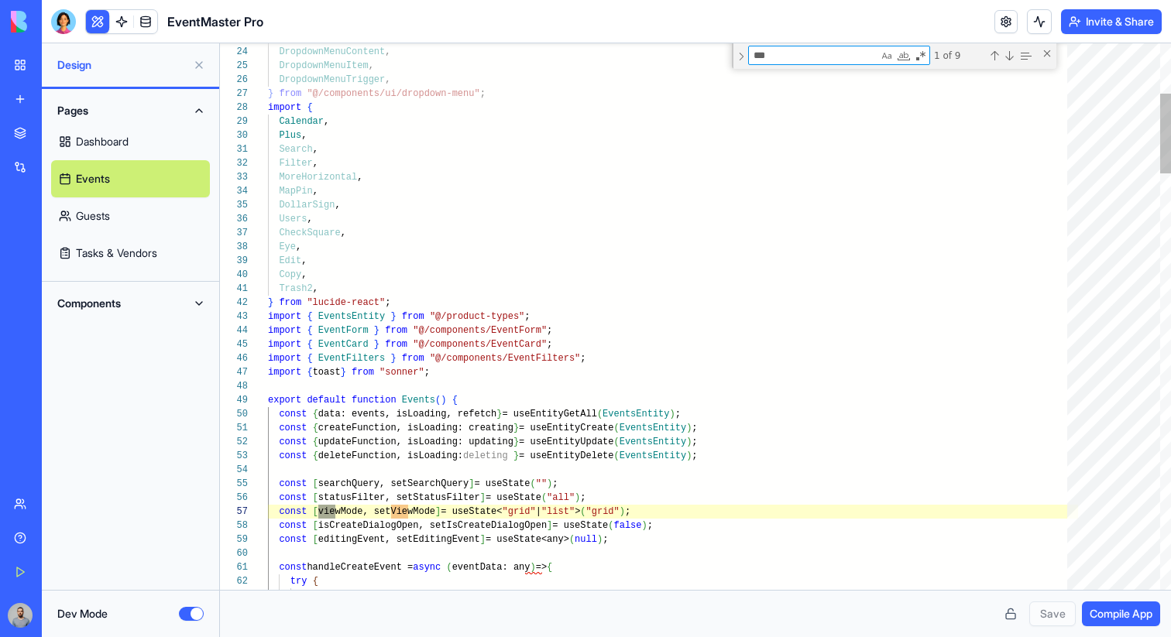
scroll to position [139, 73]
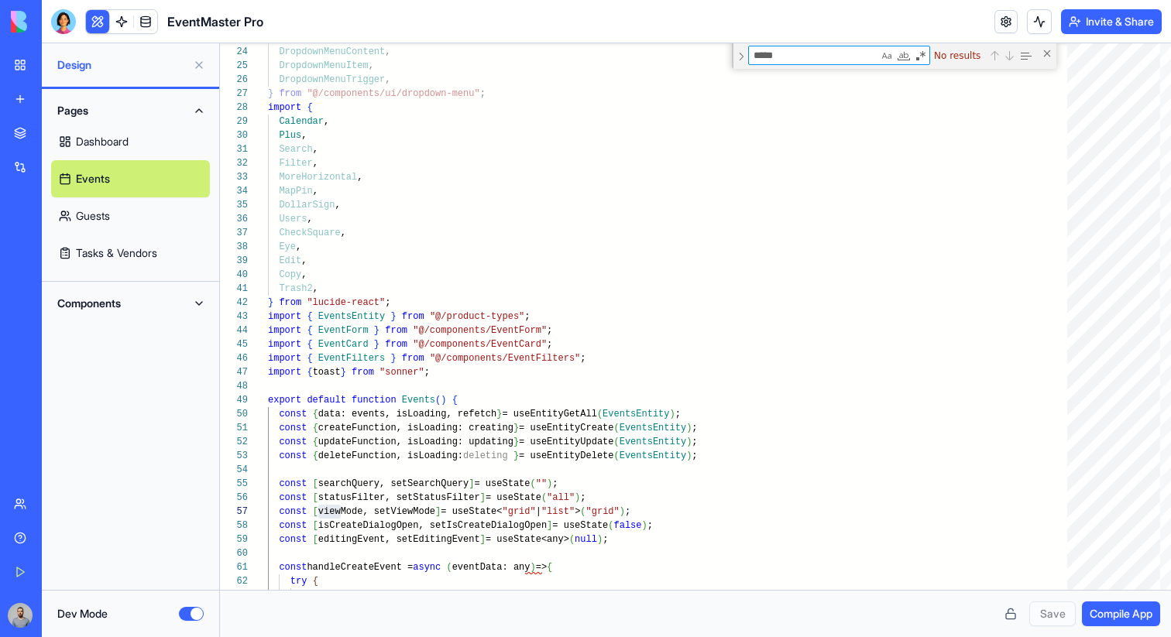
type textarea "****"
click at [194, 627] on div "Dev Mode" at bounding box center [130, 613] width 177 height 47
click at [194, 613] on button "Dev Mode" at bounding box center [191, 614] width 25 height 14
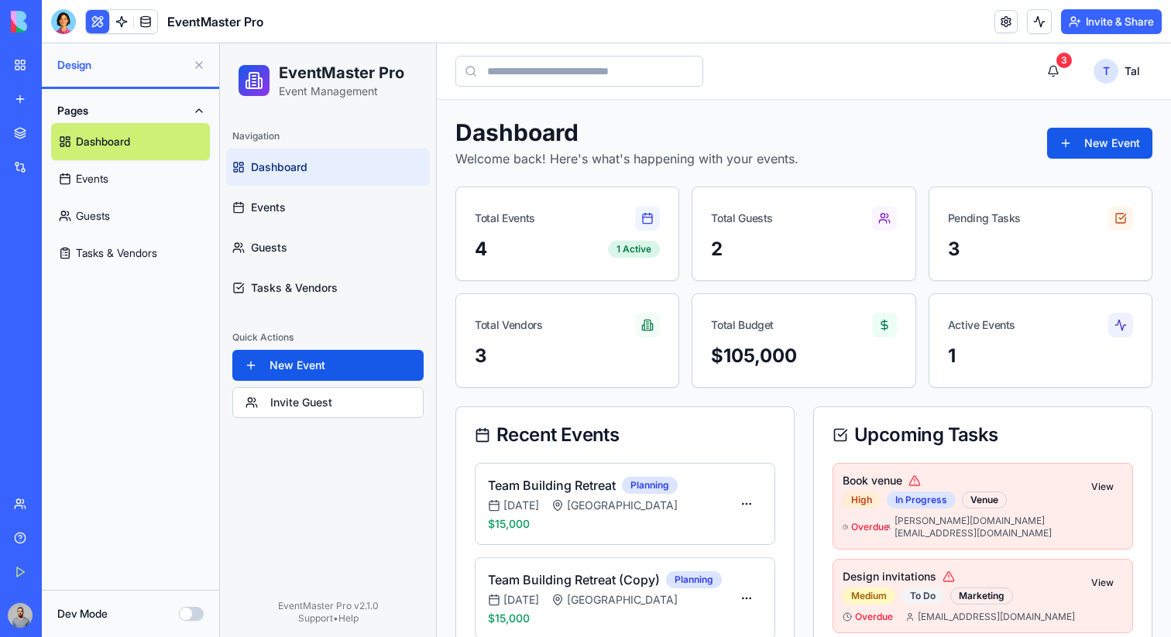
click at [147, 177] on link "Events" at bounding box center [130, 178] width 159 height 37
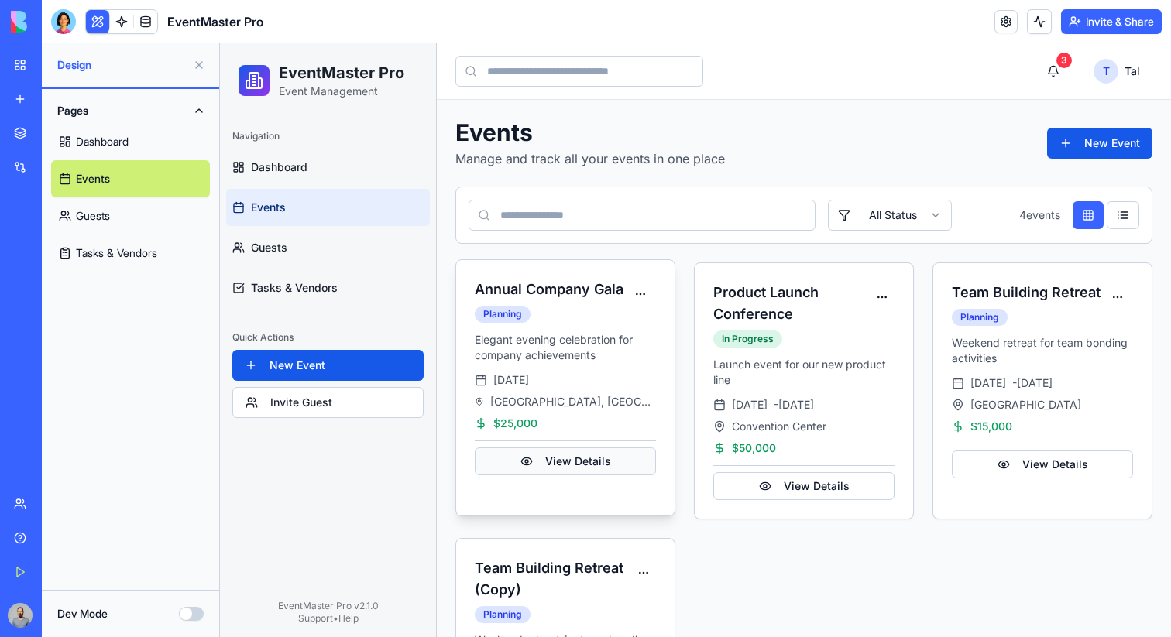
click at [569, 468] on button "View Details" at bounding box center [565, 462] width 181 height 28
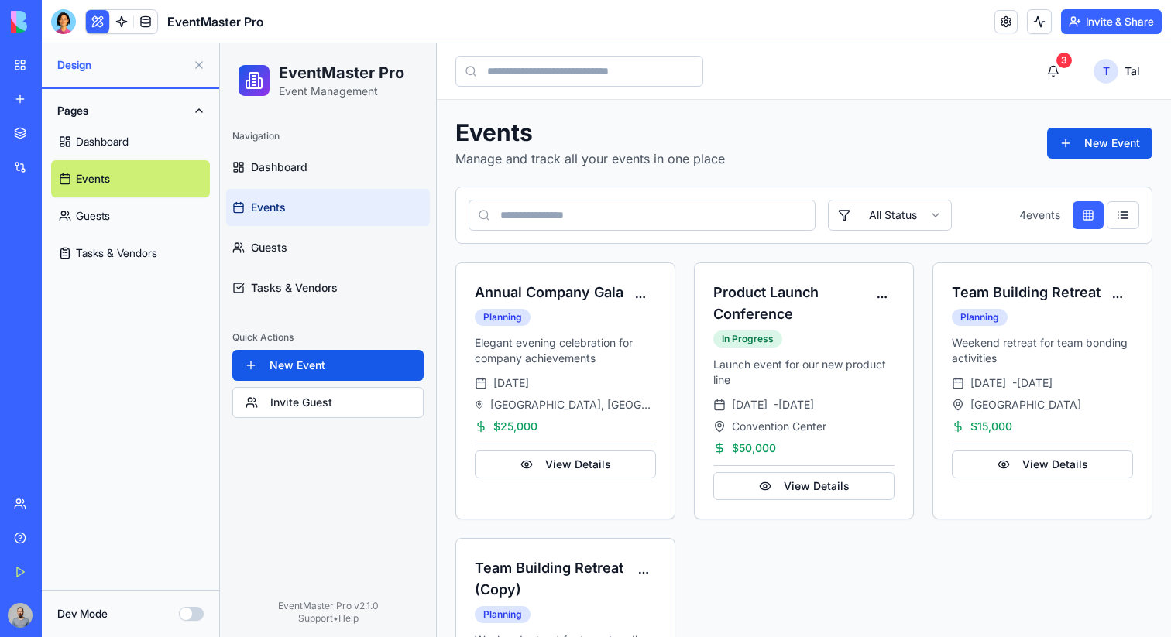
click at [190, 612] on button "Dev Mode" at bounding box center [191, 614] width 25 height 14
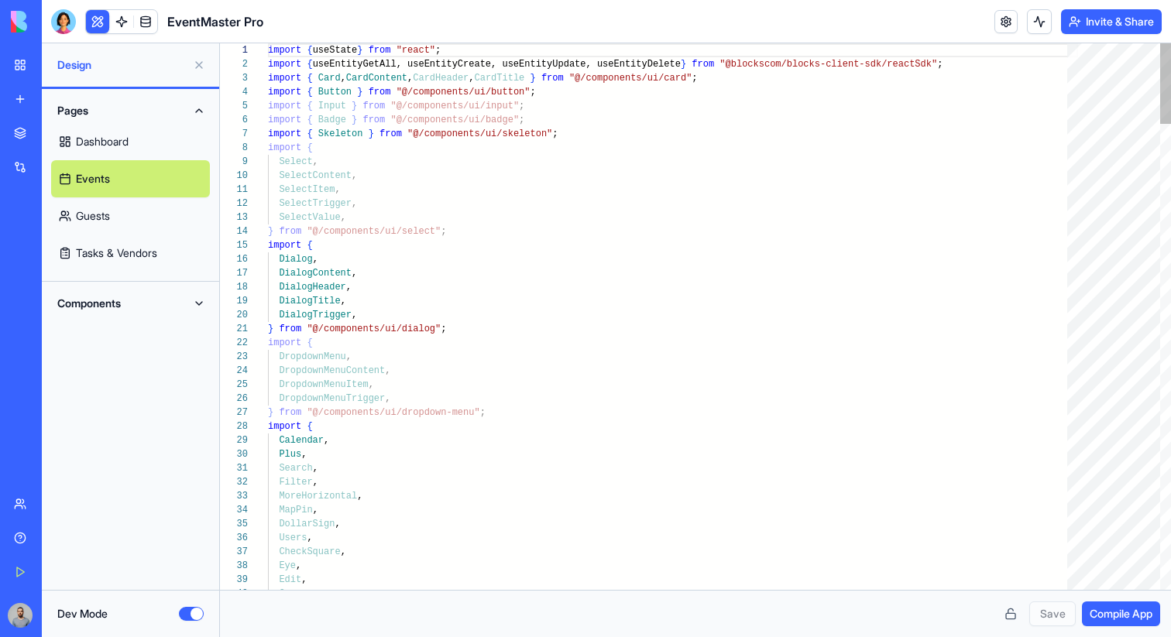
scroll to position [139, 0]
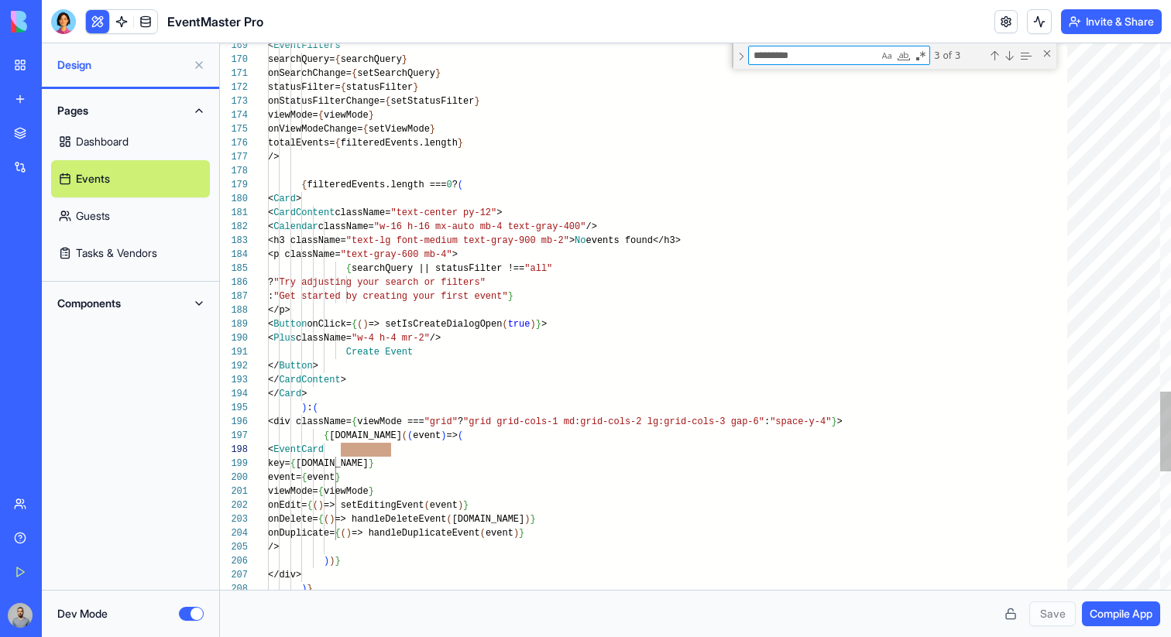
type textarea "**********"
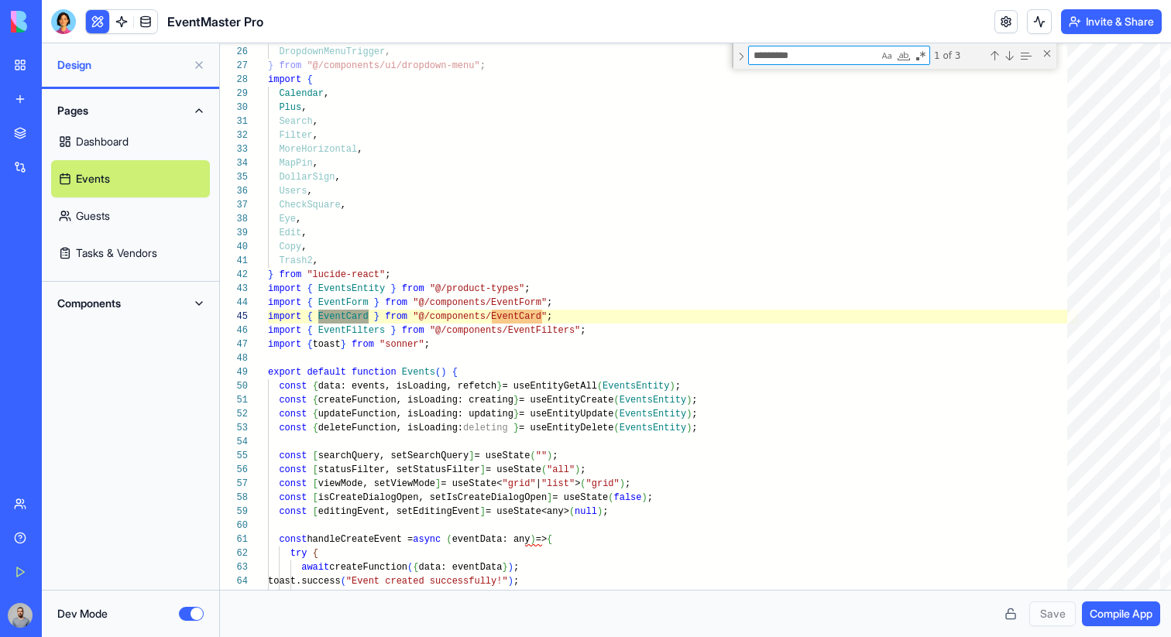
click at [142, 289] on div "Components" at bounding box center [130, 303] width 177 height 43
click at [142, 309] on button "Components" at bounding box center [130, 303] width 159 height 25
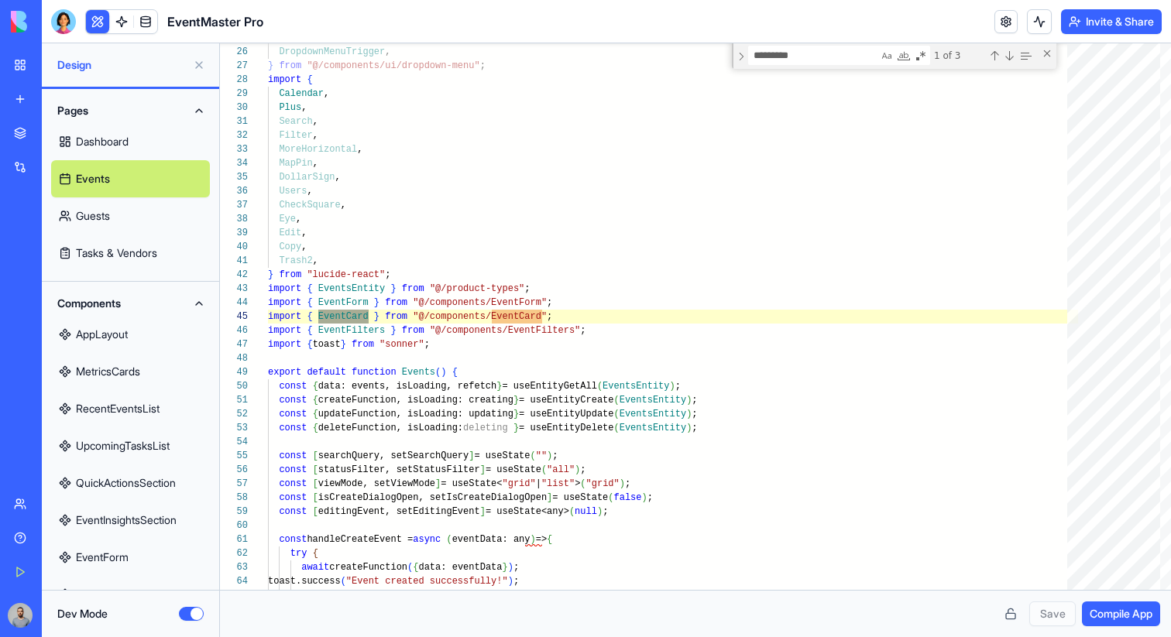
click at [143, 307] on button "Components" at bounding box center [130, 303] width 159 height 25
click at [139, 309] on button "Components" at bounding box center [130, 303] width 159 height 25
click at [121, 304] on button "Components" at bounding box center [130, 303] width 159 height 25
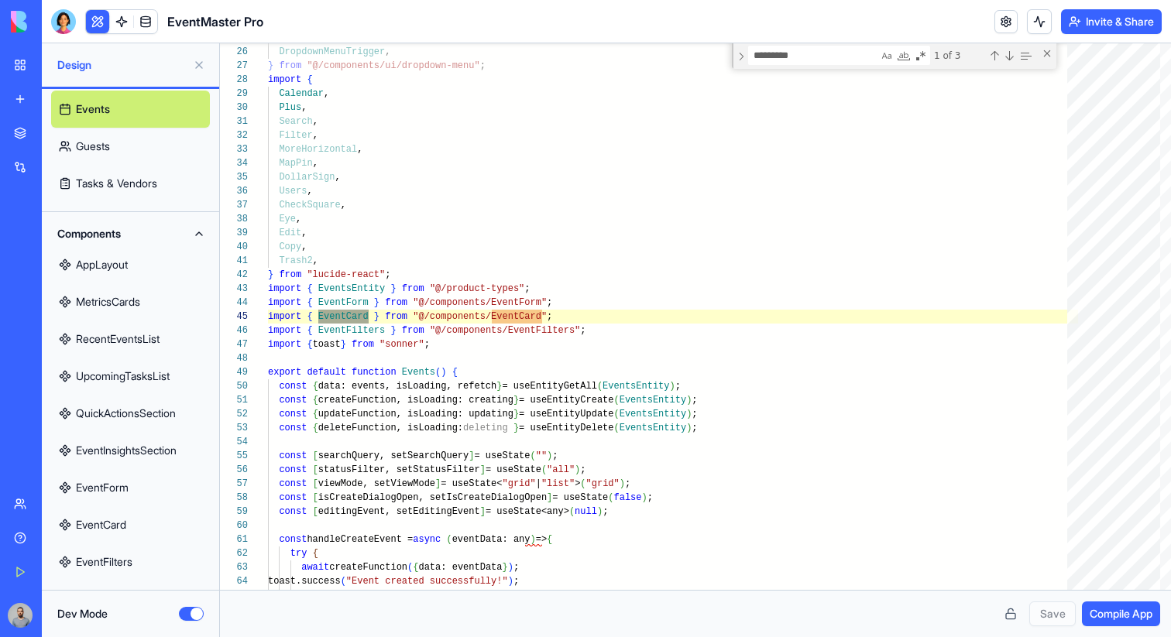
scroll to position [105, 0]
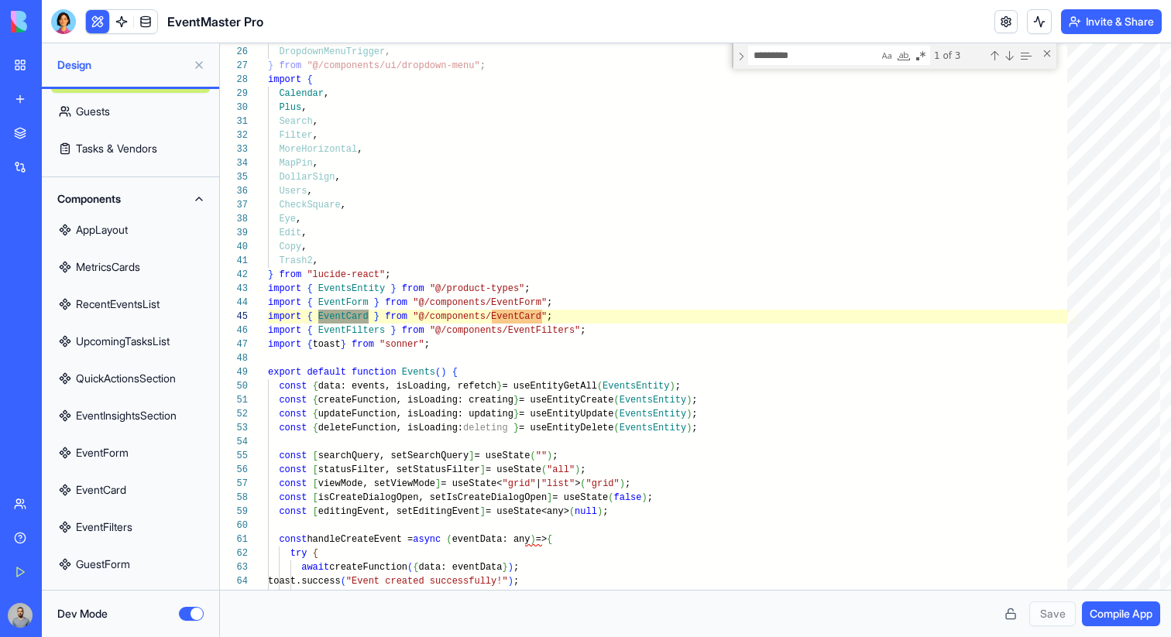
click at [126, 484] on link "EventCard" at bounding box center [130, 490] width 159 height 37
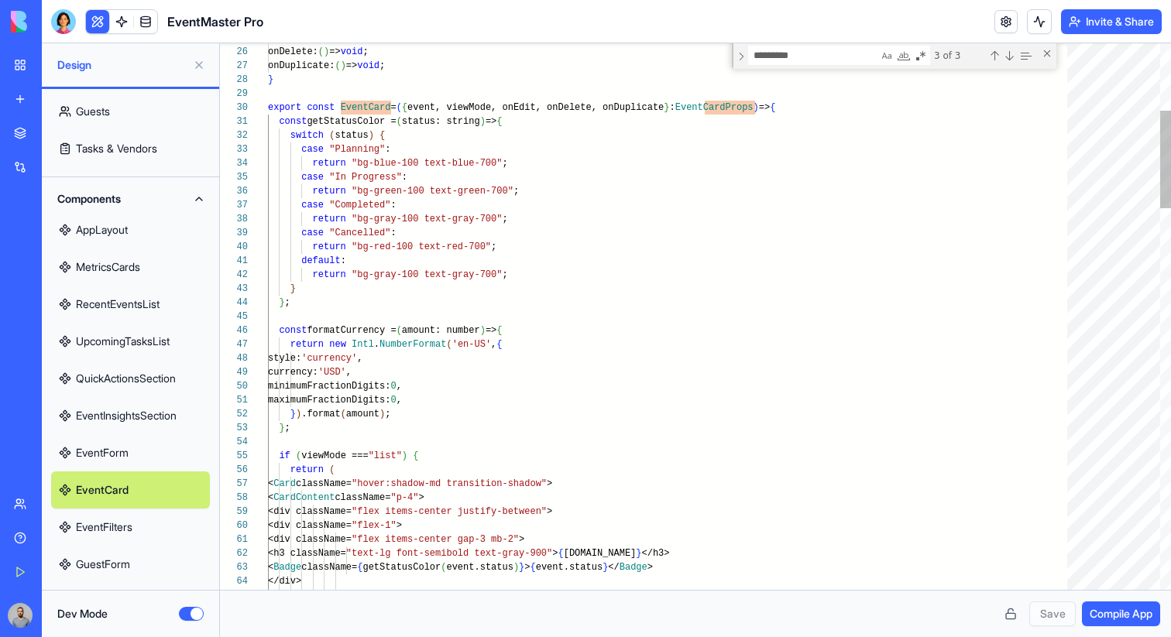
type textarea "**********"
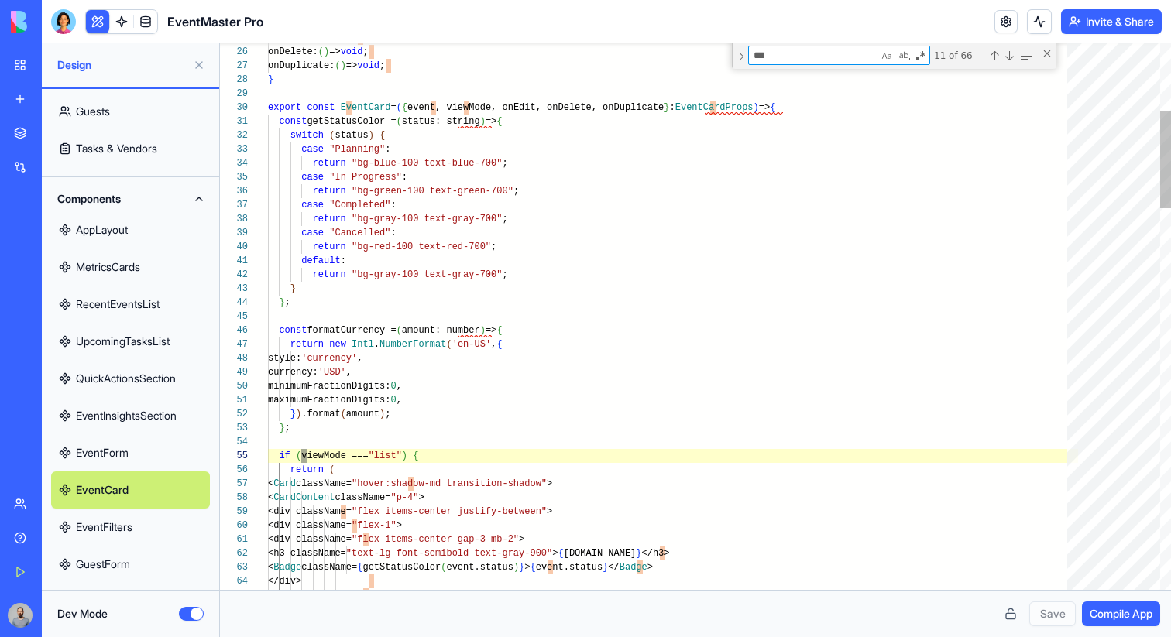
type textarea "****"
type textarea "**********"
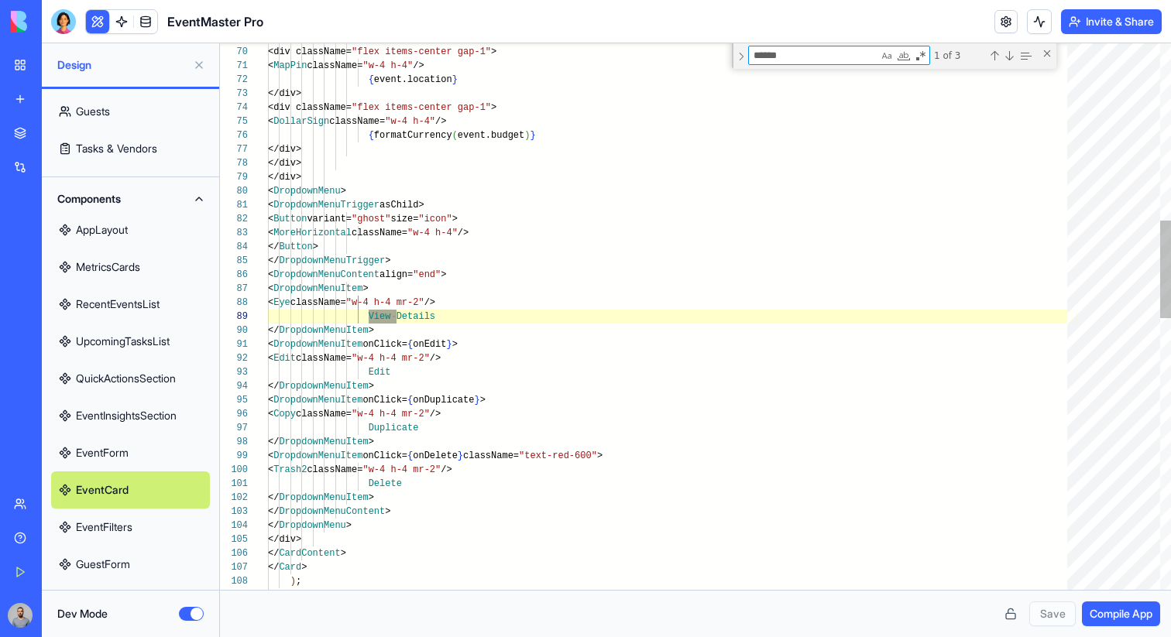
scroll to position [139, 140]
type textarea "*******"
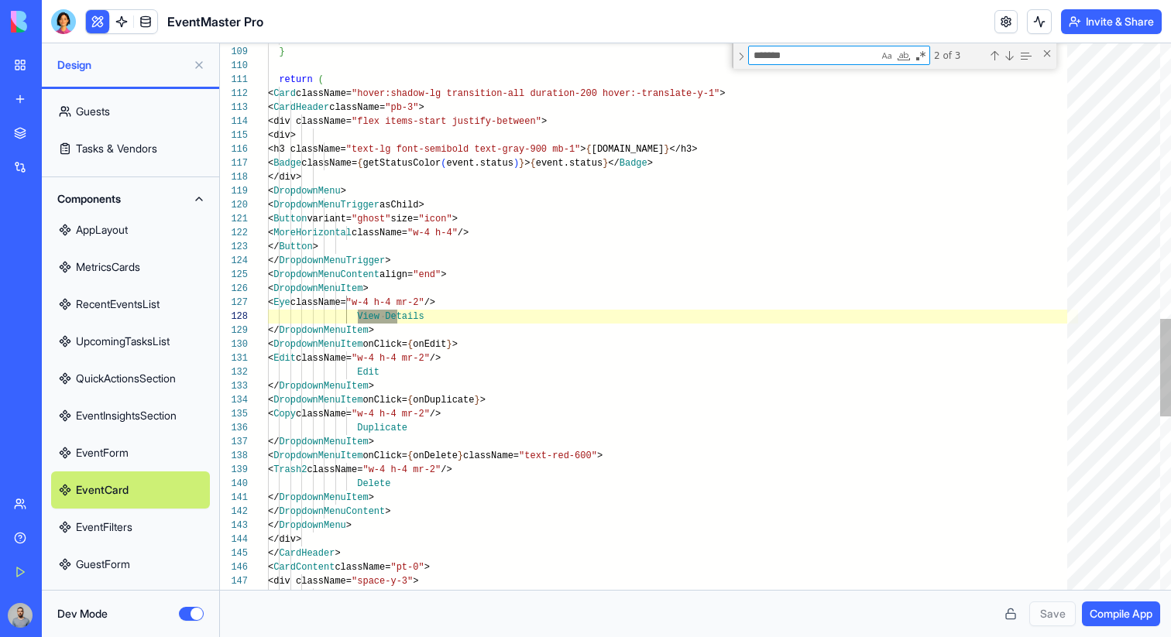
scroll to position [98, 118]
type textarea "**********"
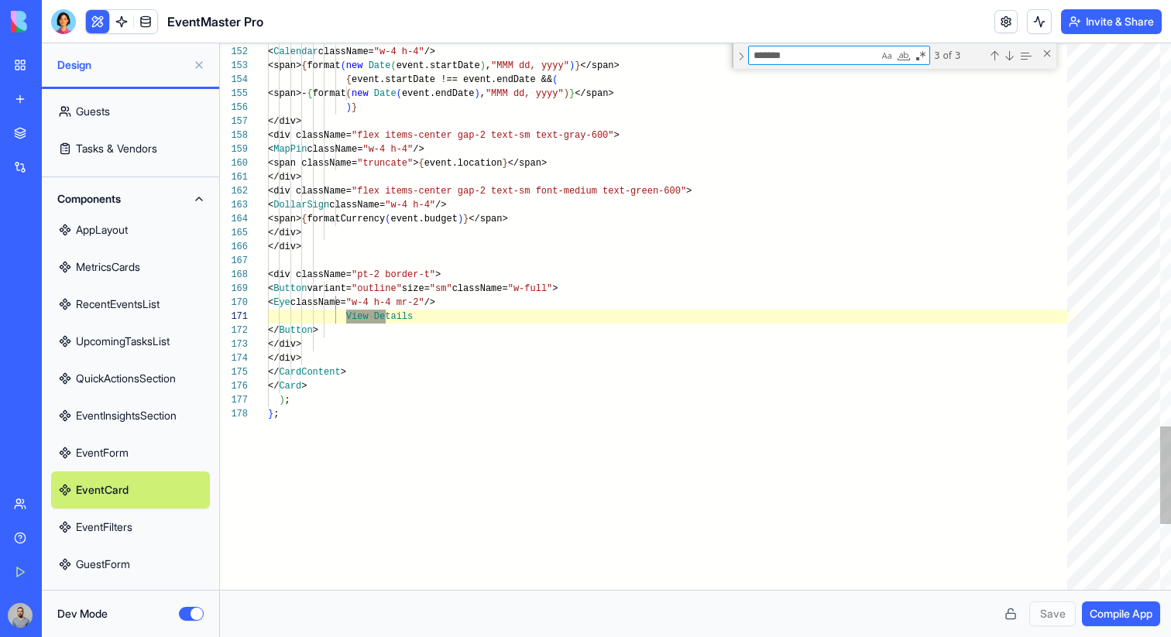
type textarea "*******"
click at [1049, 51] on div "Close (Escape)" at bounding box center [1047, 53] width 12 height 12
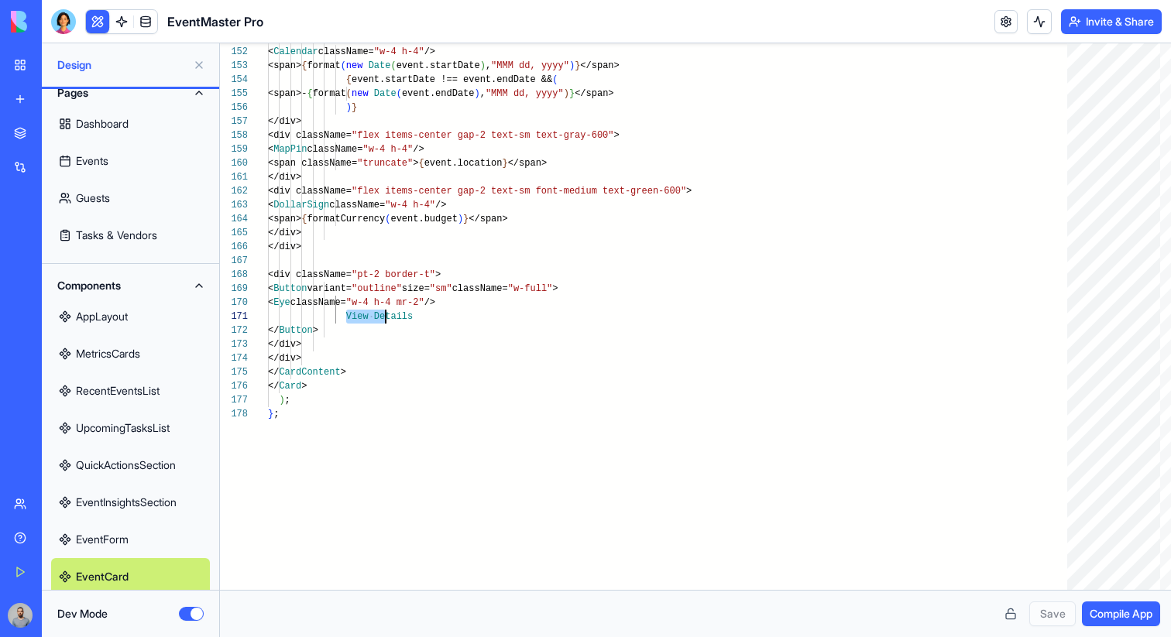
scroll to position [0, 0]
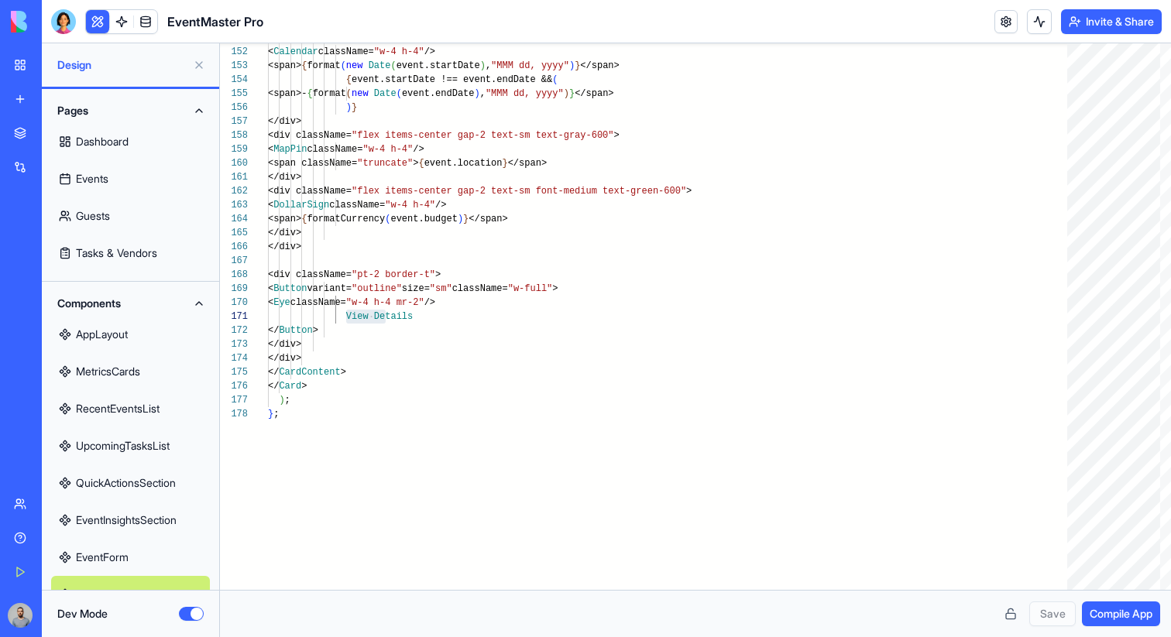
click at [159, 245] on link "Tasks & Vendors" at bounding box center [130, 253] width 159 height 37
type textarea "**********"
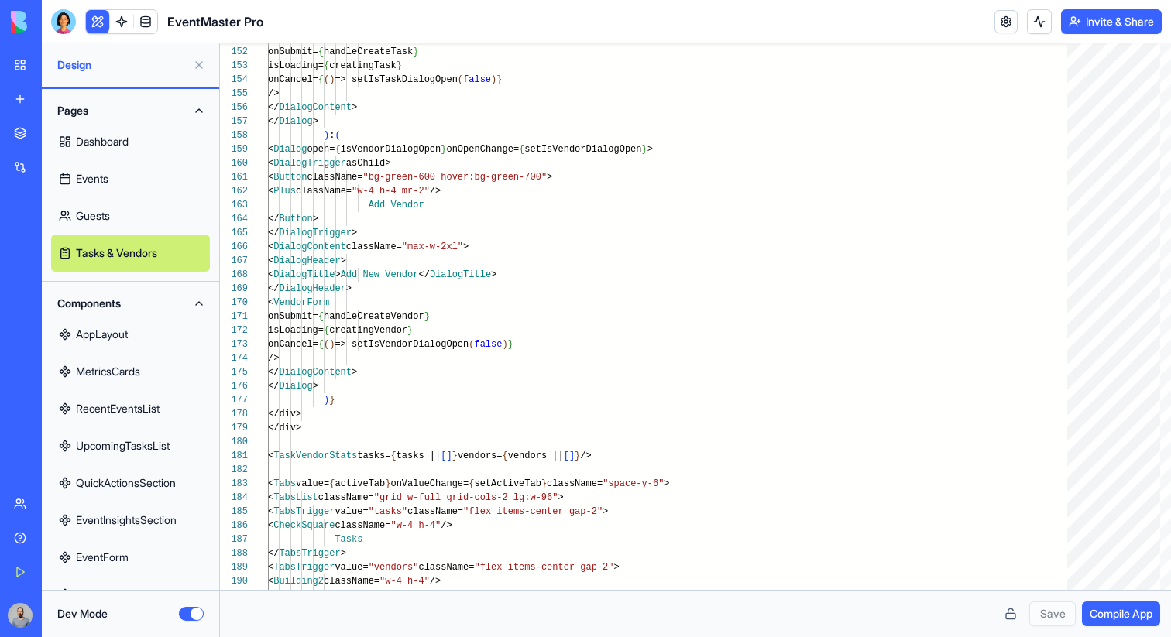
click at [181, 607] on div "Dev Mode" at bounding box center [130, 613] width 146 height 15
click at [194, 612] on button "Dev Mode" at bounding box center [191, 614] width 25 height 14
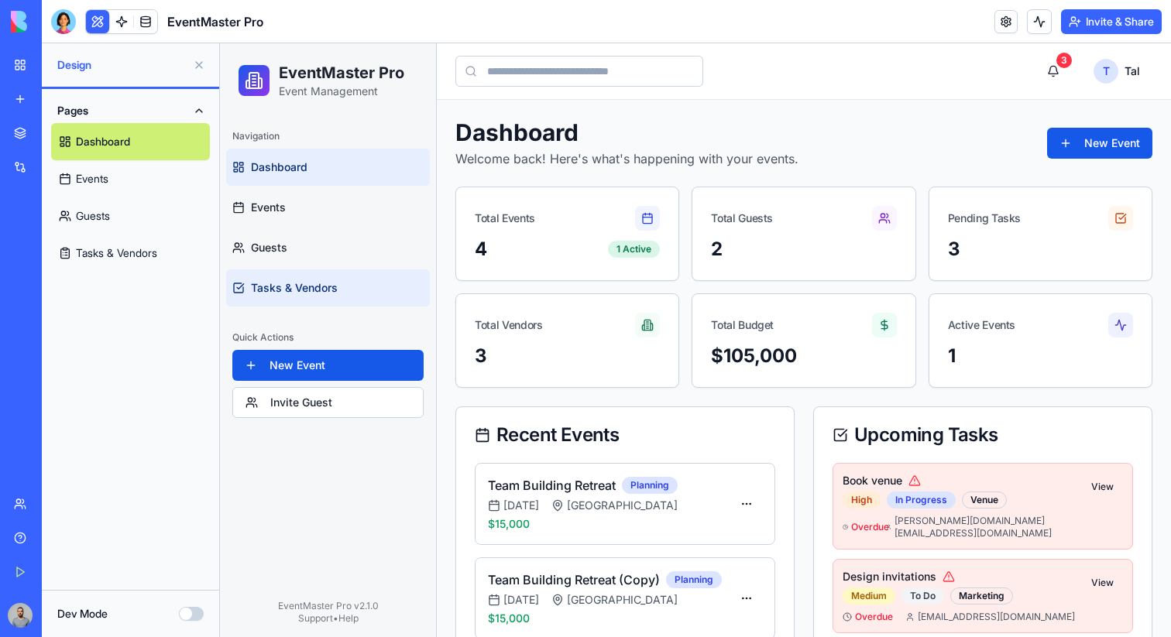
click at [384, 278] on link "Tasks & Vendors" at bounding box center [328, 288] width 204 height 37
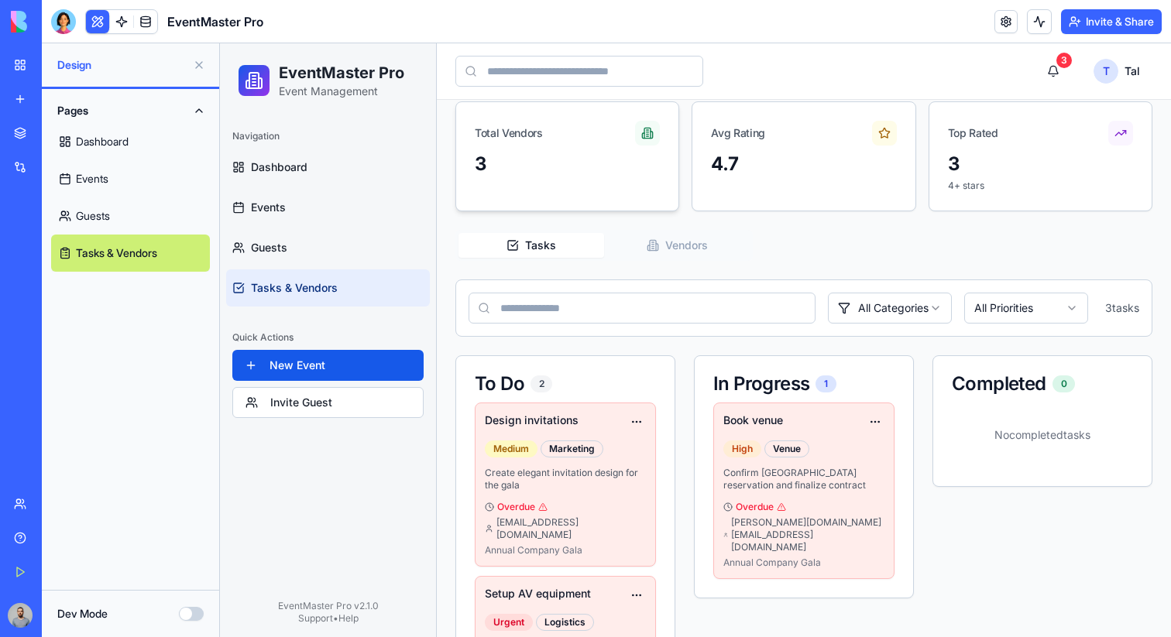
scroll to position [239, 0]
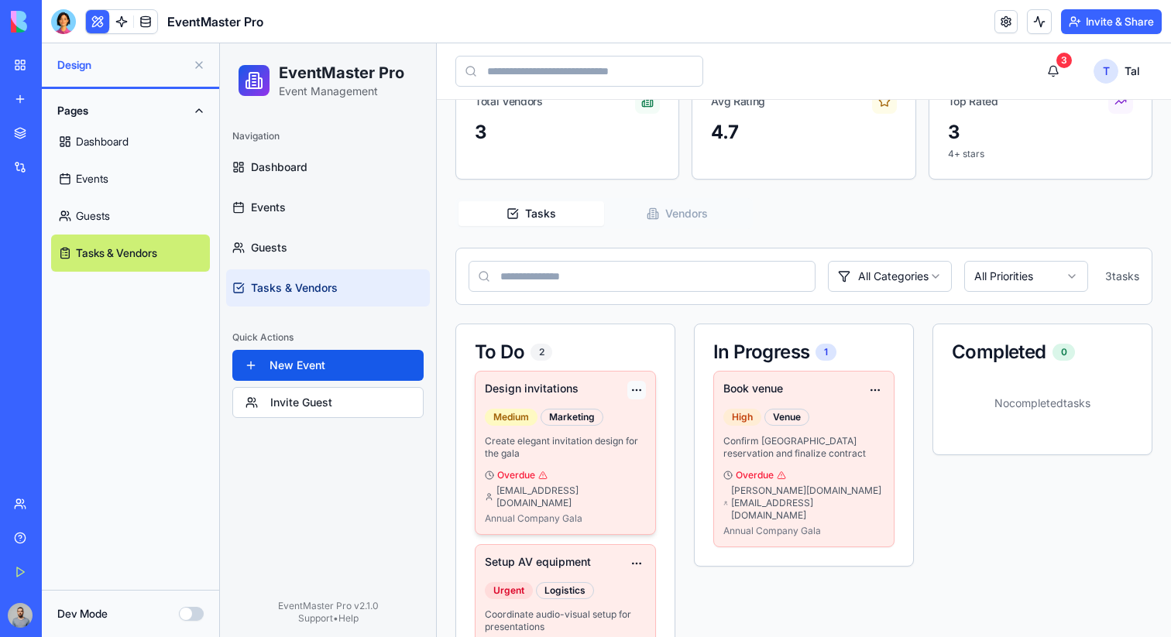
click at [637, 385] on html "EventMaster Pro Event Management Navigation Dashboard Events Guests Tasks & Ven…" at bounding box center [695, 275] width 951 height 943
click at [631, 416] on div "Edit" at bounding box center [596, 419] width 91 height 25
click at [881, 391] on html "EventMaster Pro Event Management Navigation Dashboard Events Guests Tasks & Ven…" at bounding box center [695, 275] width 951 height 943
click at [867, 415] on div "Edit" at bounding box center [834, 419] width 91 height 25
click at [873, 389] on html "EventMaster Pro Event Management Navigation Dashboard Events Guests Tasks & Ven…" at bounding box center [695, 275] width 951 height 943
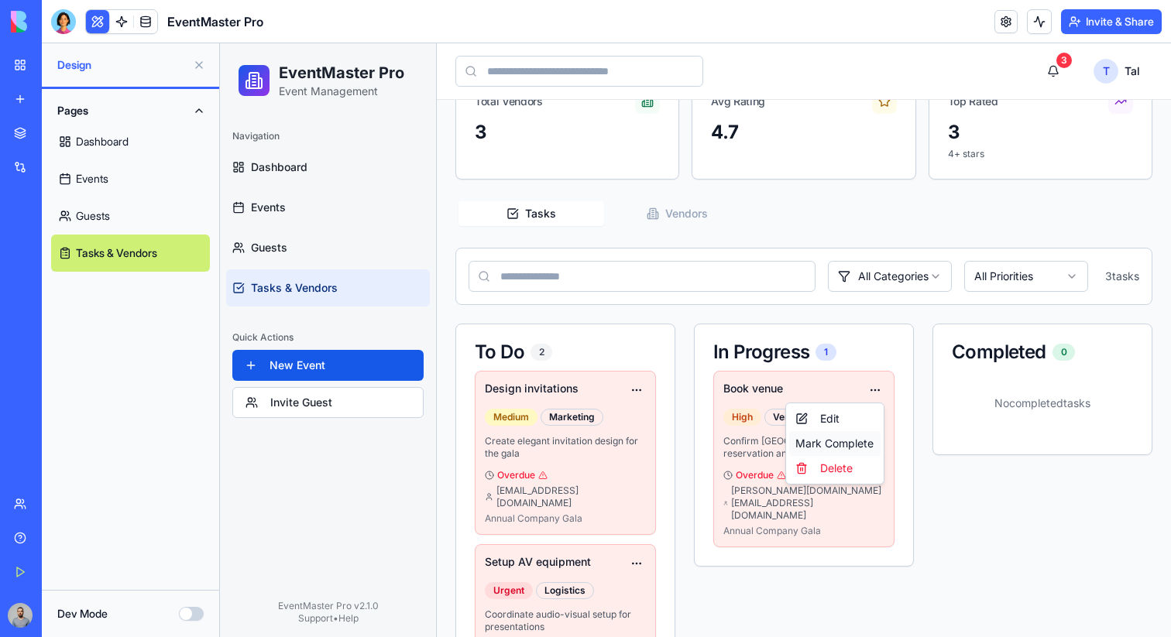
click at [859, 438] on div "Mark Complete" at bounding box center [834, 443] width 91 height 25
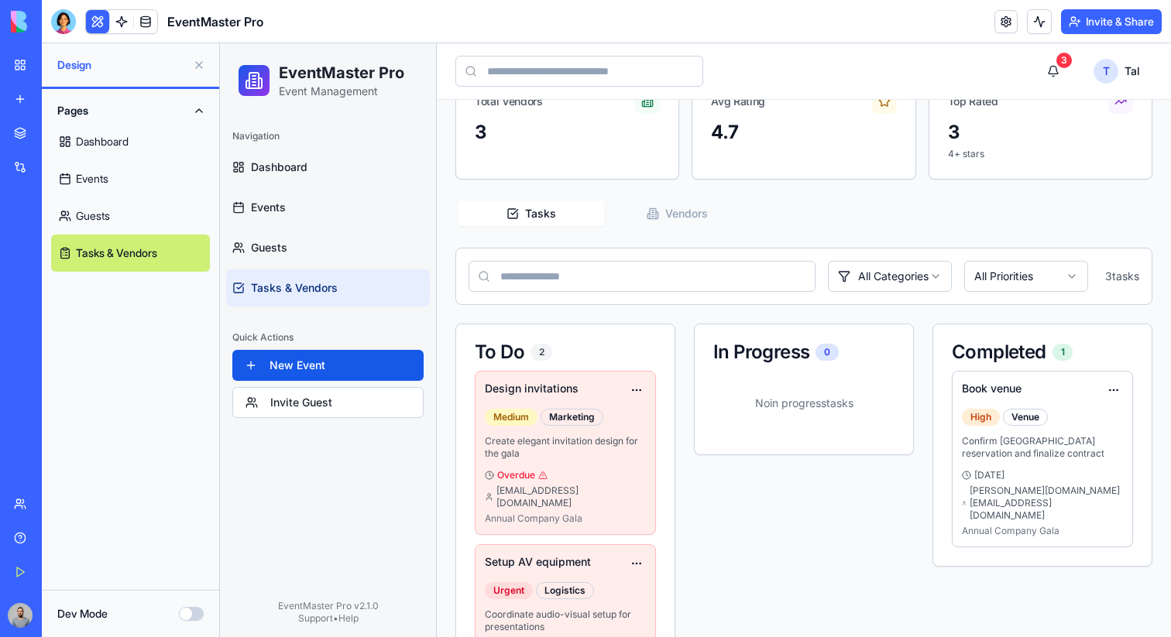
click at [183, 606] on div "Dev Mode" at bounding box center [130, 613] width 146 height 15
click at [183, 608] on button "Dev Mode" at bounding box center [191, 614] width 25 height 14
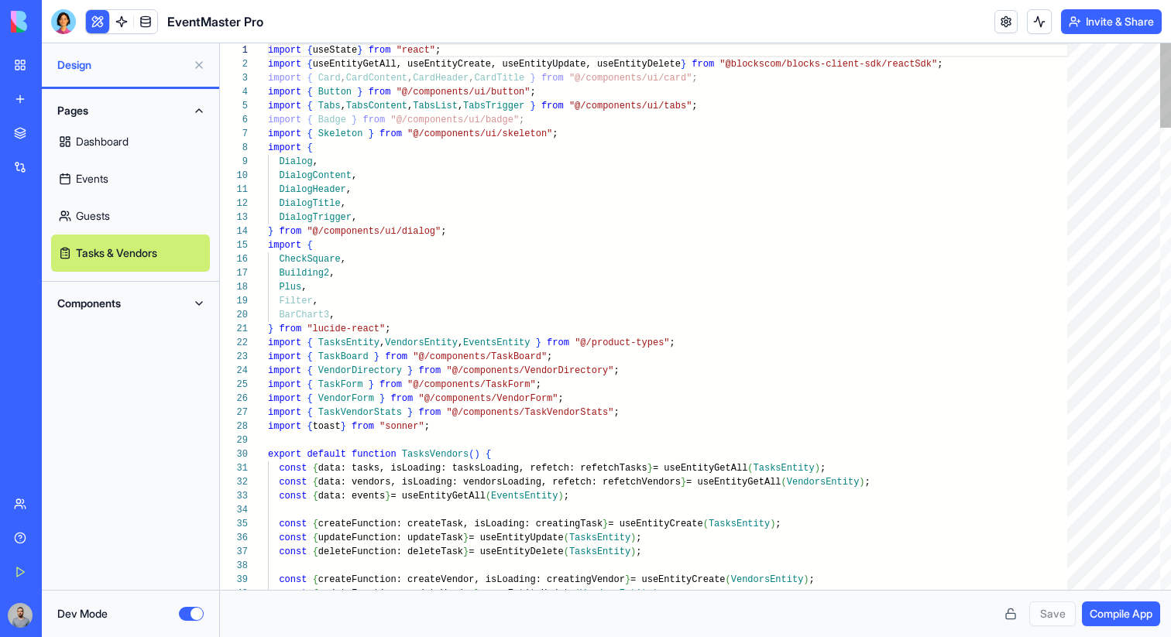
scroll to position [125, 0]
click at [183, 608] on button "Dev Mode" at bounding box center [191, 614] width 25 height 14
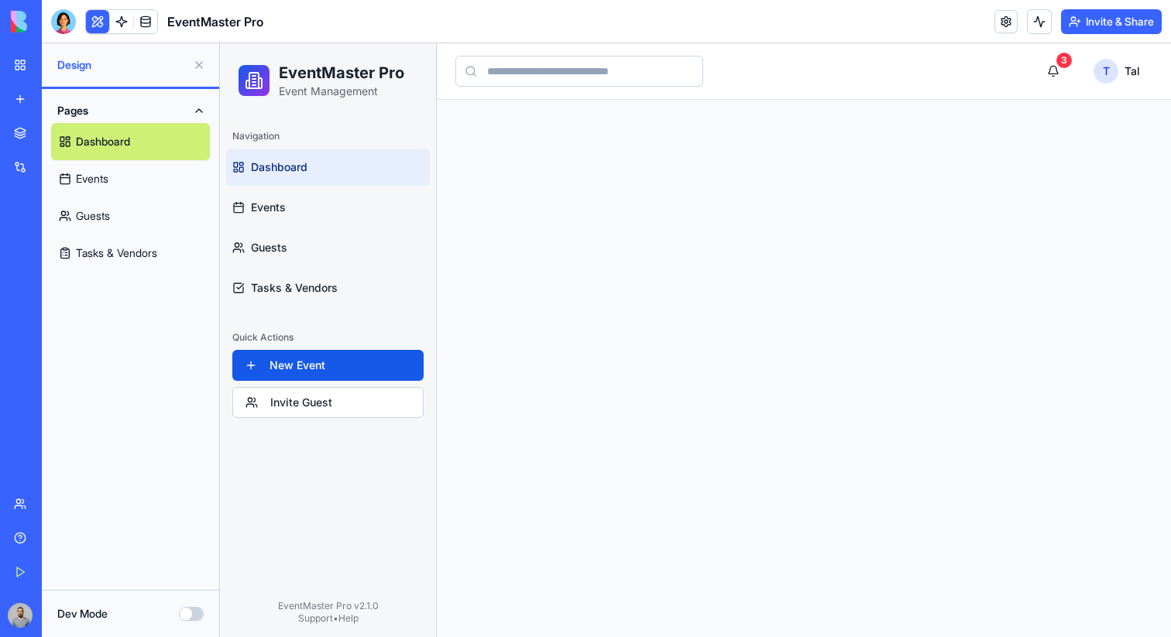
click at [183, 608] on button "Dev Mode" at bounding box center [191, 614] width 25 height 14
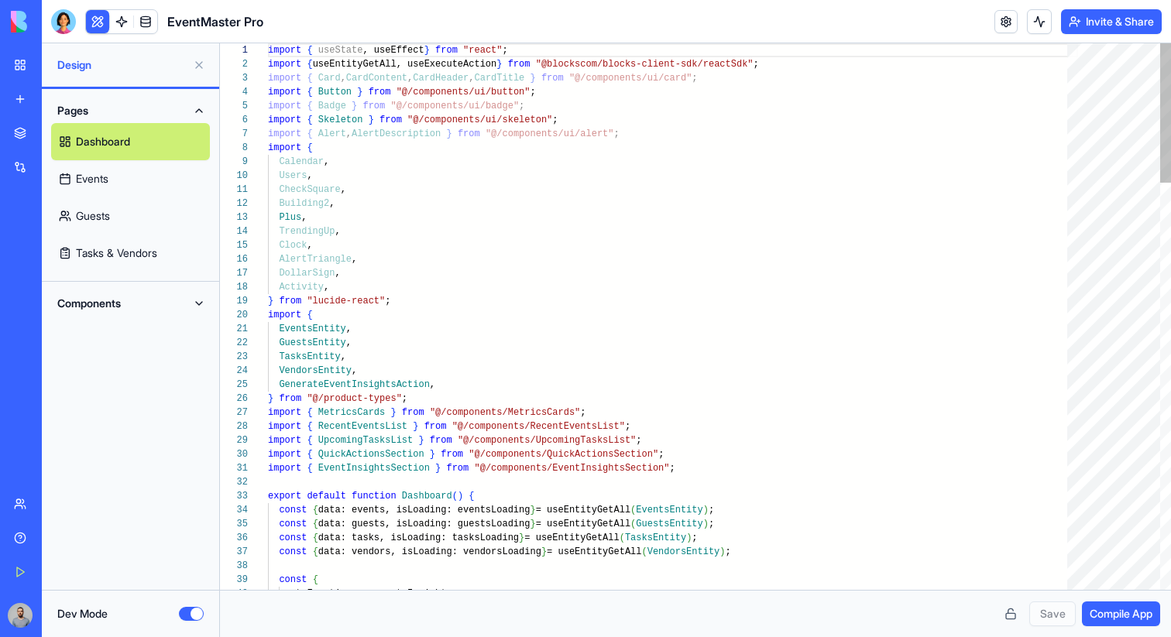
scroll to position [139, 0]
click at [111, 311] on button "Components" at bounding box center [130, 303] width 159 height 25
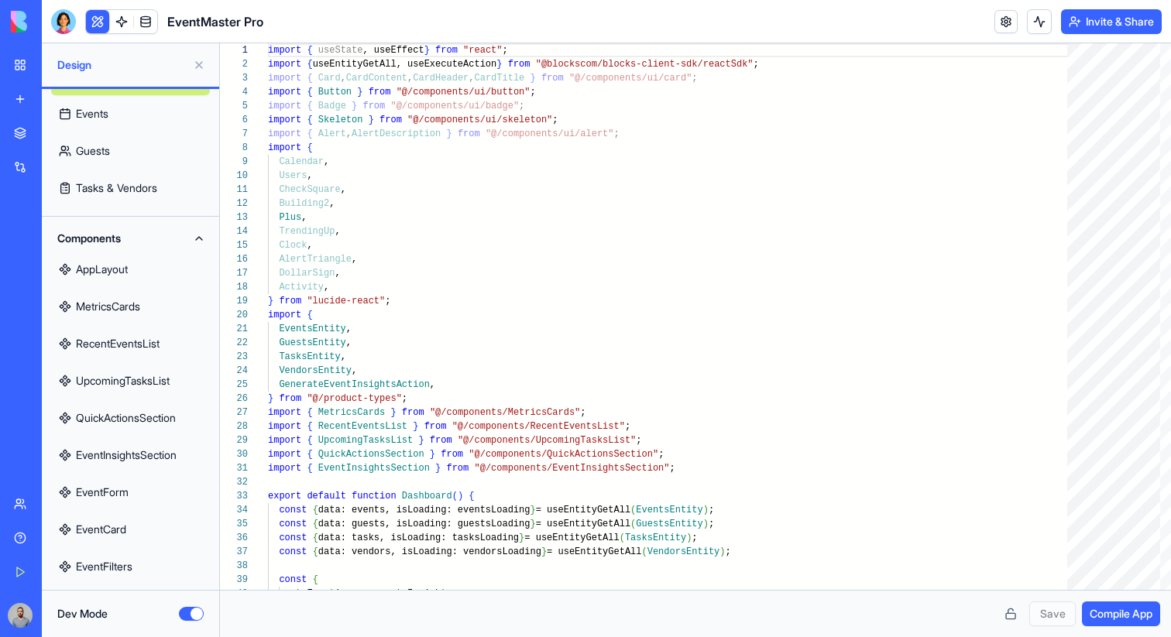
scroll to position [0, 0]
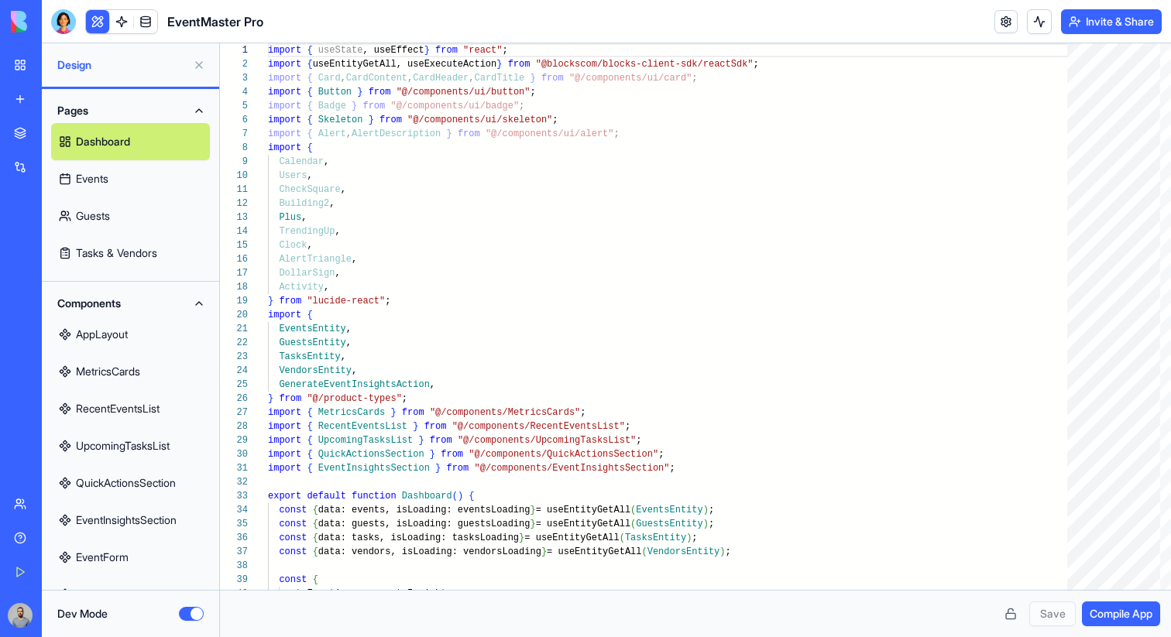
click at [116, 296] on button "Components" at bounding box center [130, 303] width 159 height 25
click at [189, 611] on button "Dev Mode" at bounding box center [191, 614] width 25 height 14
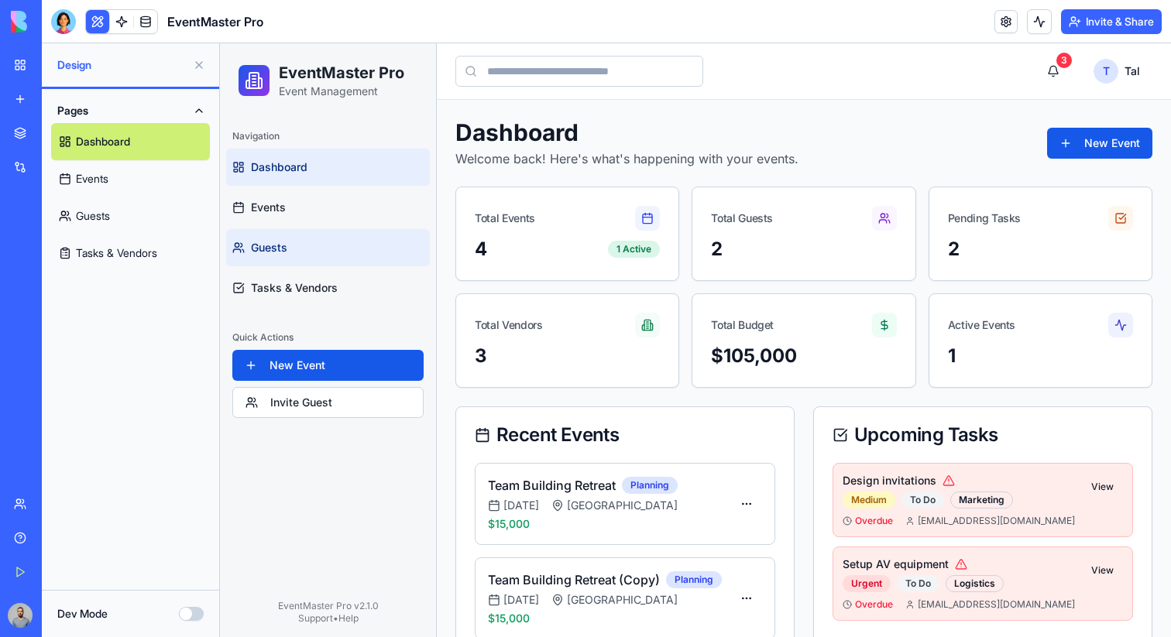
click at [299, 251] on link "Guests" at bounding box center [328, 247] width 204 height 37
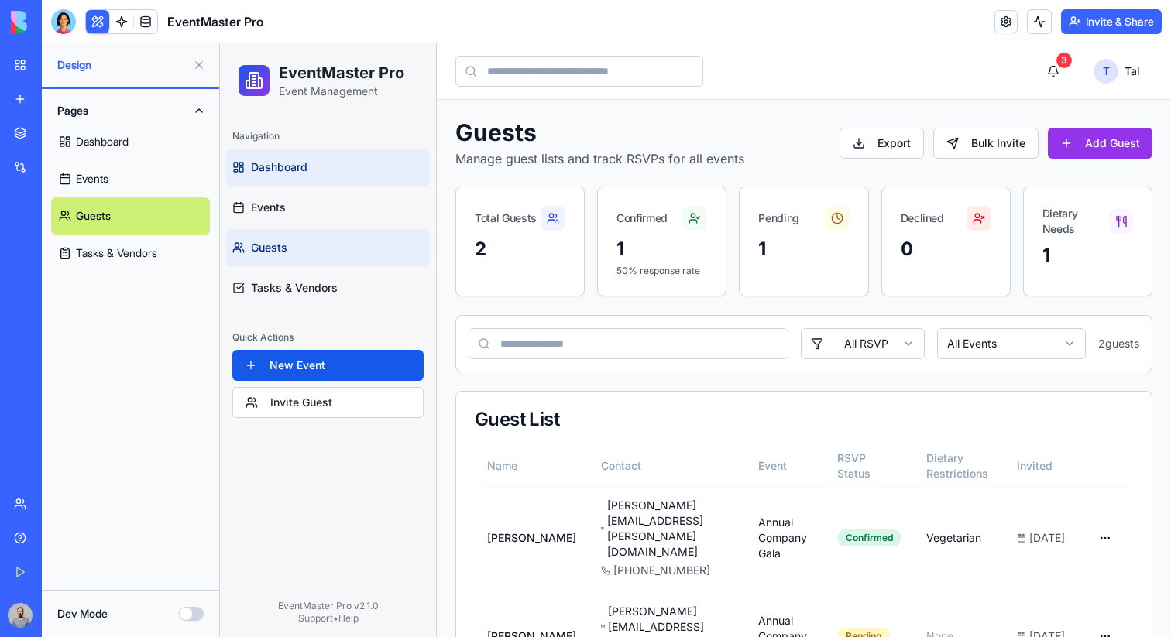
click at [348, 163] on link "Dashboard" at bounding box center [328, 167] width 204 height 37
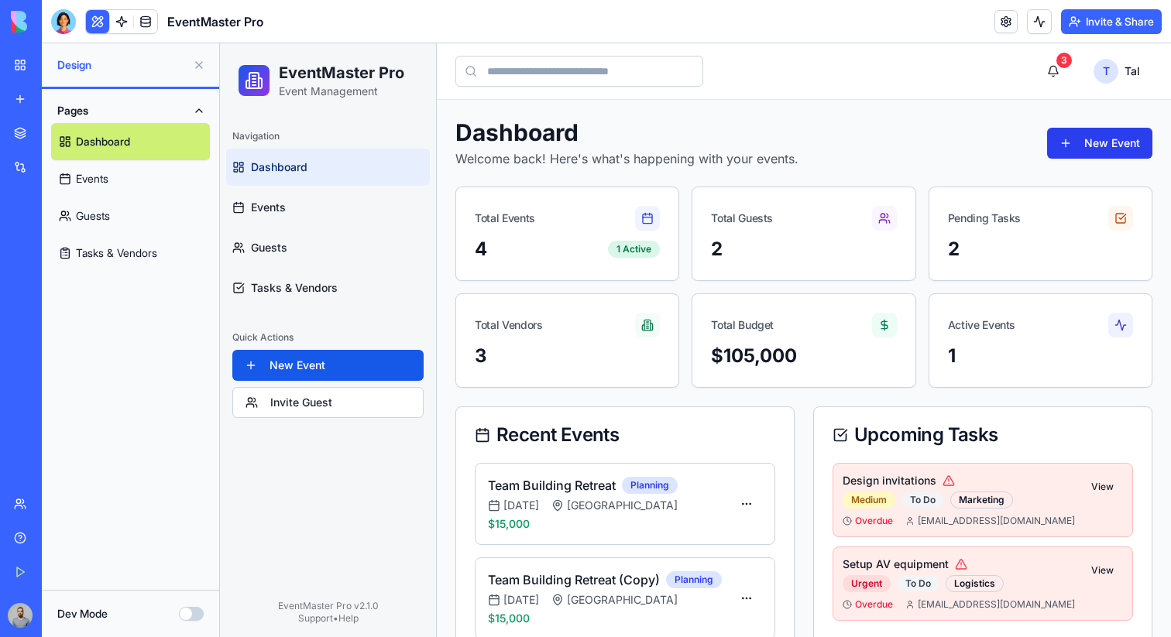
click at [1122, 149] on button "New Event" at bounding box center [1099, 143] width 105 height 31
click at [1111, 150] on button "New Event" at bounding box center [1099, 143] width 105 height 31
click at [196, 607] on button "Dev Mode" at bounding box center [191, 614] width 25 height 14
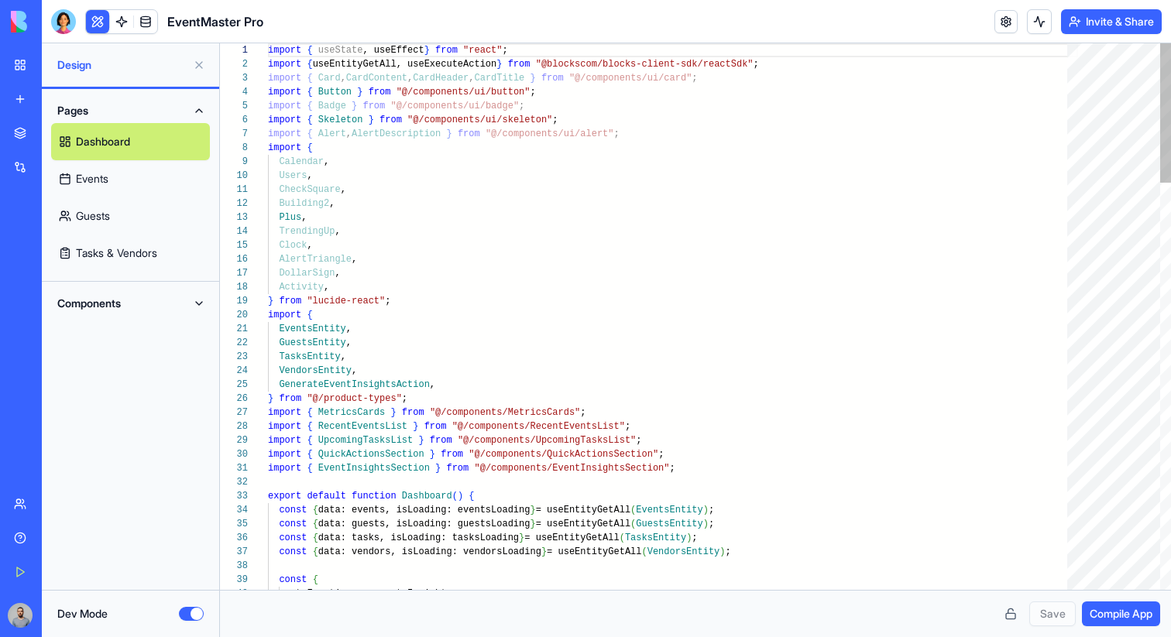
scroll to position [139, 0]
type textarea "**********"
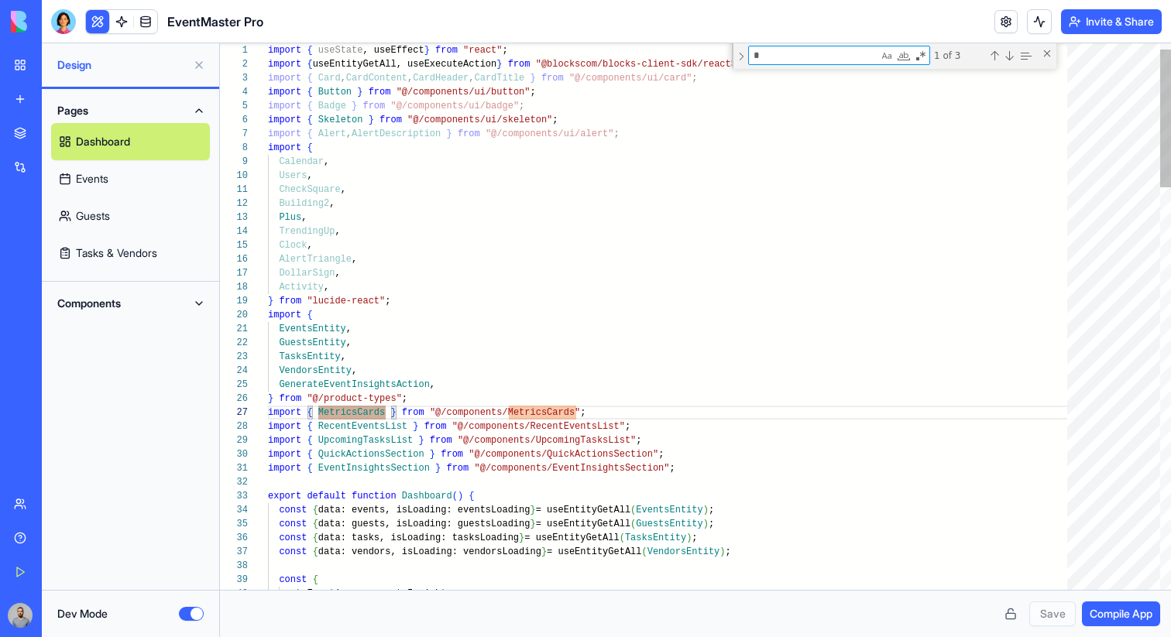
type textarea "**"
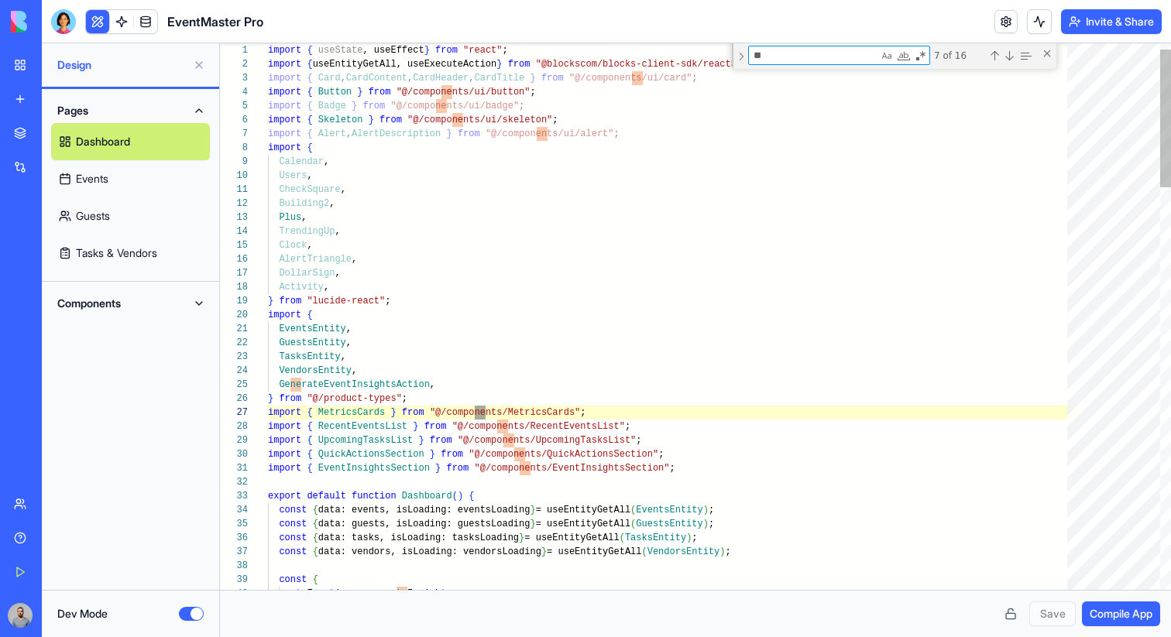
type textarea "**********"
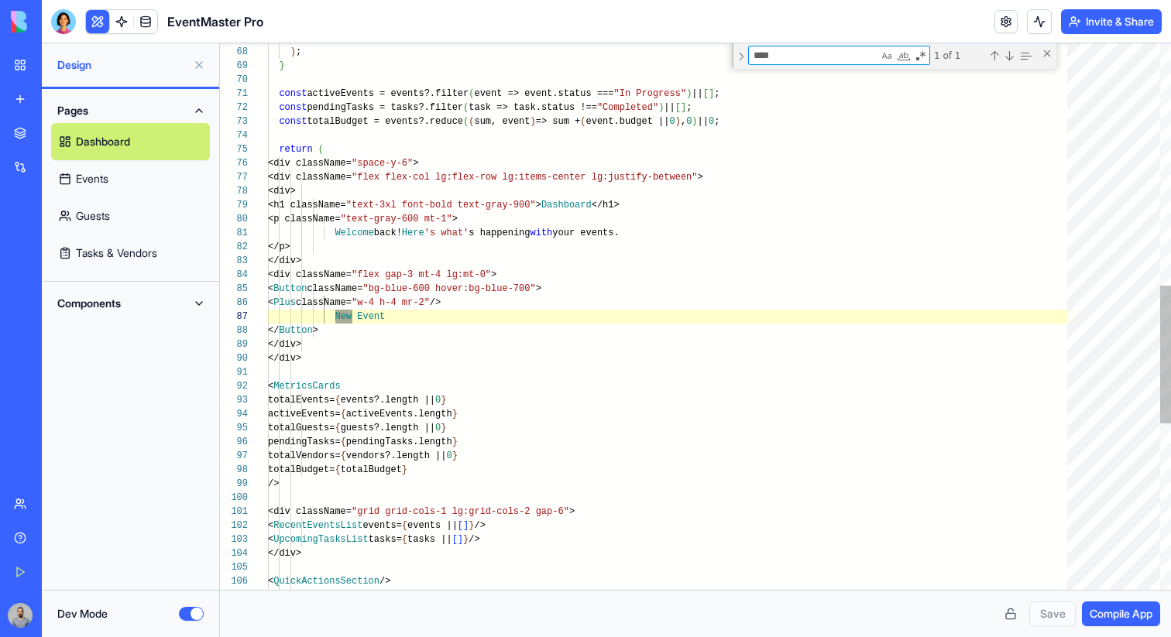
scroll to position [139, 90]
type textarea "***"
click at [1045, 49] on div "Close (Escape)" at bounding box center [1047, 53] width 12 height 12
